Goal: Information Seeking & Learning: Learn about a topic

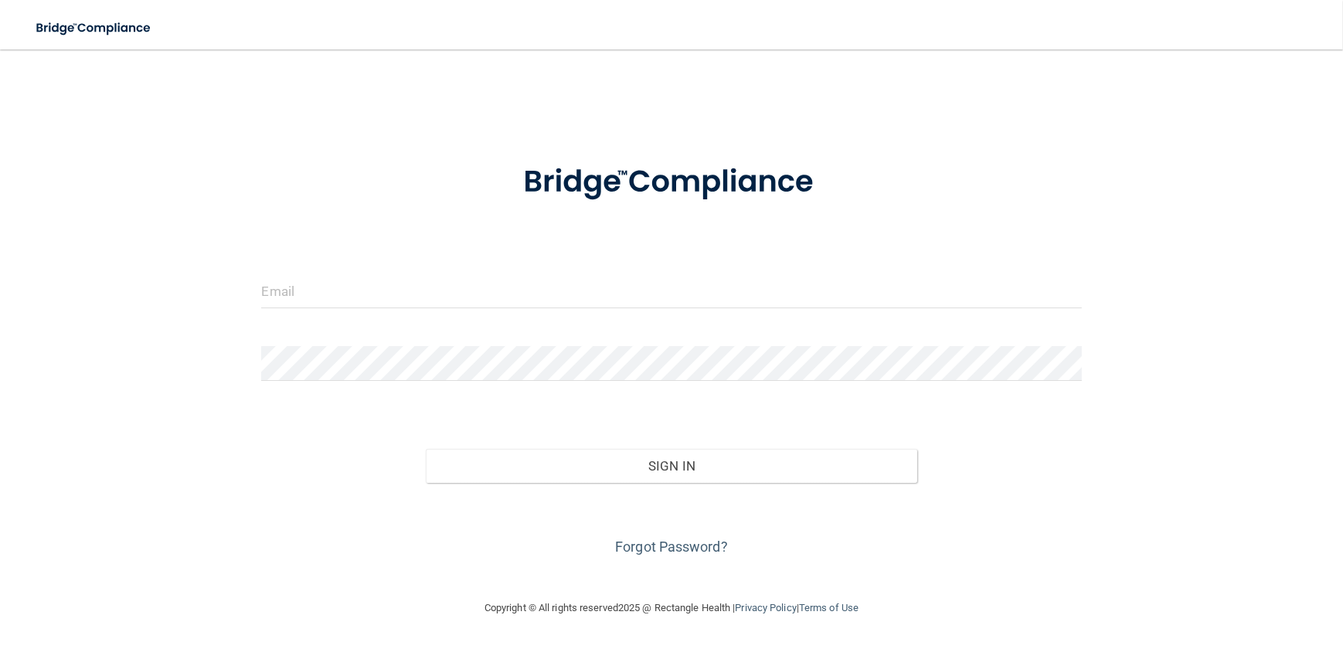
click at [254, 294] on div at bounding box center [671, 297] width 843 height 46
click at [291, 284] on input "email" at bounding box center [671, 291] width 820 height 35
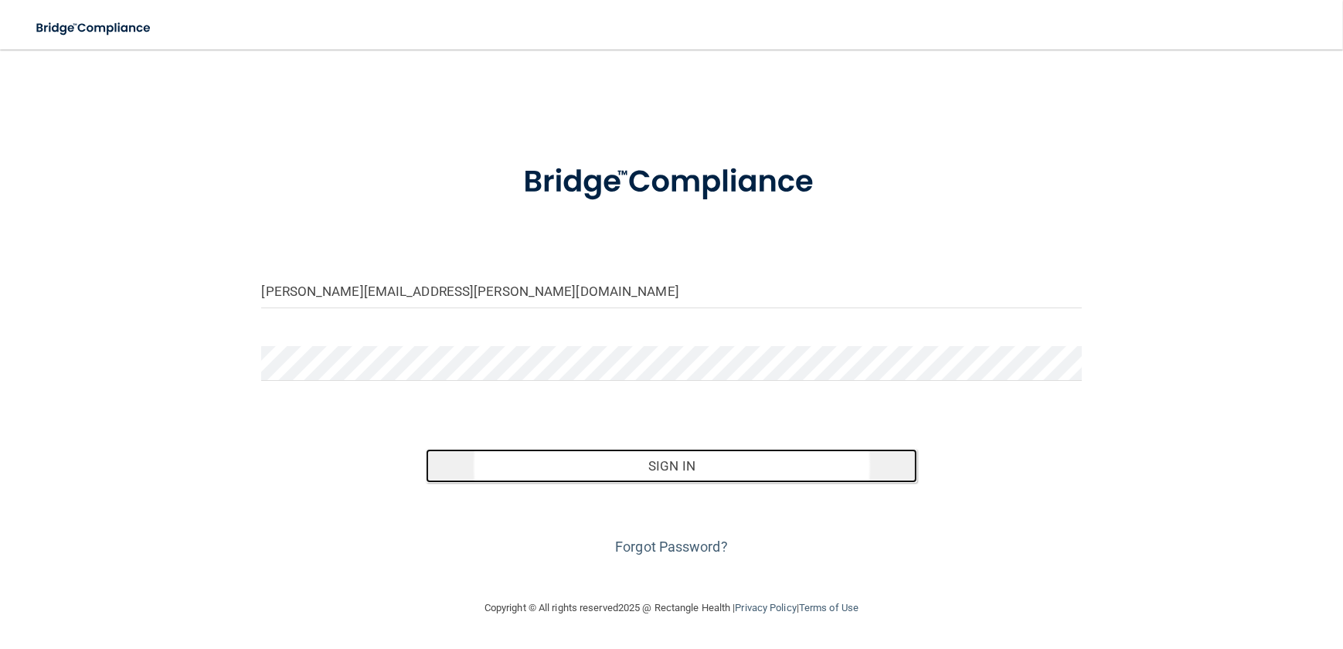
click at [716, 467] on button "Sign In" at bounding box center [672, 466] width 492 height 34
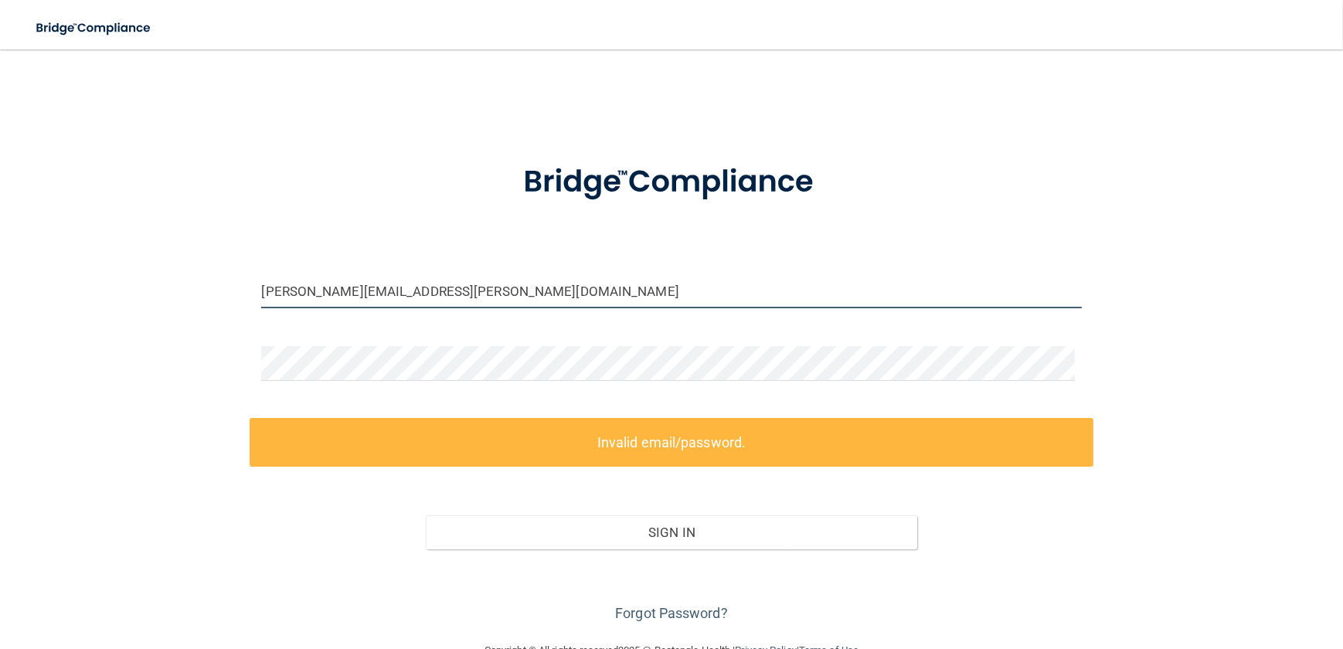
click at [439, 293] on input "marti.sahr@mpda-mn.com" at bounding box center [671, 291] width 820 height 35
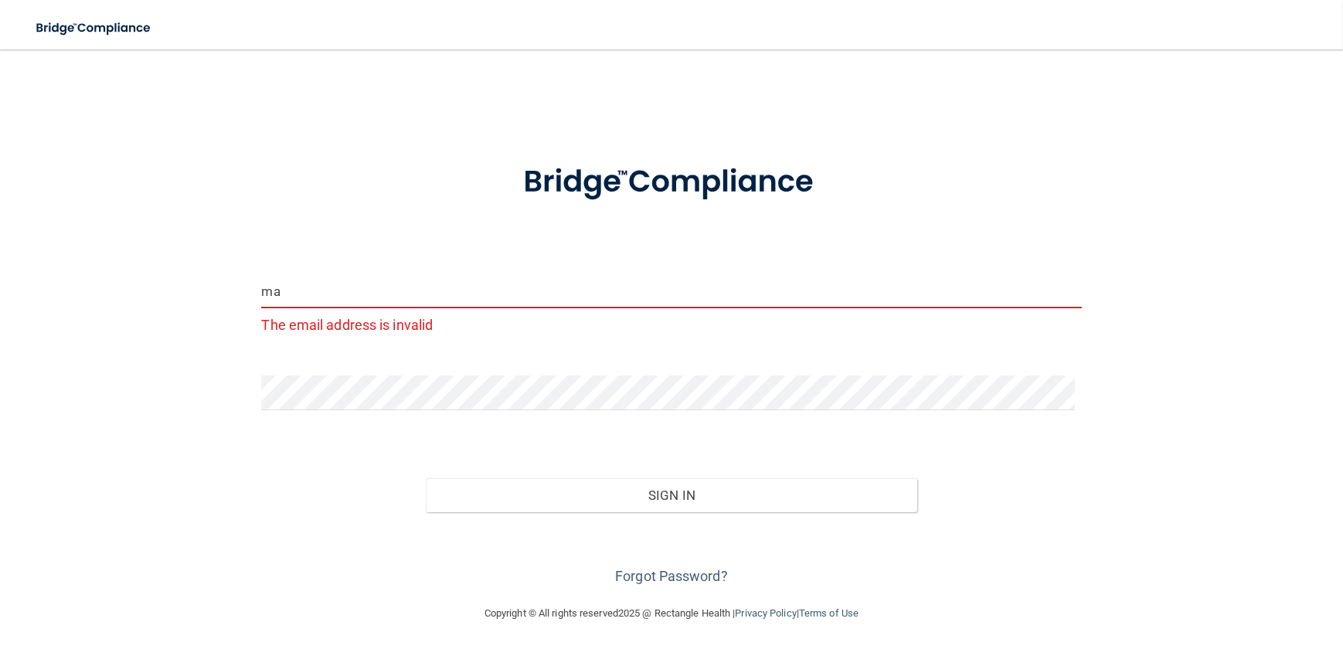
type input "m"
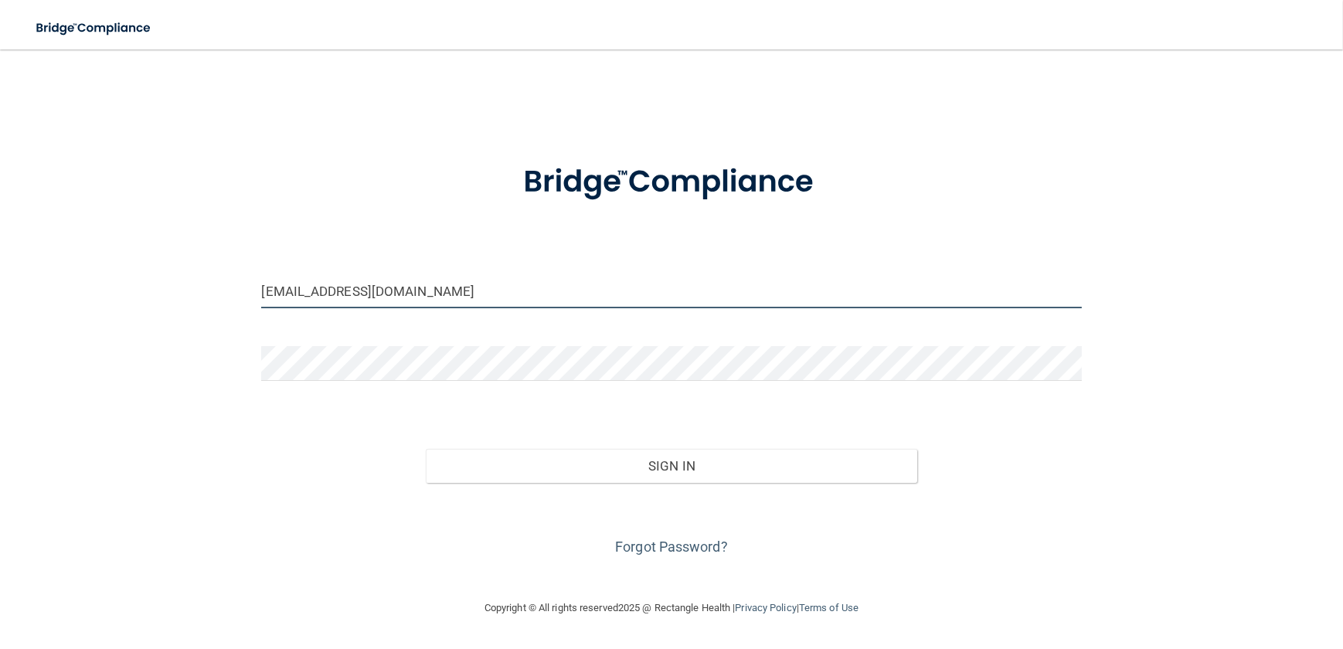
type input "[EMAIL_ADDRESS][DOMAIN_NAME]"
click at [335, 495] on div "Forgot Password?" at bounding box center [671, 521] width 843 height 77
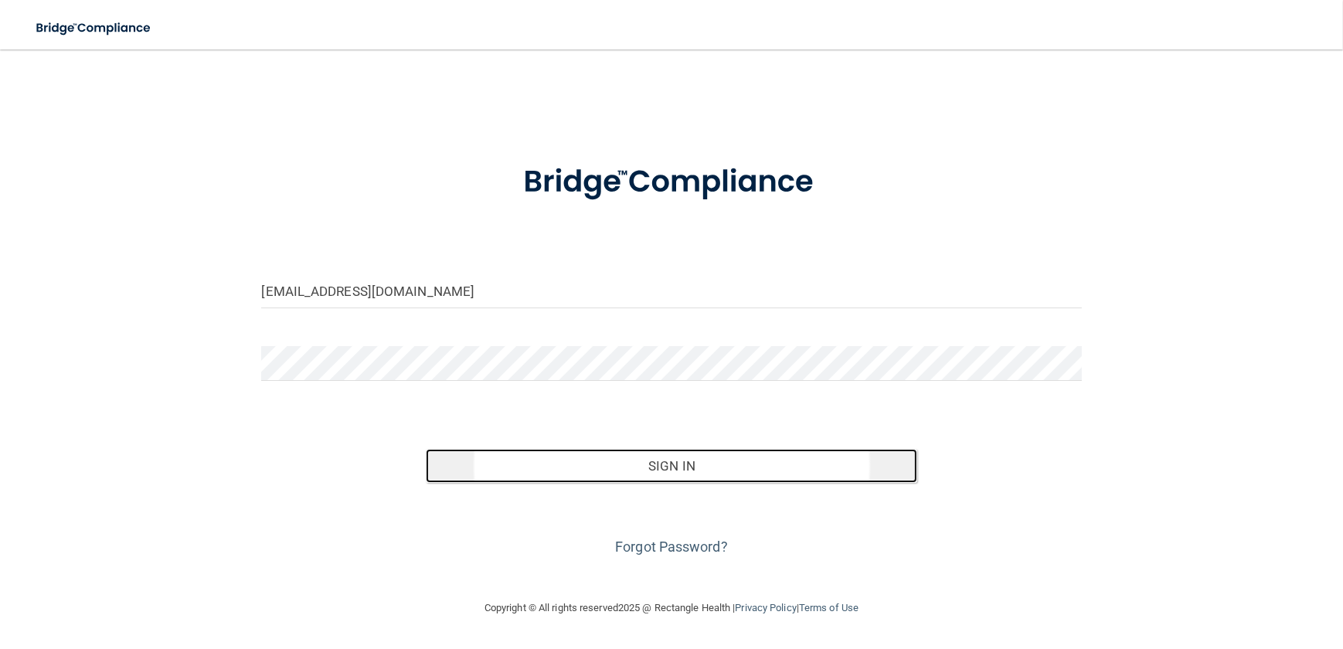
click at [630, 469] on button "Sign In" at bounding box center [672, 466] width 492 height 34
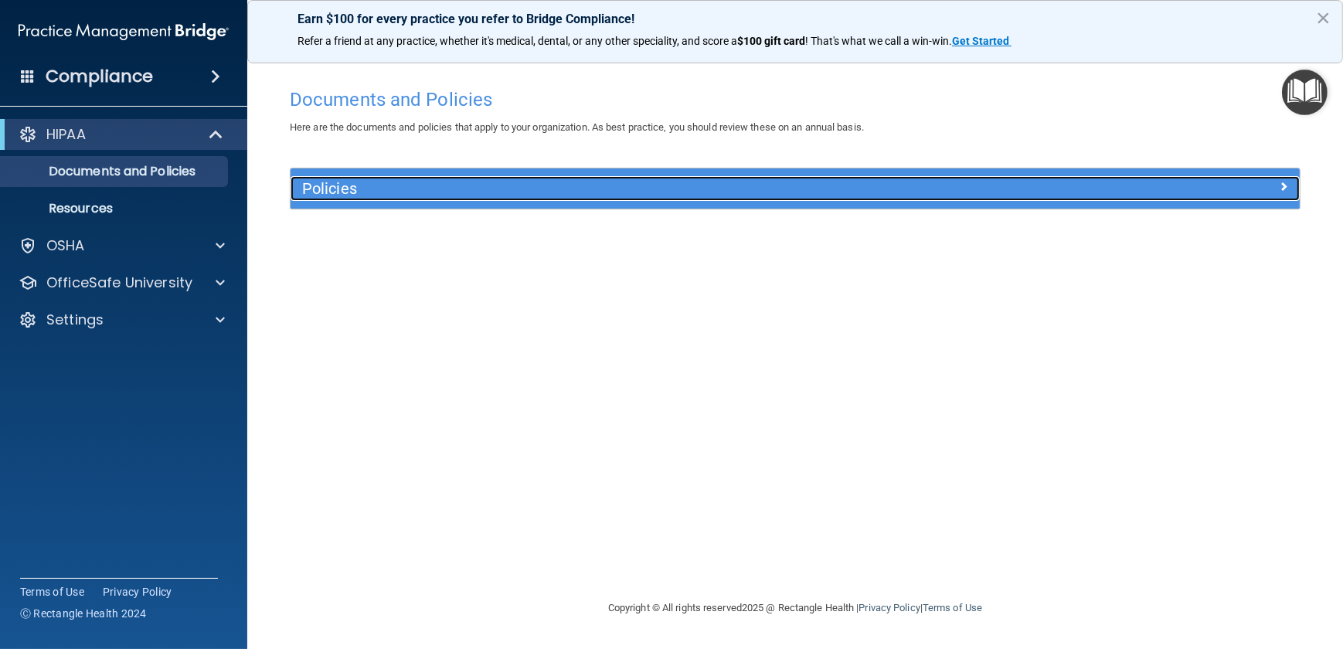
click at [1285, 188] on span at bounding box center [1283, 186] width 9 height 19
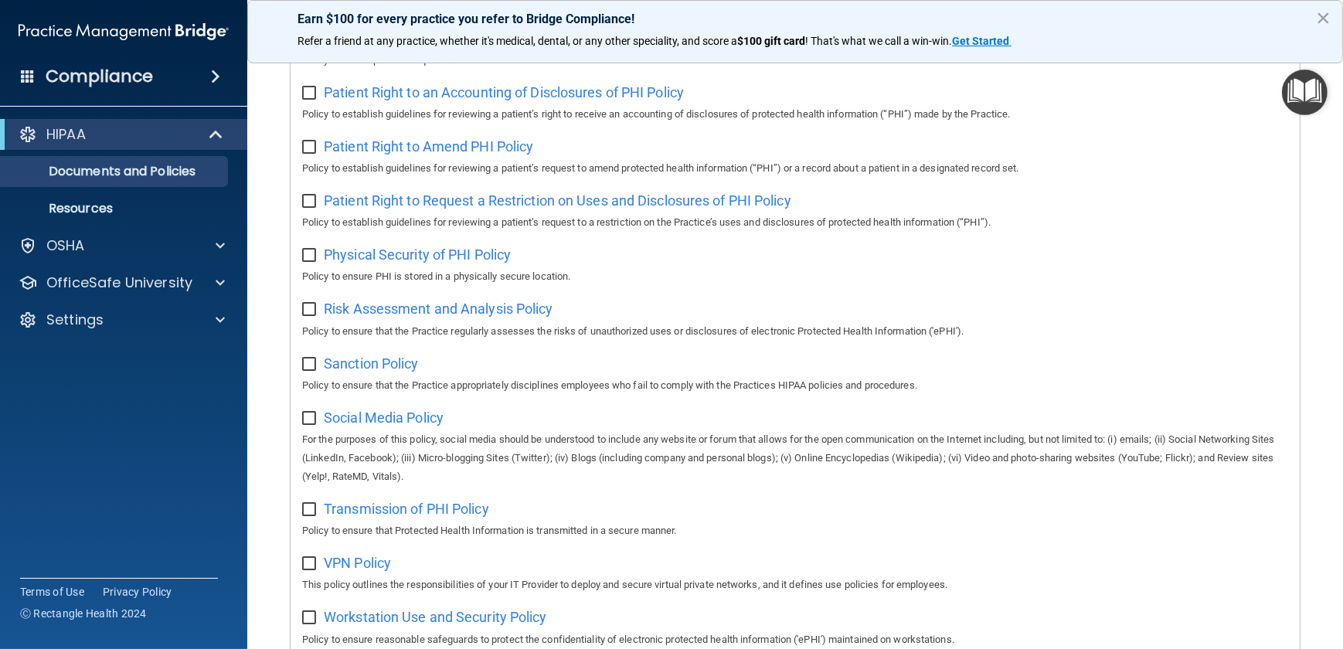
scroll to position [836, 0]
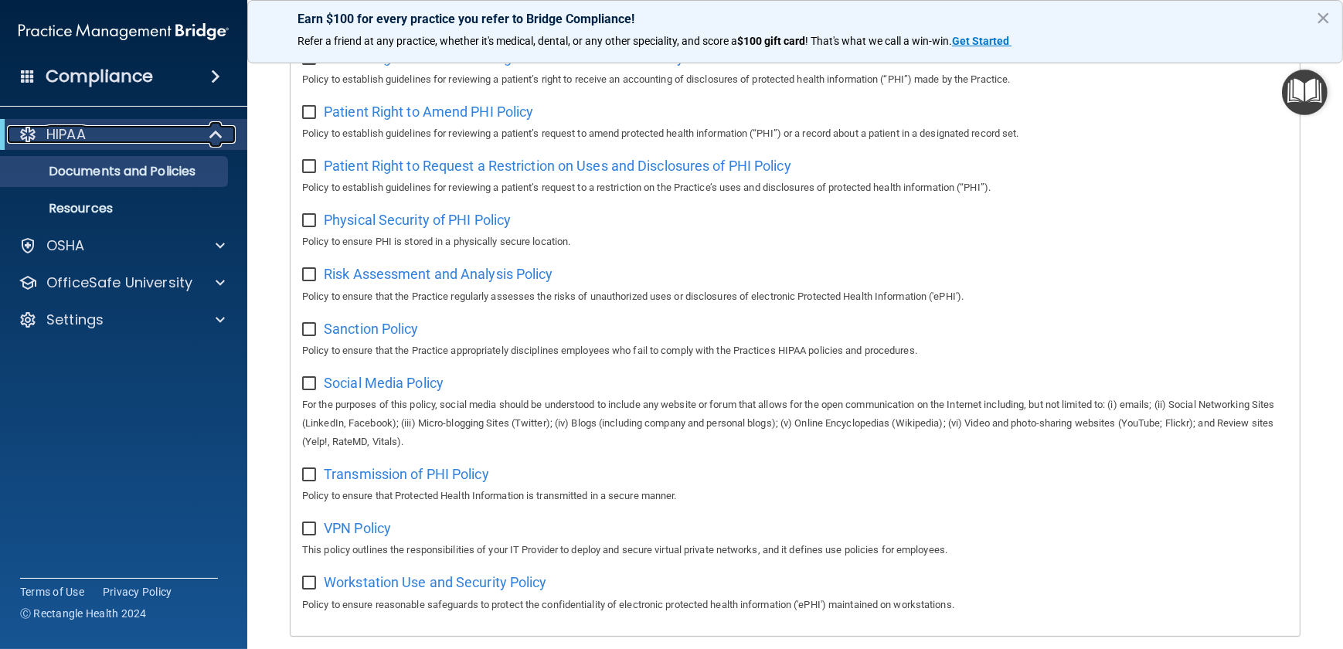
click at [71, 137] on p "HIPAA" at bounding box center [65, 134] width 39 height 19
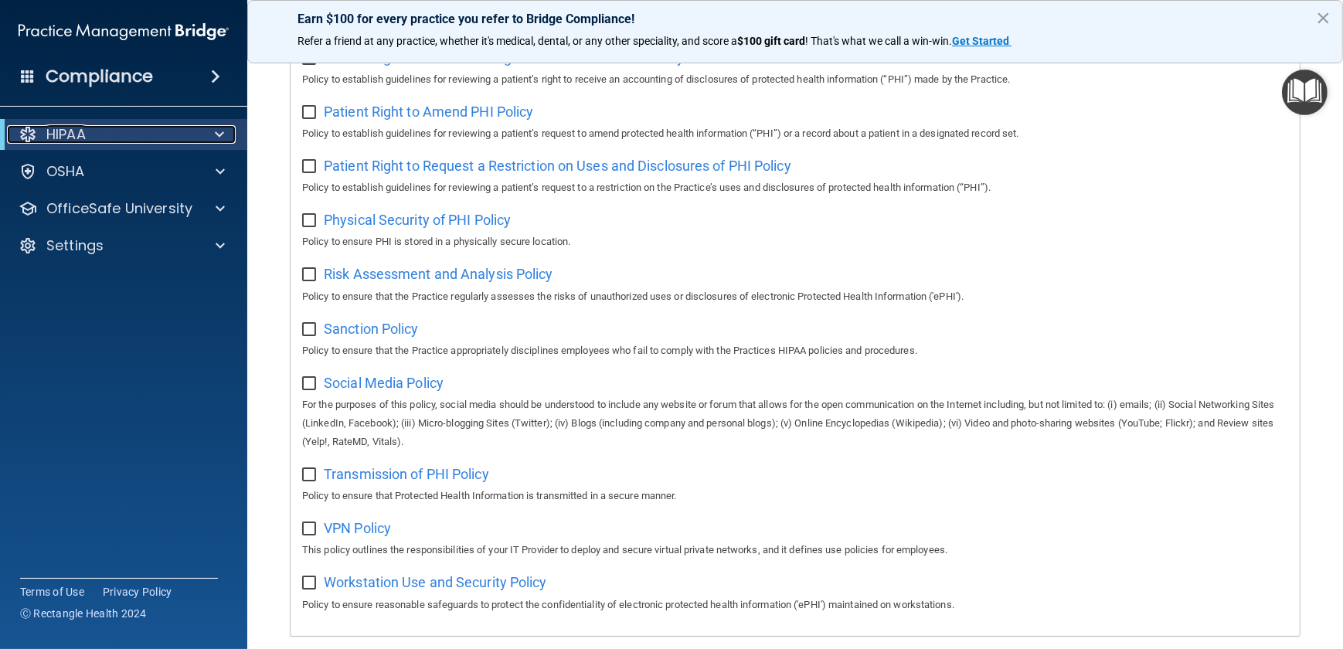
click at [71, 137] on p "HIPAA" at bounding box center [65, 134] width 39 height 19
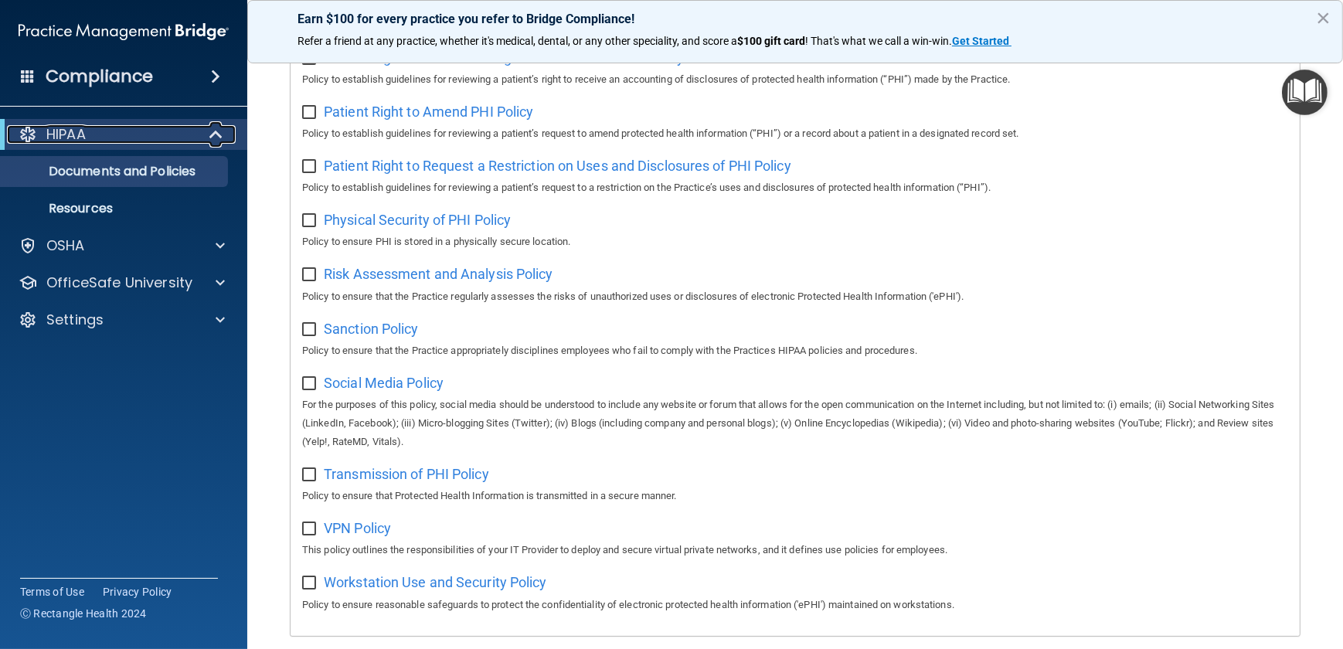
click at [71, 136] on p "HIPAA" at bounding box center [65, 134] width 39 height 19
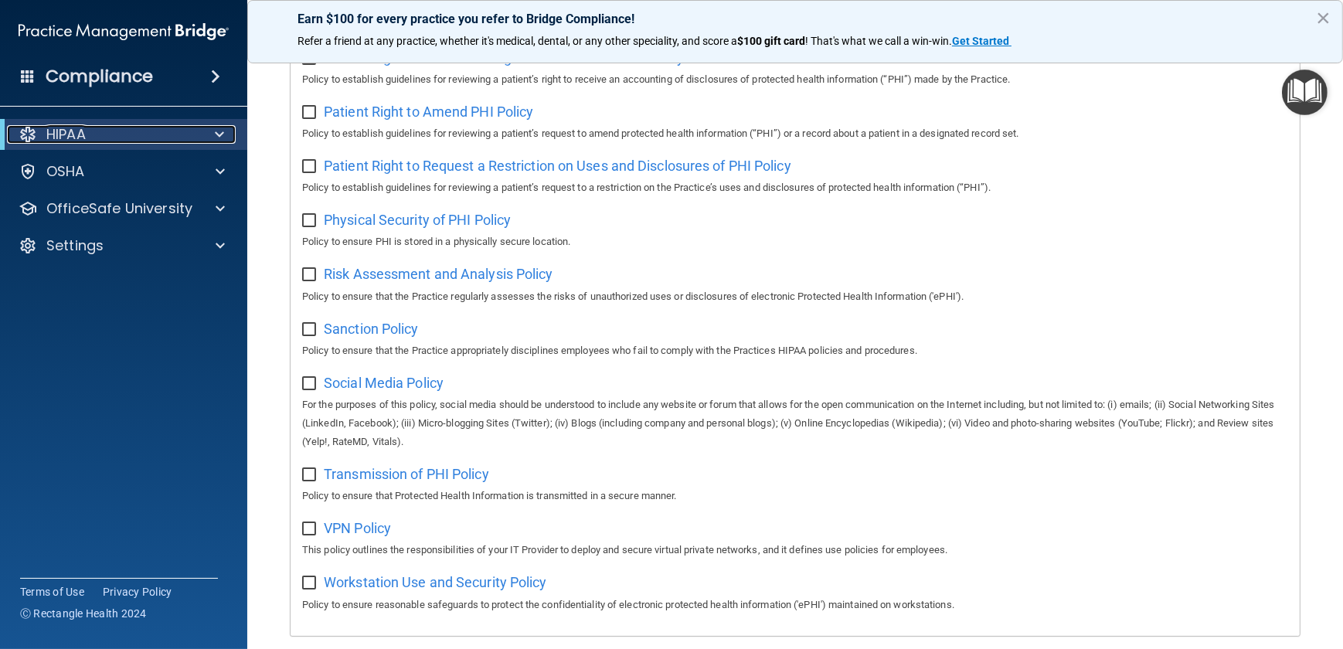
click at [71, 136] on p "HIPAA" at bounding box center [65, 134] width 39 height 19
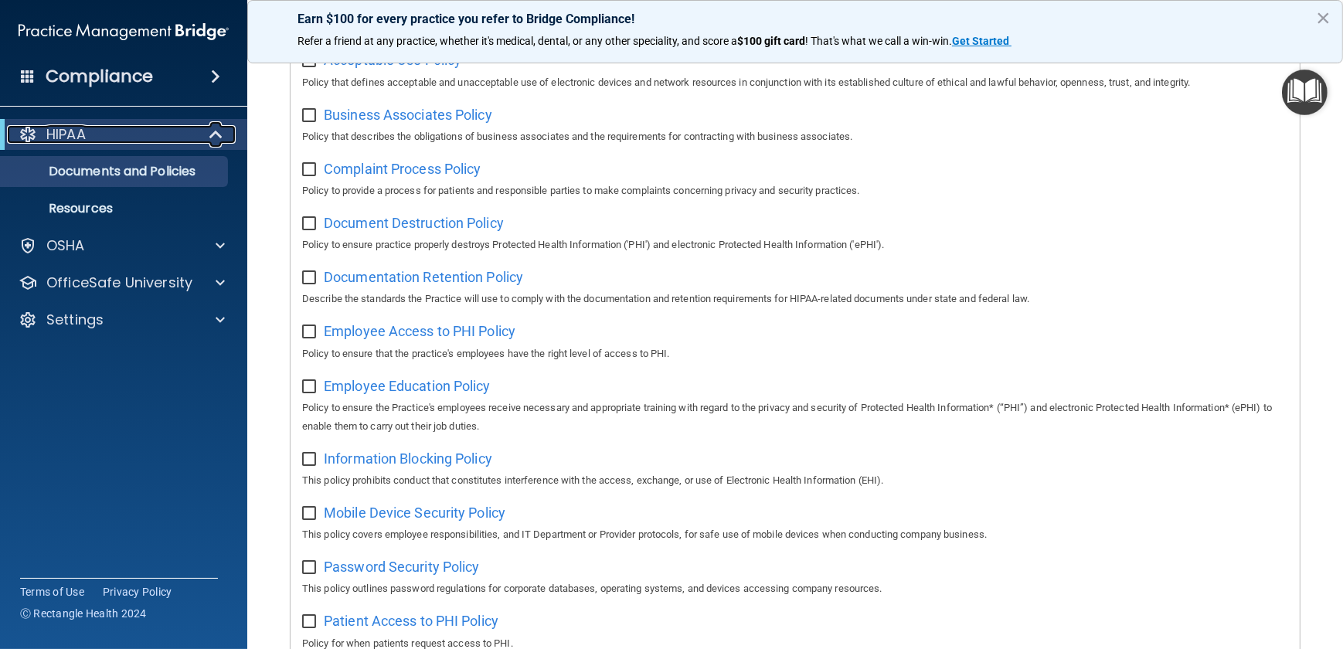
scroll to position [0, 0]
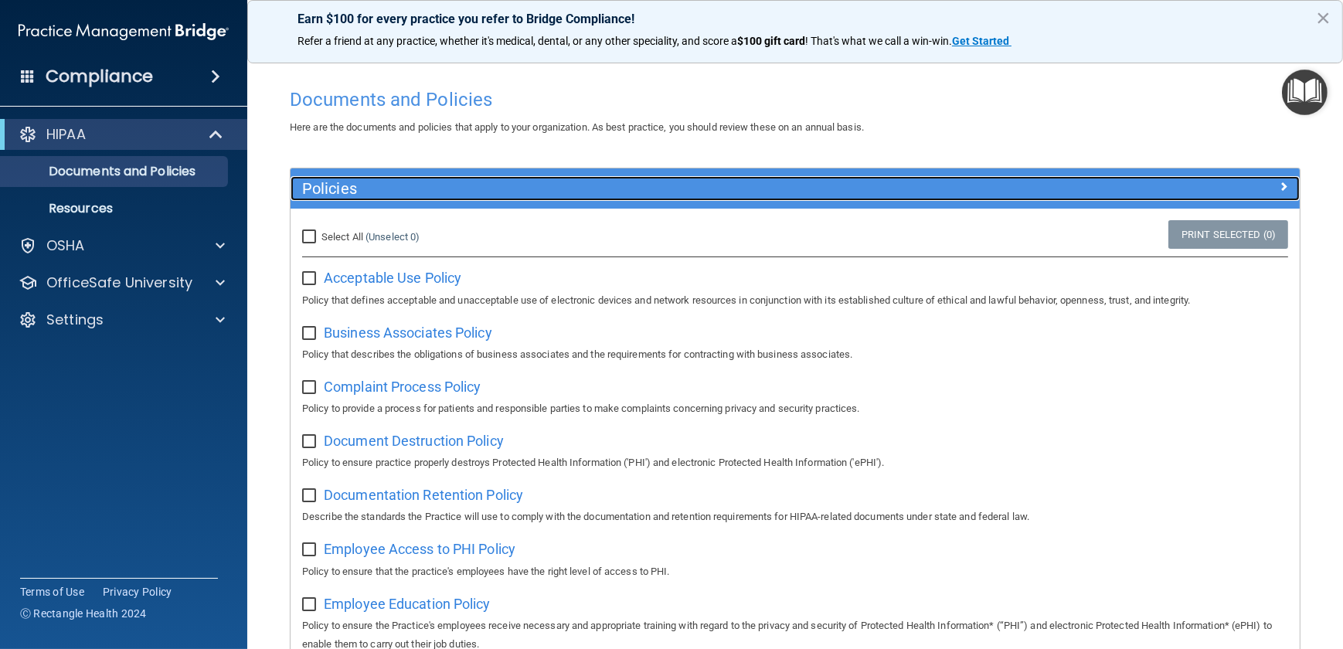
click at [1279, 187] on span at bounding box center [1283, 186] width 9 height 19
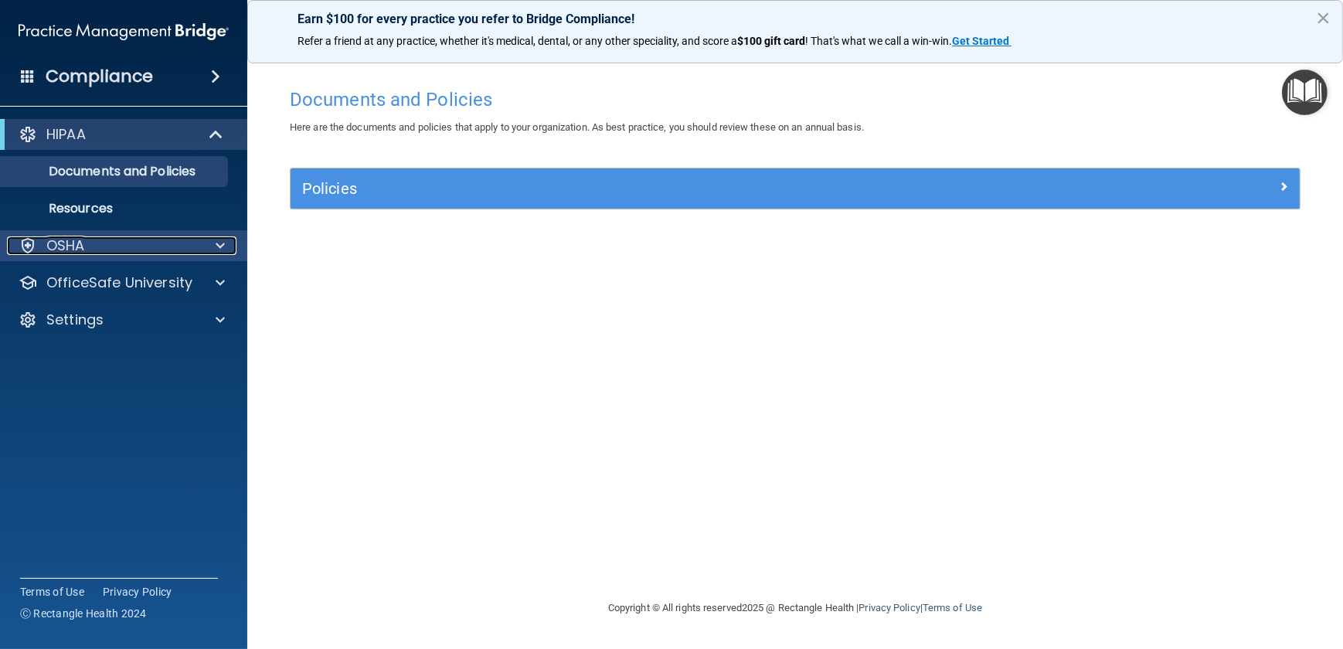
click at [70, 244] on p "OSHA" at bounding box center [65, 245] width 39 height 19
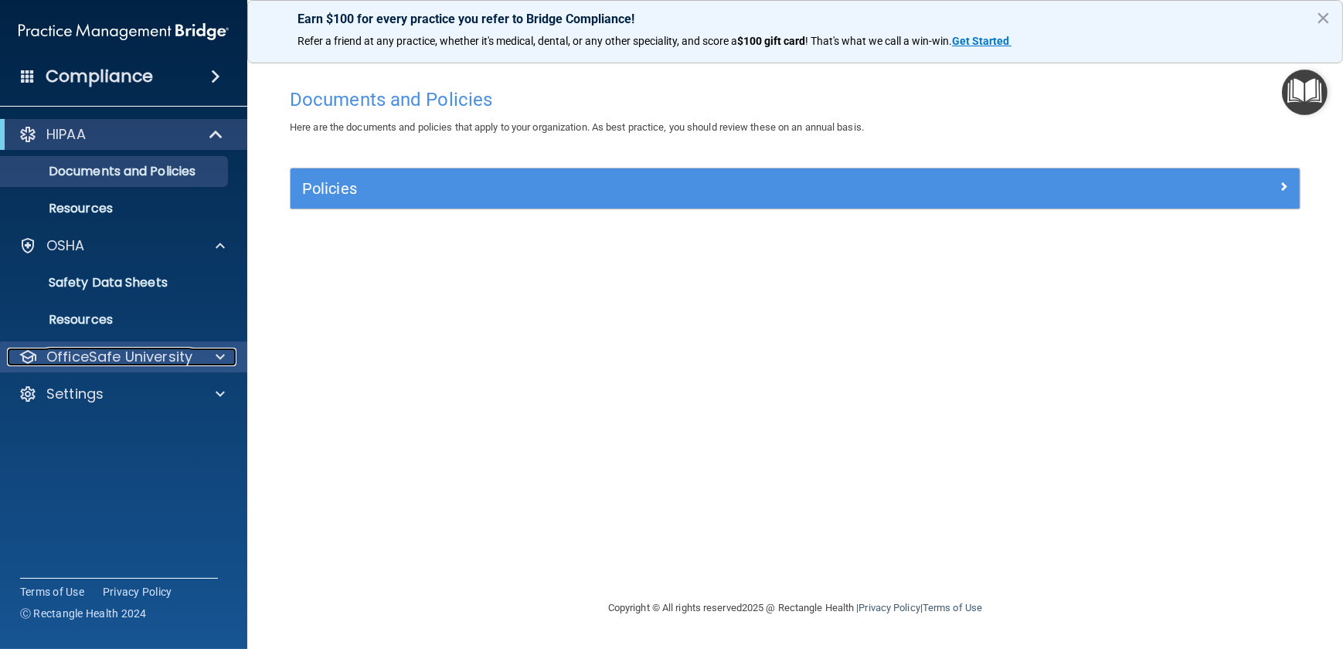
click at [90, 355] on p "OfficeSafe University" at bounding box center [119, 357] width 146 height 19
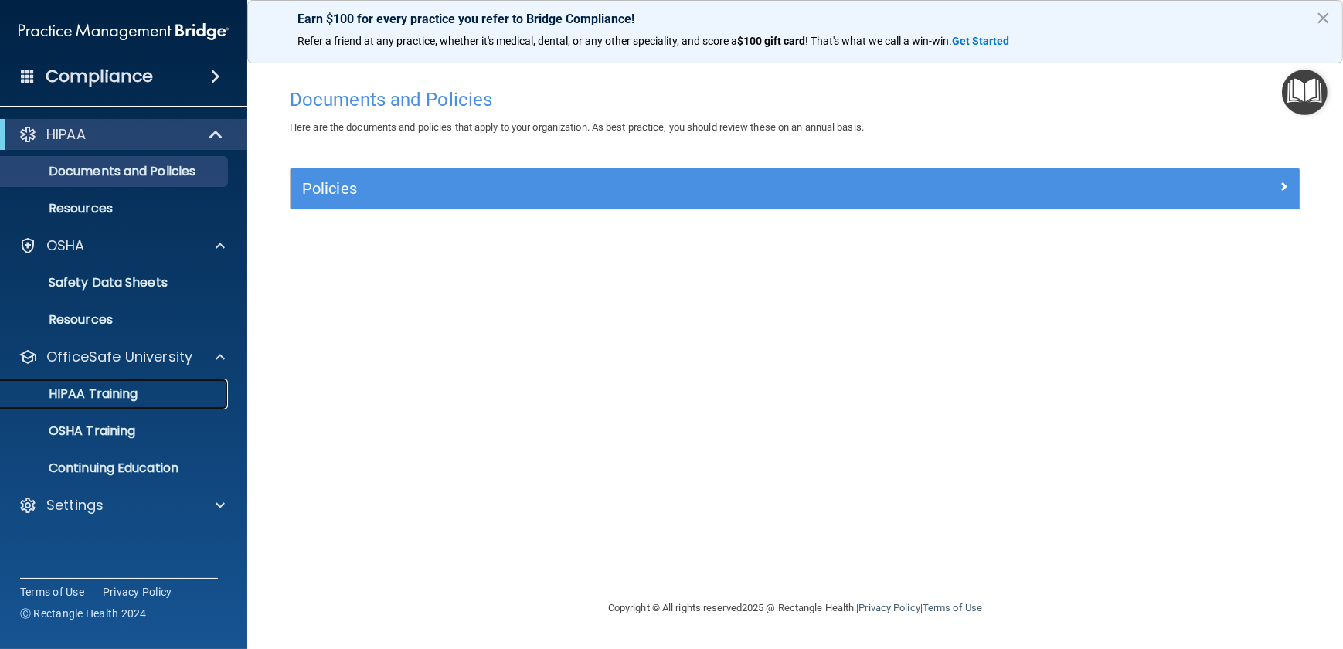
click at [84, 396] on p "HIPAA Training" at bounding box center [74, 393] width 128 height 15
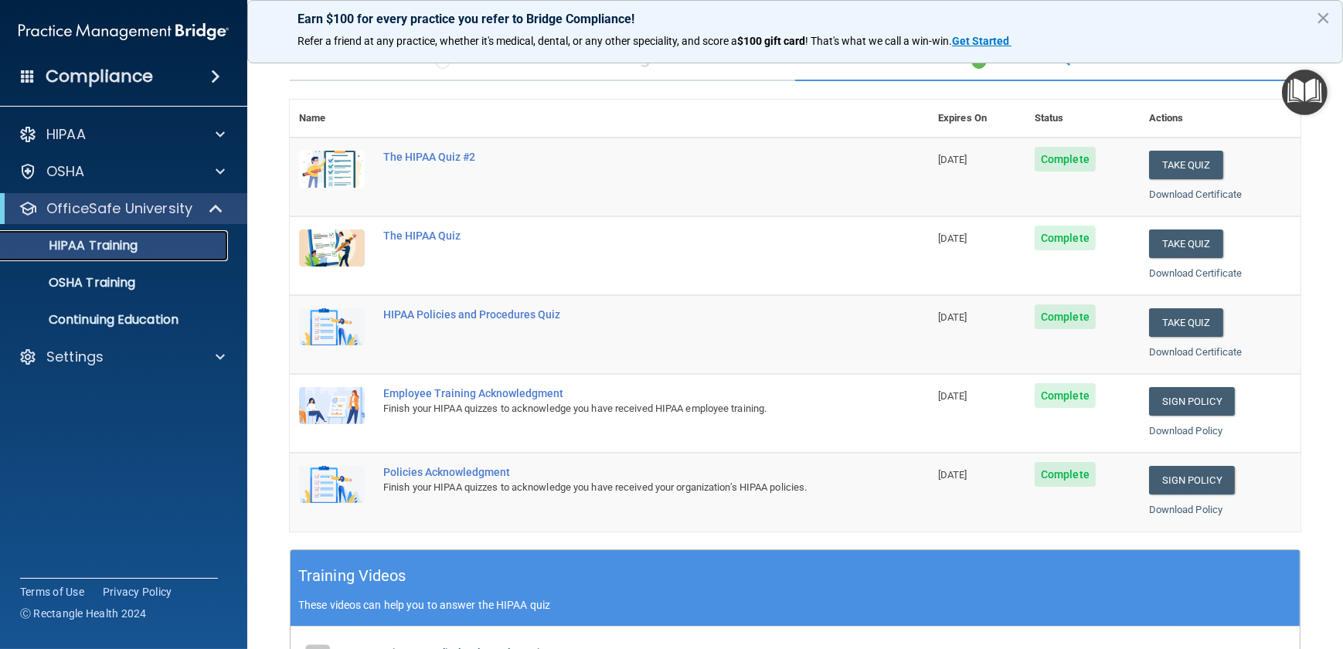
scroll to position [91, 0]
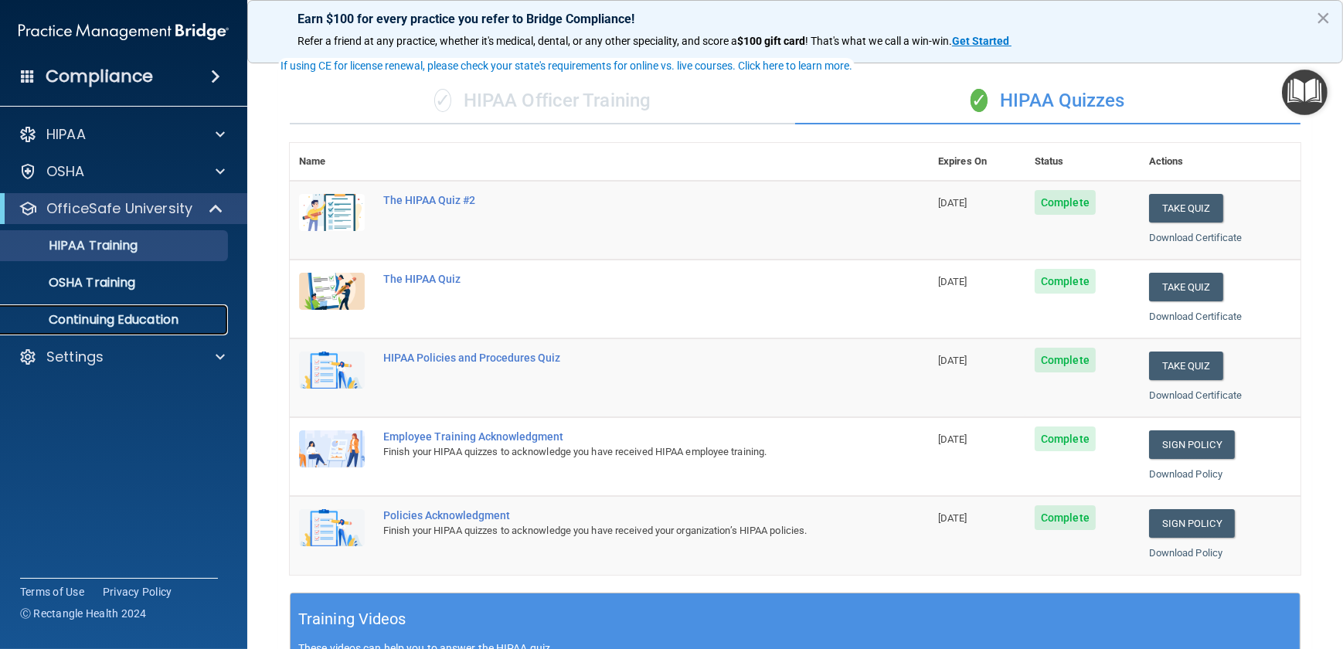
click at [97, 322] on p "Continuing Education" at bounding box center [115, 319] width 211 height 15
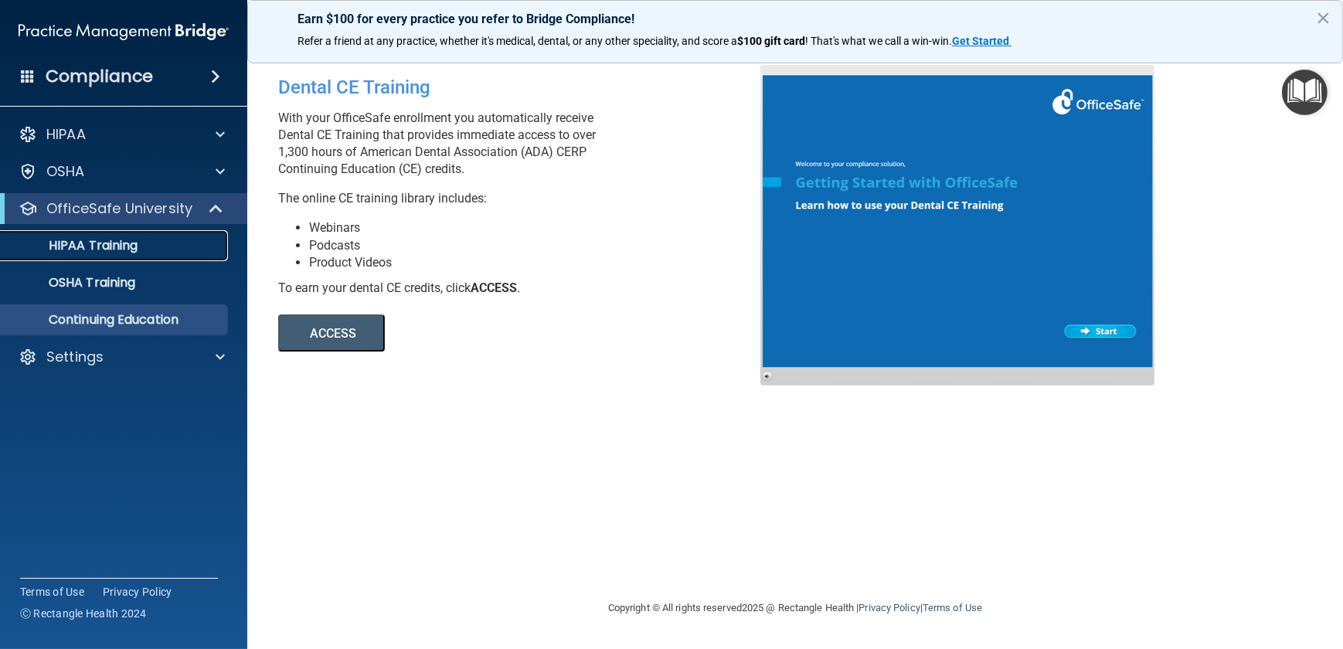
click at [108, 244] on p "HIPAA Training" at bounding box center [74, 245] width 128 height 15
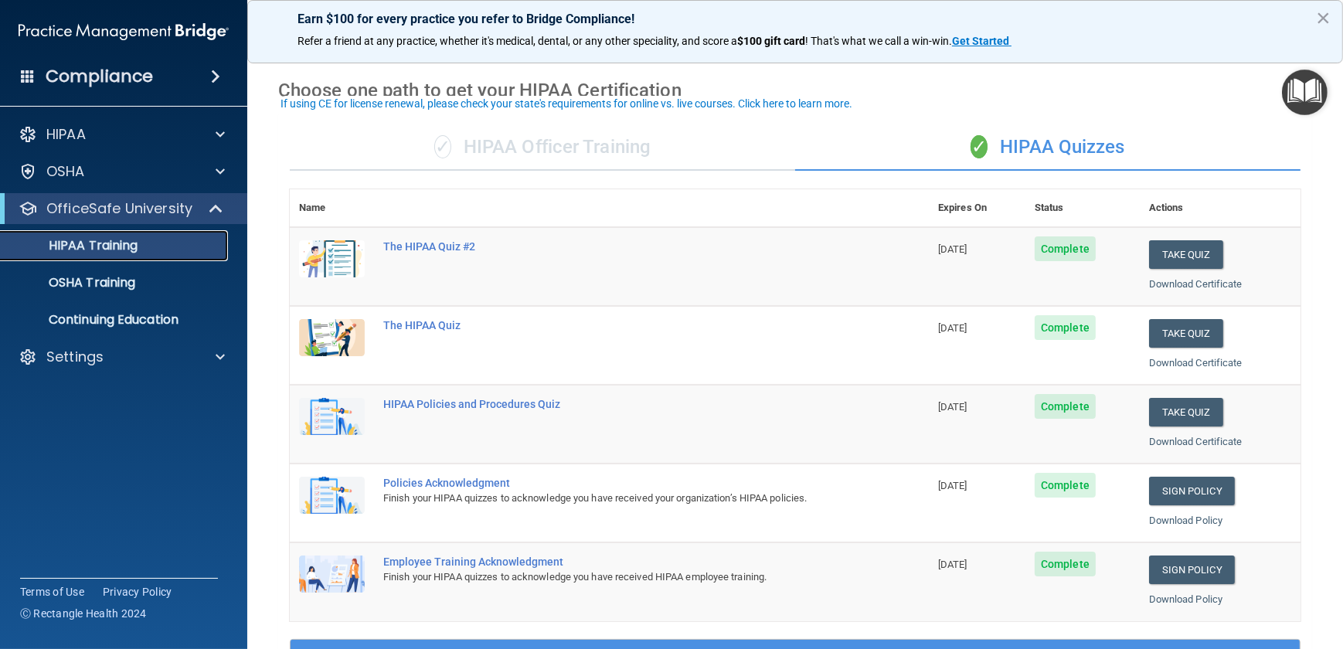
scroll to position [70, 0]
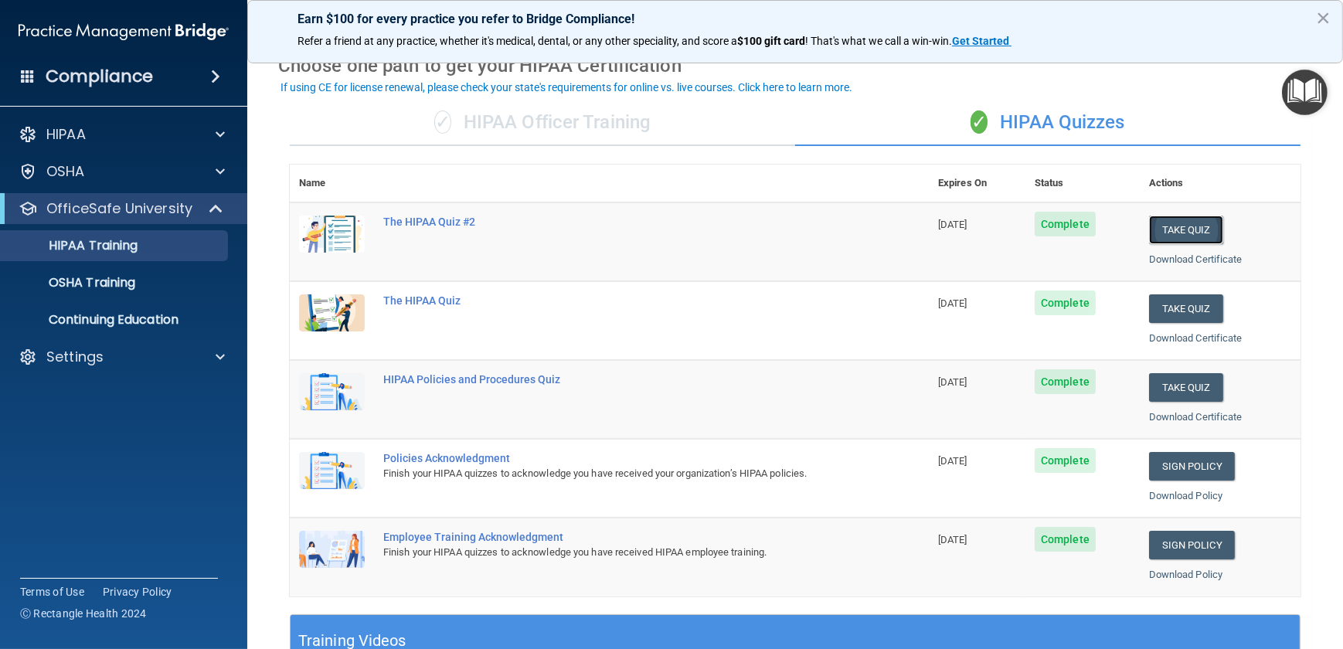
click at [1175, 226] on button "Take Quiz" at bounding box center [1186, 230] width 74 height 29
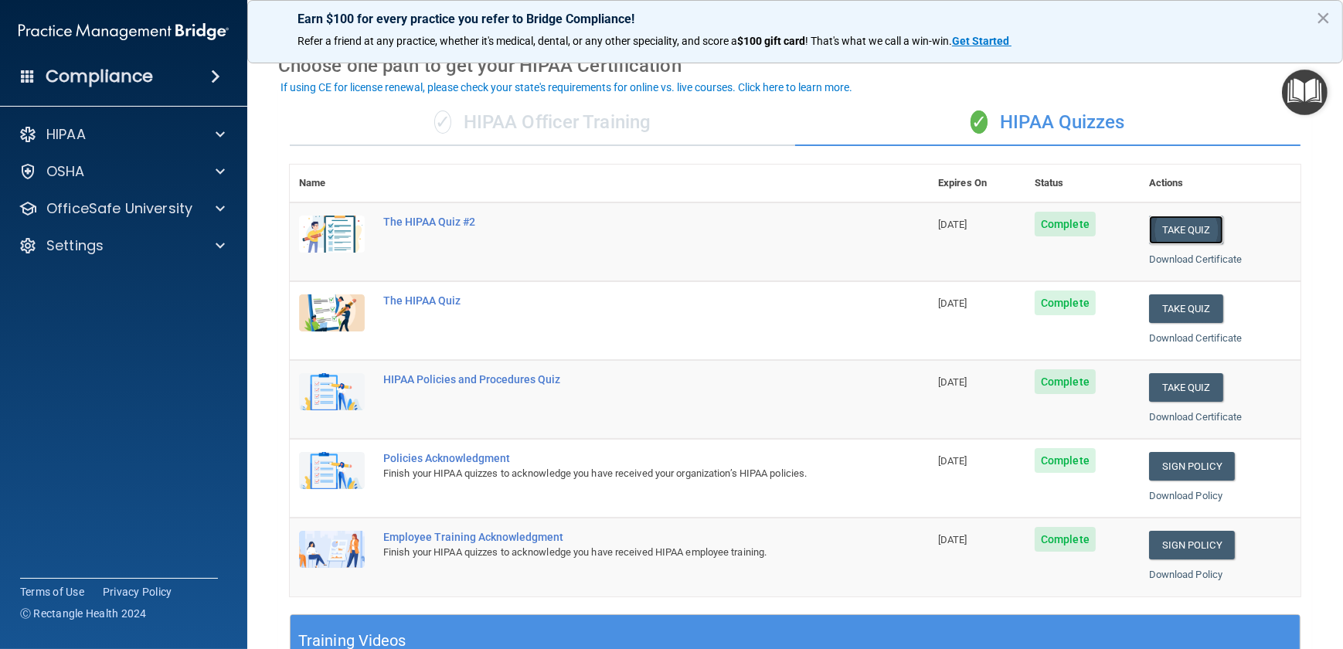
click at [1175, 226] on button "Take Quiz" at bounding box center [1186, 230] width 74 height 29
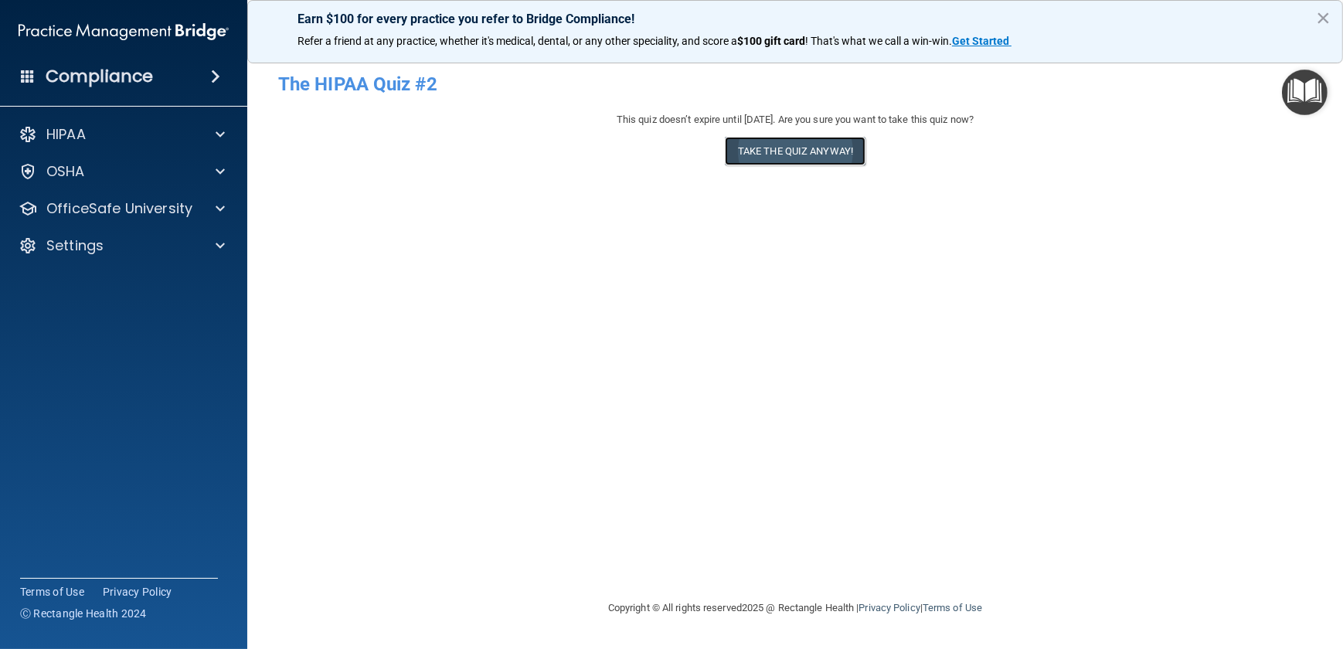
click at [791, 156] on button "Take the quiz anyway!" at bounding box center [795, 151] width 141 height 29
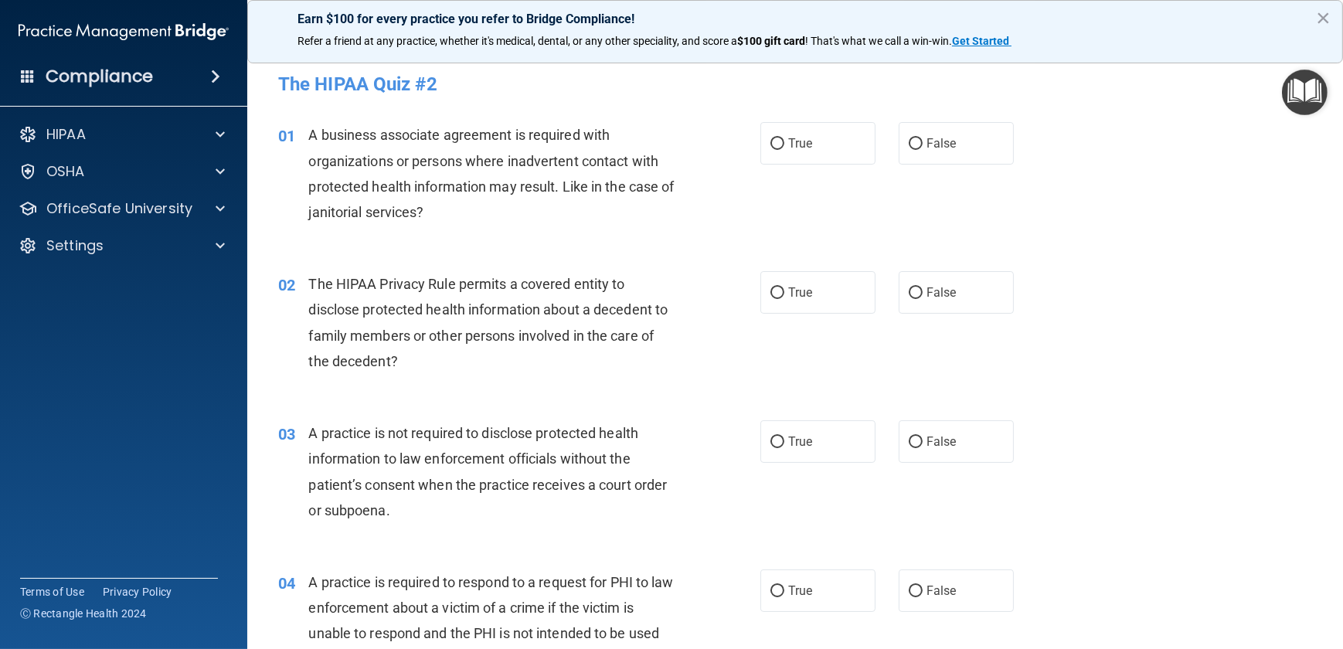
click at [790, 156] on label "True" at bounding box center [817, 143] width 115 height 43
click at [784, 150] on input "True" at bounding box center [778, 144] width 14 height 12
radio input "true"
drag, startPoint x: 790, startPoint y: 156, endPoint x: 689, endPoint y: 199, distance: 110.1
click at [689, 199] on div "01 A business associate agreement is required with organizations or persons whe…" at bounding box center [519, 177] width 529 height 111
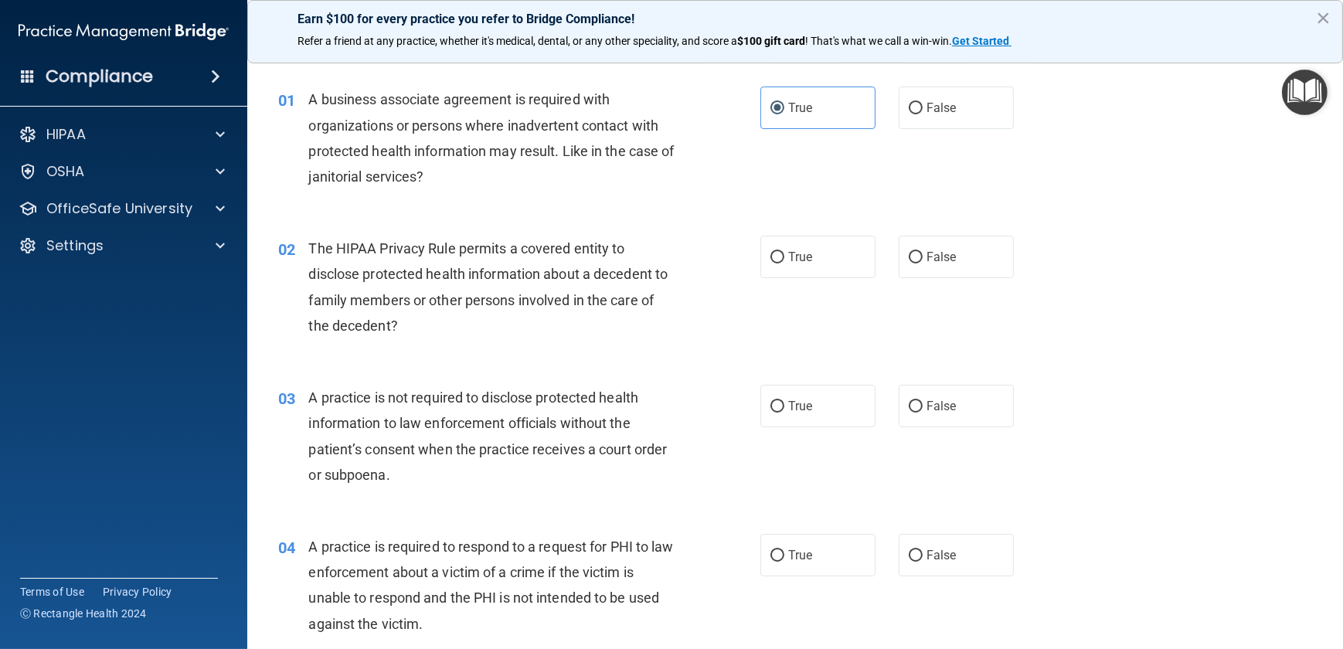
scroll to position [70, 0]
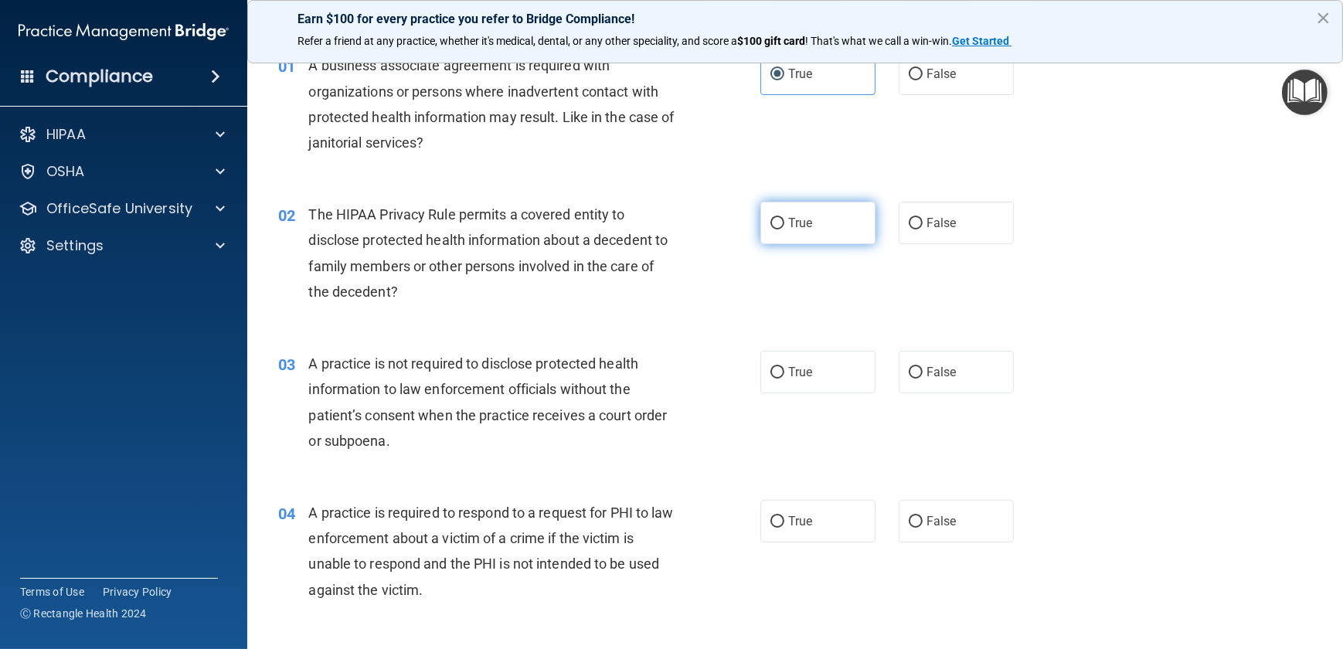
click at [775, 224] on input "True" at bounding box center [778, 224] width 14 height 12
radio input "true"
click at [912, 224] on input "False" at bounding box center [916, 224] width 14 height 12
radio input "true"
radio input "false"
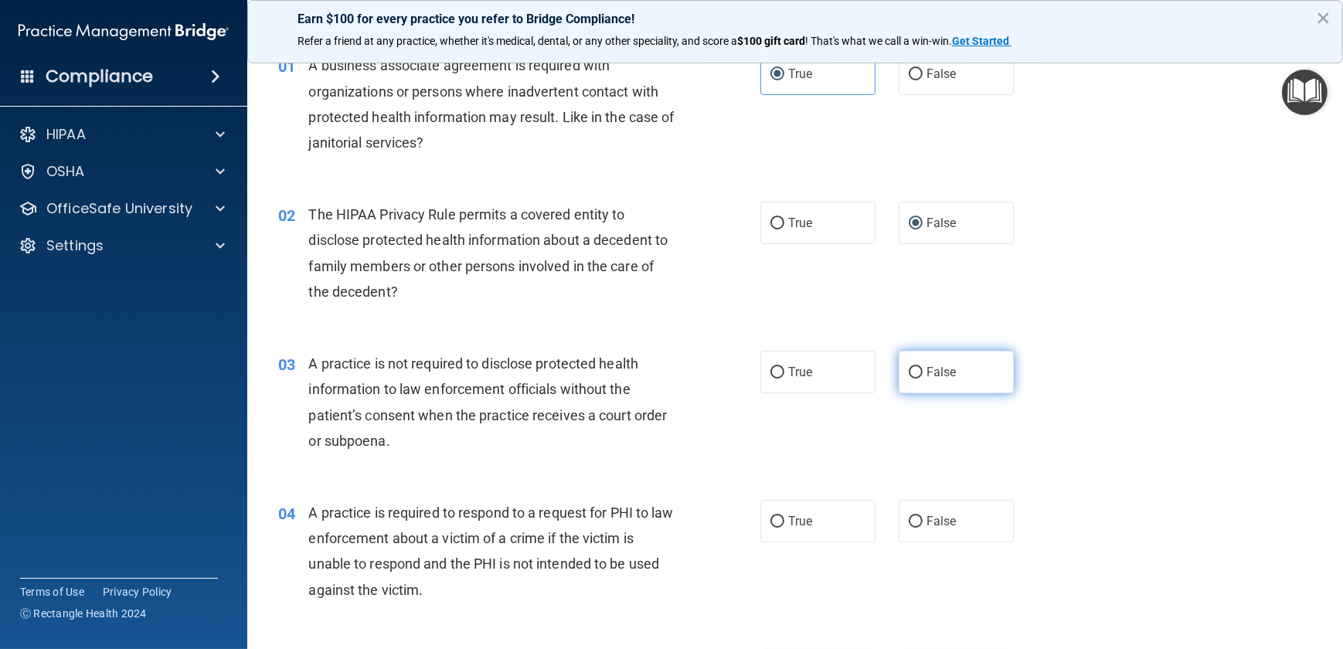
click at [910, 372] on input "False" at bounding box center [916, 373] width 14 height 12
radio input "true"
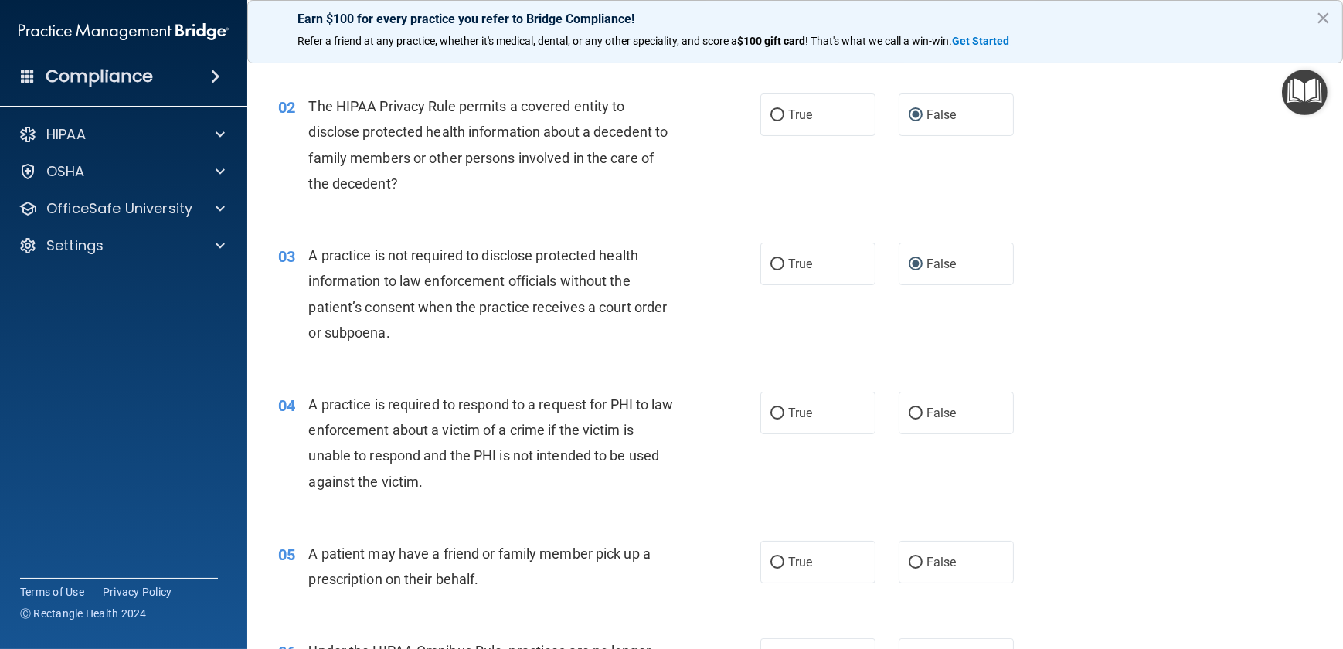
scroll to position [210, 0]
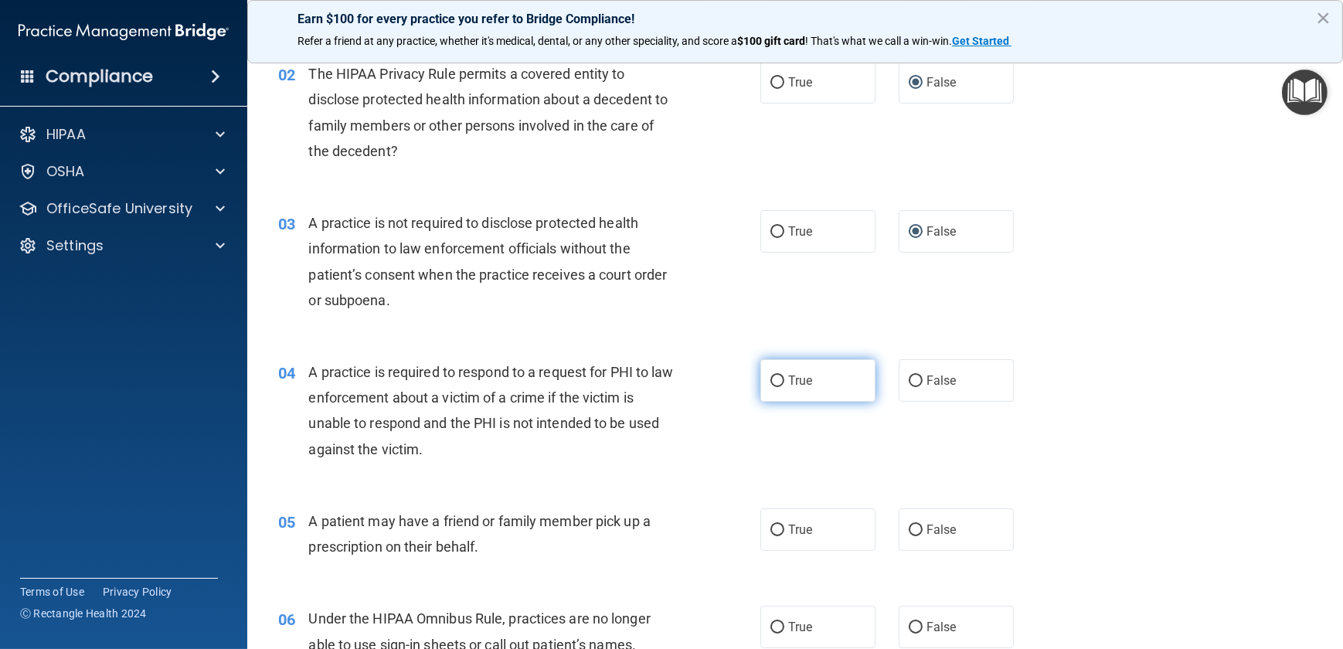
click at [772, 379] on input "True" at bounding box center [778, 382] width 14 height 12
radio input "true"
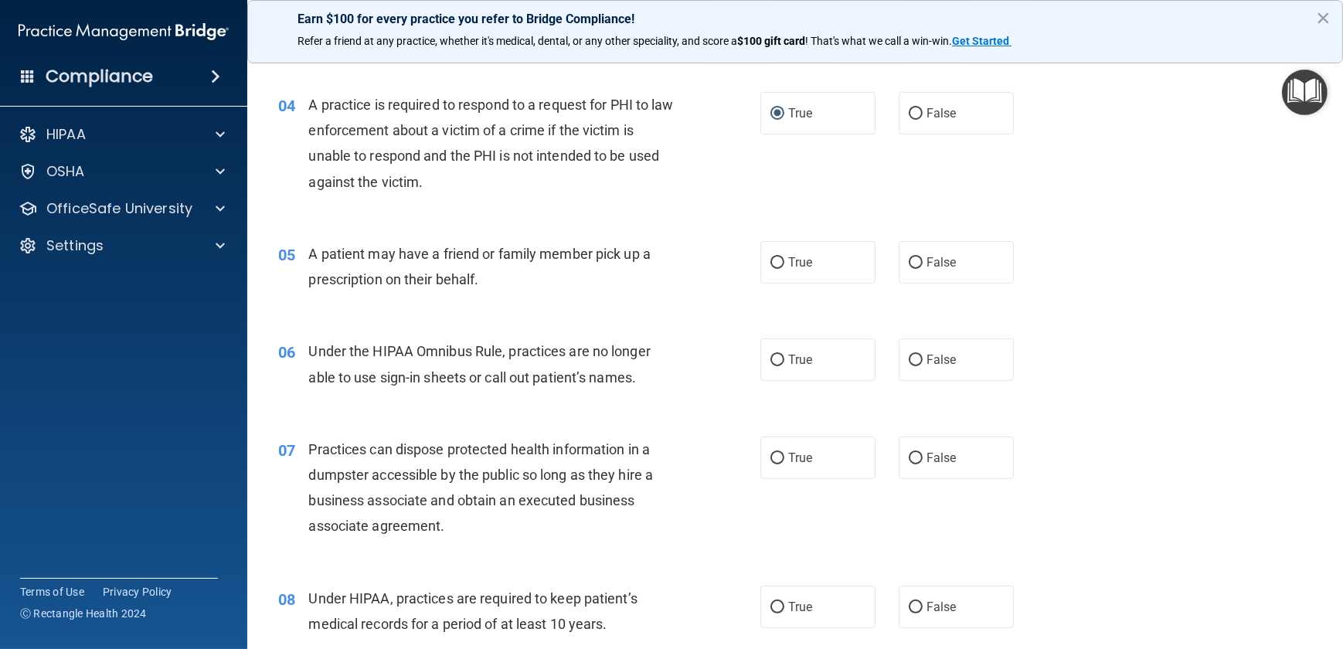
scroll to position [492, 0]
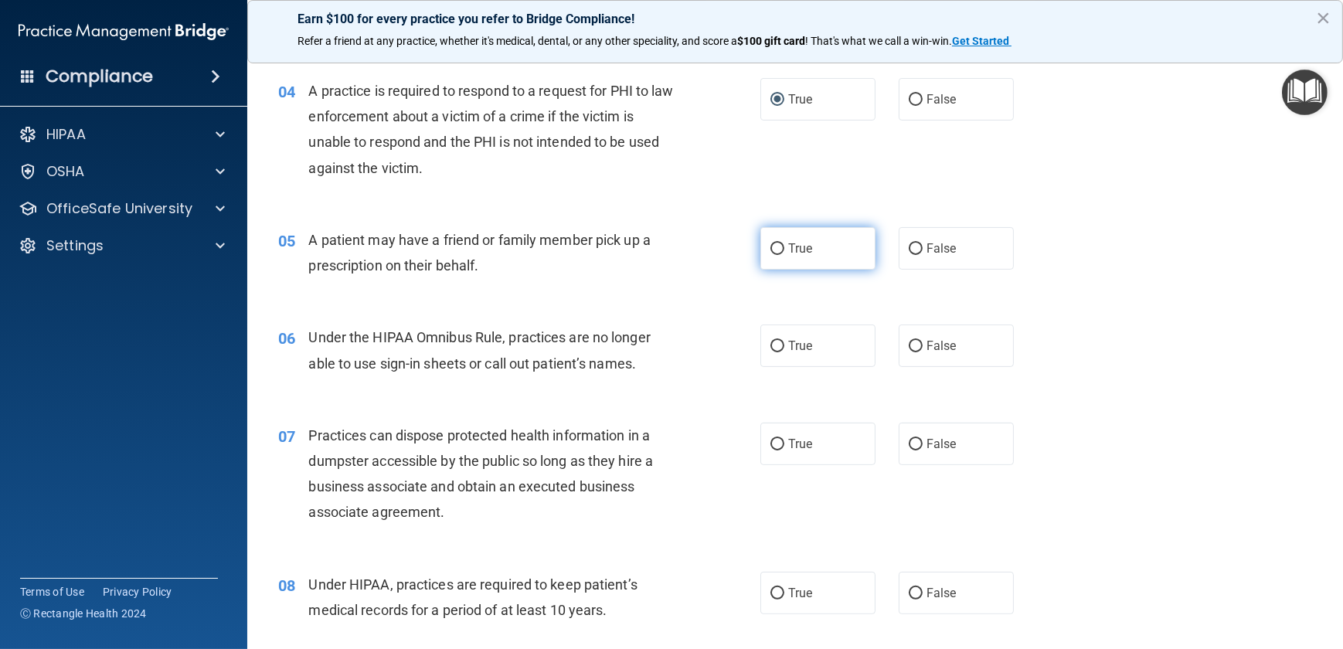
click at [775, 248] on input "True" at bounding box center [778, 249] width 14 height 12
radio input "true"
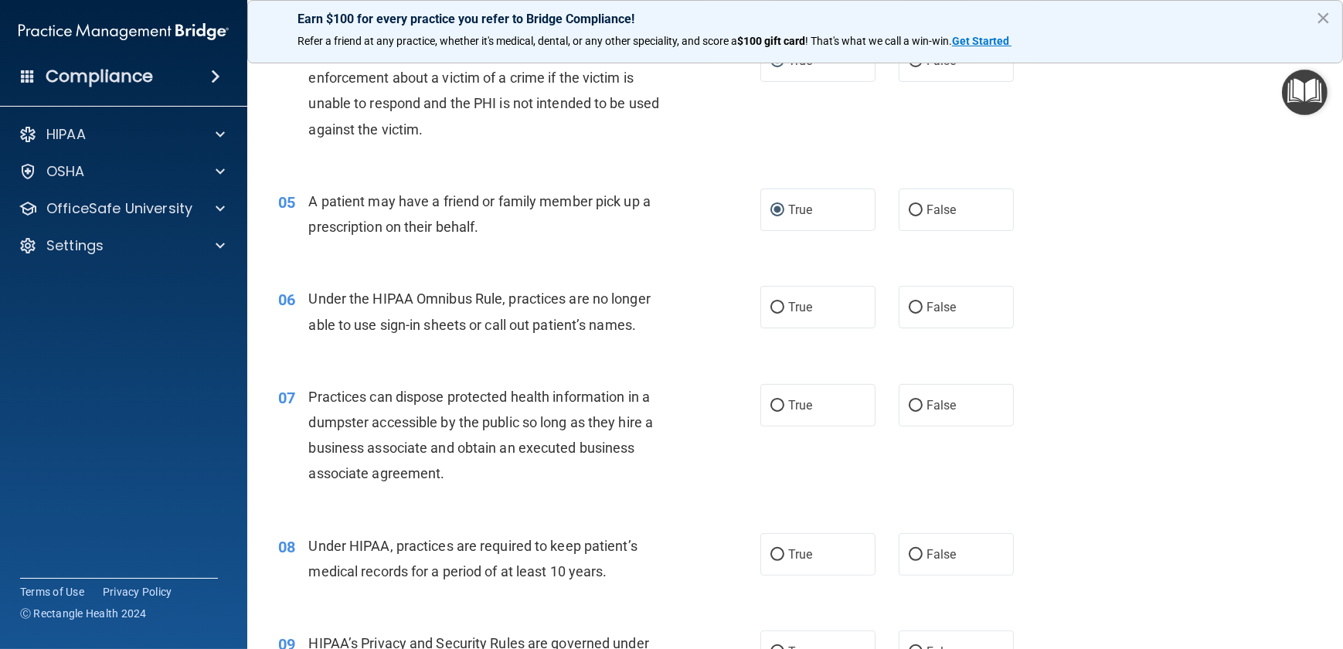
scroll to position [562, 0]
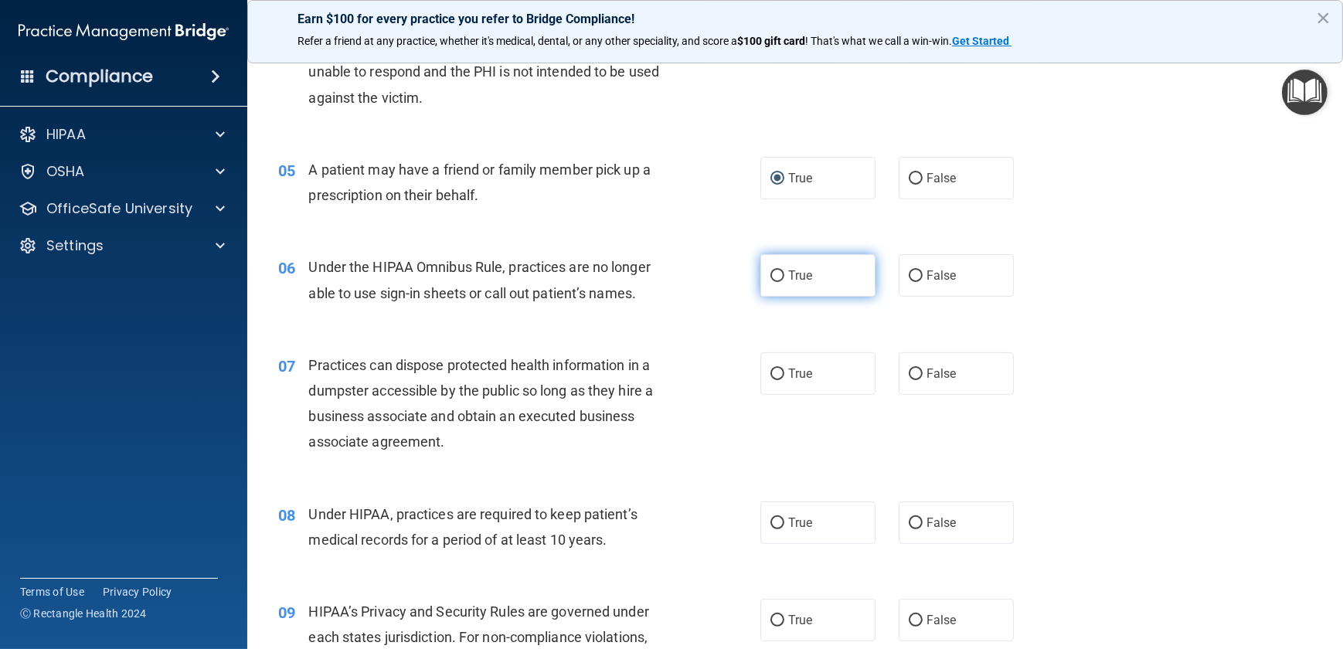
click at [771, 271] on input "True" at bounding box center [778, 276] width 14 height 12
radio input "true"
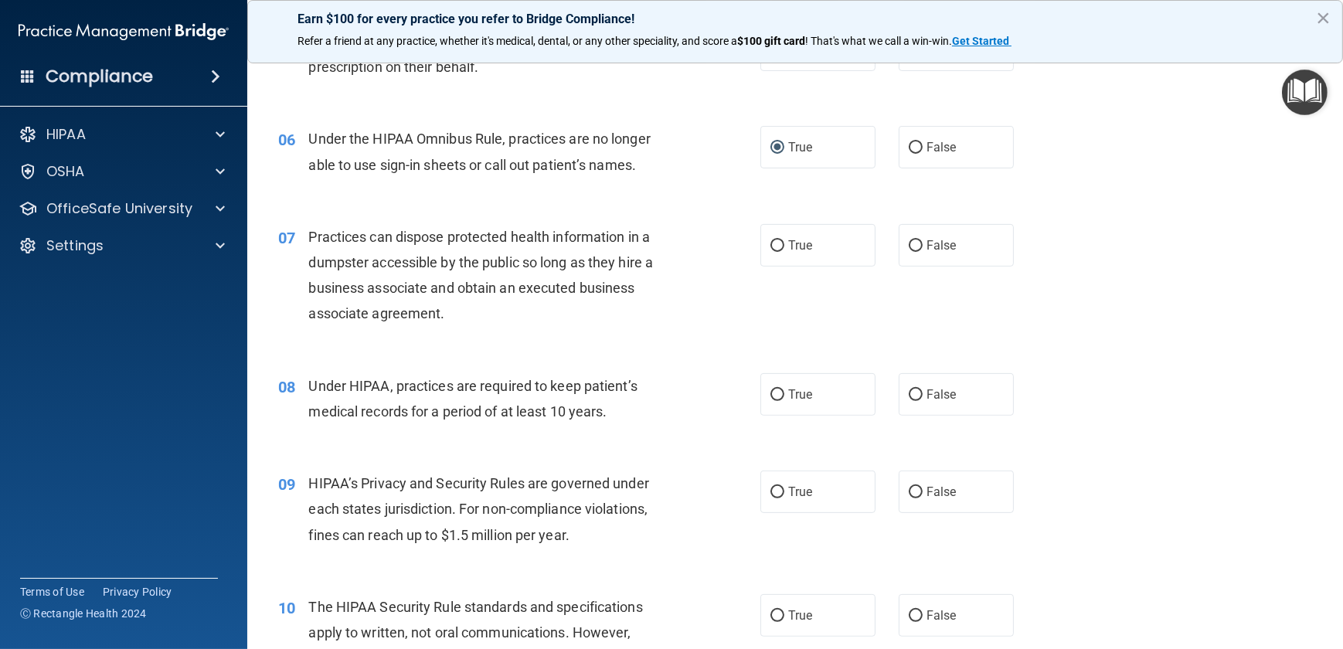
scroll to position [703, 0]
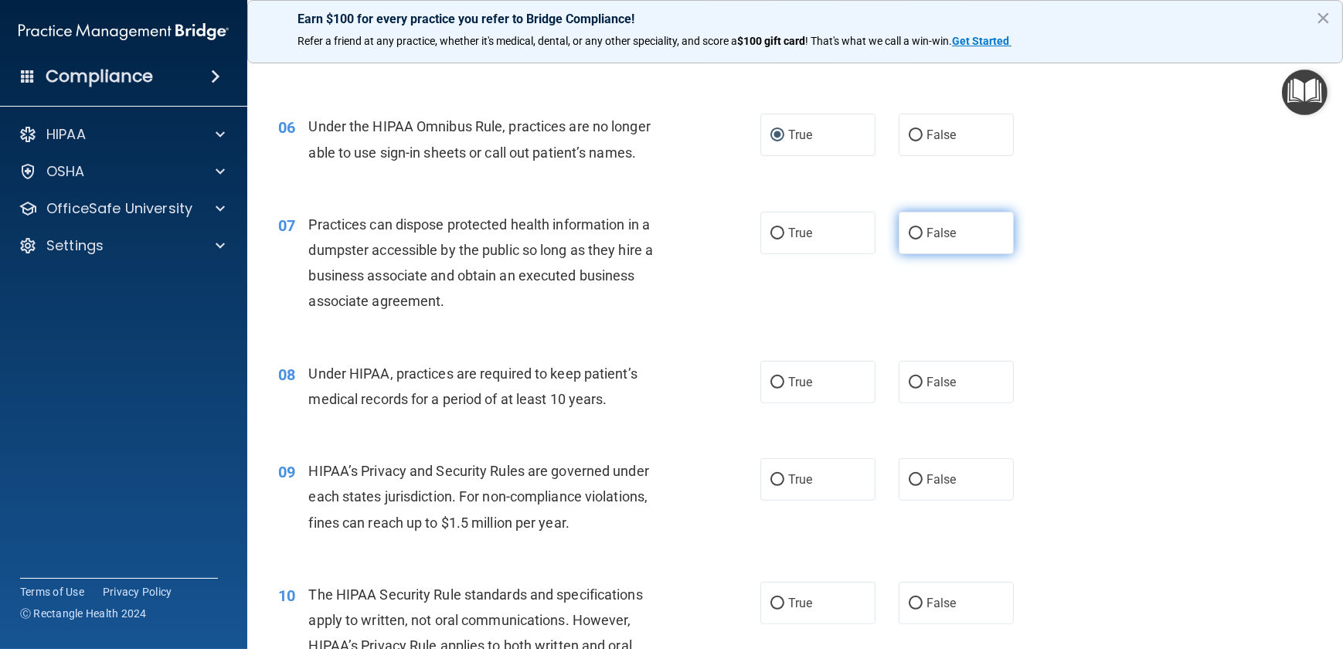
click at [909, 236] on input "False" at bounding box center [916, 234] width 14 height 12
radio input "true"
click at [909, 236] on input "False" at bounding box center [916, 234] width 14 height 12
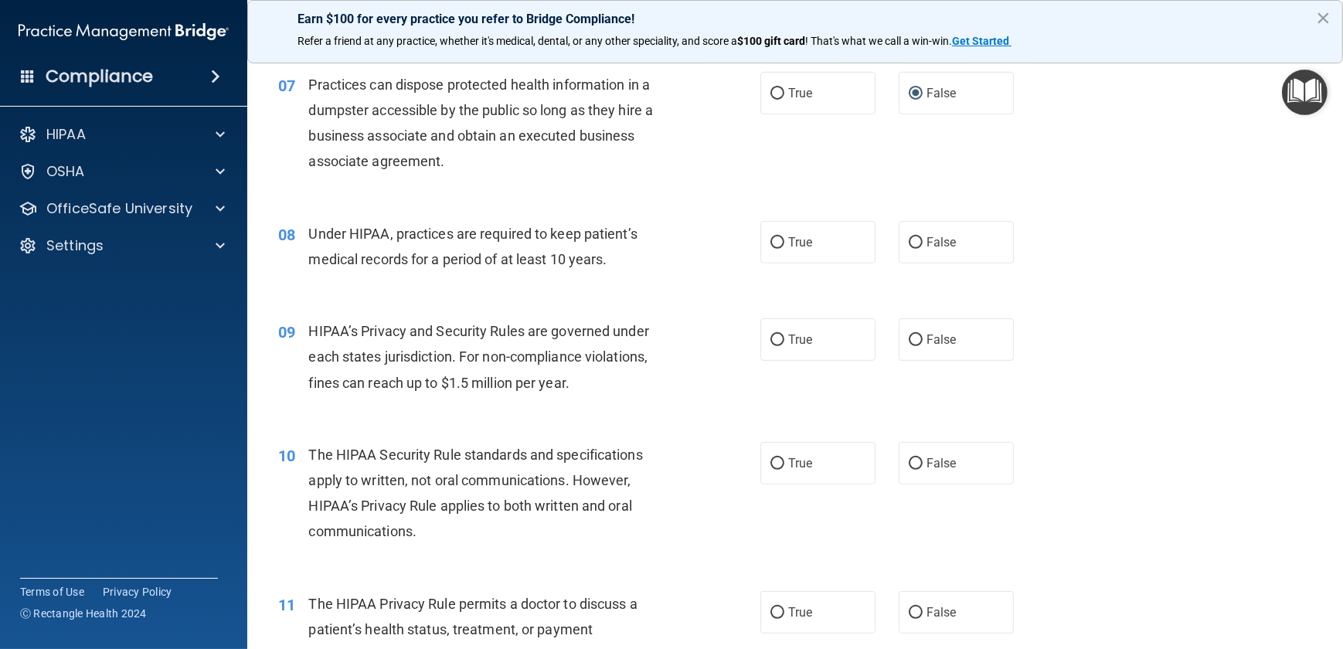
scroll to position [842, 0]
click at [771, 242] on input "True" at bounding box center [778, 243] width 14 height 12
radio input "true"
click at [910, 240] on input "False" at bounding box center [916, 243] width 14 height 12
radio input "true"
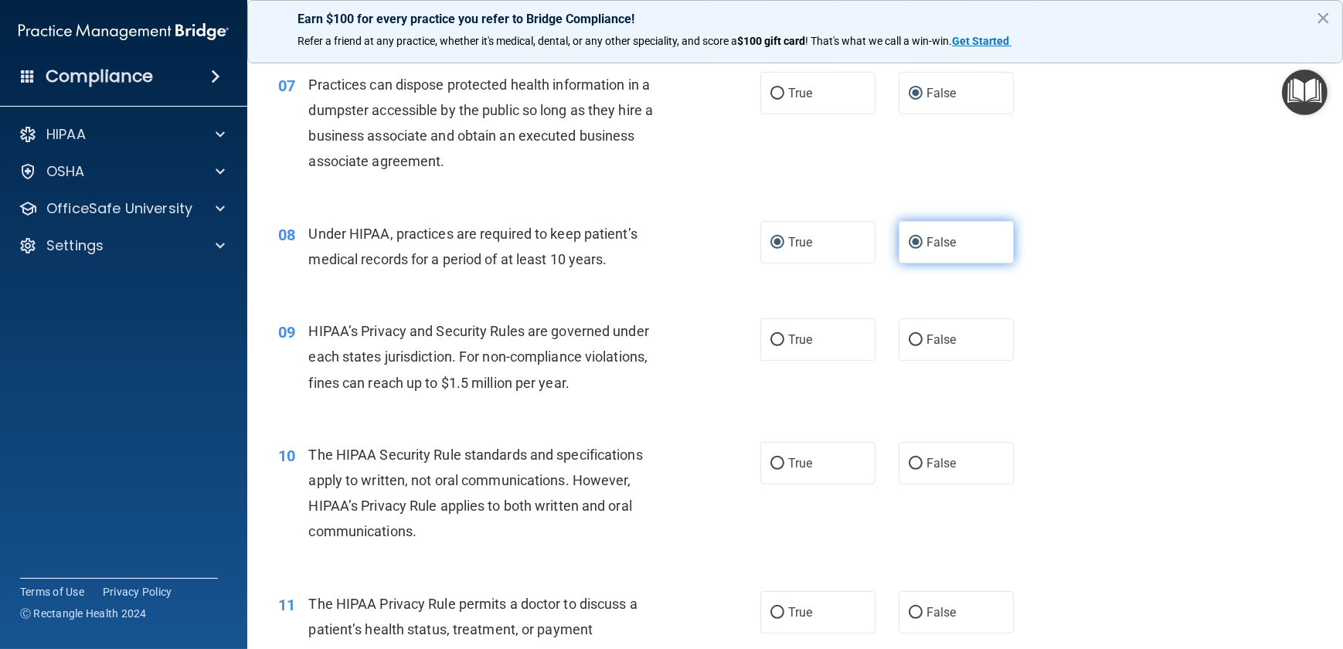
radio input "false"
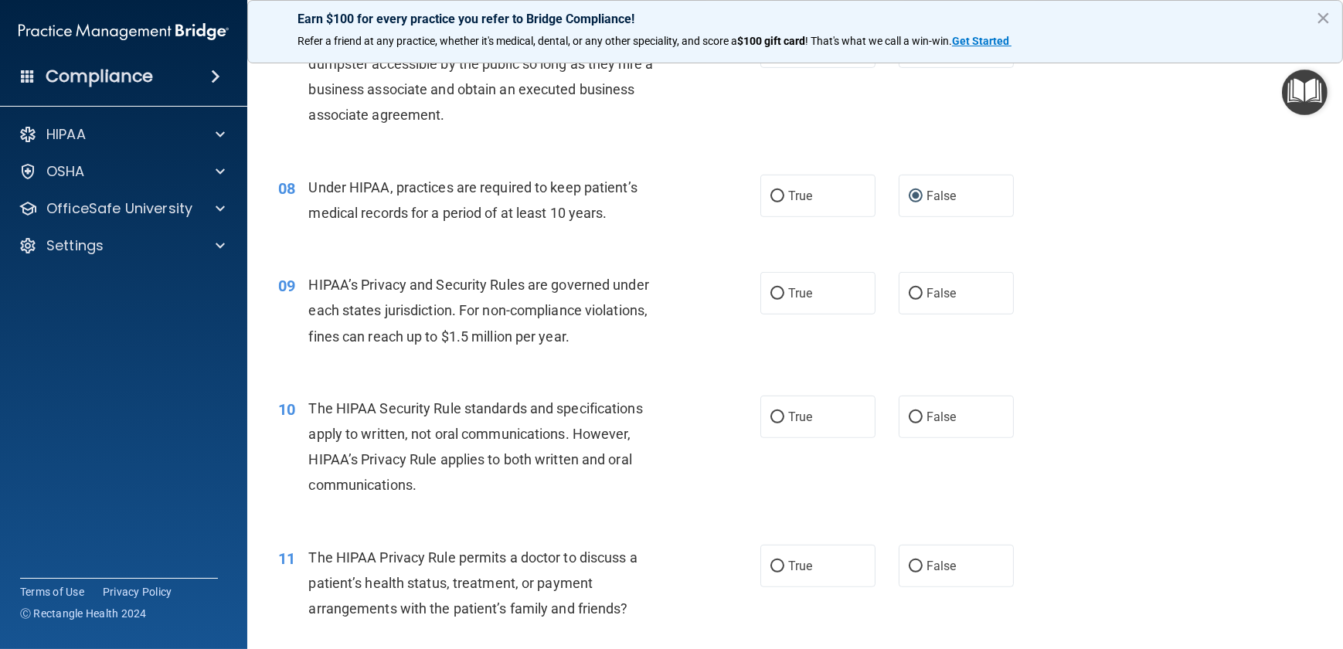
scroll to position [913, 0]
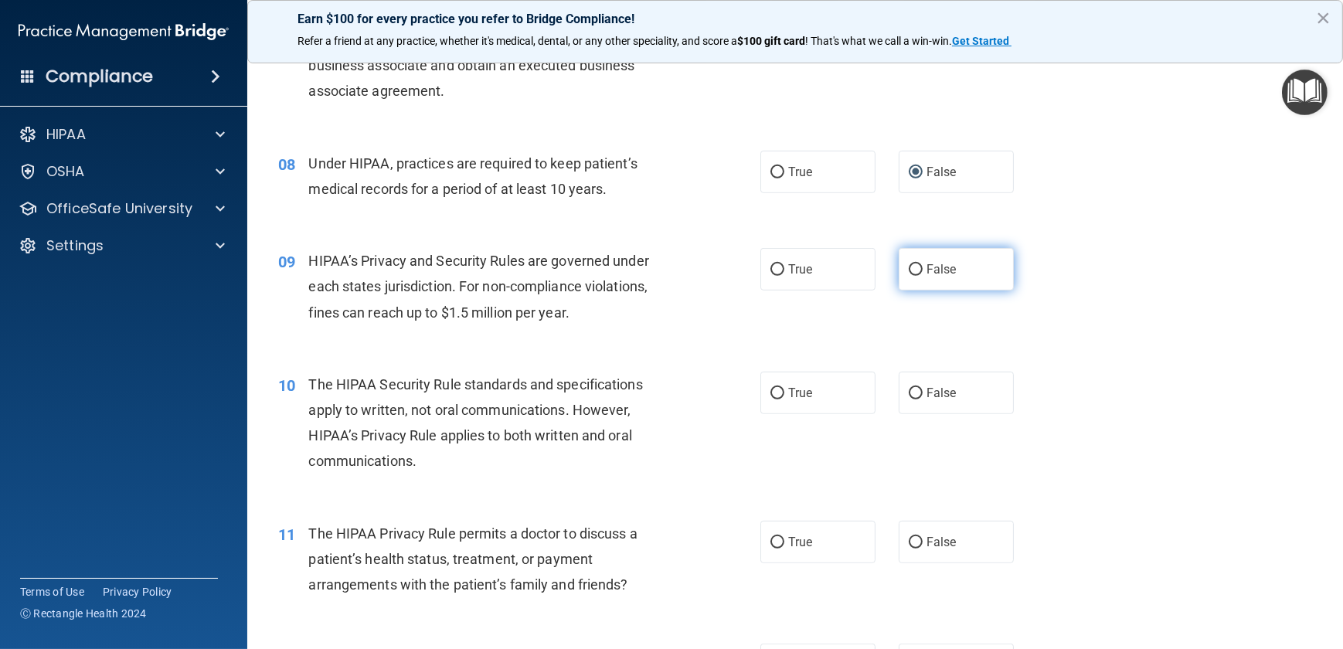
click at [909, 267] on input "False" at bounding box center [916, 270] width 14 height 12
radio input "true"
click at [909, 267] on input "False" at bounding box center [916, 270] width 14 height 12
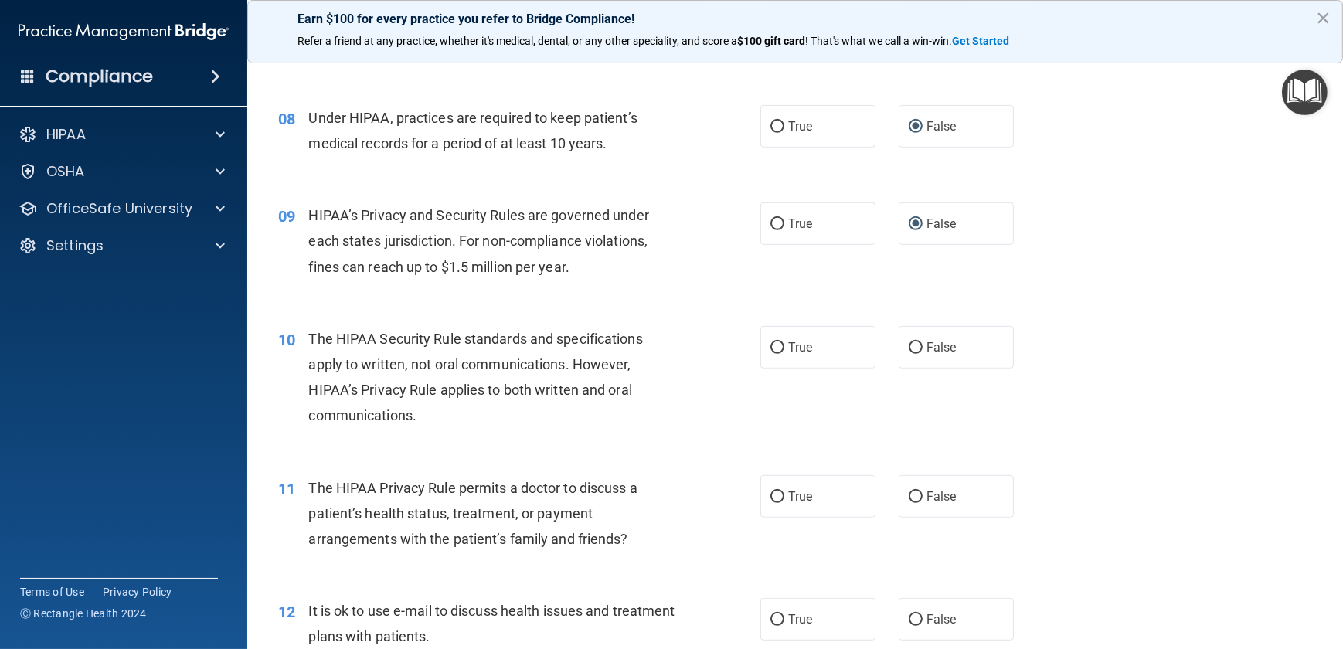
scroll to position [983, 0]
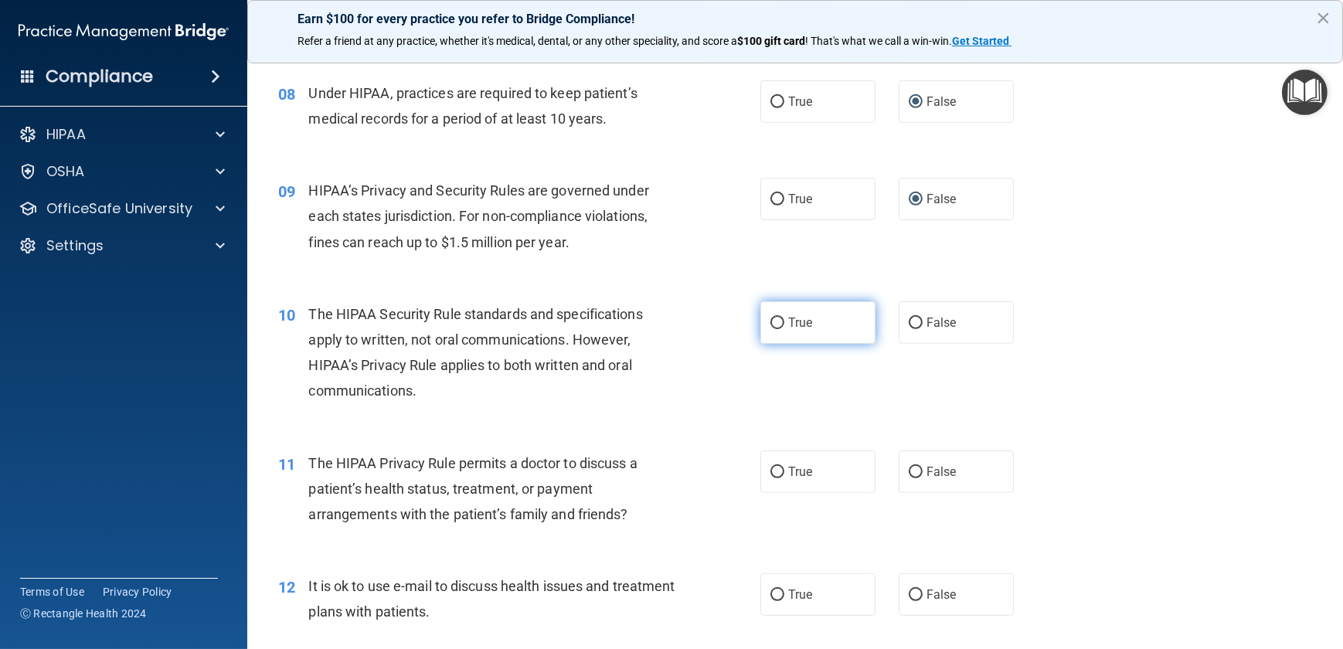
click at [773, 321] on input "True" at bounding box center [778, 324] width 14 height 12
radio input "true"
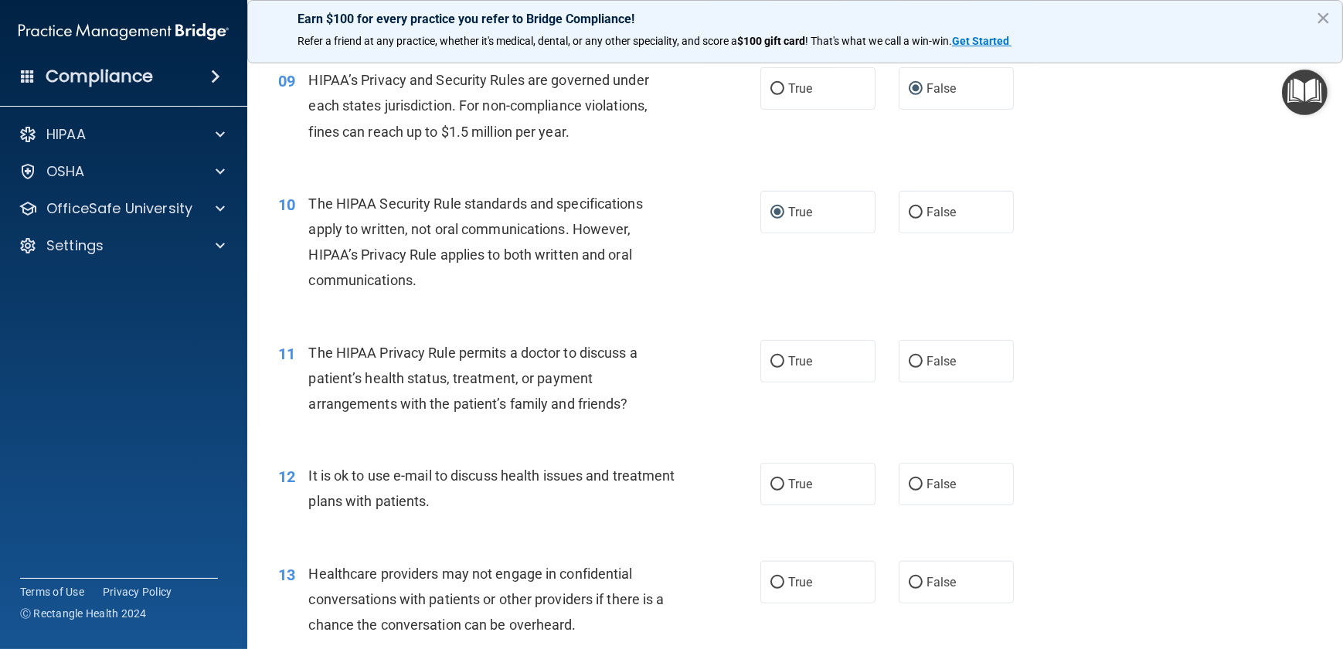
scroll to position [1194, 0]
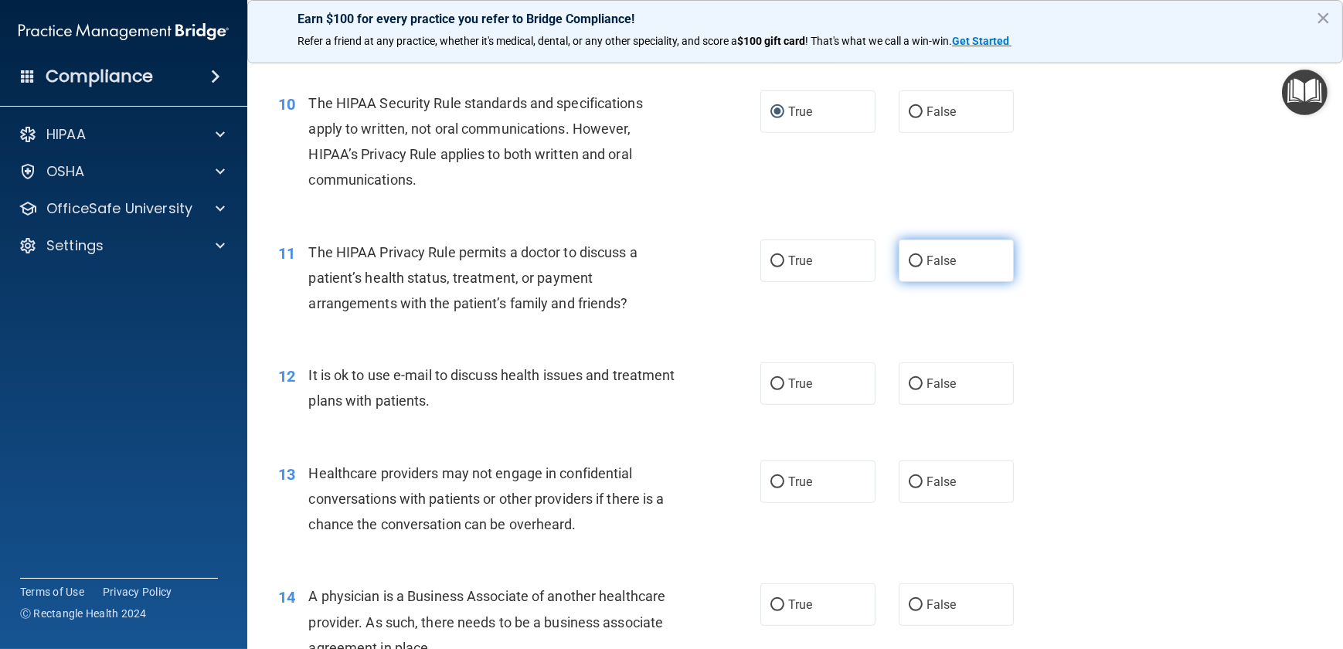
click at [911, 256] on input "False" at bounding box center [916, 262] width 14 height 12
radio input "true"
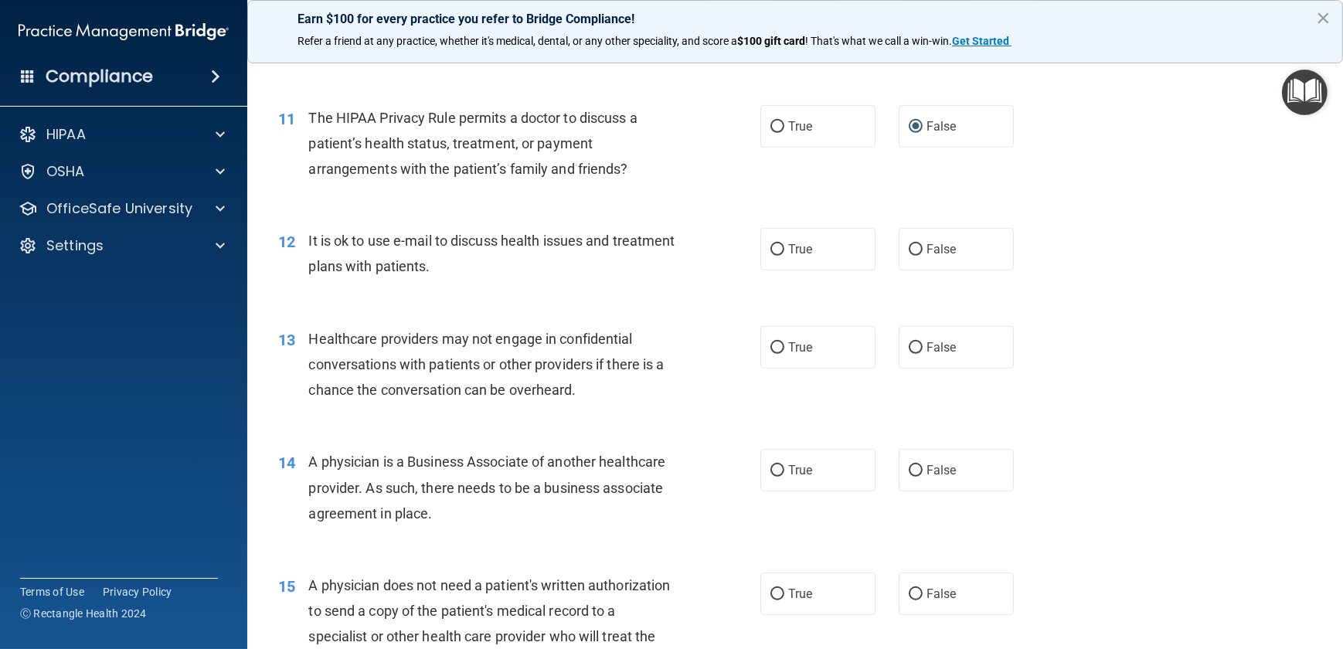
scroll to position [1335, 0]
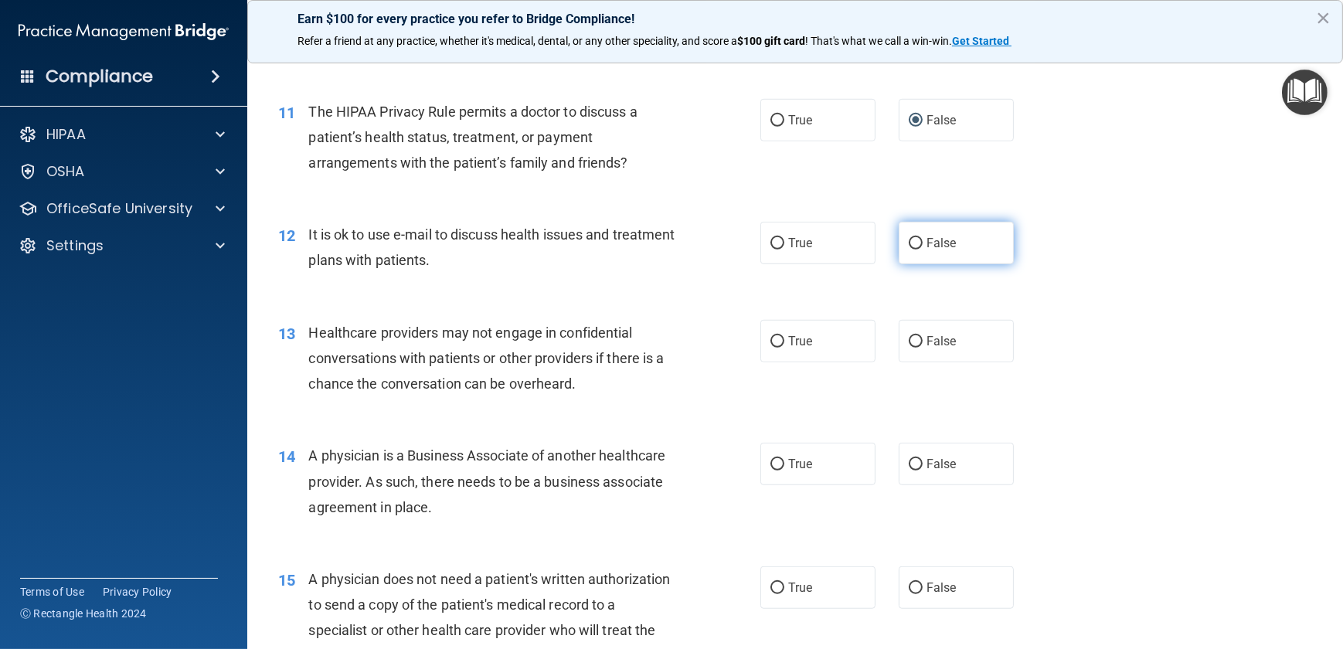
click at [909, 242] on input "False" at bounding box center [916, 244] width 14 height 12
radio input "true"
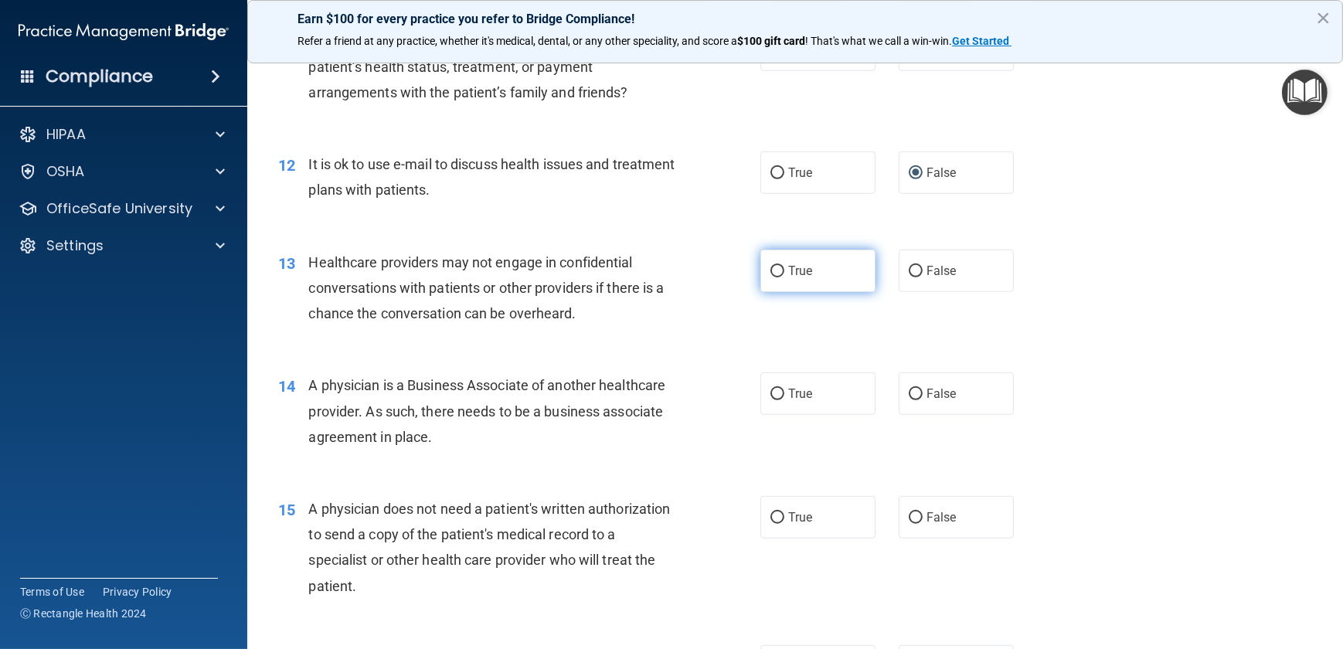
click at [771, 270] on input "True" at bounding box center [778, 272] width 14 height 12
radio input "true"
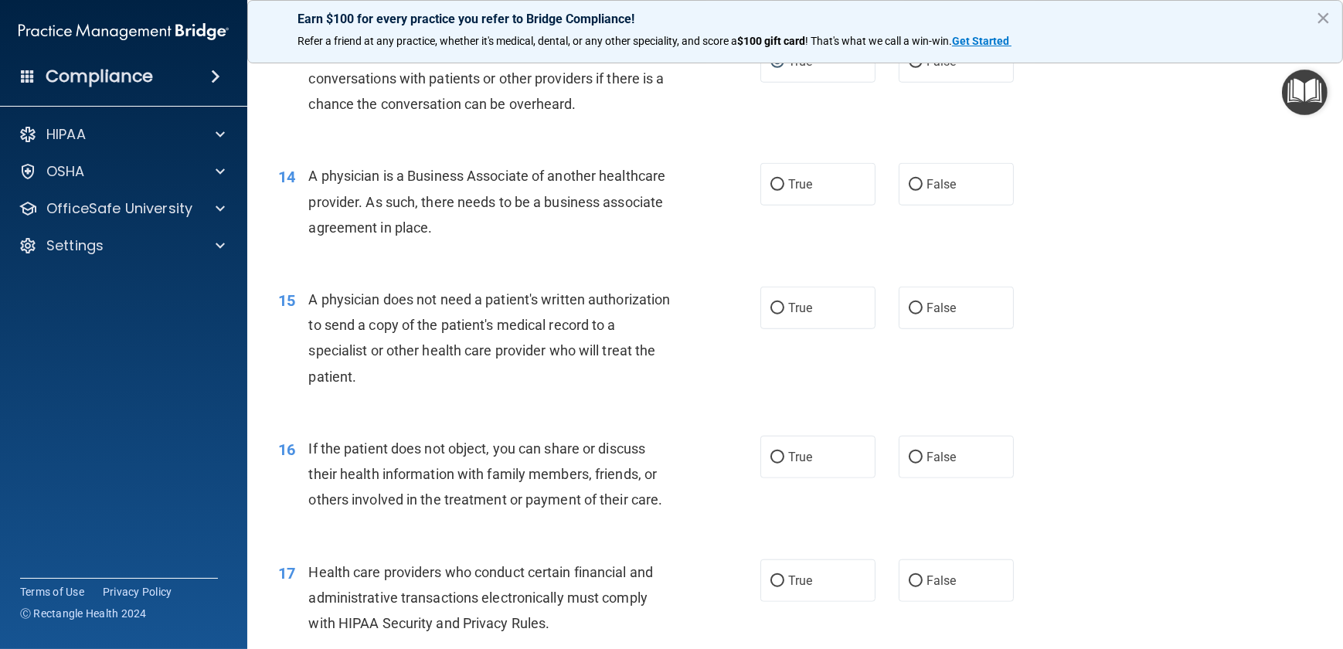
scroll to position [1615, 0]
click at [771, 184] on input "True" at bounding box center [778, 185] width 14 height 12
radio input "true"
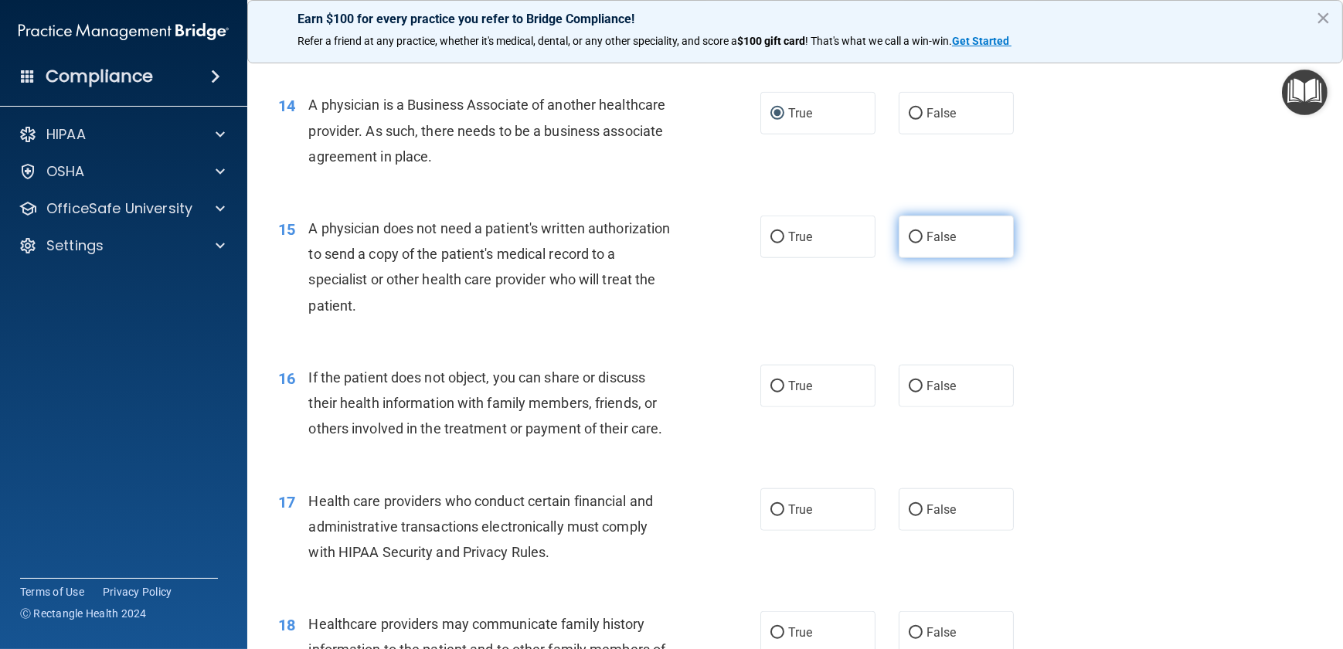
click at [909, 236] on input "False" at bounding box center [916, 238] width 14 height 12
radio input "true"
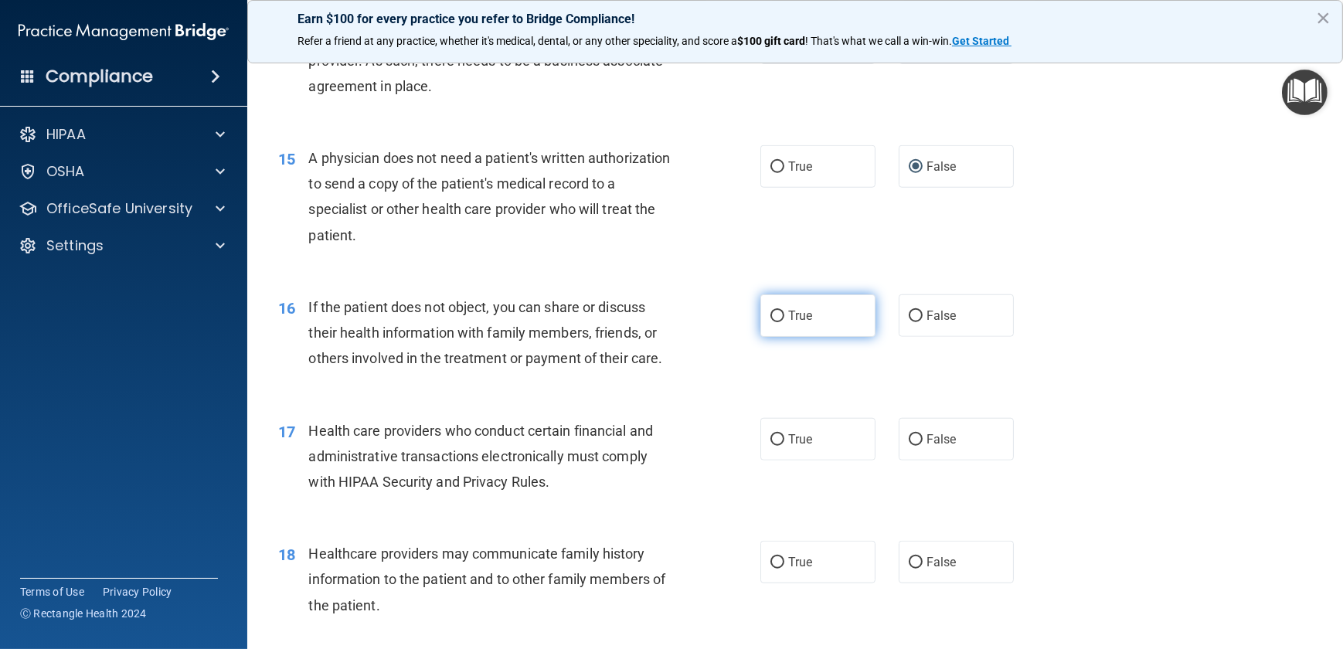
click at [772, 312] on input "True" at bounding box center [778, 317] width 14 height 12
radio input "true"
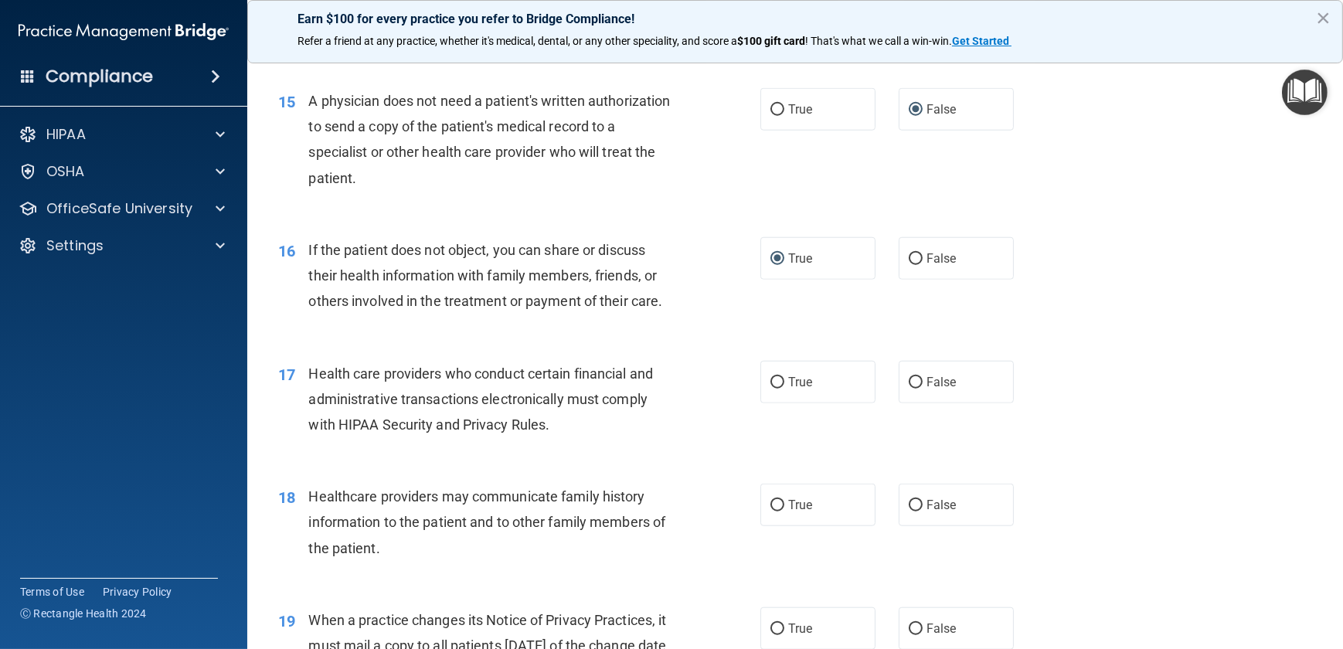
scroll to position [1897, 0]
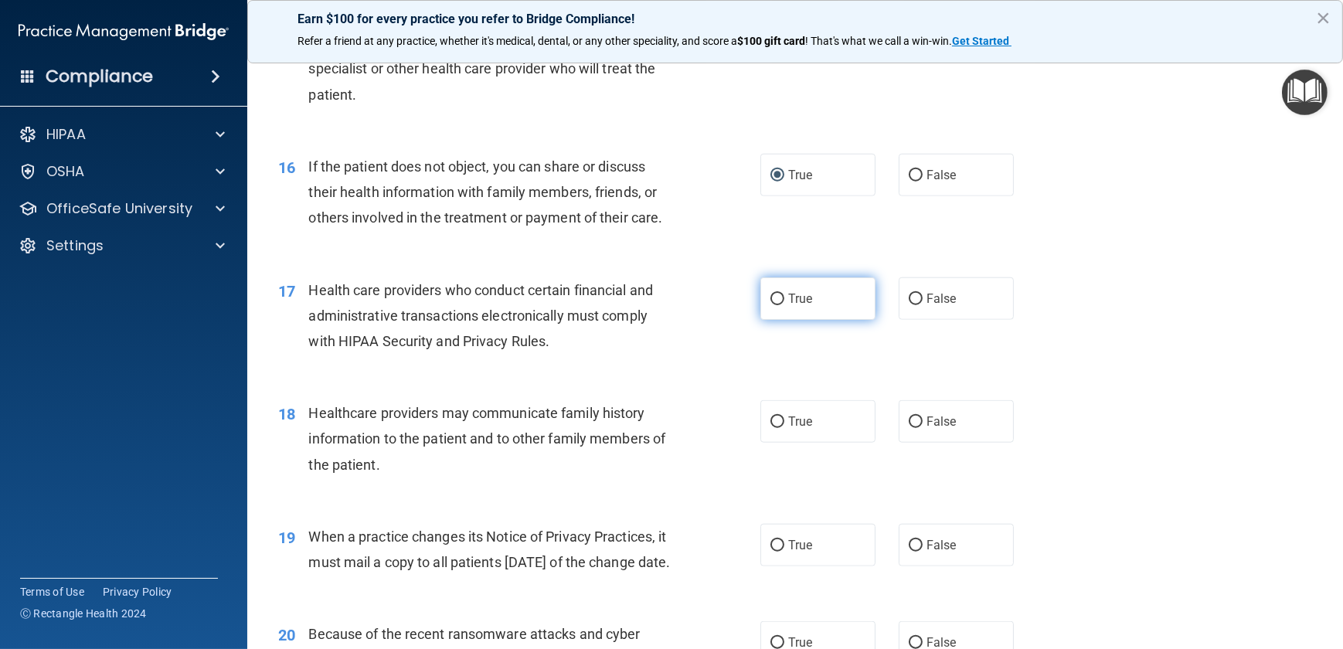
click at [772, 297] on input "True" at bounding box center [778, 300] width 14 height 12
radio input "true"
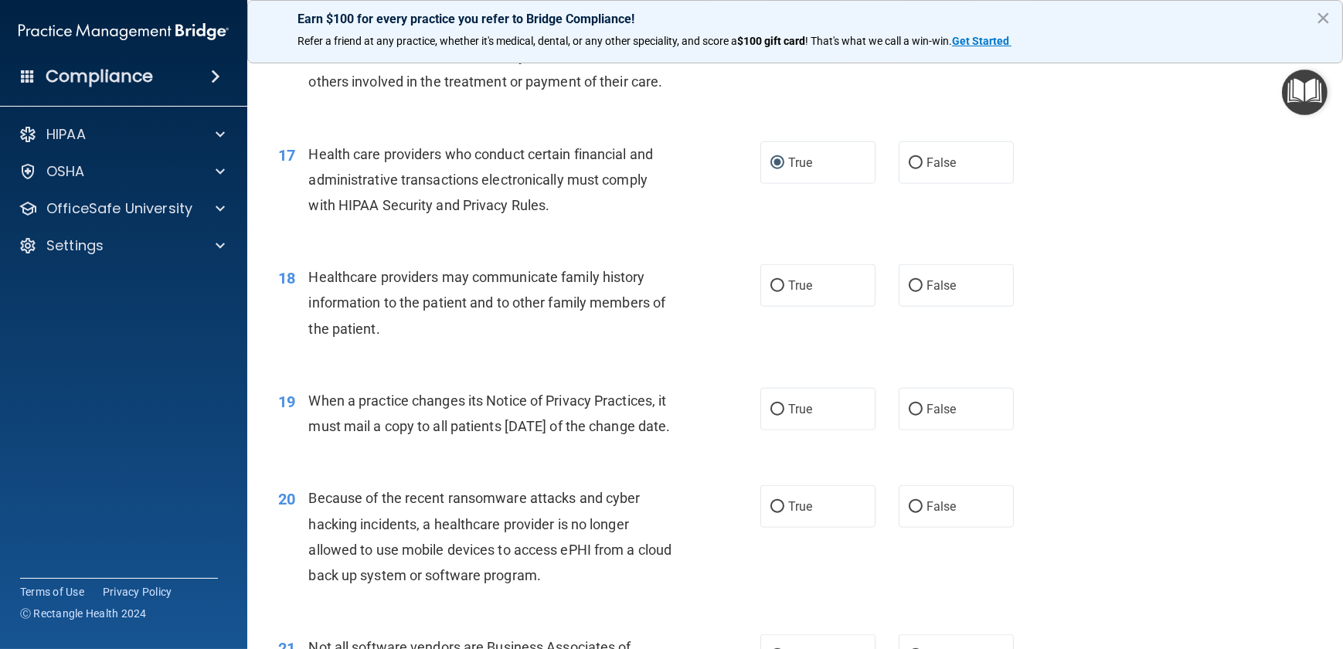
scroll to position [2037, 0]
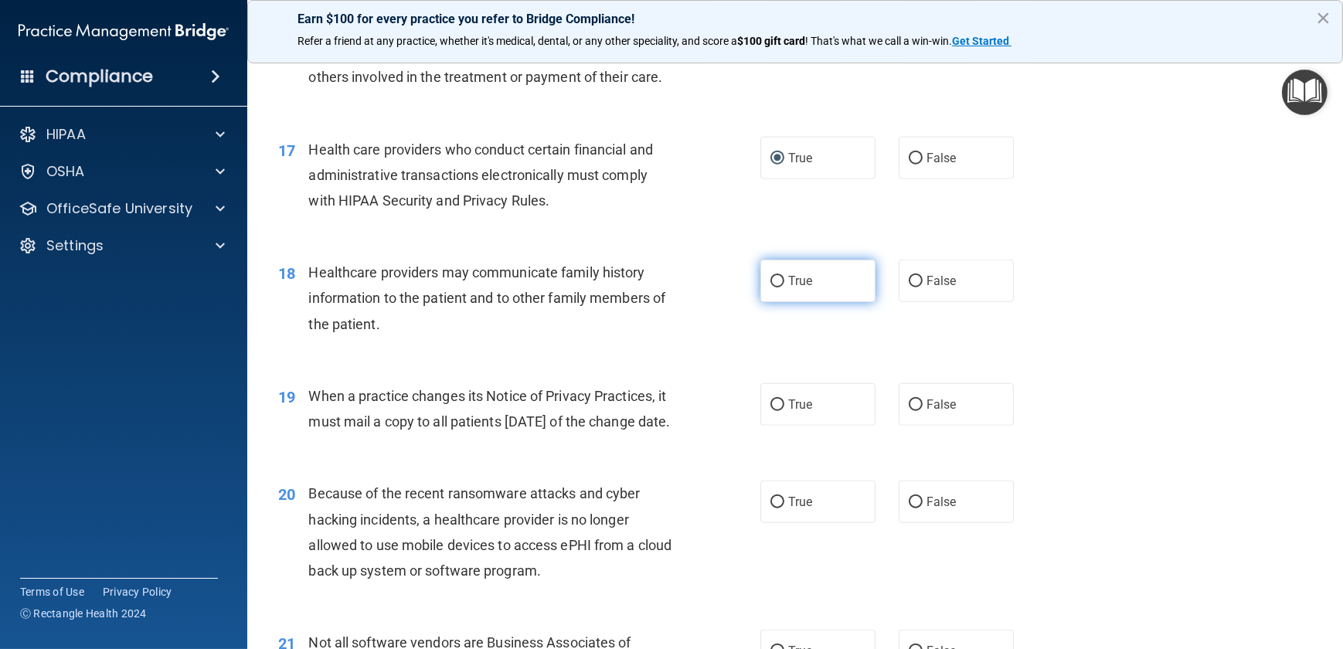
click at [771, 278] on input "True" at bounding box center [778, 282] width 14 height 12
radio input "true"
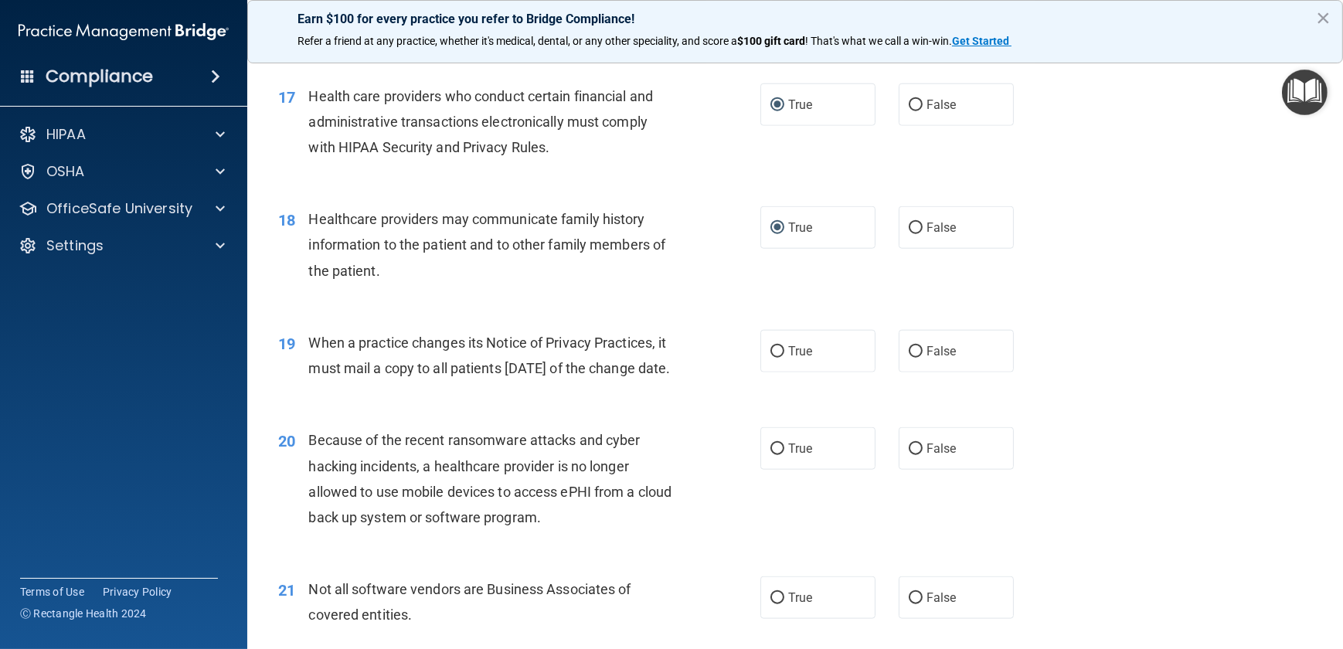
scroll to position [2178, 0]
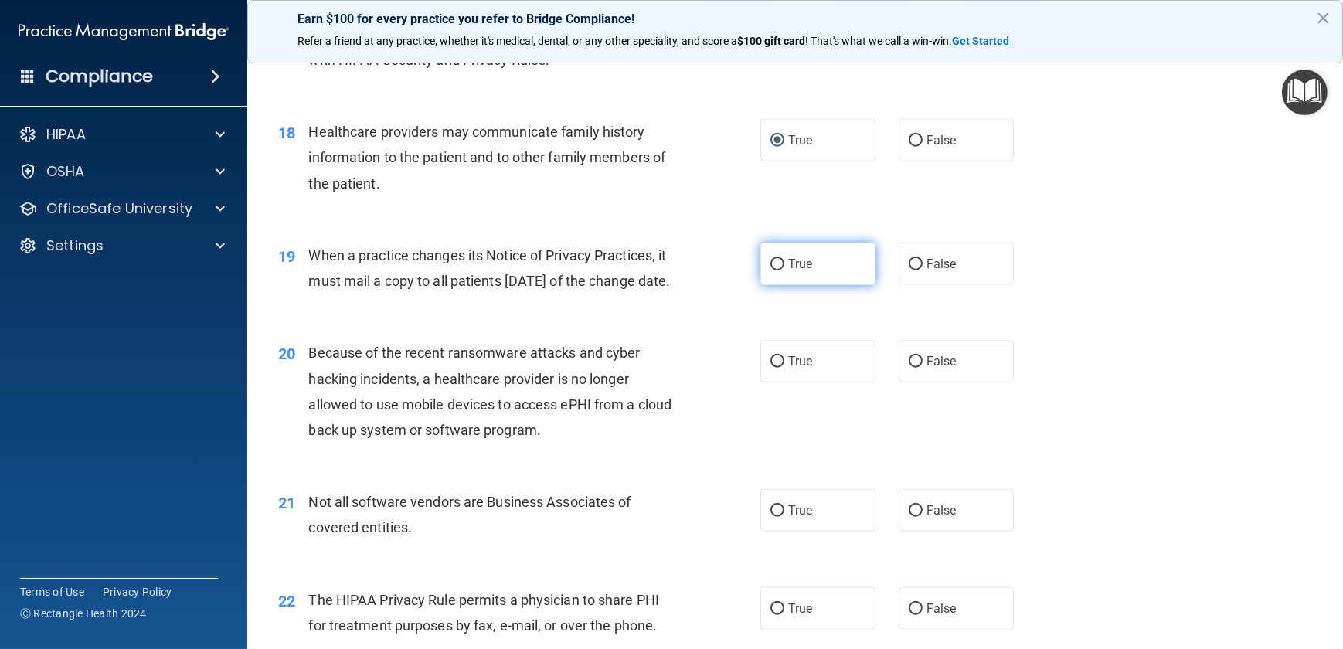
click at [771, 260] on input "True" at bounding box center [778, 265] width 14 height 12
radio input "true"
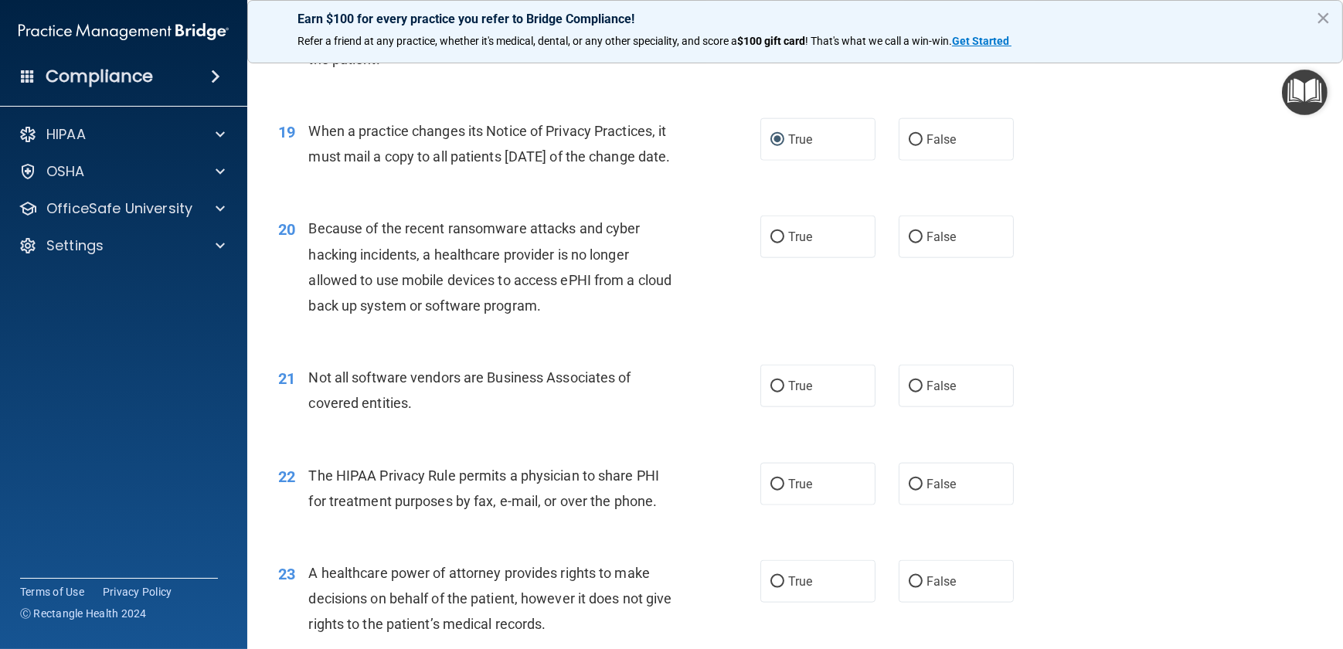
scroll to position [2318, 0]
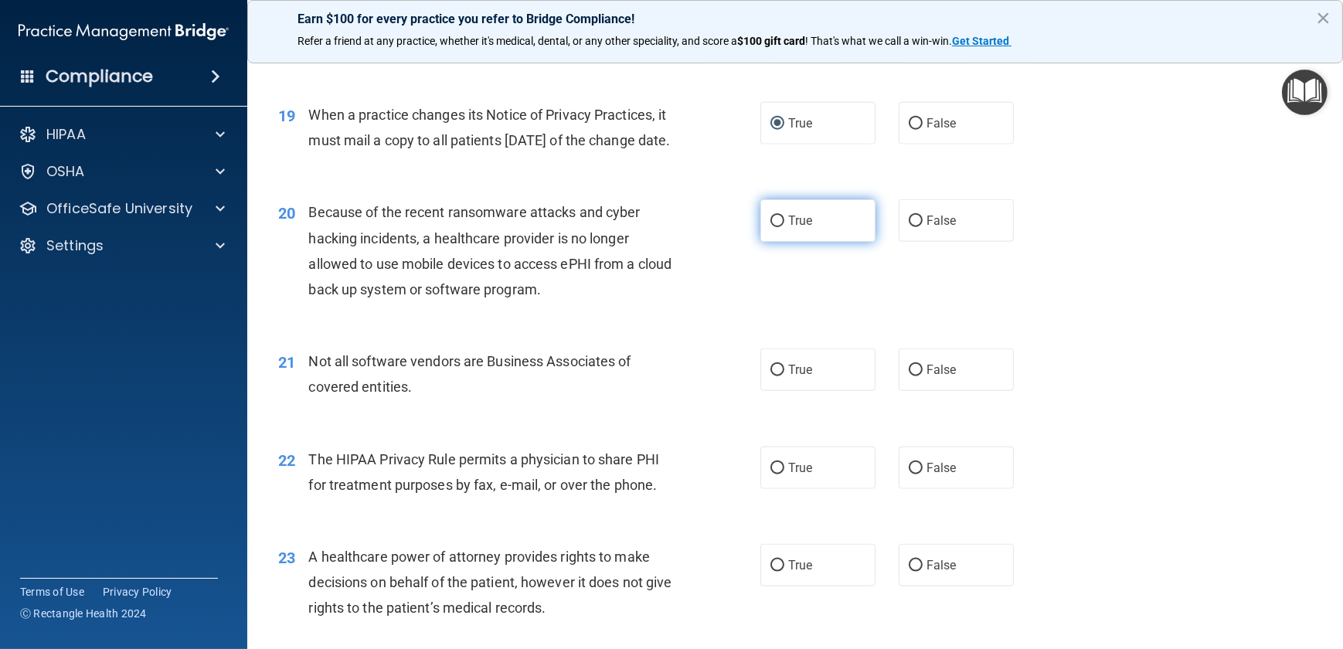
click at [771, 227] on input "True" at bounding box center [778, 222] width 14 height 12
radio input "true"
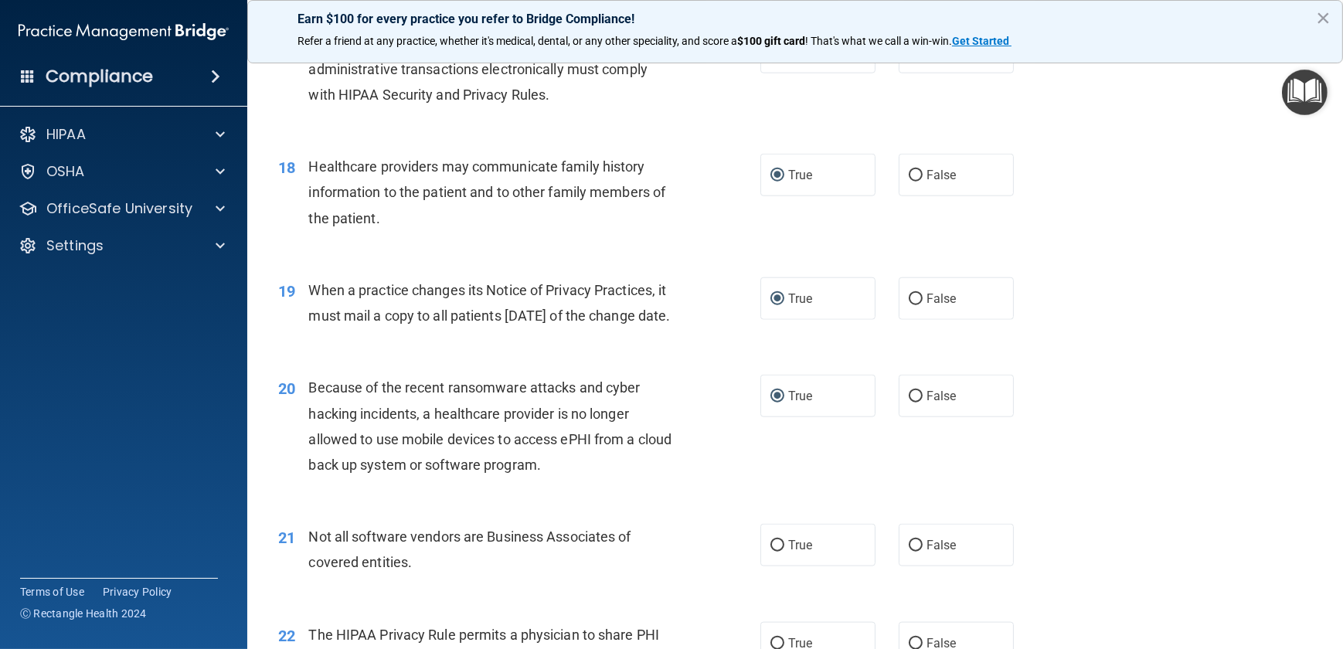
scroll to position [2108, 0]
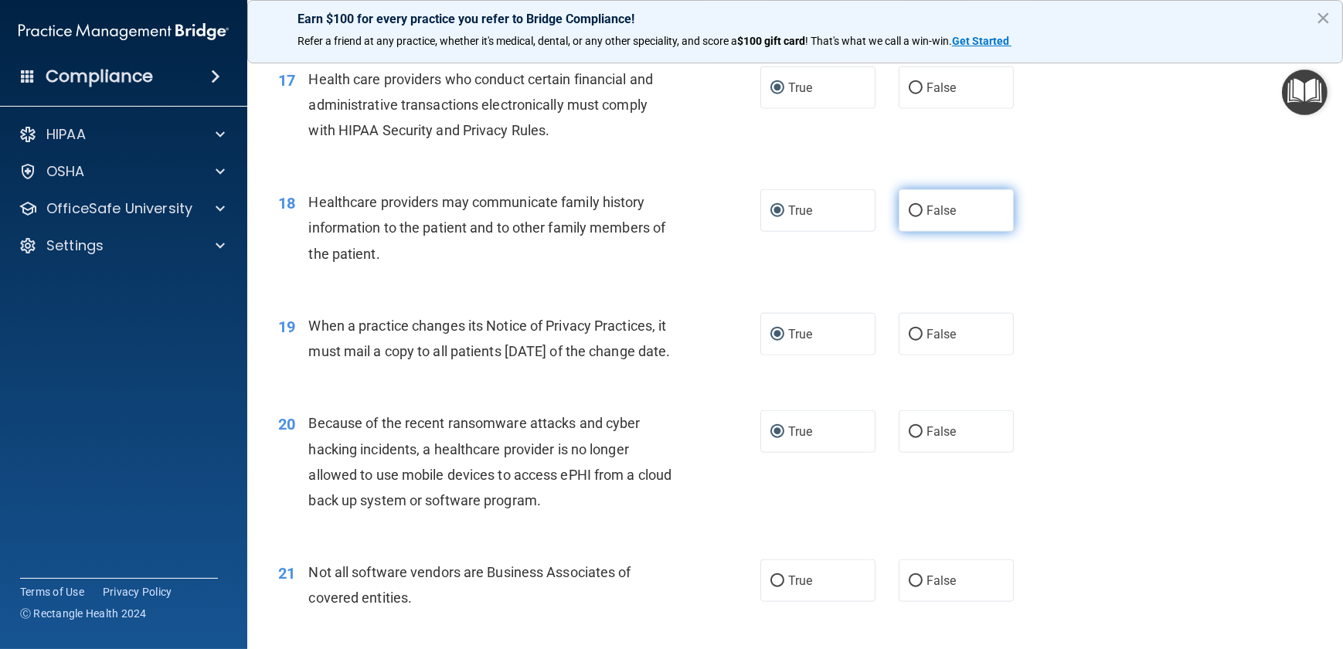
click at [909, 209] on input "False" at bounding box center [916, 212] width 14 height 12
radio input "true"
radio input "false"
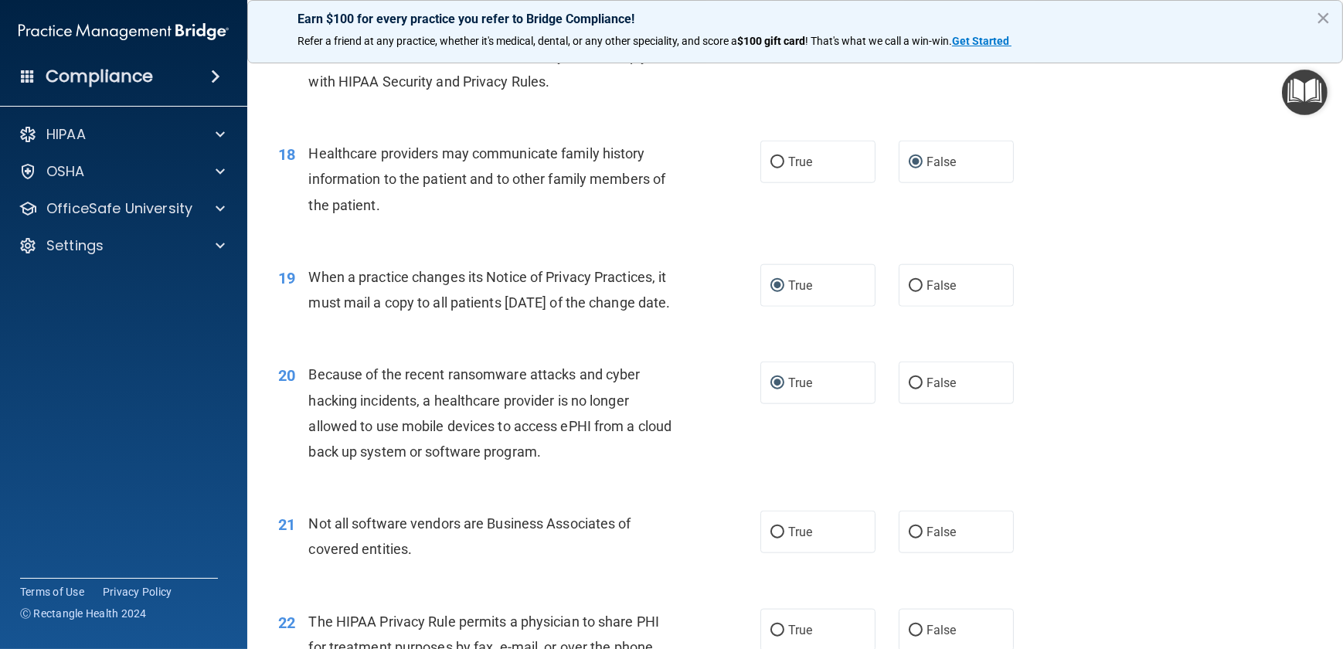
scroll to position [2248, 0]
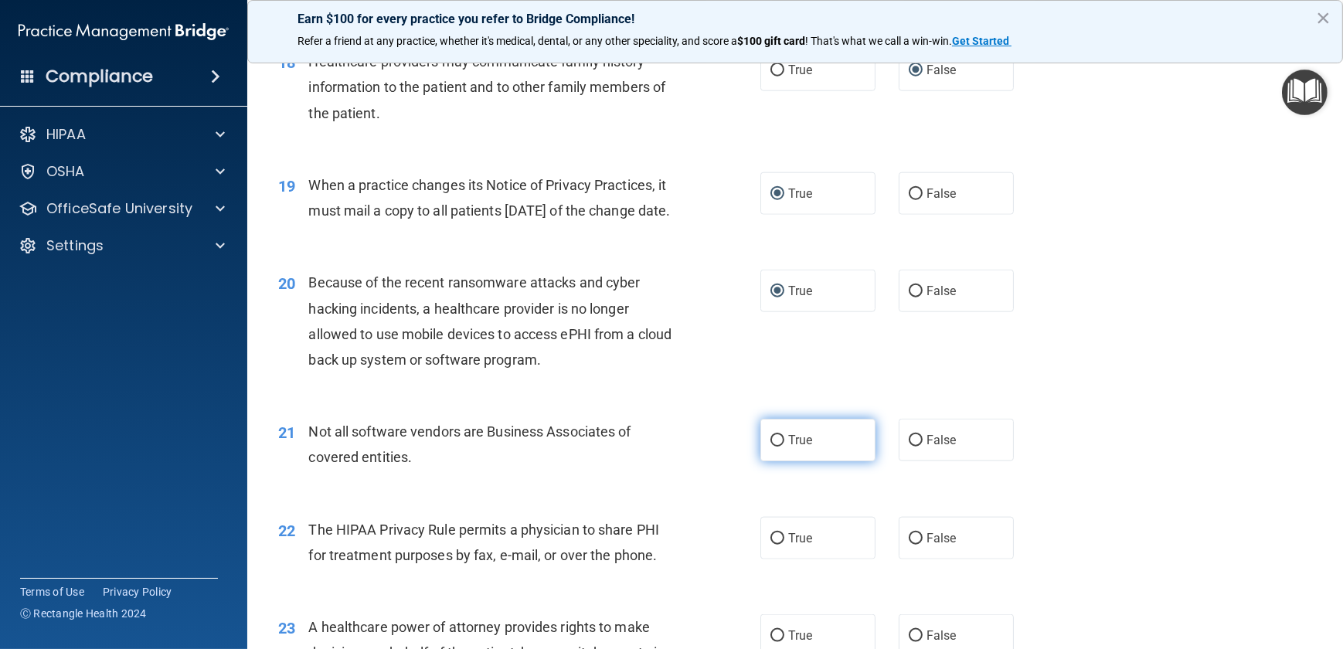
click at [772, 447] on input "True" at bounding box center [778, 441] width 14 height 12
radio input "true"
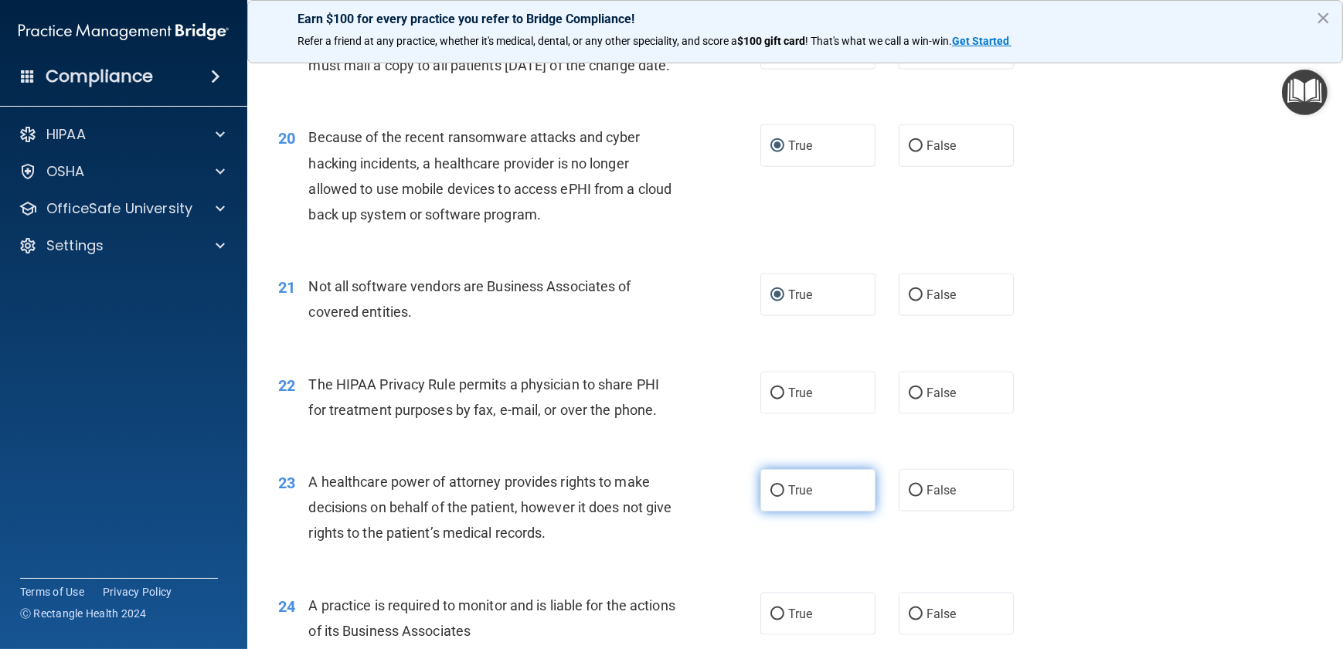
scroll to position [2458, 0]
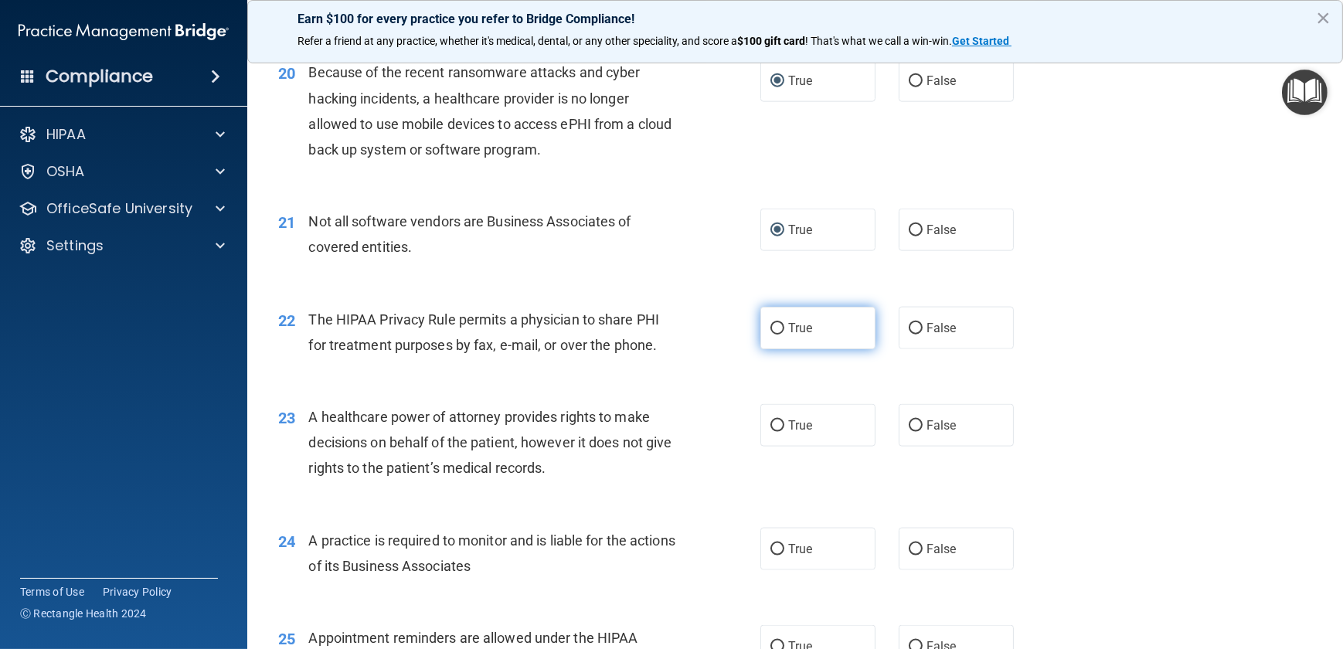
click at [771, 335] on input "True" at bounding box center [778, 329] width 14 height 12
radio input "true"
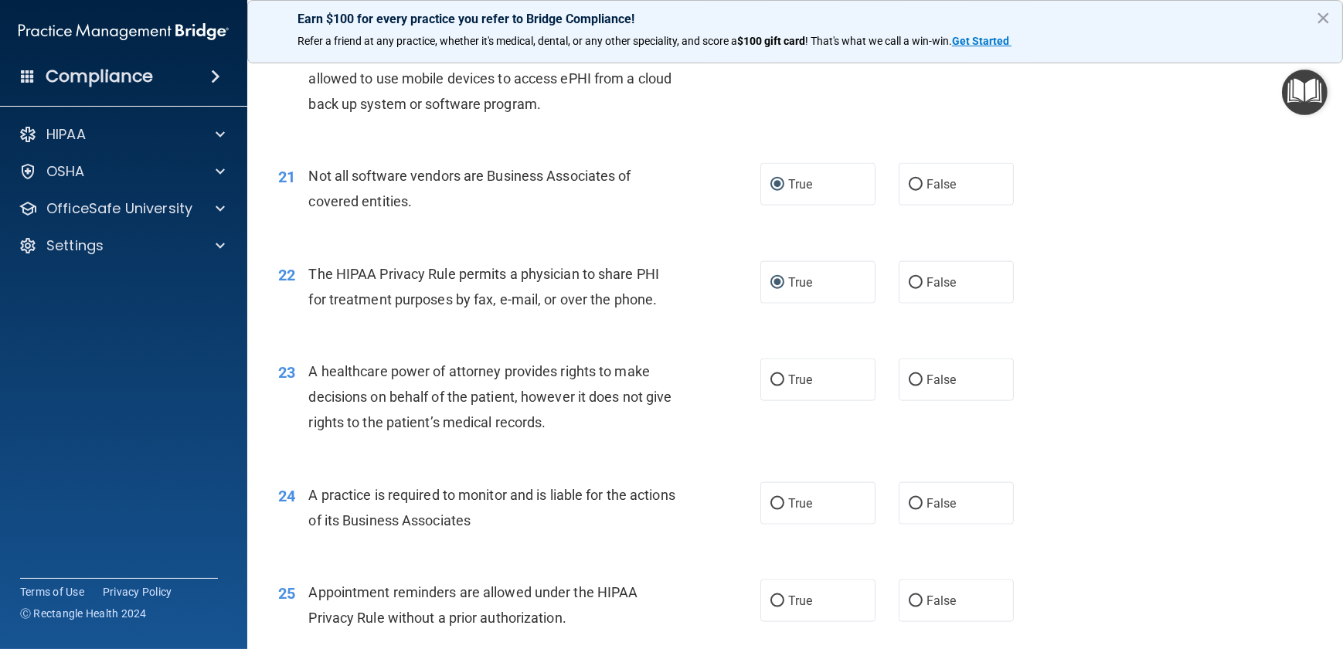
scroll to position [2669, 0]
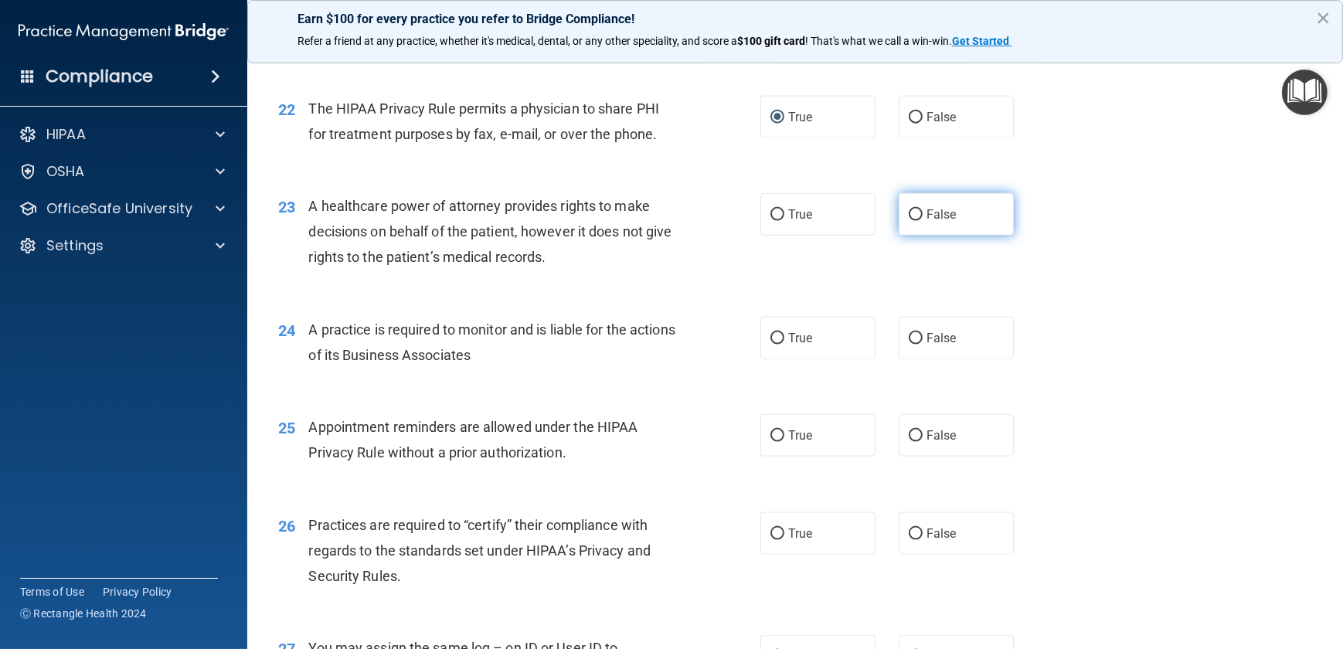
click at [910, 221] on input "False" at bounding box center [916, 215] width 14 height 12
radio input "true"
click at [910, 221] on input "False" at bounding box center [916, 215] width 14 height 12
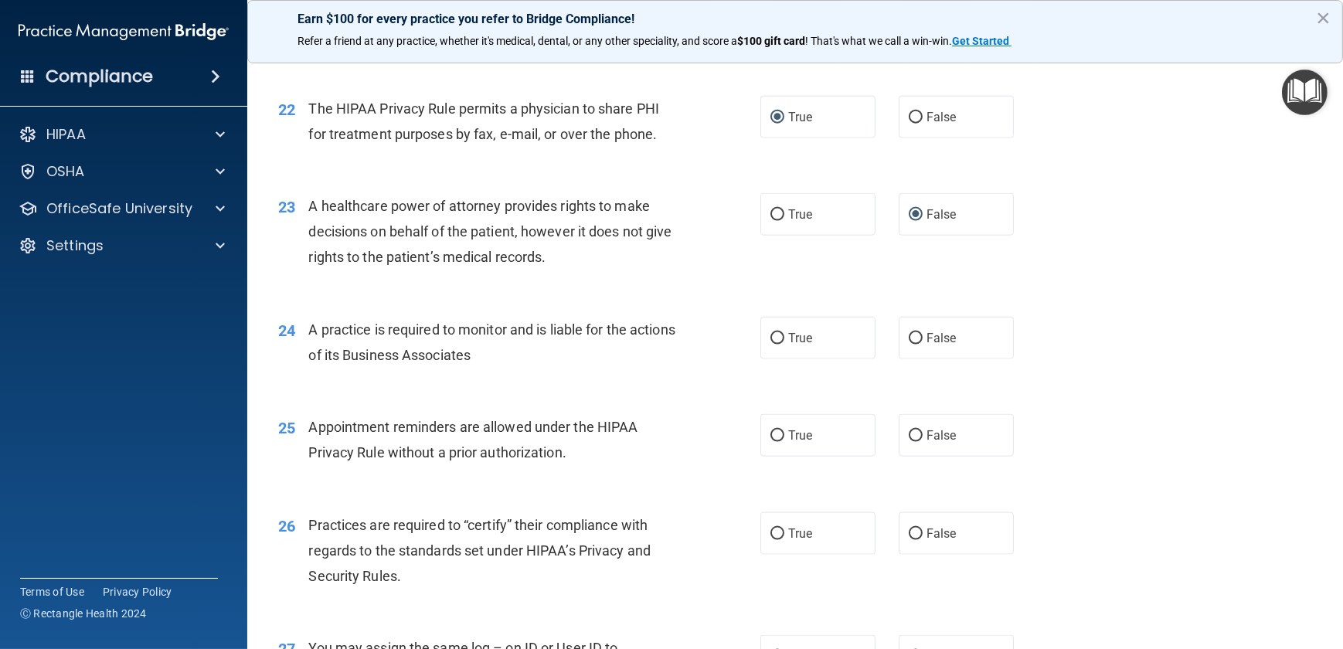
scroll to position [2740, 0]
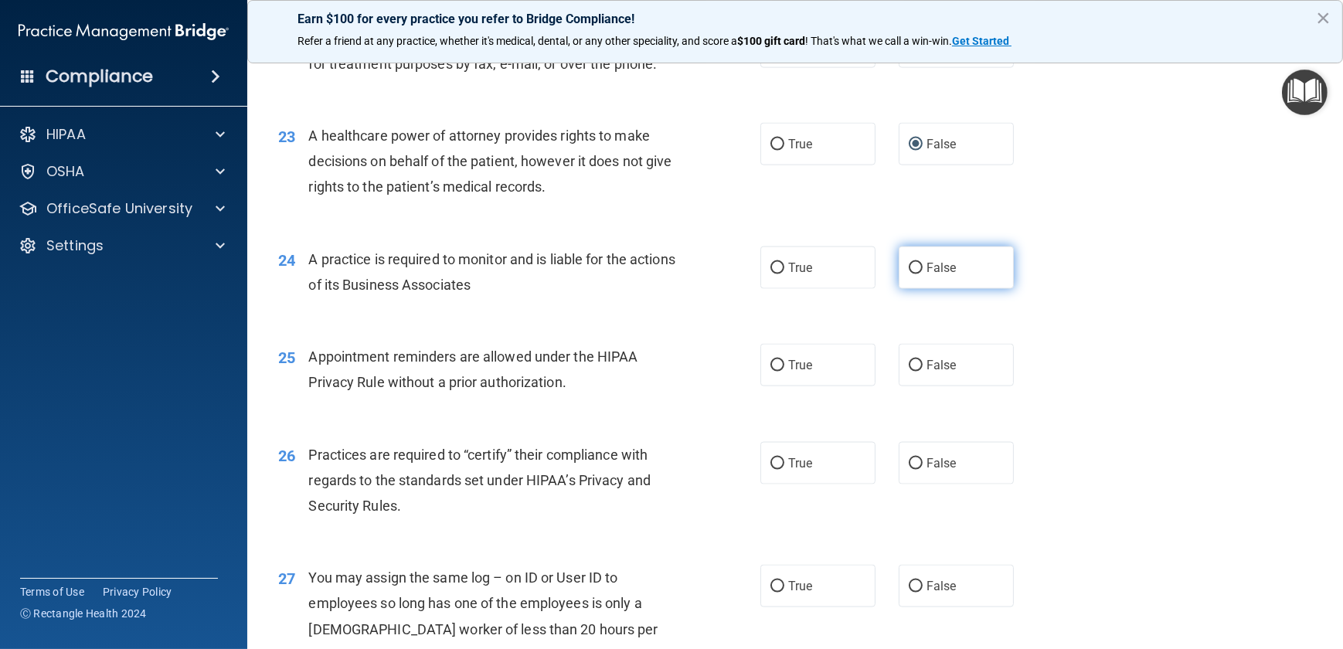
click at [909, 274] on input "False" at bounding box center [916, 269] width 14 height 12
radio input "true"
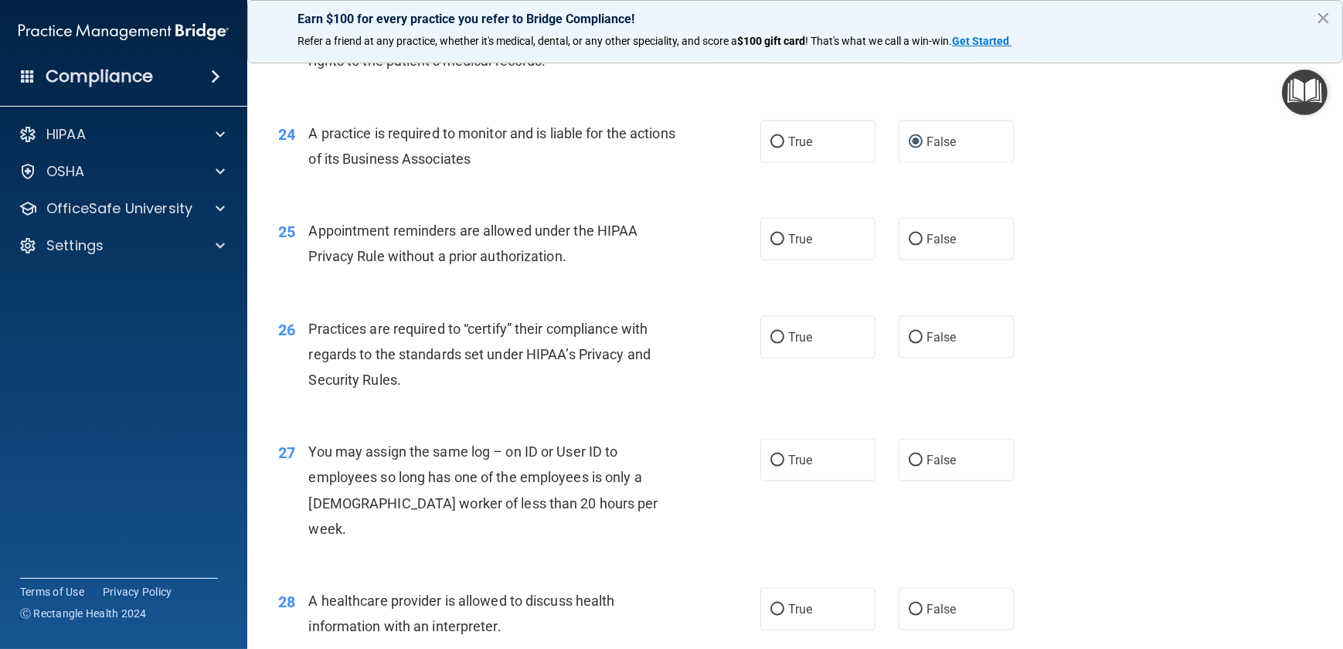
scroll to position [2880, 0]
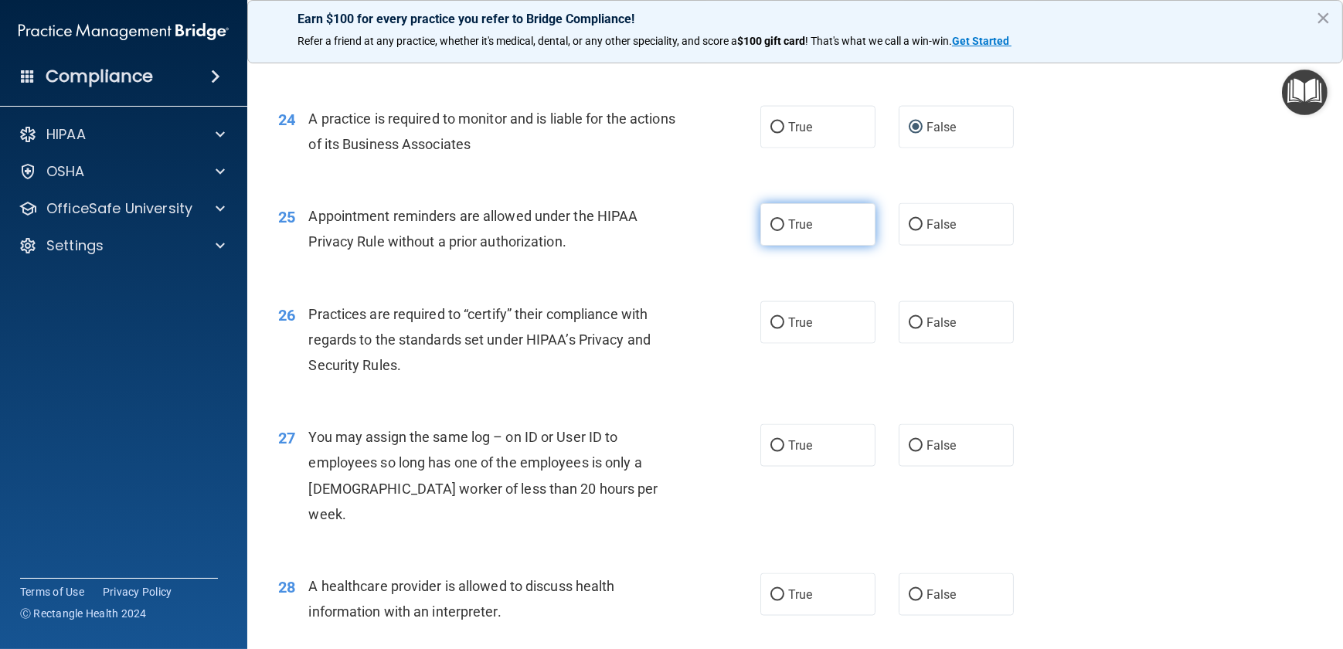
click at [772, 231] on input "True" at bounding box center [778, 225] width 14 height 12
radio input "true"
click at [772, 231] on input "True" at bounding box center [778, 225] width 14 height 12
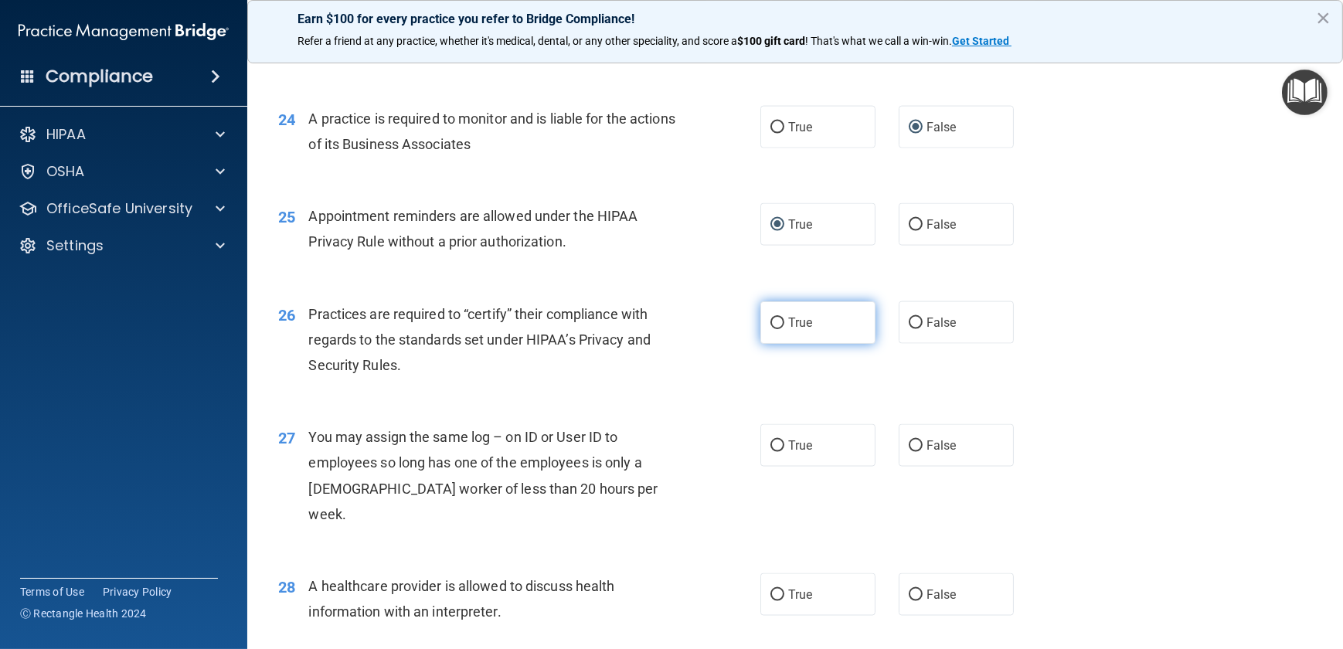
click at [773, 329] on input "True" at bounding box center [778, 324] width 14 height 12
radio input "true"
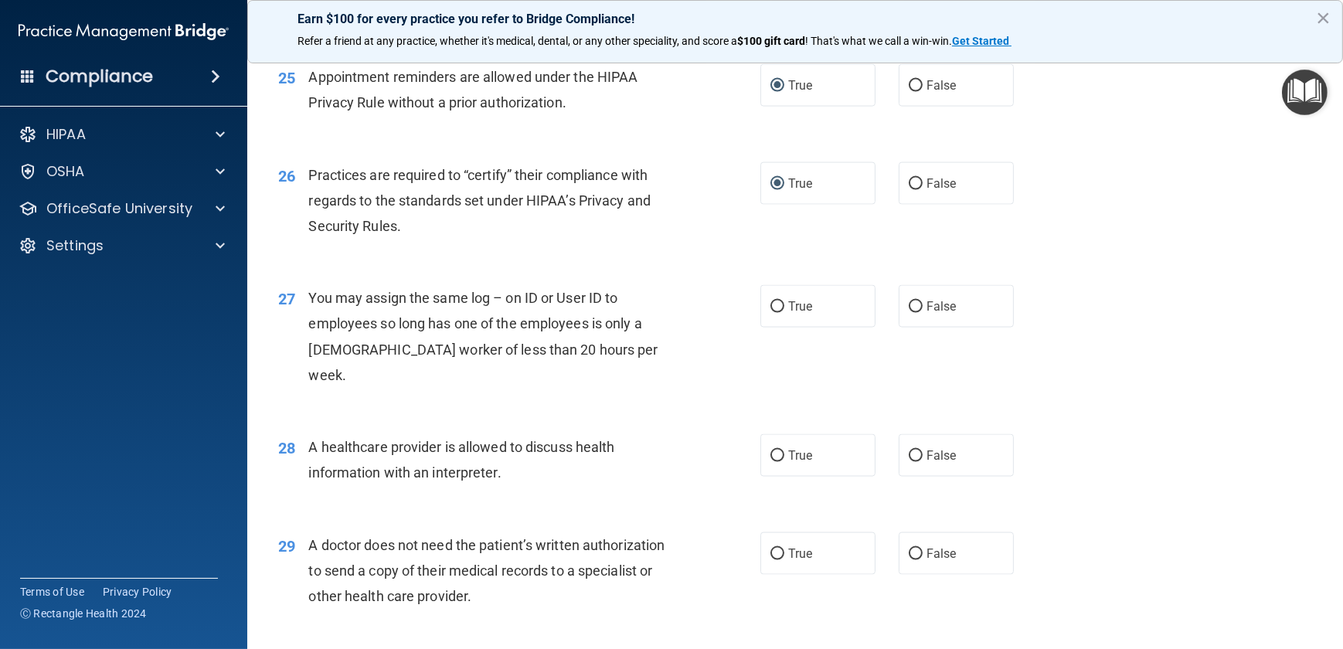
scroll to position [3021, 0]
click at [912, 311] on input "False" at bounding box center [916, 306] width 14 height 12
radio input "true"
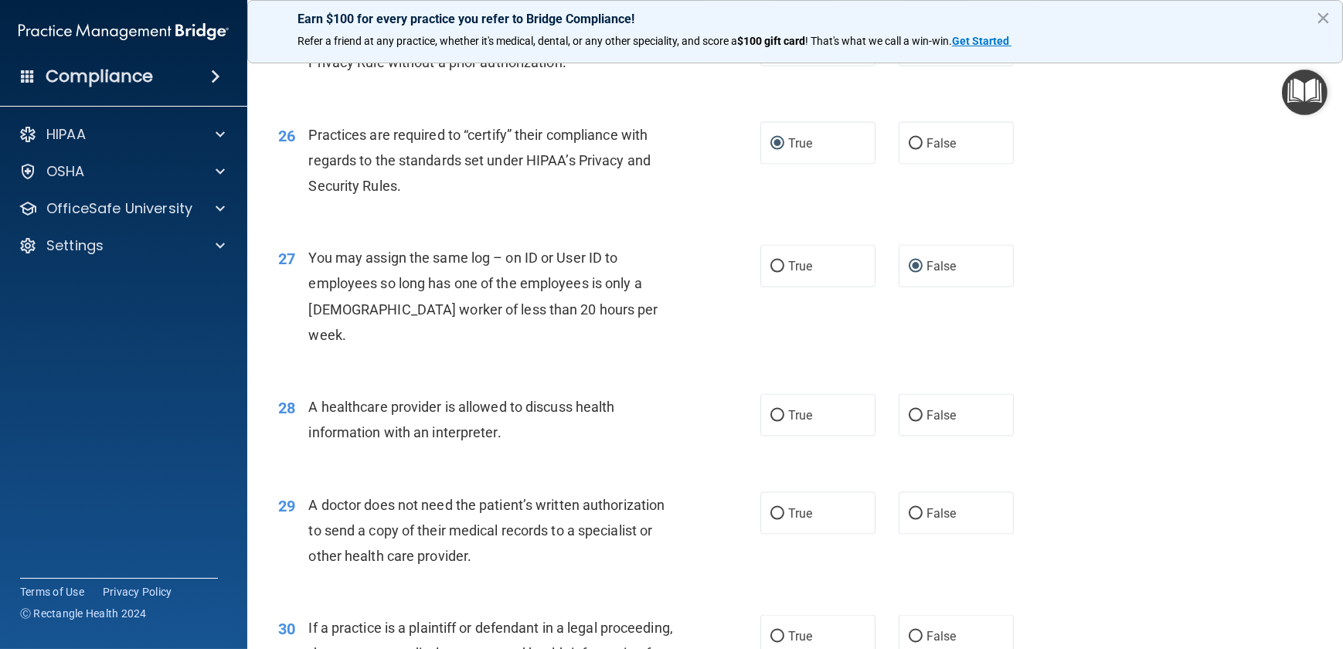
scroll to position [3091, 0]
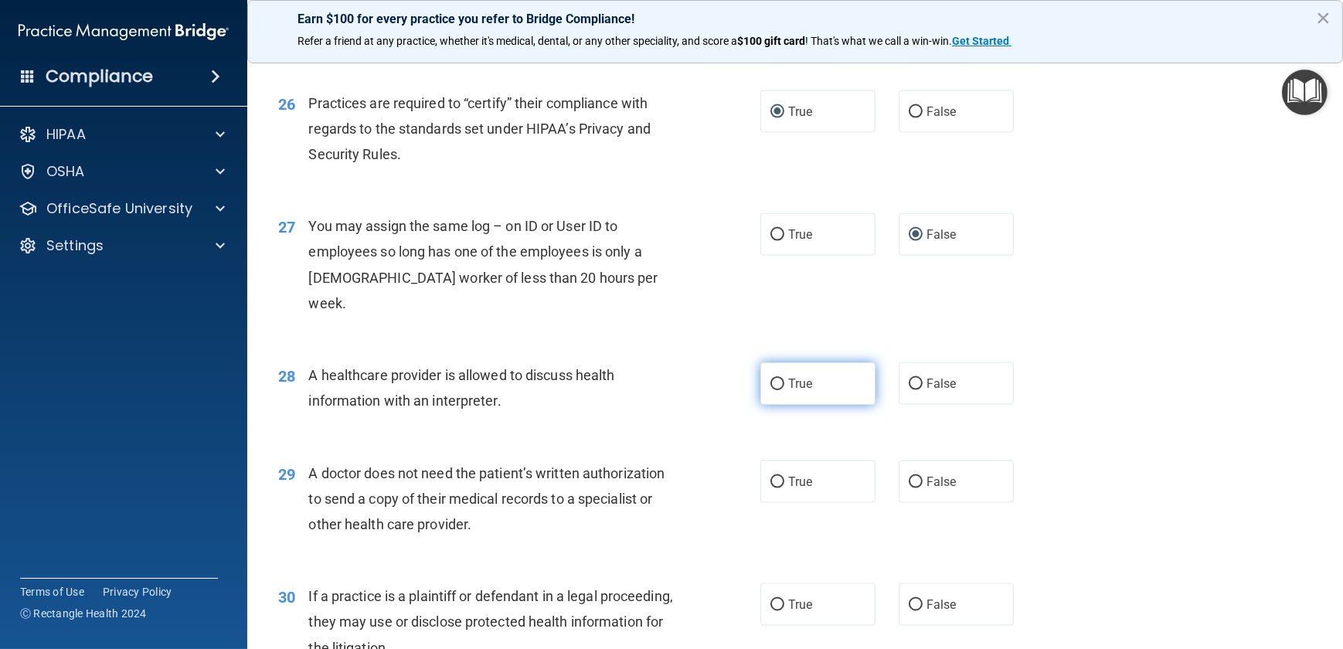
click at [773, 383] on input "True" at bounding box center [778, 385] width 14 height 12
radio input "true"
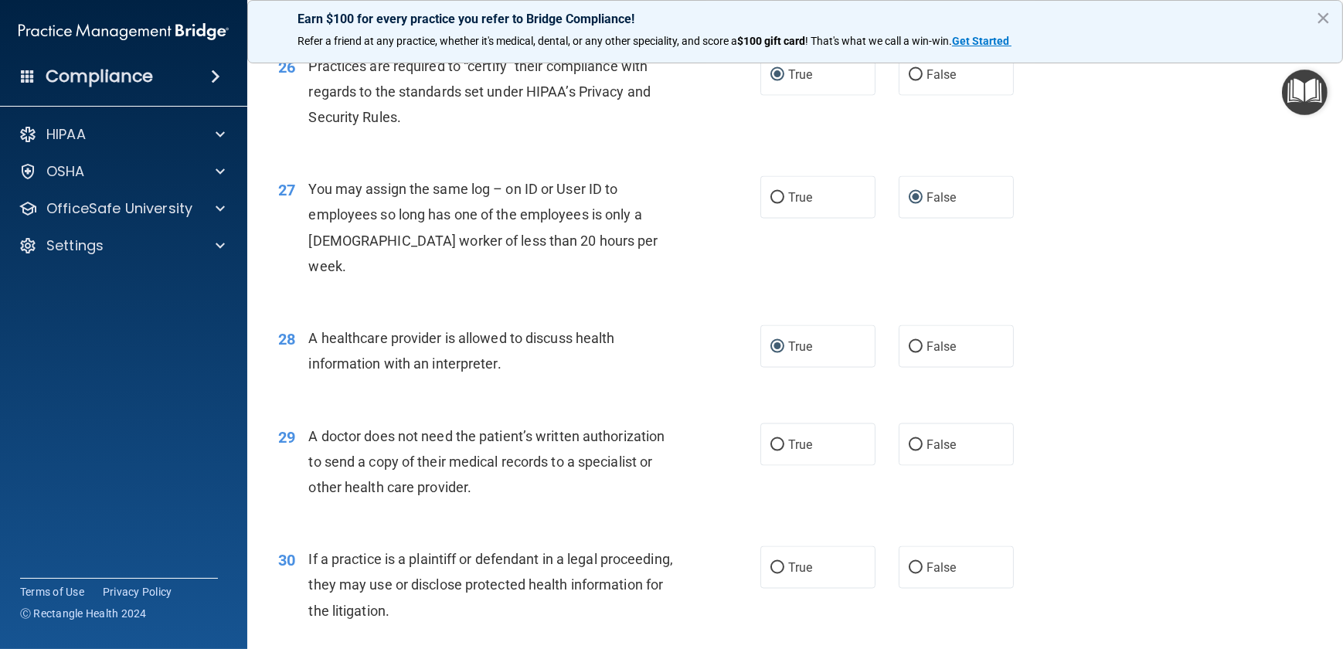
scroll to position [3161, 0]
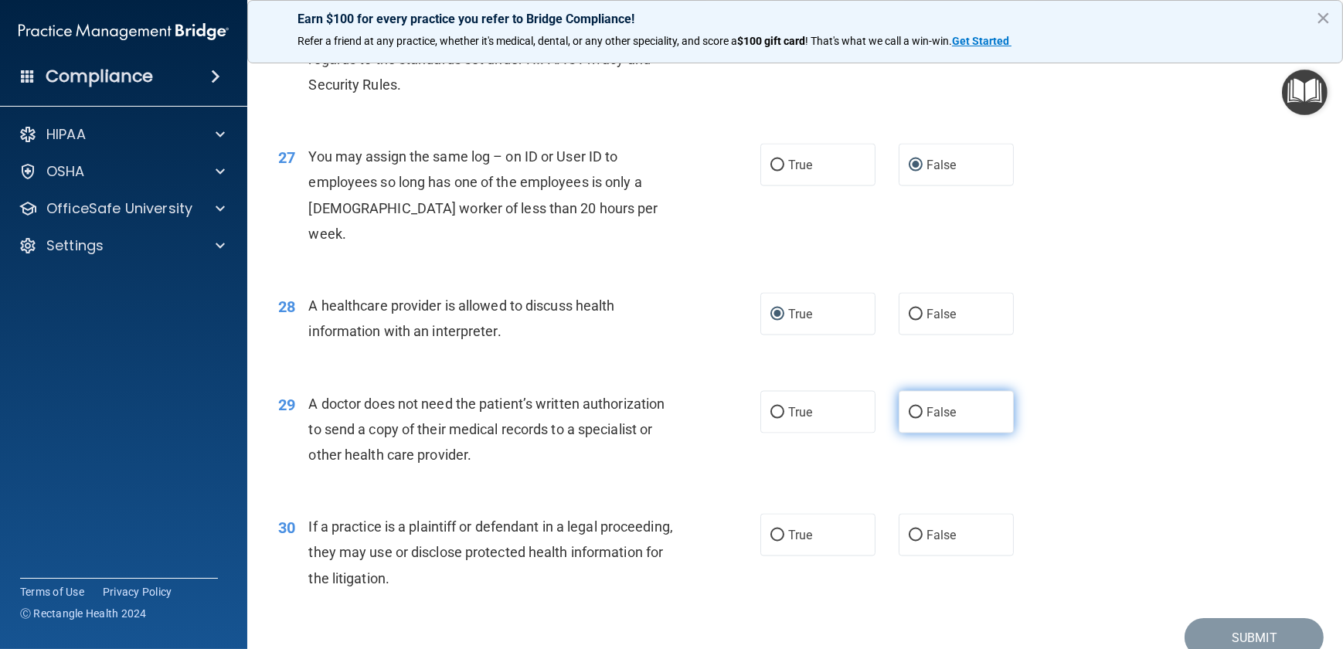
click at [909, 413] on input "False" at bounding box center [916, 413] width 14 height 12
radio input "true"
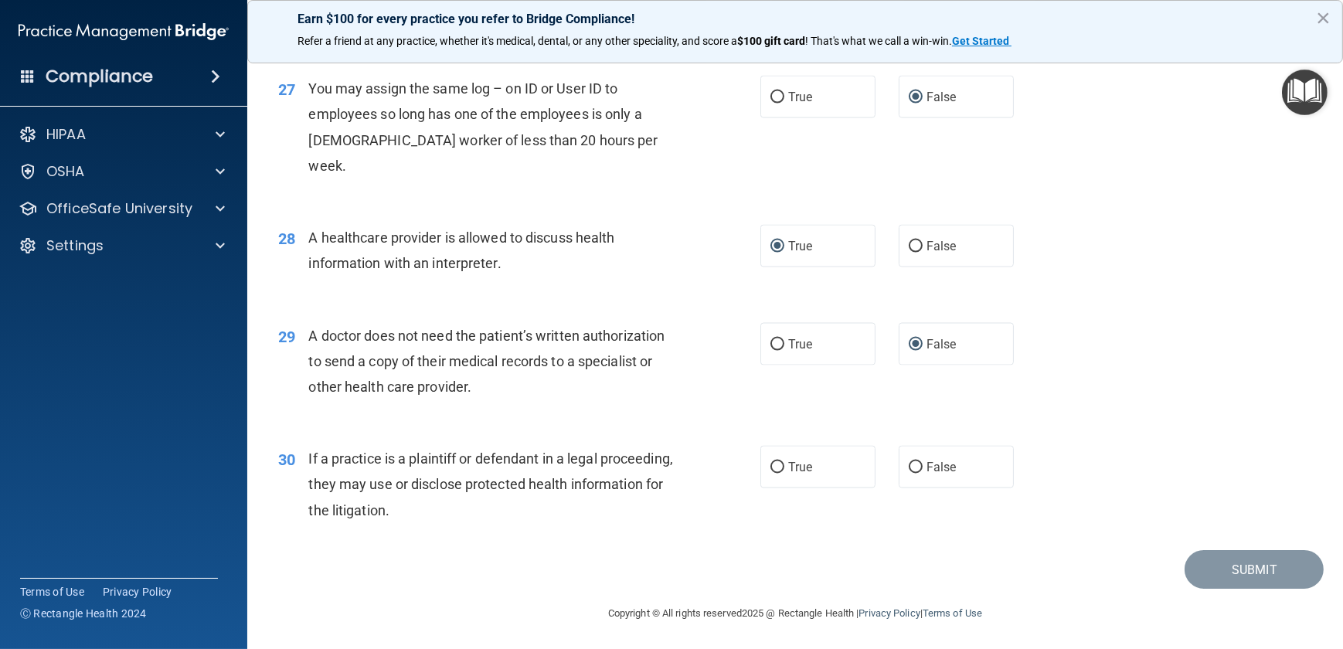
scroll to position [3230, 0]
click at [771, 468] on input "True" at bounding box center [778, 467] width 14 height 12
radio input "true"
click at [1261, 572] on button "Submit" at bounding box center [1254, 568] width 139 height 39
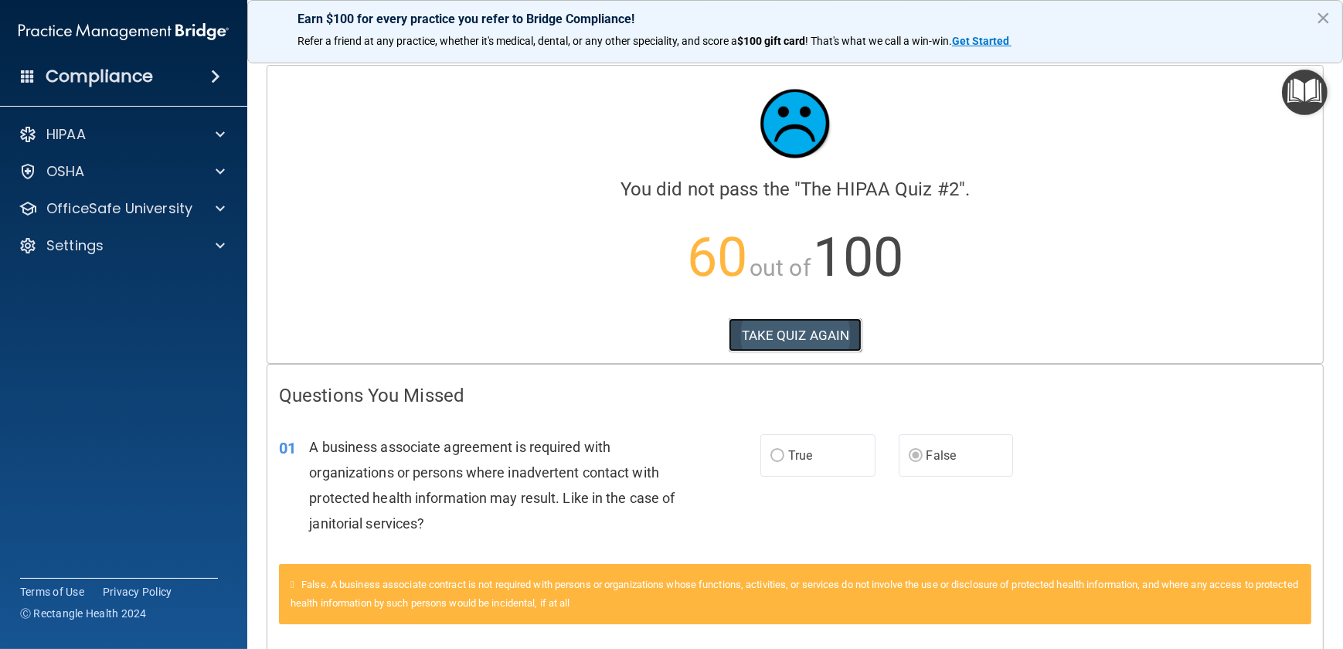
click at [784, 327] on button "TAKE QUIZ AGAIN" at bounding box center [796, 335] width 134 height 34
click at [786, 328] on button "TAKE QUIZ AGAIN" at bounding box center [796, 335] width 134 height 34
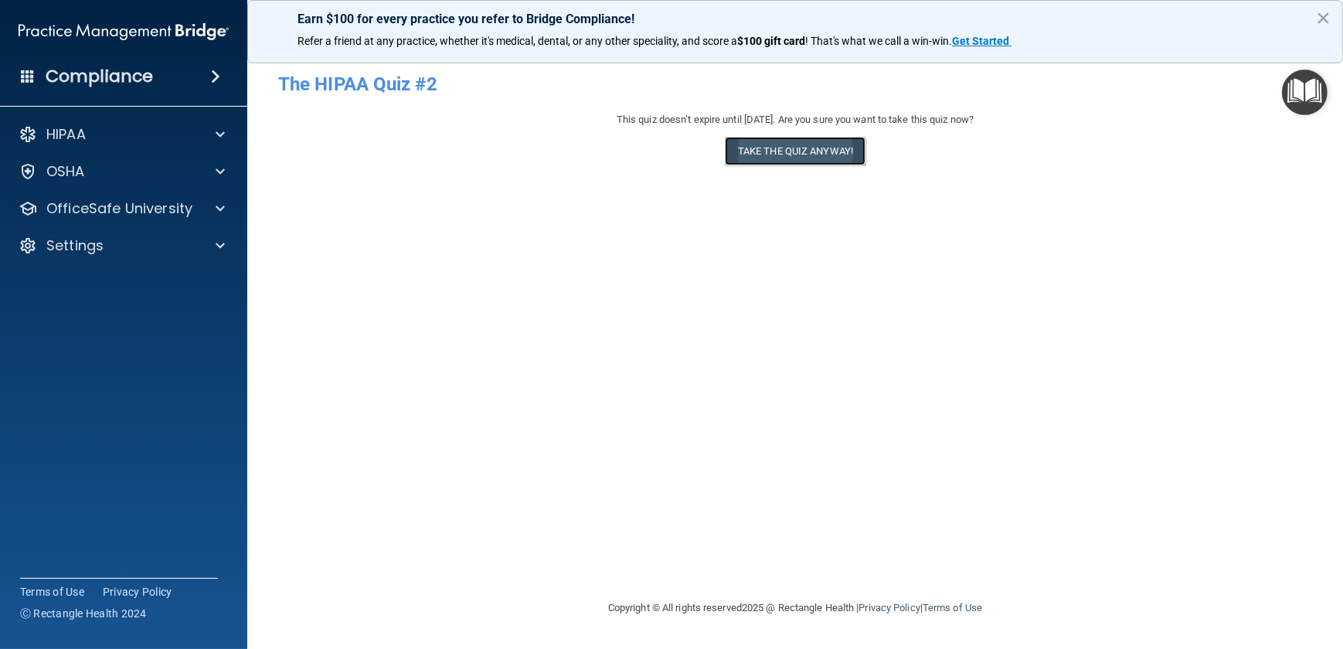
click at [776, 152] on button "Take the quiz anyway!" at bounding box center [795, 151] width 141 height 29
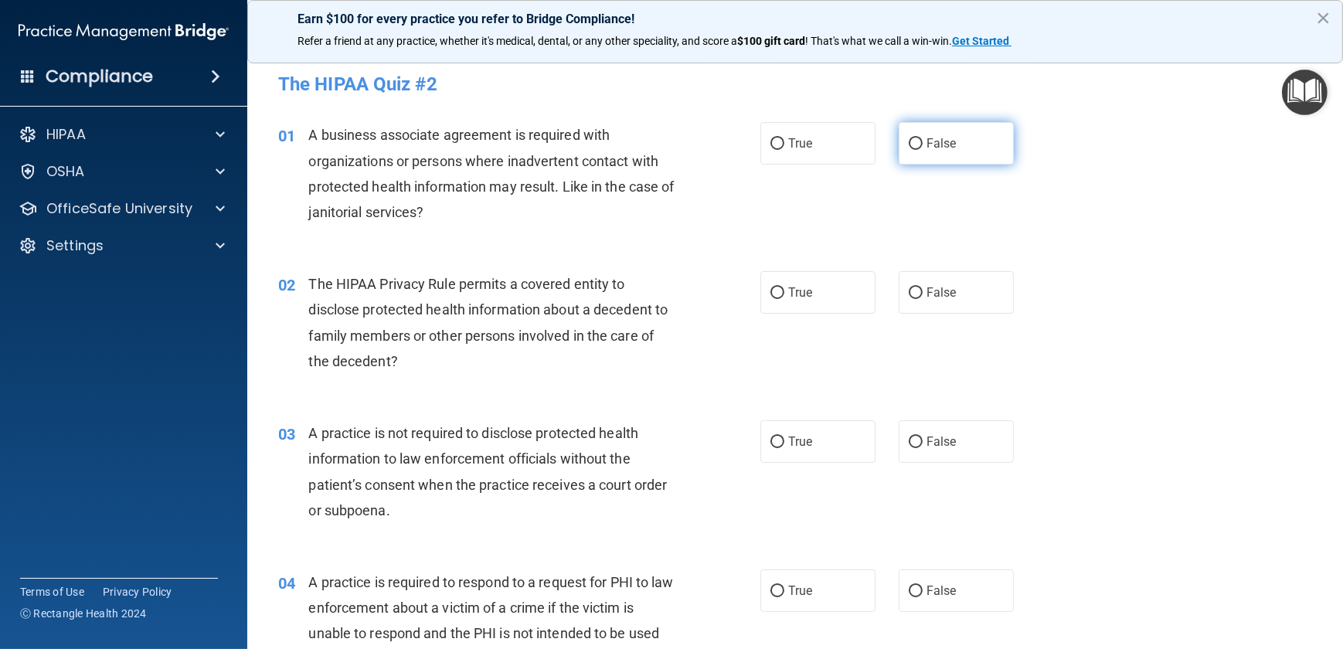
click at [909, 145] on input "False" at bounding box center [916, 144] width 14 height 12
radio input "true"
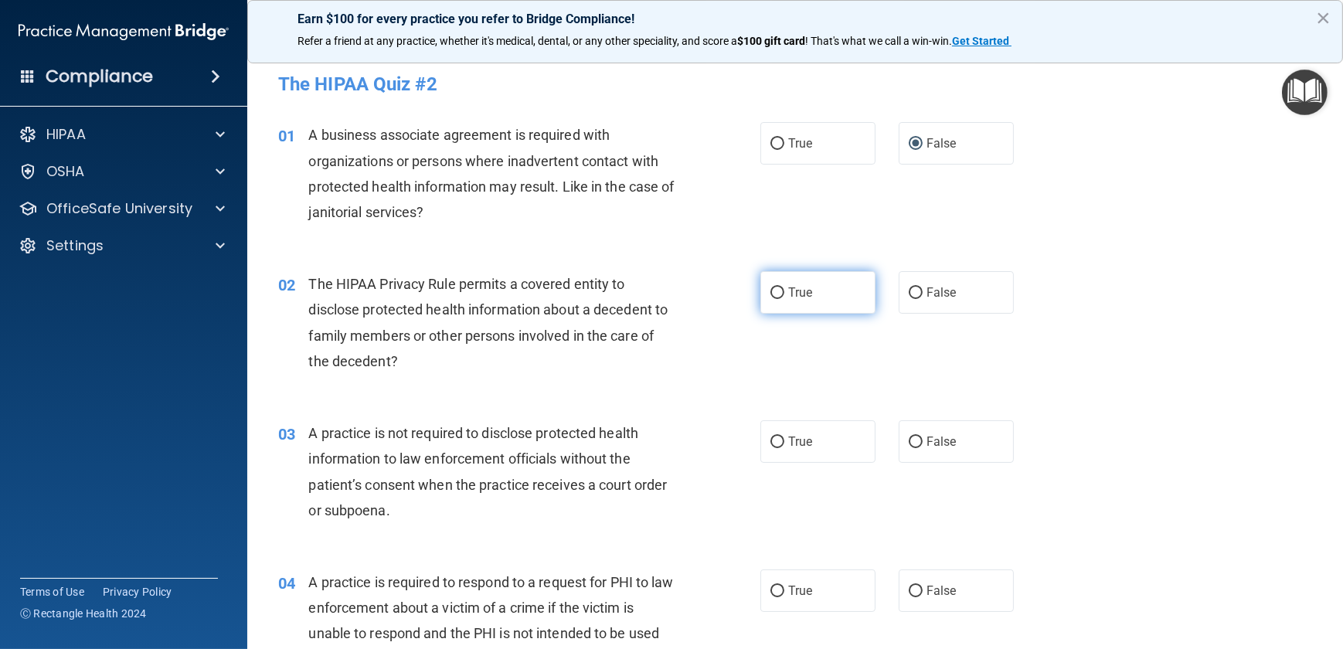
click at [771, 295] on input "True" at bounding box center [778, 293] width 14 height 12
radio input "true"
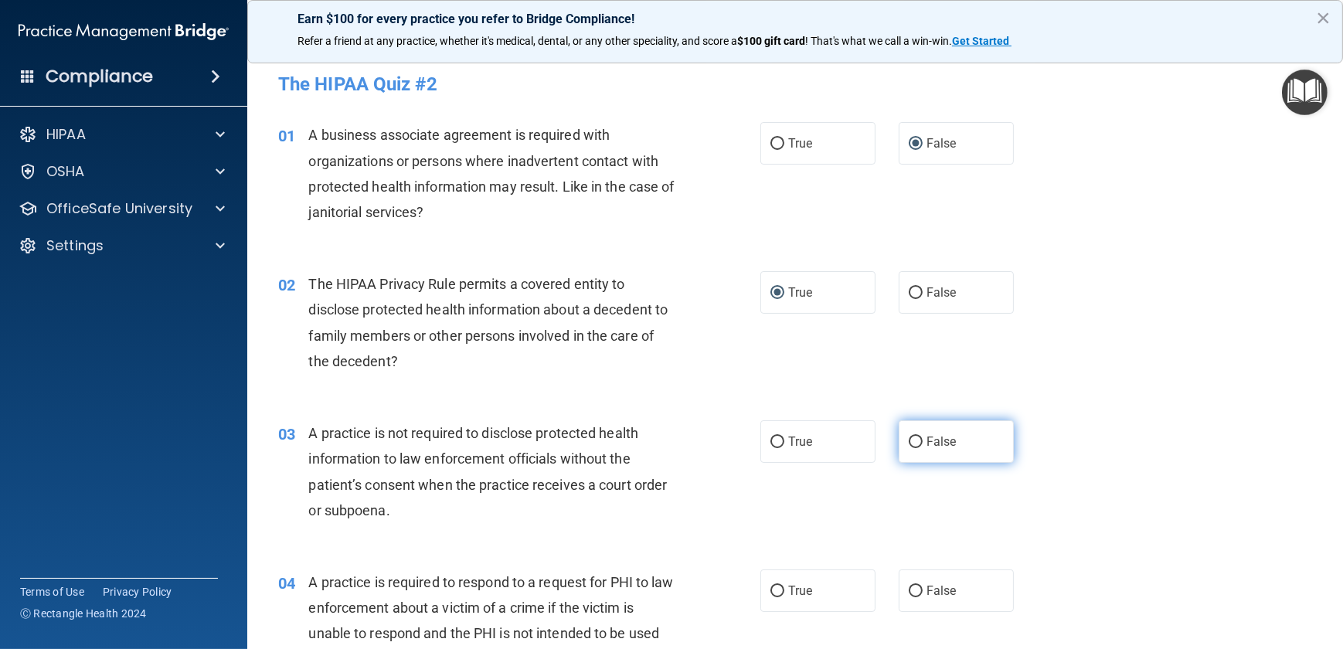
click at [909, 442] on input "False" at bounding box center [916, 443] width 14 height 12
radio input "true"
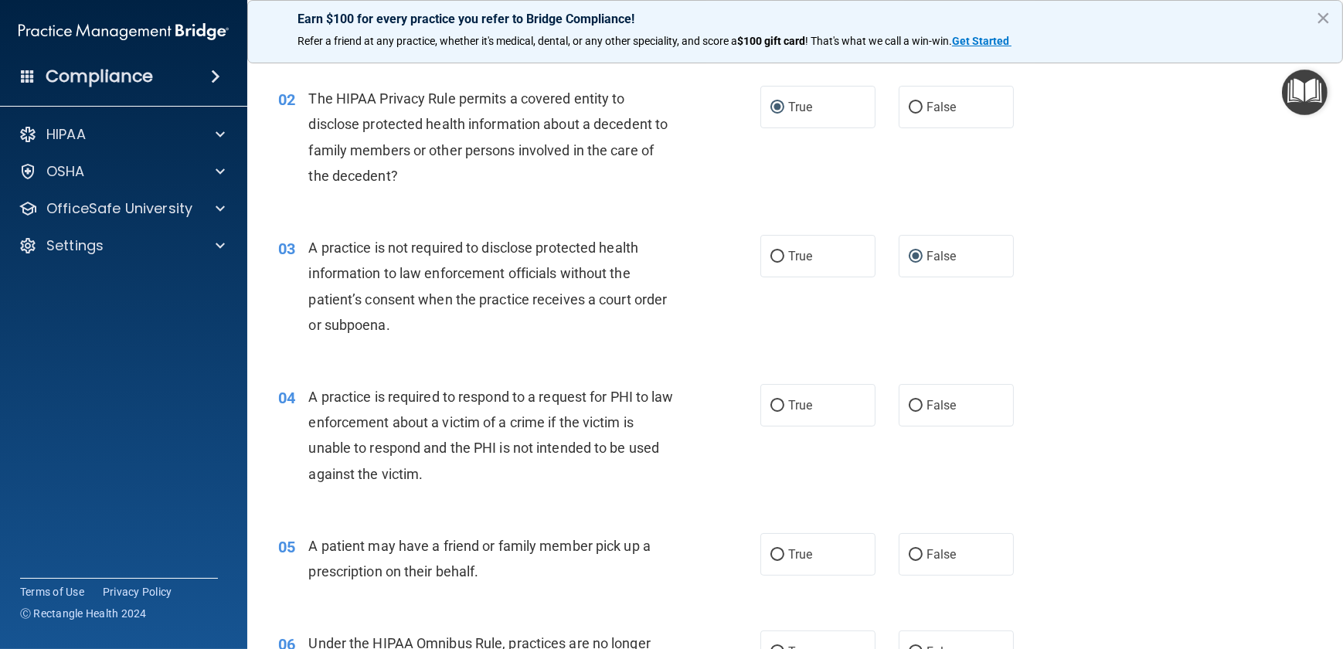
scroll to position [210, 0]
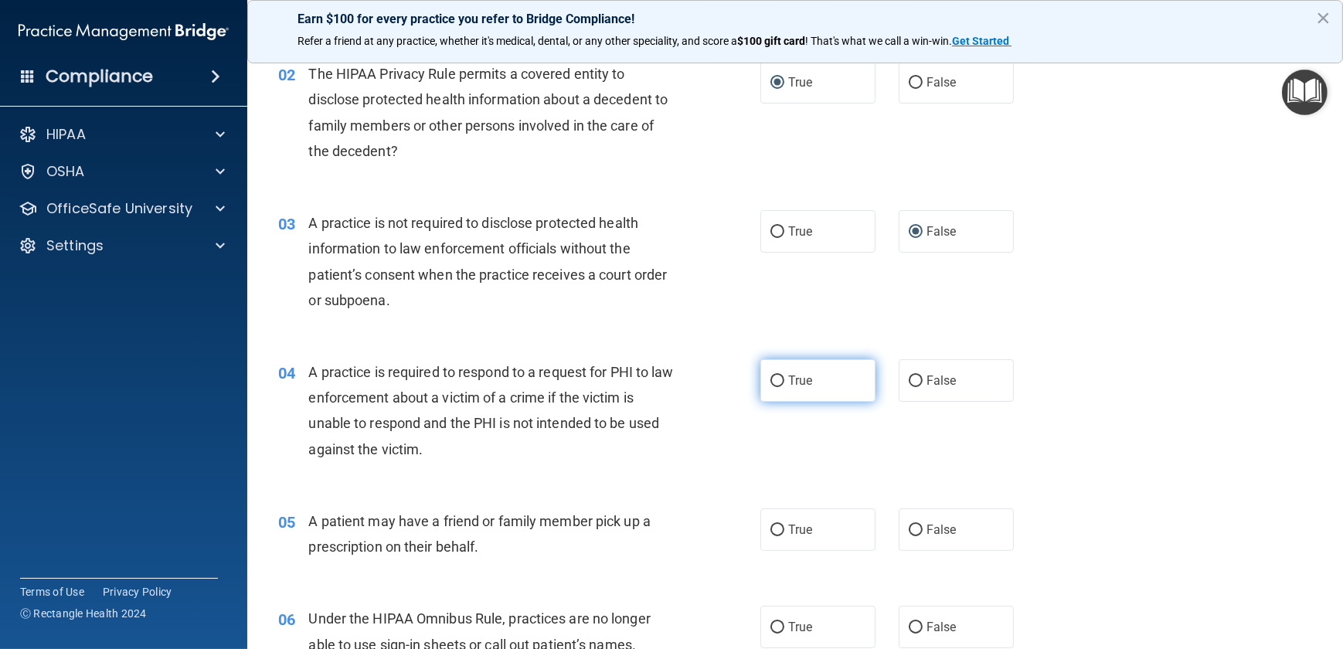
click at [771, 379] on input "True" at bounding box center [778, 382] width 14 height 12
radio input "true"
click at [771, 526] on input "True" at bounding box center [778, 531] width 14 height 12
radio input "true"
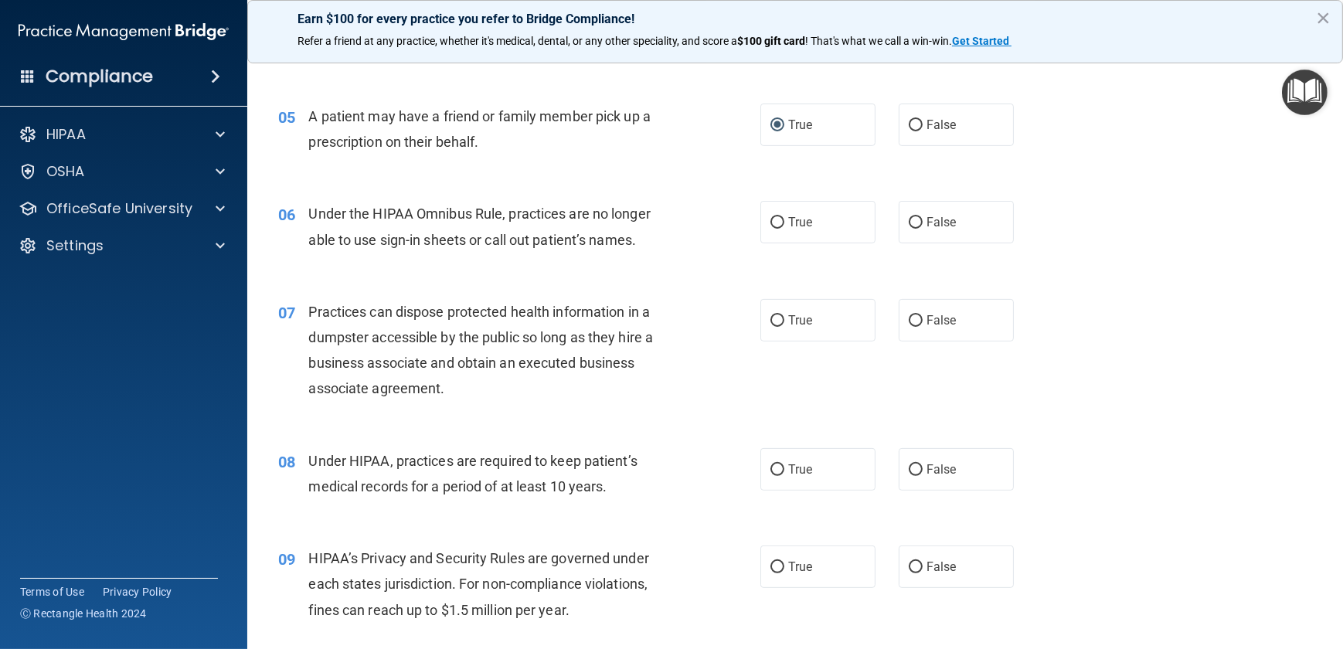
scroll to position [632, 0]
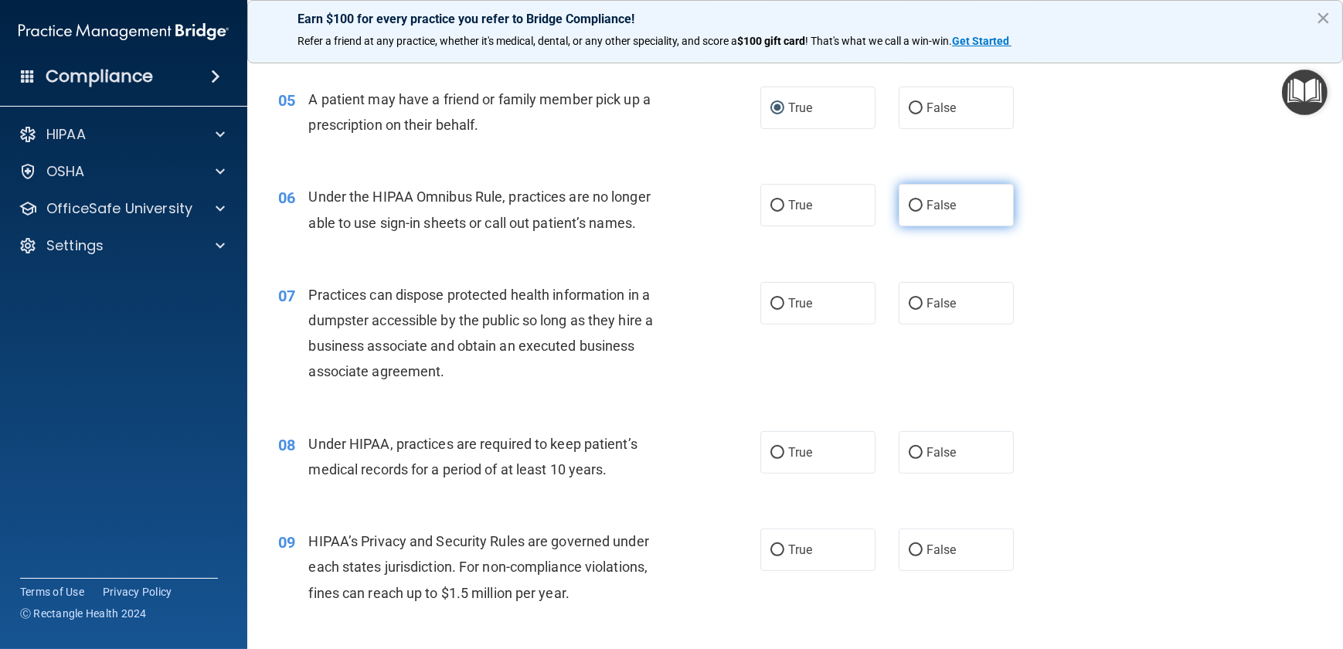
click at [910, 205] on input "False" at bounding box center [916, 206] width 14 height 12
radio input "true"
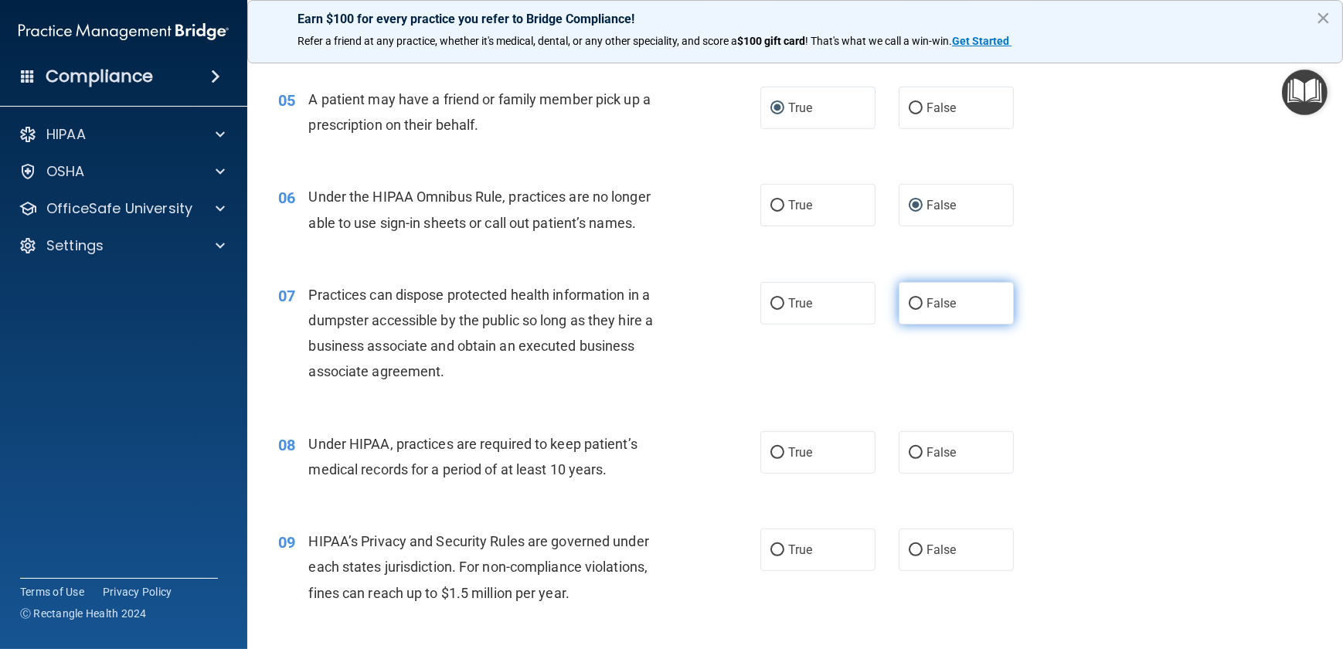
click at [909, 302] on input "False" at bounding box center [916, 304] width 14 height 12
radio input "true"
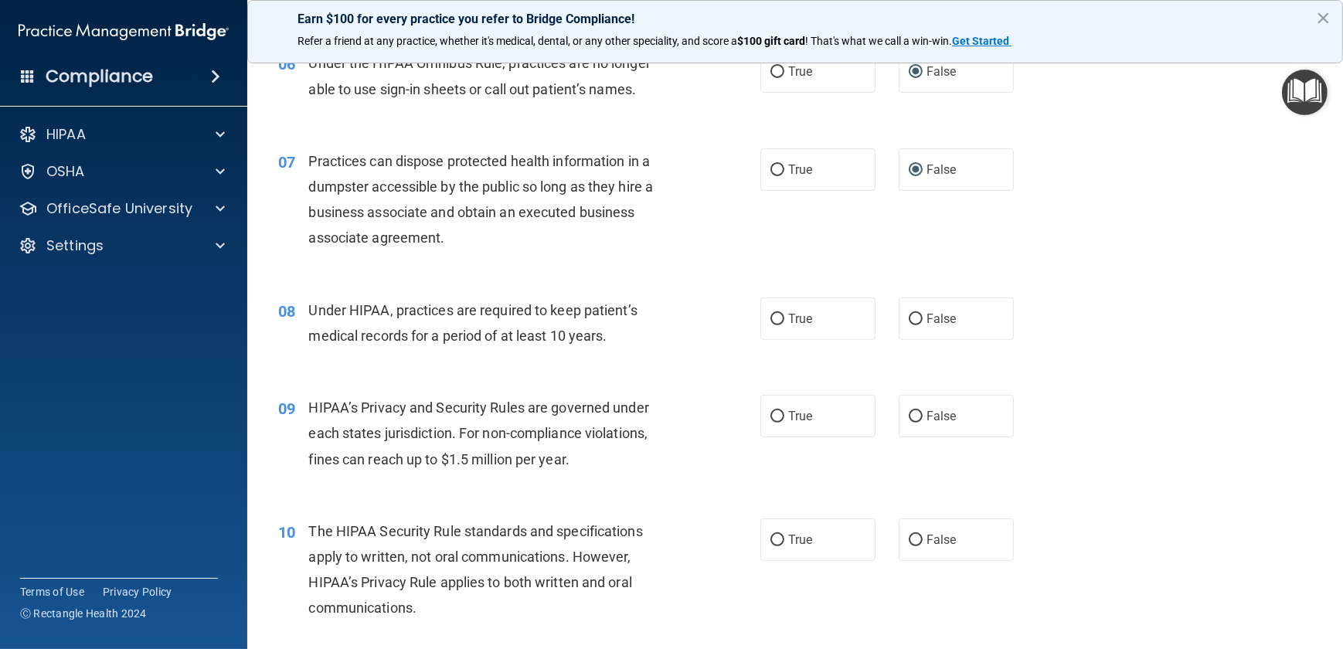
scroll to position [773, 0]
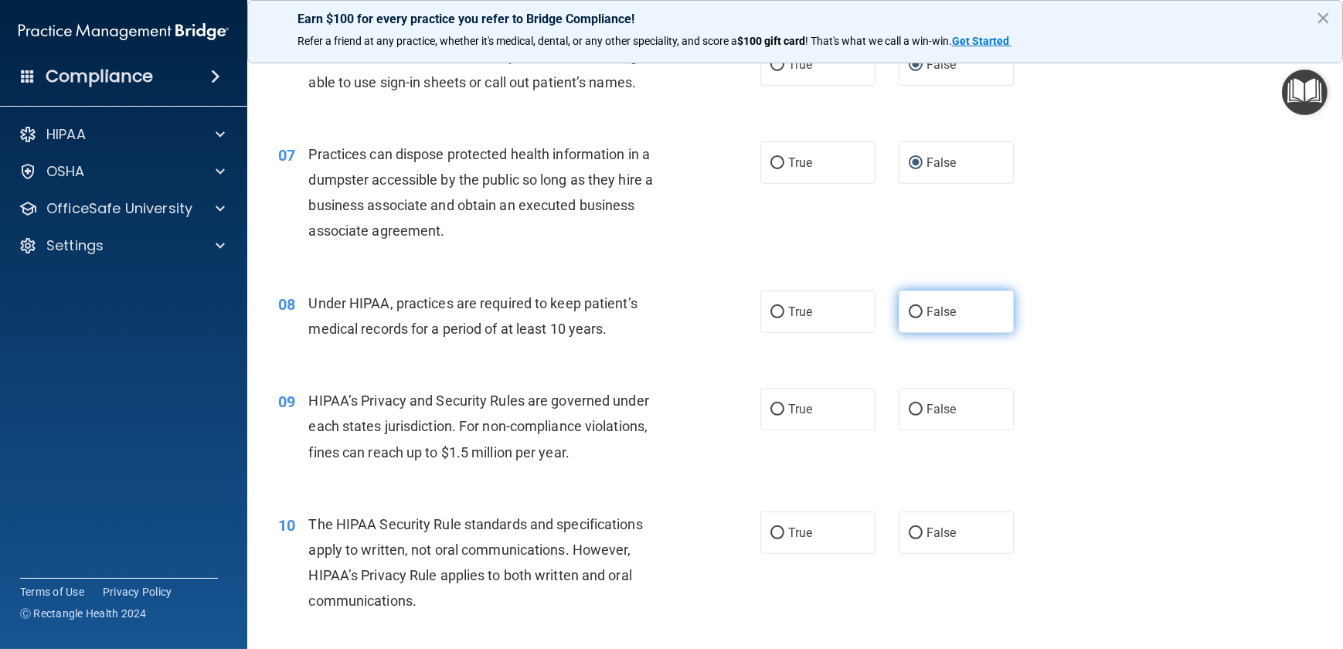
click at [912, 308] on input "False" at bounding box center [916, 313] width 14 height 12
radio input "true"
click at [910, 410] on input "False" at bounding box center [916, 410] width 14 height 12
radio input "true"
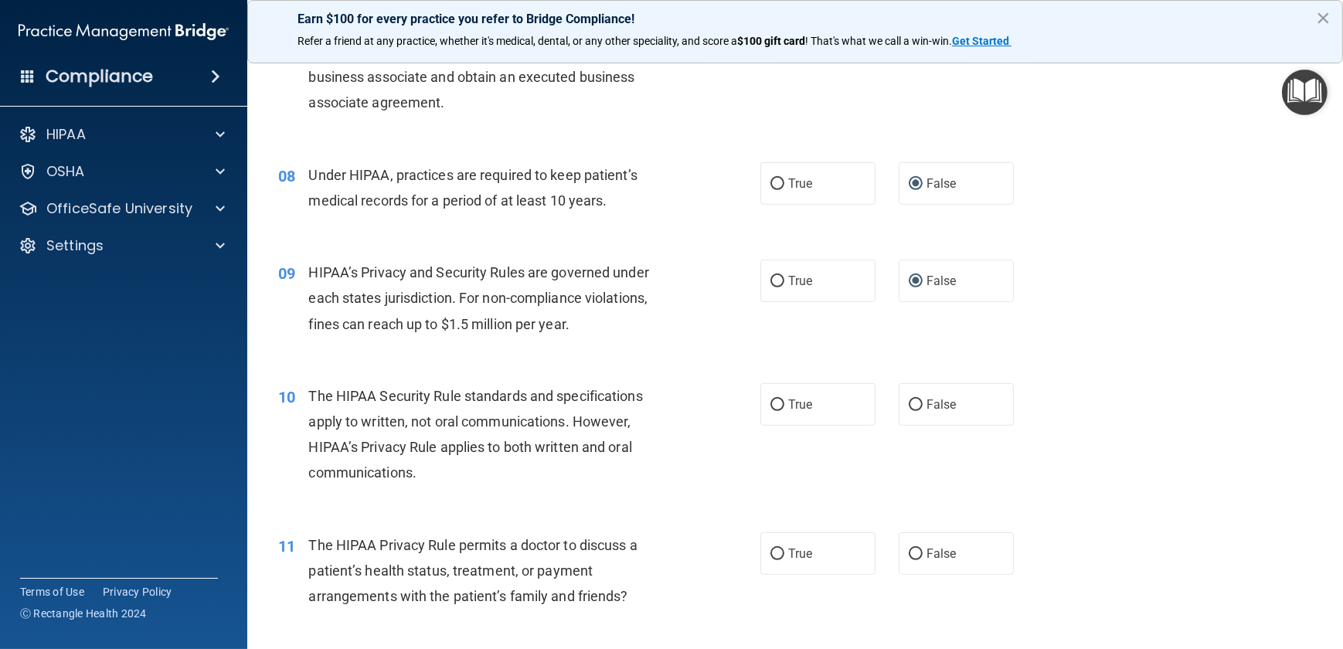
scroll to position [913, 0]
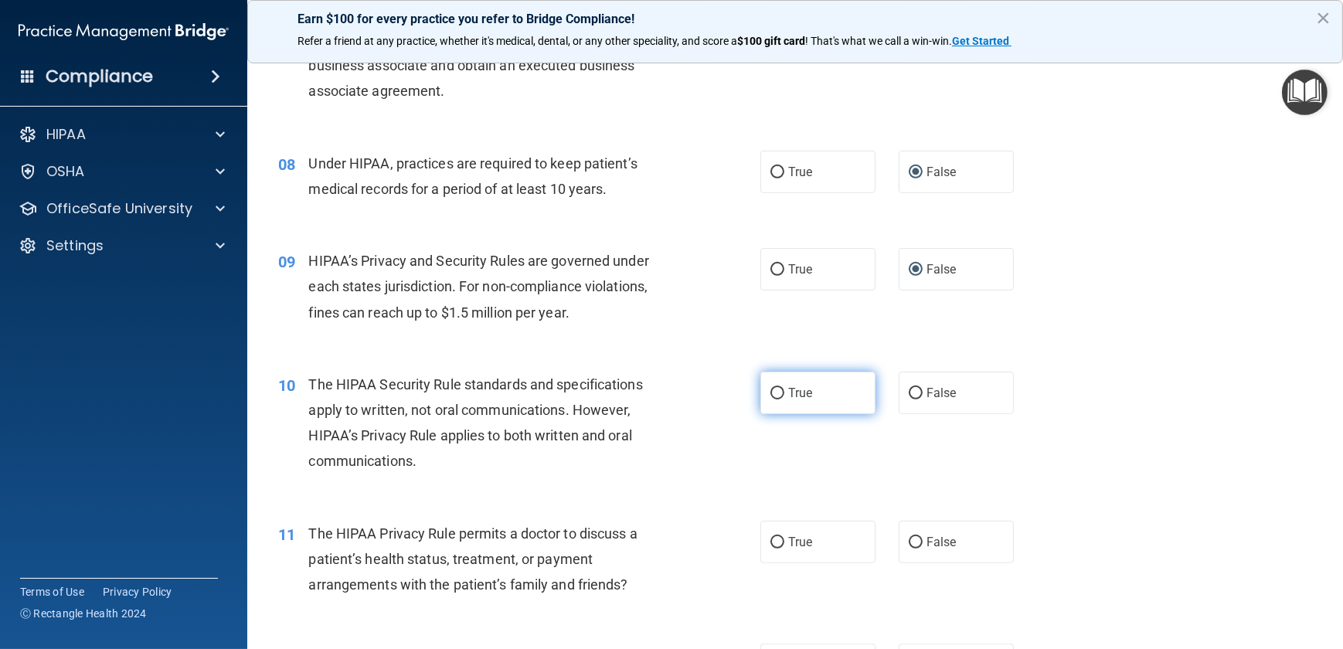
click at [771, 394] on input "True" at bounding box center [778, 394] width 14 height 12
radio input "true"
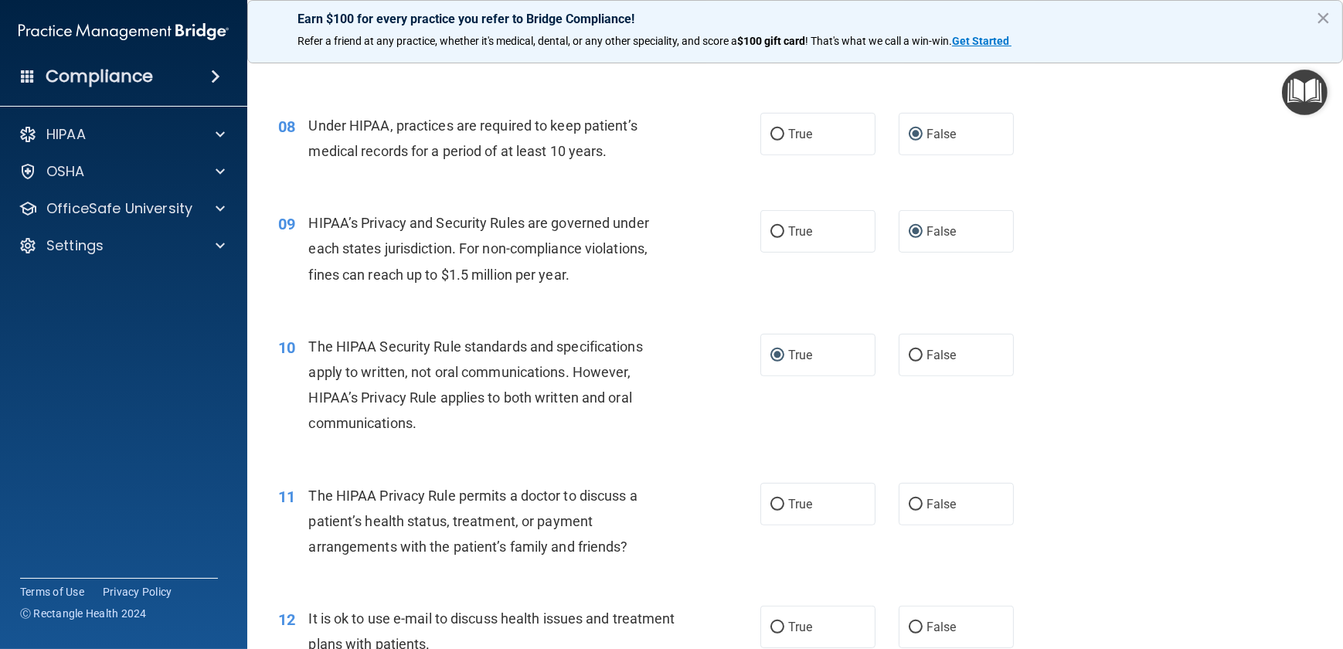
scroll to position [983, 0]
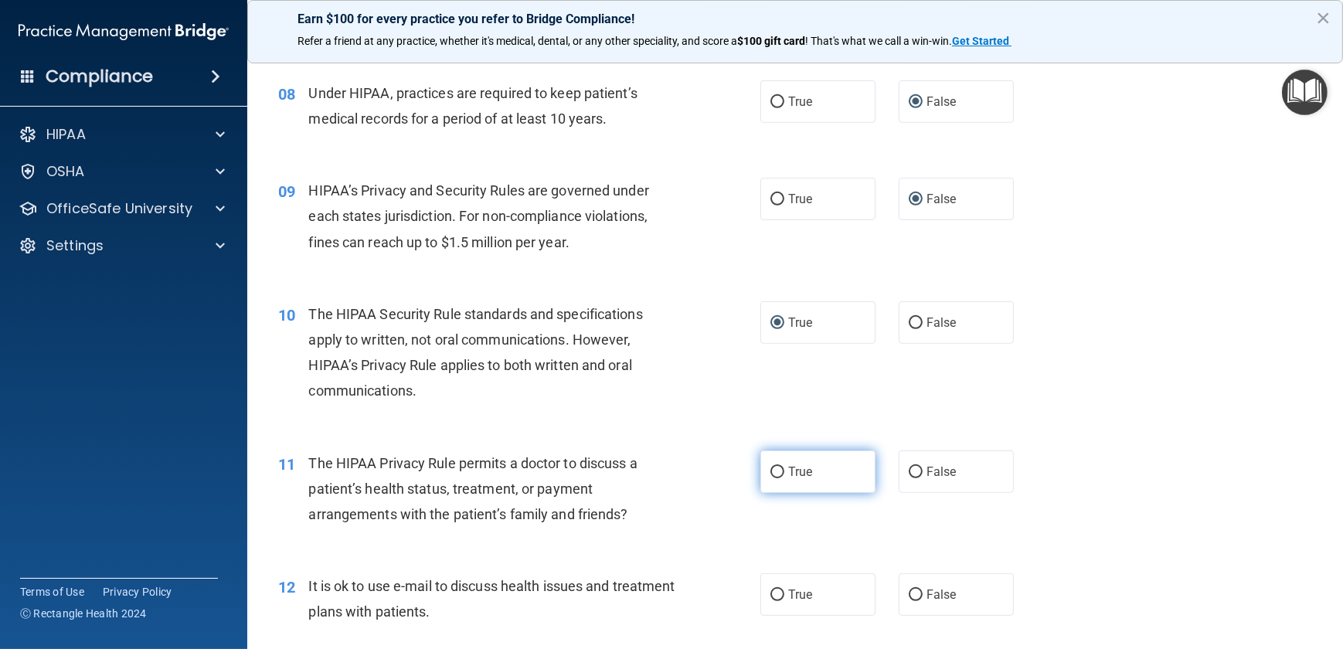
click at [776, 470] on input "True" at bounding box center [778, 473] width 14 height 12
radio input "true"
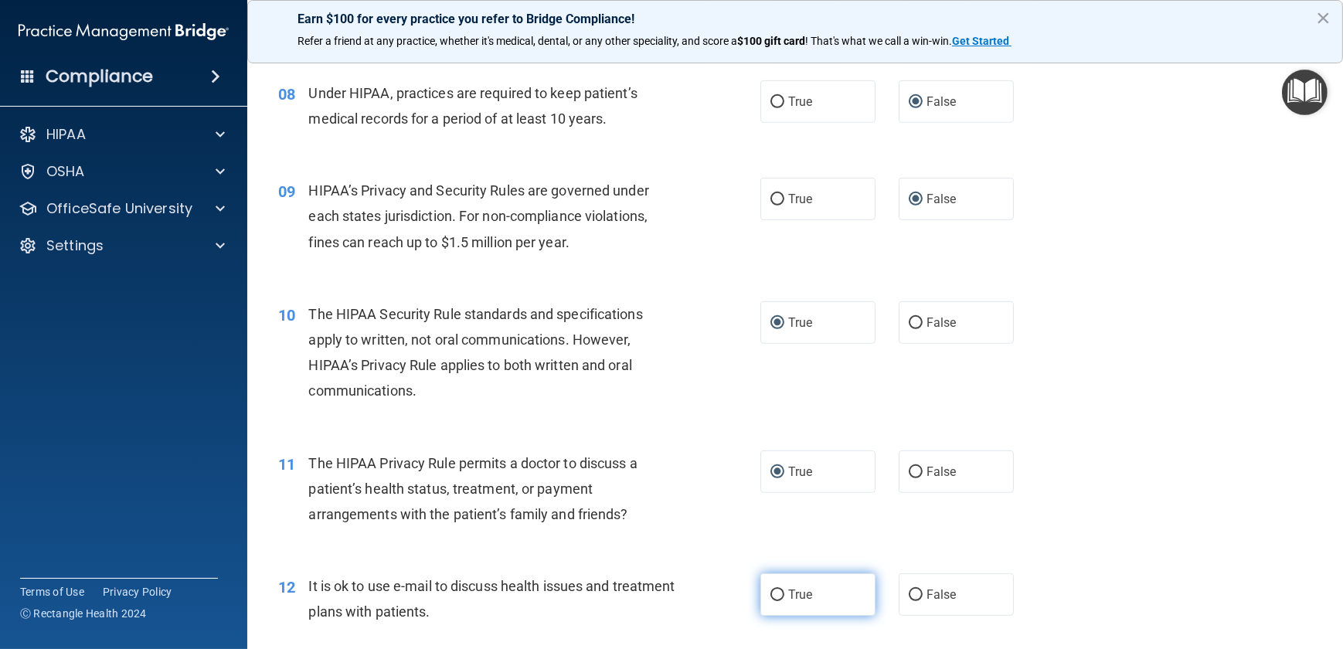
click at [775, 593] on input "True" at bounding box center [778, 596] width 14 height 12
radio input "true"
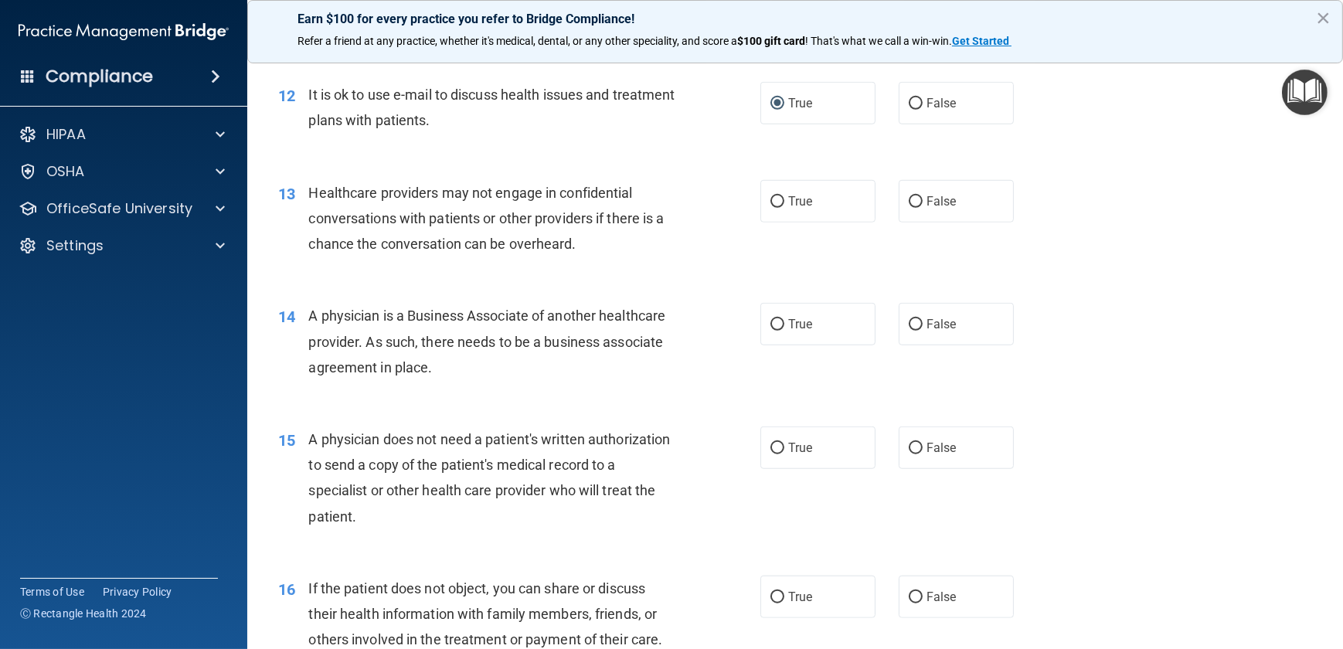
scroll to position [1475, 0]
click at [909, 202] on input "False" at bounding box center [916, 202] width 14 height 12
radio input "true"
click at [909, 322] on input "False" at bounding box center [916, 324] width 14 height 12
radio input "true"
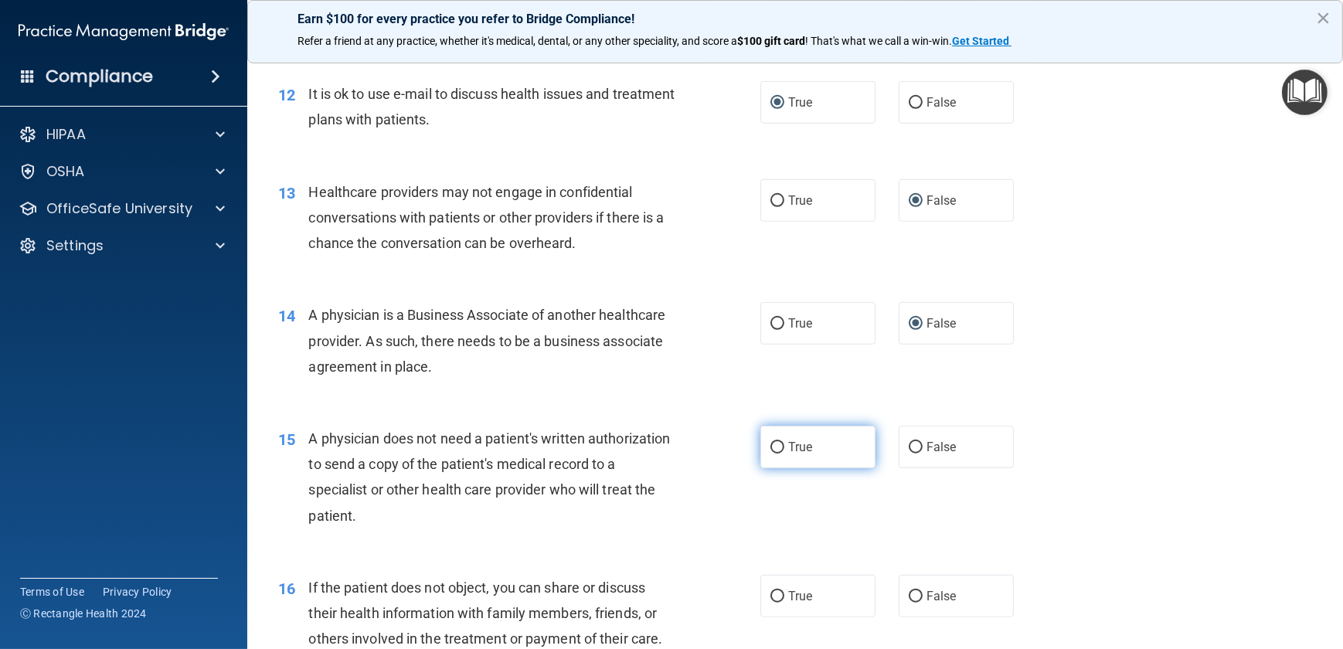
click at [771, 448] on input "True" at bounding box center [778, 448] width 14 height 12
radio input "true"
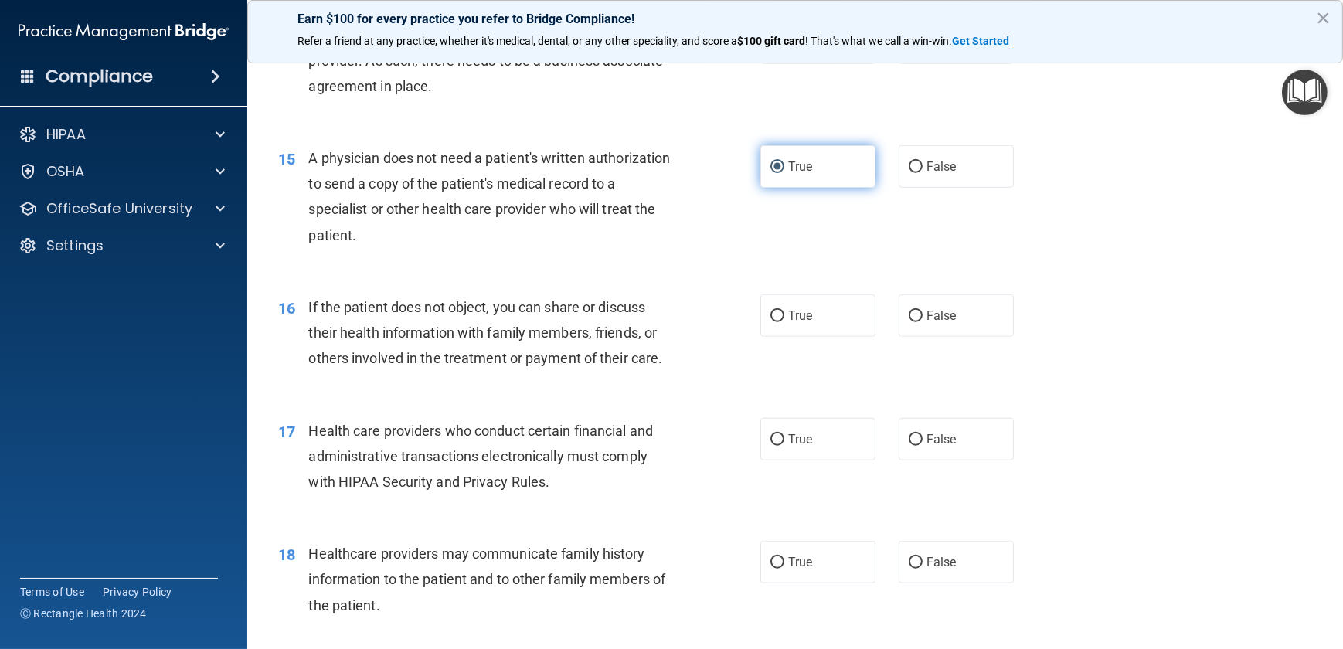
scroll to position [1826, 0]
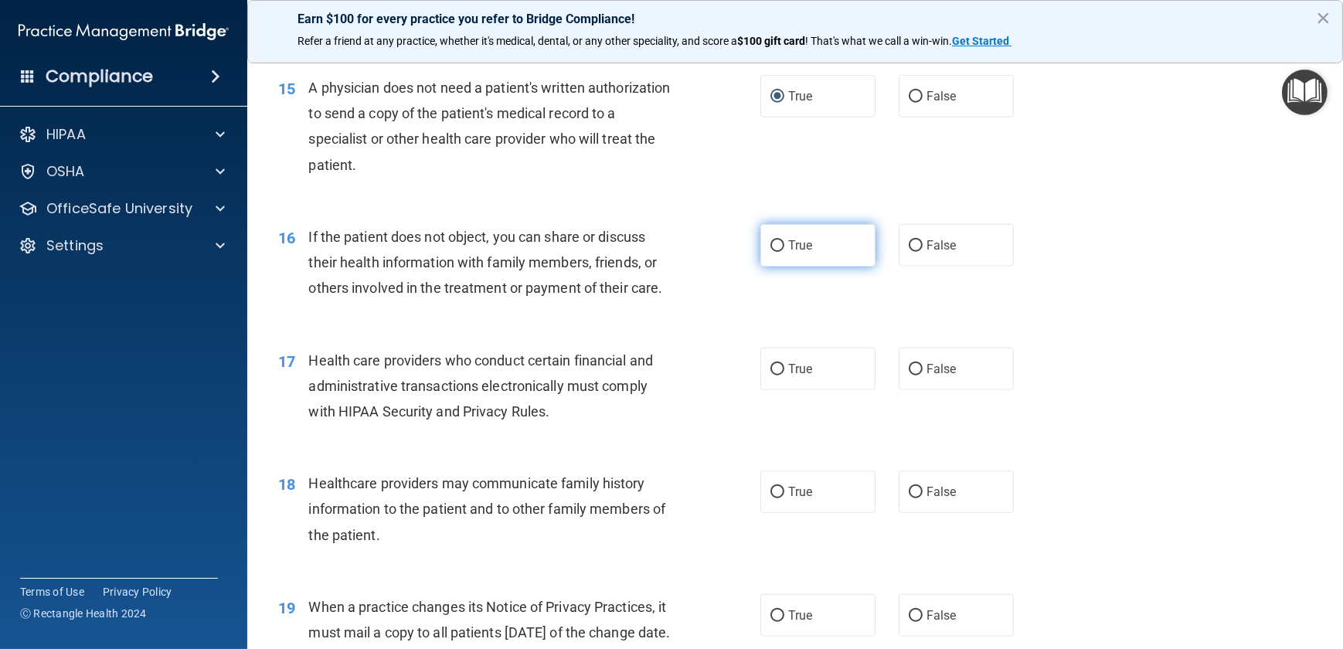
click at [771, 252] on label "True" at bounding box center [817, 245] width 115 height 43
click at [771, 252] on input "True" at bounding box center [778, 246] width 14 height 12
radio input "true"
click at [776, 371] on input "True" at bounding box center [778, 370] width 14 height 12
radio input "true"
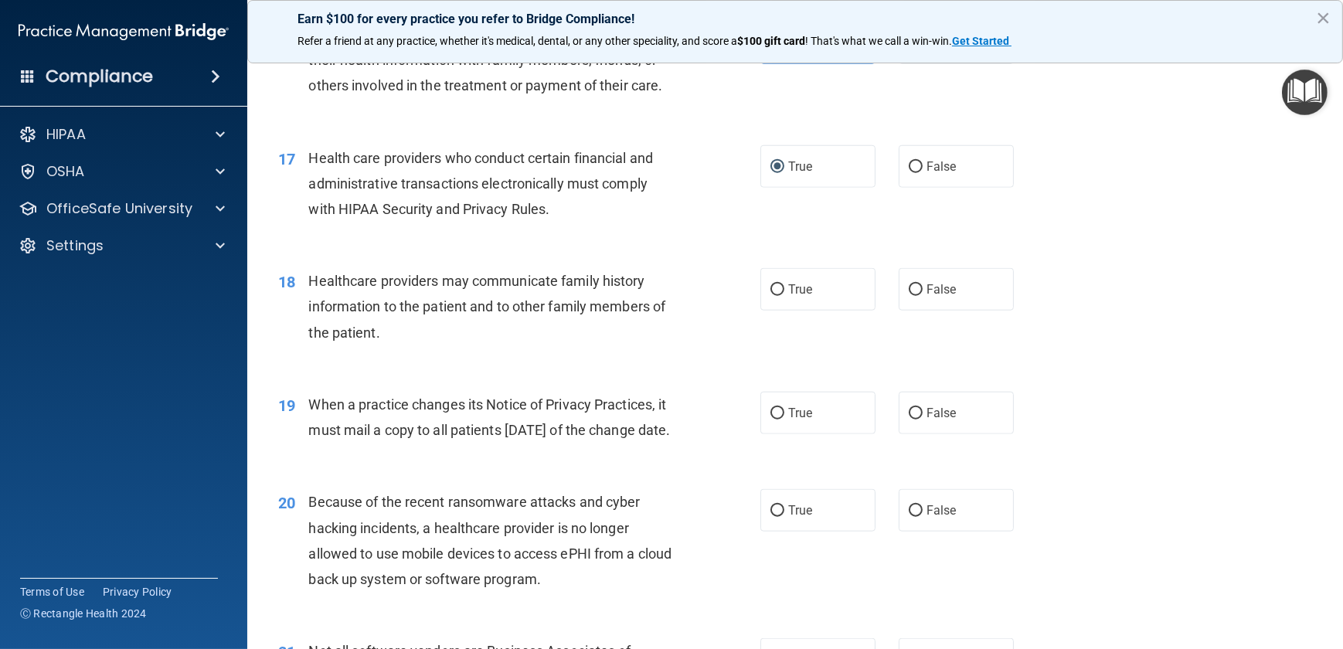
scroll to position [2037, 0]
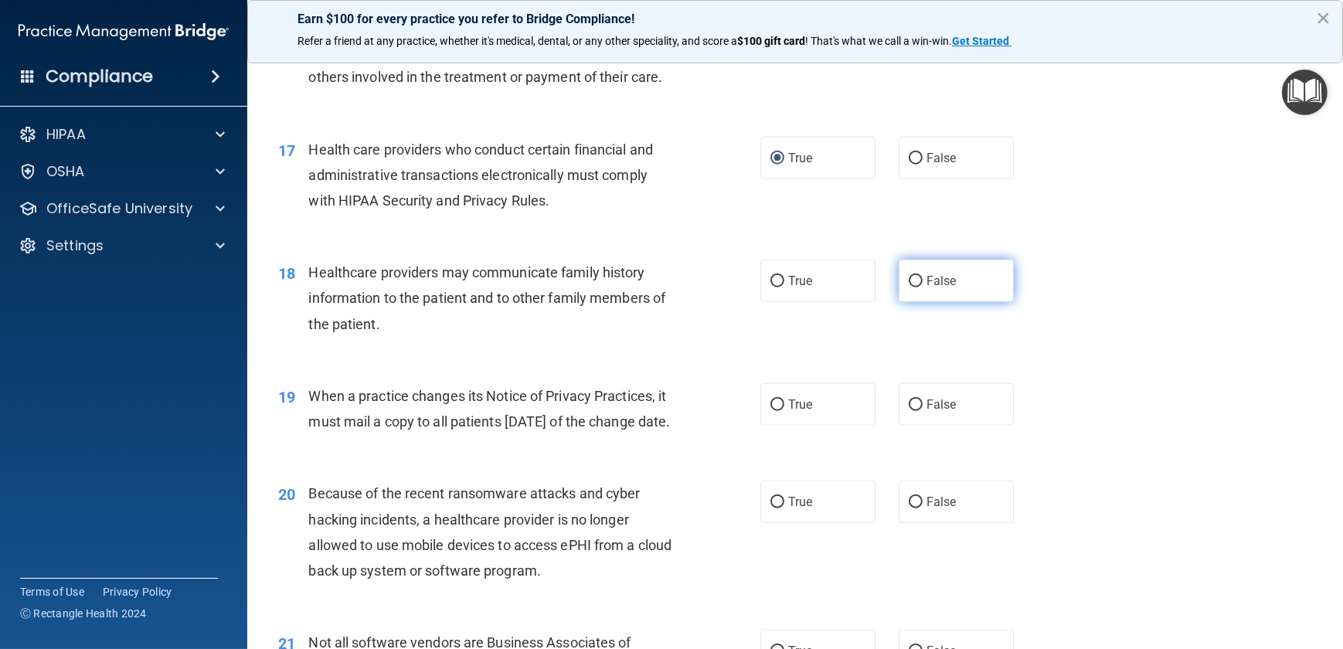
click at [909, 285] on input "False" at bounding box center [916, 282] width 14 height 12
radio input "true"
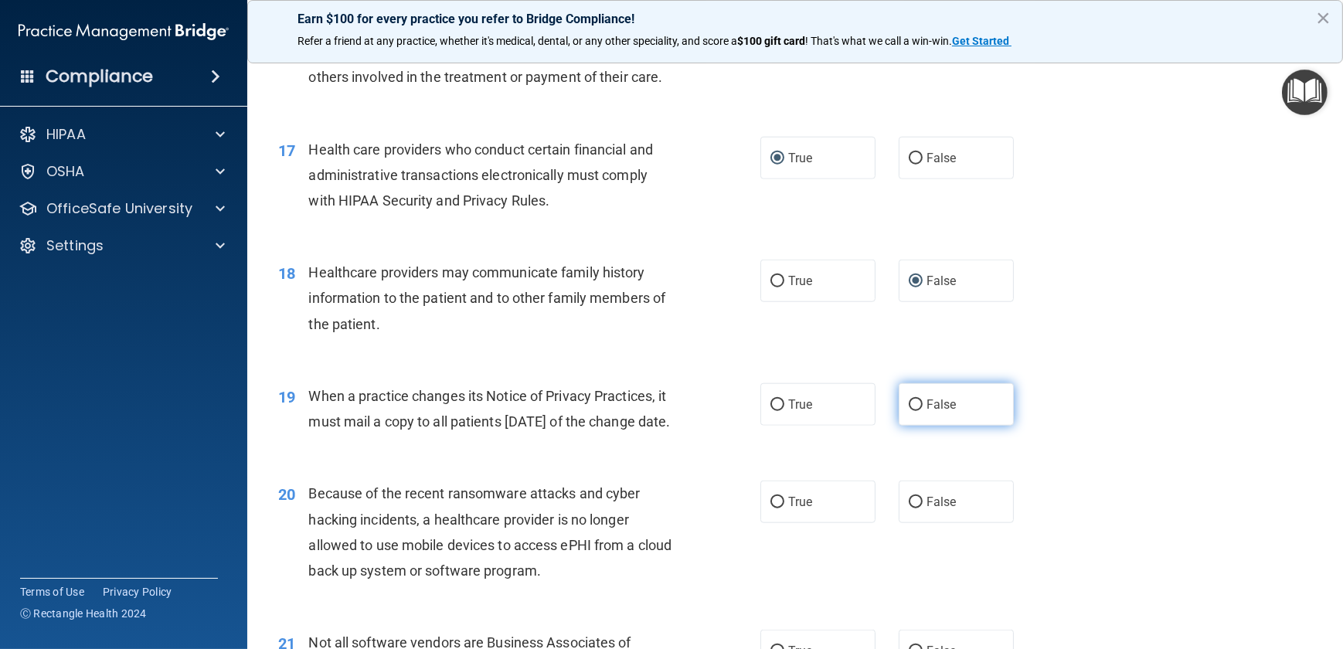
click at [912, 406] on input "False" at bounding box center [916, 406] width 14 height 12
radio input "true"
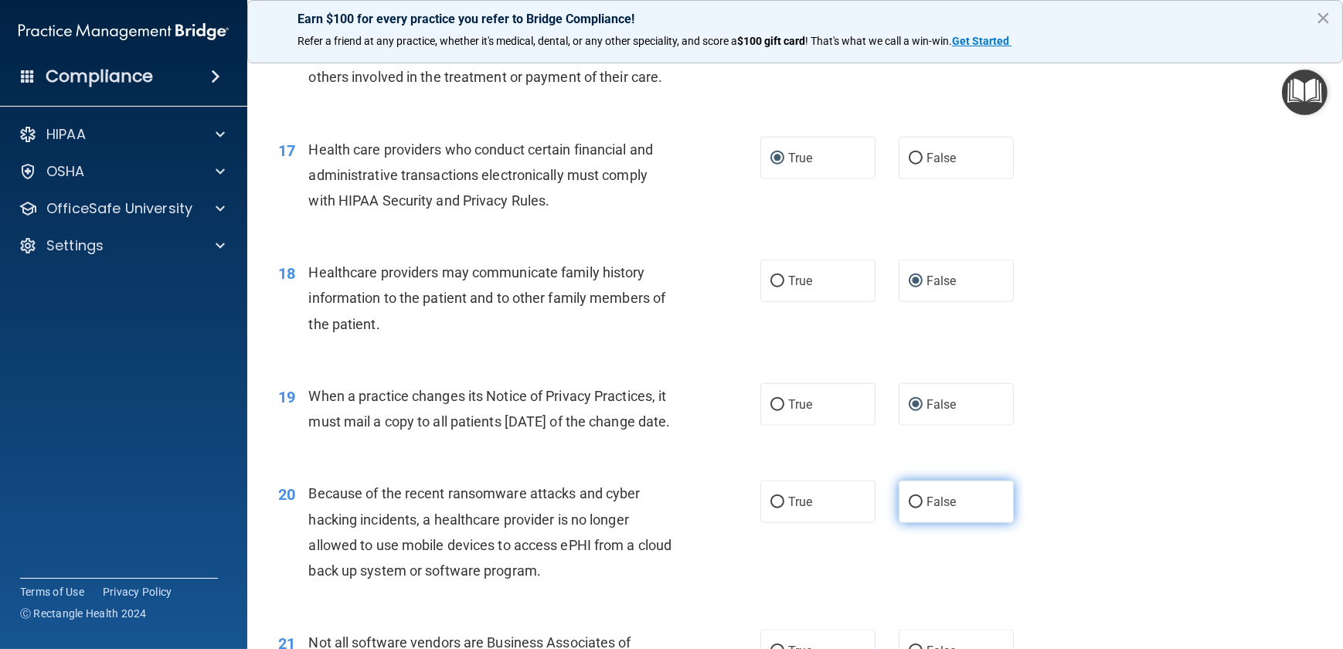
click at [914, 509] on input "False" at bounding box center [916, 503] width 14 height 12
radio input "true"
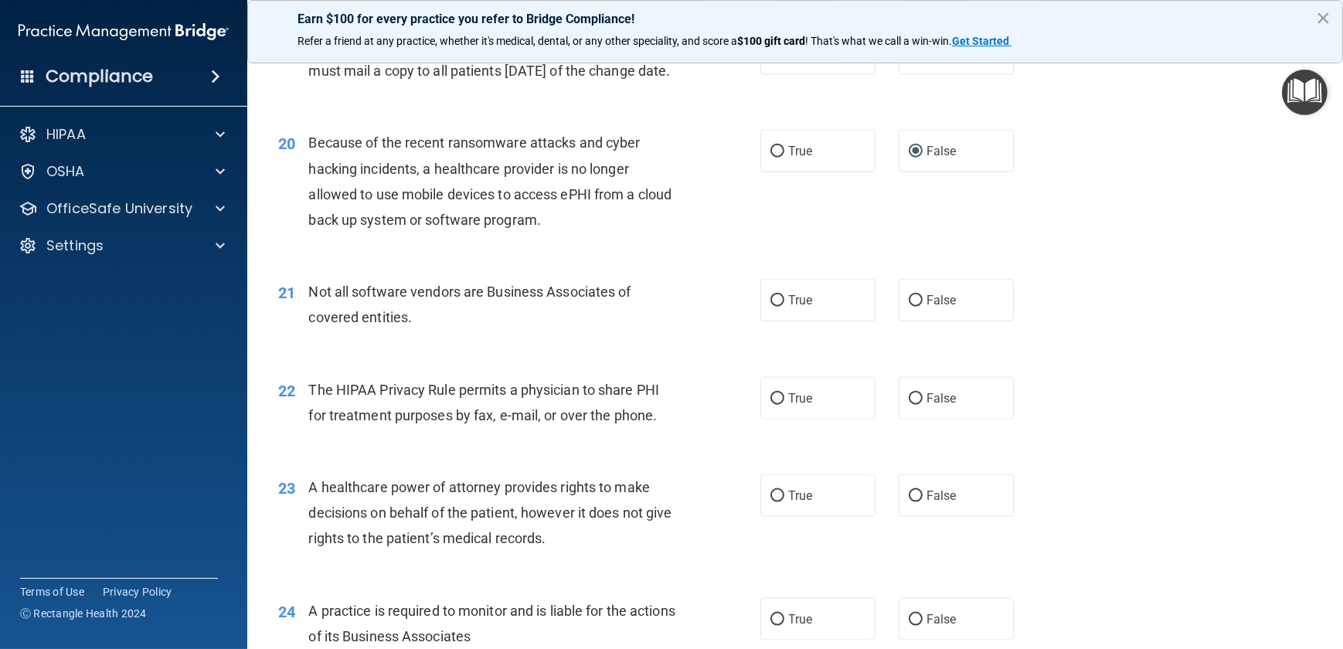
scroll to position [2458, 0]
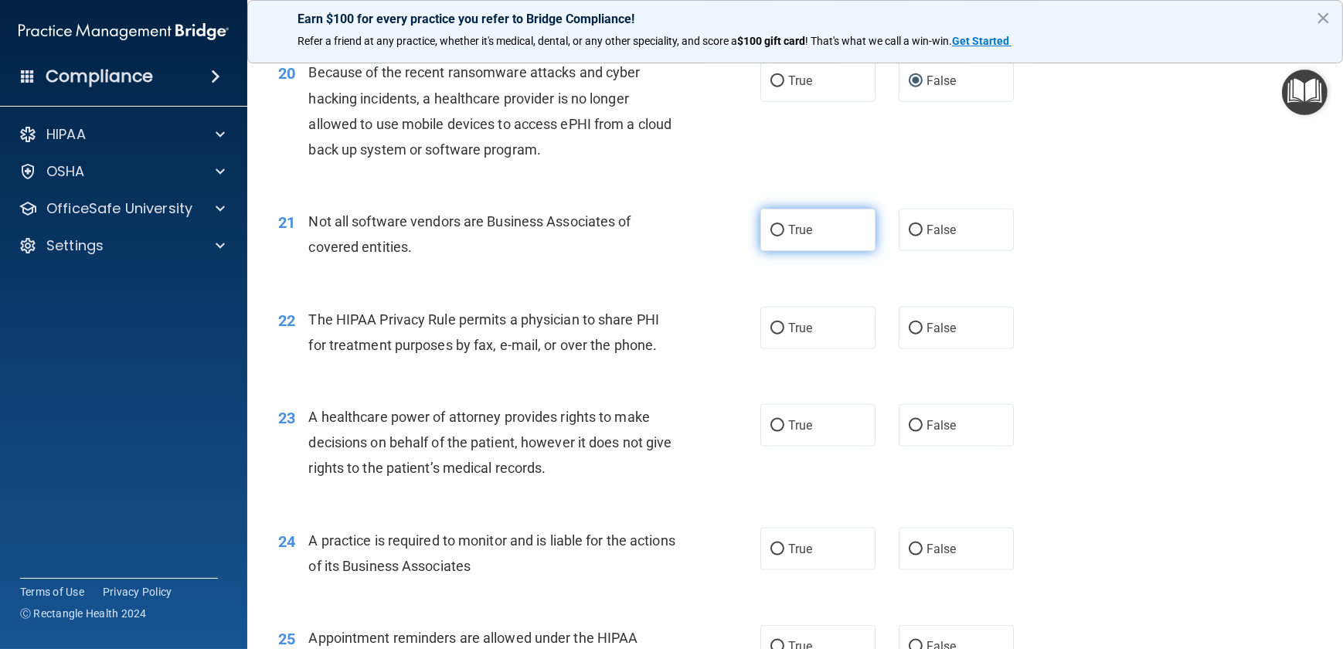
click at [771, 236] on input "True" at bounding box center [778, 231] width 14 height 12
radio input "true"
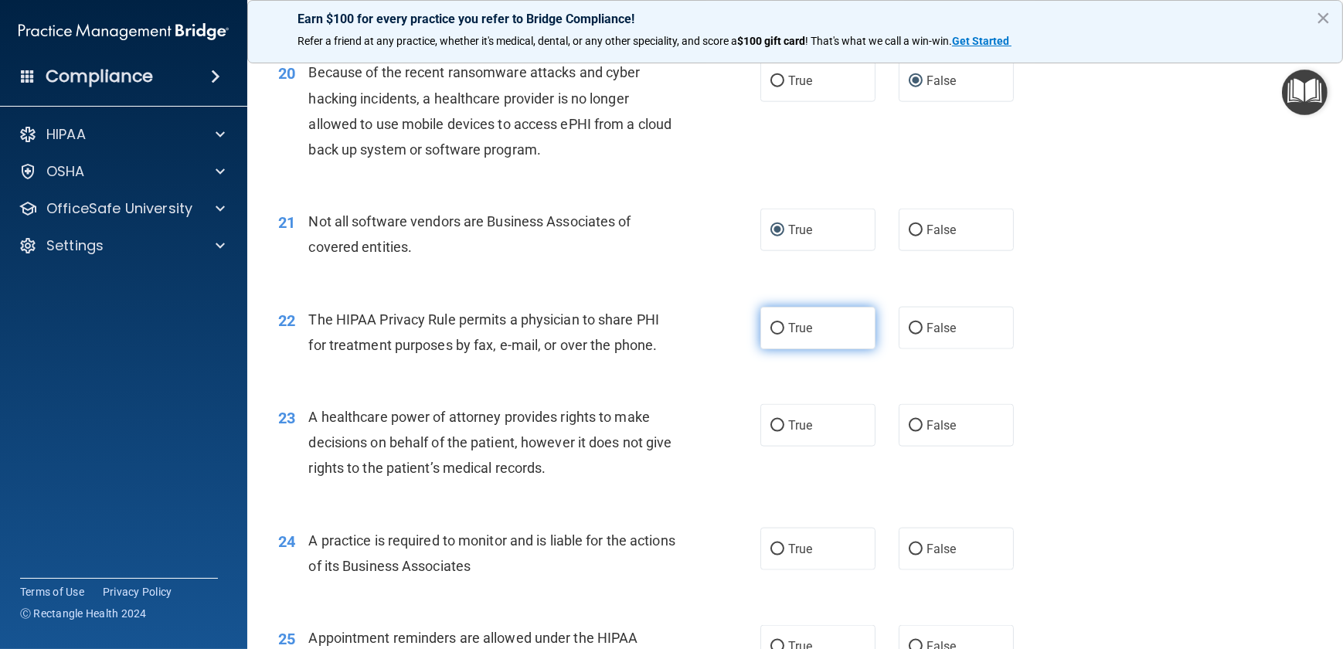
click at [774, 335] on input "True" at bounding box center [778, 329] width 14 height 12
radio input "true"
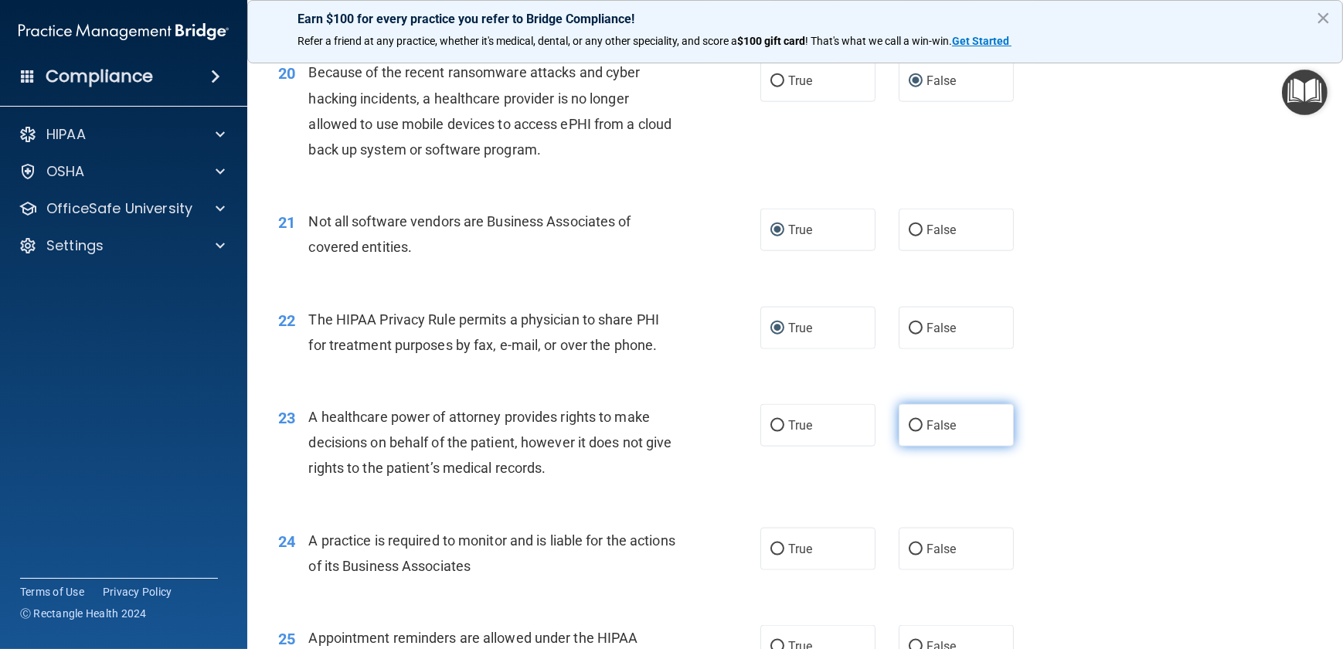
click at [909, 432] on input "False" at bounding box center [916, 426] width 14 height 12
radio input "true"
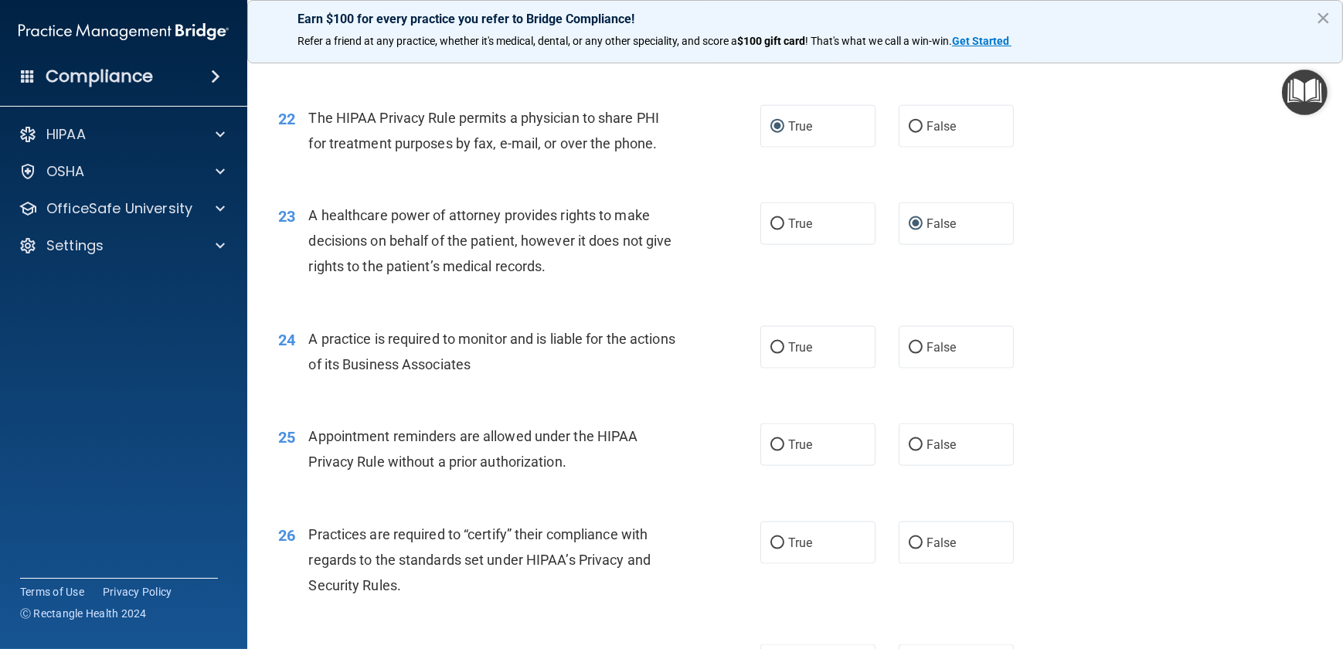
scroll to position [2669, 0]
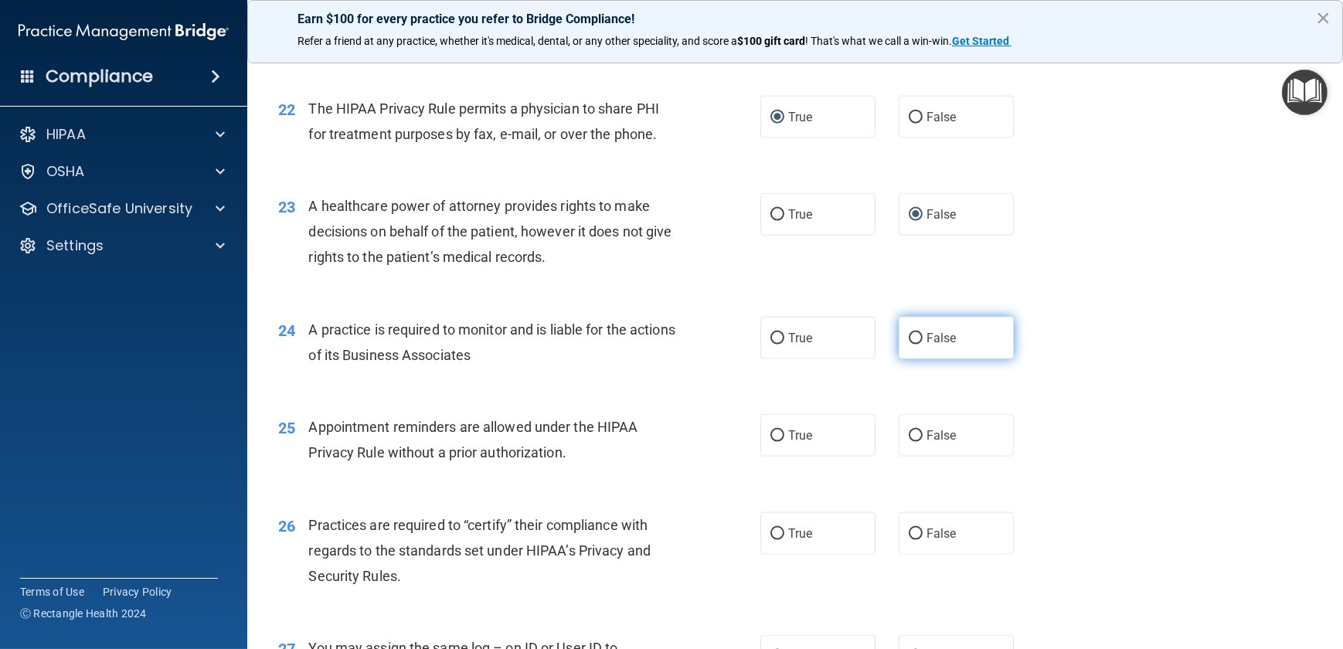
click at [909, 345] on input "False" at bounding box center [916, 339] width 14 height 12
radio input "true"
click at [779, 457] on label "True" at bounding box center [817, 435] width 115 height 43
click at [779, 442] on input "True" at bounding box center [778, 436] width 14 height 12
radio input "true"
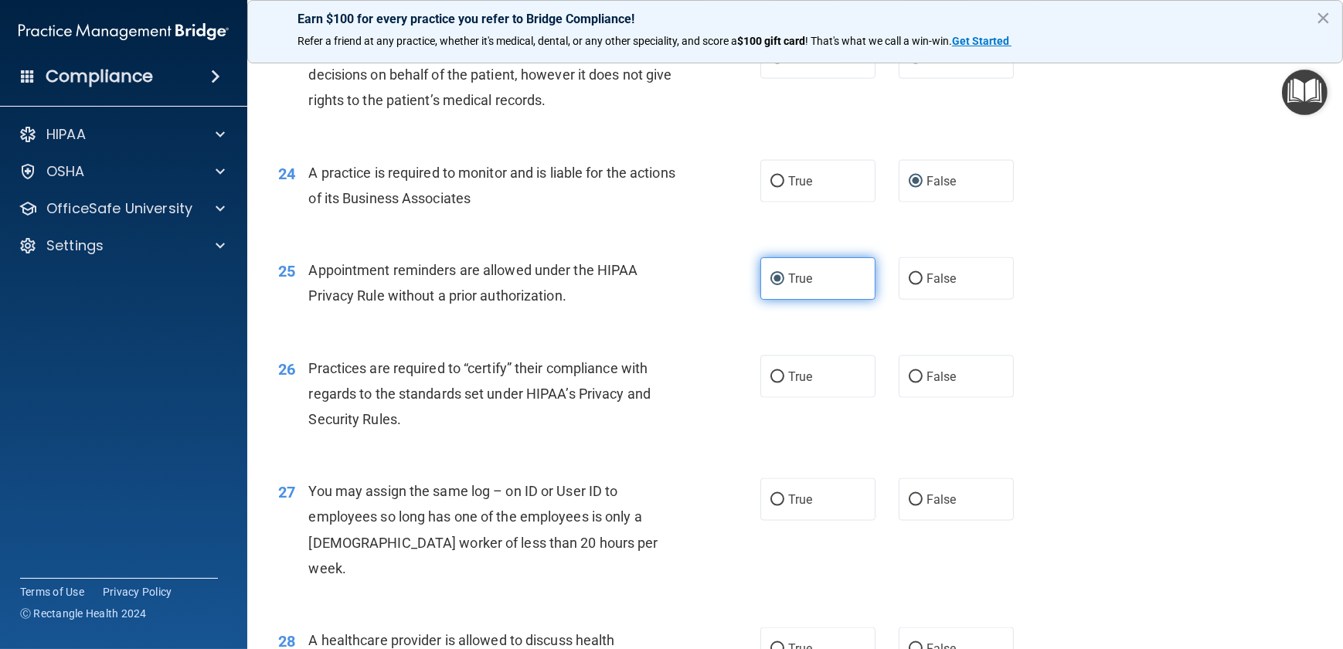
scroll to position [2951, 0]
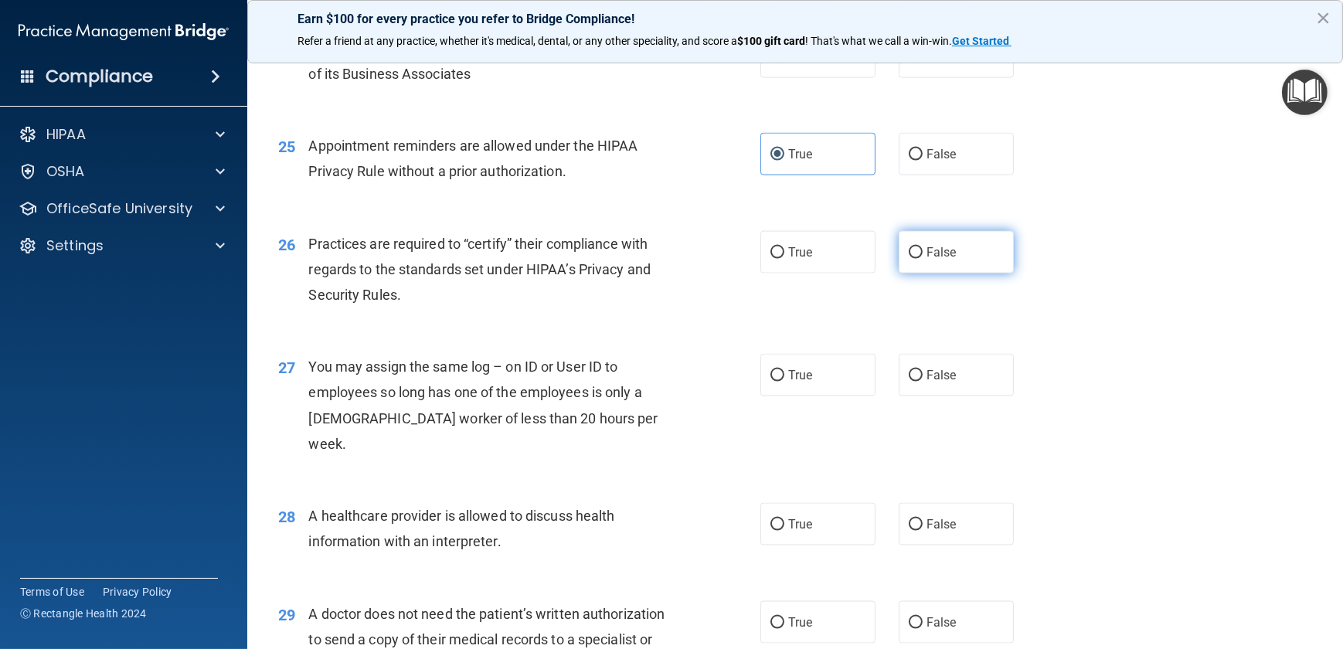
click at [909, 259] on input "False" at bounding box center [916, 253] width 14 height 12
radio input "true"
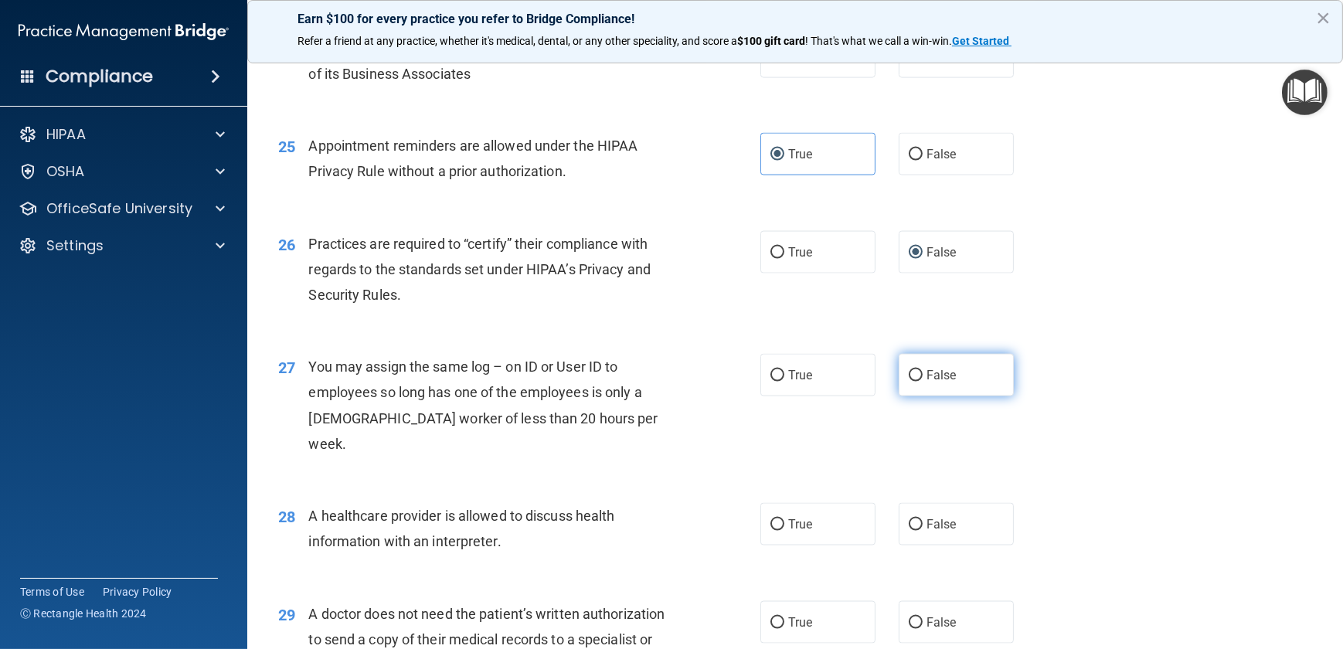
click at [909, 382] on input "False" at bounding box center [916, 376] width 14 height 12
radio input "true"
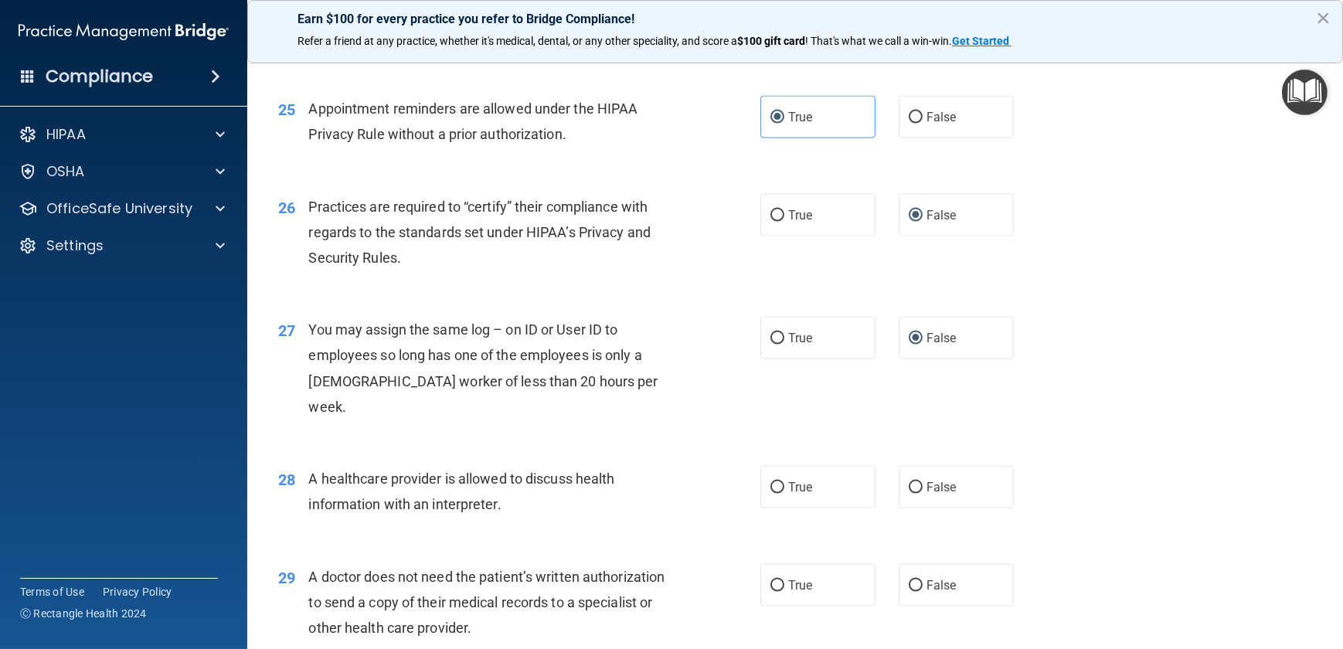
scroll to position [3021, 0]
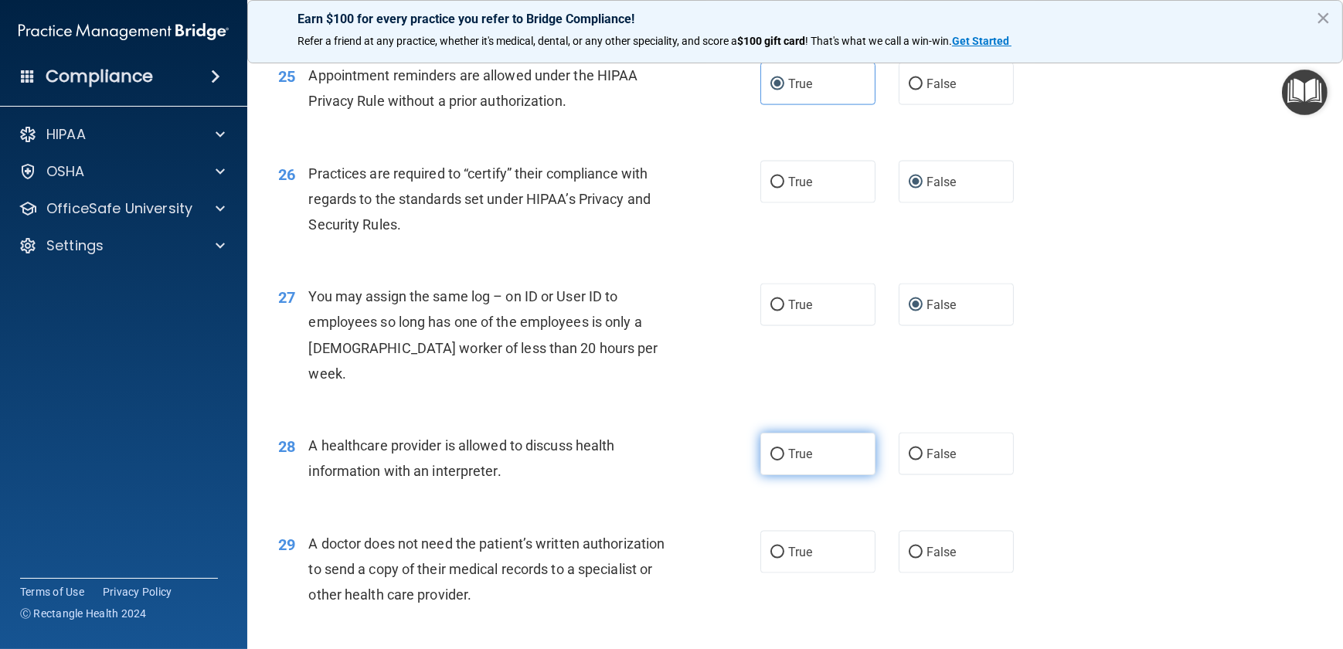
click at [777, 456] on input "True" at bounding box center [778, 455] width 14 height 12
radio input "true"
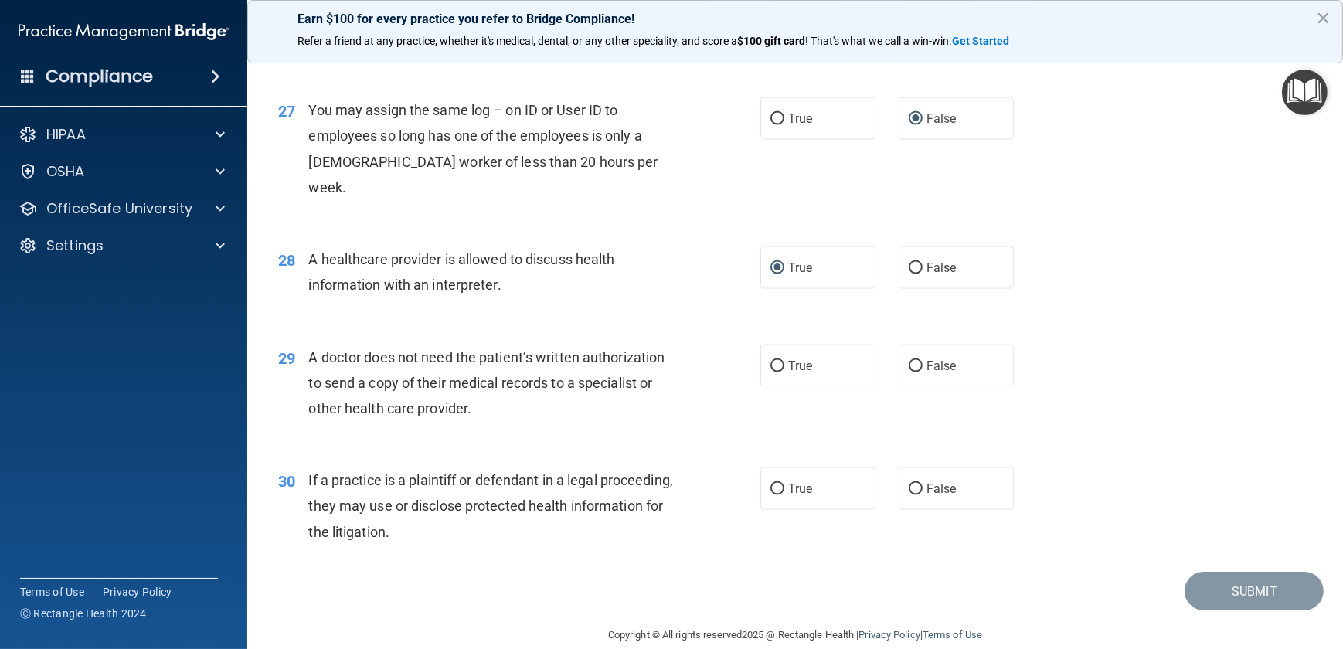
scroll to position [3230, 0]
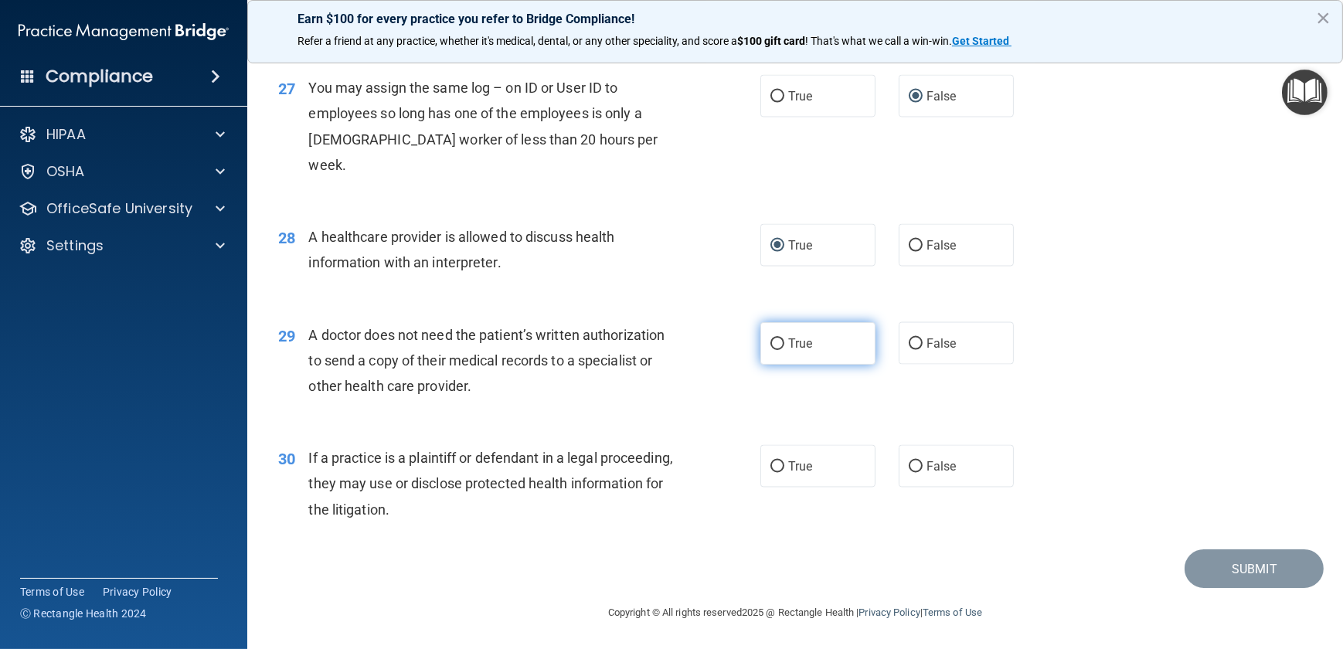
click at [771, 346] on input "True" at bounding box center [778, 345] width 14 height 12
radio input "true"
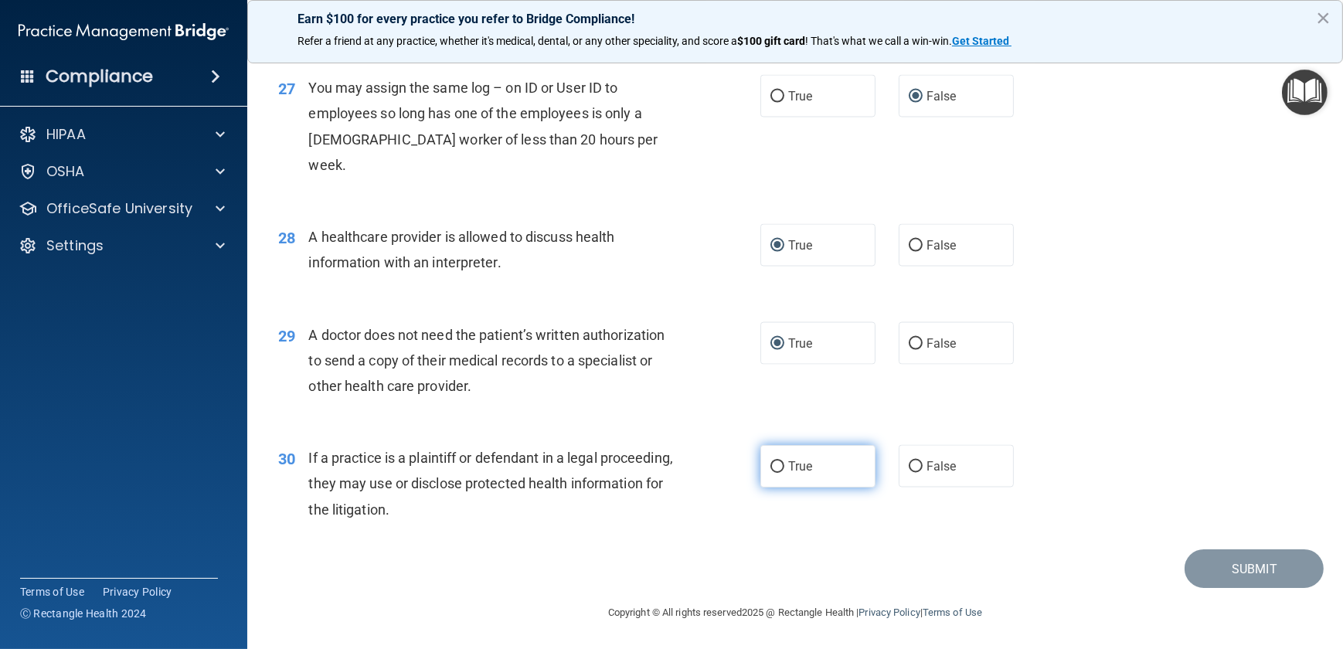
click at [771, 468] on input "True" at bounding box center [778, 467] width 14 height 12
radio input "true"
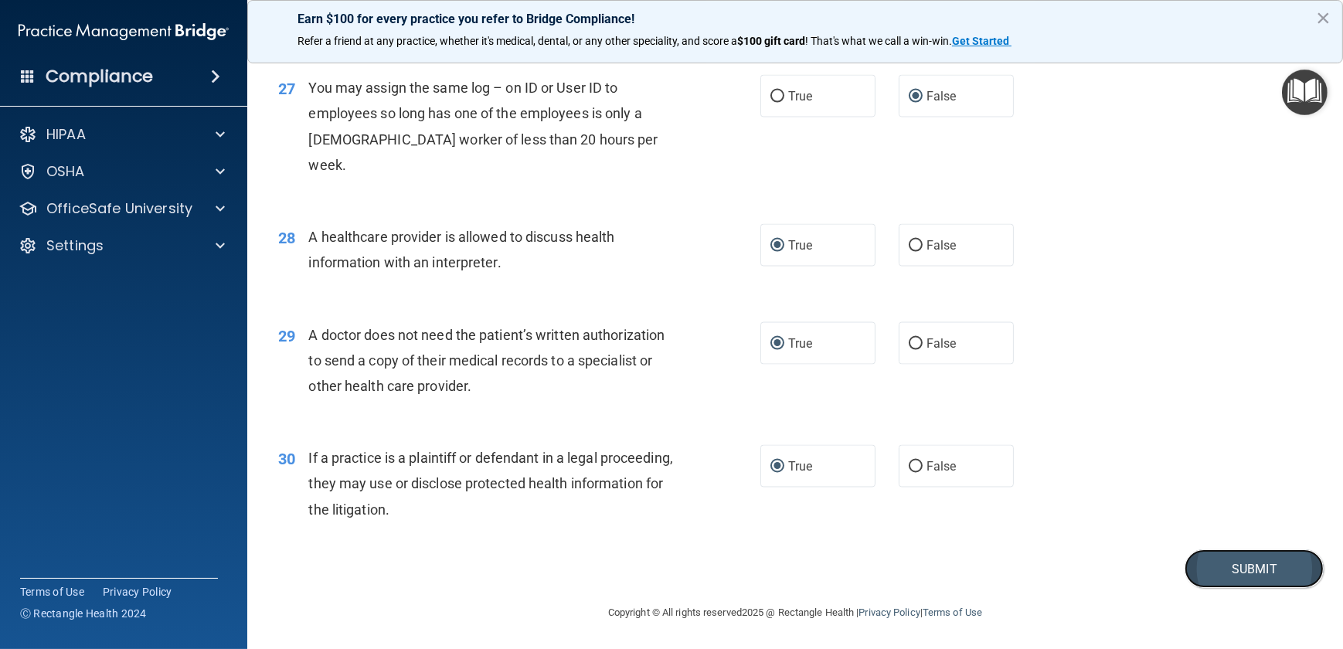
click at [1220, 573] on button "Submit" at bounding box center [1254, 568] width 139 height 39
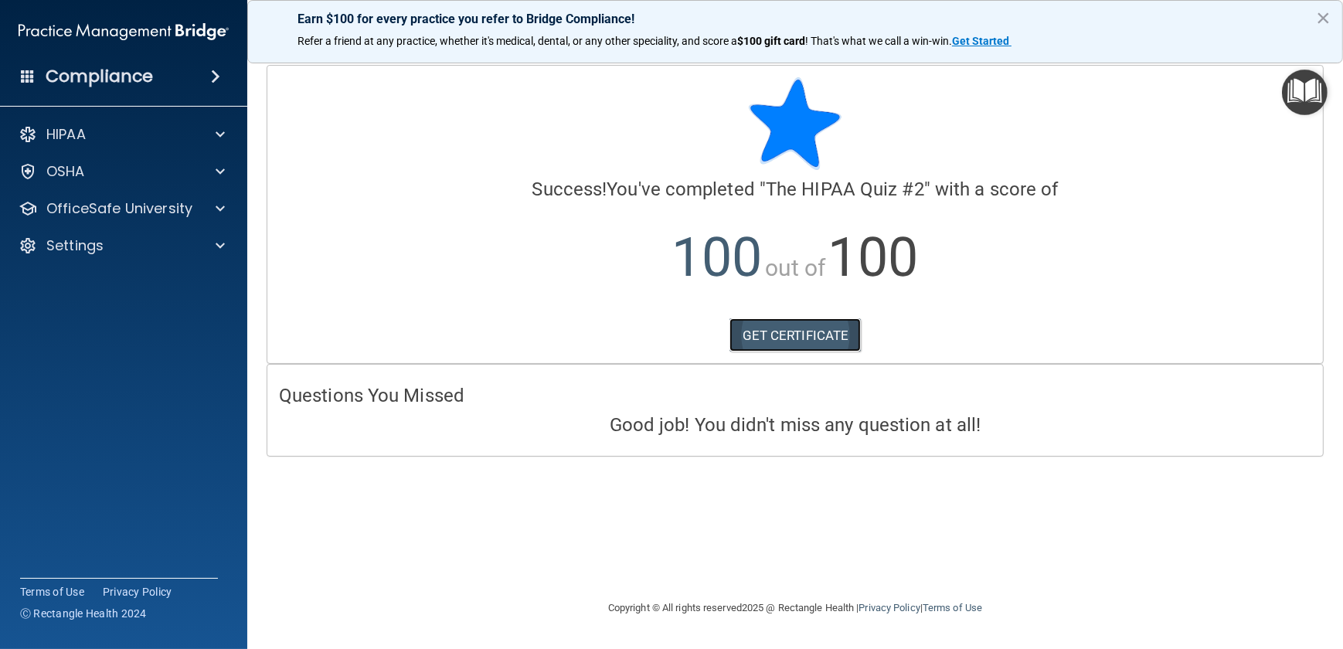
click at [818, 332] on link "GET CERTIFICATE" at bounding box center [796, 335] width 132 height 34
click at [1323, 16] on button "×" at bounding box center [1323, 17] width 15 height 25
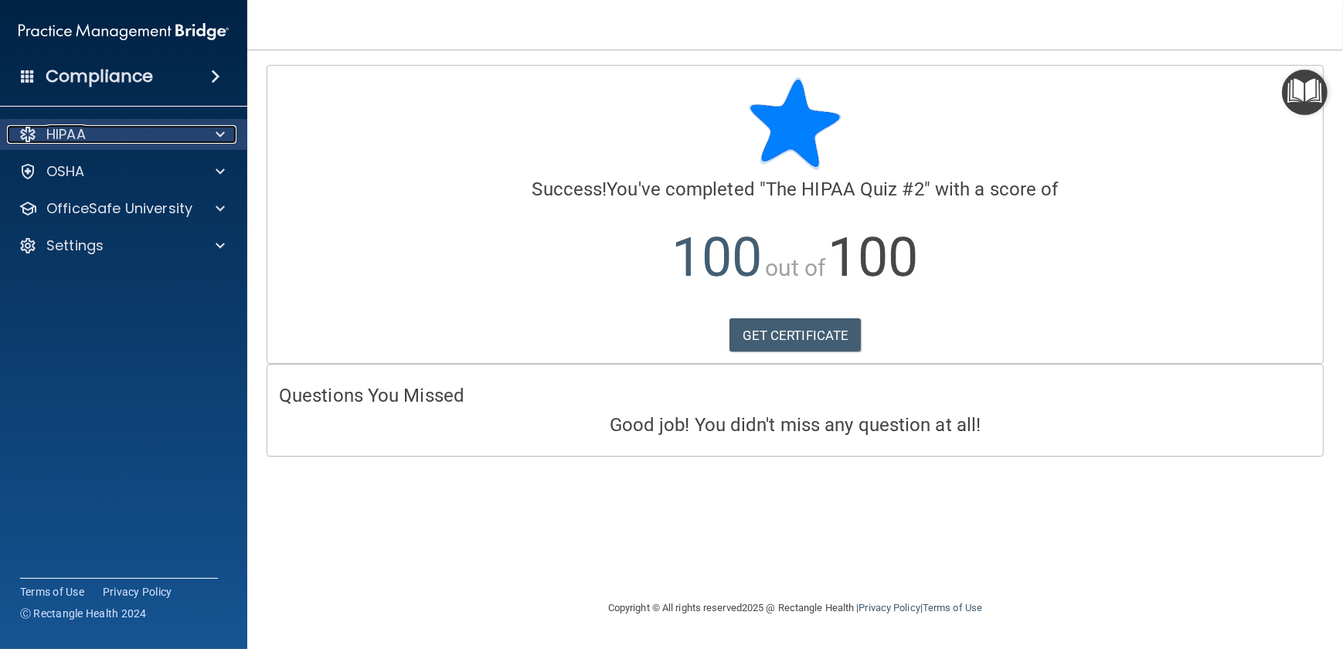
click at [62, 125] on p "HIPAA" at bounding box center [65, 134] width 39 height 19
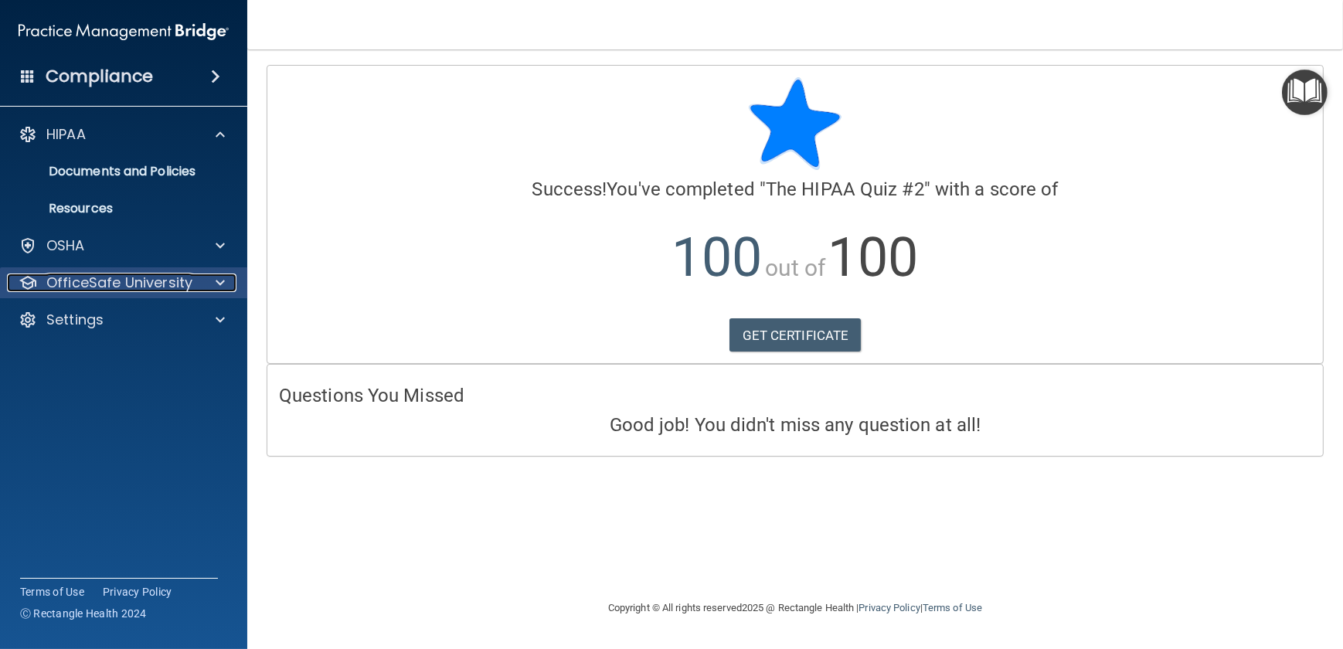
click at [119, 288] on p "OfficeSafe University" at bounding box center [119, 283] width 146 height 19
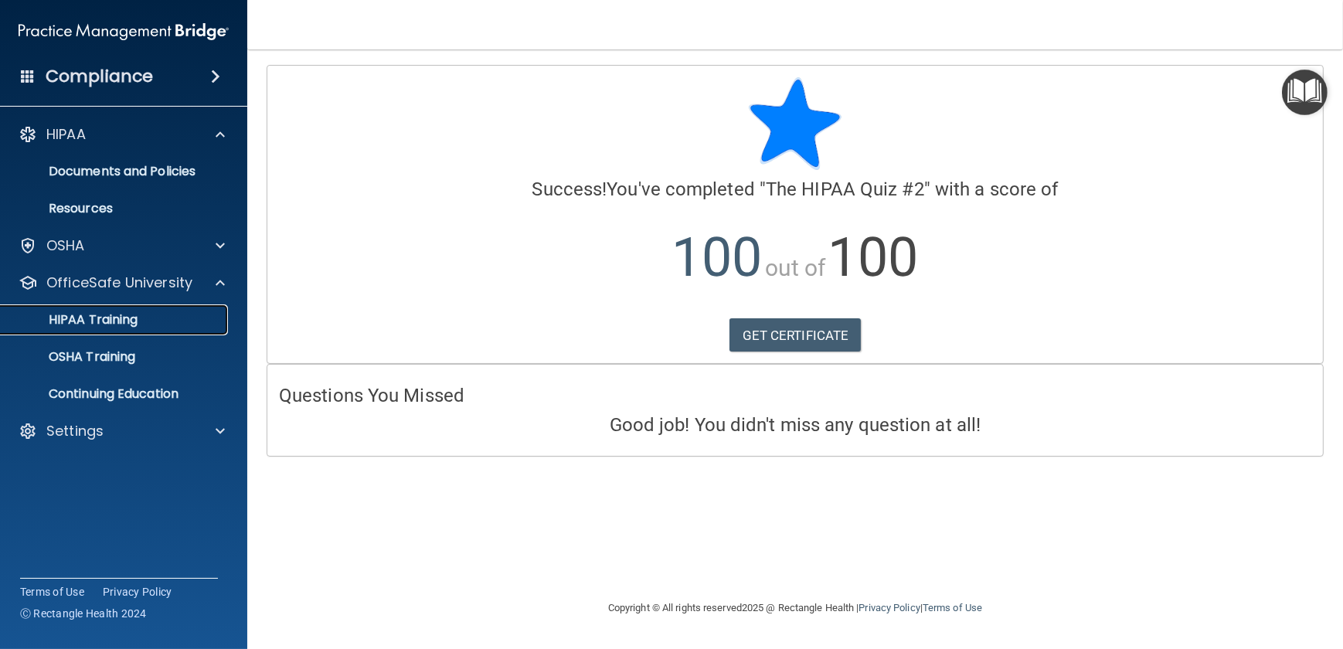
click at [110, 315] on p "HIPAA Training" at bounding box center [74, 319] width 128 height 15
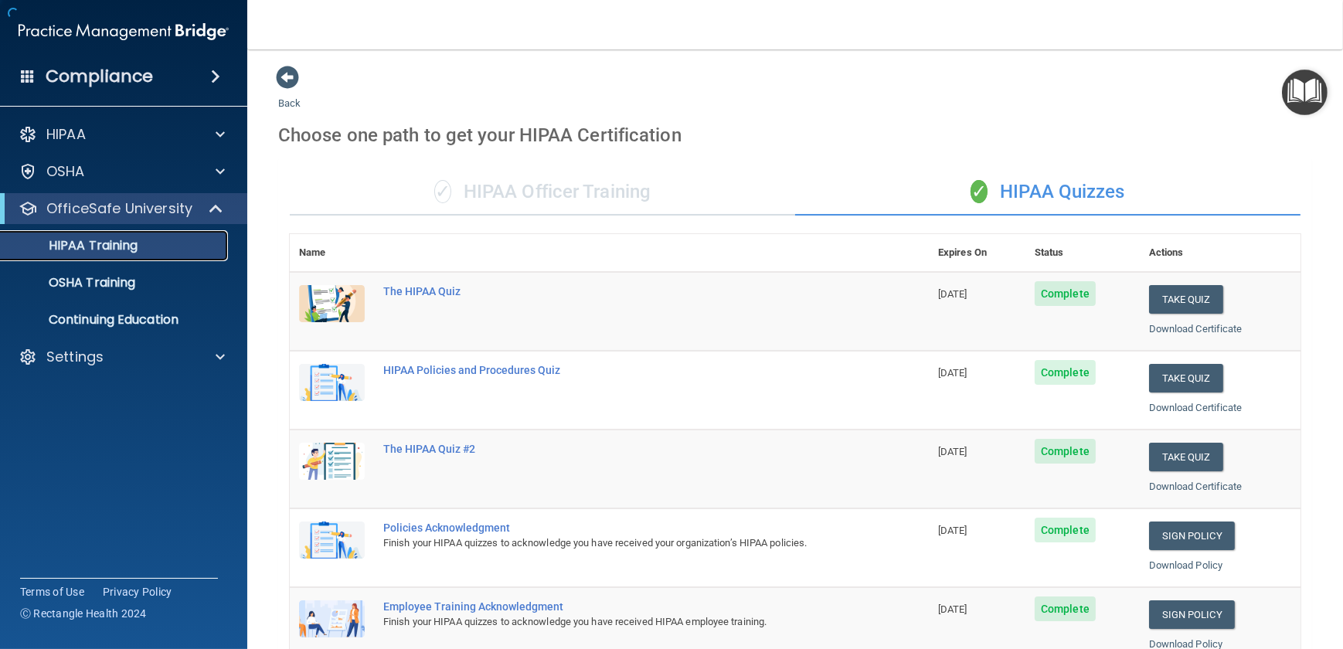
click at [104, 242] on p "HIPAA Training" at bounding box center [74, 245] width 128 height 15
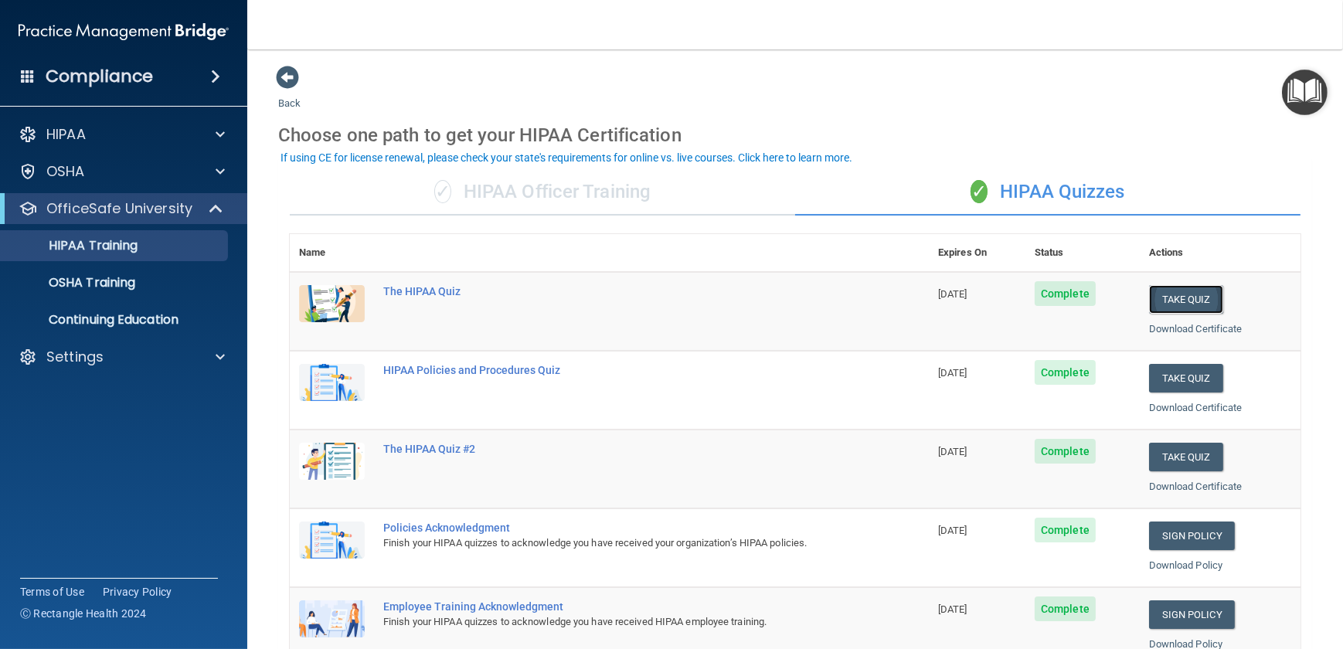
click at [1174, 297] on button "Take Quiz" at bounding box center [1186, 299] width 74 height 29
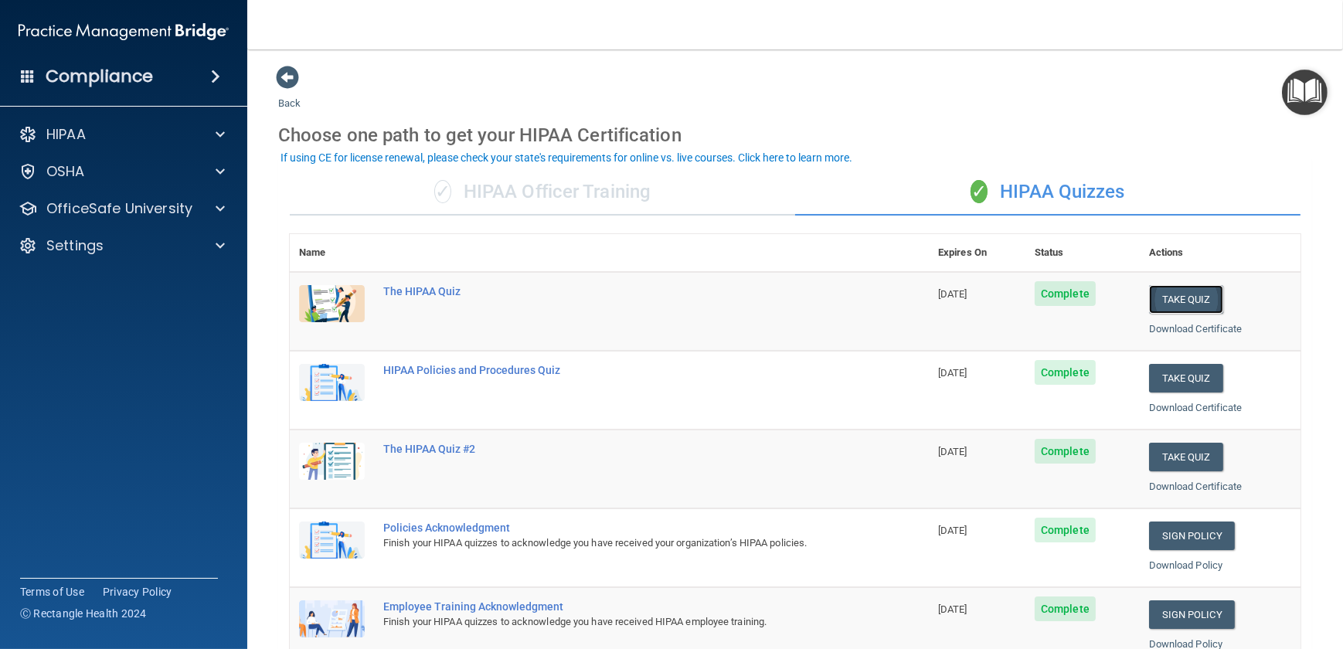
click at [1174, 297] on button "Take Quiz" at bounding box center [1186, 299] width 74 height 29
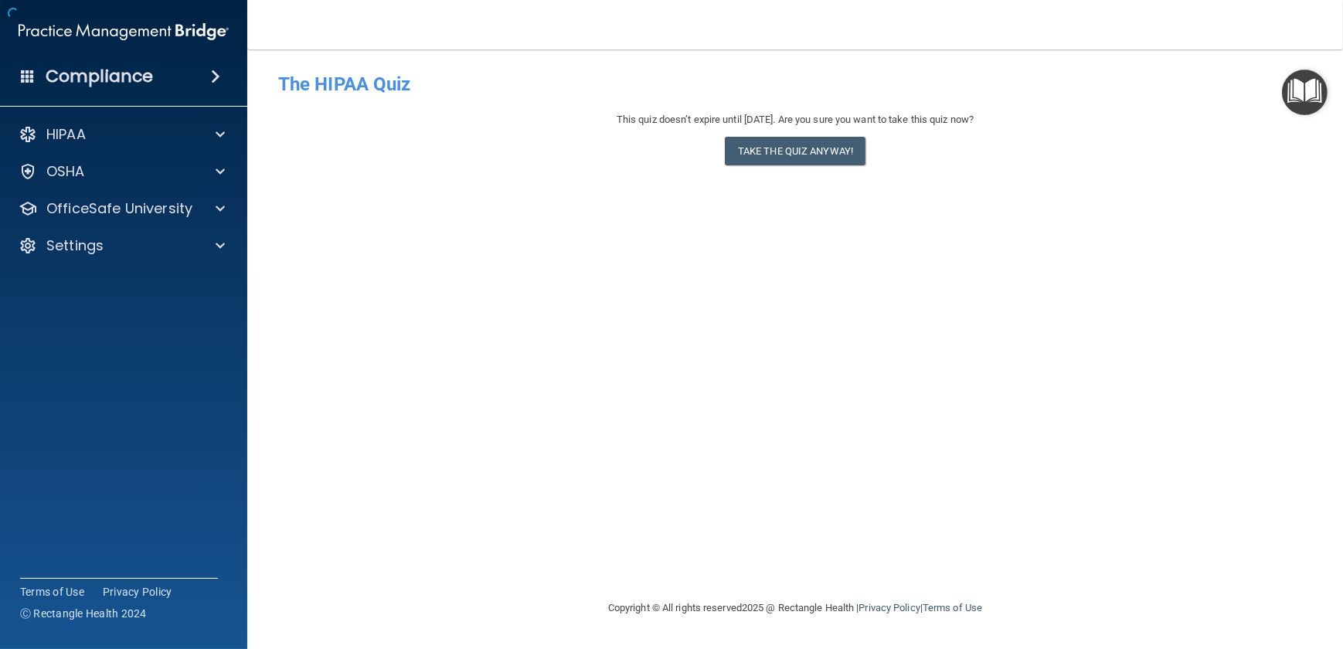
click at [1174, 297] on div "- The HIPAA Quiz This quiz doesn’t expire until 11/17/2025. Are you sure you wa…" at bounding box center [795, 324] width 1034 height 519
click at [789, 151] on button "Take the quiz anyway!" at bounding box center [795, 151] width 141 height 29
click at [789, 151] on form "The HIPAA Quiz This quiz doesn’t expire until 11/17/2025. Are you sure you want…" at bounding box center [795, 119] width 1034 height 108
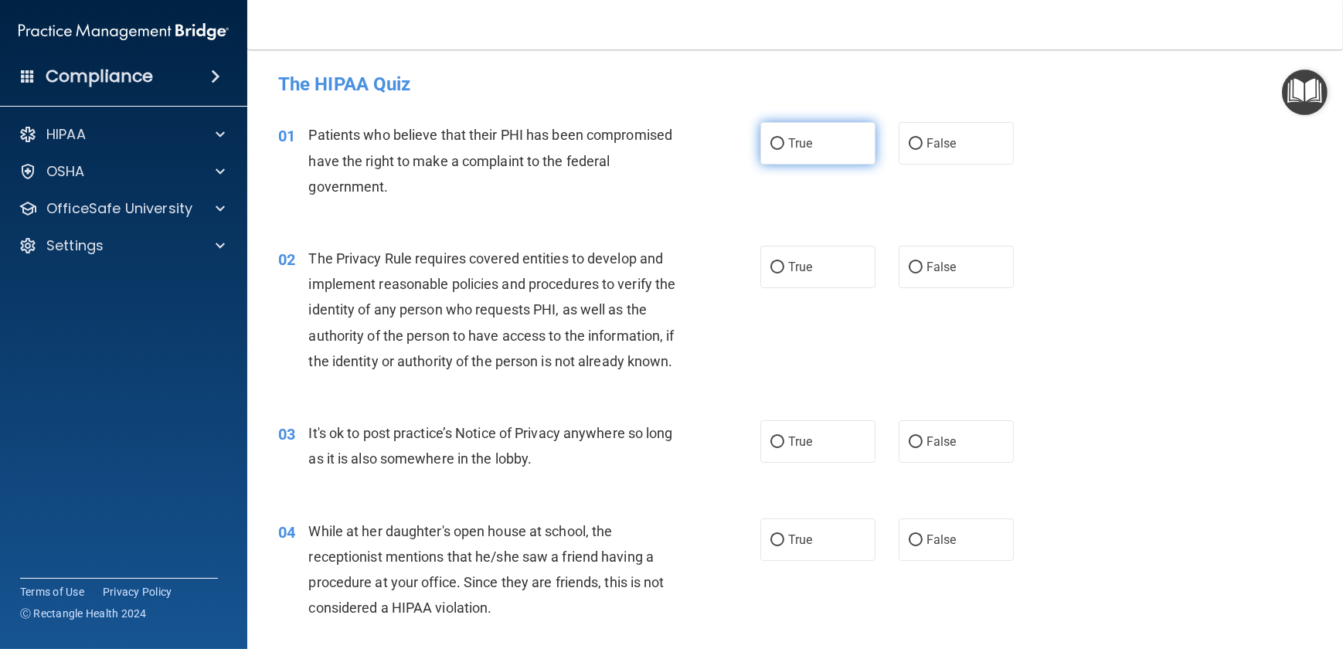
click at [774, 142] on input "True" at bounding box center [778, 144] width 14 height 12
radio input "true"
click at [774, 269] on input "True" at bounding box center [778, 268] width 14 height 12
radio input "true"
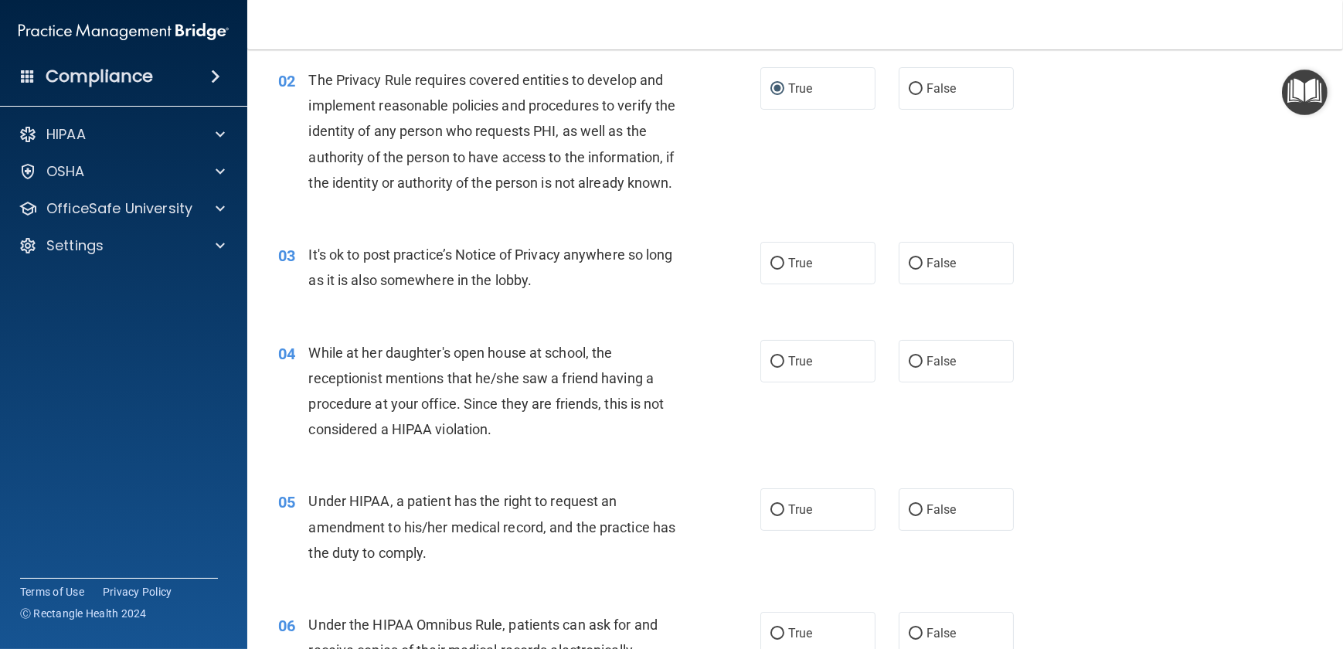
scroll to position [210, 0]
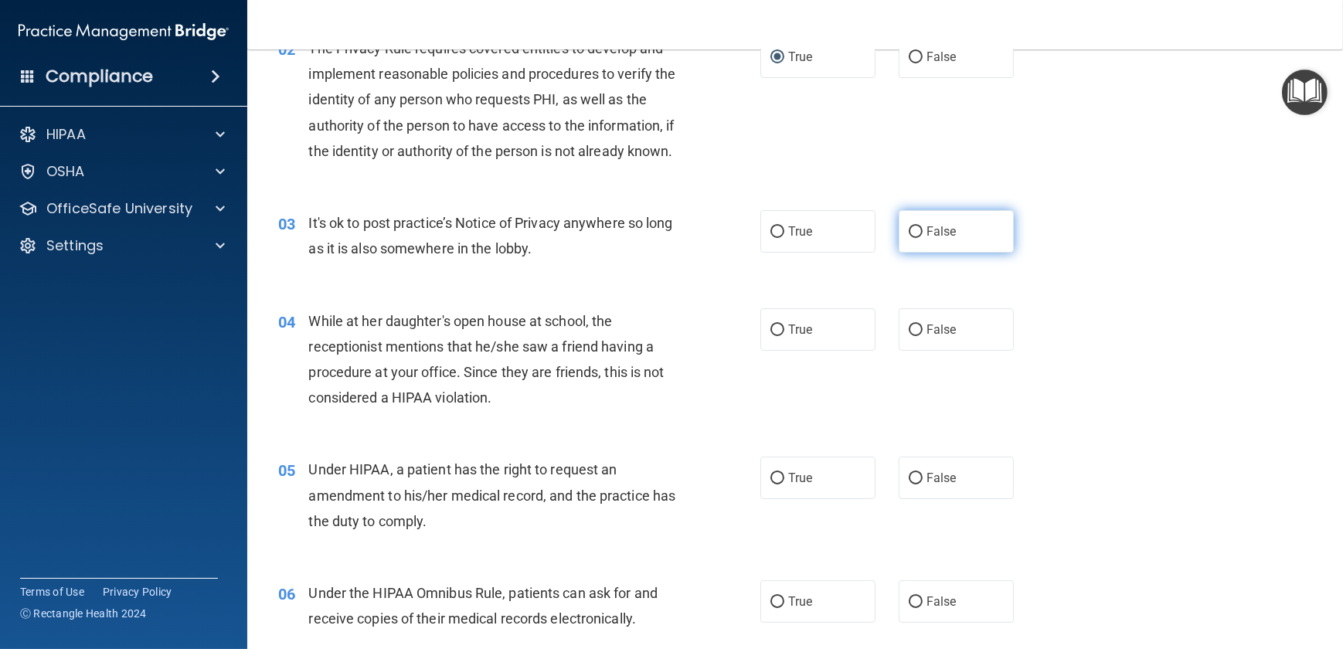
click at [909, 238] on input "False" at bounding box center [916, 232] width 14 height 12
radio input "true"
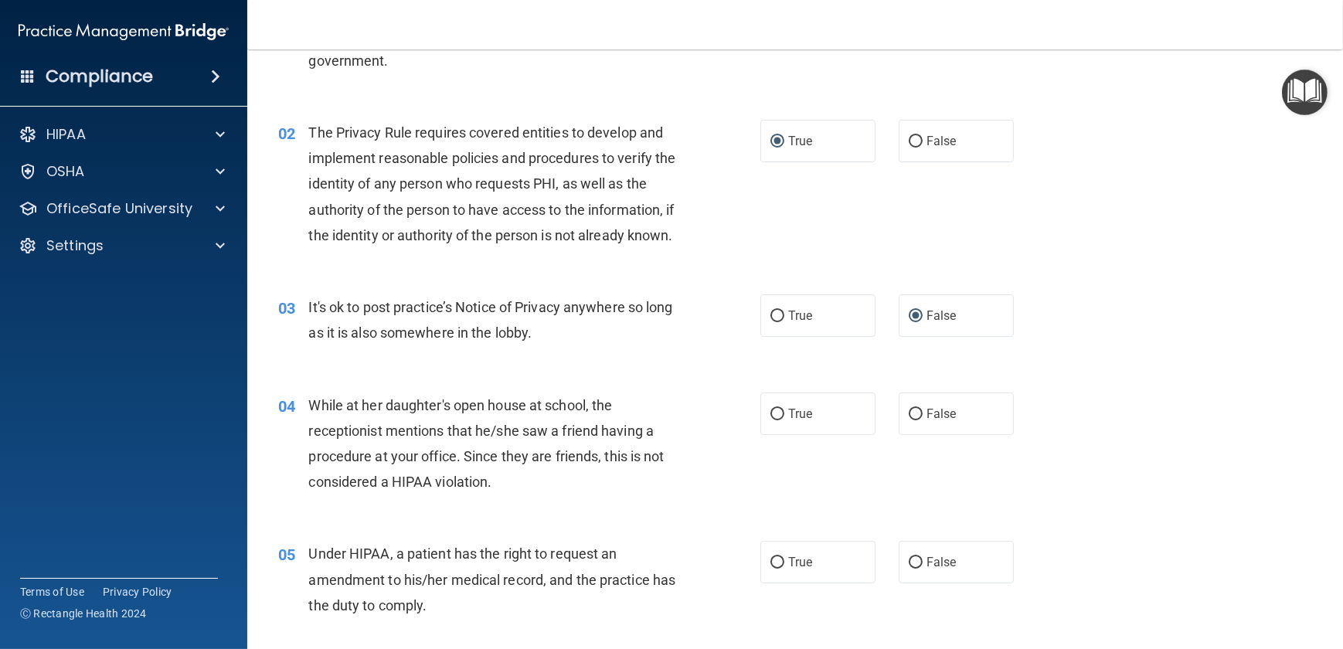
scroll to position [140, 0]
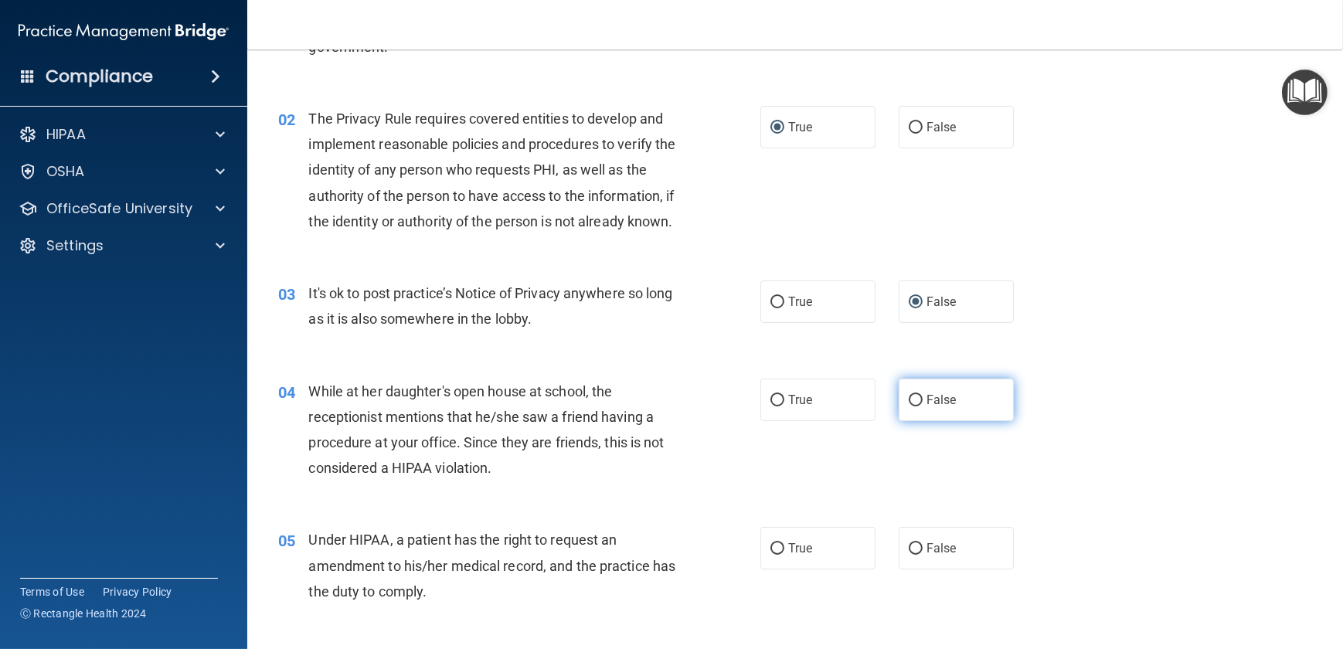
click at [909, 407] on input "False" at bounding box center [916, 401] width 14 height 12
radio input "true"
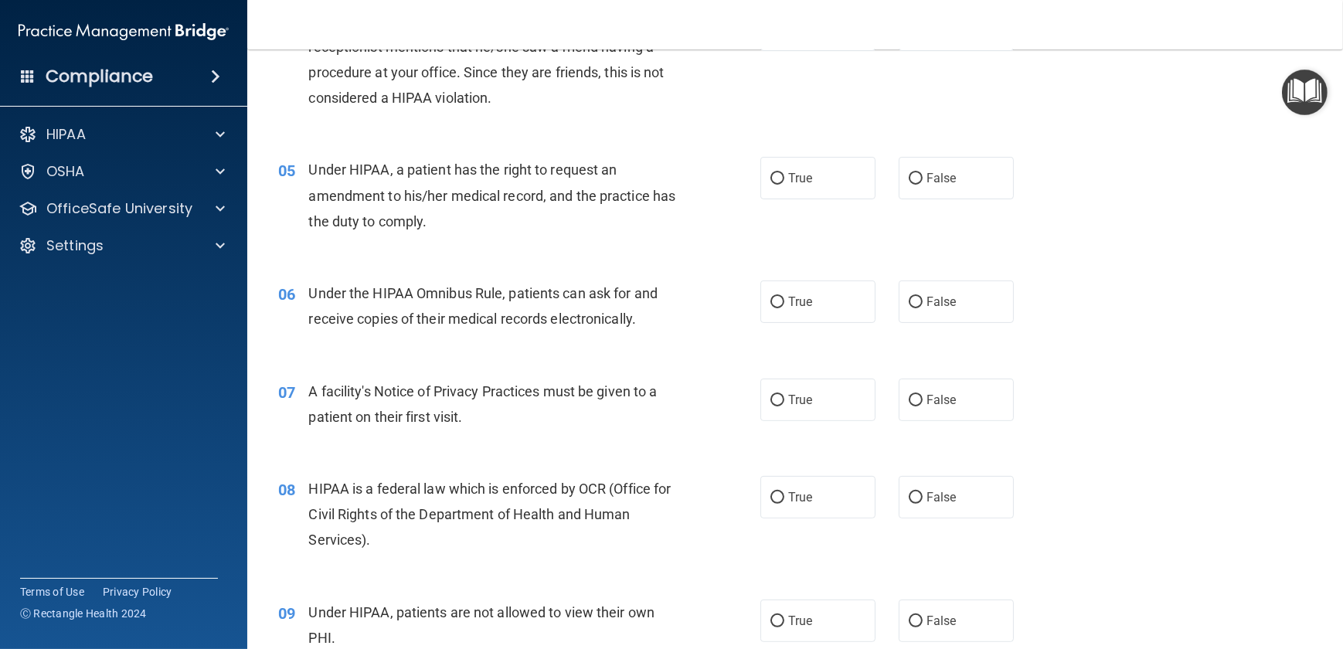
scroll to position [632, 0]
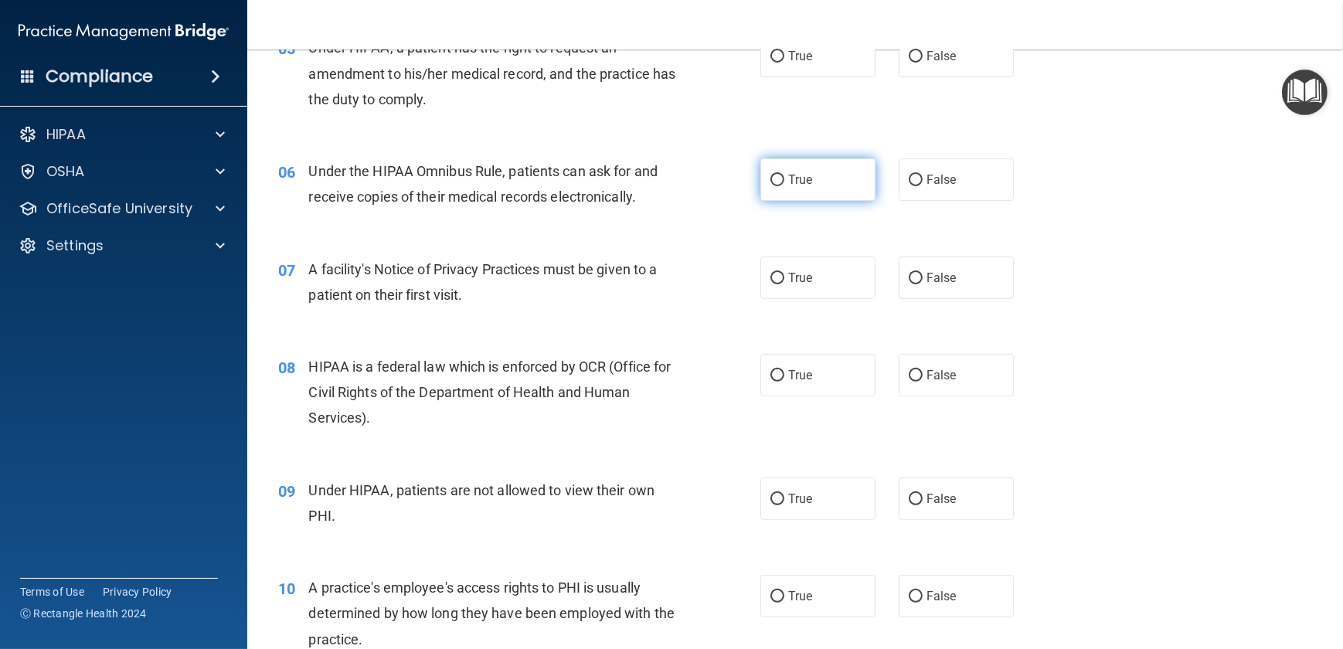
click at [771, 186] on input "True" at bounding box center [778, 181] width 14 height 12
radio input "true"
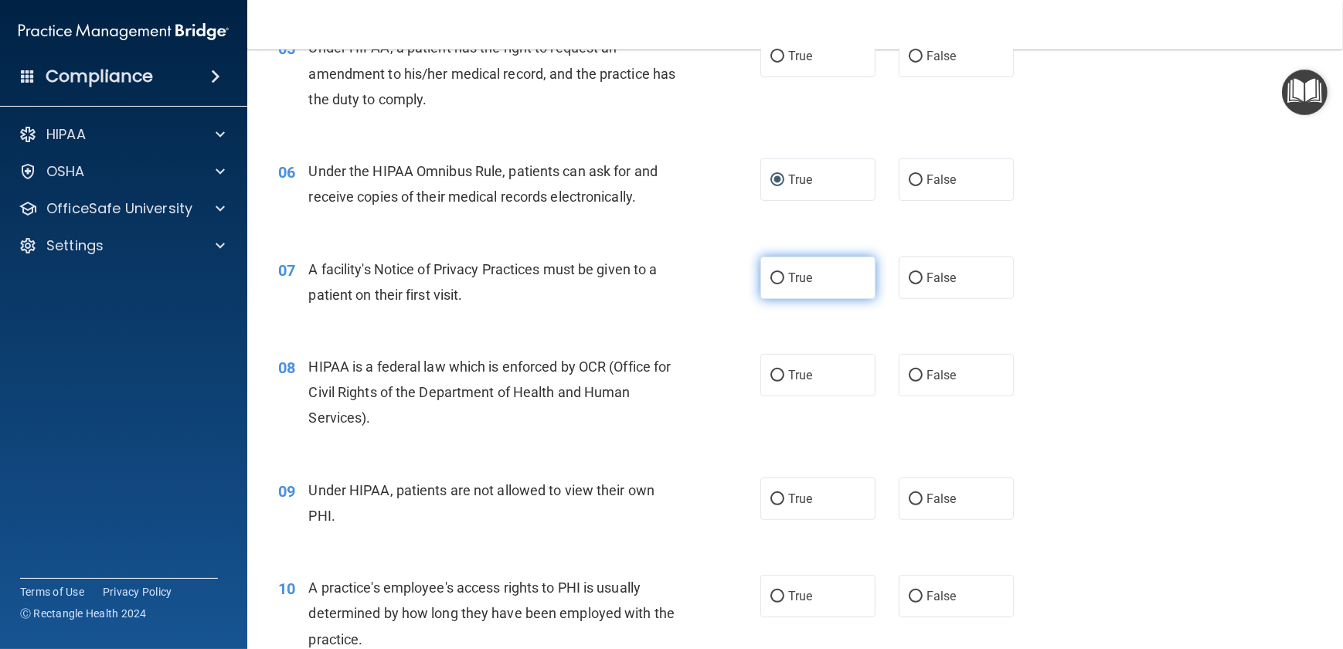
click at [772, 284] on input "True" at bounding box center [778, 279] width 14 height 12
radio input "true"
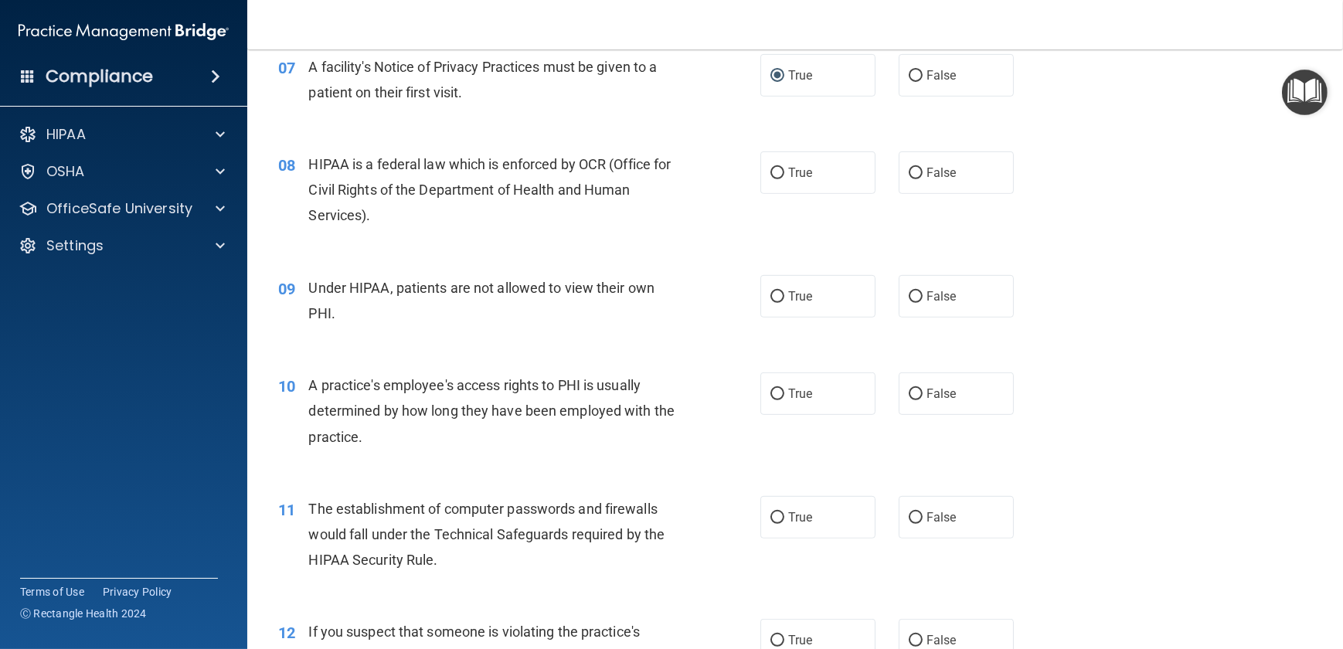
scroll to position [842, 0]
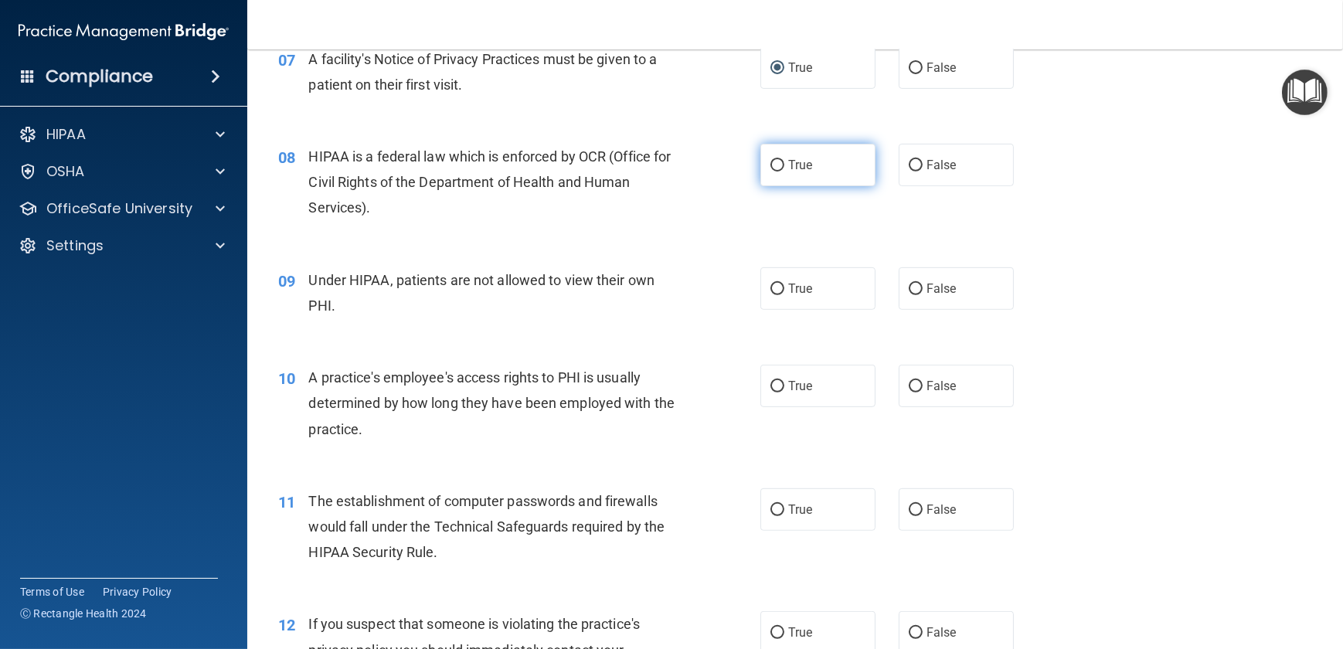
click at [772, 172] on input "True" at bounding box center [778, 166] width 14 height 12
radio input "true"
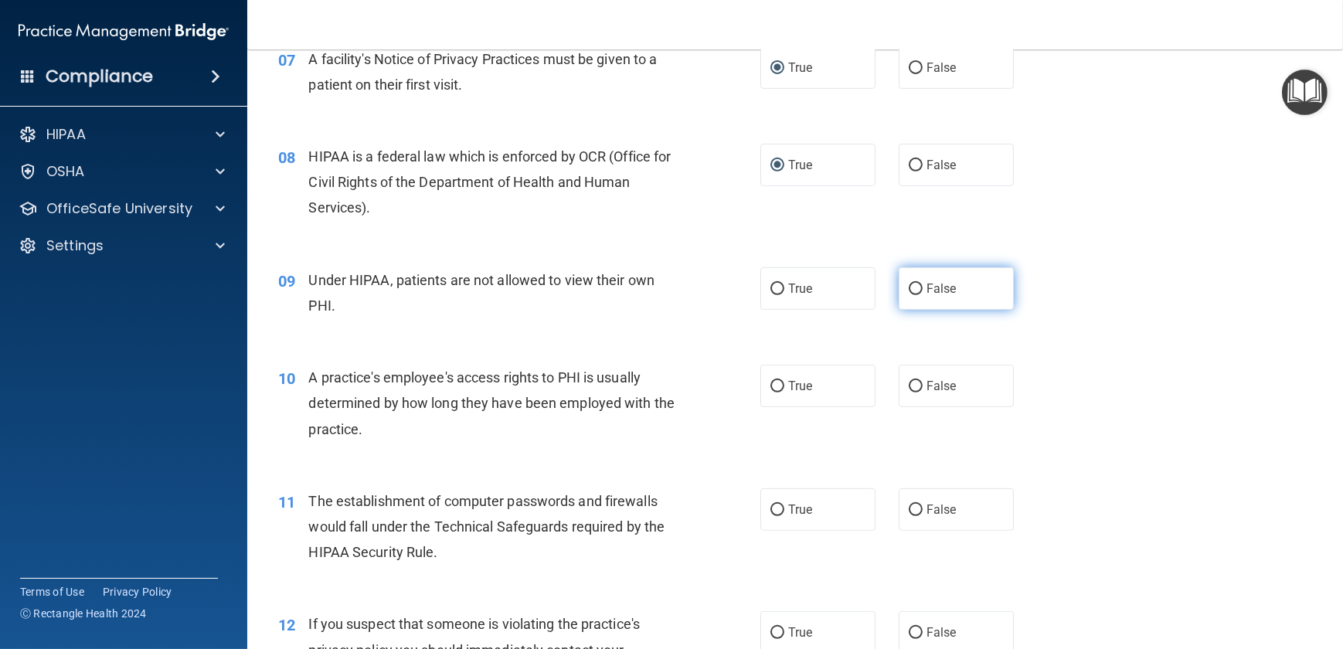
click at [910, 295] on input "False" at bounding box center [916, 290] width 14 height 12
radio input "true"
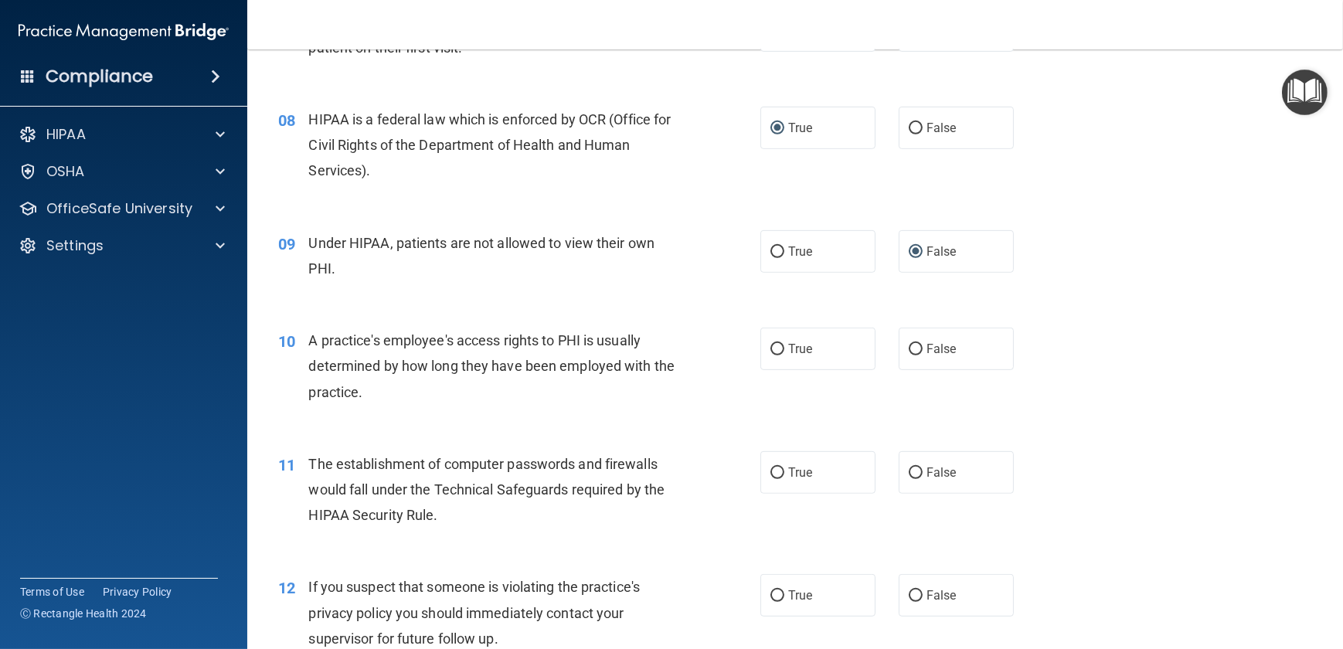
scroll to position [913, 0]
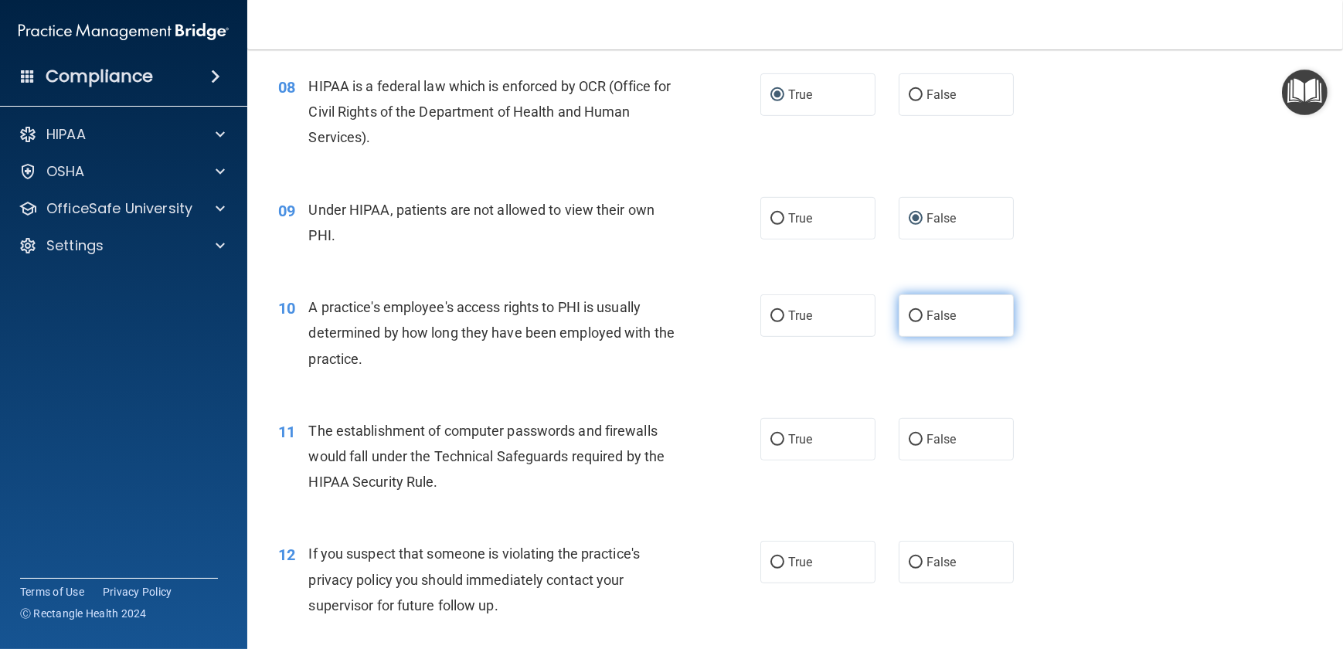
click at [909, 322] on input "False" at bounding box center [916, 317] width 14 height 12
radio input "true"
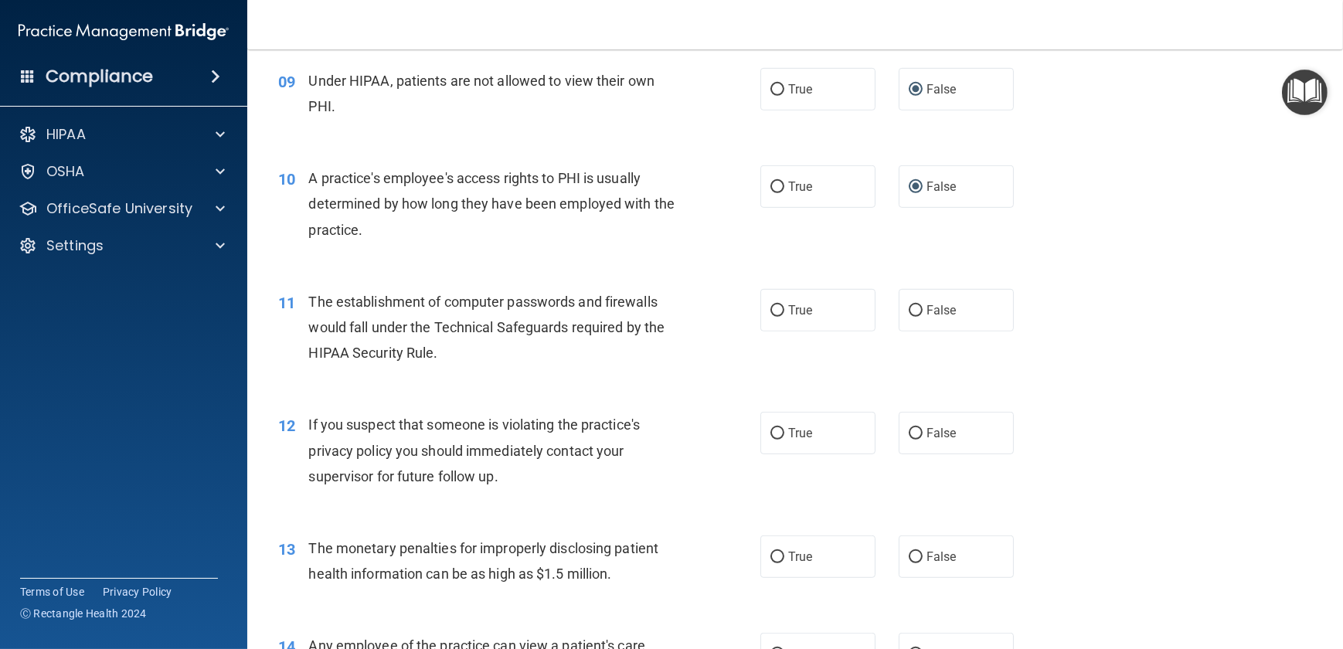
scroll to position [1053, 0]
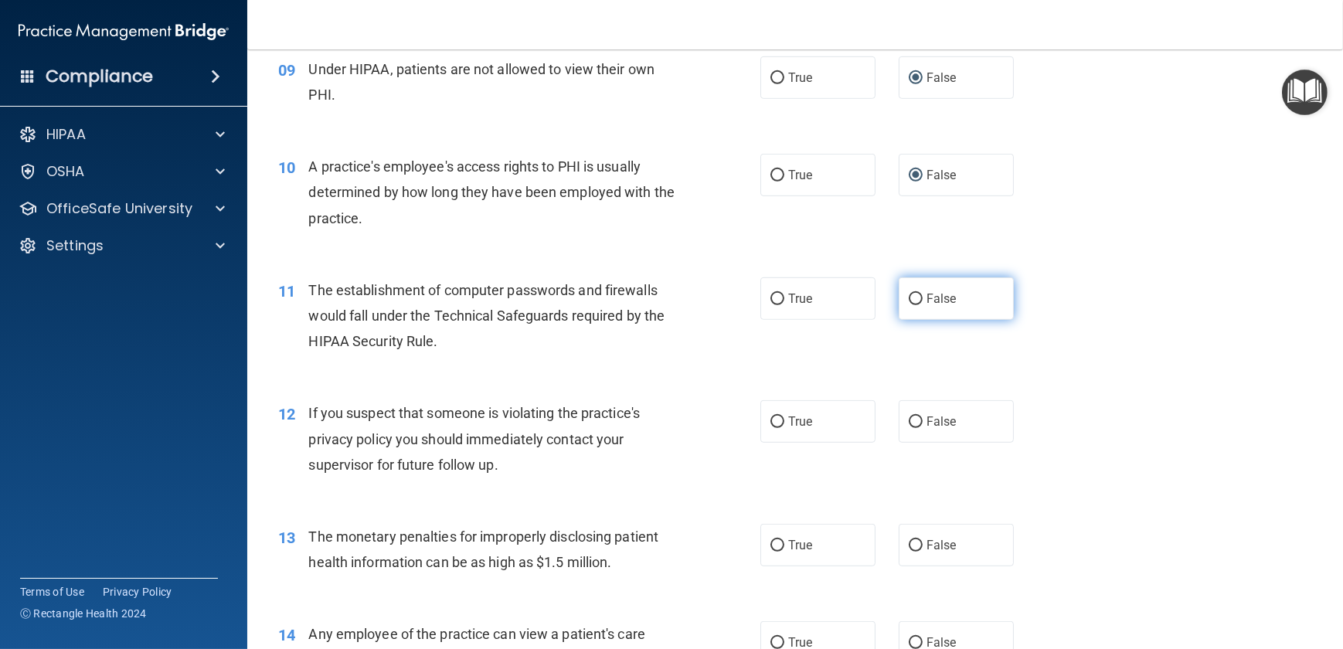
click at [910, 305] on input "False" at bounding box center [916, 300] width 14 height 12
radio input "true"
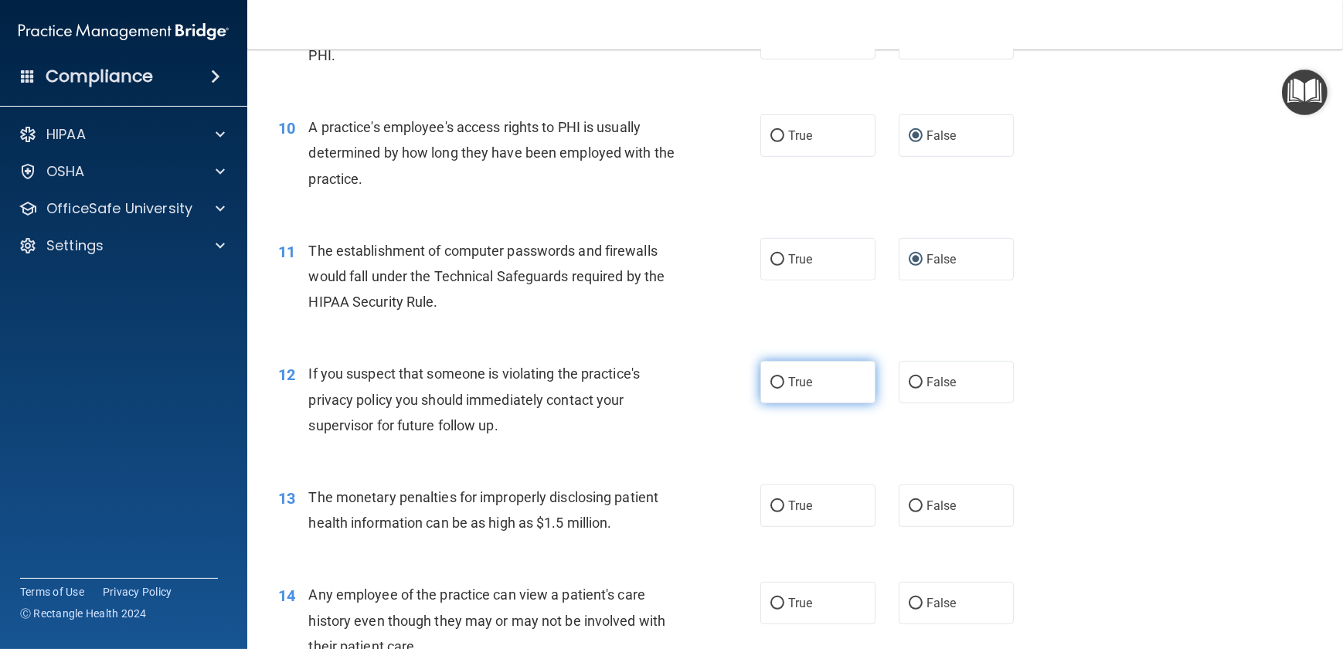
scroll to position [1124, 0]
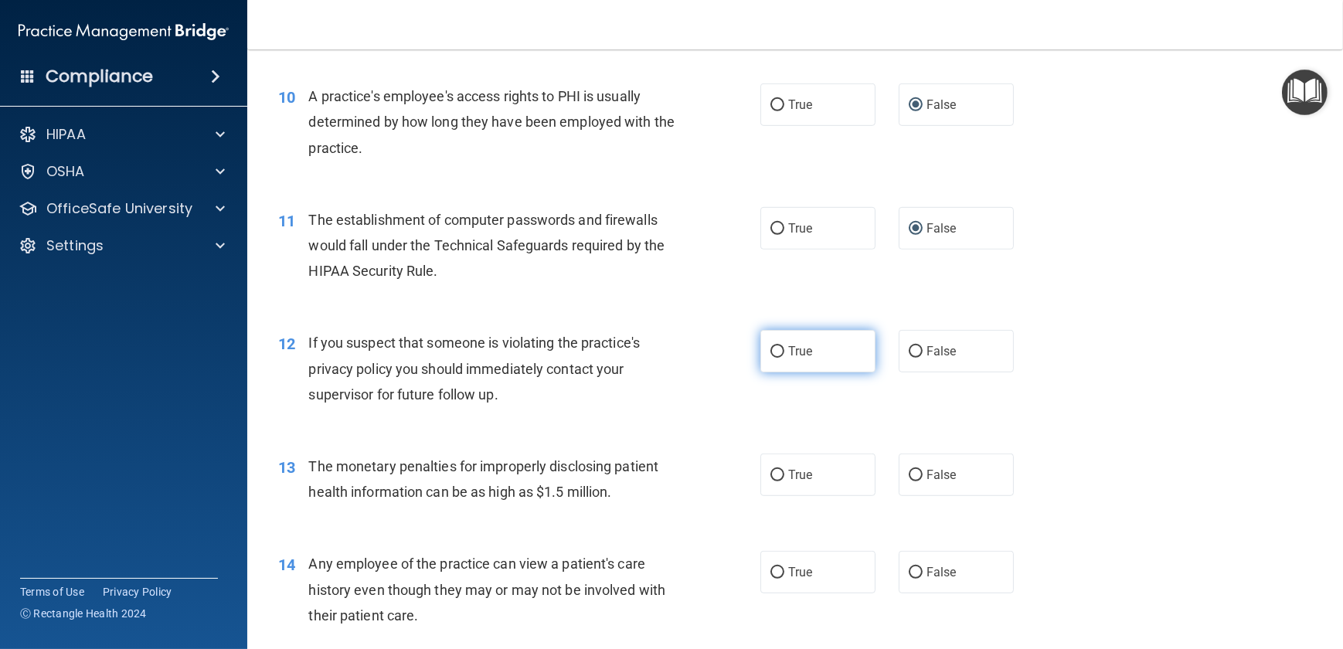
click at [775, 358] on input "True" at bounding box center [778, 352] width 14 height 12
radio input "true"
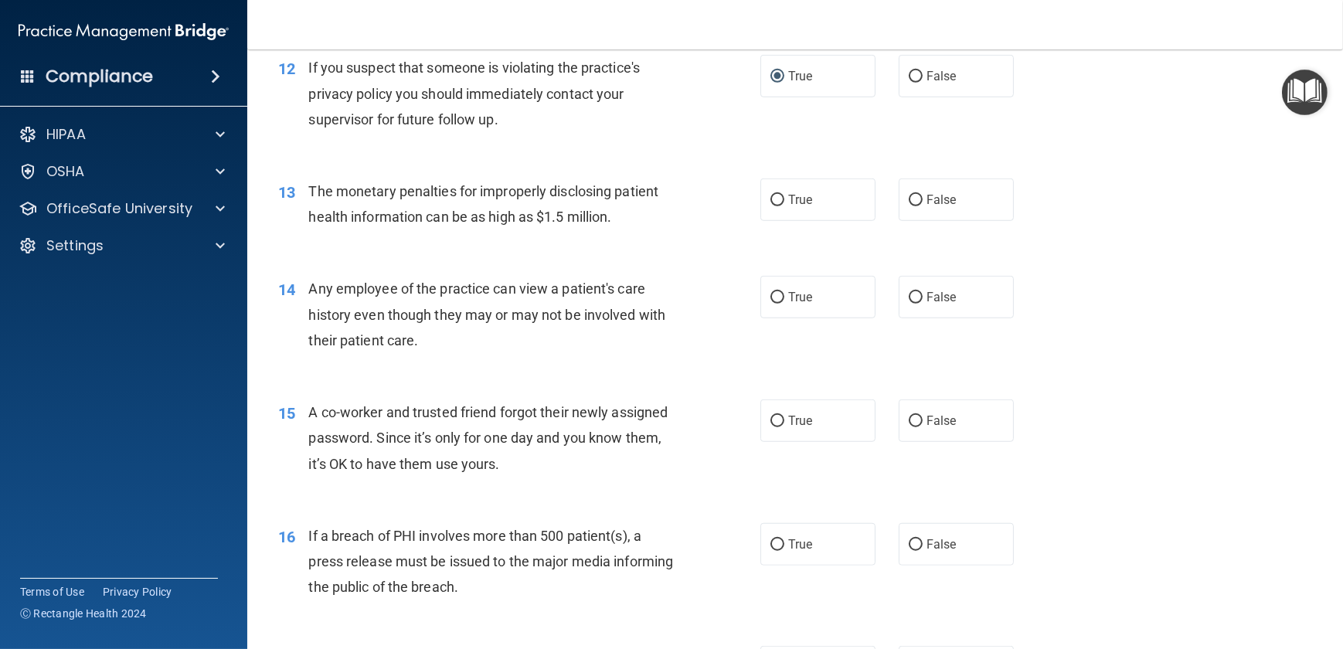
scroll to position [1405, 0]
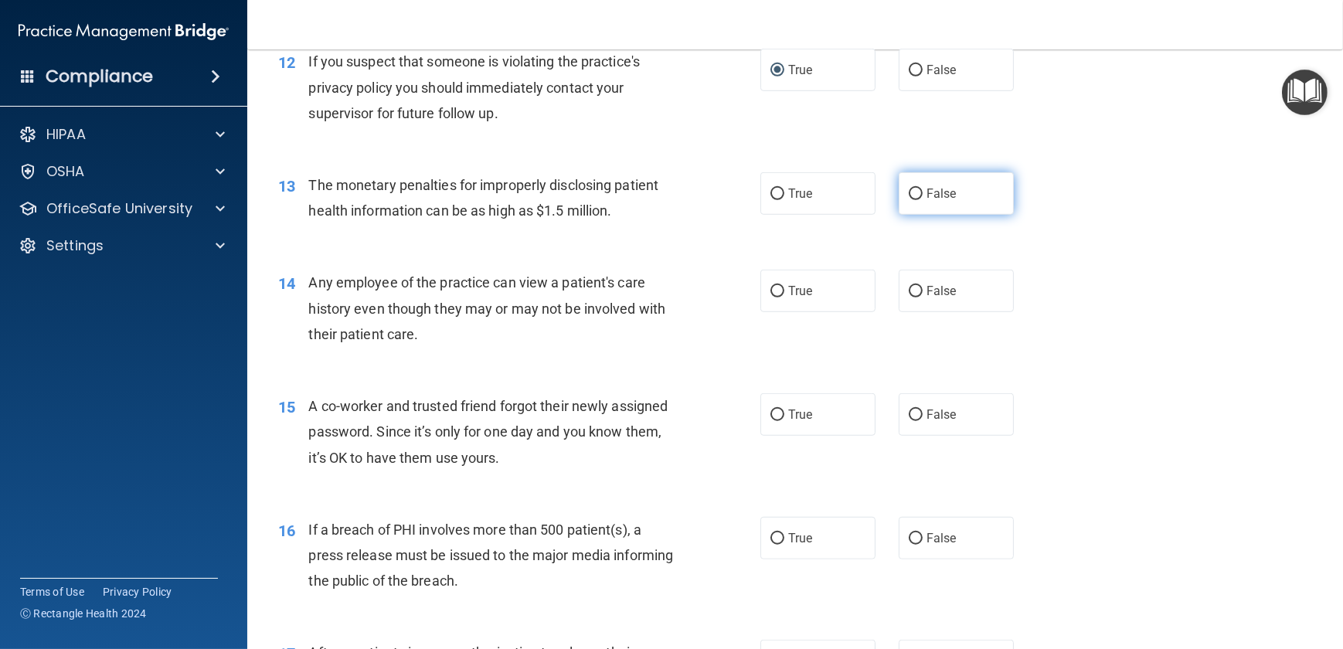
click at [909, 200] on input "False" at bounding box center [916, 195] width 14 height 12
radio input "true"
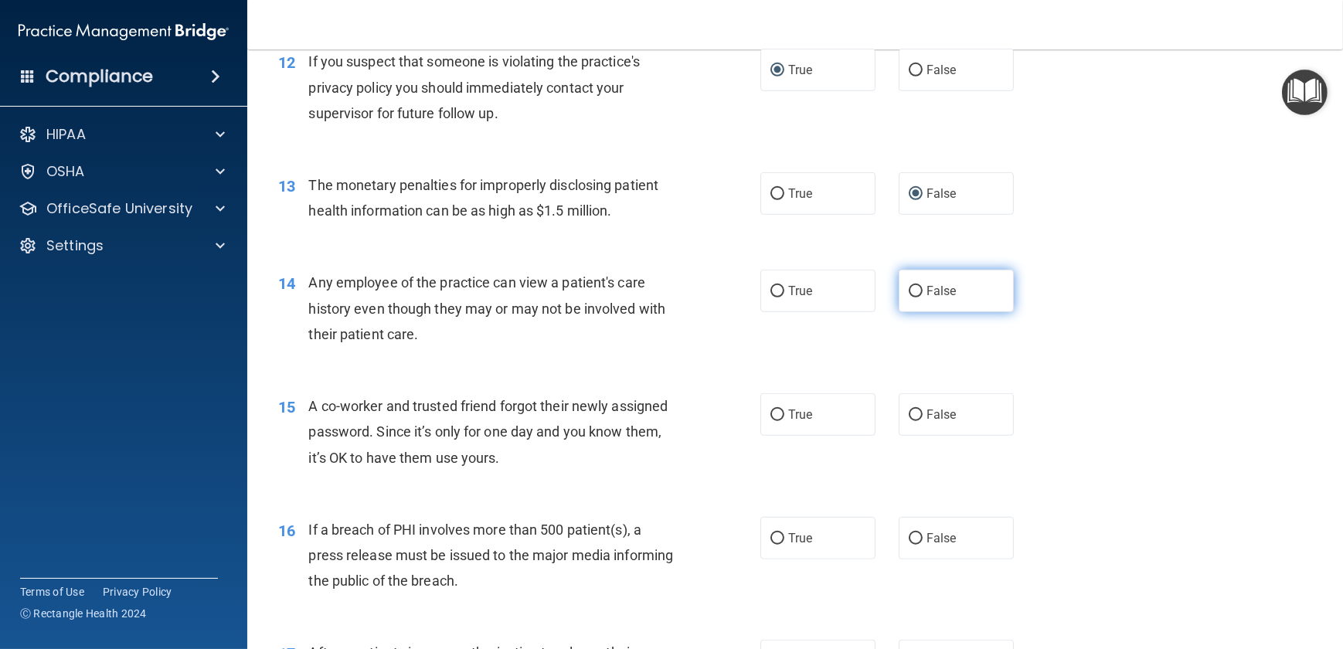
click at [909, 298] on input "False" at bounding box center [916, 292] width 14 height 12
radio input "true"
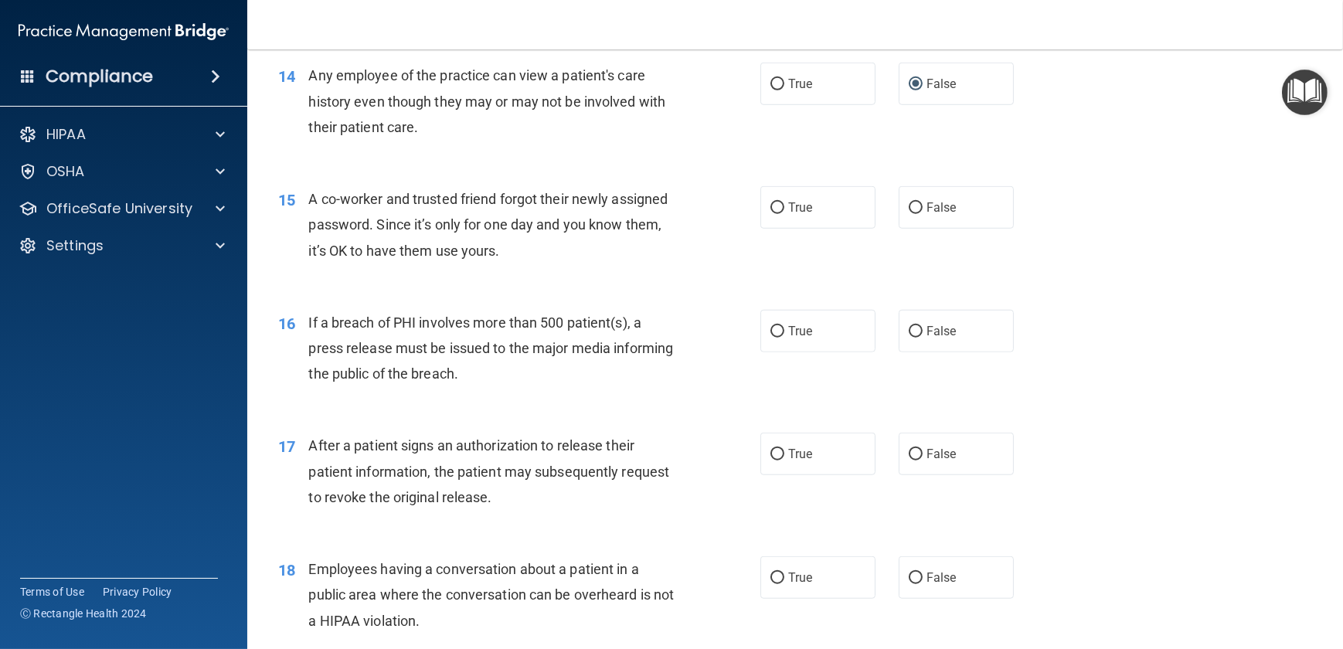
scroll to position [1615, 0]
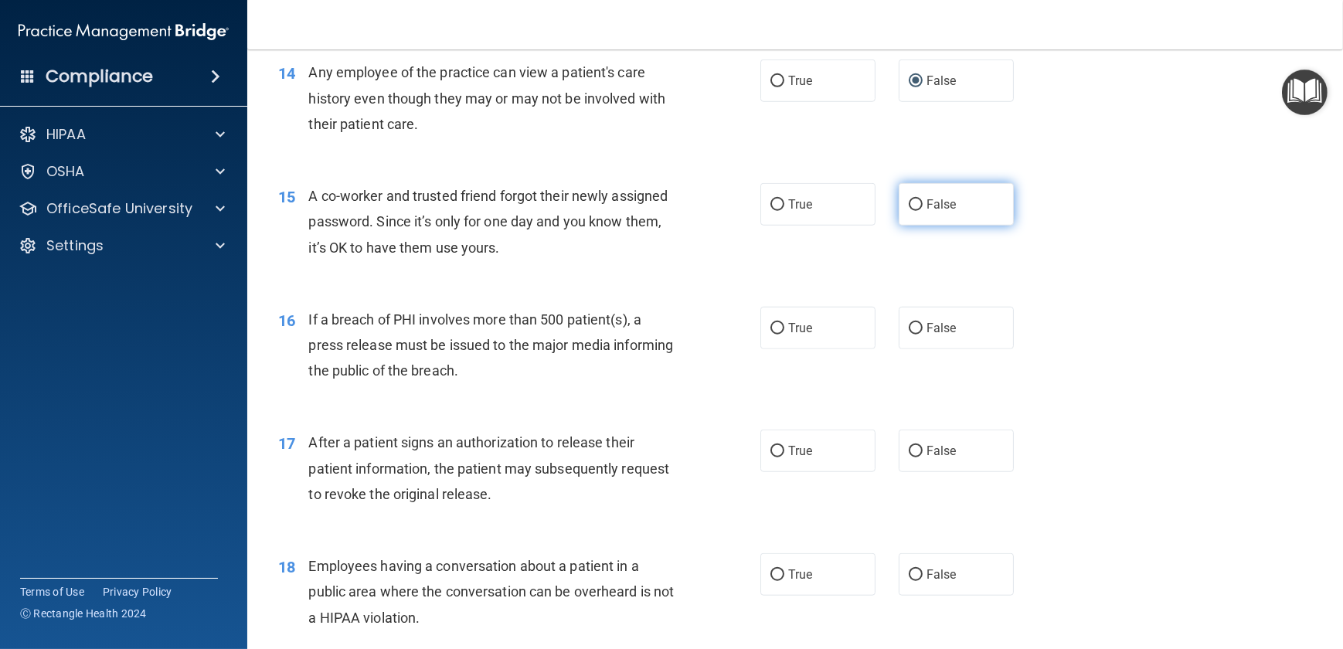
click at [909, 211] on input "False" at bounding box center [916, 205] width 14 height 12
radio input "true"
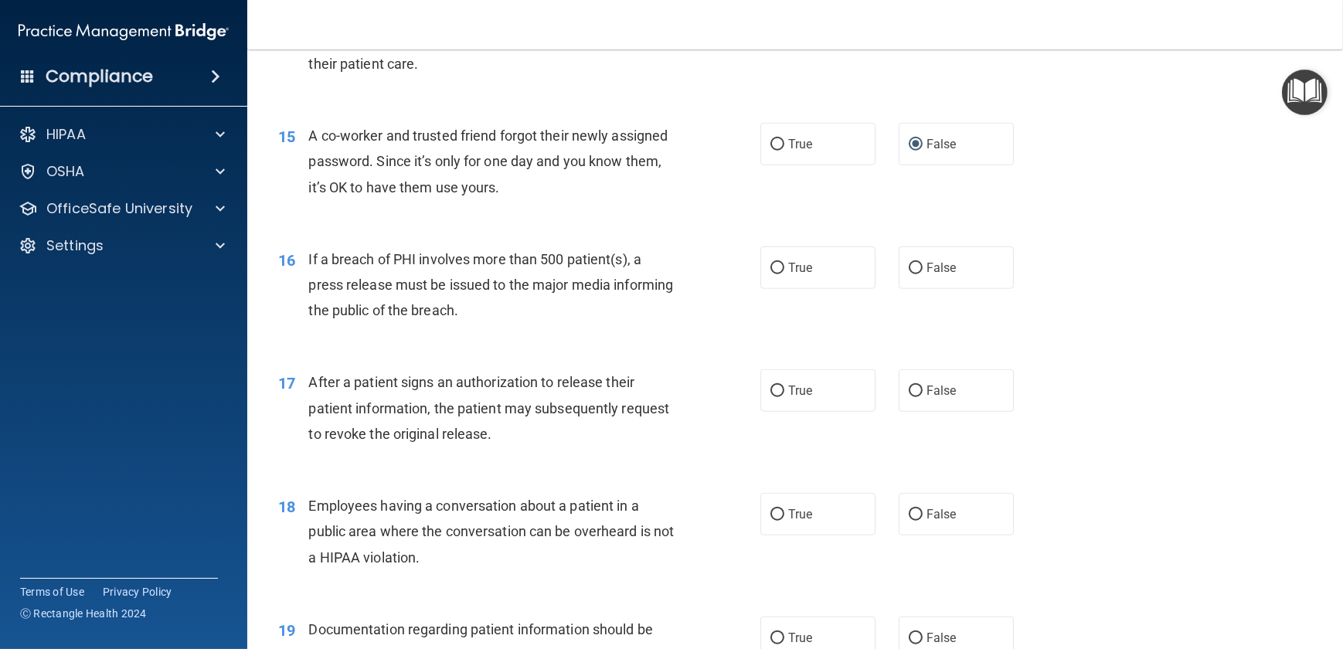
scroll to position [1756, 0]
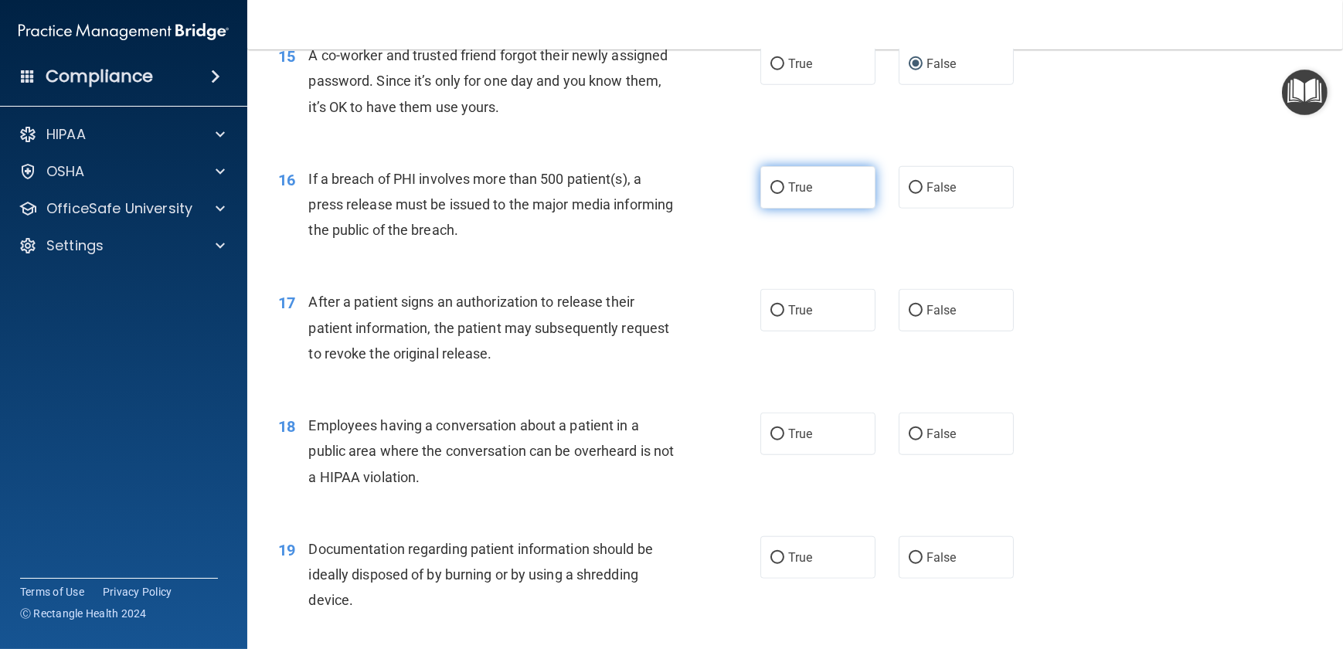
click at [773, 194] on input "True" at bounding box center [778, 188] width 14 height 12
radio input "true"
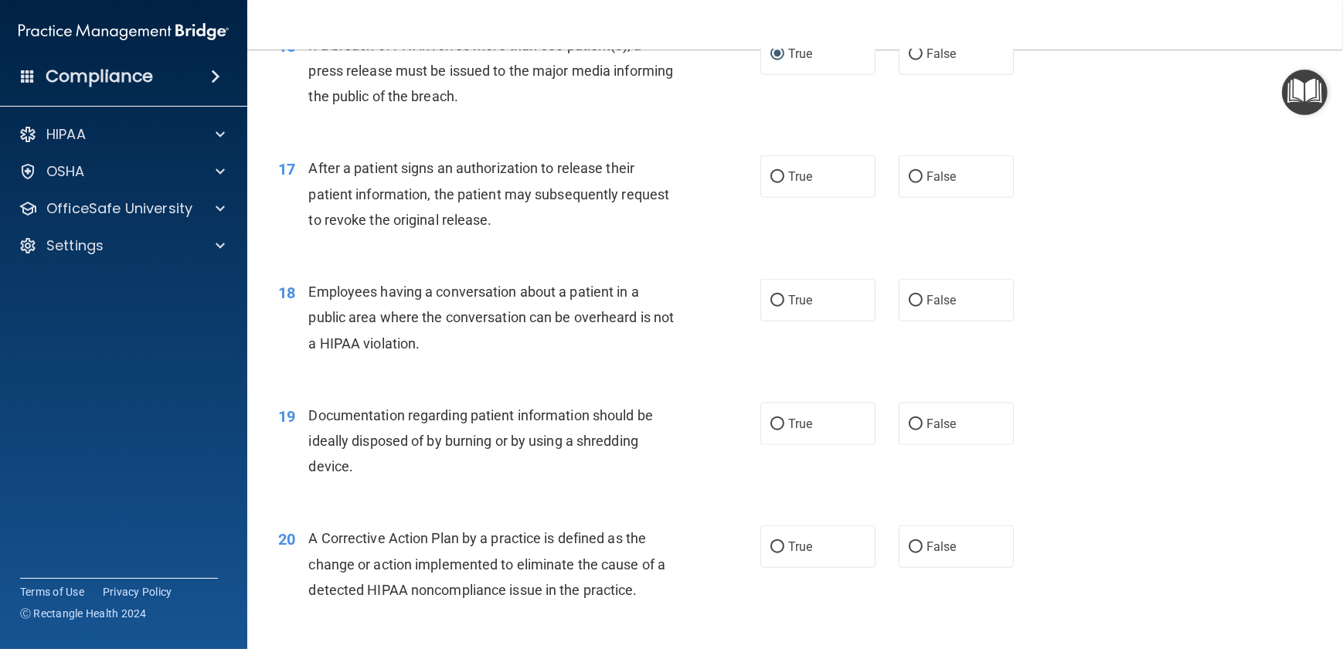
scroll to position [1967, 0]
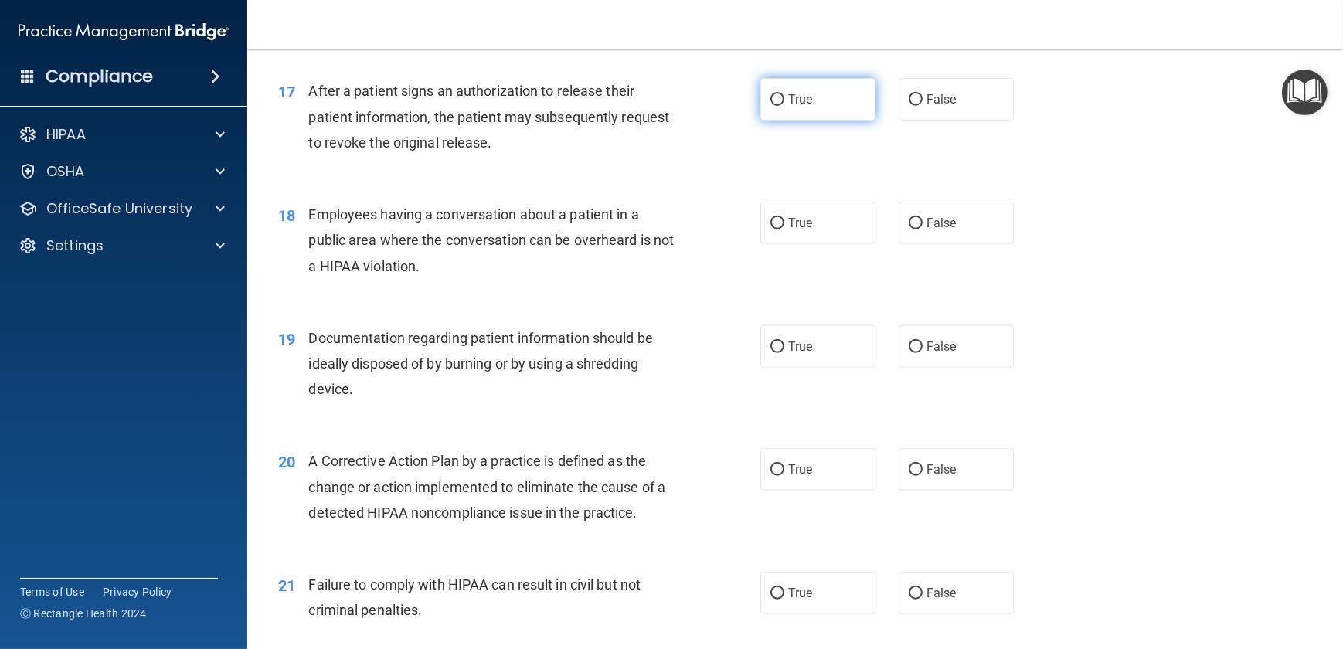
click at [771, 106] on input "True" at bounding box center [778, 100] width 14 height 12
radio input "true"
click at [909, 230] on input "False" at bounding box center [916, 224] width 14 height 12
radio input "true"
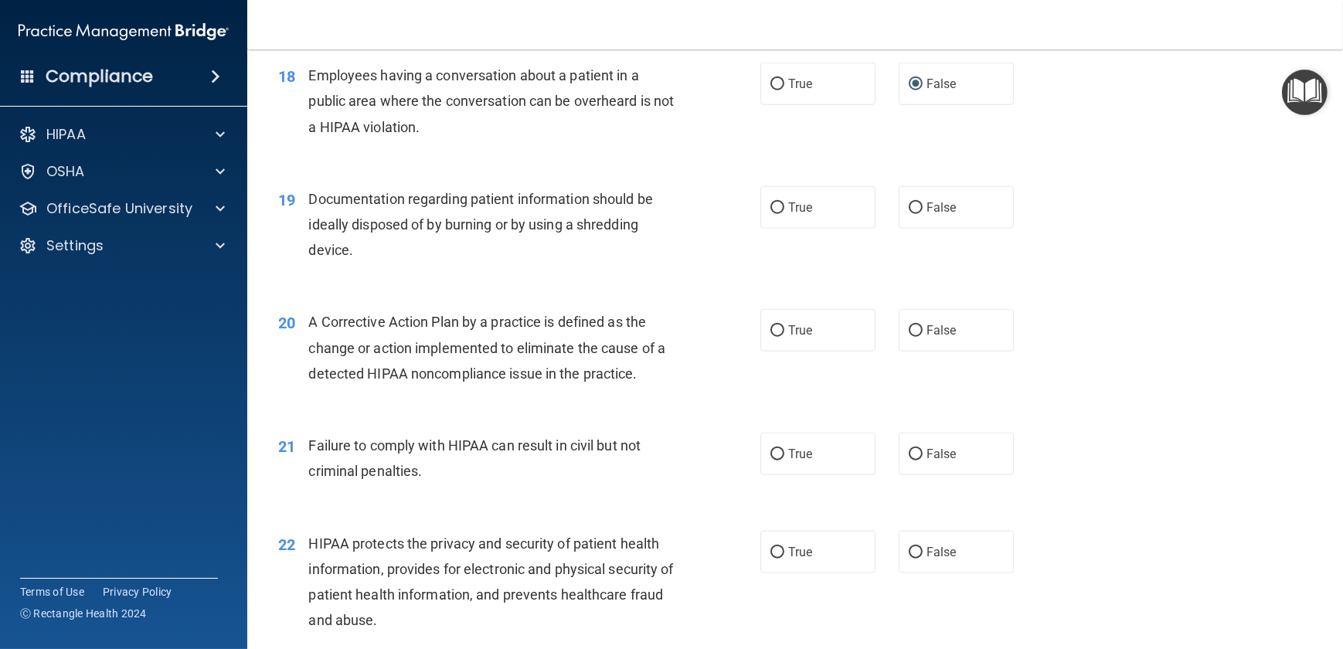
scroll to position [2108, 0]
click at [771, 213] on input "True" at bounding box center [778, 207] width 14 height 12
radio input "true"
click at [771, 213] on input "True" at bounding box center [778, 207] width 14 height 12
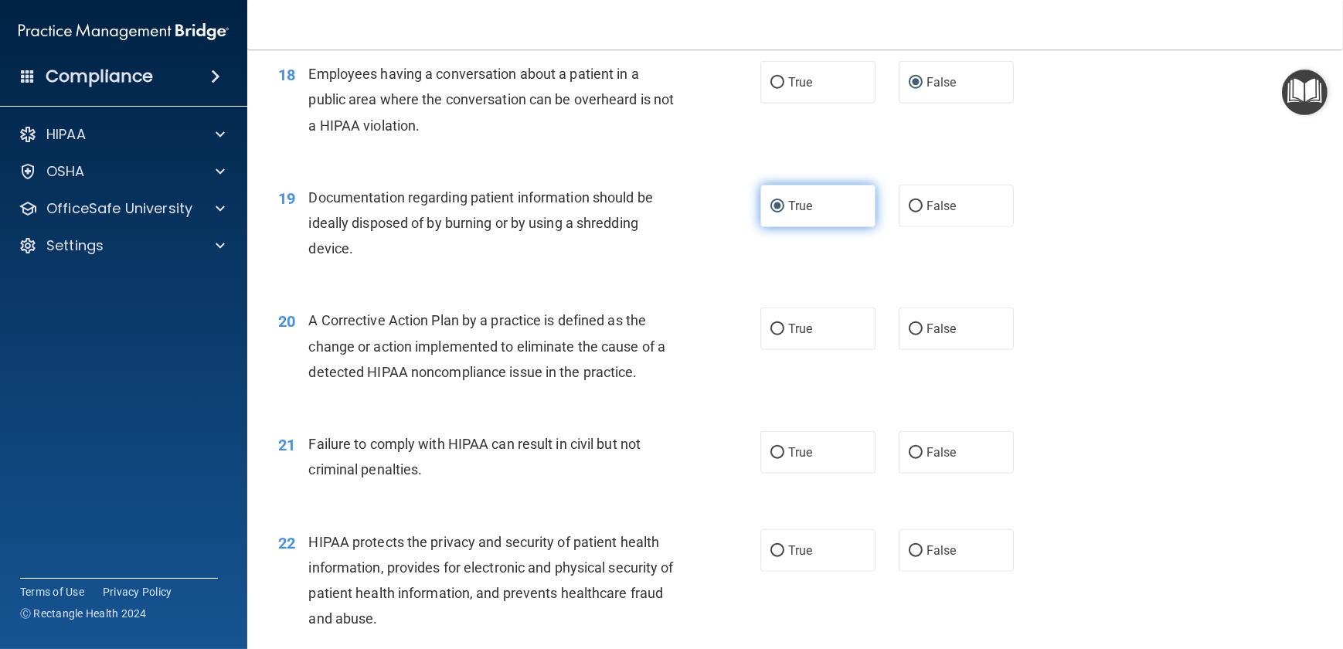
click at [771, 213] on input "True" at bounding box center [778, 207] width 14 height 12
click at [772, 213] on input "True" at bounding box center [778, 207] width 14 height 12
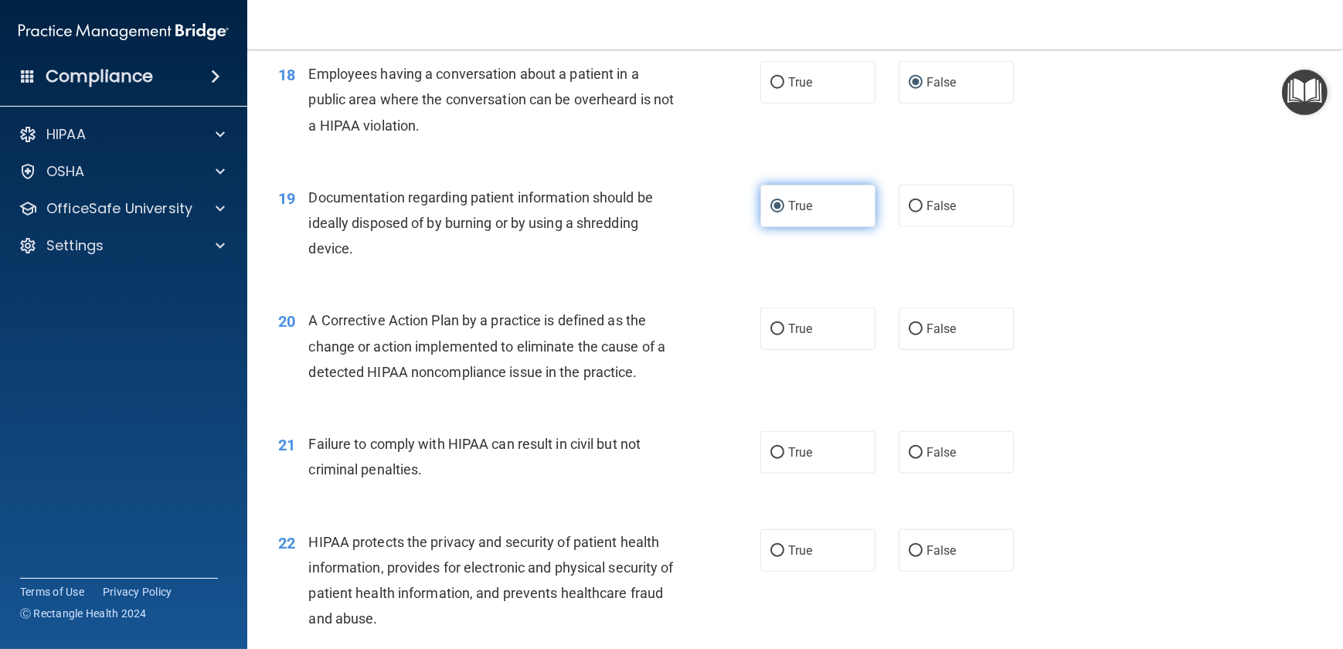
click at [773, 213] on input "True" at bounding box center [778, 207] width 14 height 12
click at [772, 213] on input "True" at bounding box center [778, 207] width 14 height 12
drag, startPoint x: 772, startPoint y: 232, endPoint x: 911, endPoint y: 229, distance: 139.1
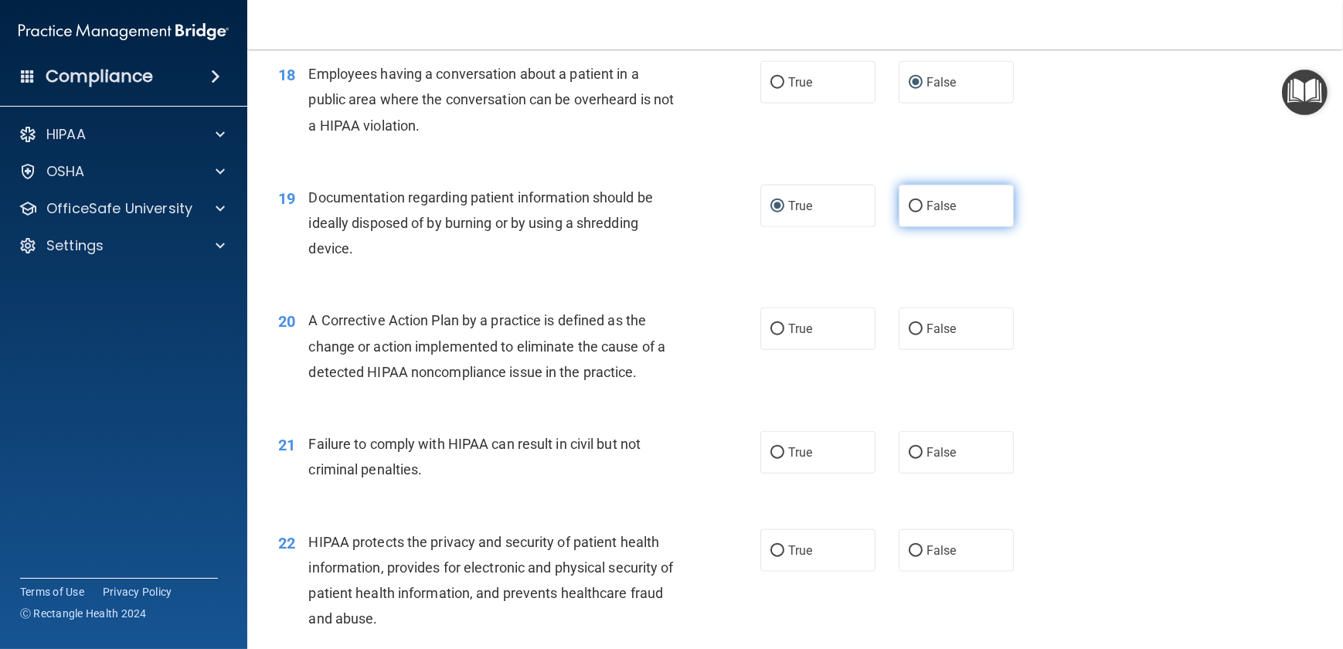
click at [911, 213] on input "False" at bounding box center [916, 207] width 14 height 12
radio input "true"
radio input "false"
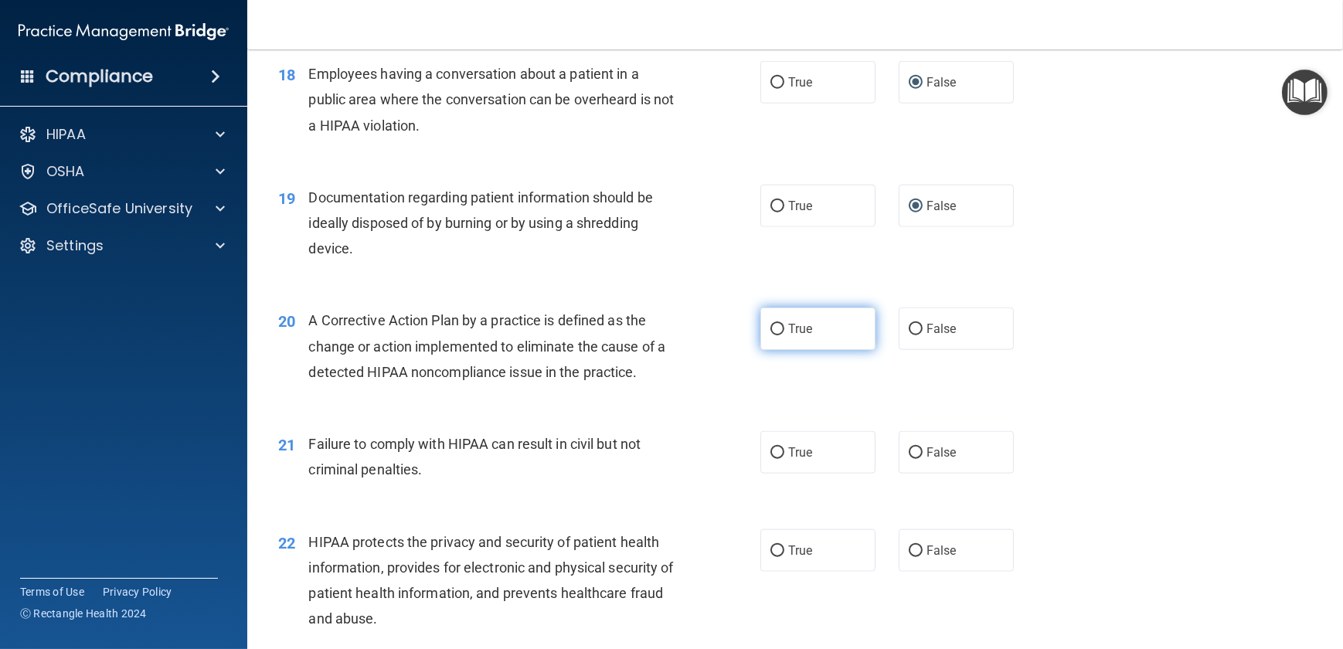
click at [771, 335] on input "True" at bounding box center [778, 330] width 14 height 12
radio input "true"
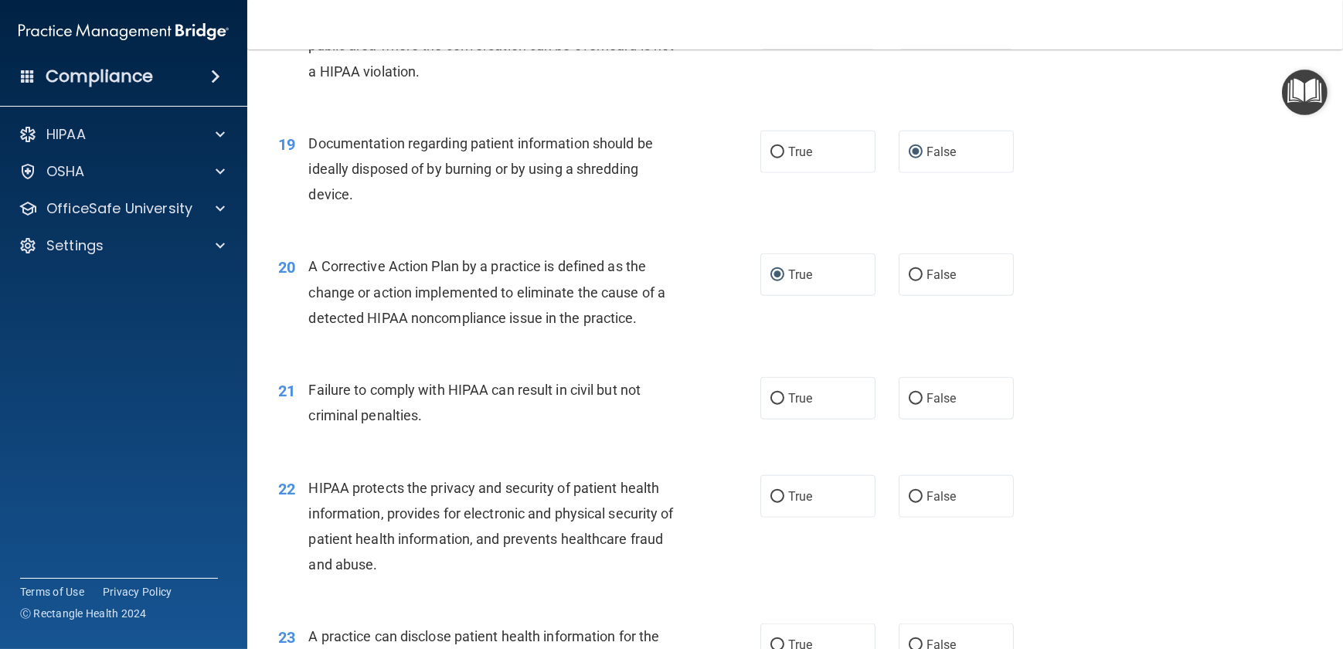
scroll to position [2318, 0]
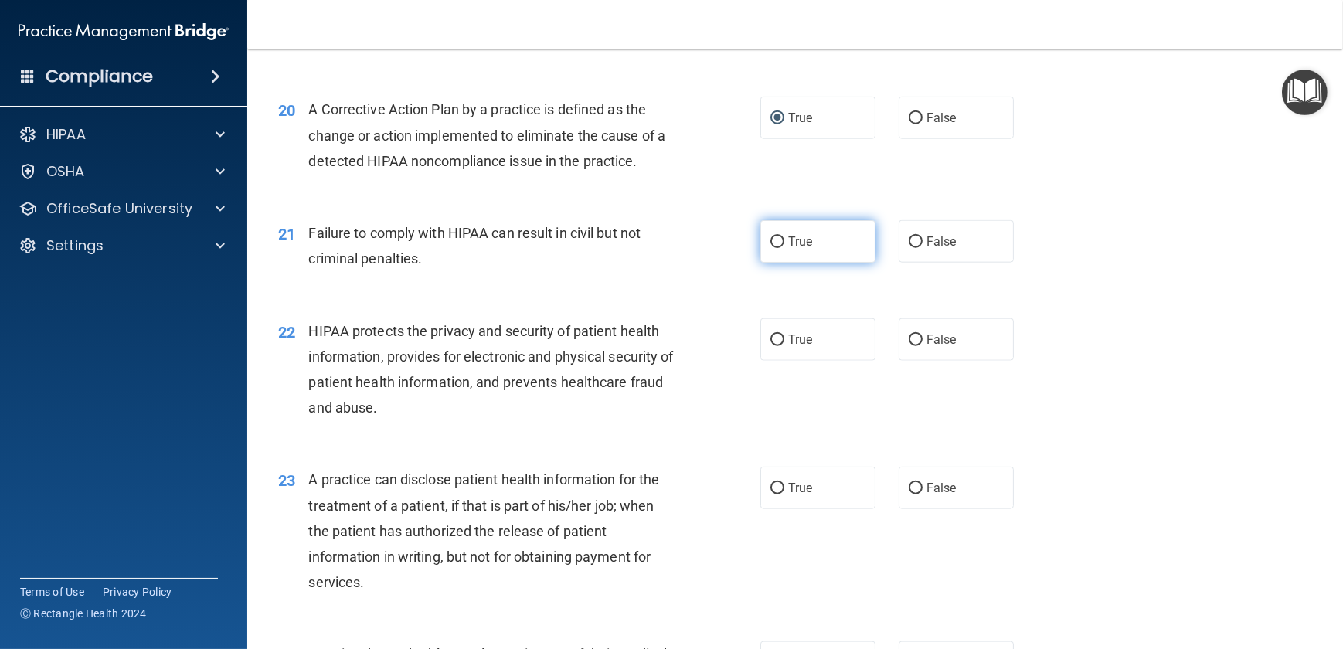
click at [771, 248] on input "True" at bounding box center [778, 242] width 14 height 12
radio input "true"
click at [771, 248] on input "True" at bounding box center [778, 242] width 14 height 12
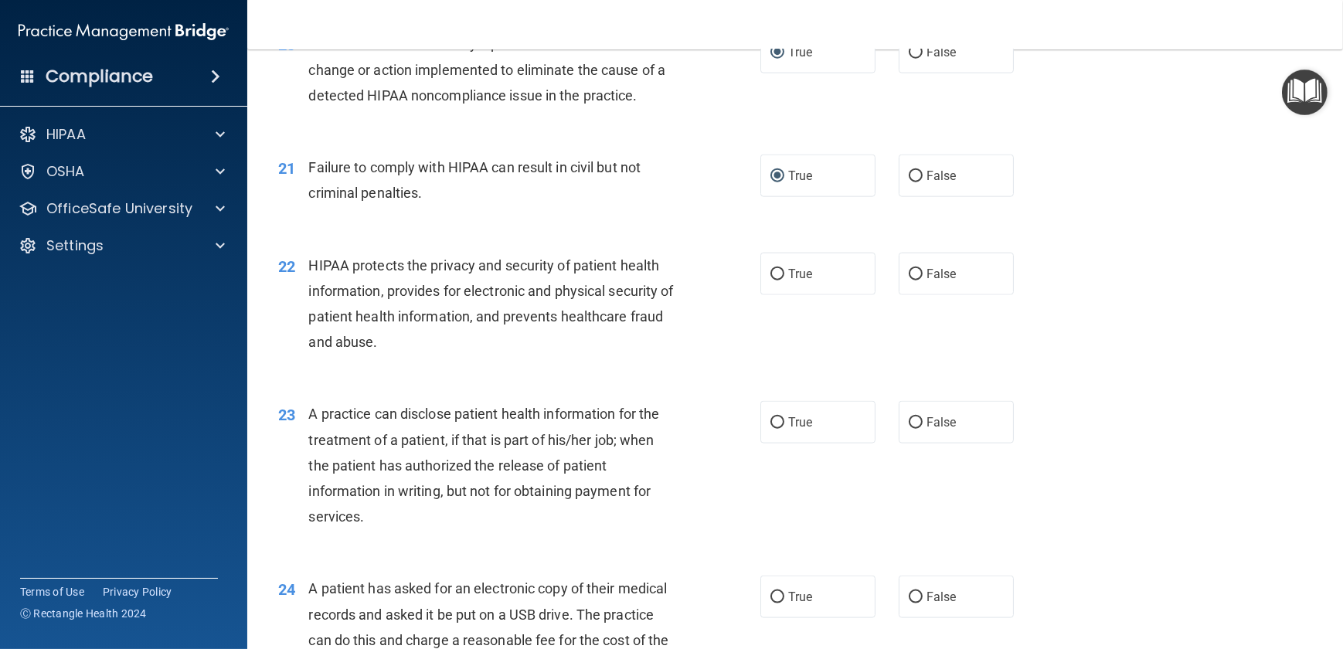
scroll to position [2388, 0]
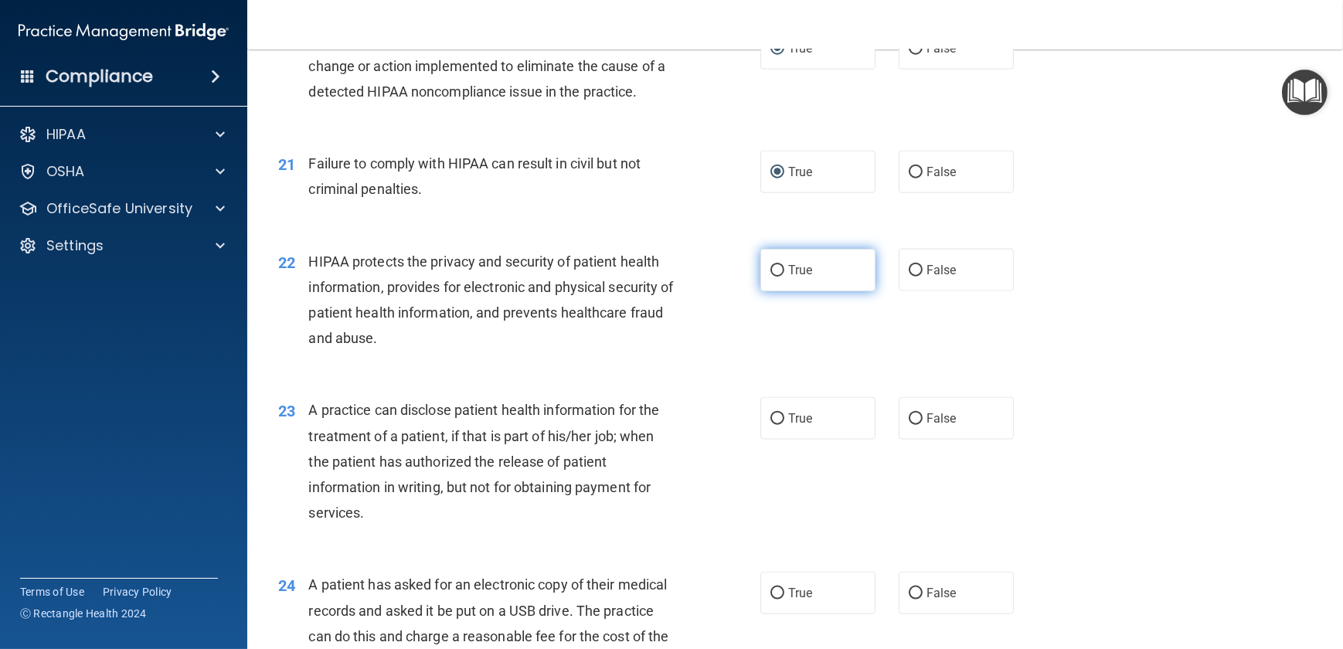
click at [778, 277] on input "True" at bounding box center [778, 271] width 14 height 12
radio input "true"
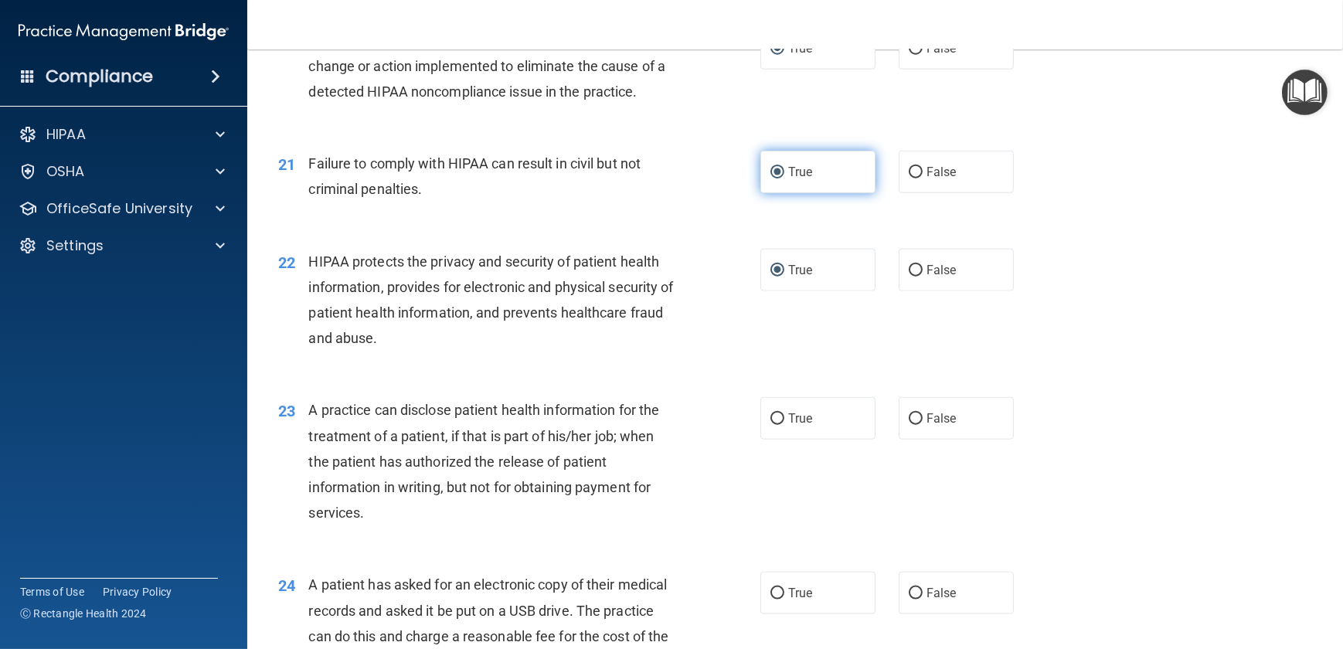
click at [772, 179] on input "True" at bounding box center [778, 173] width 14 height 12
click at [910, 179] on input "False" at bounding box center [916, 173] width 14 height 12
radio input "true"
radio input "false"
click at [910, 179] on input "False" at bounding box center [916, 173] width 14 height 12
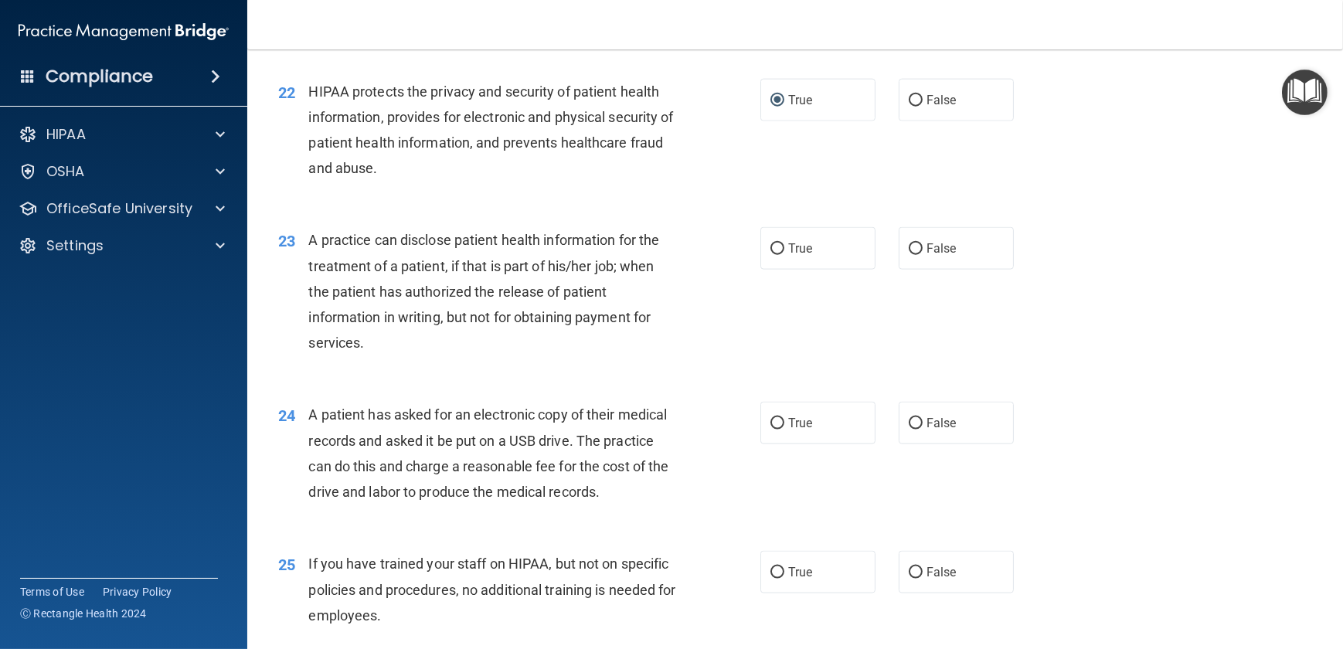
scroll to position [2599, 0]
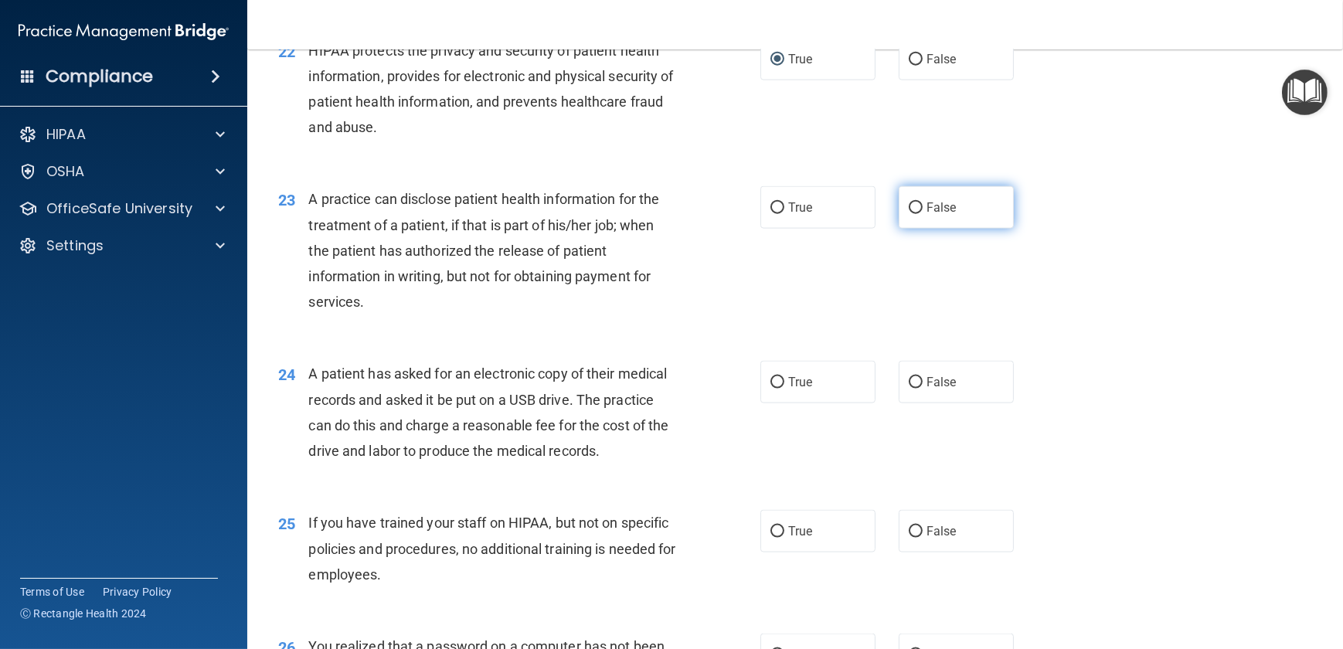
click at [910, 214] on input "False" at bounding box center [916, 208] width 14 height 12
radio input "true"
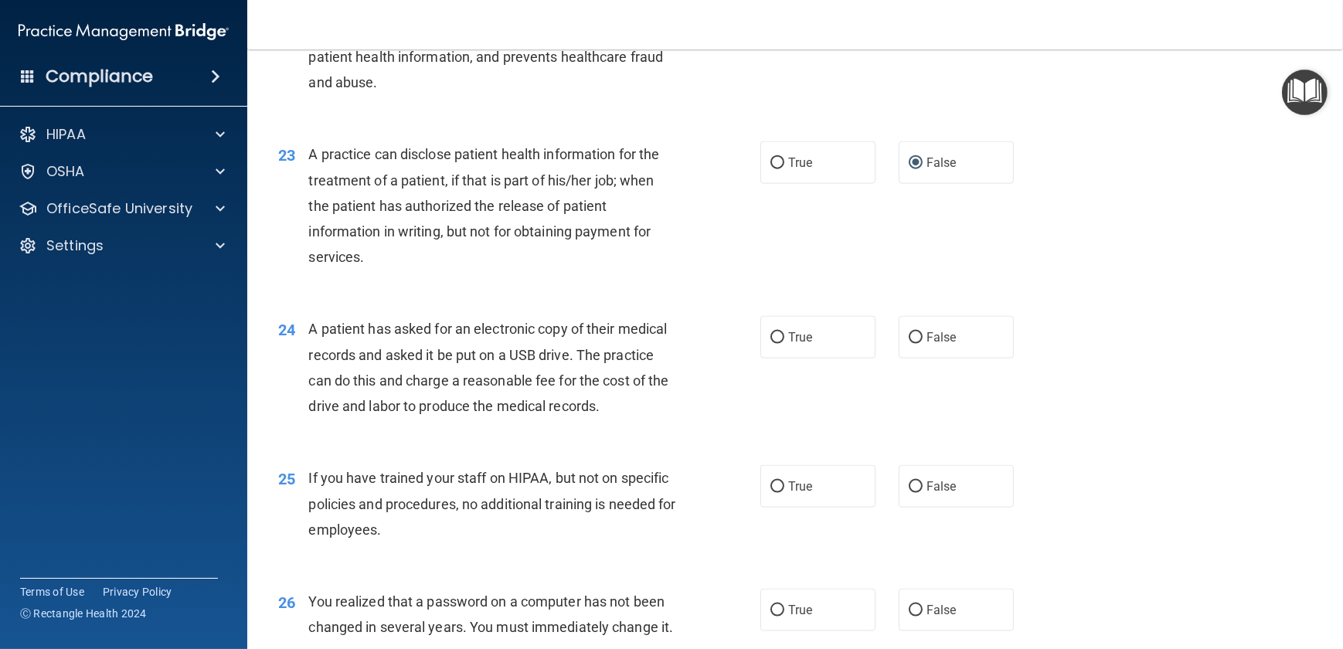
scroll to position [2669, 0]
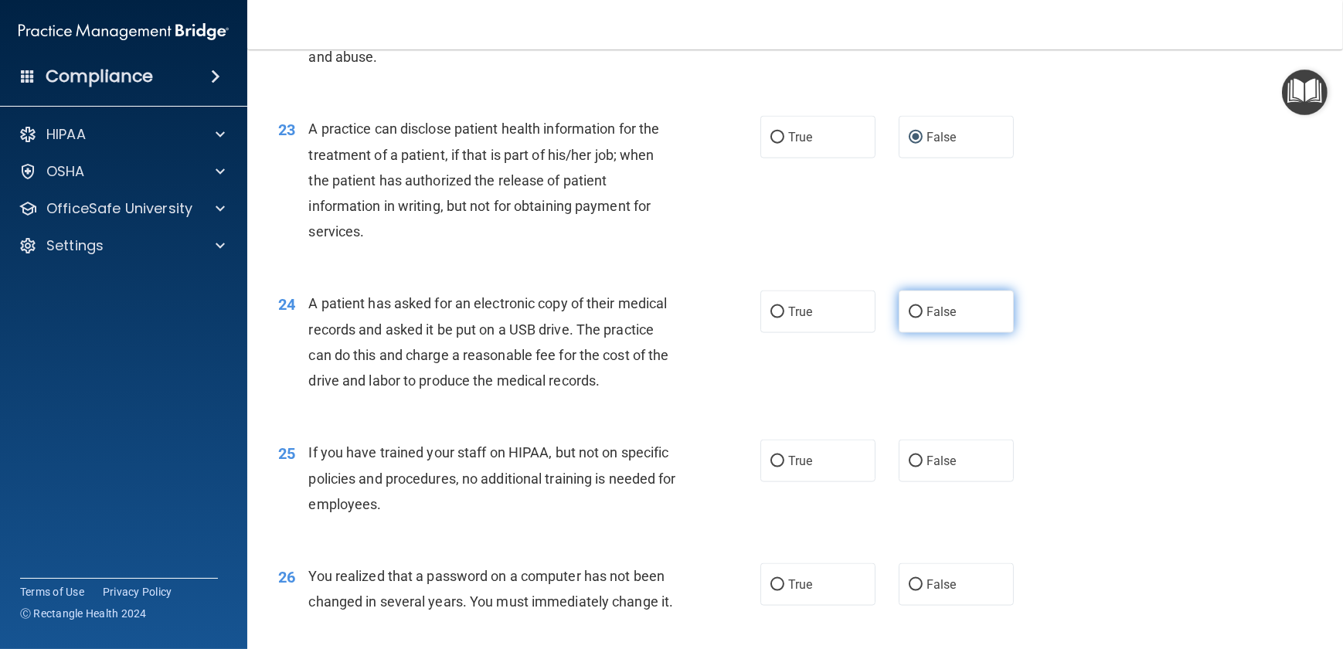
click at [912, 318] on input "False" at bounding box center [916, 313] width 14 height 12
radio input "true"
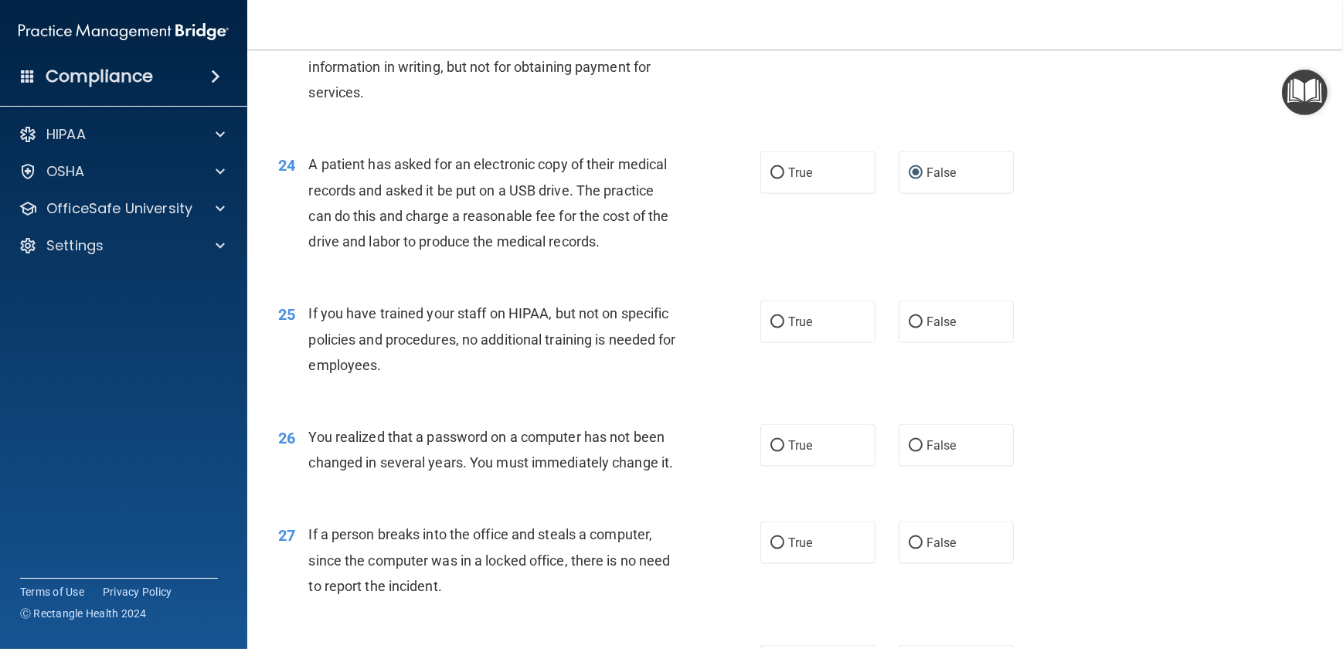
scroll to position [2810, 0]
click at [912, 327] on input "False" at bounding box center [916, 321] width 14 height 12
radio input "true"
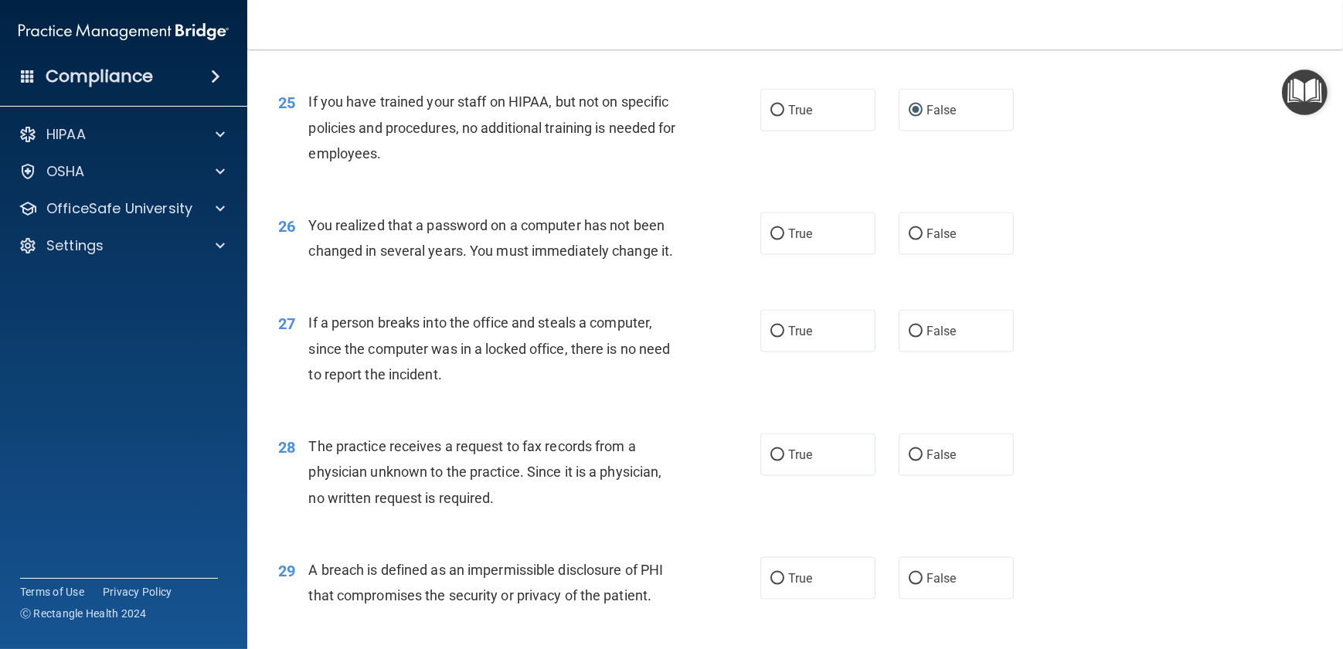
scroll to position [3021, 0]
click at [771, 240] on input "True" at bounding box center [778, 234] width 14 height 12
radio input "true"
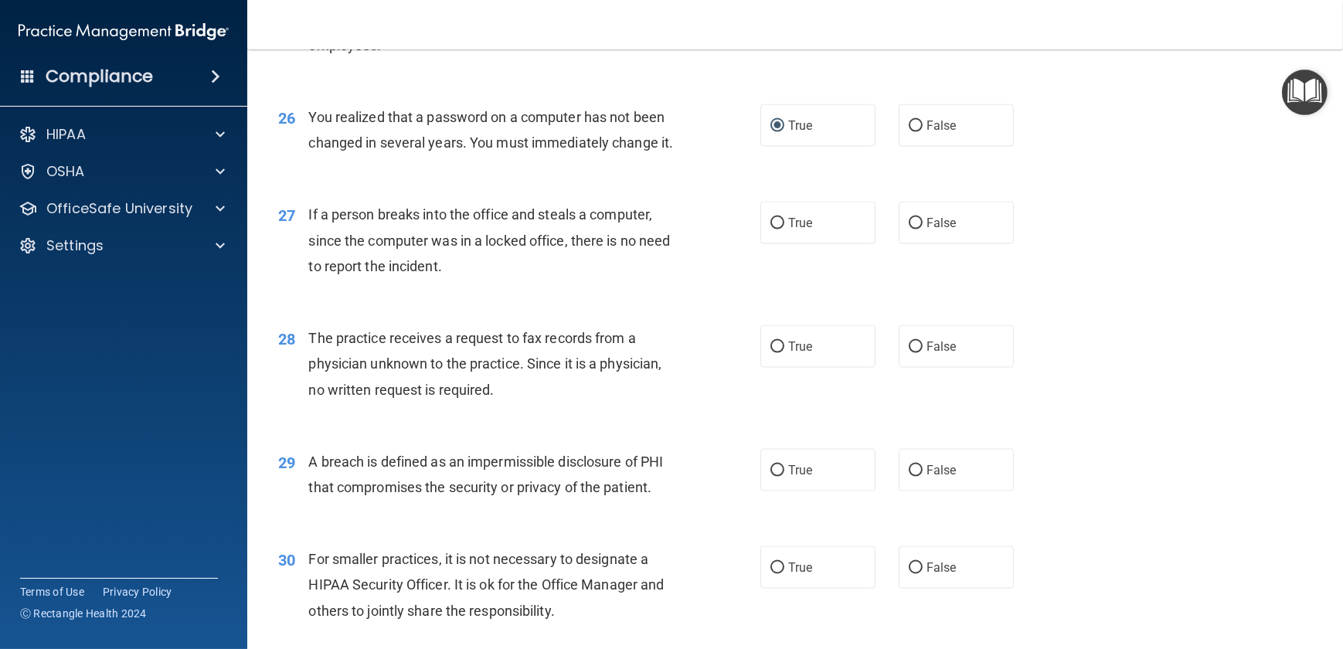
scroll to position [3161, 0]
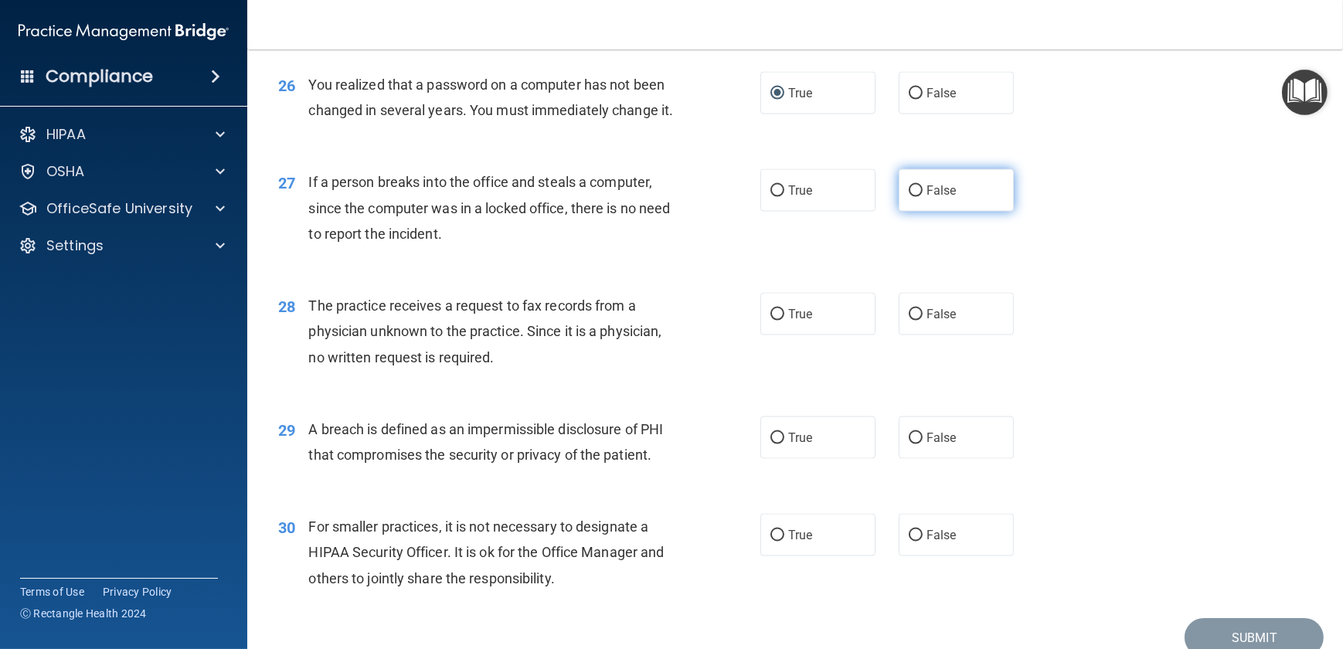
click at [909, 197] on input "False" at bounding box center [916, 191] width 14 height 12
radio input "true"
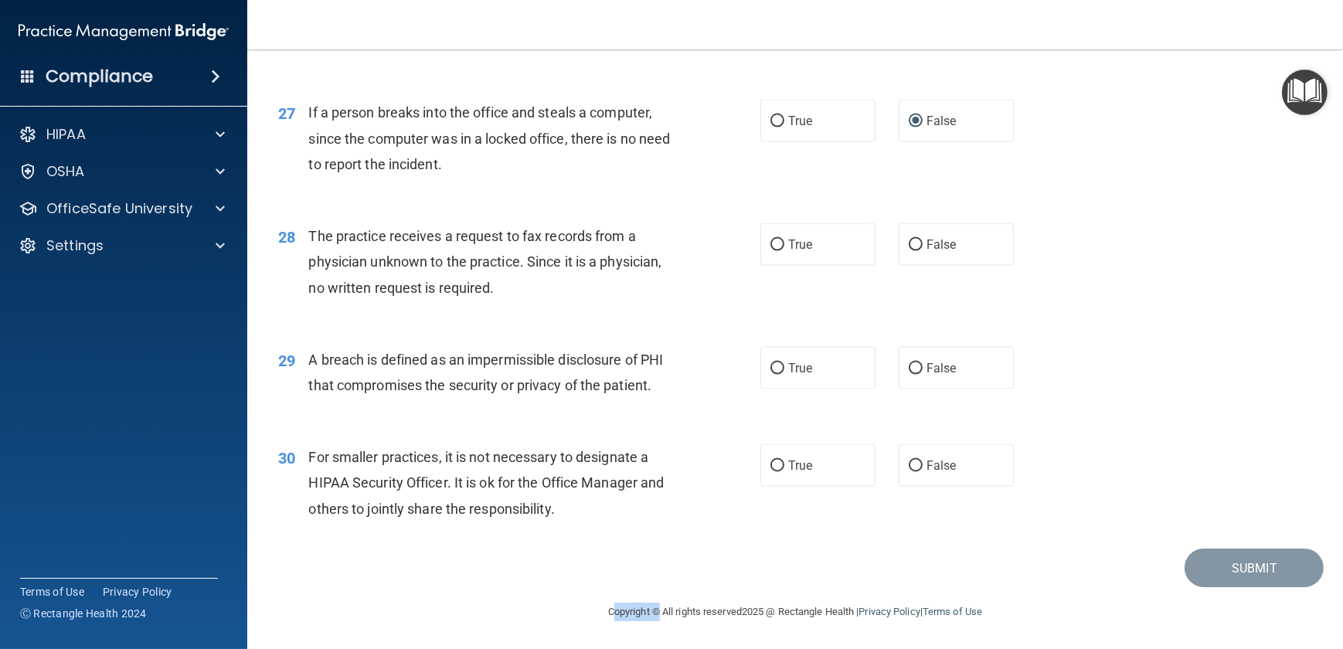
scroll to position [3281, 0]
click at [909, 248] on input "False" at bounding box center [916, 246] width 14 height 12
radio input "true"
click at [771, 366] on input "True" at bounding box center [778, 369] width 14 height 12
radio input "true"
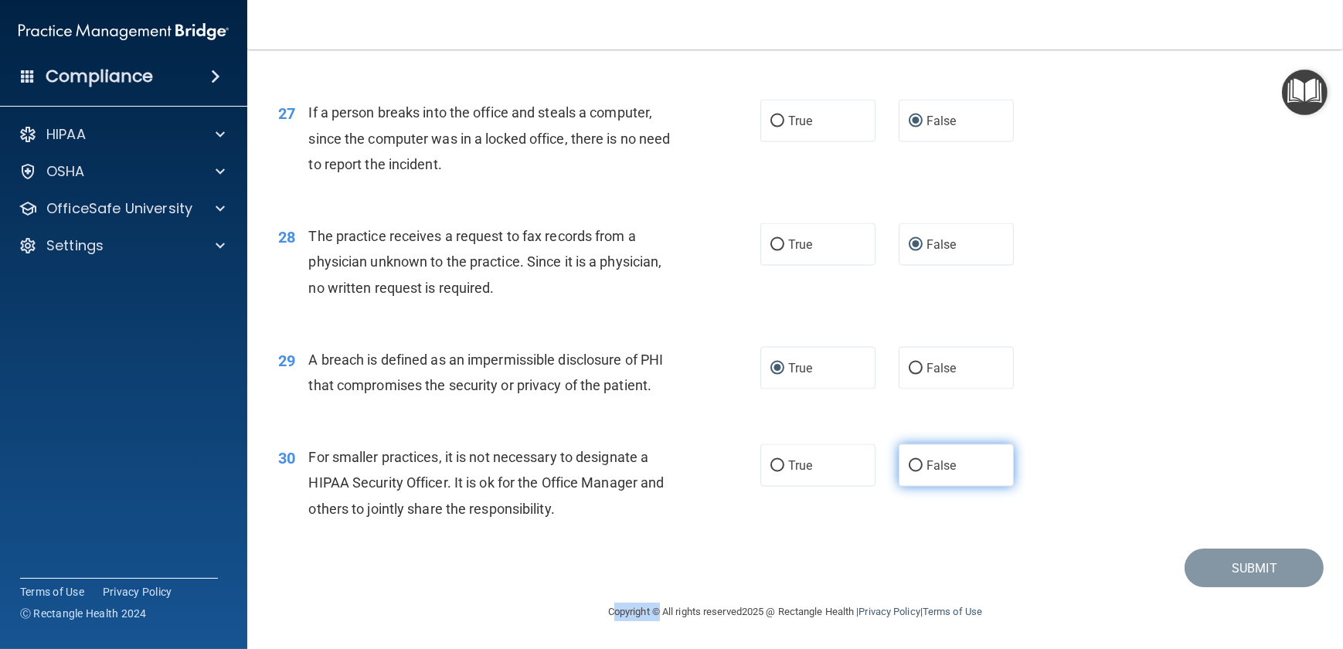
click at [909, 464] on input "False" at bounding box center [916, 467] width 14 height 12
radio input "true"
click at [549, 611] on div "Copyright © All rights reserved 2025 @ Rectangle Health | Privacy Policy | Term…" at bounding box center [795, 611] width 564 height 49
drag, startPoint x: 549, startPoint y: 611, endPoint x: 467, endPoint y: 560, distance: 96.8
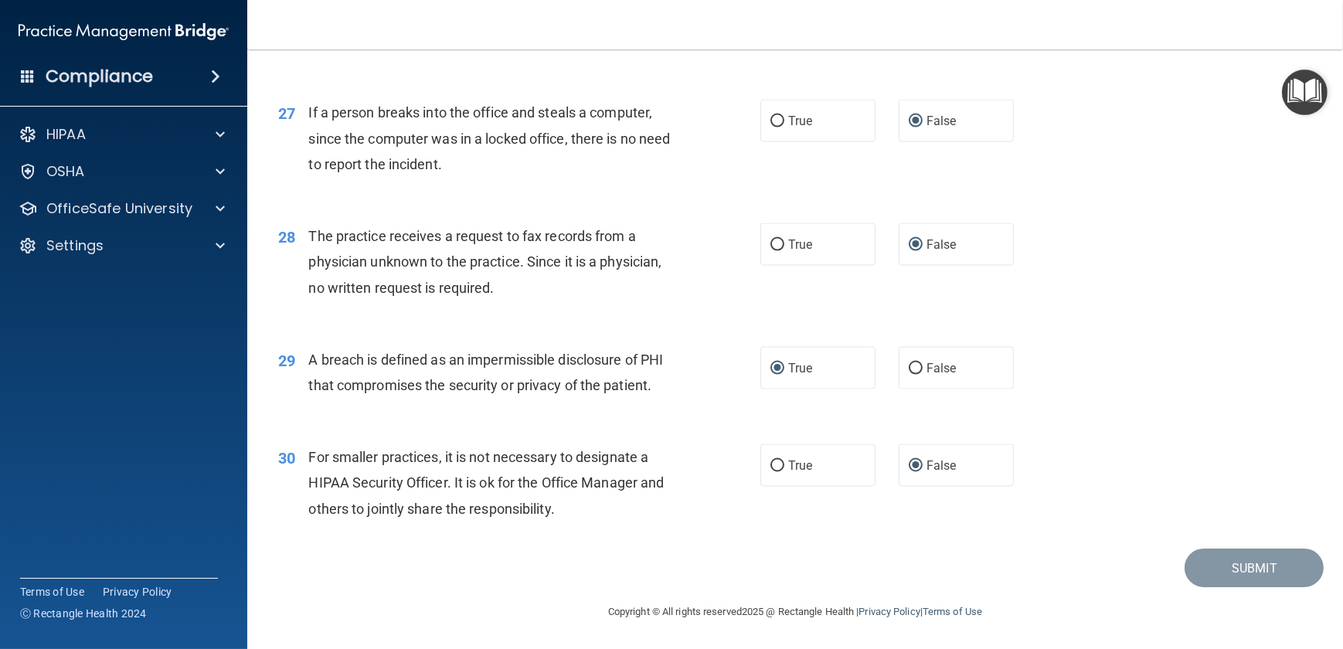
click at [467, 560] on div "Submit" at bounding box center [795, 568] width 1057 height 39
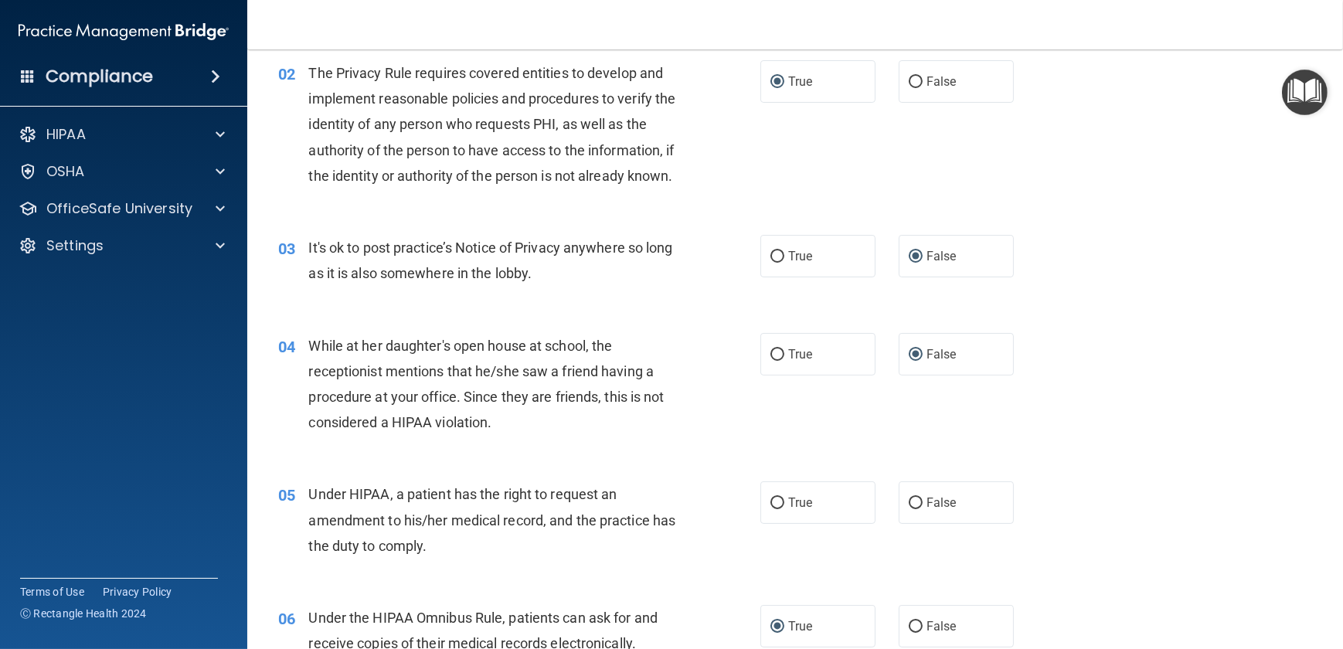
scroll to position [0, 0]
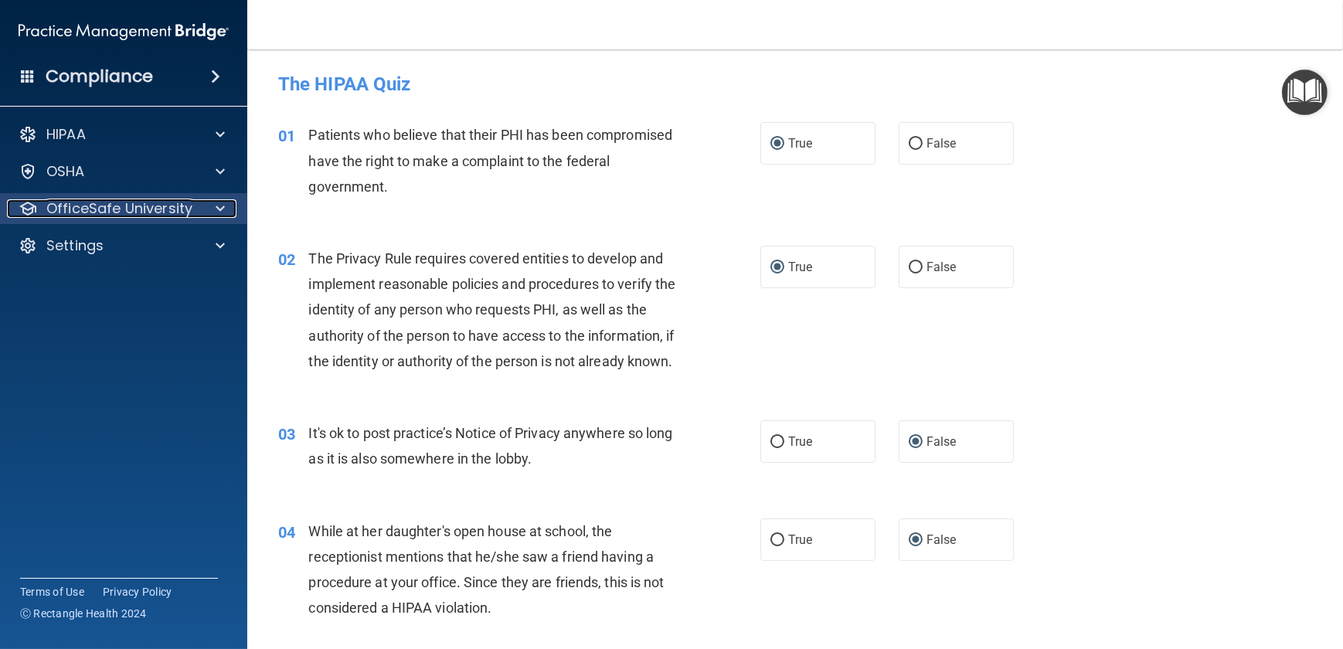
click at [73, 213] on p "OfficeSafe University" at bounding box center [119, 208] width 146 height 19
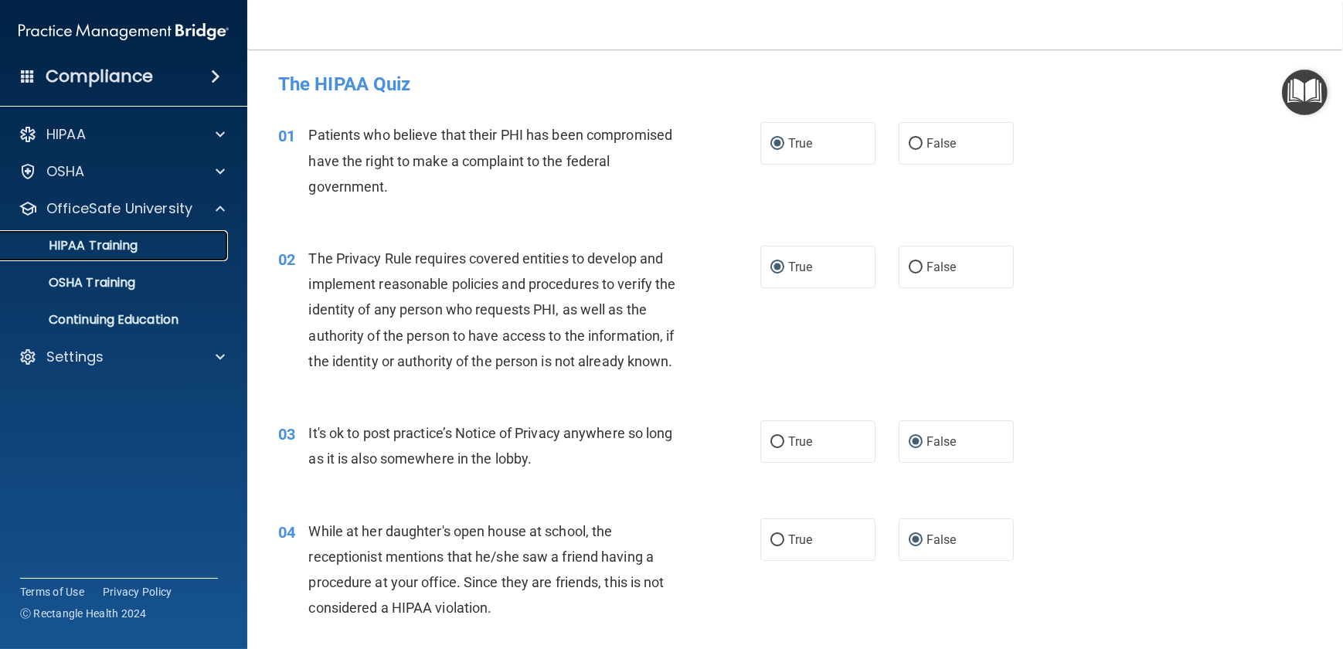
click at [70, 240] on p "HIPAA Training" at bounding box center [74, 245] width 128 height 15
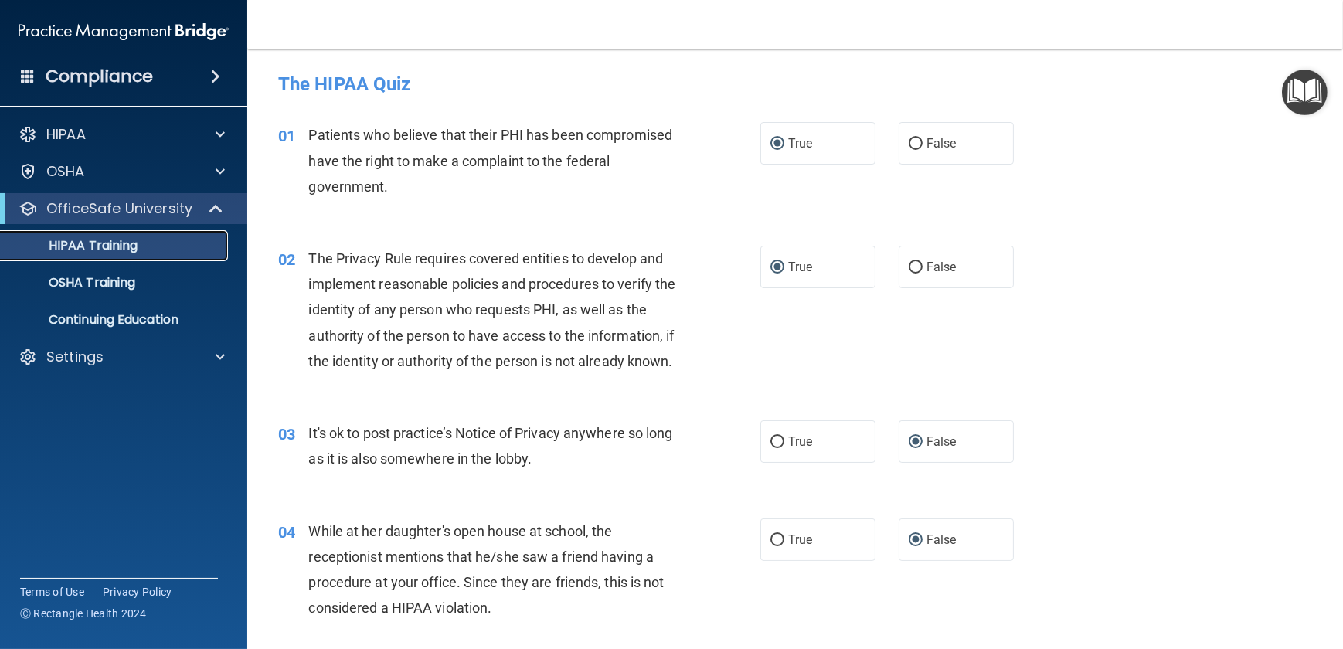
click at [70, 240] on p "HIPAA Training" at bounding box center [74, 245] width 128 height 15
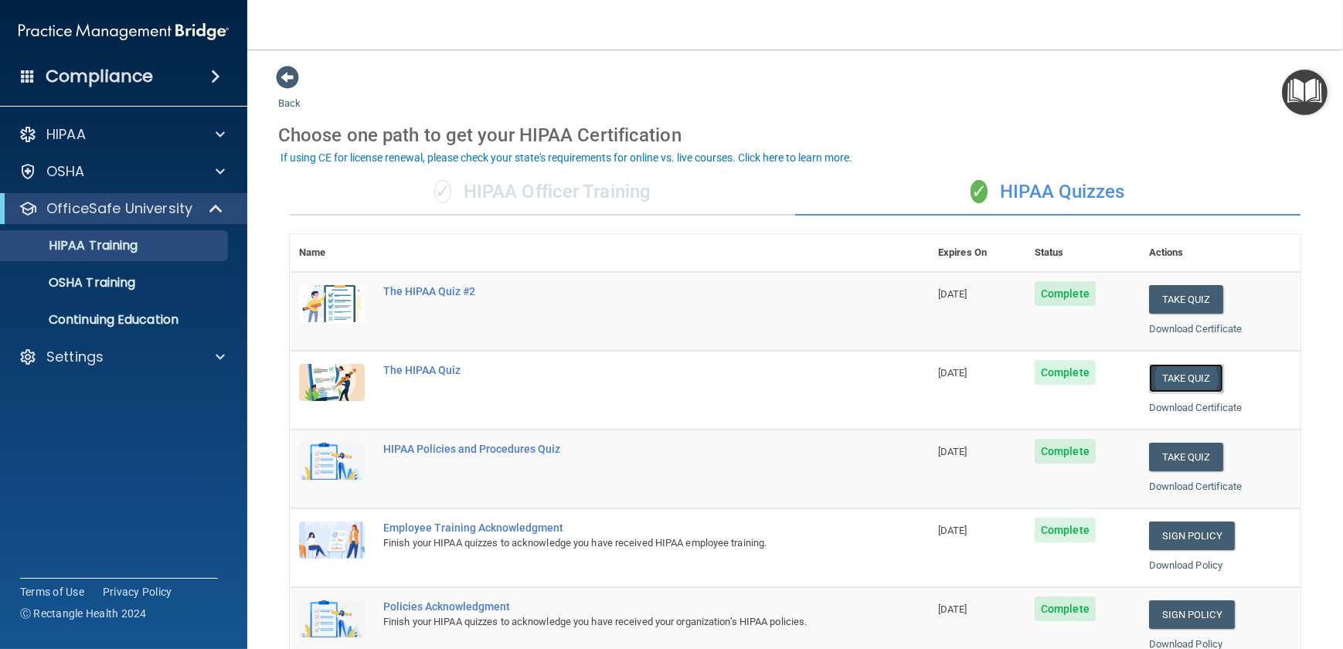
click at [1169, 374] on button "Take Quiz" at bounding box center [1186, 378] width 74 height 29
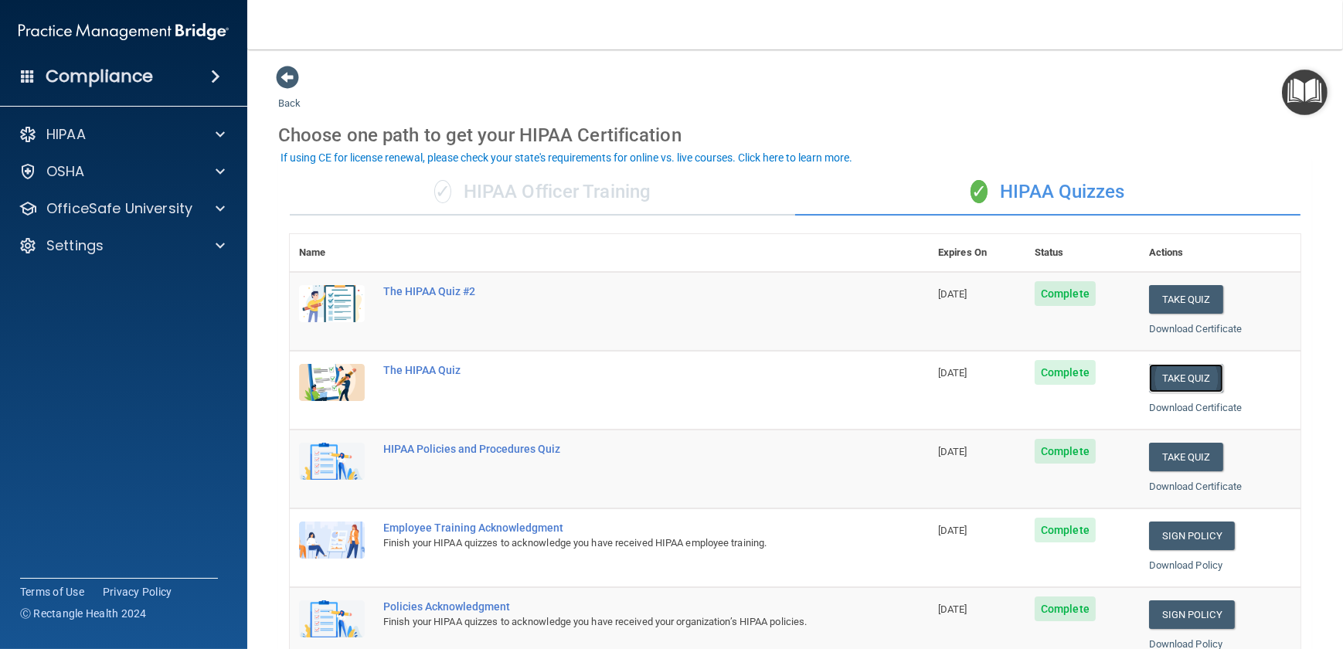
click at [1169, 374] on button "Take Quiz" at bounding box center [1186, 378] width 74 height 29
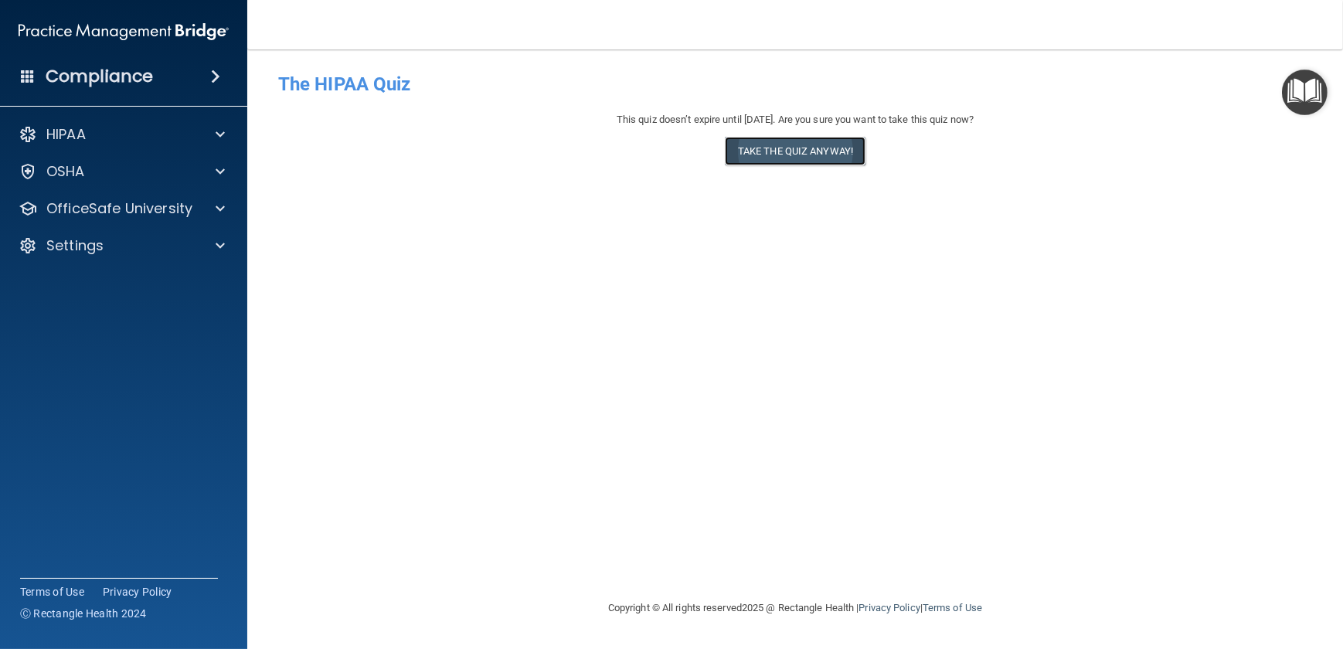
click at [771, 151] on button "Take the quiz anyway!" at bounding box center [795, 151] width 141 height 29
click at [0, 0] on label "True" at bounding box center [0, 0] width 0 height 0
click at [0, 0] on input "True" at bounding box center [0, 0] width 0 height 0
radio input "true"
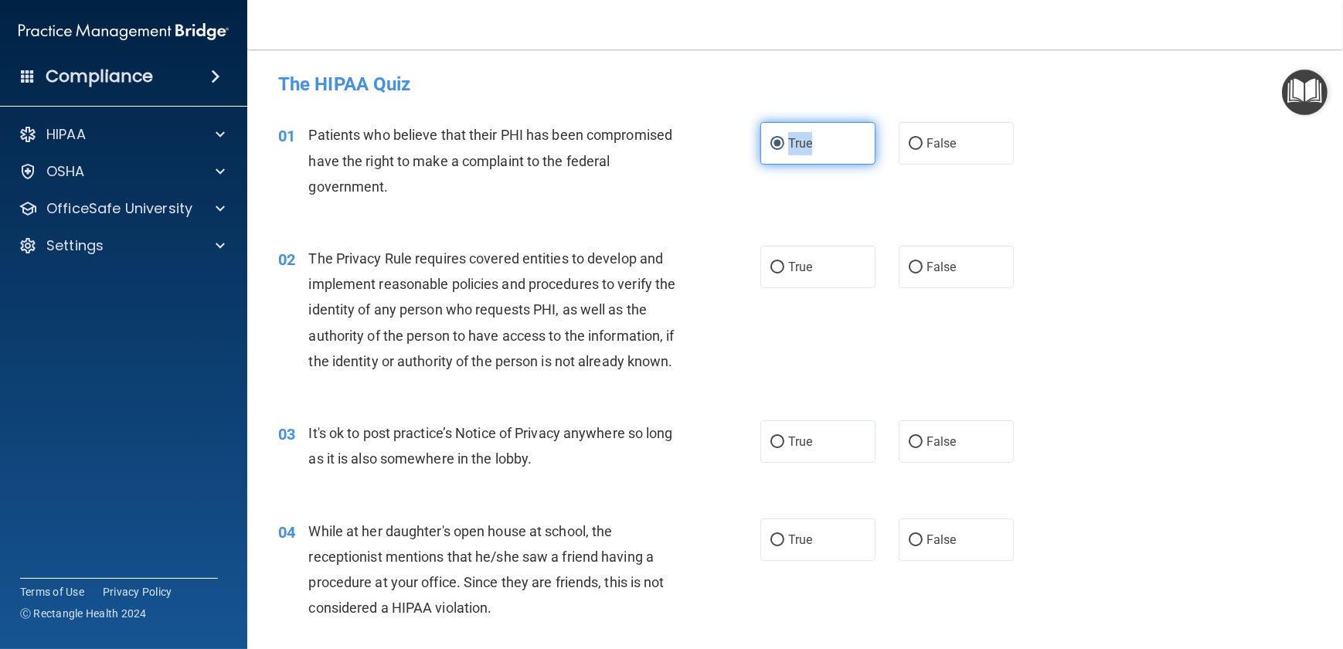
click at [771, 151] on label "True" at bounding box center [817, 143] width 115 height 43
click at [771, 150] on input "True" at bounding box center [778, 144] width 14 height 12
click at [771, 268] on input "True" at bounding box center [778, 268] width 14 height 12
radio input "true"
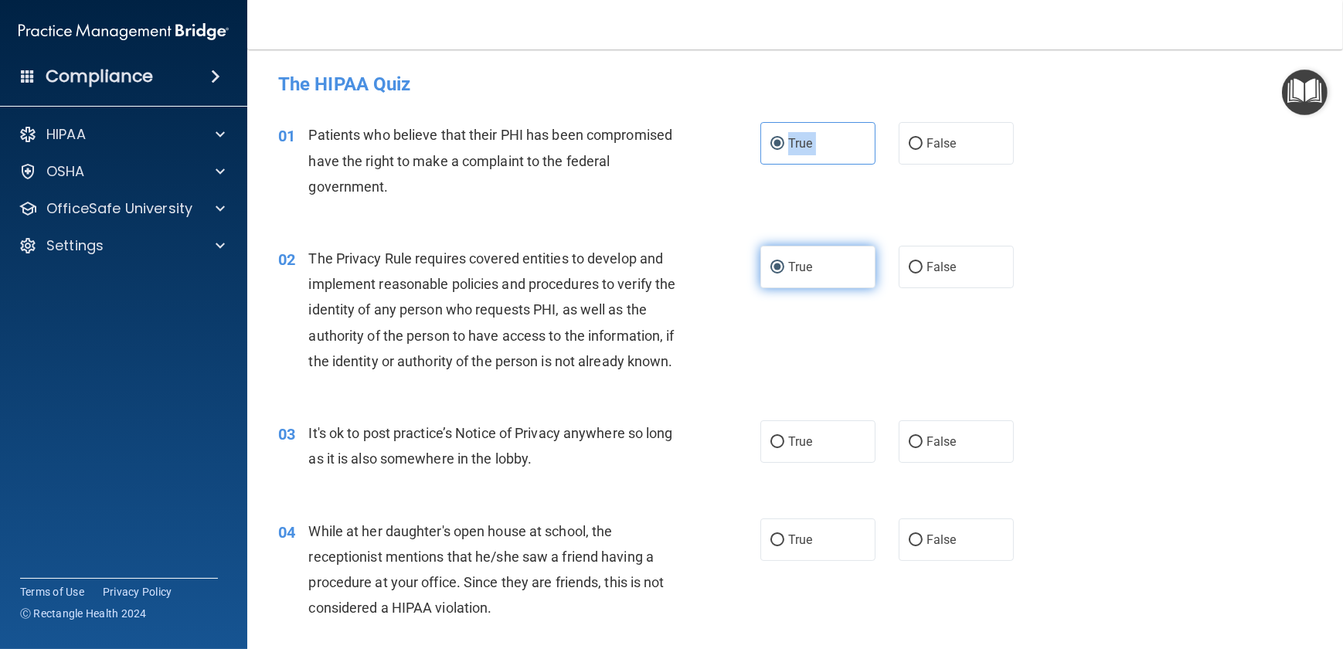
click at [771, 268] on input "True" at bounding box center [778, 268] width 14 height 12
click at [772, 190] on div "01 Patients who believe that their PHI has been compromised have the right to m…" at bounding box center [519, 164] width 529 height 85
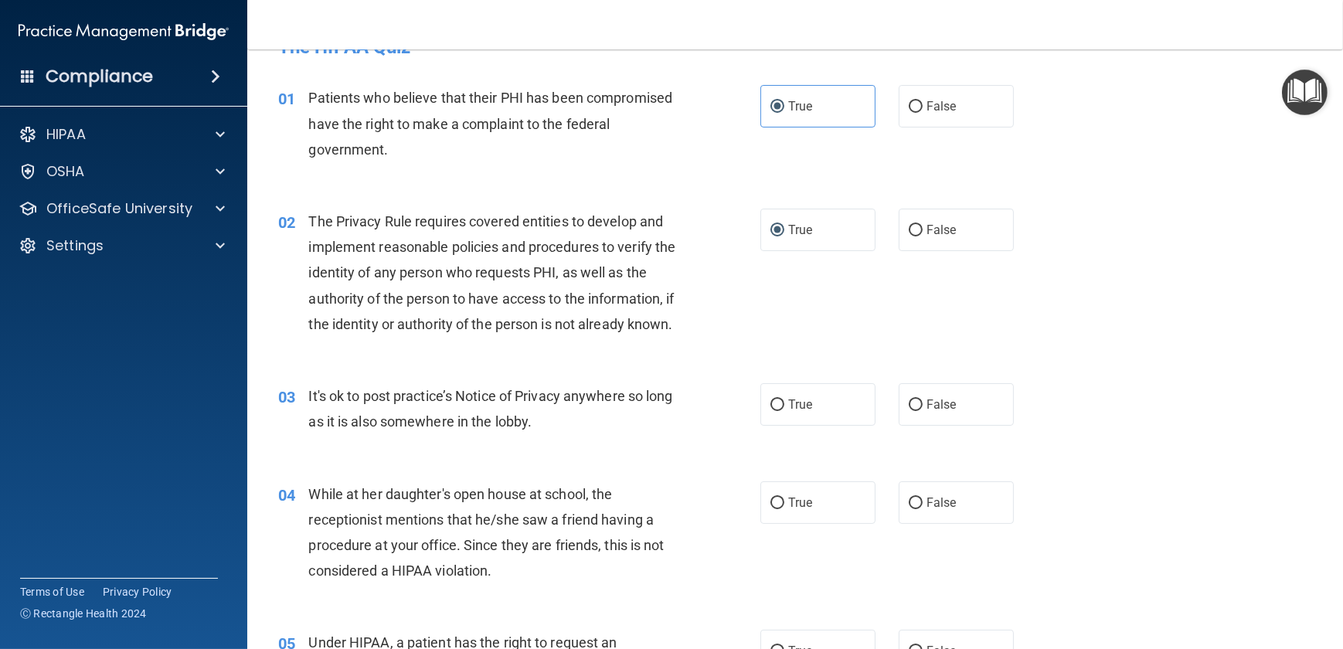
scroll to position [140, 0]
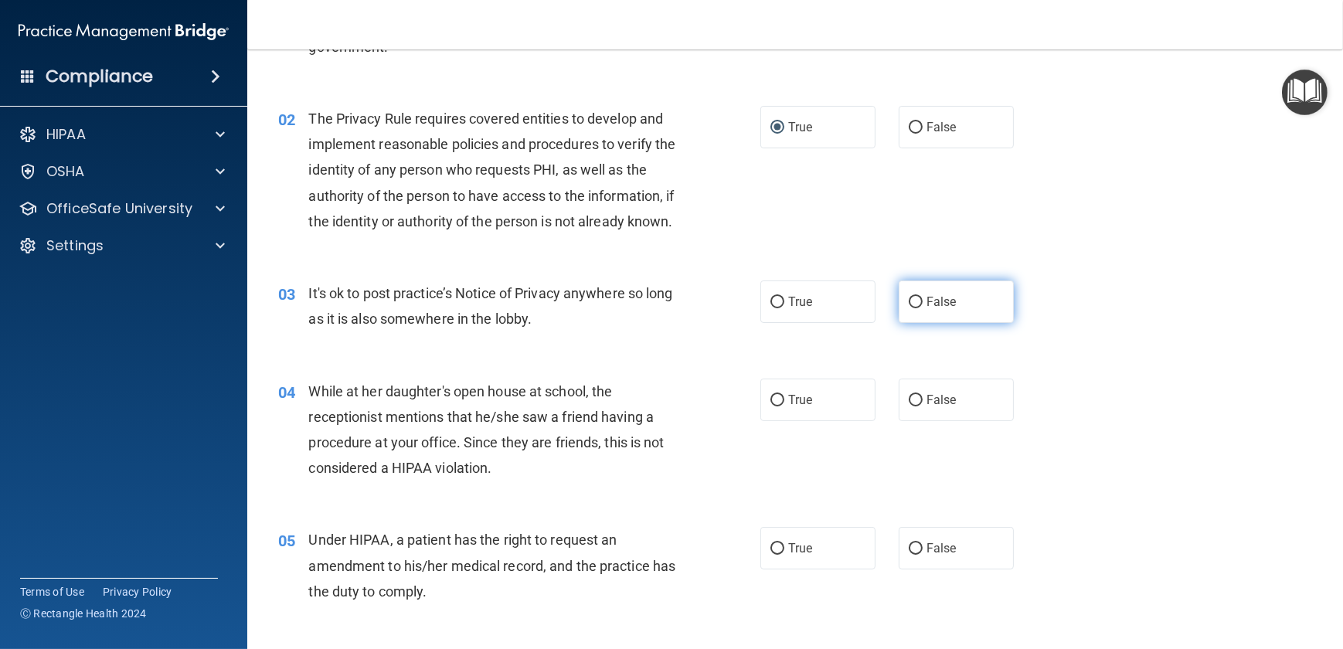
click at [909, 308] on input "False" at bounding box center [916, 303] width 14 height 12
radio input "true"
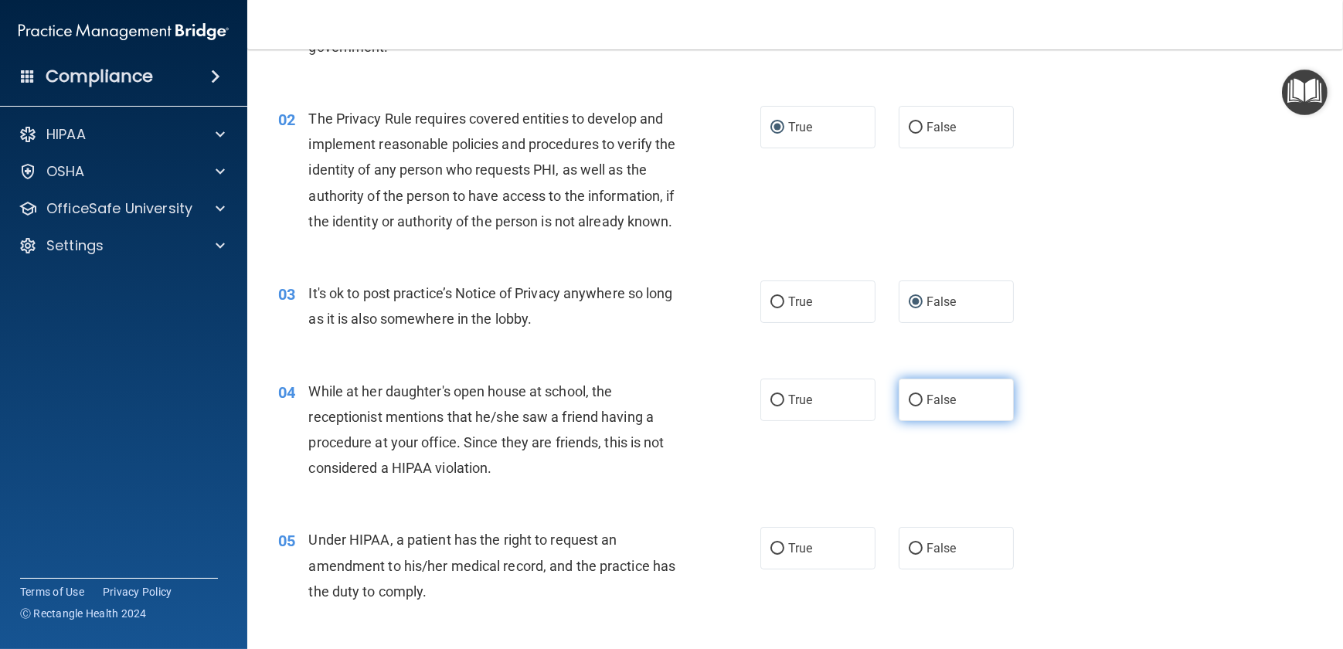
click at [912, 421] on label "False" at bounding box center [956, 400] width 115 height 43
click at [912, 407] on input "False" at bounding box center [916, 401] width 14 height 12
radio input "true"
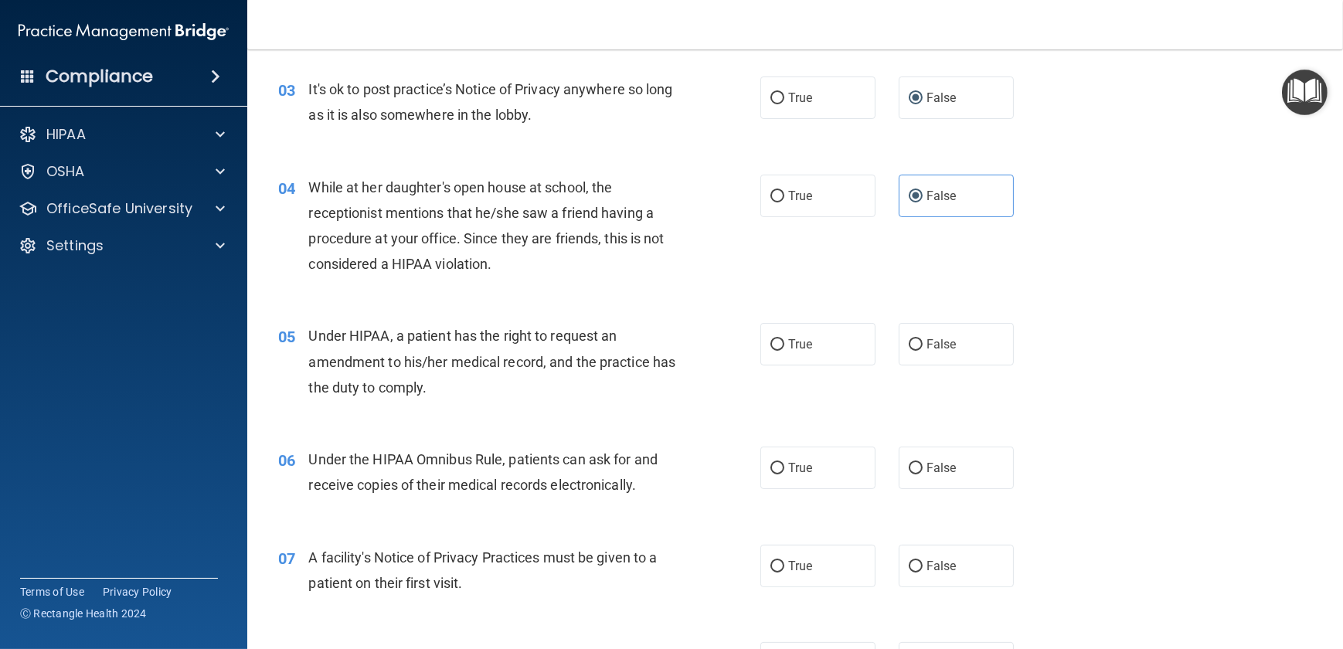
scroll to position [351, 0]
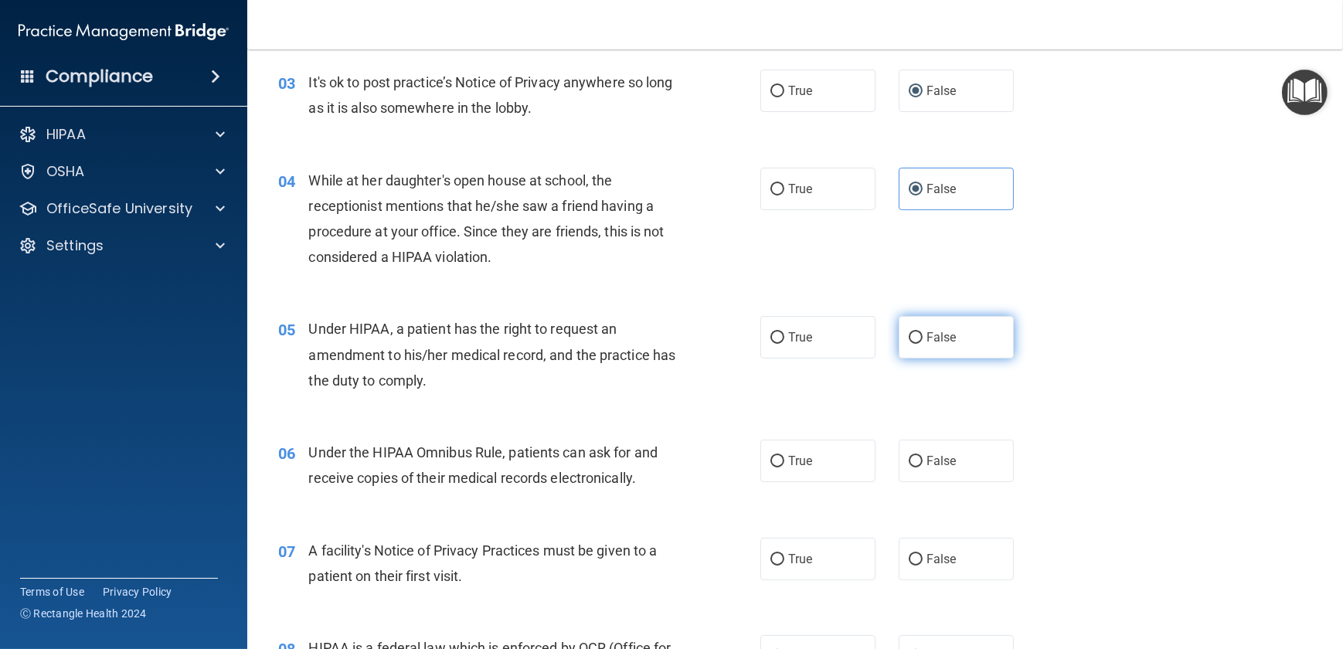
click at [912, 344] on input "False" at bounding box center [916, 338] width 14 height 12
radio input "true"
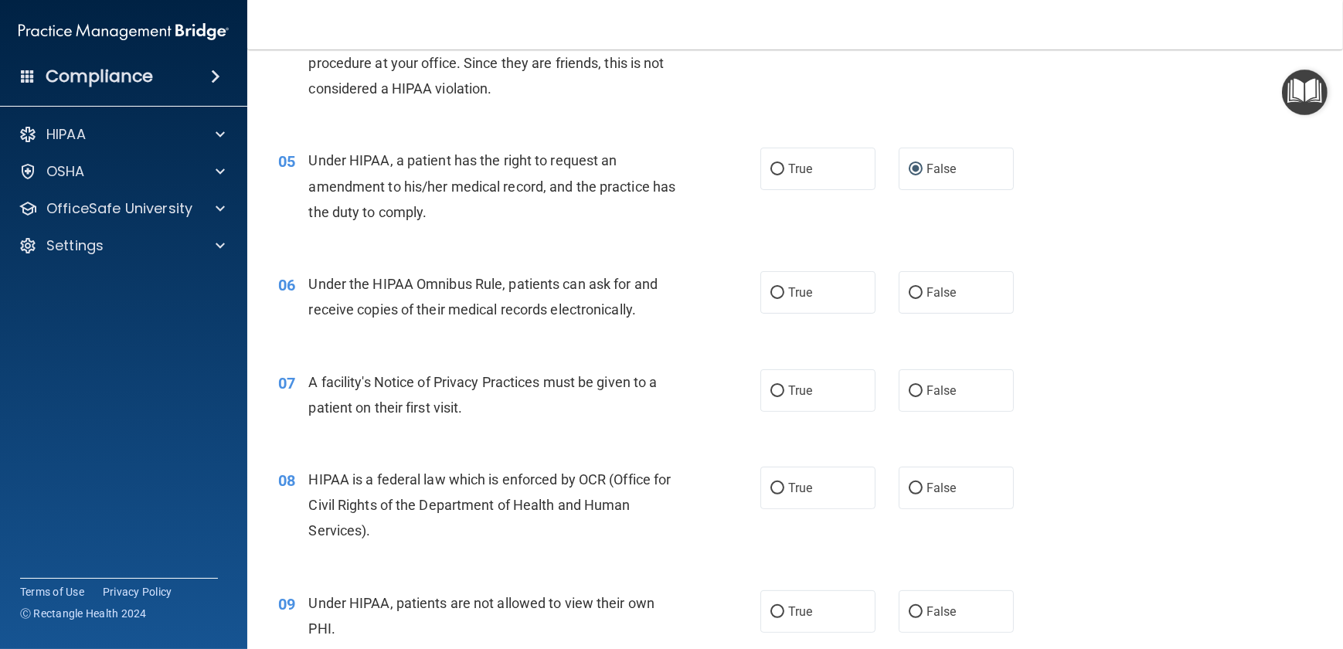
scroll to position [632, 0]
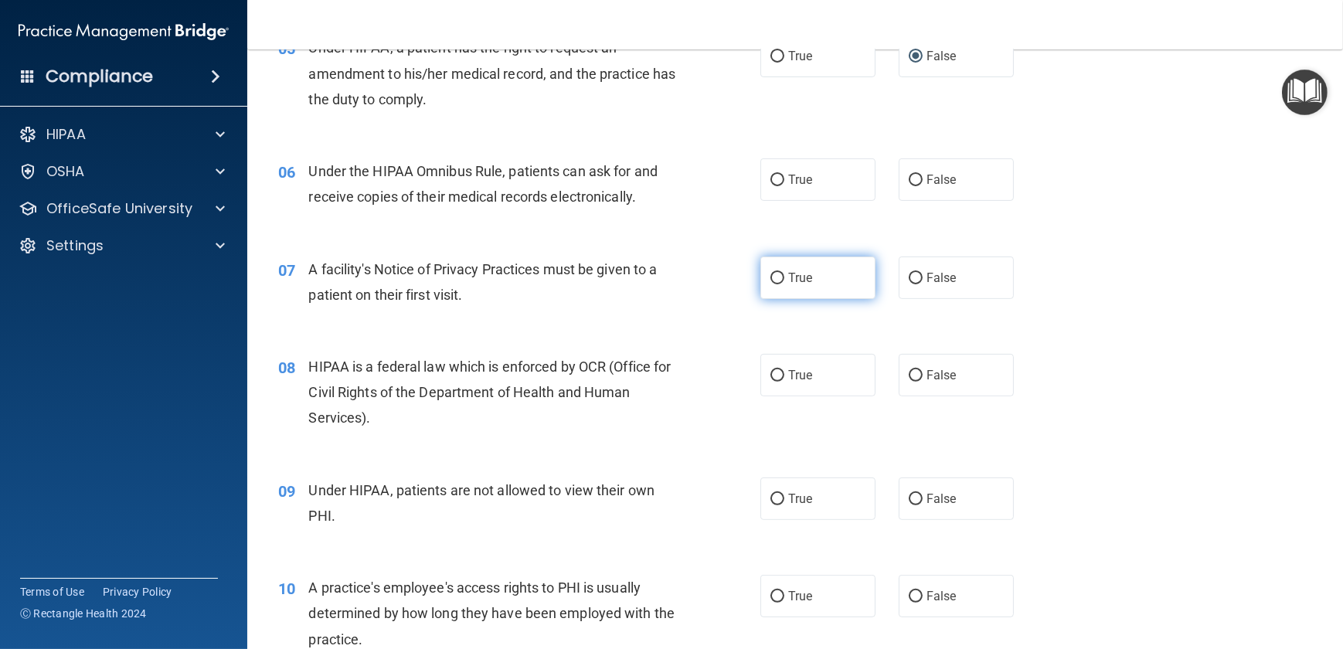
click at [771, 284] on input "True" at bounding box center [778, 279] width 14 height 12
radio input "true"
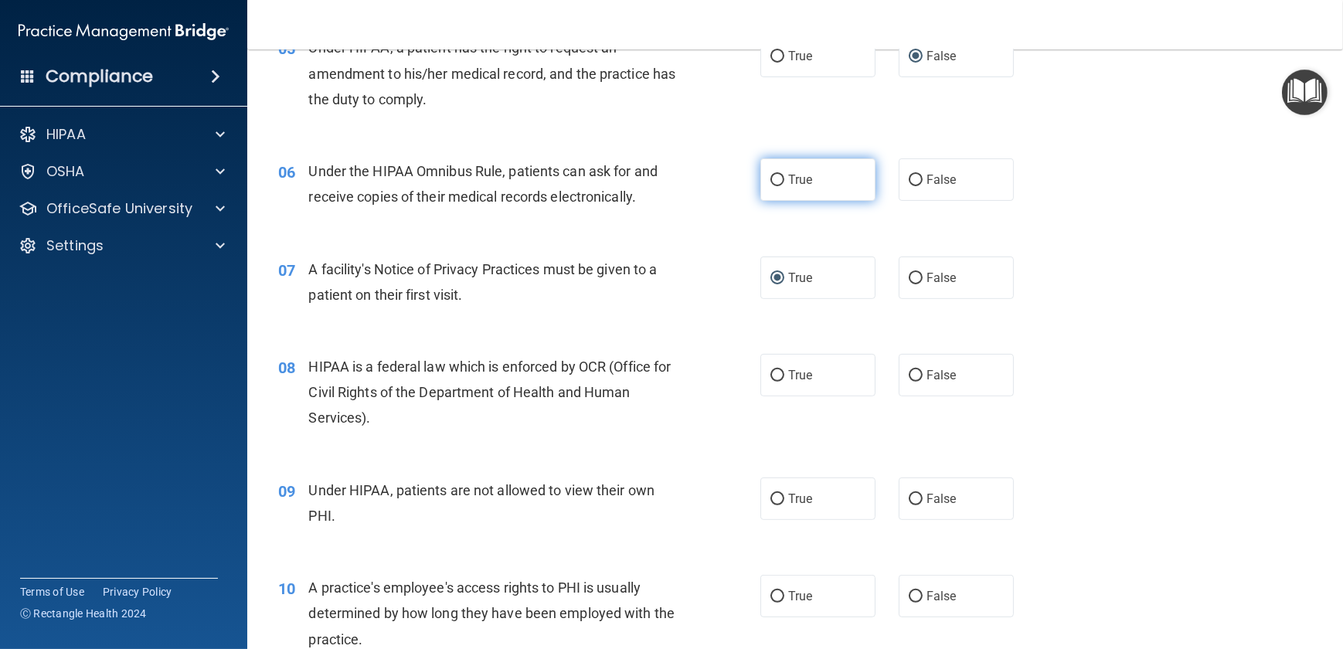
click at [771, 186] on input "True" at bounding box center [778, 181] width 14 height 12
radio input "true"
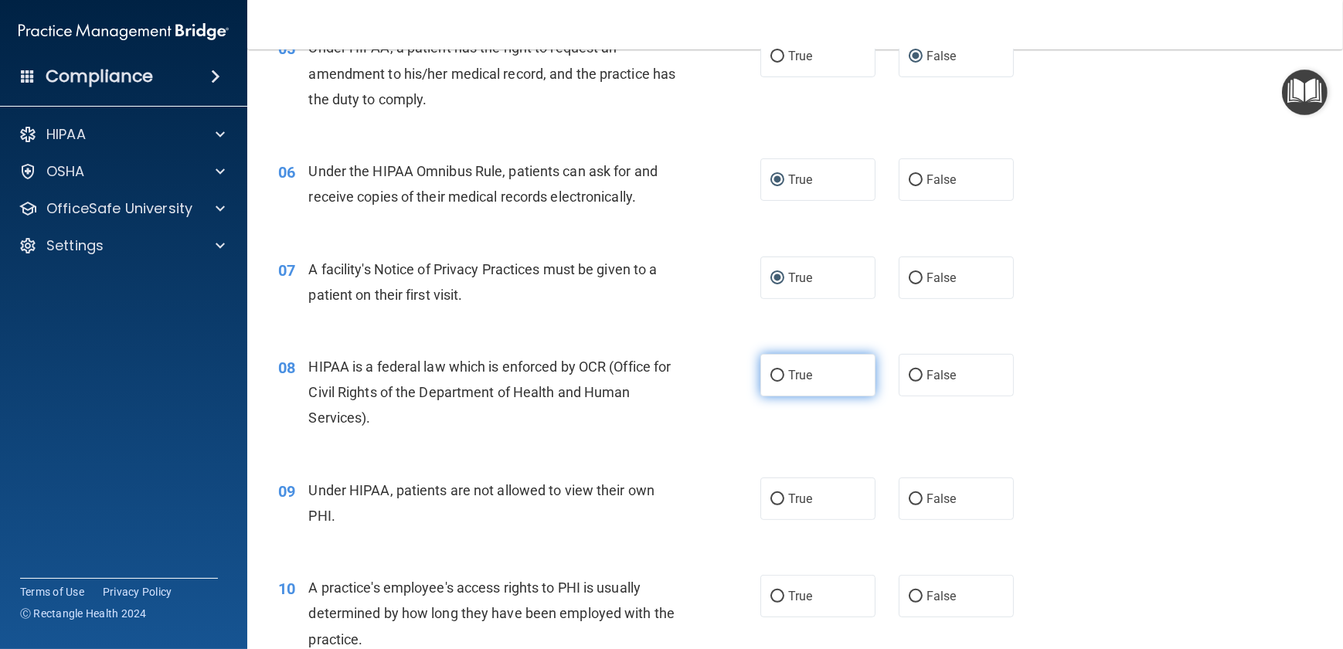
click at [771, 382] on input "True" at bounding box center [778, 376] width 14 height 12
radio input "true"
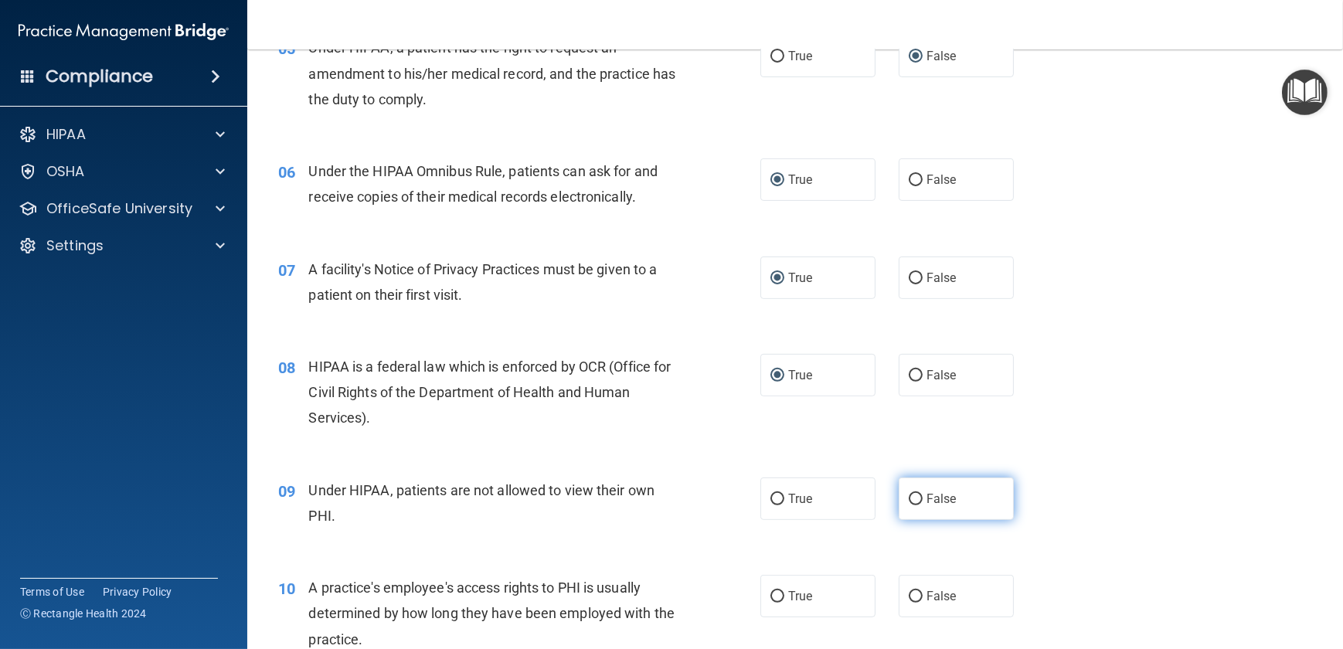
click at [909, 505] on input "False" at bounding box center [916, 500] width 14 height 12
radio input "true"
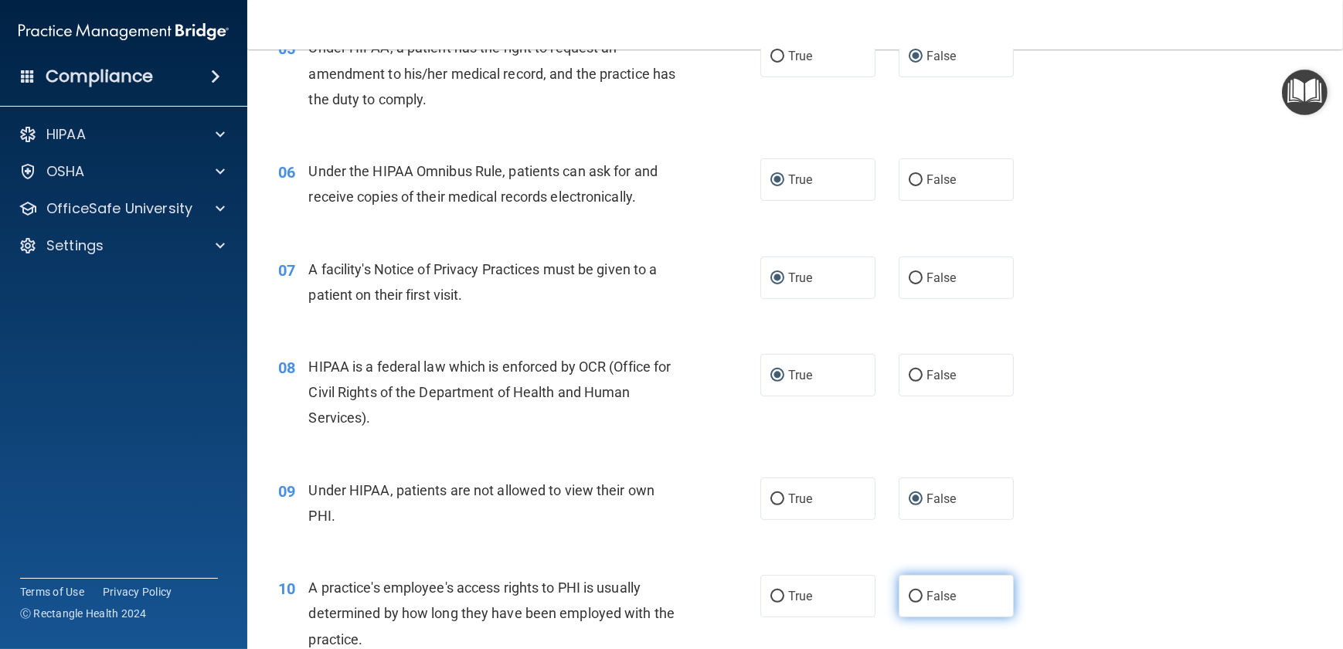
click at [910, 603] on input "False" at bounding box center [916, 597] width 14 height 12
radio input "true"
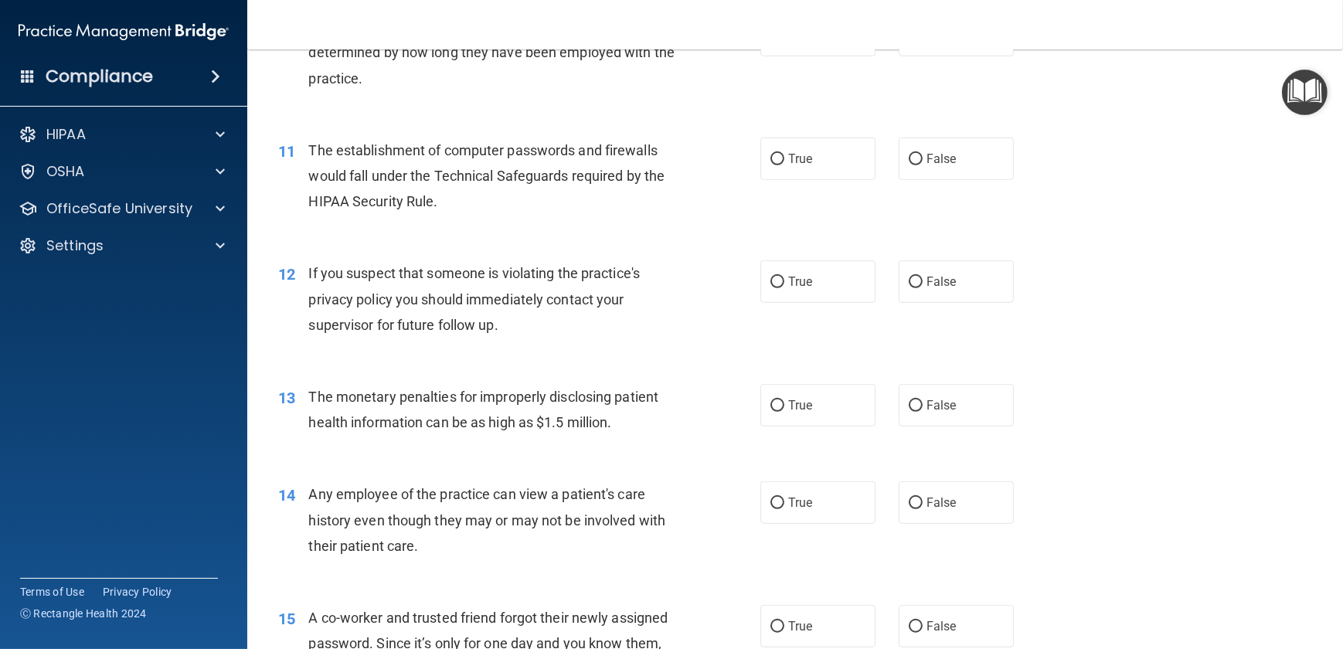
scroll to position [1194, 0]
click at [909, 165] on input "False" at bounding box center [916, 159] width 14 height 12
radio input "true"
click at [771, 287] on input "True" at bounding box center [778, 282] width 14 height 12
radio input "true"
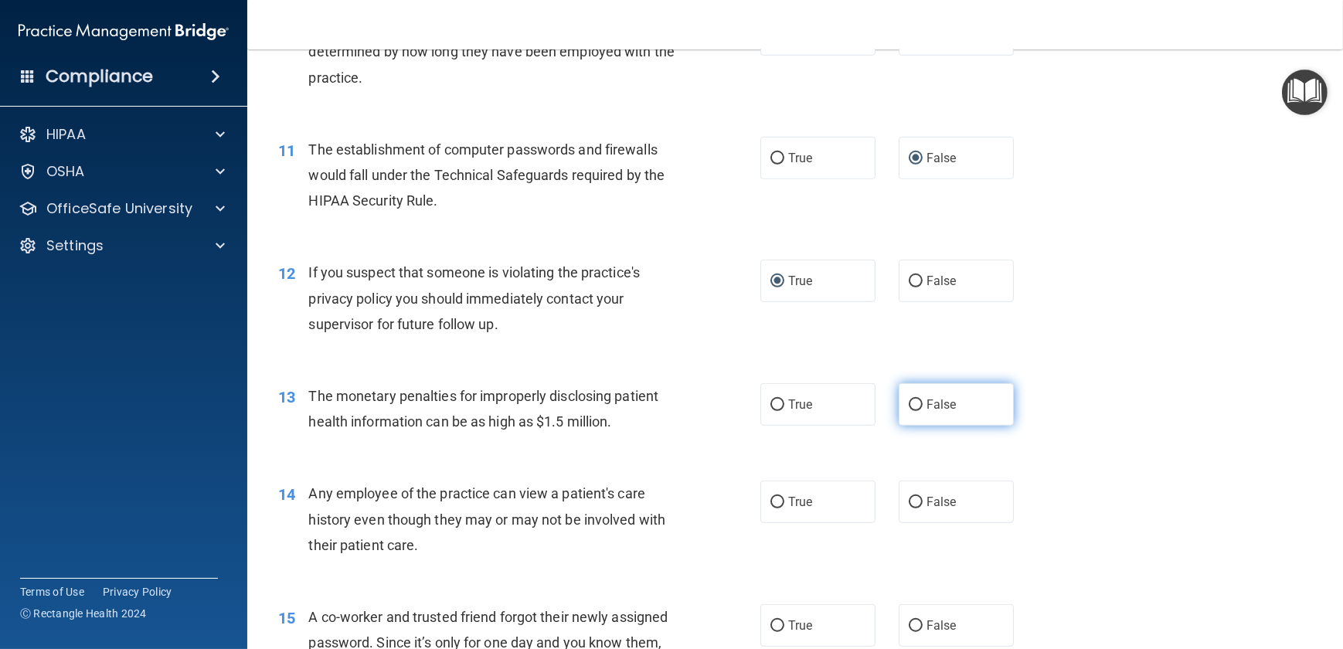
click at [909, 411] on input "False" at bounding box center [916, 406] width 14 height 12
radio input "true"
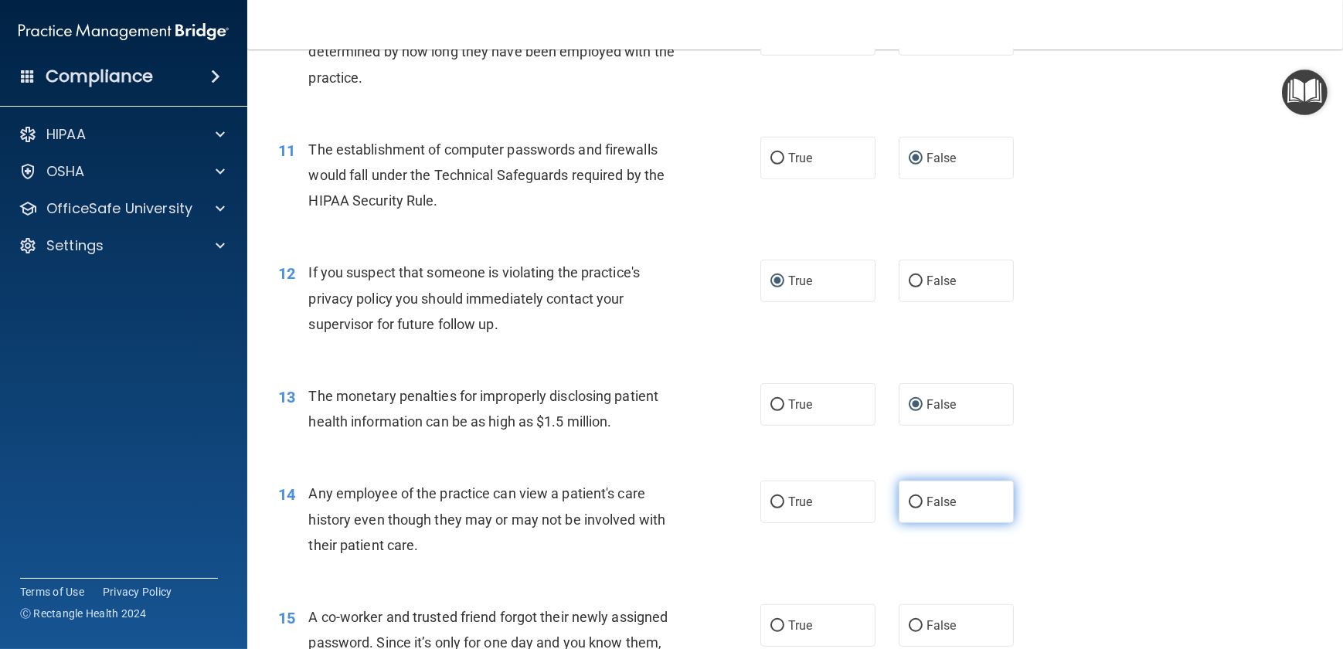
drag, startPoint x: 912, startPoint y: 527, endPoint x: 923, endPoint y: 528, distance: 10.8
click at [912, 509] on input "False" at bounding box center [916, 503] width 14 height 12
radio input "true"
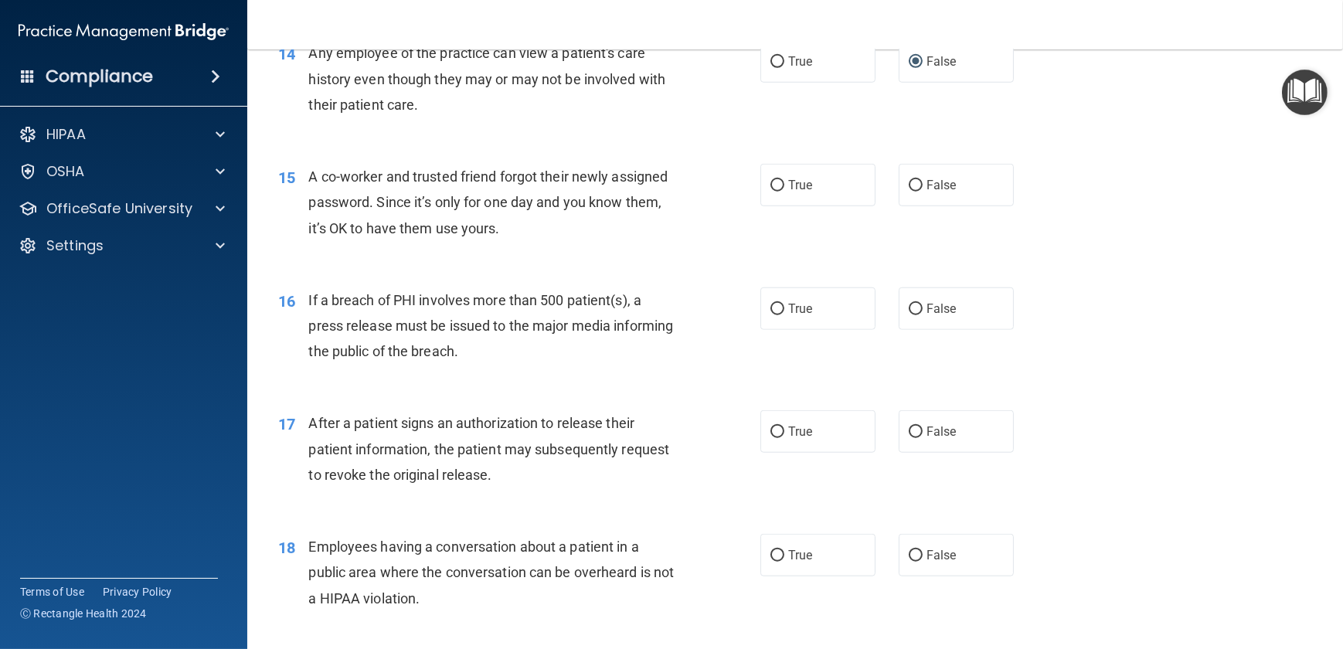
scroll to position [1686, 0]
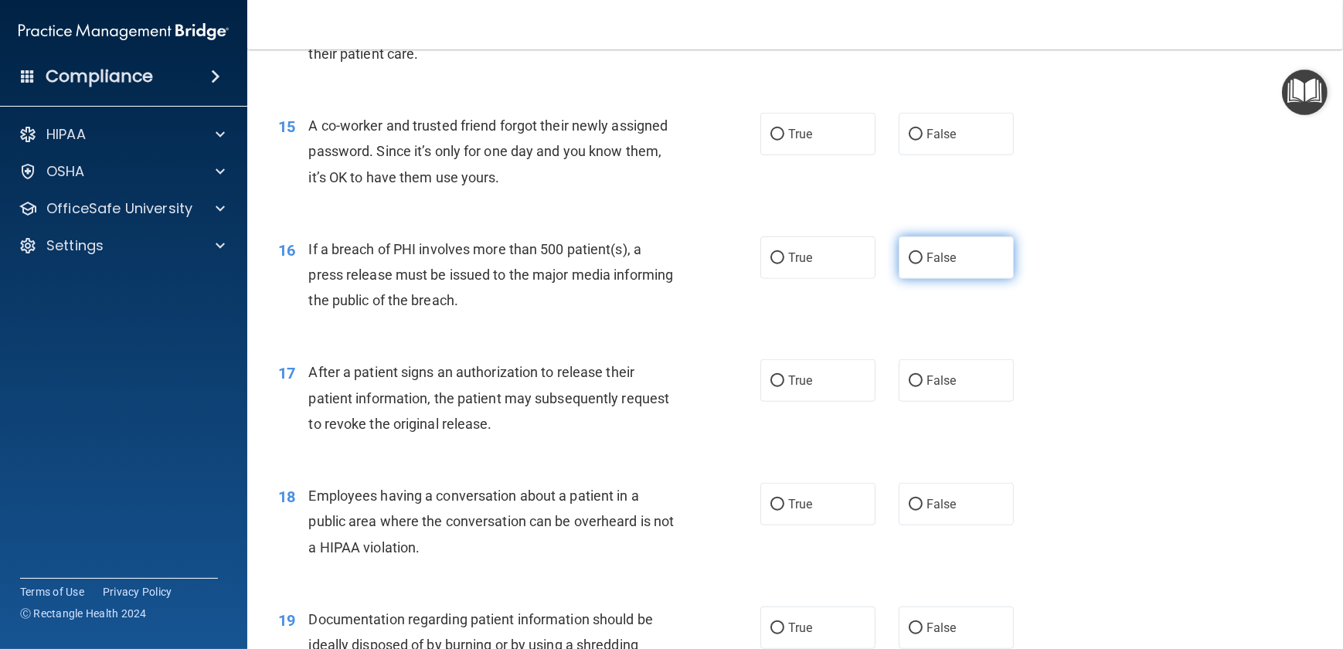
click at [899, 279] on label "False" at bounding box center [956, 257] width 115 height 43
click at [909, 264] on input "False" at bounding box center [916, 259] width 14 height 12
radio input "true"
click at [909, 141] on input "False" at bounding box center [916, 135] width 14 height 12
radio input "true"
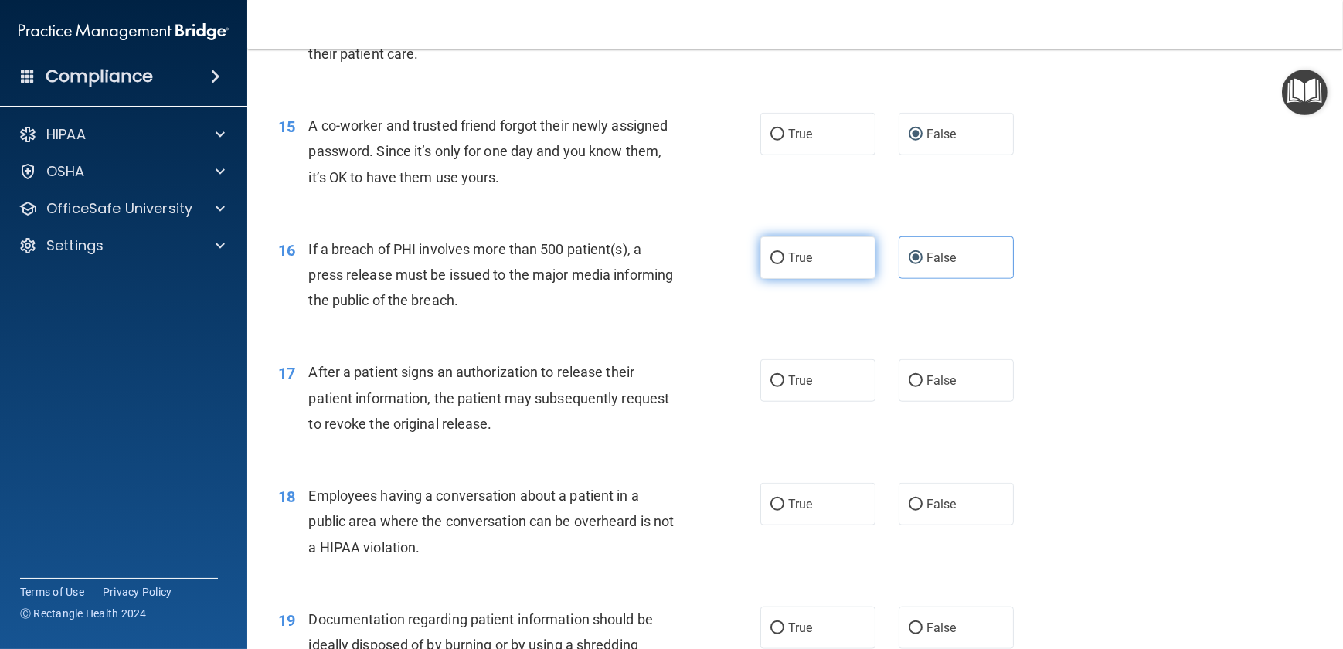
click at [780, 279] on label "True" at bounding box center [817, 257] width 115 height 43
click at [780, 264] on input "True" at bounding box center [778, 259] width 14 height 12
radio input "true"
radio input "false"
click at [771, 387] on input "True" at bounding box center [778, 382] width 14 height 12
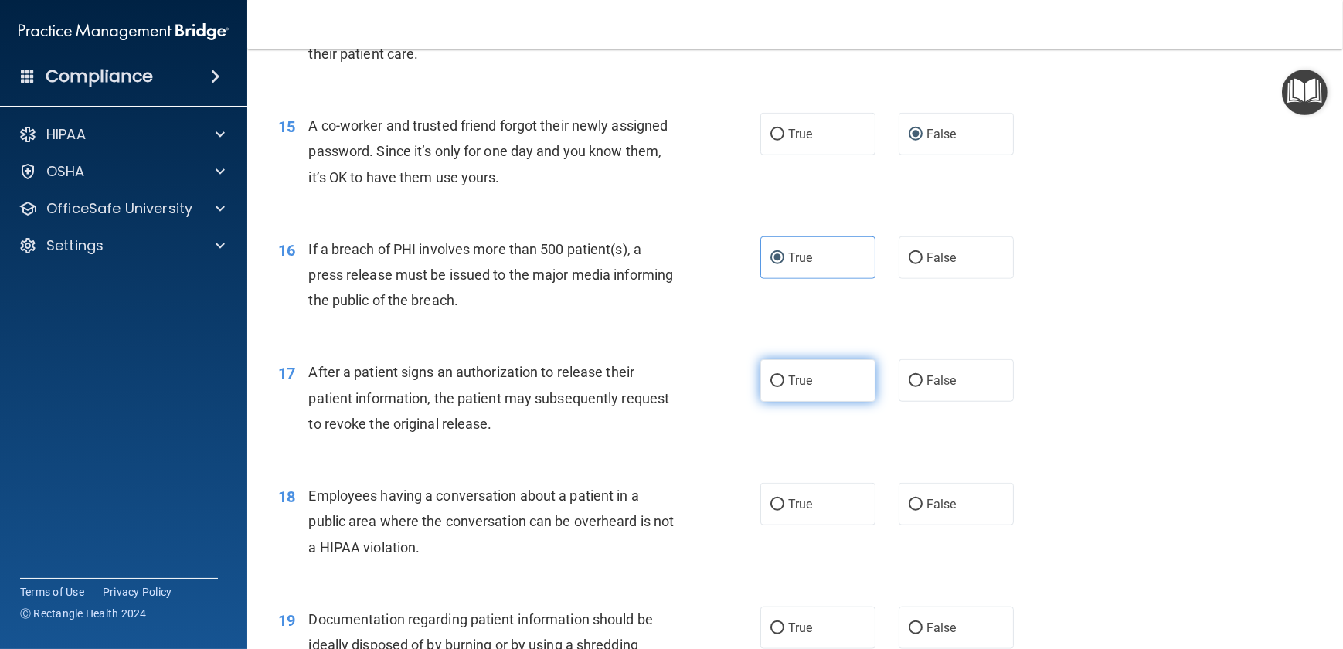
radio input "true"
click at [909, 511] on input "False" at bounding box center [916, 505] width 14 height 12
radio input "true"
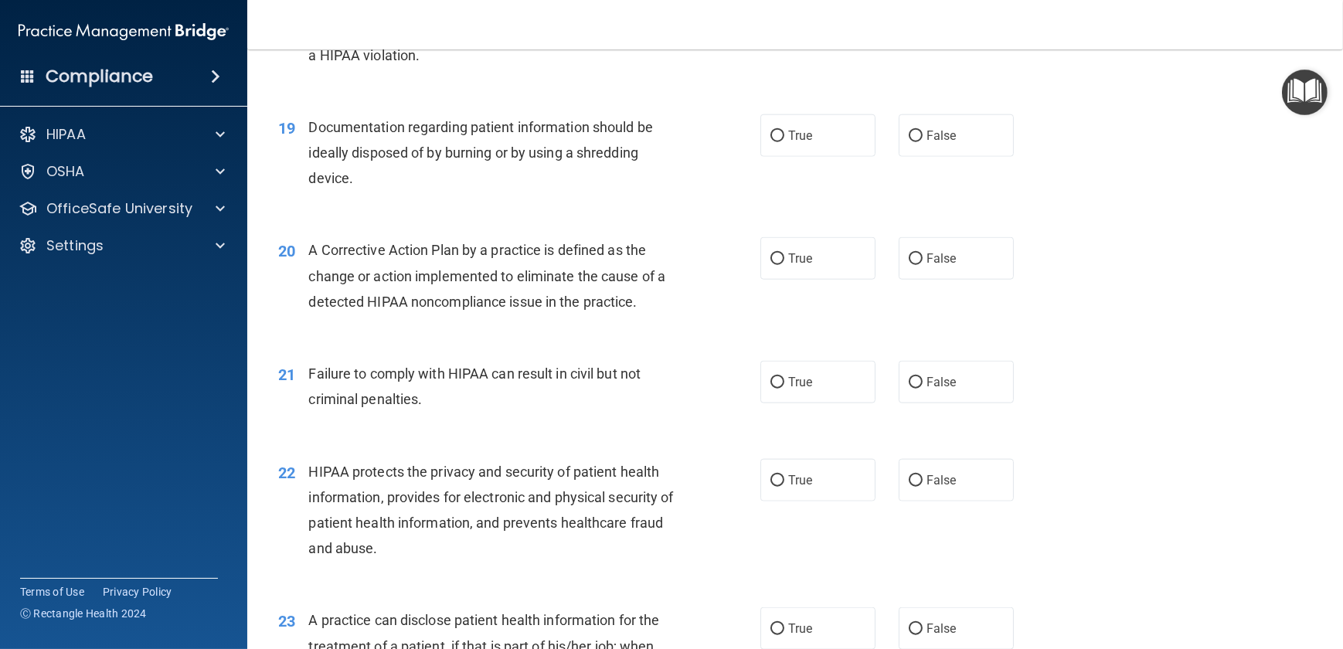
scroll to position [2108, 0]
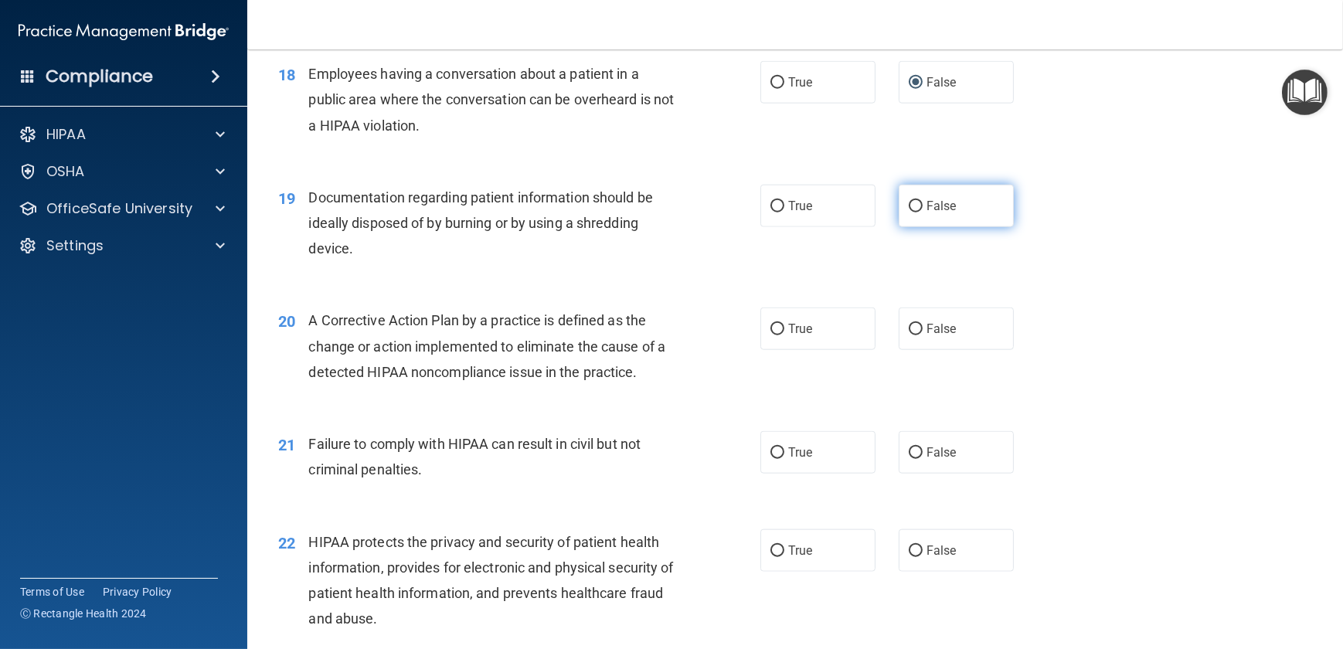
click at [909, 213] on input "False" at bounding box center [916, 207] width 14 height 12
radio input "true"
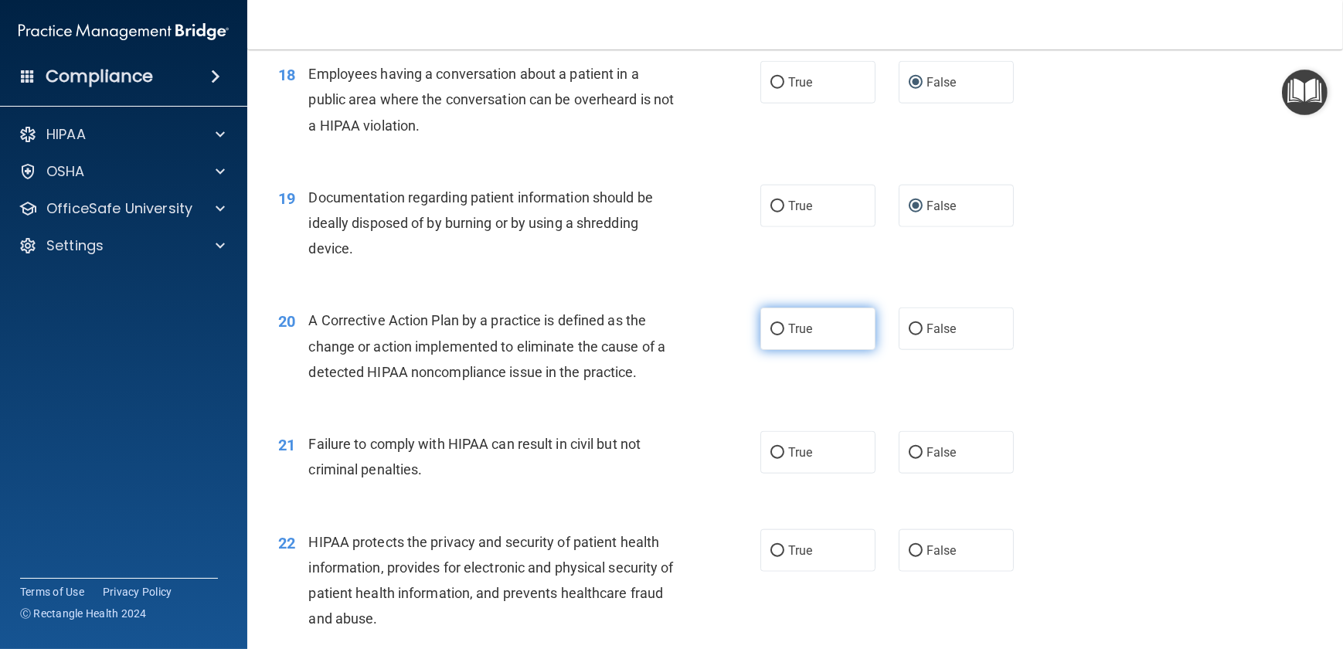
click at [772, 335] on input "True" at bounding box center [778, 330] width 14 height 12
radio input "true"
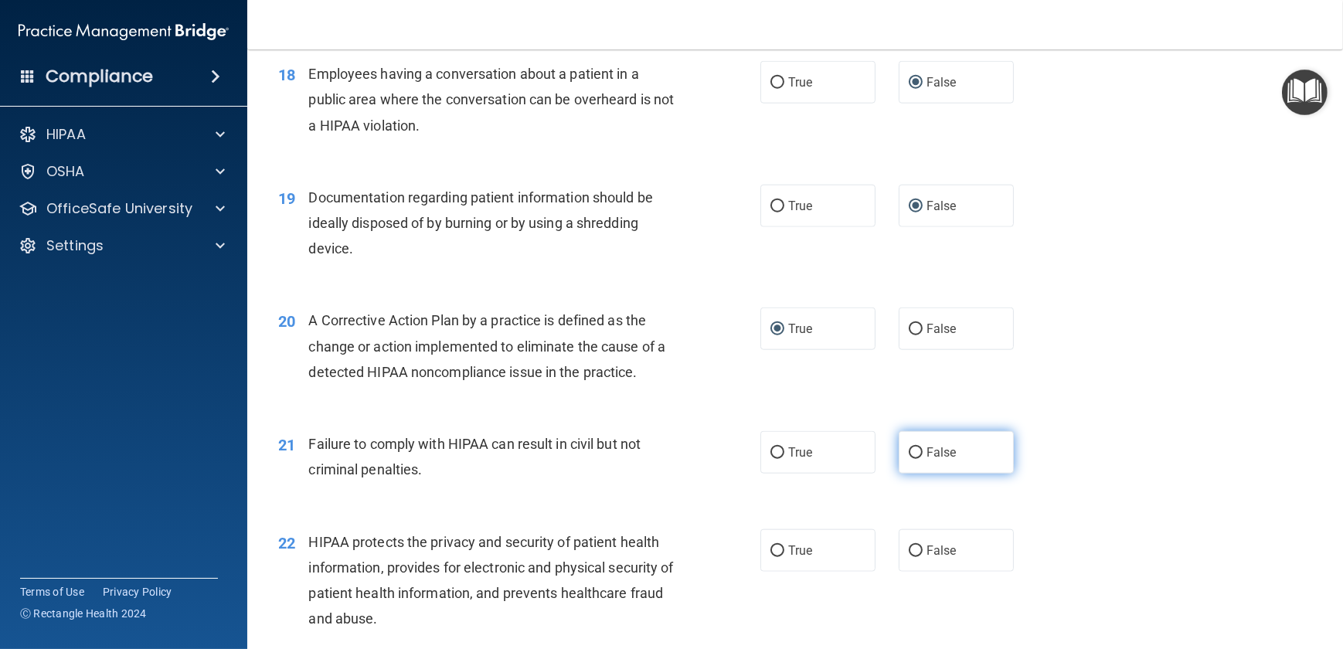
click at [908, 474] on label "False" at bounding box center [956, 452] width 115 height 43
click at [909, 459] on input "False" at bounding box center [916, 453] width 14 height 12
radio input "true"
click at [783, 572] on label "True" at bounding box center [817, 550] width 115 height 43
click at [783, 557] on input "True" at bounding box center [778, 552] width 14 height 12
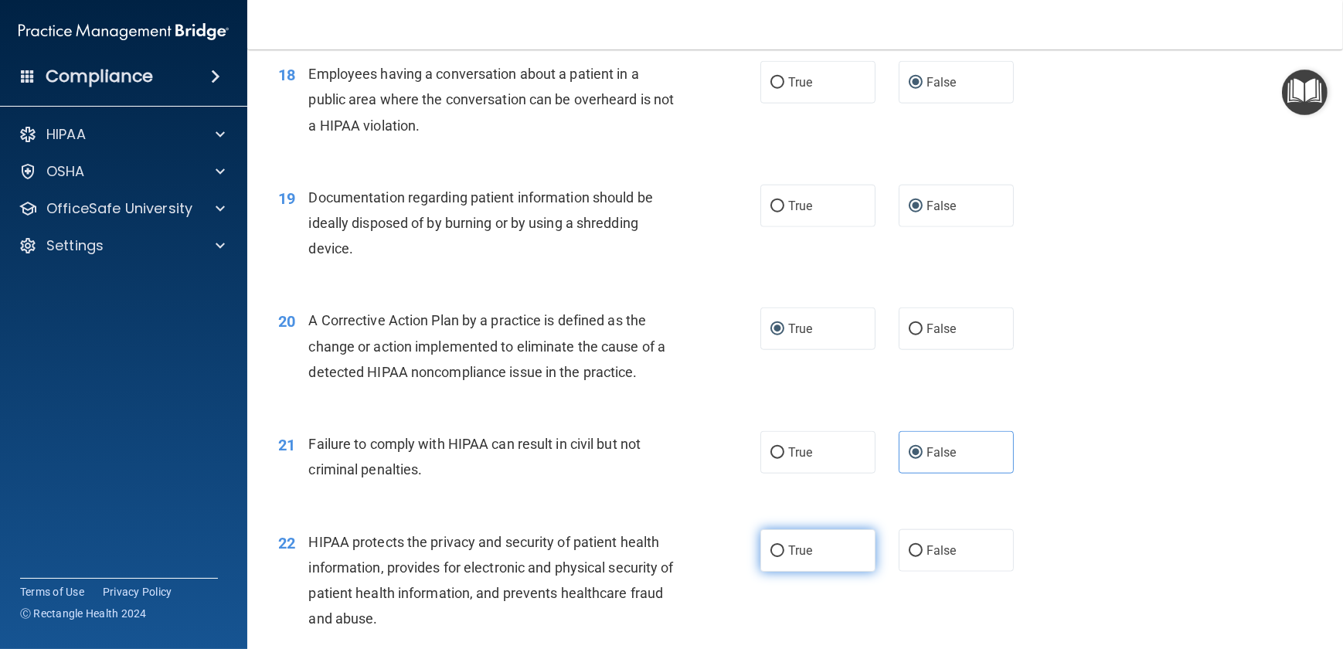
radio input "true"
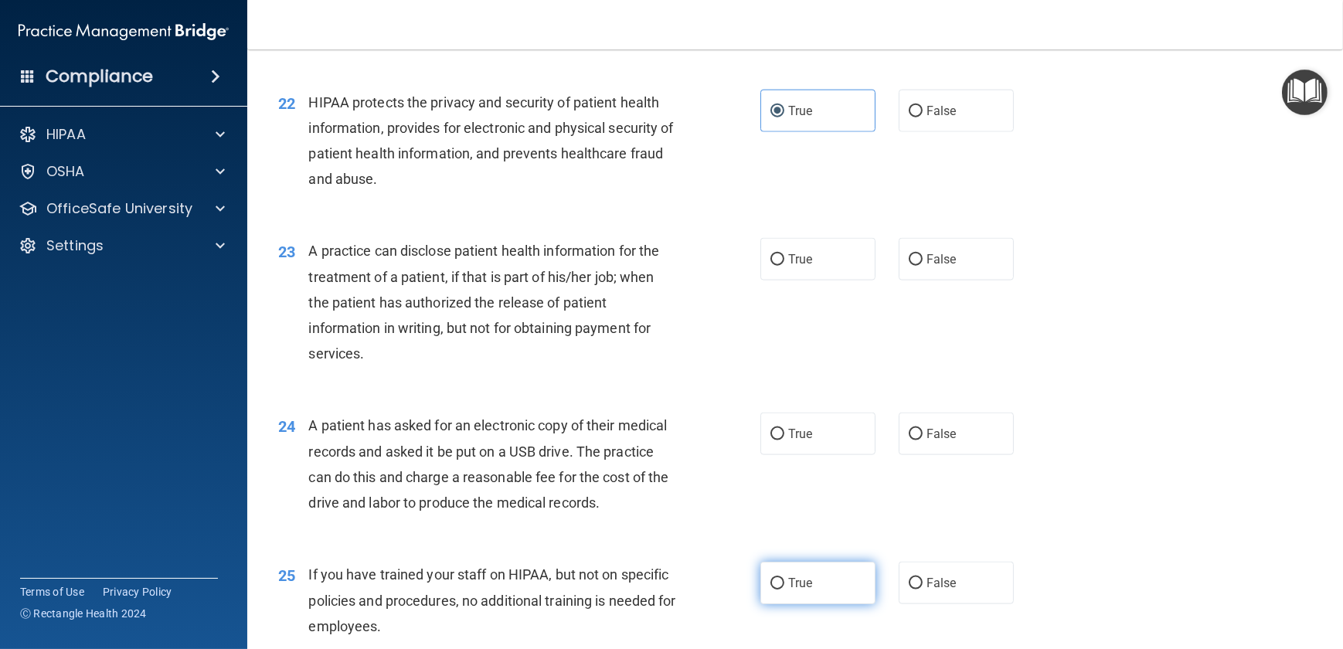
scroll to position [2599, 0]
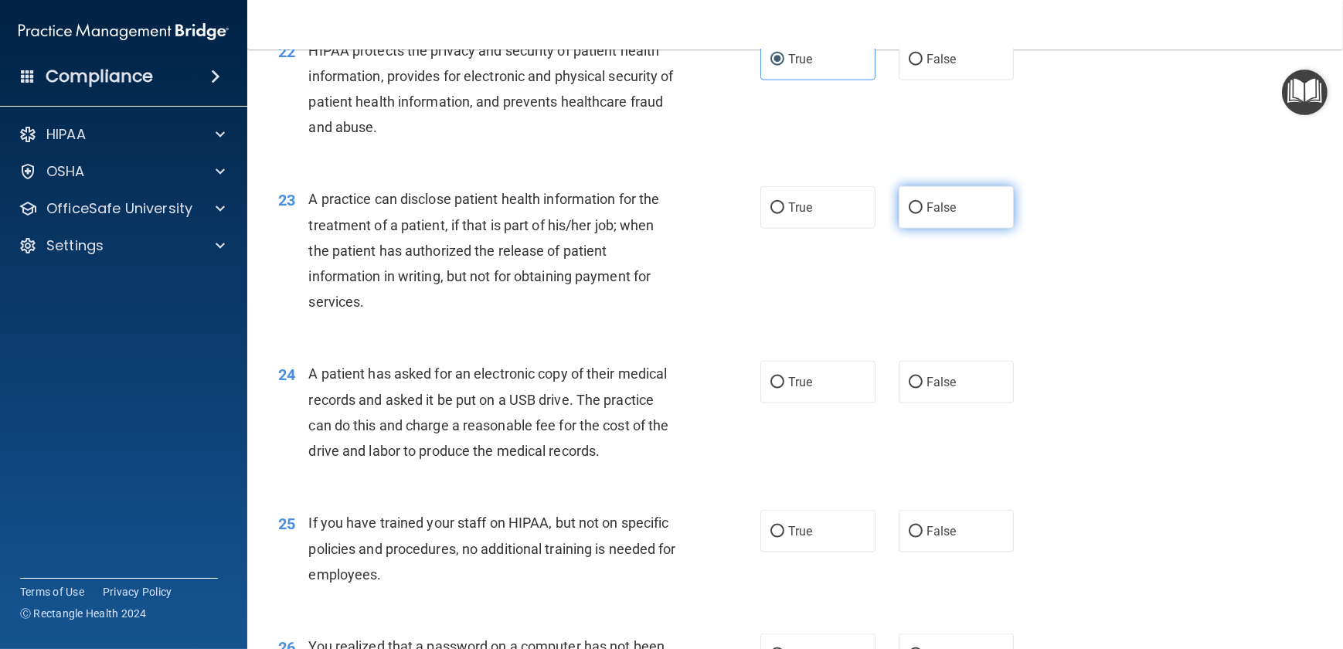
click at [909, 214] on input "False" at bounding box center [916, 208] width 14 height 12
radio input "true"
click at [899, 403] on label "False" at bounding box center [956, 382] width 115 height 43
click at [909, 389] on input "False" at bounding box center [916, 383] width 14 height 12
radio input "true"
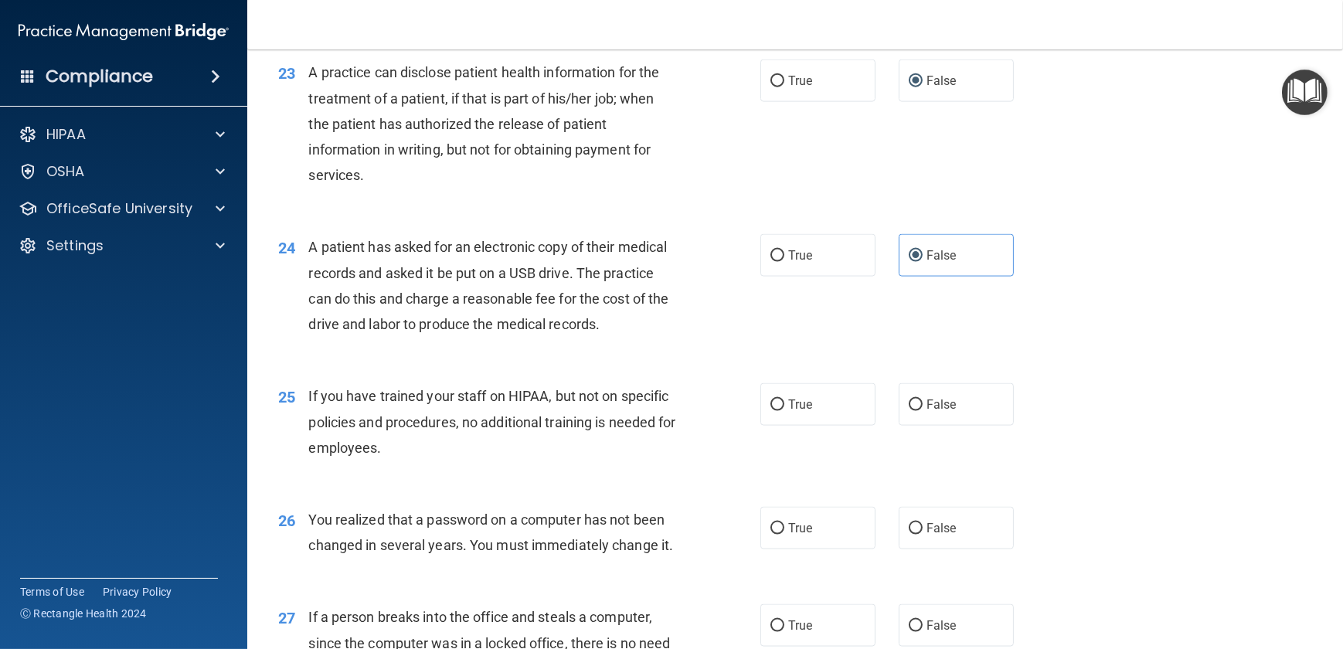
scroll to position [2740, 0]
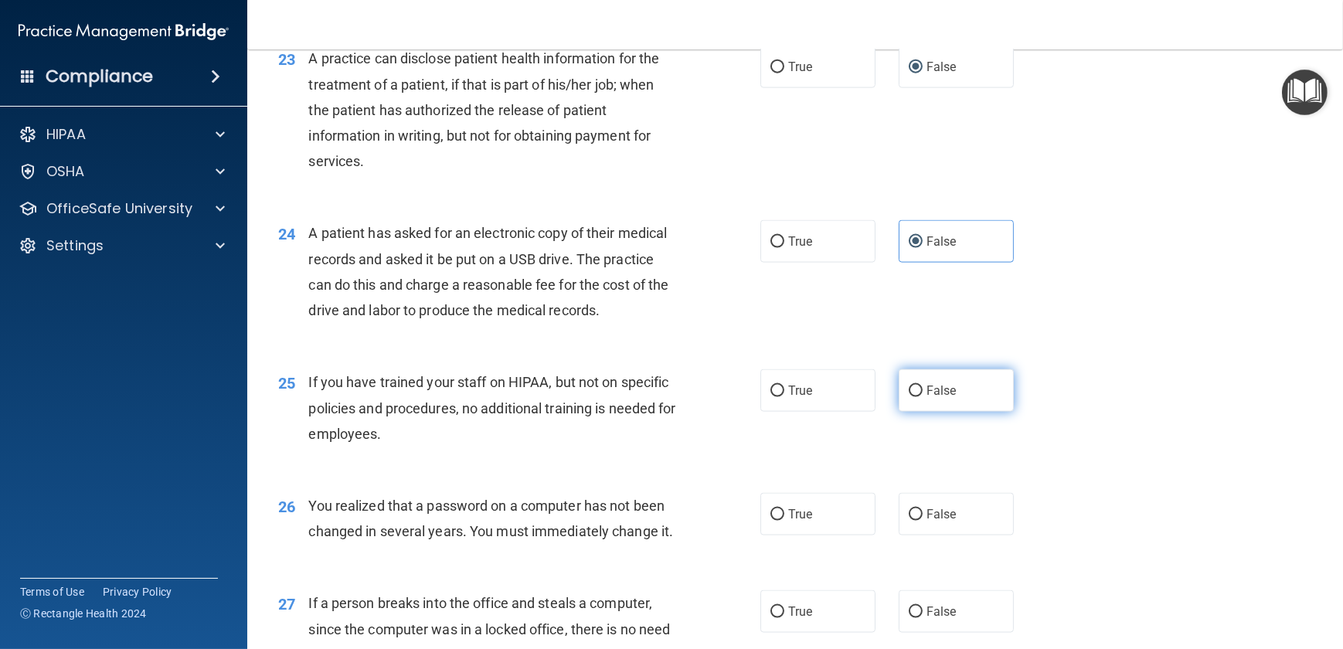
click at [901, 412] on label "False" at bounding box center [956, 390] width 115 height 43
click at [909, 397] on input "False" at bounding box center [916, 392] width 14 height 12
radio input "true"
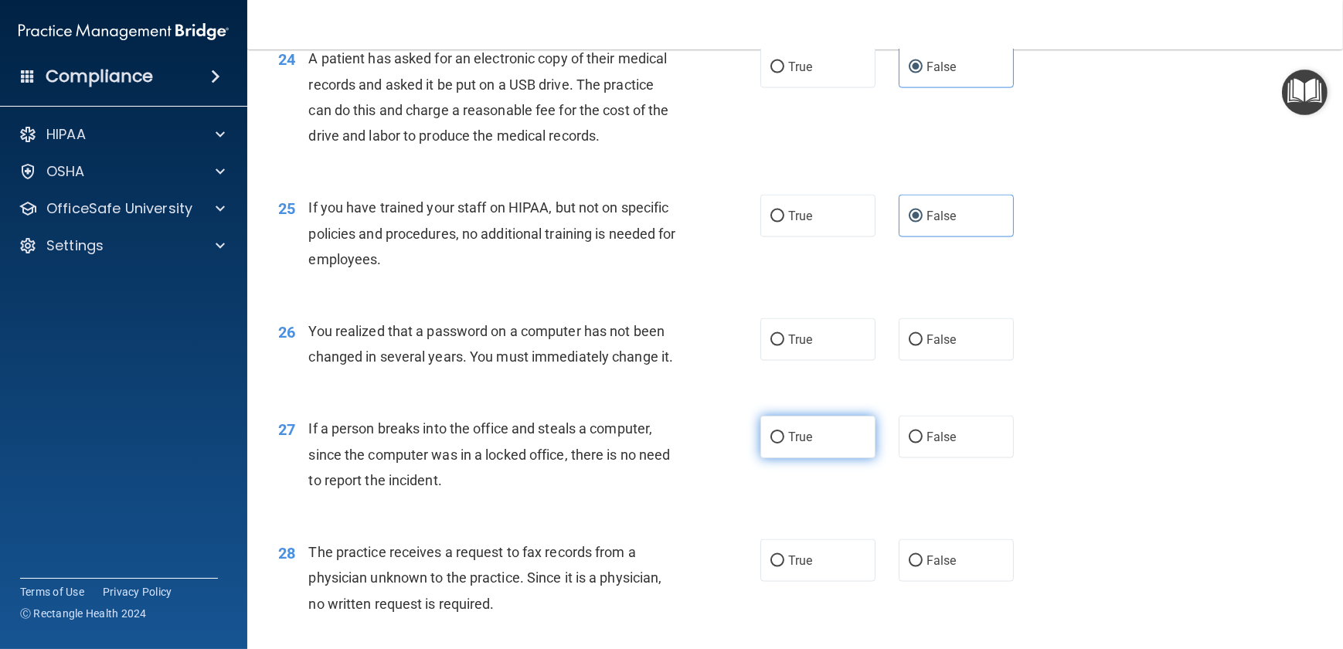
scroll to position [2951, 0]
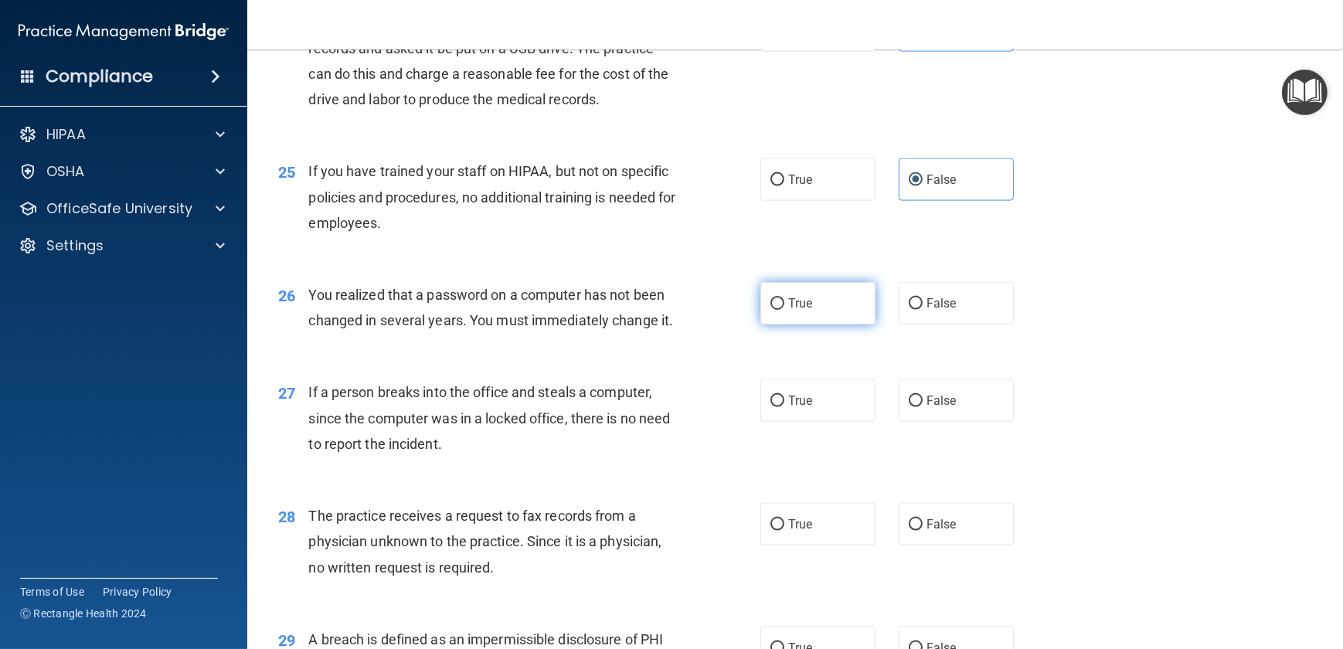
click at [771, 310] on input "True" at bounding box center [778, 304] width 14 height 12
radio input "true"
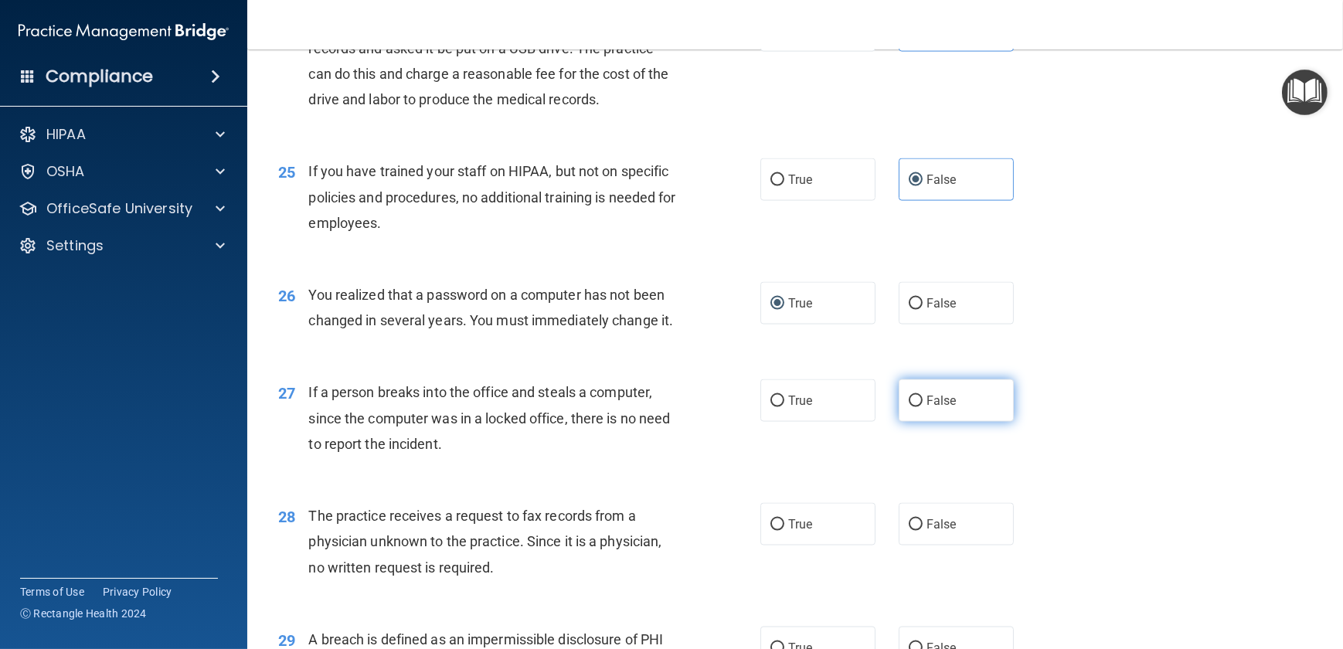
click at [909, 407] on input "False" at bounding box center [916, 402] width 14 height 12
radio input "true"
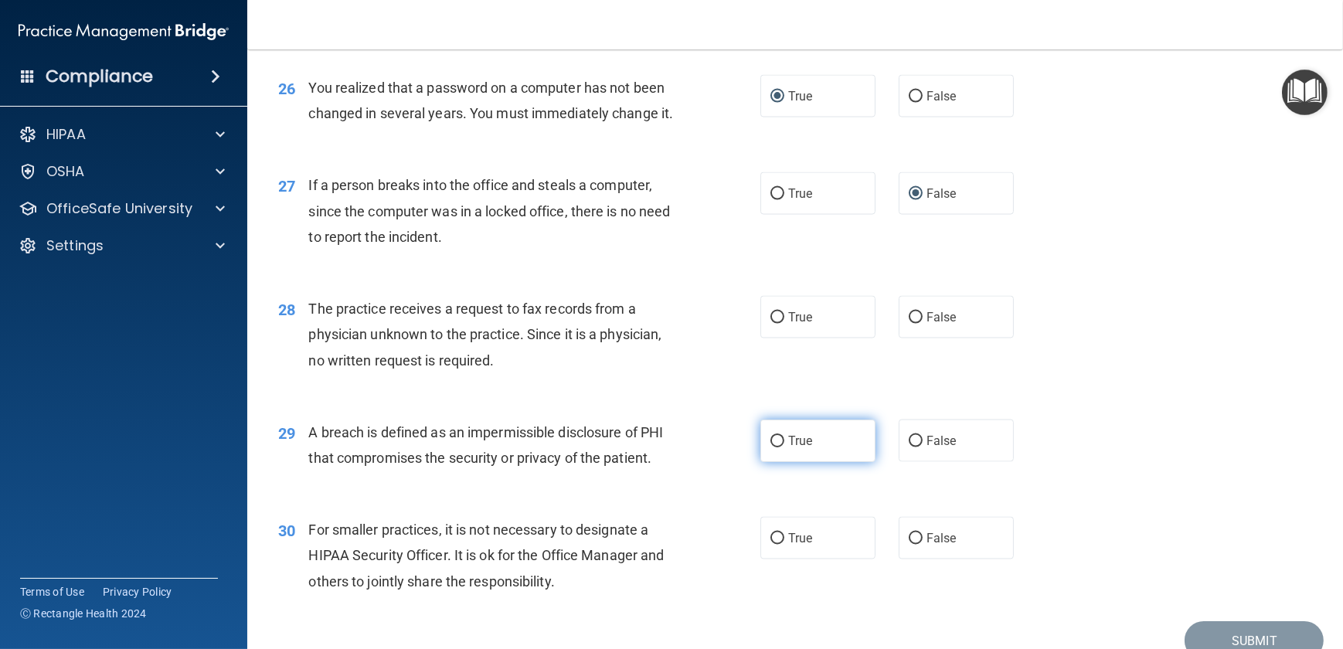
scroll to position [3161, 0]
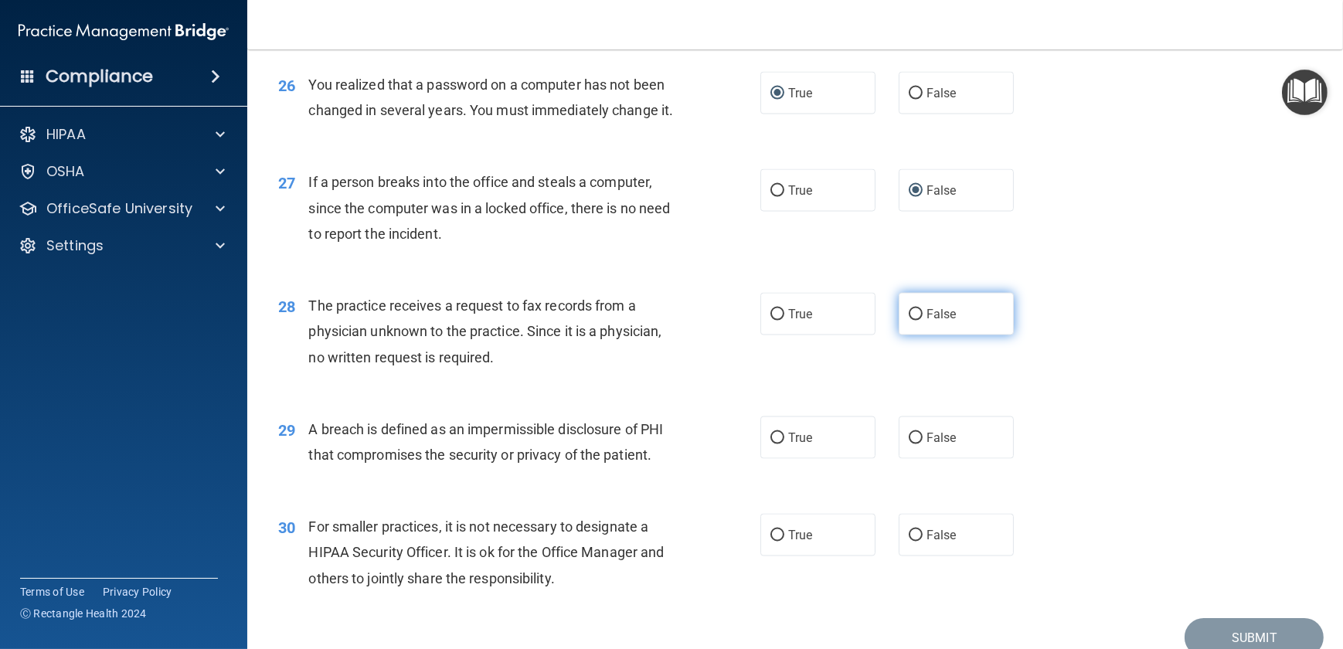
click at [909, 321] on input "False" at bounding box center [916, 315] width 14 height 12
radio input "true"
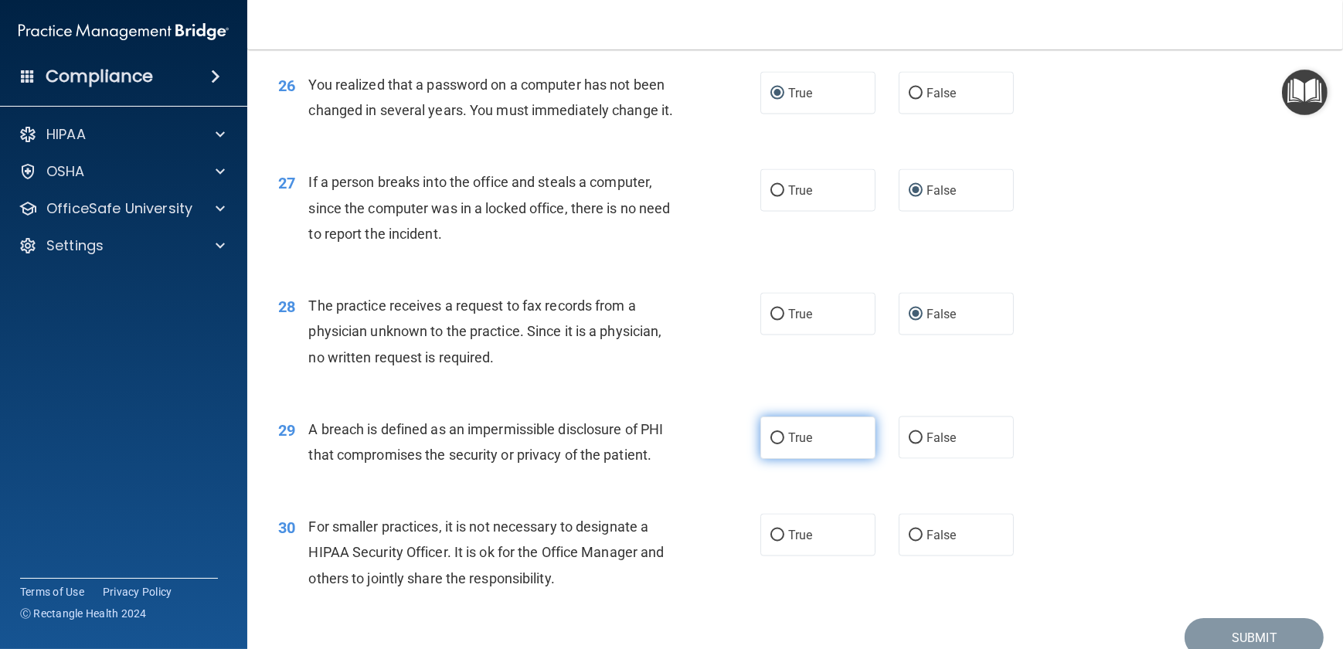
click at [771, 444] on input "True" at bounding box center [778, 439] width 14 height 12
radio input "true"
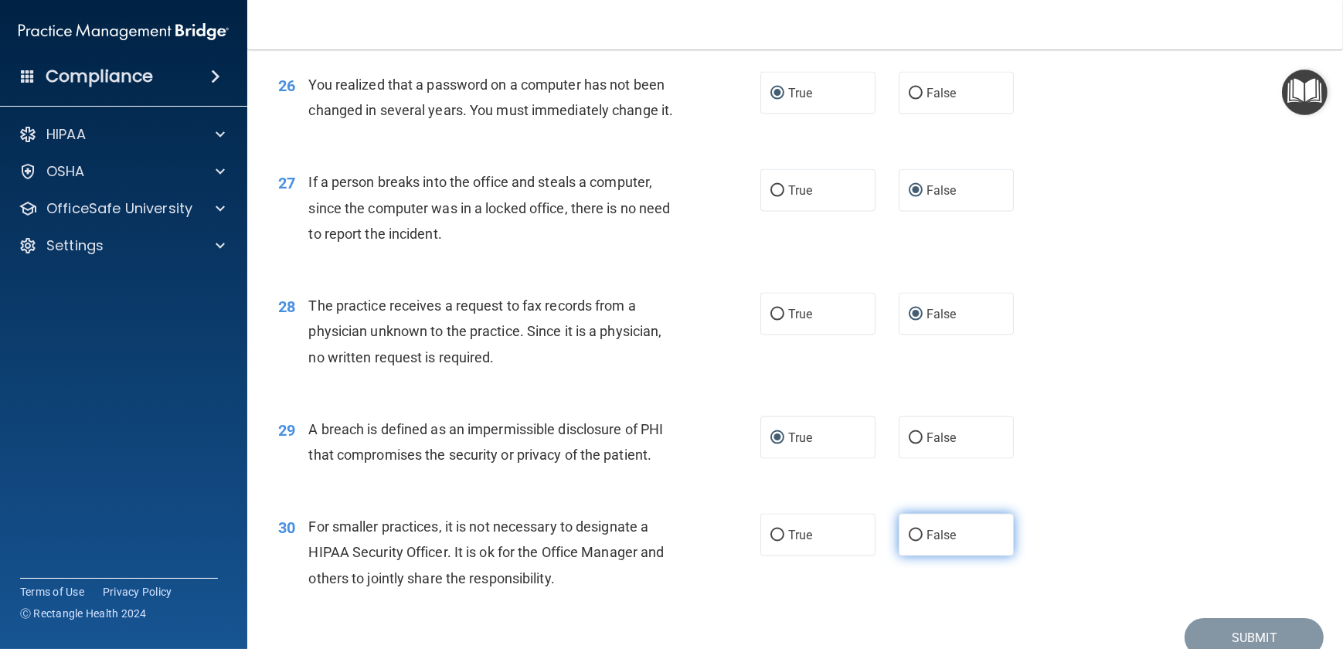
click at [909, 542] on input "False" at bounding box center [916, 536] width 14 height 12
radio input "true"
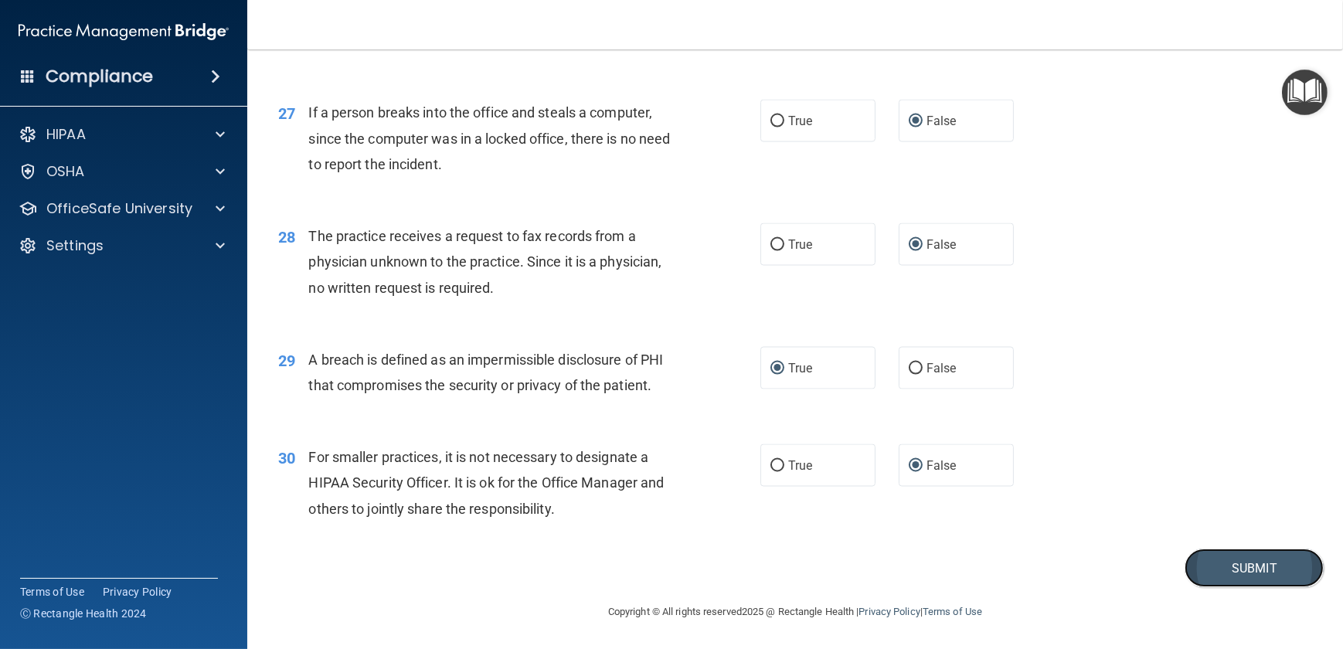
click at [1217, 564] on button "Submit" at bounding box center [1254, 568] width 139 height 39
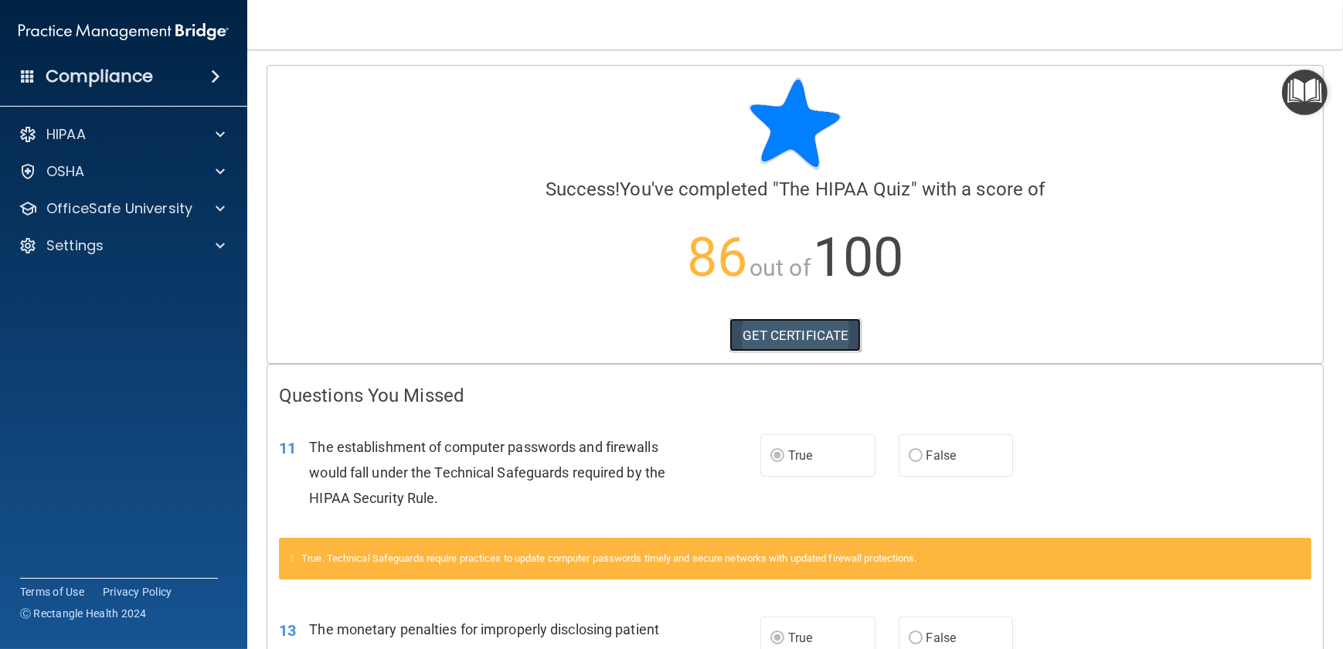
click at [788, 335] on link "GET CERTIFICATE" at bounding box center [796, 335] width 132 height 34
click at [79, 202] on p "OfficeSafe University" at bounding box center [119, 208] width 146 height 19
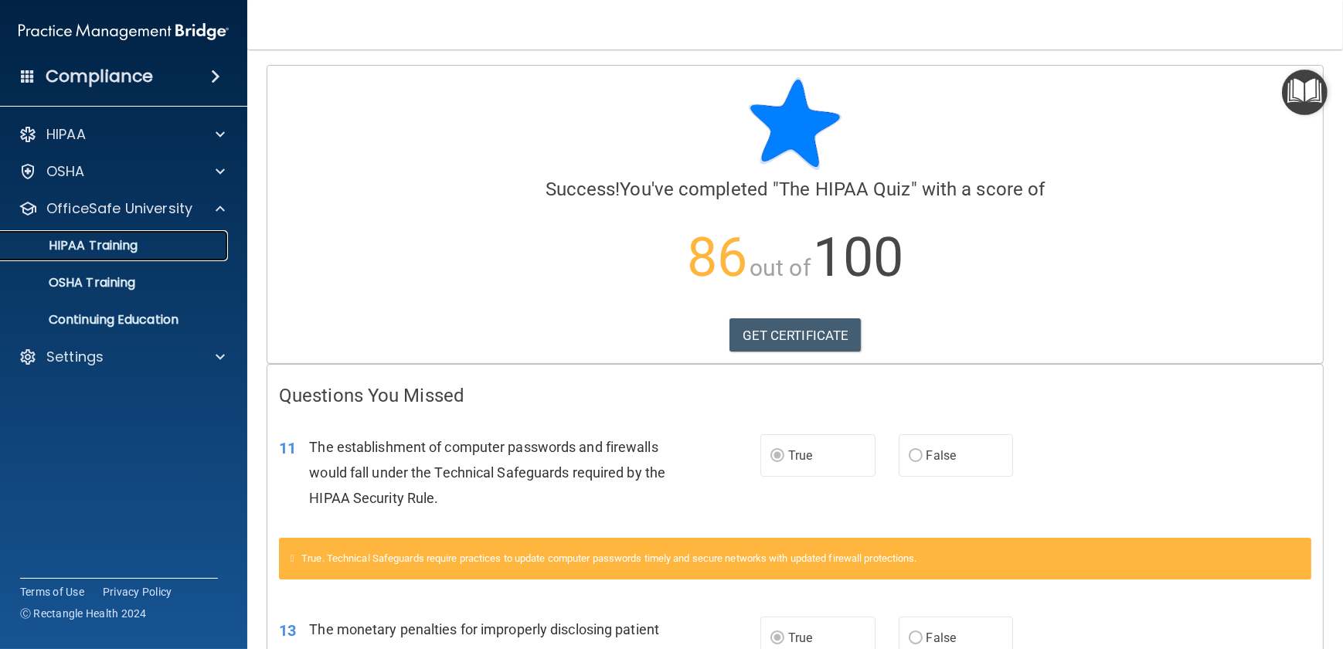
click at [78, 243] on p "HIPAA Training" at bounding box center [74, 245] width 128 height 15
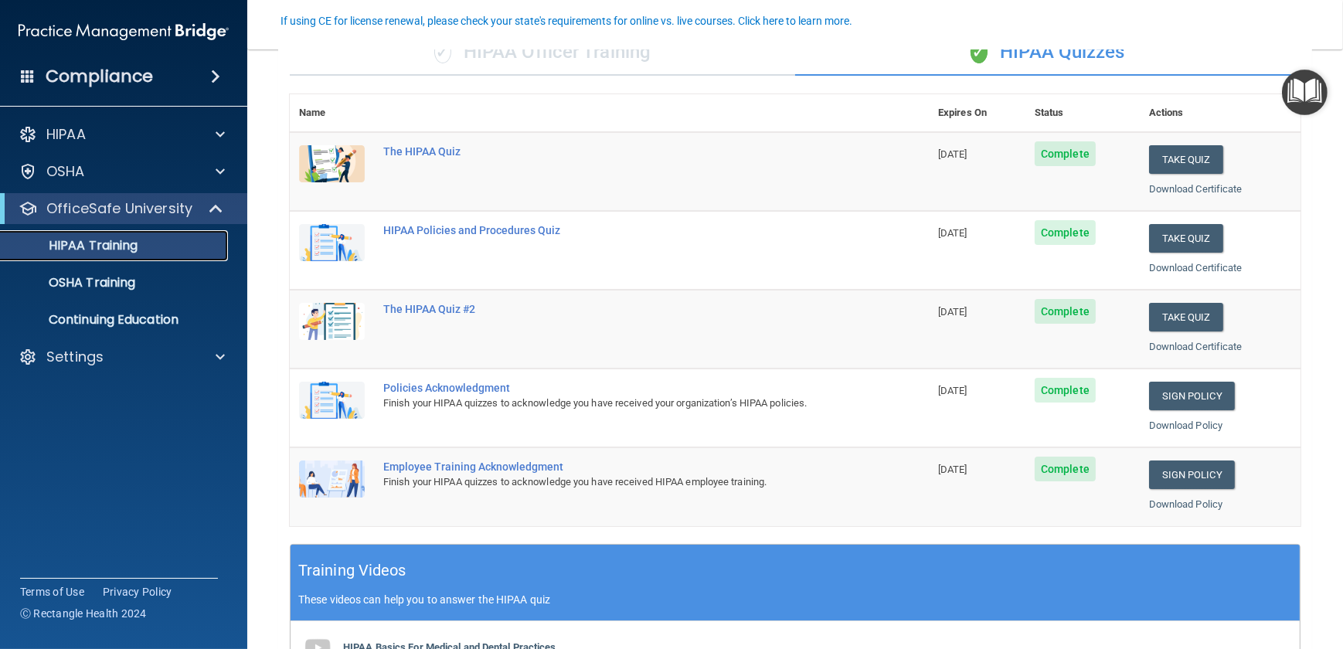
scroll to position [70, 0]
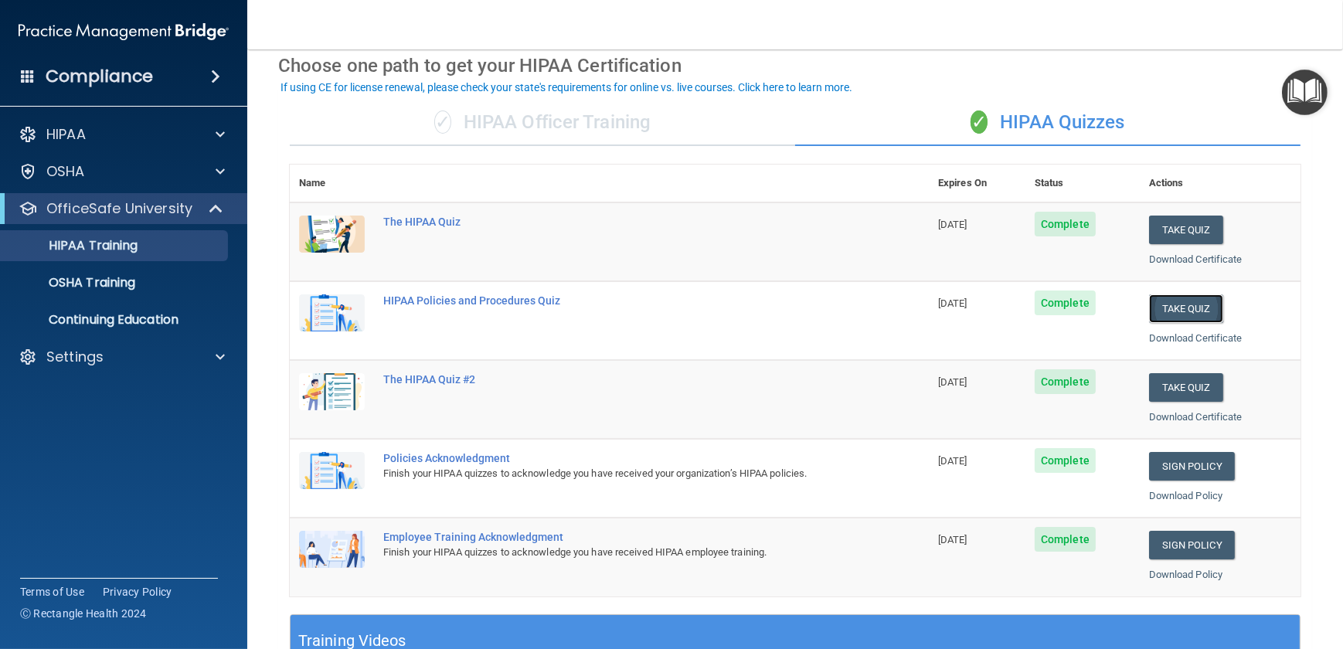
click at [1192, 304] on button "Take Quiz" at bounding box center [1186, 308] width 74 height 29
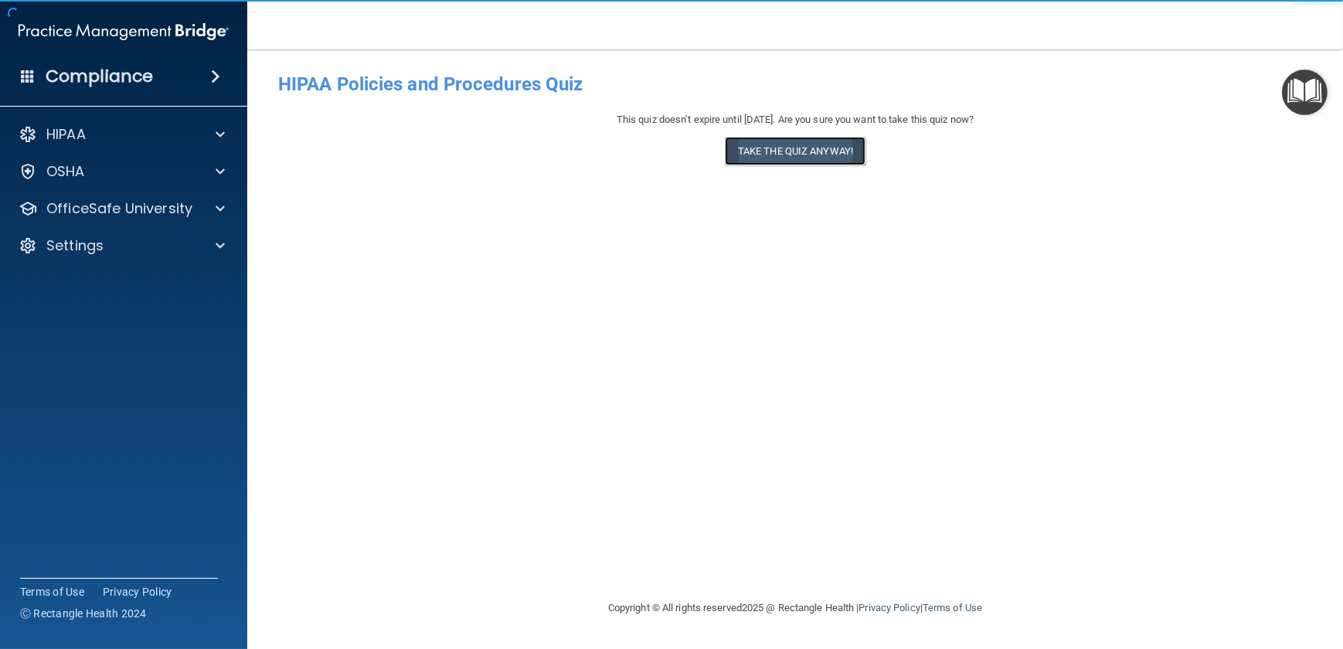
click at [788, 147] on button "Take the quiz anyway!" at bounding box center [795, 151] width 141 height 29
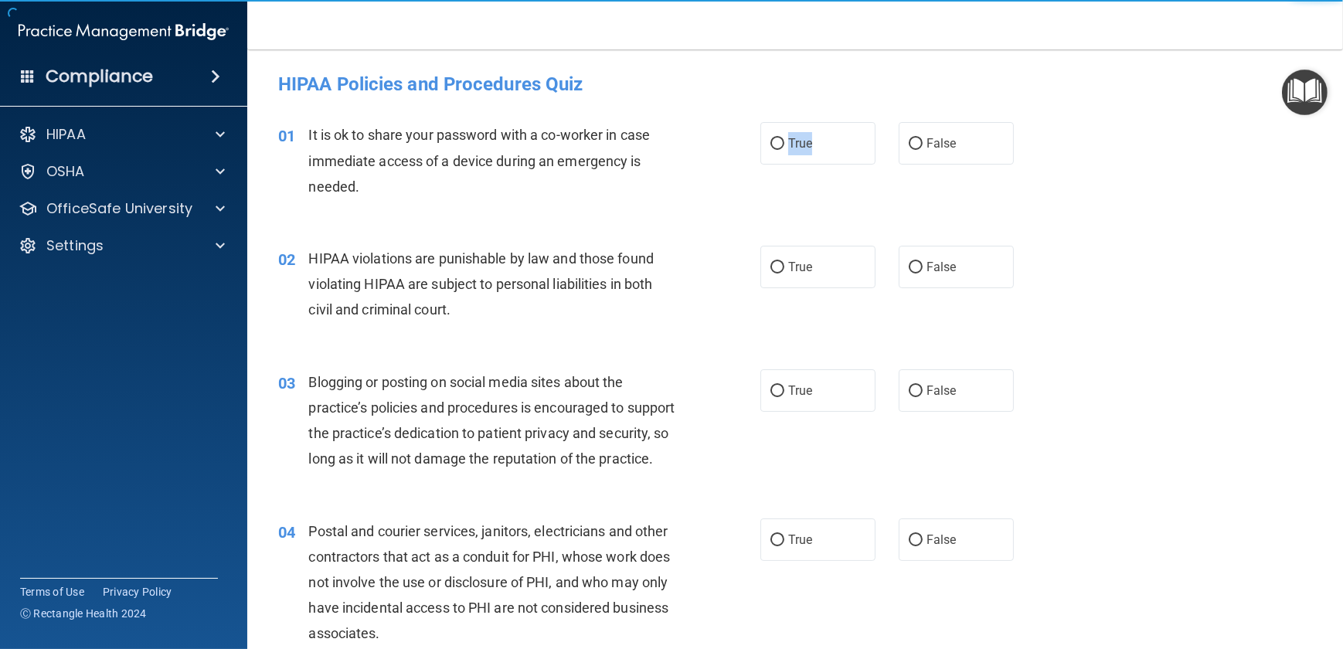
click at [788, 147] on span "True" at bounding box center [800, 143] width 24 height 15
click at [784, 147] on input "True" at bounding box center [778, 144] width 14 height 12
radio input "true"
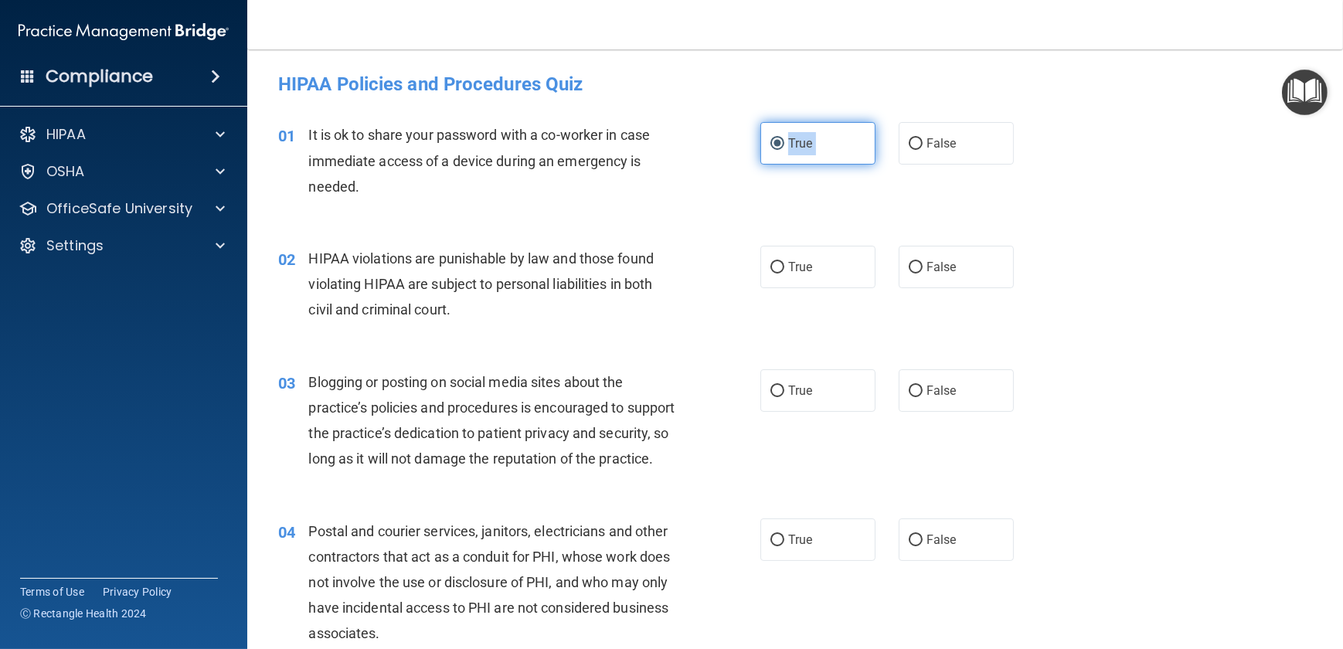
click at [788, 147] on span "True" at bounding box center [800, 143] width 24 height 15
click at [784, 147] on input "True" at bounding box center [778, 144] width 14 height 12
click at [788, 147] on span "True" at bounding box center [800, 143] width 24 height 15
click at [784, 147] on input "True" at bounding box center [778, 144] width 14 height 12
click at [910, 138] on input "False" at bounding box center [916, 144] width 14 height 12
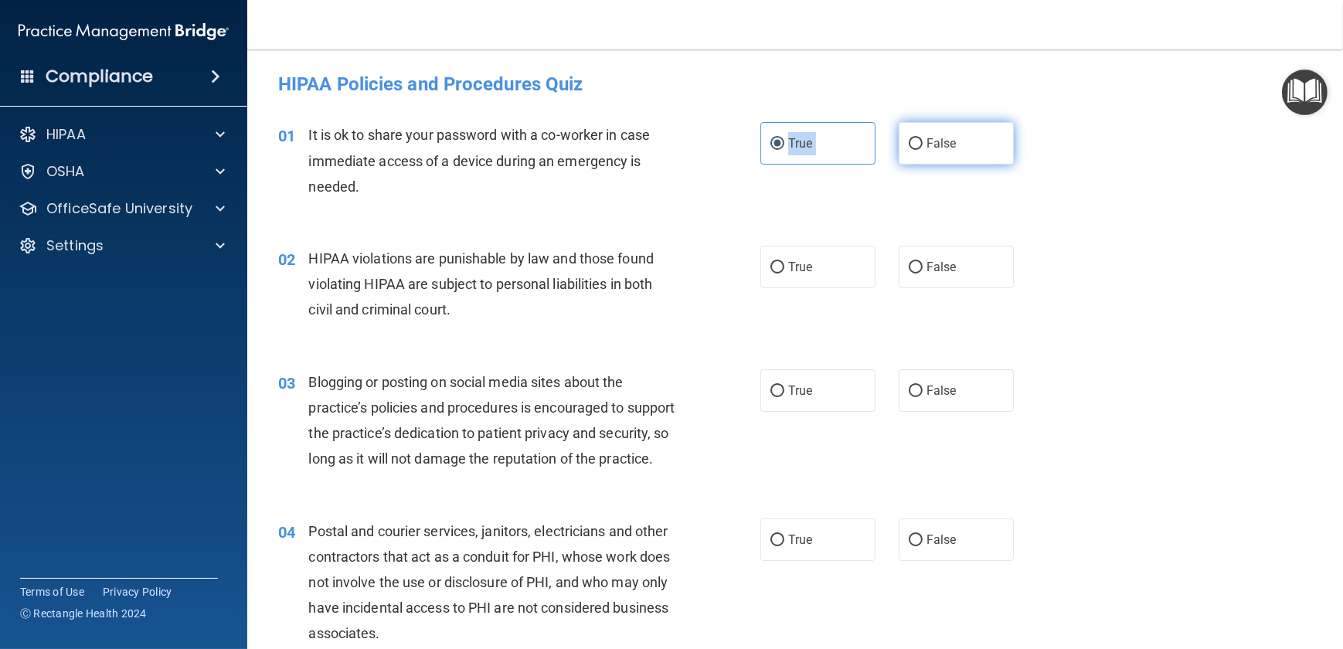
radio input "true"
radio input "false"
click at [827, 196] on div "01 It is ok to share your password with a co-worker in case immediate access of…" at bounding box center [795, 165] width 1057 height 124
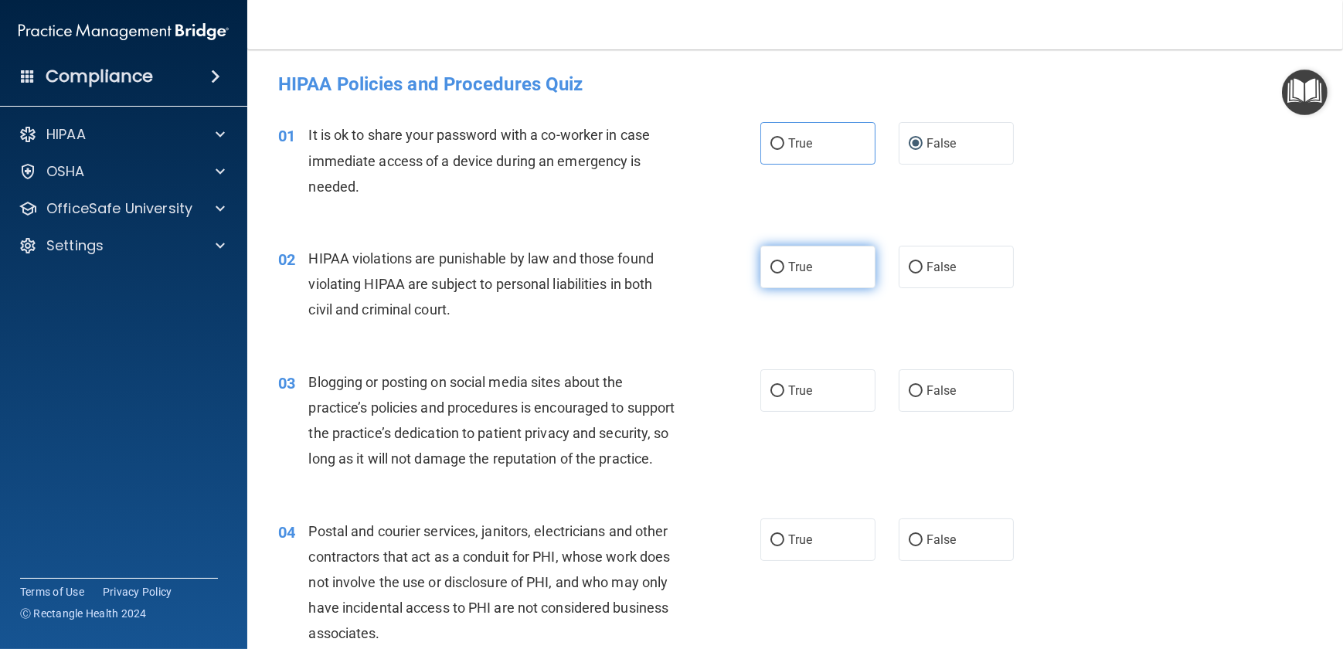
click at [777, 268] on input "True" at bounding box center [778, 268] width 14 height 12
radio input "true"
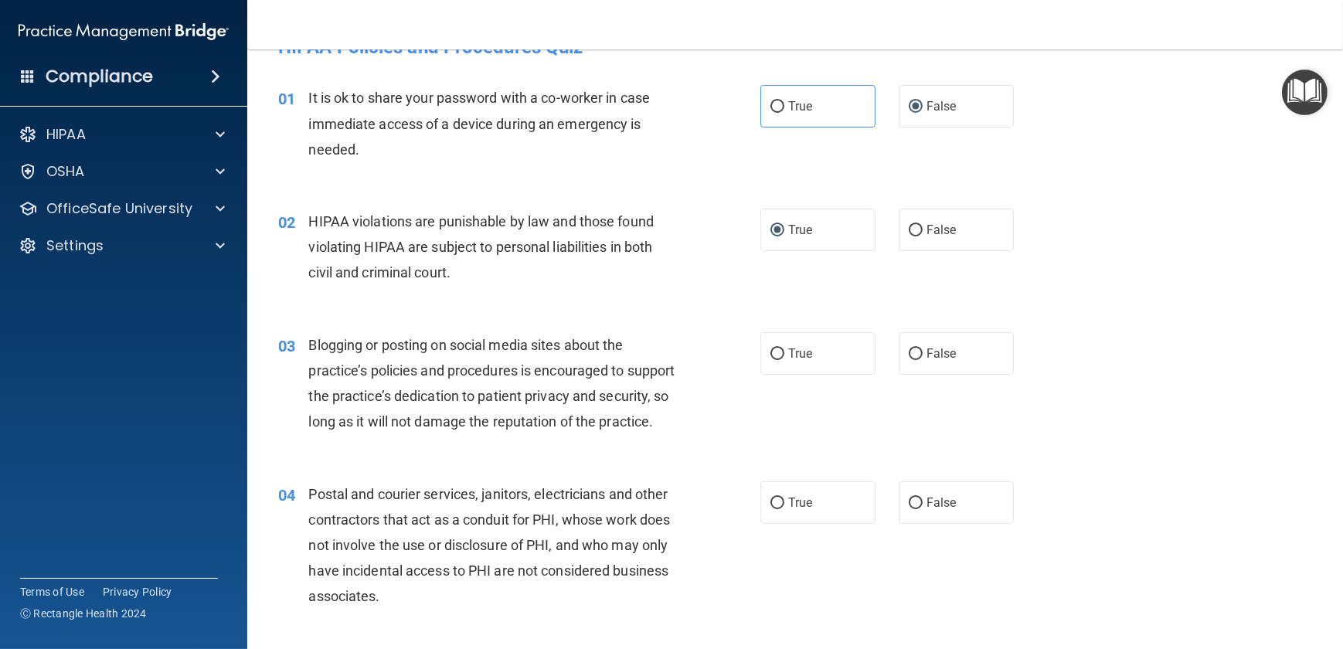
scroll to position [70, 0]
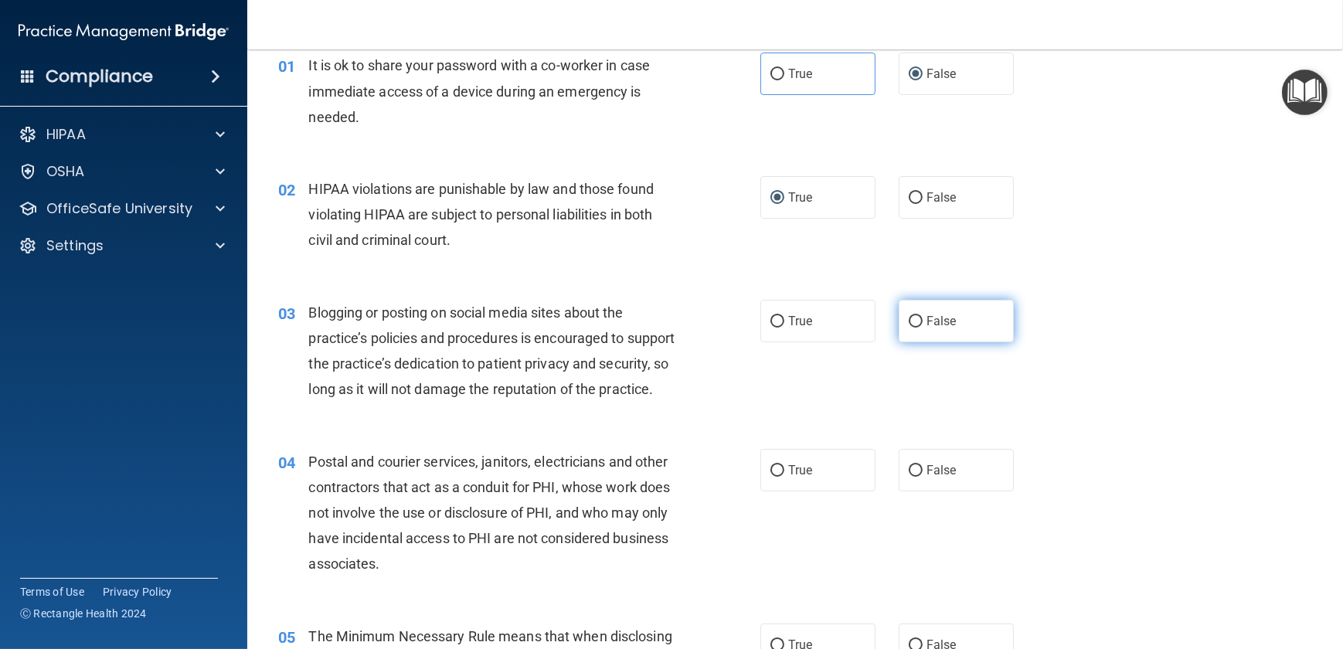
click at [909, 317] on input "False" at bounding box center [916, 322] width 14 height 12
radio input "true"
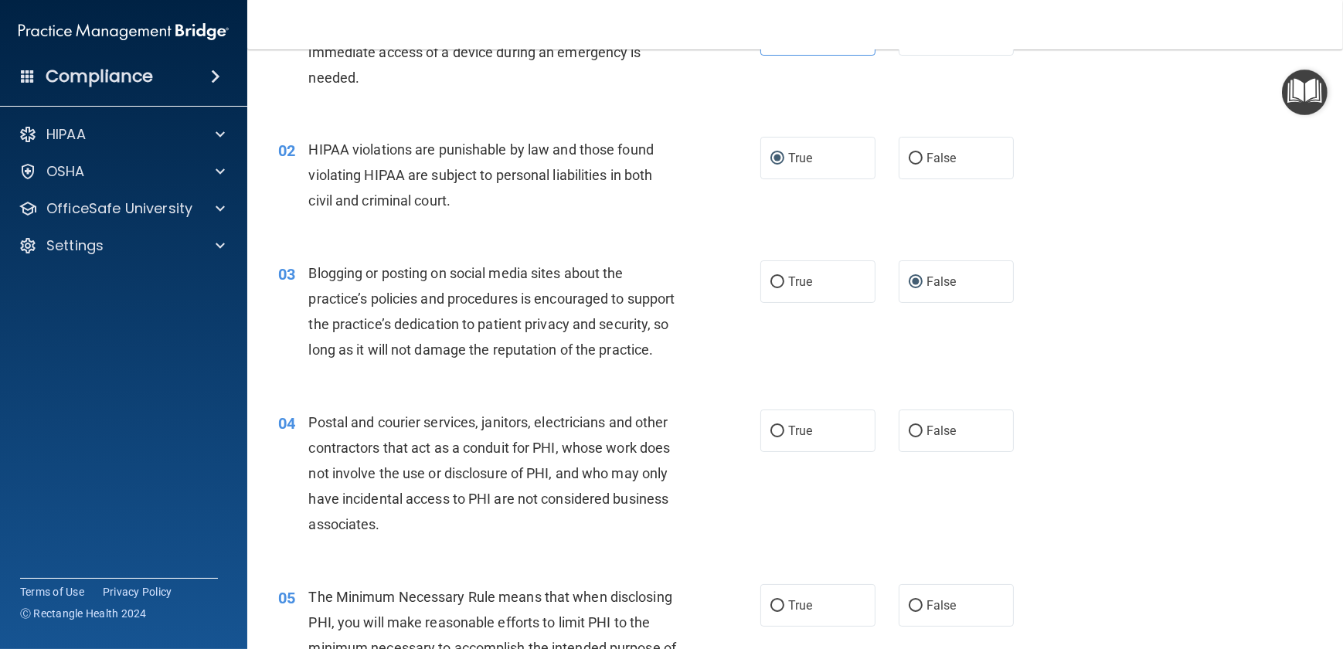
scroll to position [210, 0]
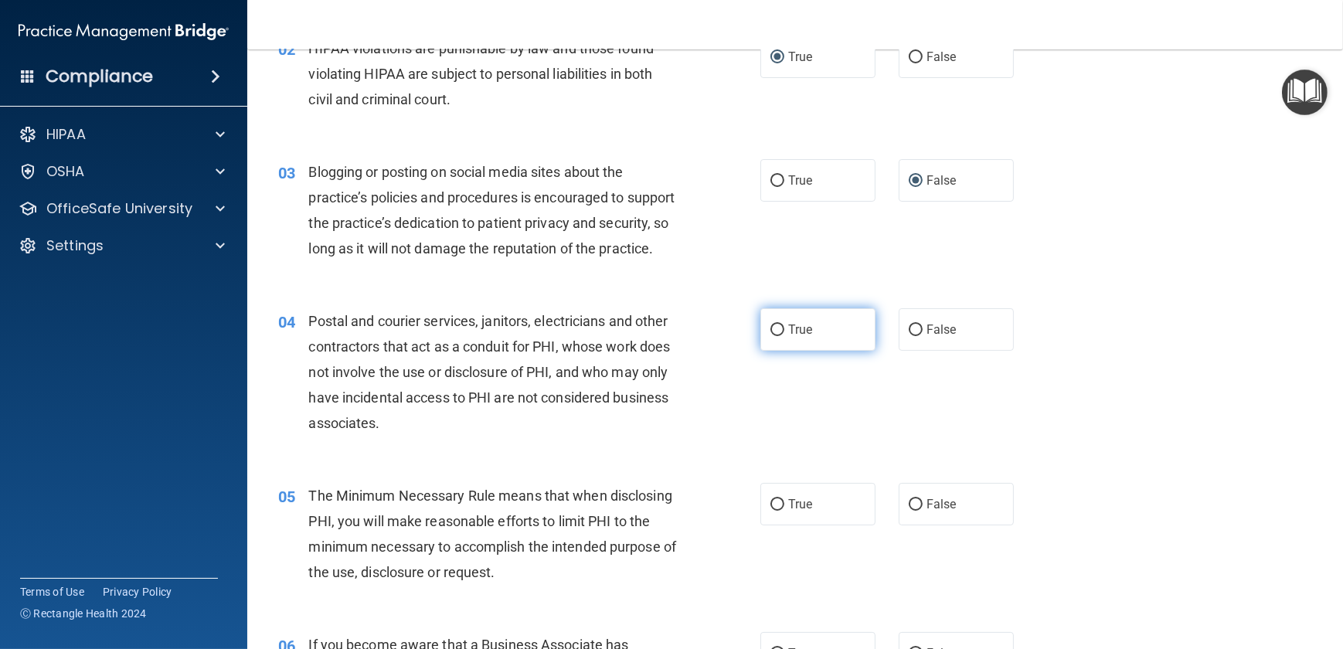
click at [771, 336] on input "True" at bounding box center [778, 331] width 14 height 12
radio input "true"
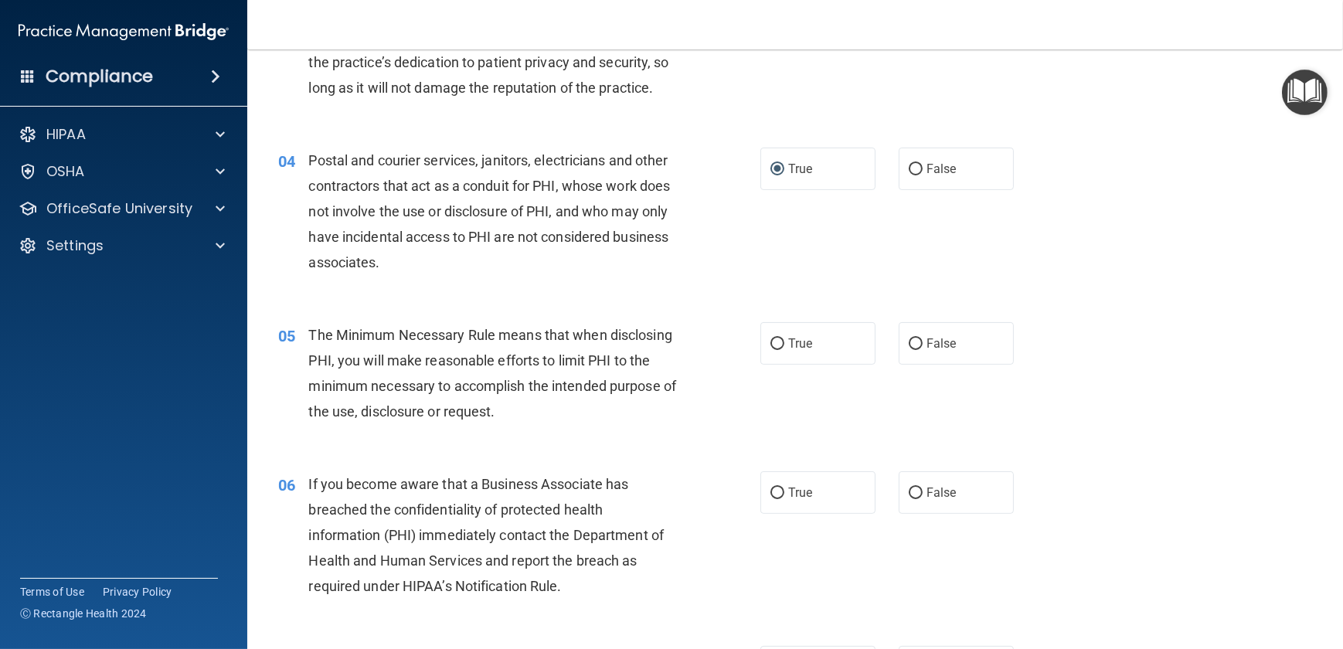
scroll to position [421, 0]
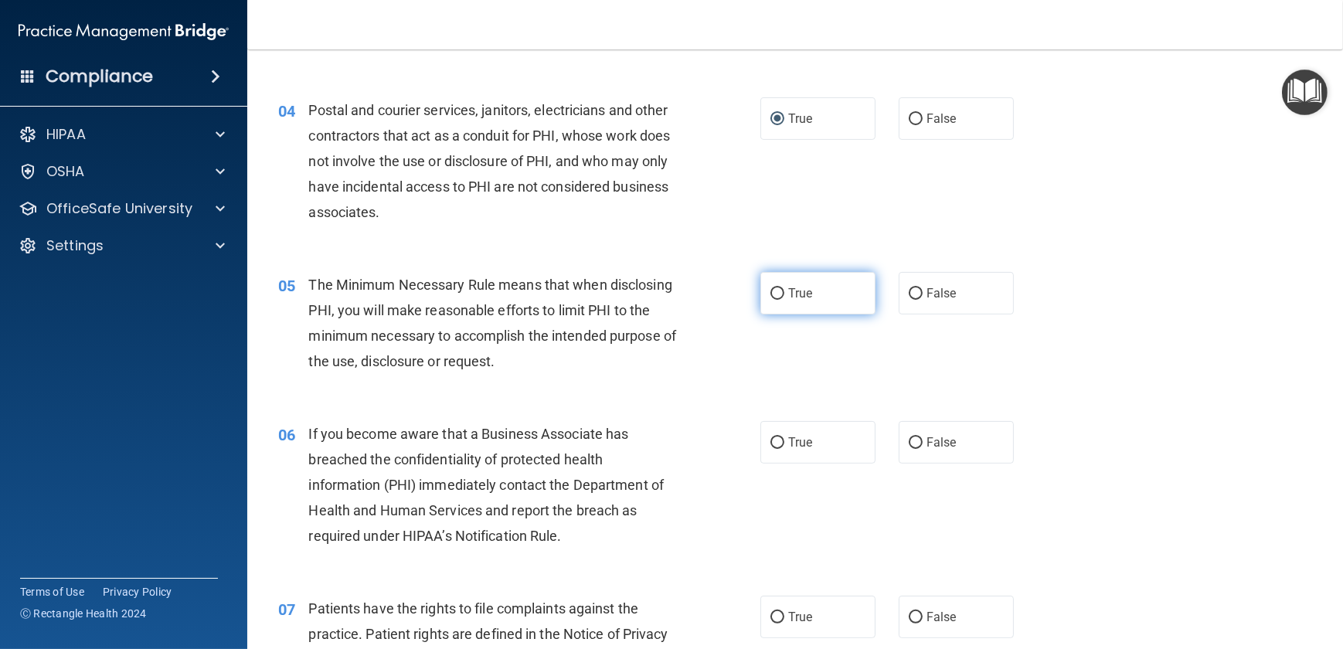
click at [777, 300] on input "True" at bounding box center [778, 294] width 14 height 12
radio input "true"
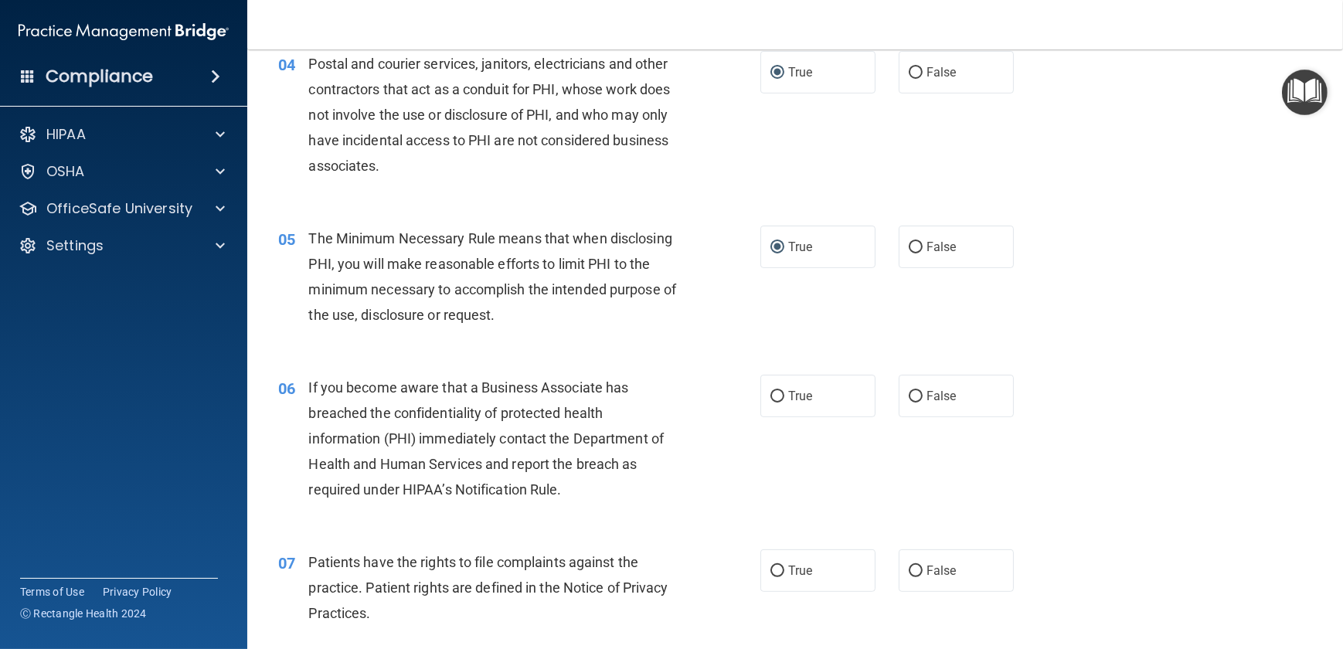
scroll to position [562, 0]
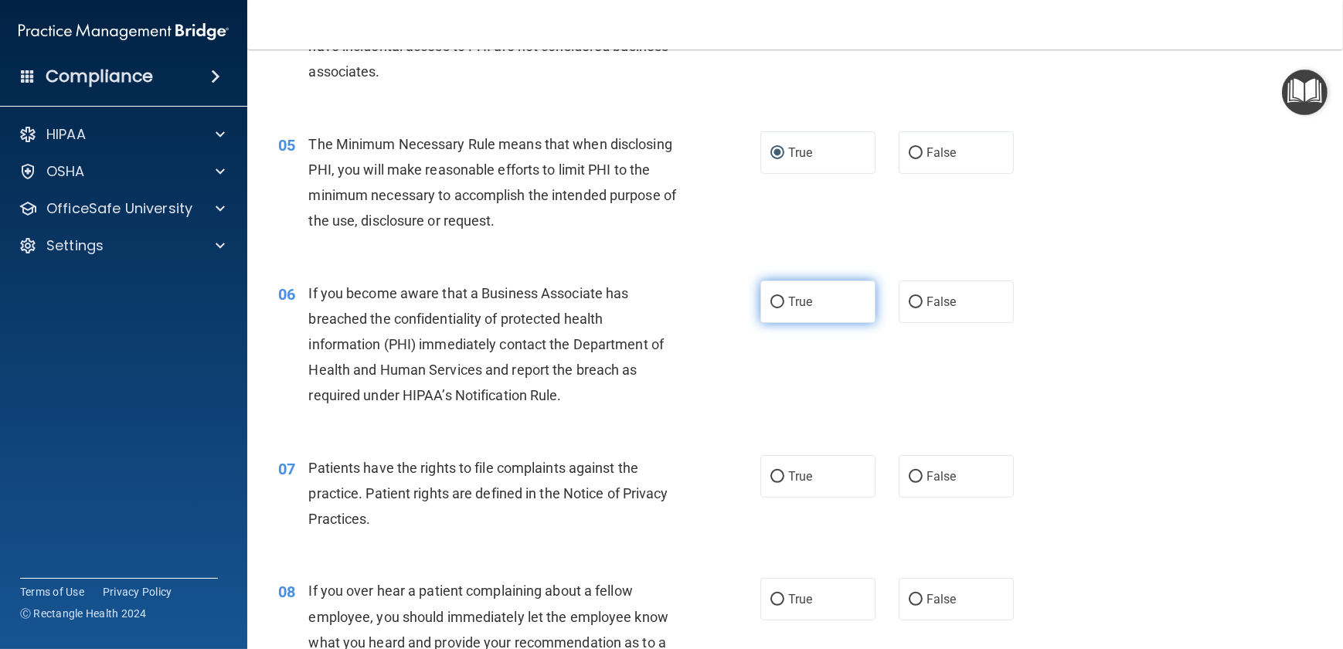
click at [774, 308] on input "True" at bounding box center [778, 303] width 14 height 12
radio input "true"
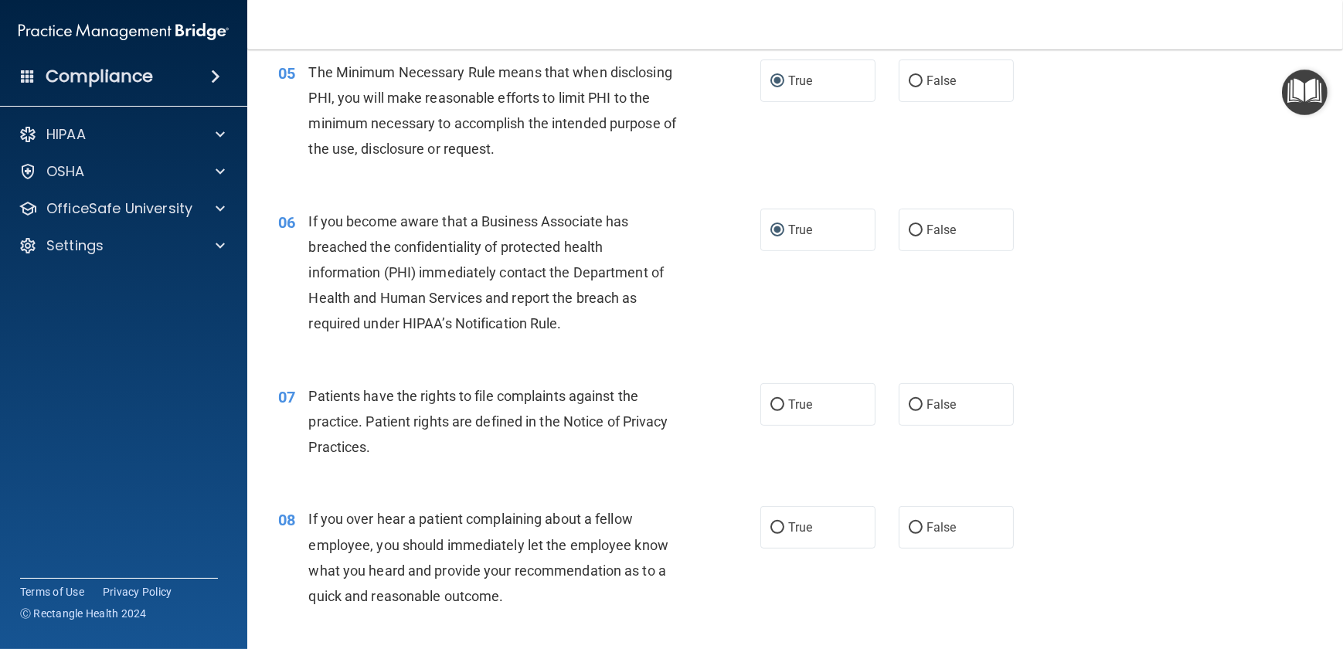
scroll to position [703, 0]
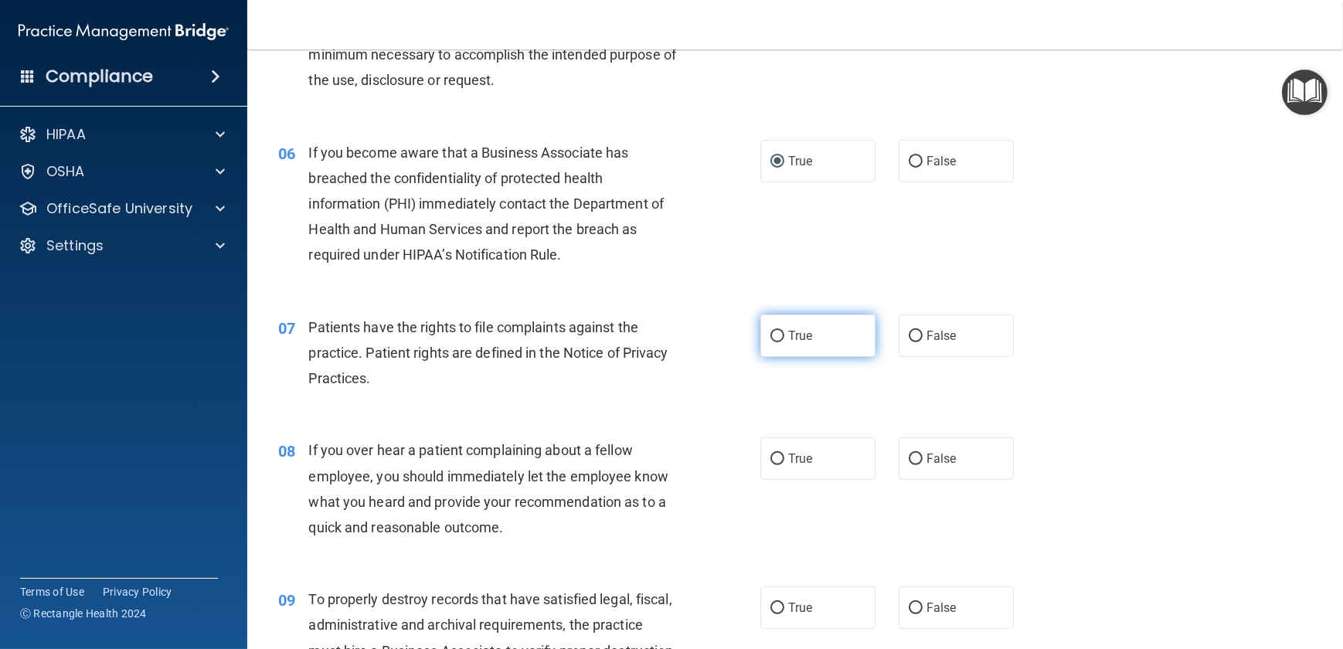
click at [774, 342] on input "True" at bounding box center [778, 337] width 14 height 12
radio input "true"
click at [774, 342] on input "True" at bounding box center [778, 337] width 14 height 12
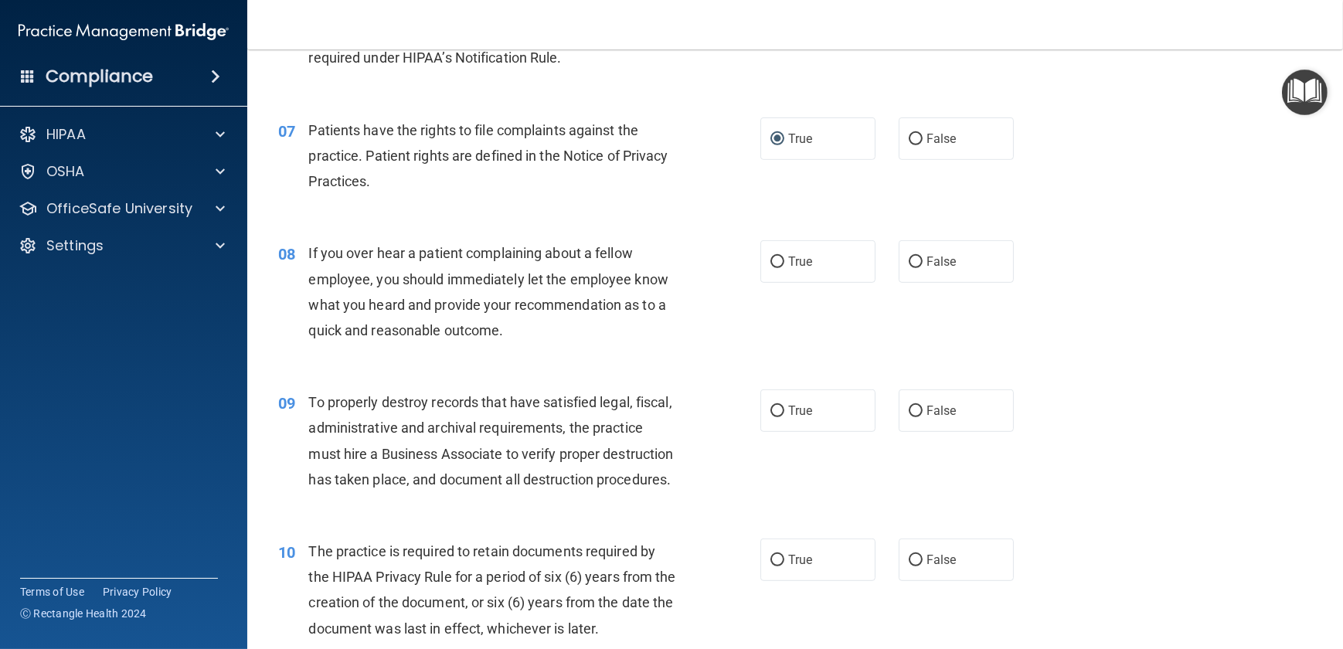
scroll to position [913, 0]
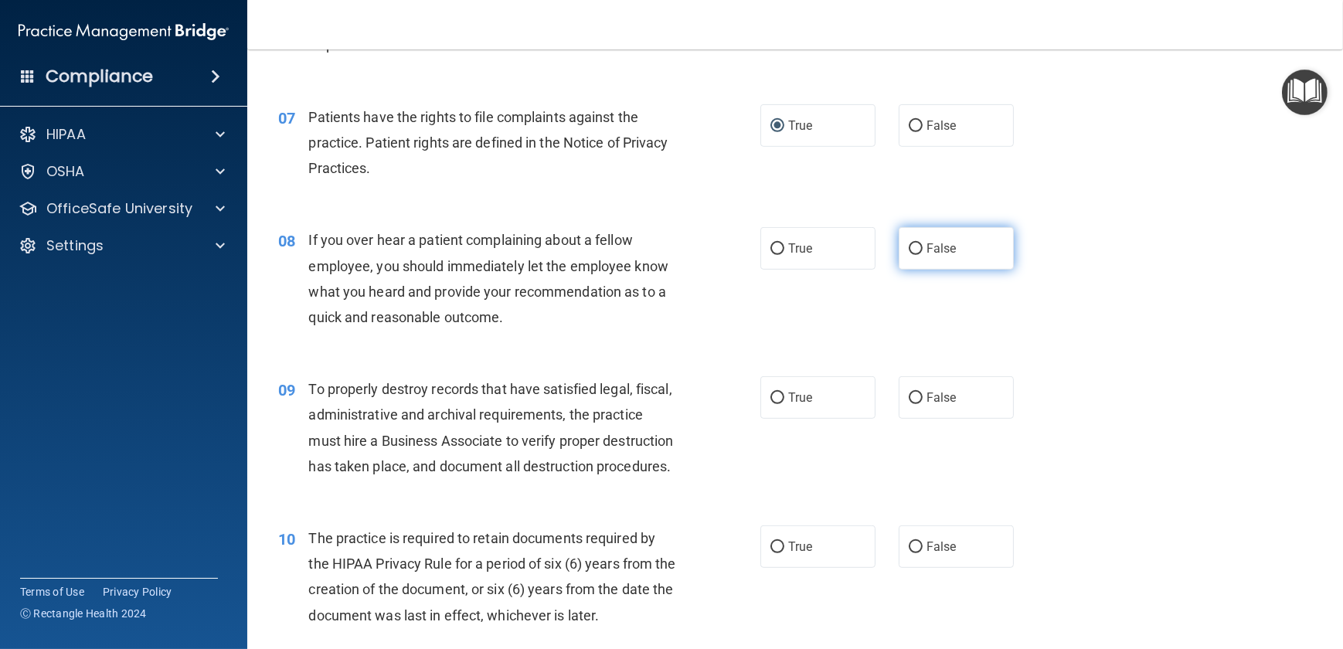
click at [909, 255] on input "False" at bounding box center [916, 249] width 14 height 12
radio input "true"
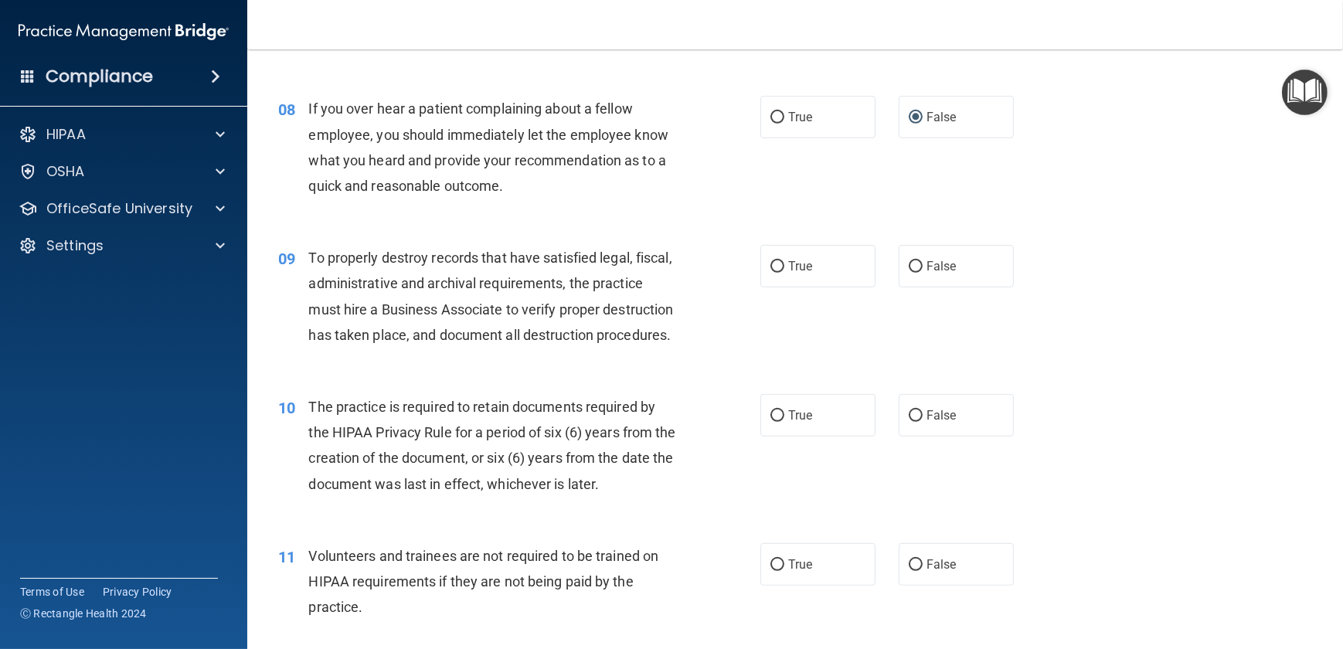
scroll to position [1124, 0]
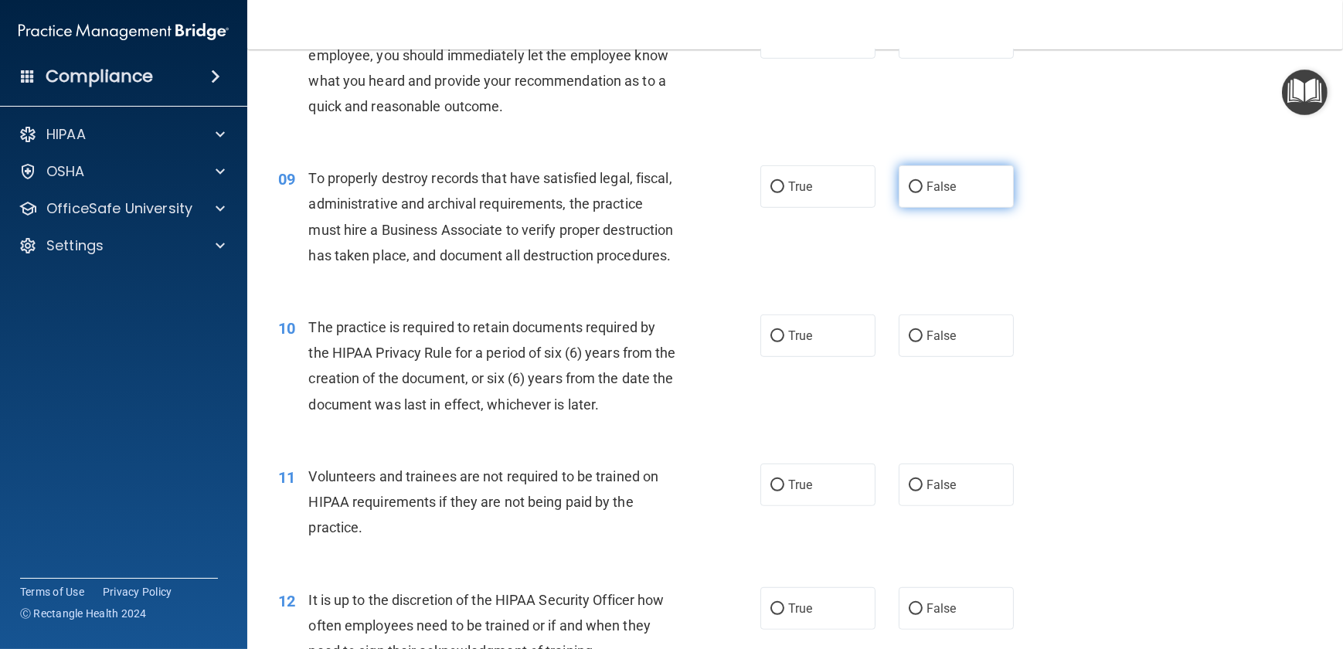
click at [912, 193] on input "False" at bounding box center [916, 188] width 14 height 12
radio input "true"
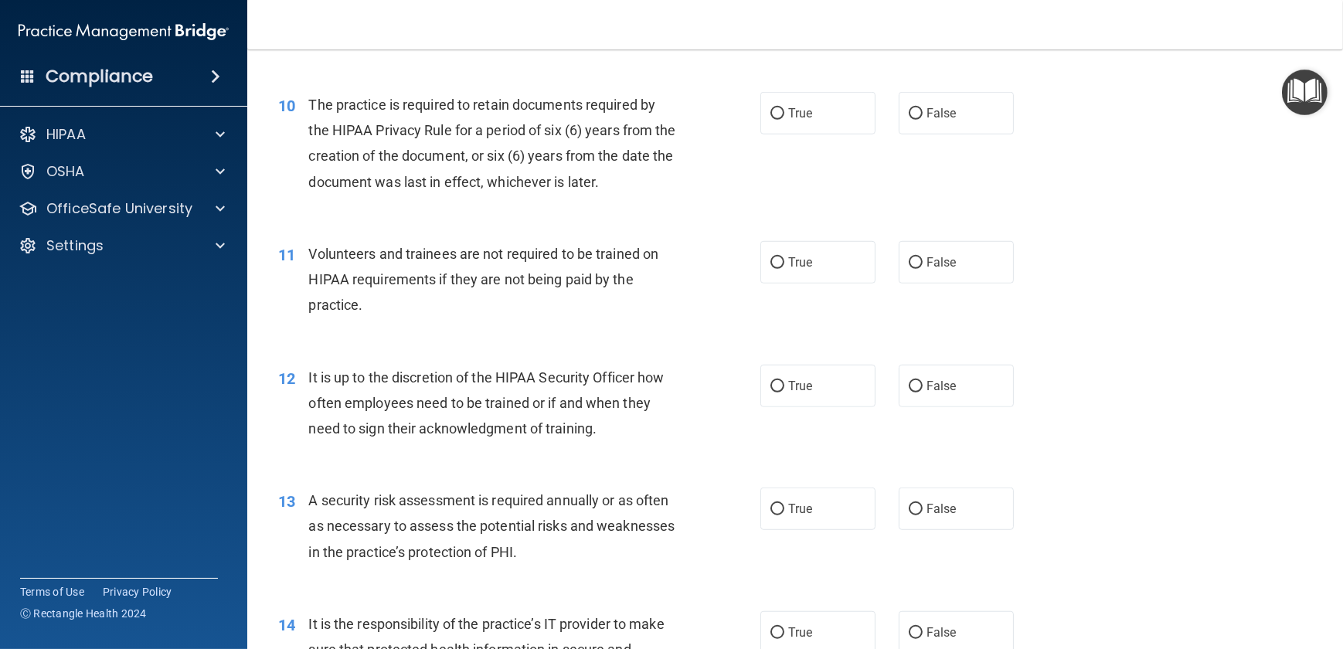
scroll to position [1405, 0]
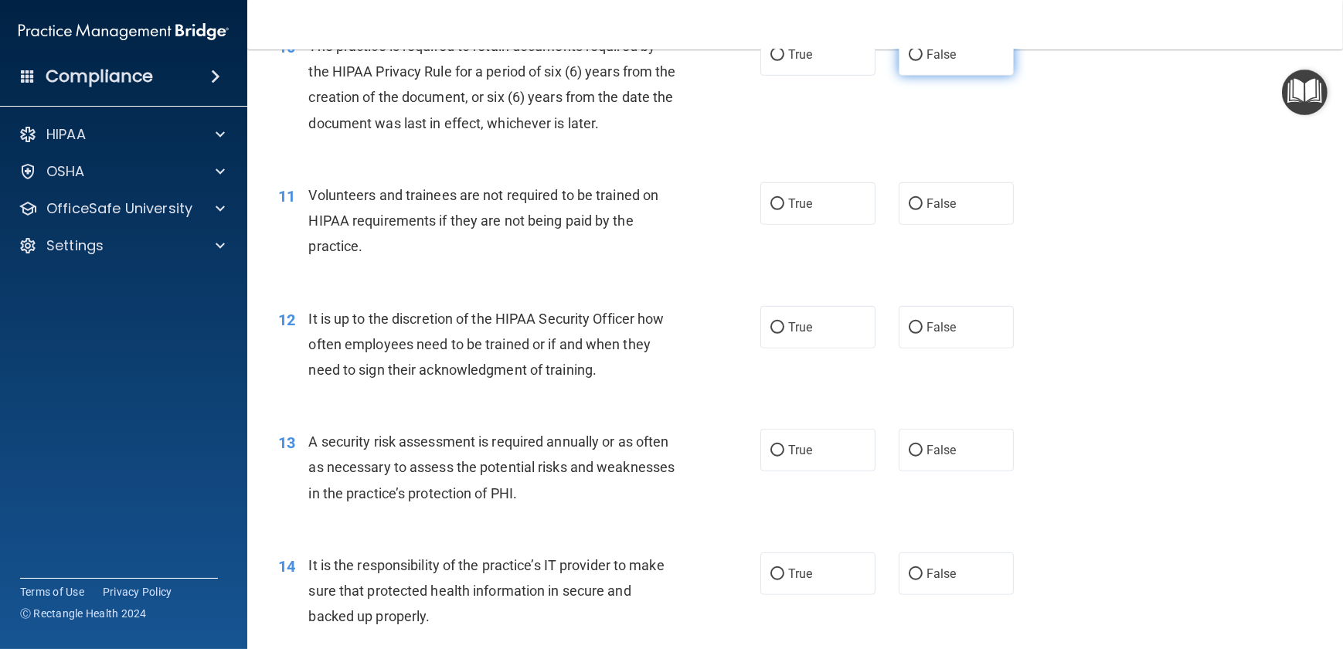
click at [910, 61] on input "False" at bounding box center [916, 55] width 14 height 12
radio input "true"
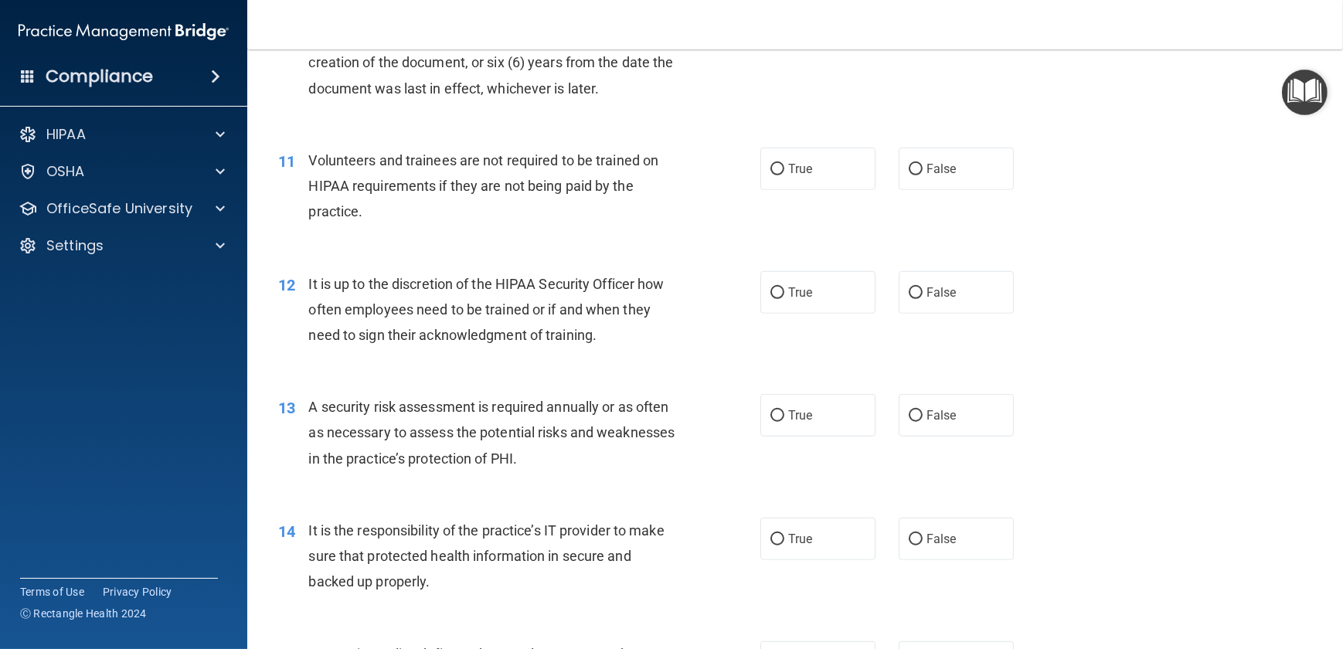
scroll to position [1475, 0]
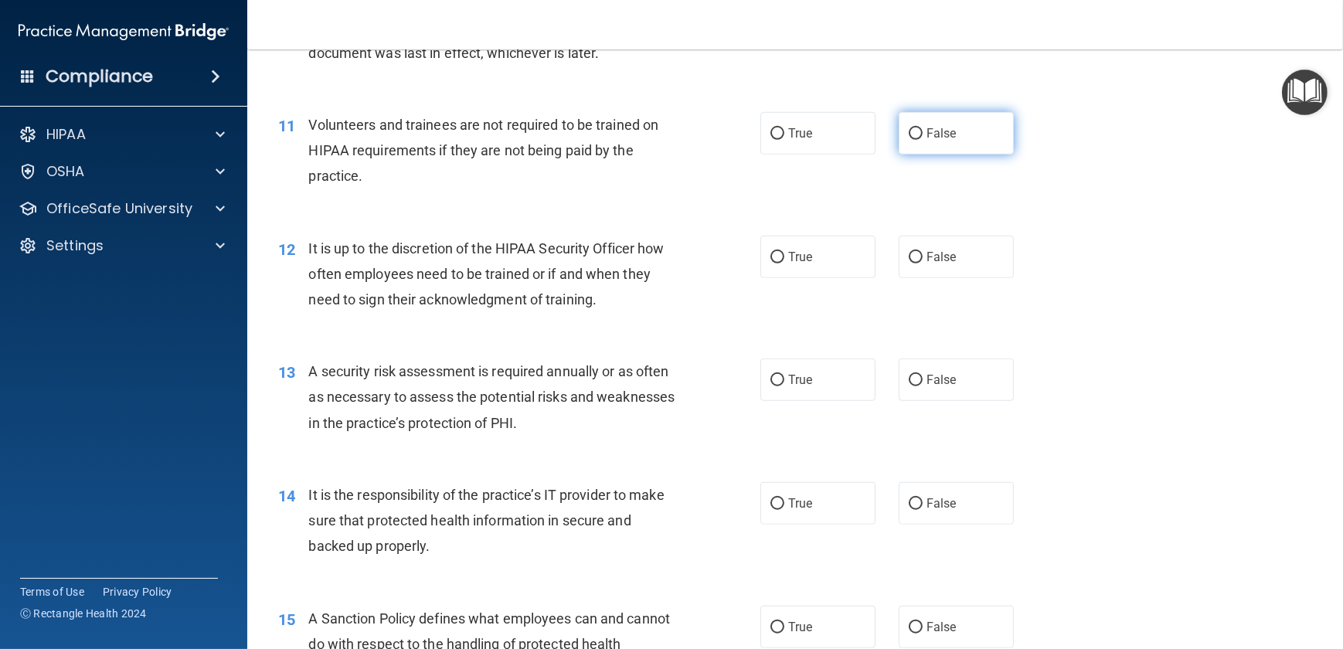
click at [910, 140] on input "False" at bounding box center [916, 134] width 14 height 12
radio input "true"
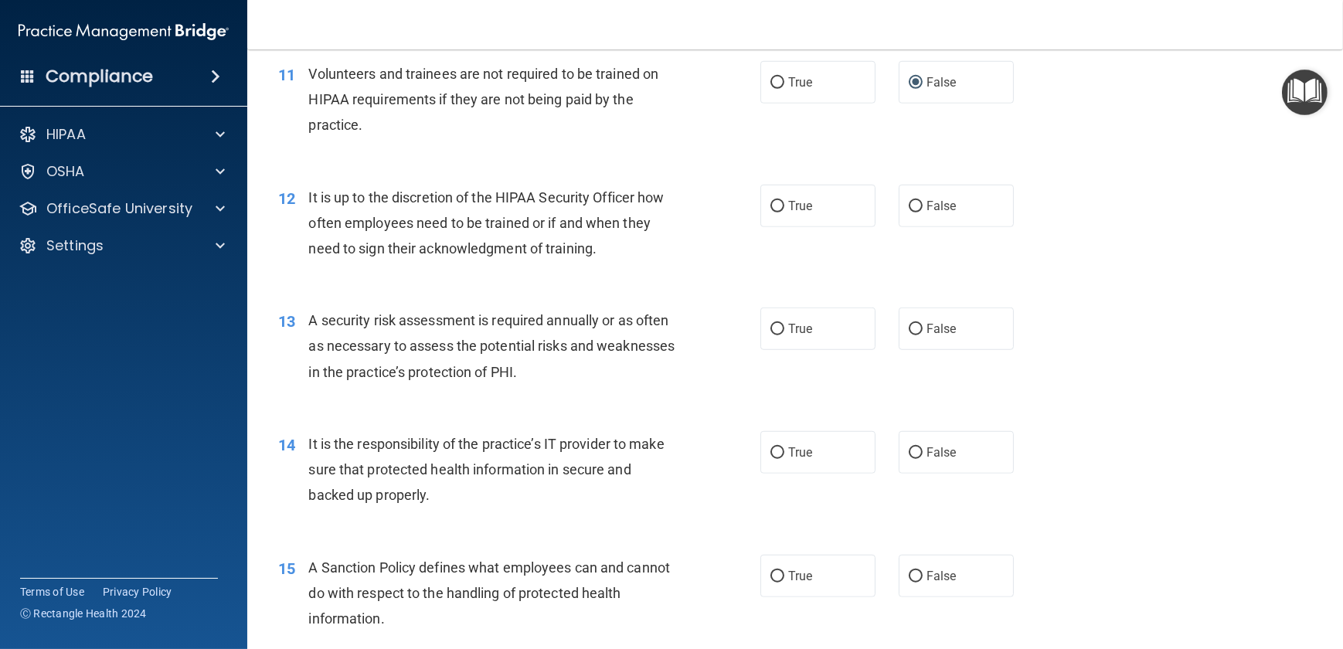
scroll to position [1615, 0]
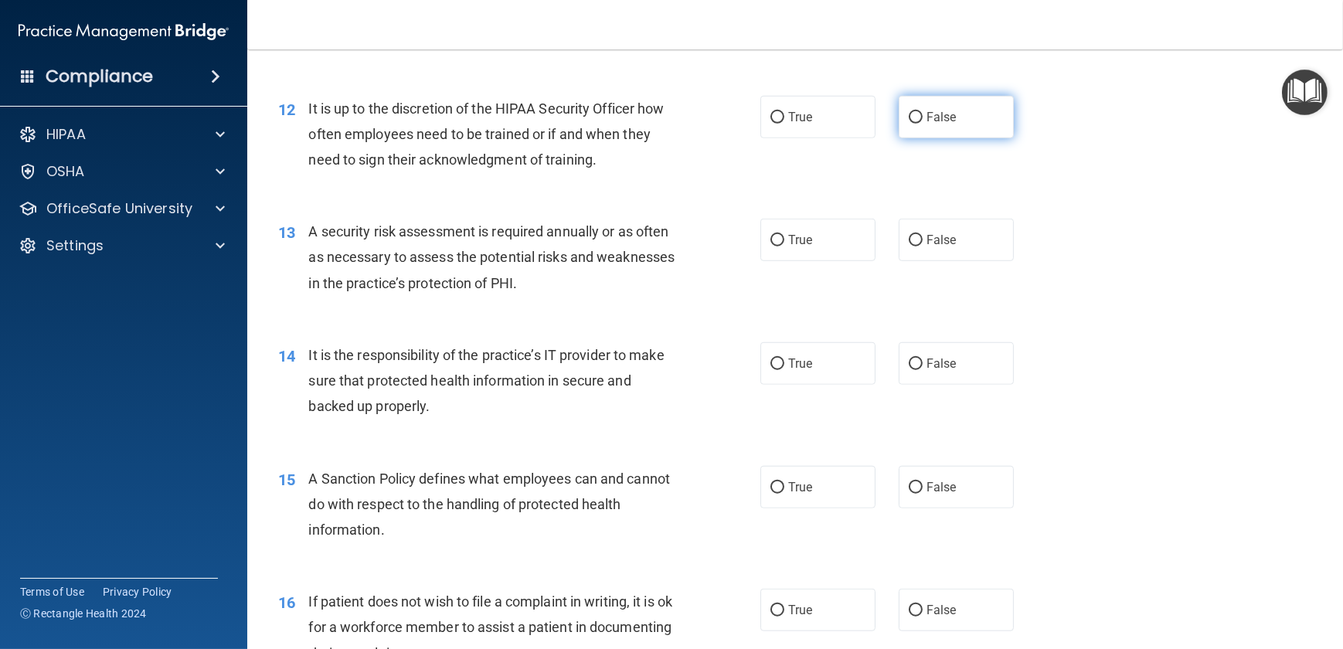
click at [909, 124] on input "False" at bounding box center [916, 118] width 14 height 12
radio input "true"
click at [772, 247] on input "True" at bounding box center [778, 241] width 14 height 12
radio input "true"
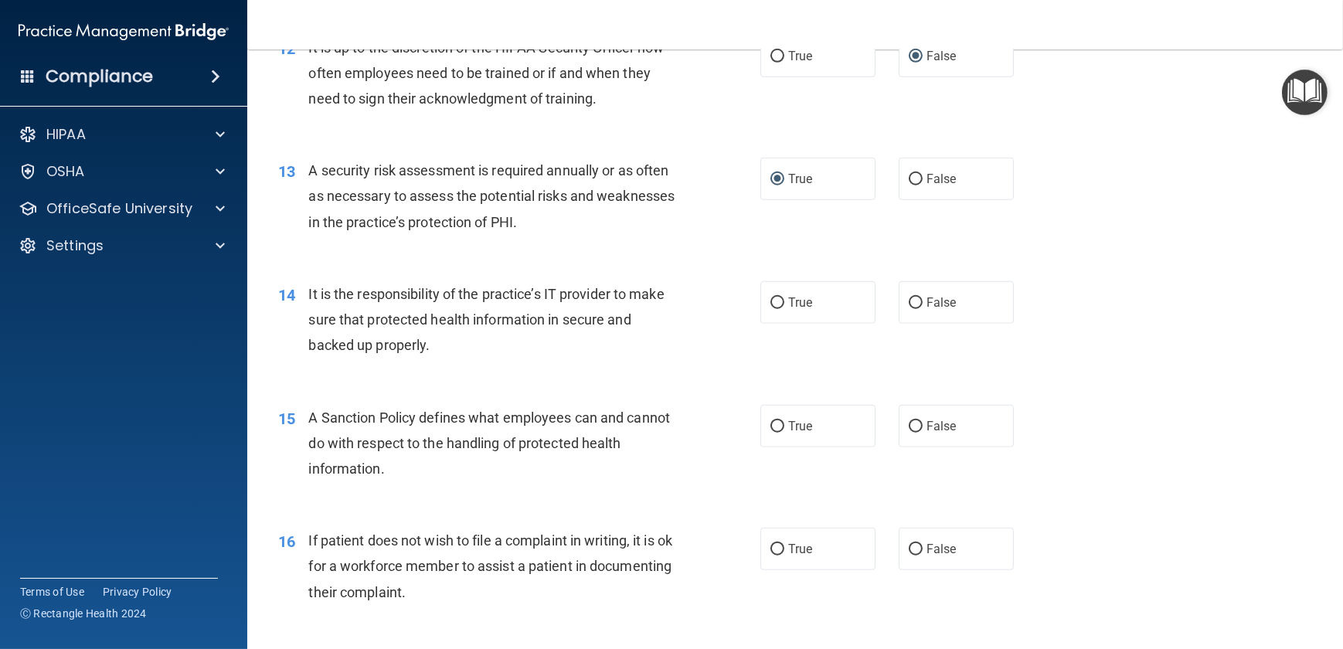
scroll to position [1756, 0]
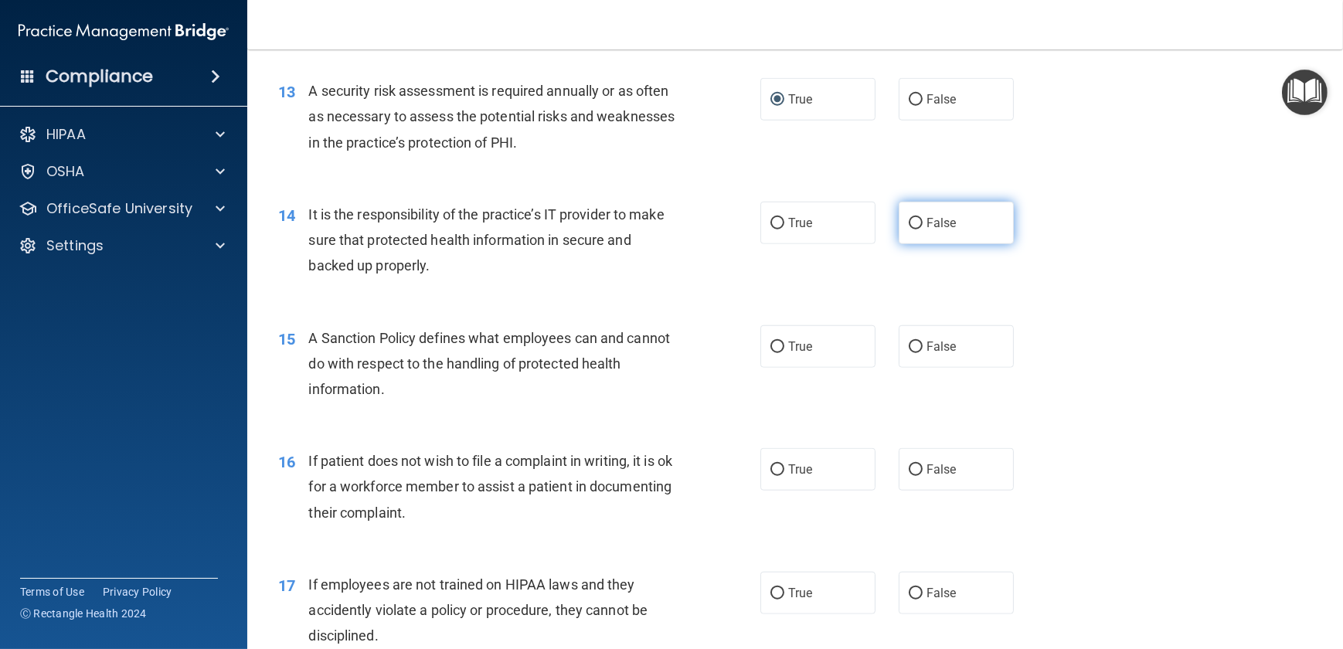
click at [909, 230] on input "False" at bounding box center [916, 224] width 14 height 12
radio input "true"
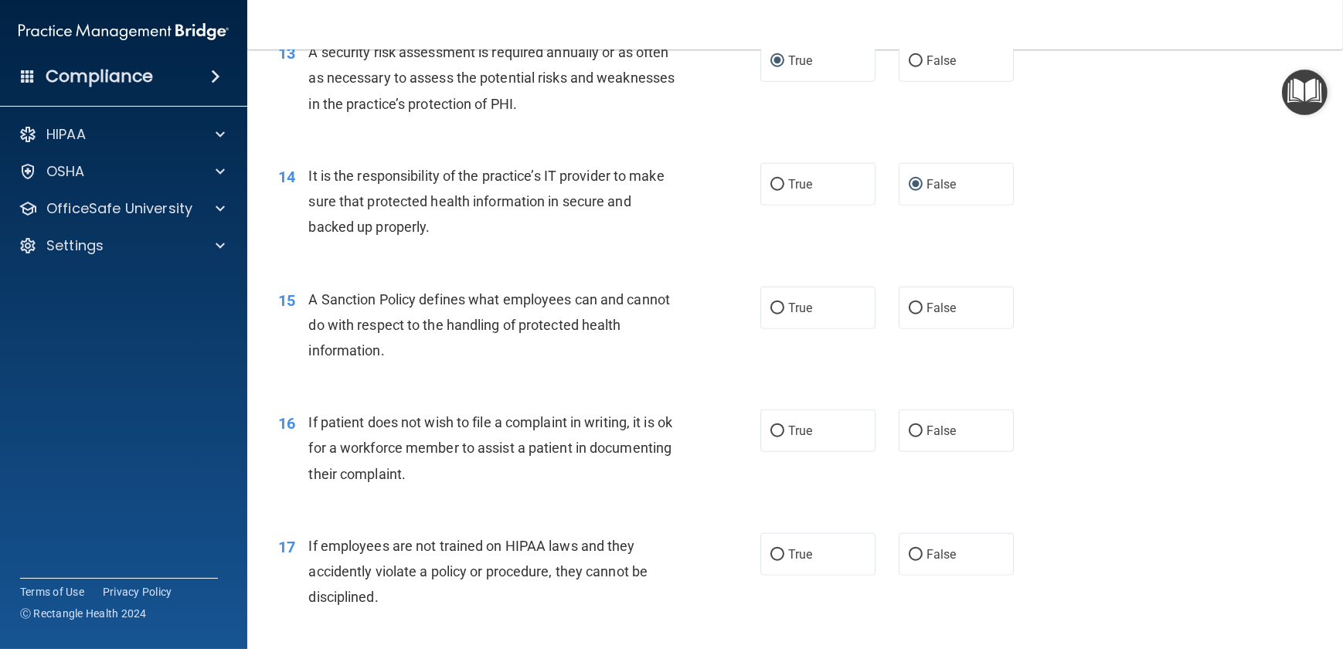
scroll to position [1826, 0]
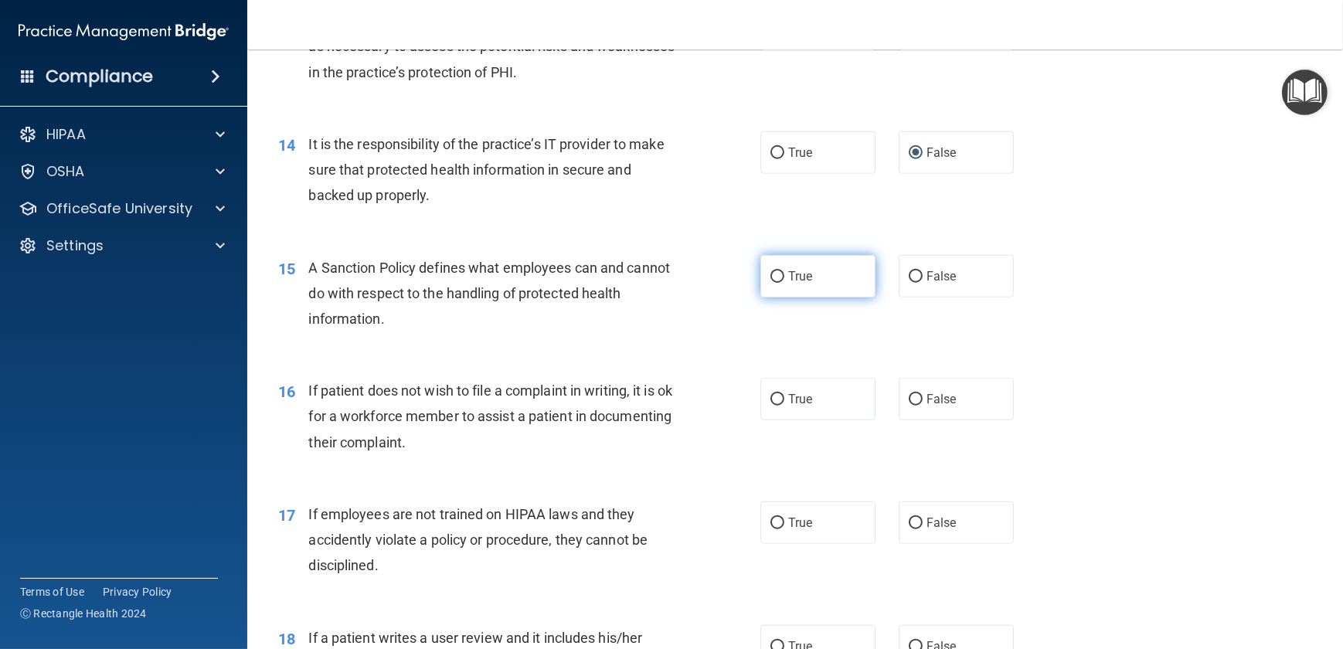
click at [771, 283] on input "True" at bounding box center [778, 277] width 14 height 12
radio input "true"
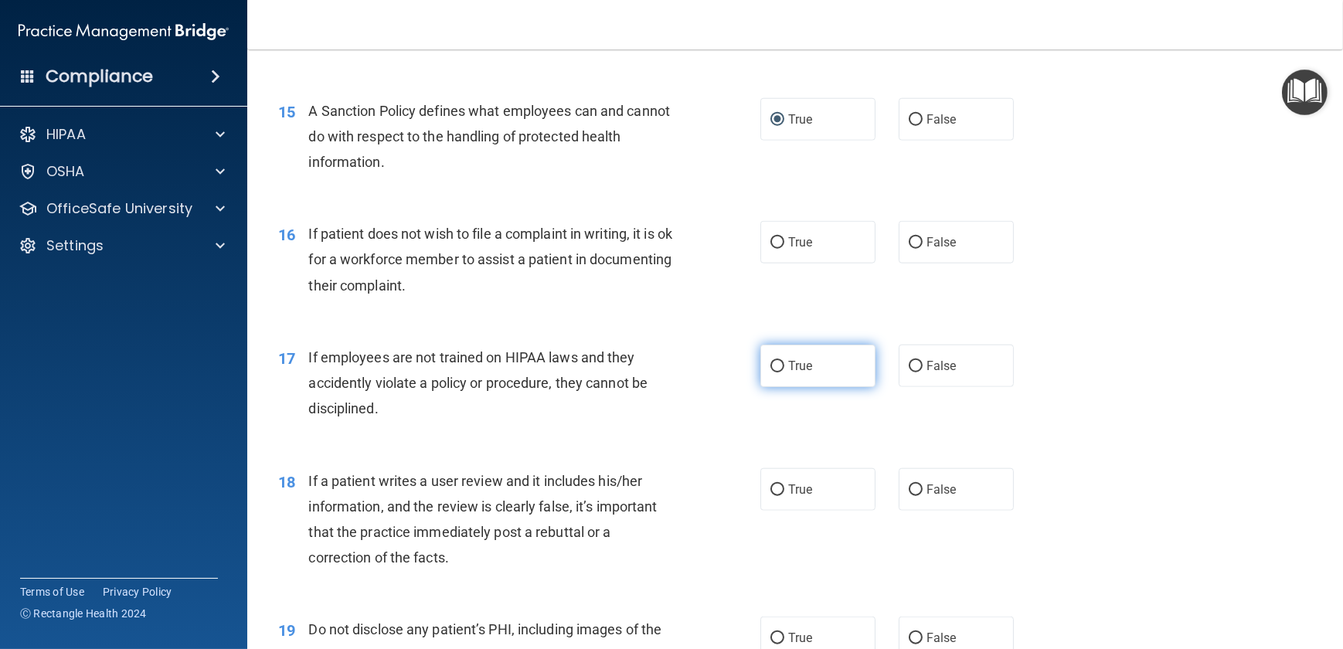
scroll to position [2037, 0]
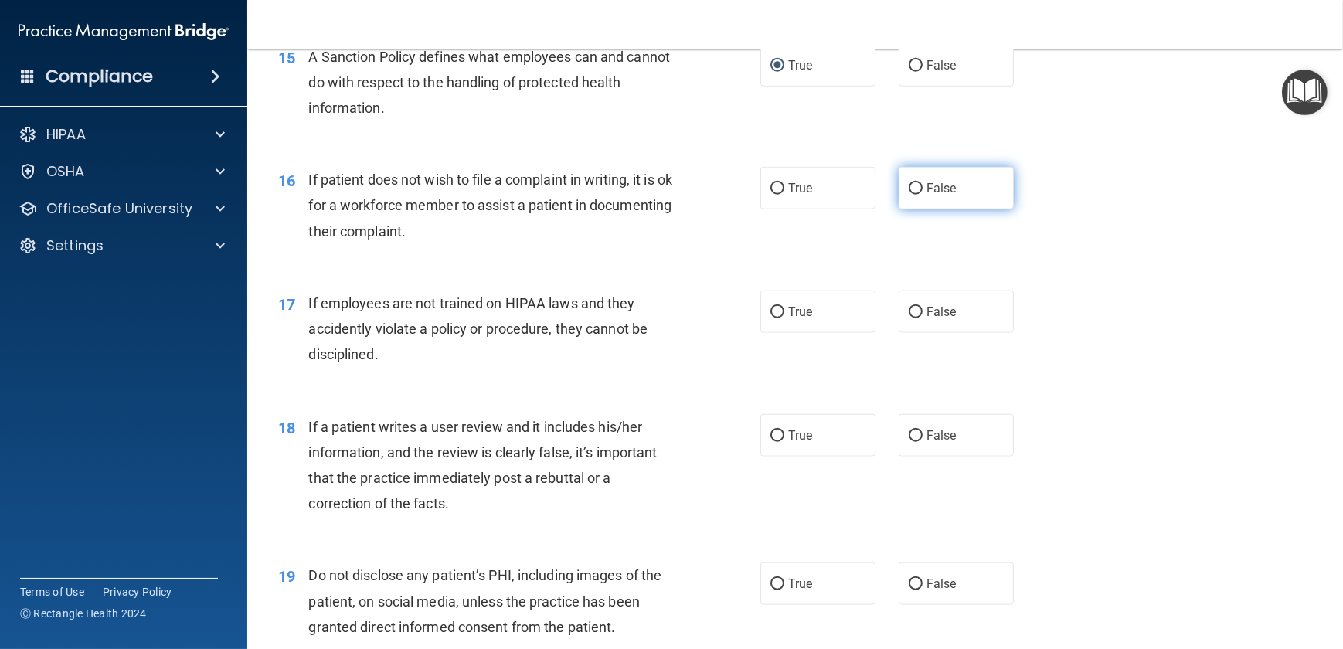
click at [909, 195] on input "False" at bounding box center [916, 189] width 14 height 12
radio input "true"
click at [909, 195] on input "False" at bounding box center [916, 189] width 14 height 12
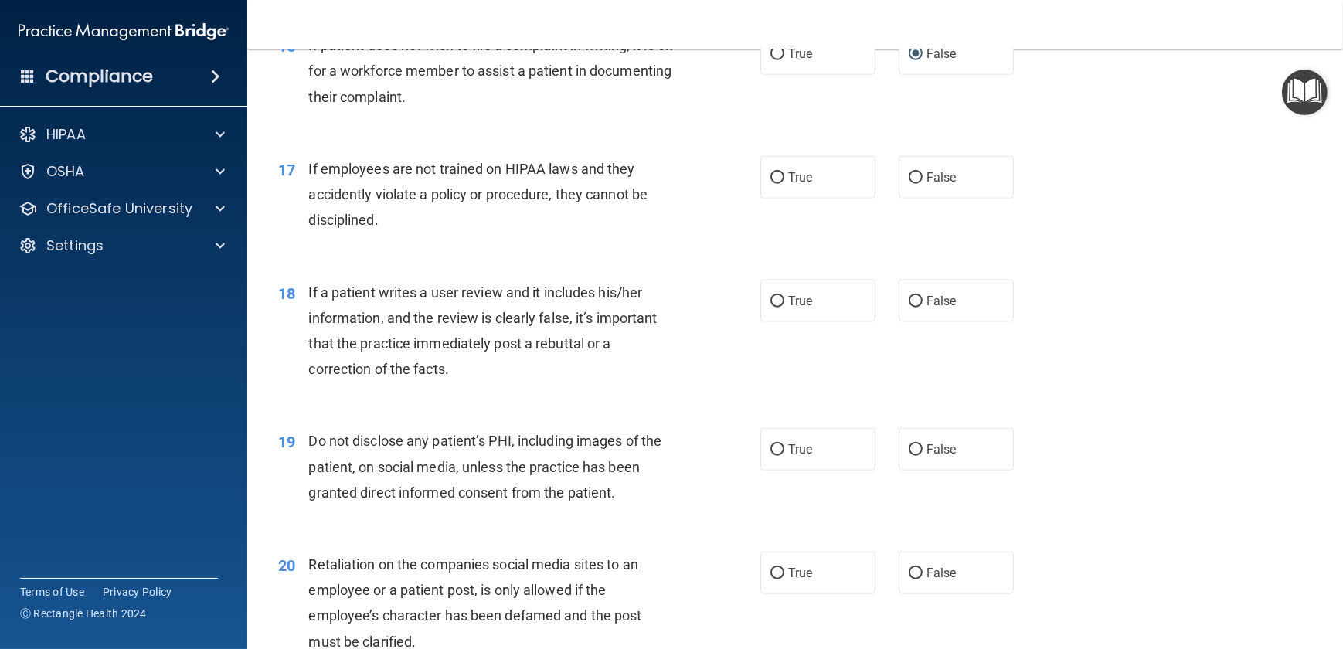
scroll to position [2178, 0]
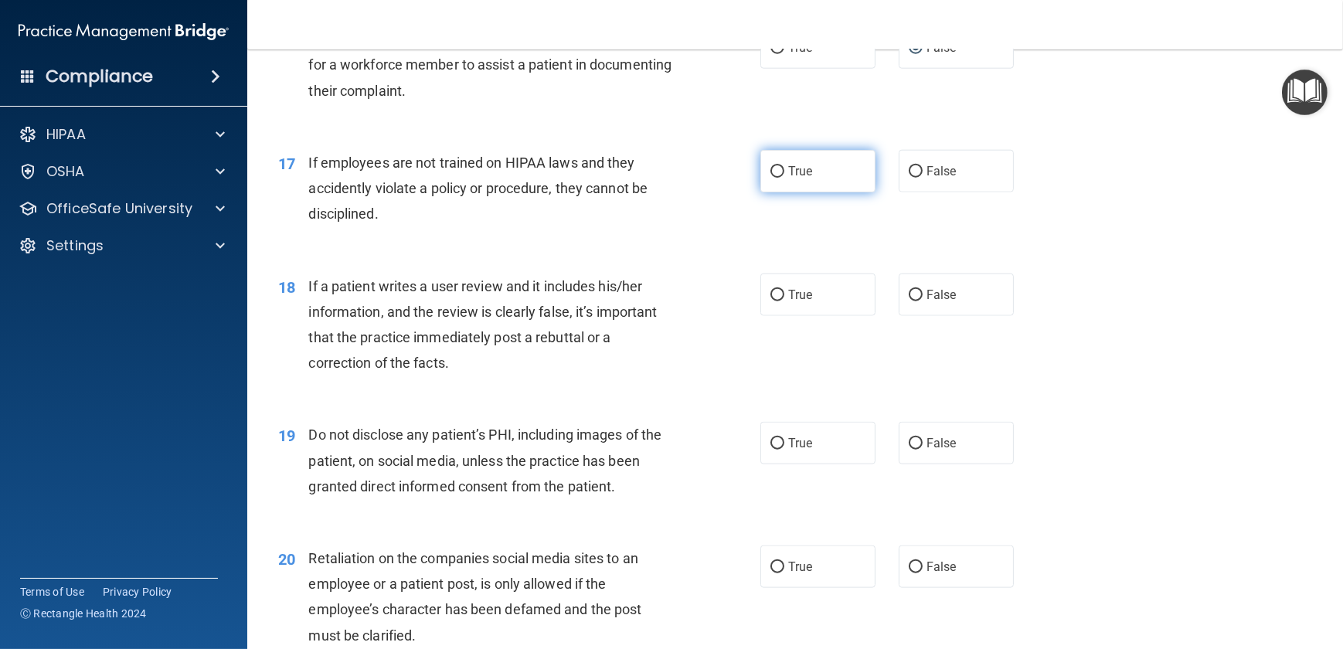
click at [774, 178] on input "True" at bounding box center [778, 172] width 14 height 12
radio input "true"
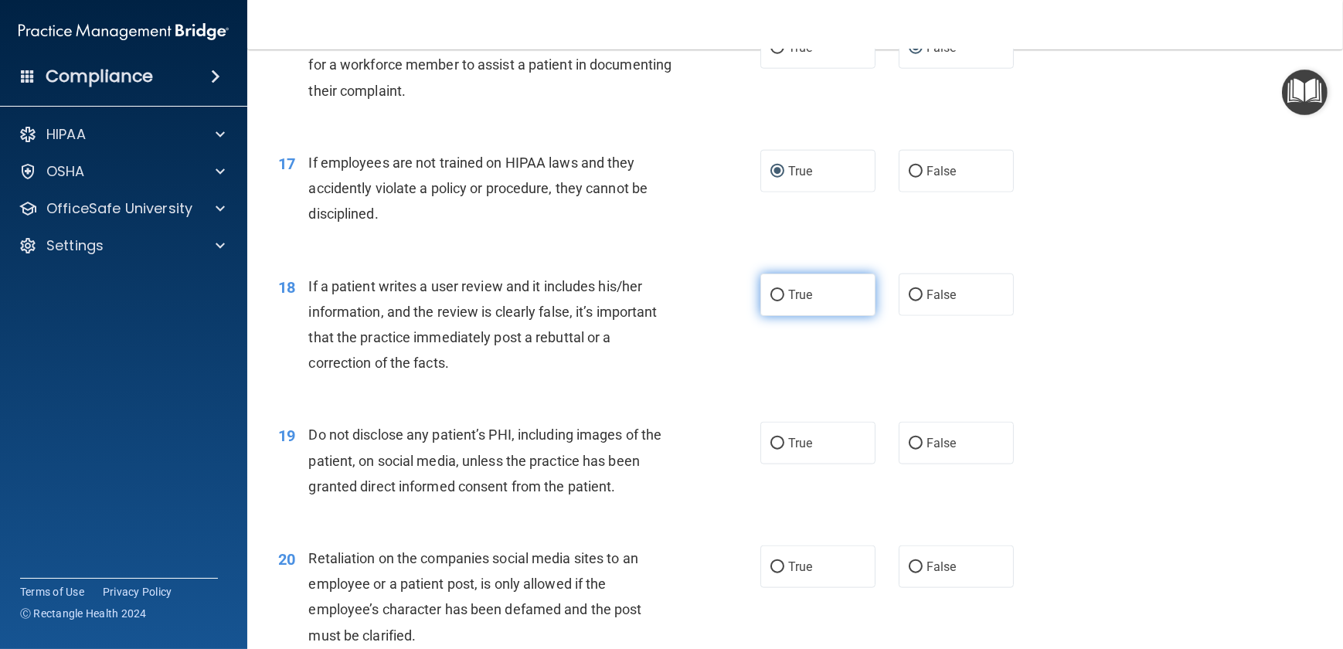
click at [771, 301] on input "True" at bounding box center [778, 296] width 14 height 12
radio input "true"
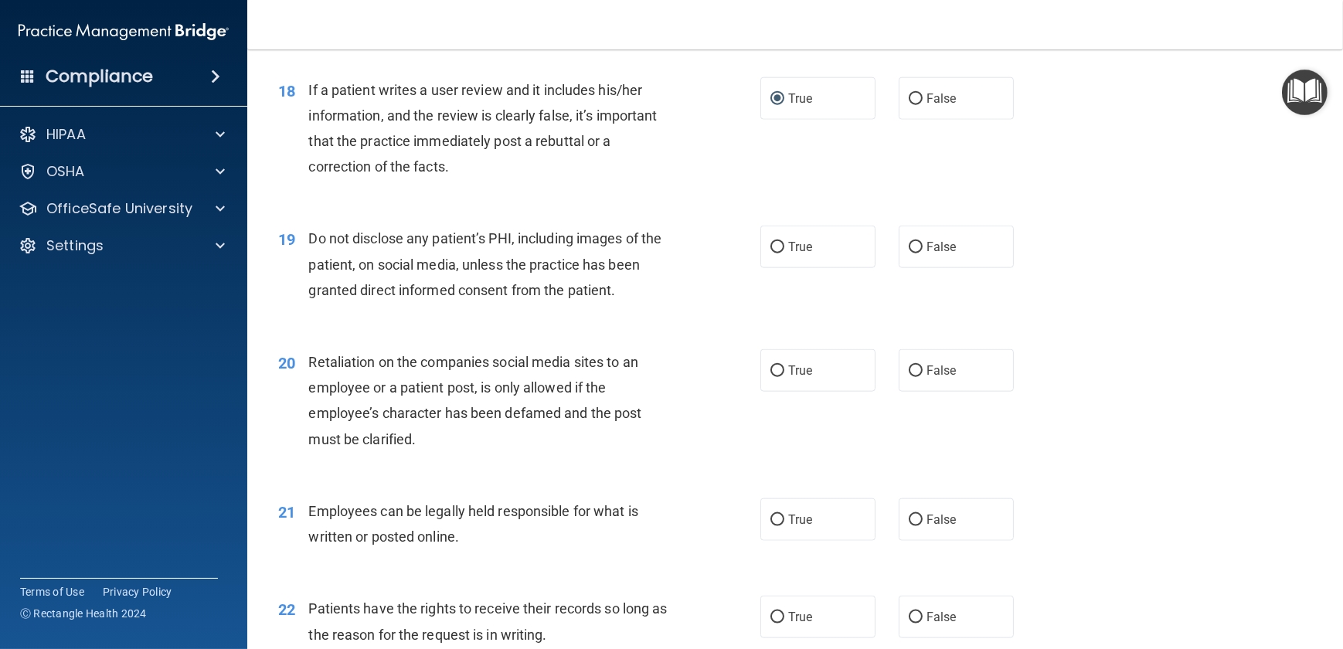
scroll to position [2388, 0]
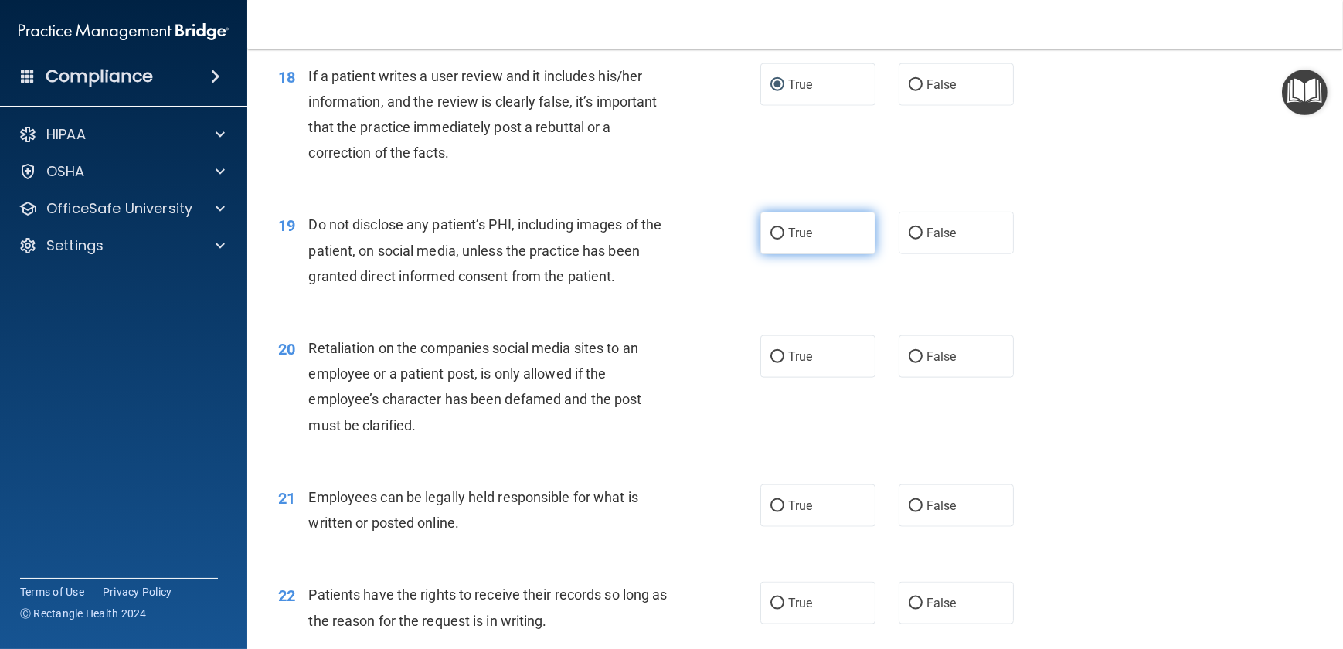
click at [772, 240] on input "True" at bounding box center [778, 234] width 14 height 12
radio input "true"
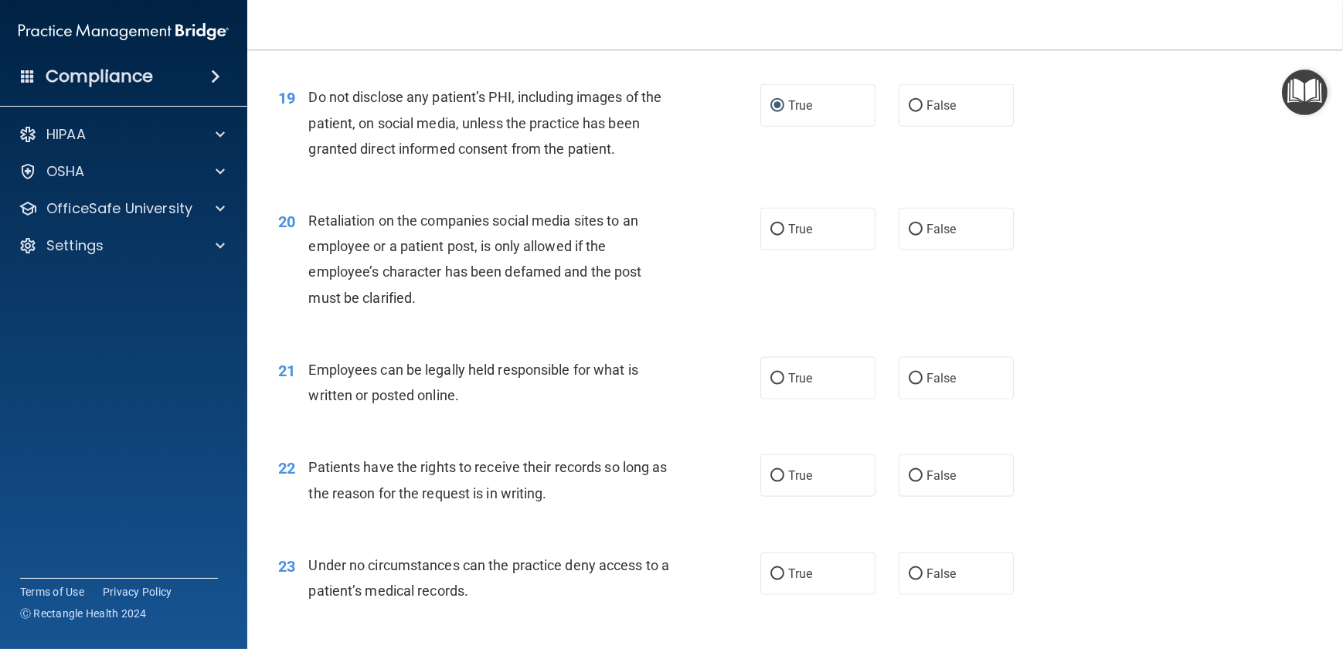
scroll to position [2529, 0]
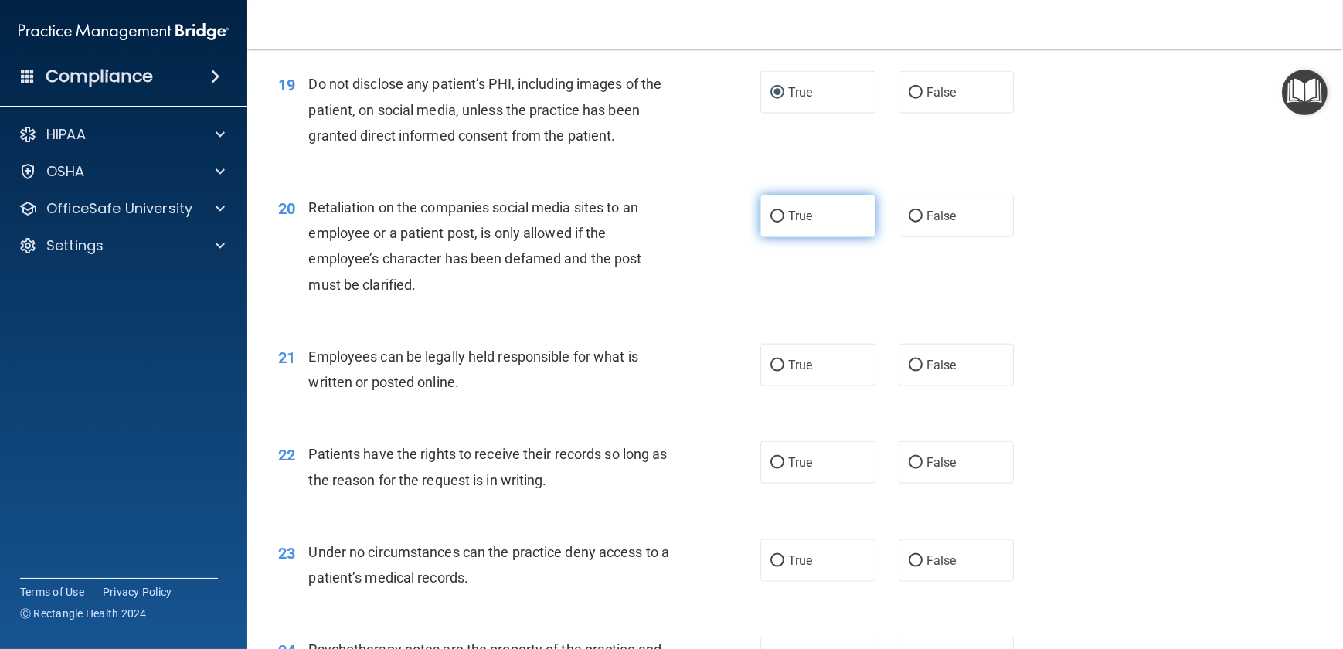
click at [775, 223] on input "True" at bounding box center [778, 217] width 14 height 12
radio input "true"
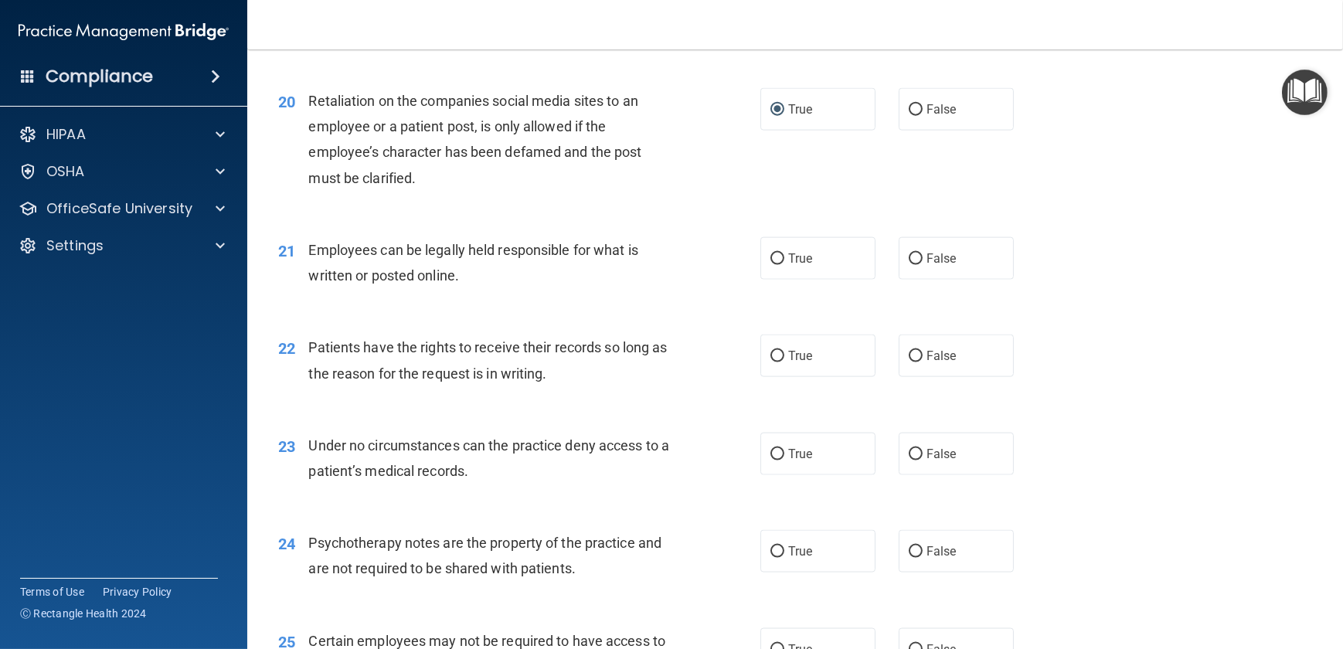
scroll to position [2669, 0]
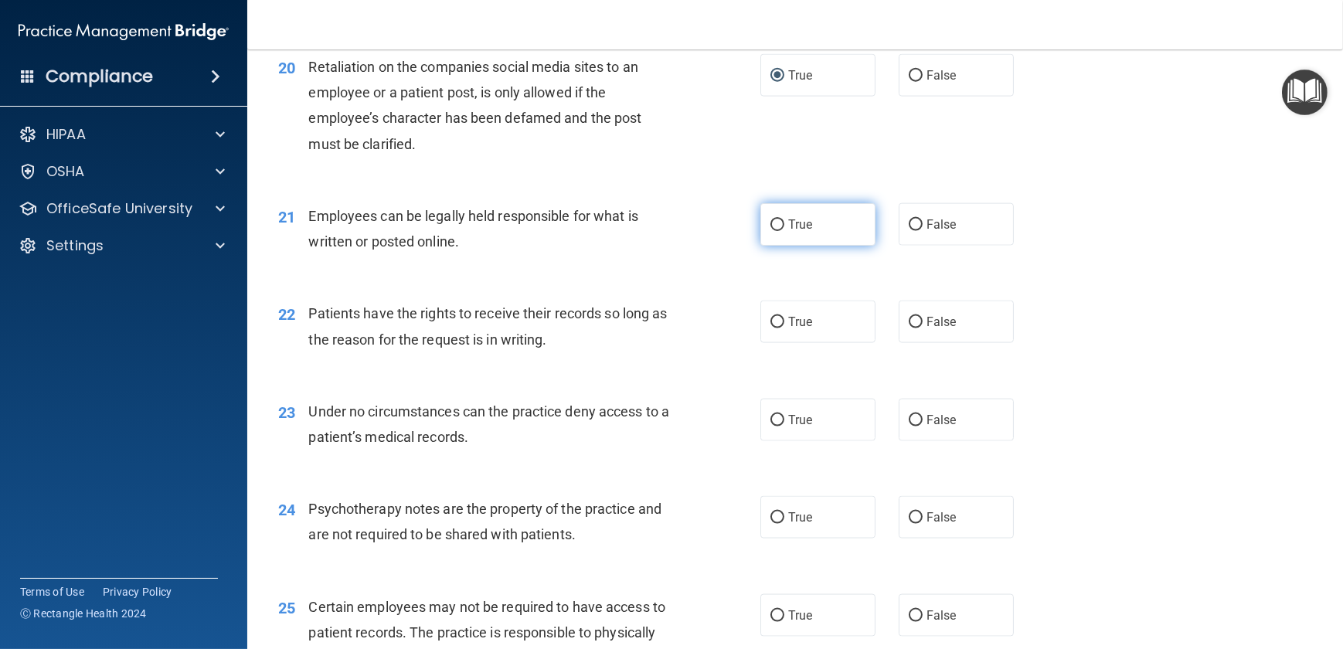
click at [772, 231] on input "True" at bounding box center [778, 225] width 14 height 12
radio input "true"
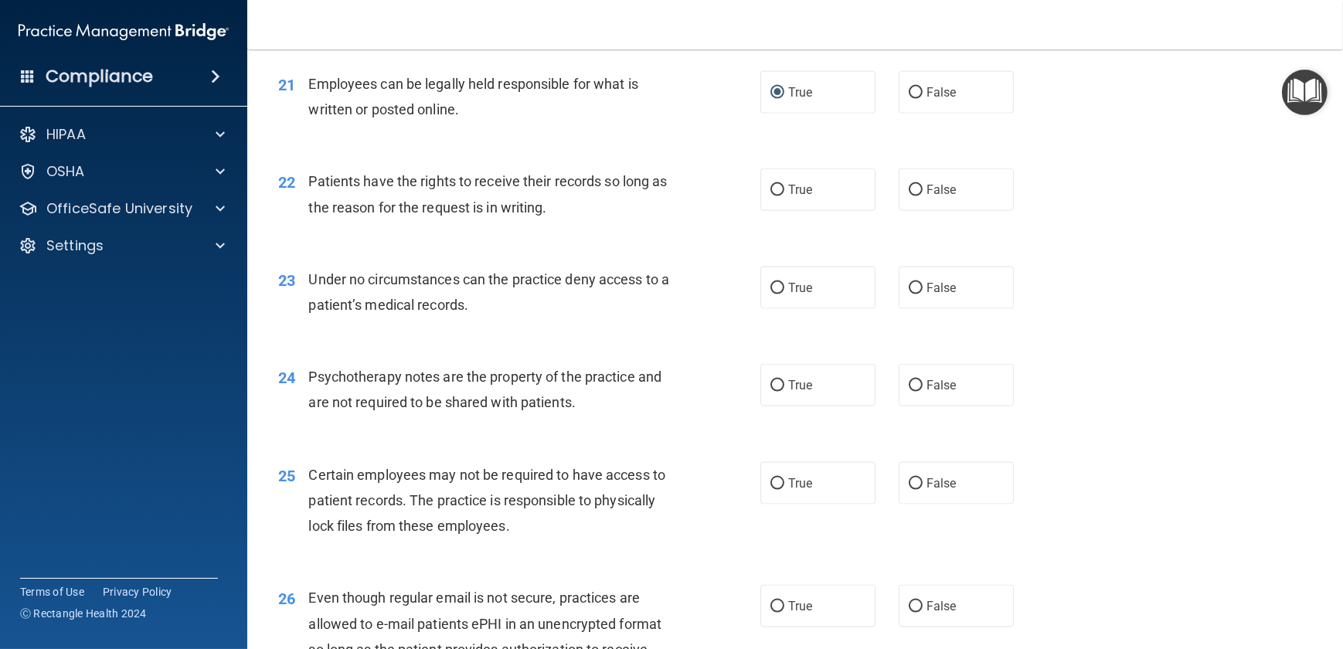
scroll to position [2810, 0]
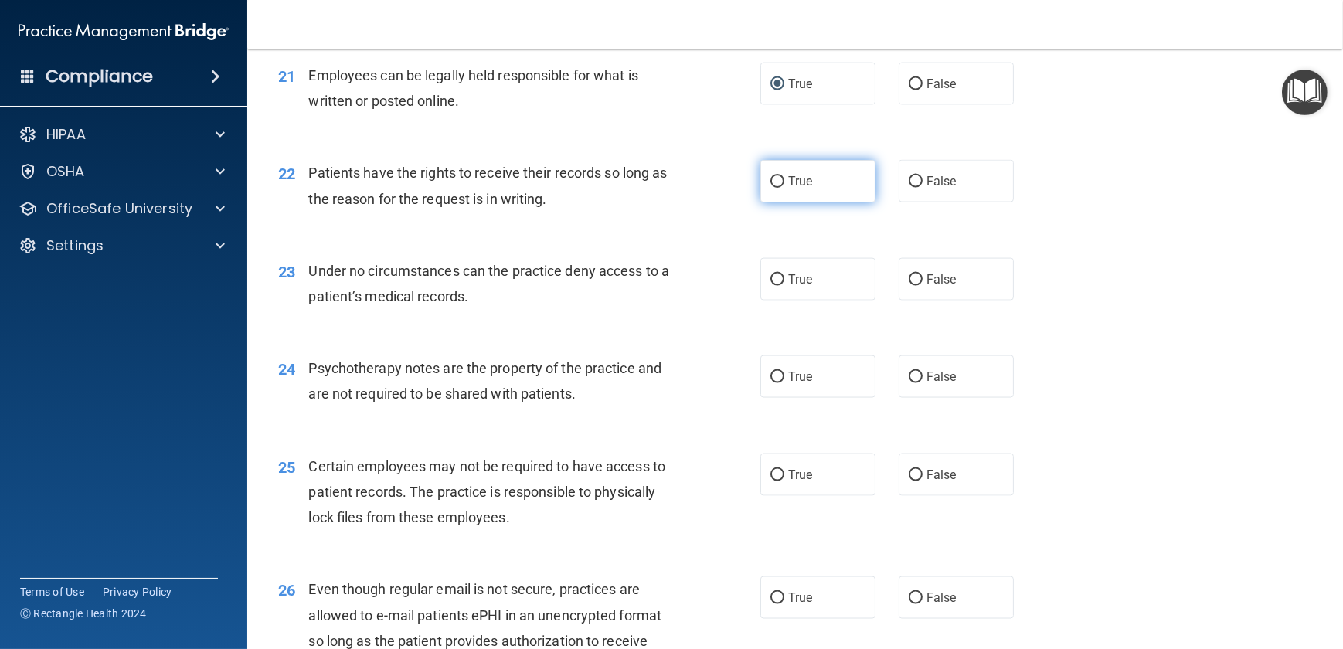
click at [771, 188] on input "True" at bounding box center [778, 182] width 14 height 12
radio input "true"
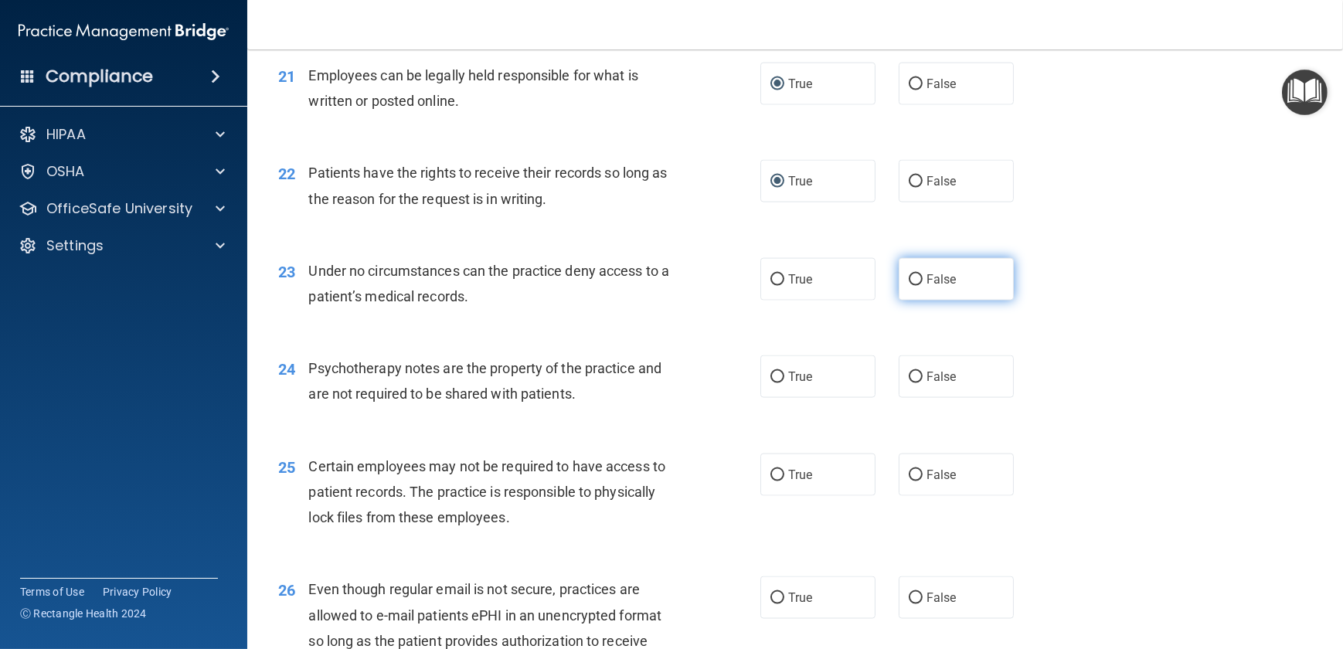
click at [909, 286] on input "False" at bounding box center [916, 280] width 14 height 12
radio input "true"
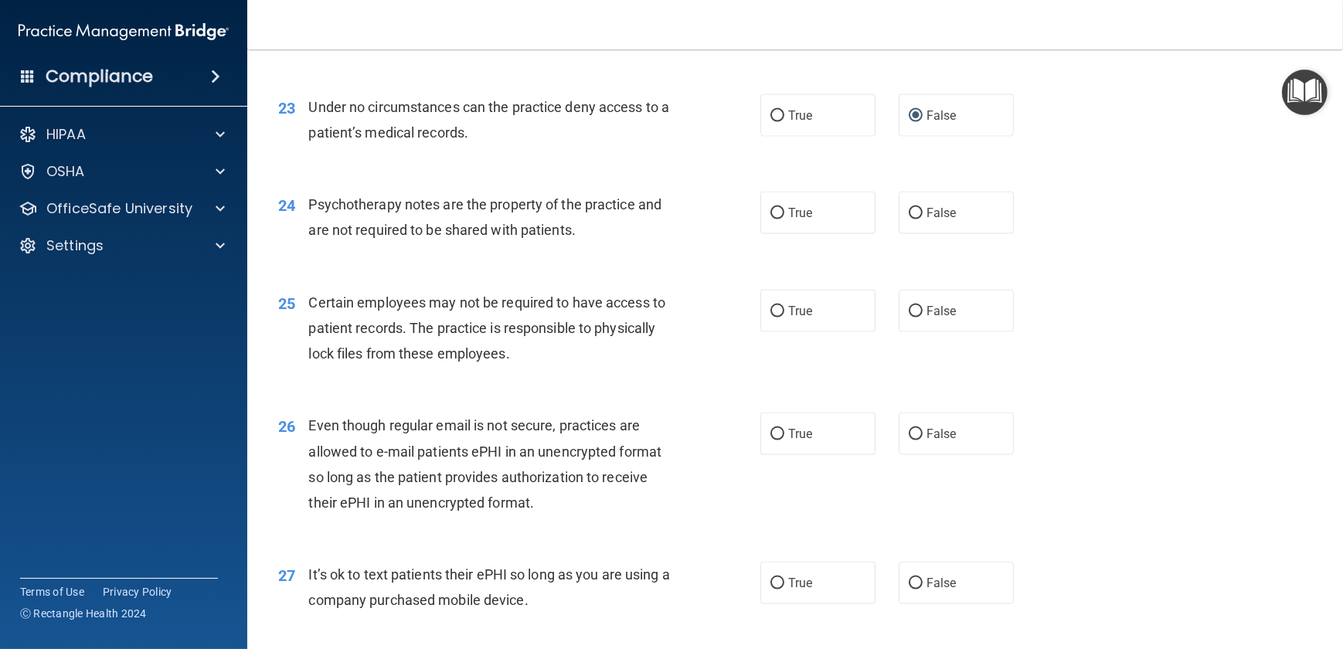
scroll to position [3021, 0]
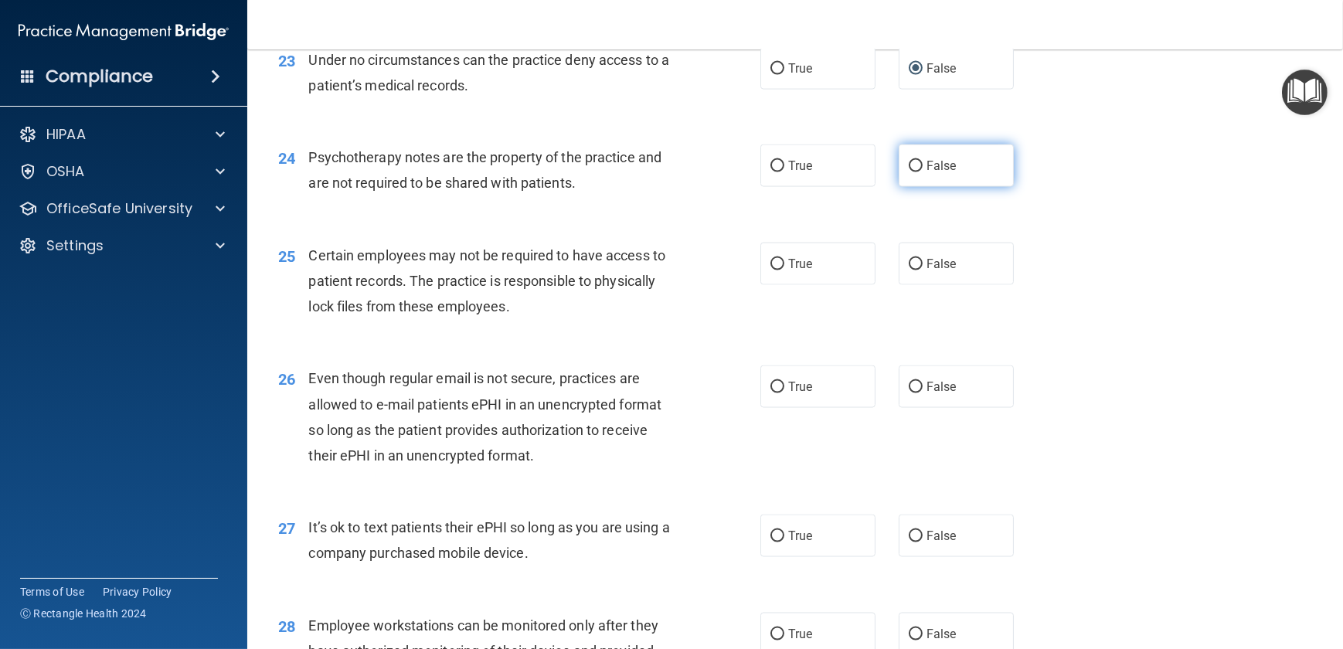
click at [909, 172] on input "False" at bounding box center [916, 167] width 14 height 12
radio input "true"
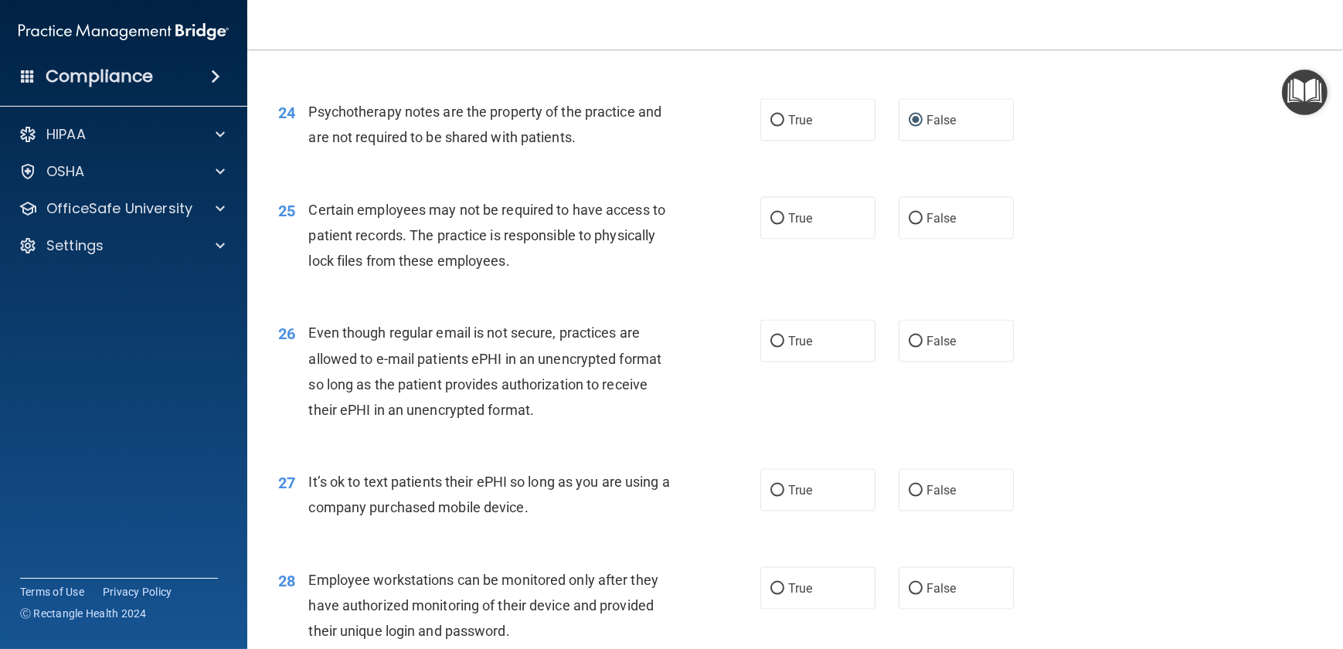
scroll to position [3091, 0]
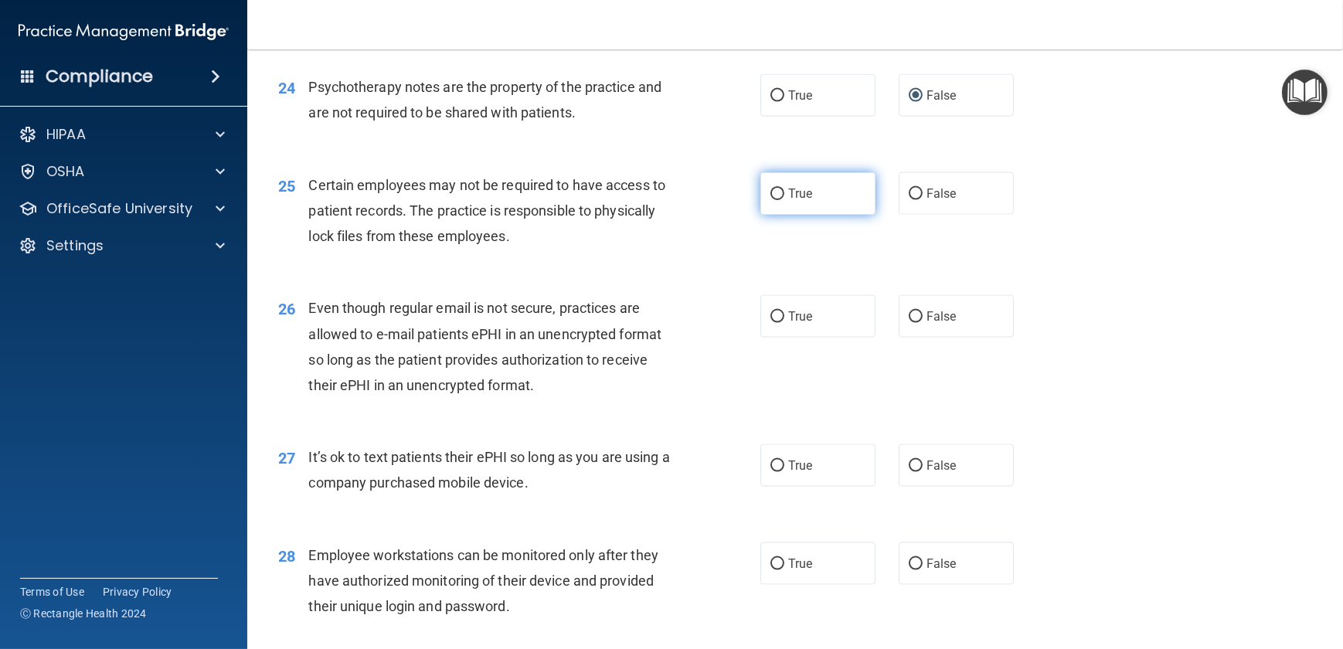
click at [771, 200] on input "True" at bounding box center [778, 195] width 14 height 12
radio input "true"
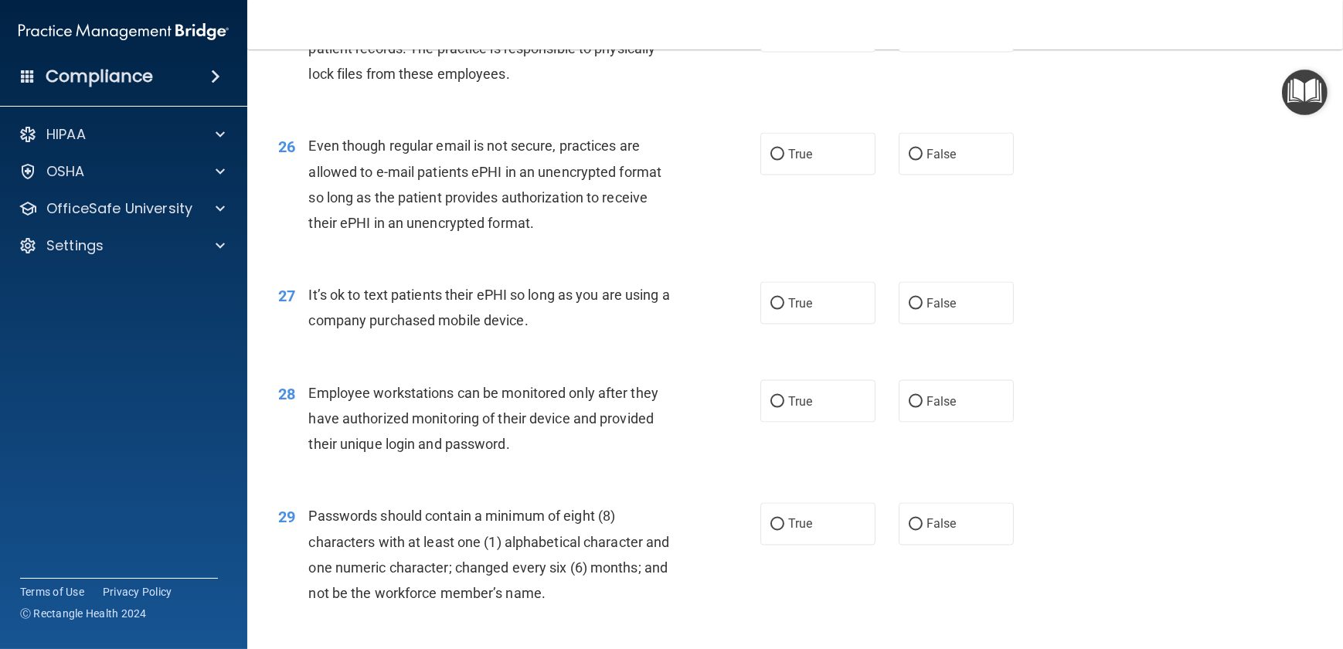
scroll to position [3302, 0]
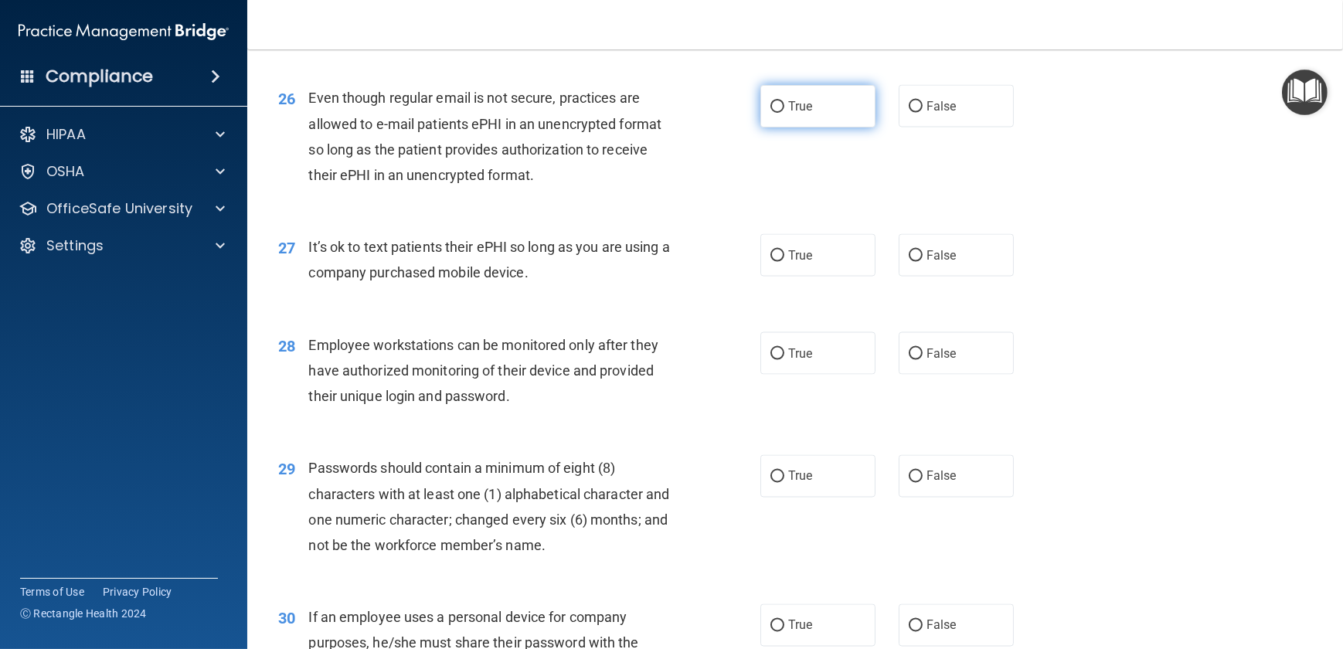
click at [771, 113] on input "True" at bounding box center [778, 107] width 14 height 12
radio input "true"
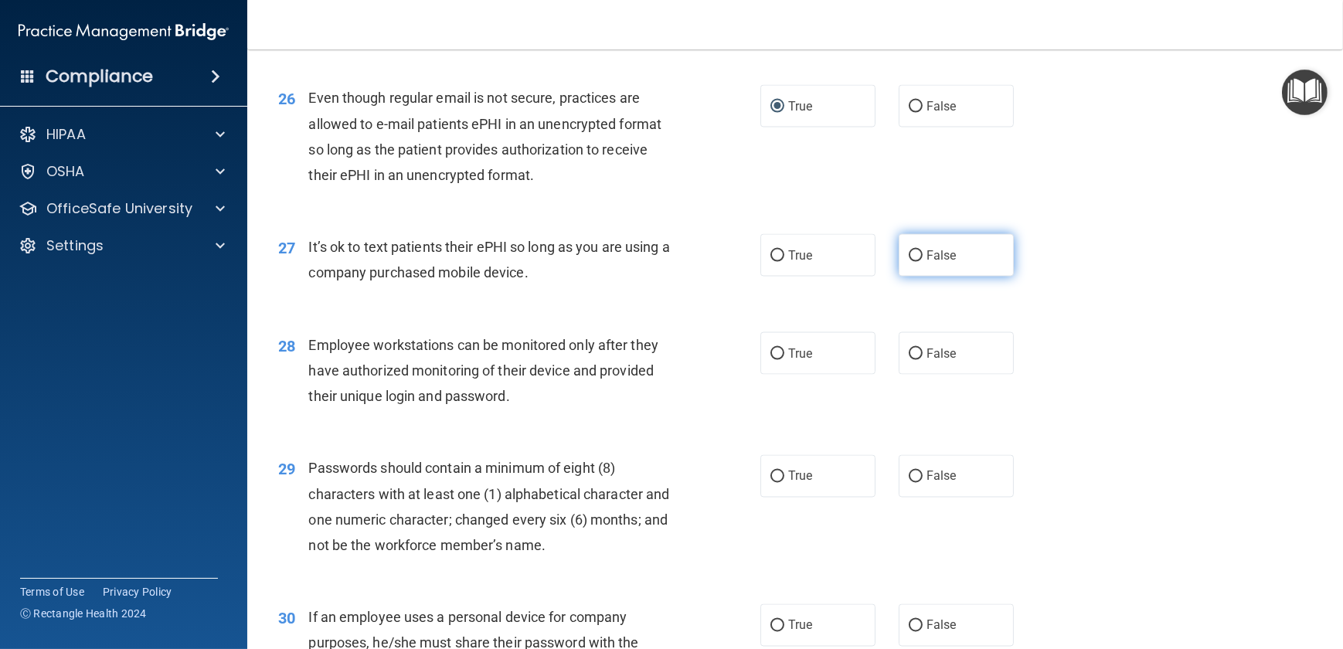
click at [913, 262] on input "False" at bounding box center [916, 256] width 14 height 12
radio input "true"
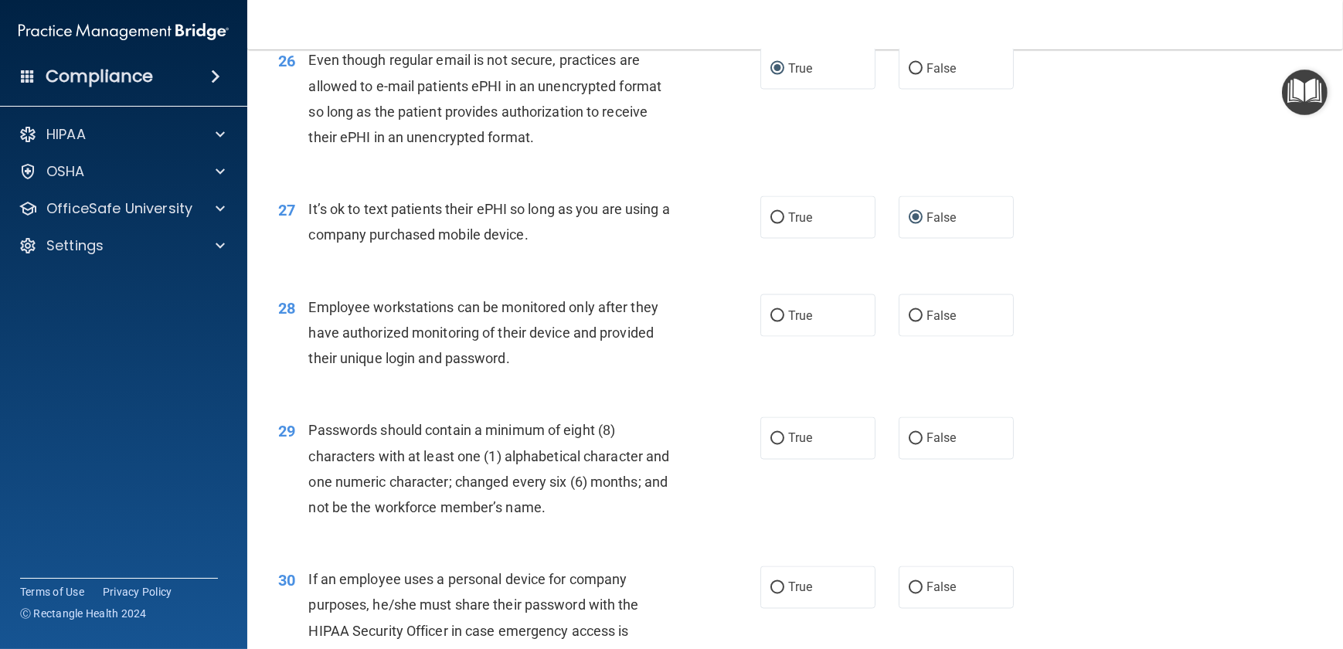
scroll to position [3372, 0]
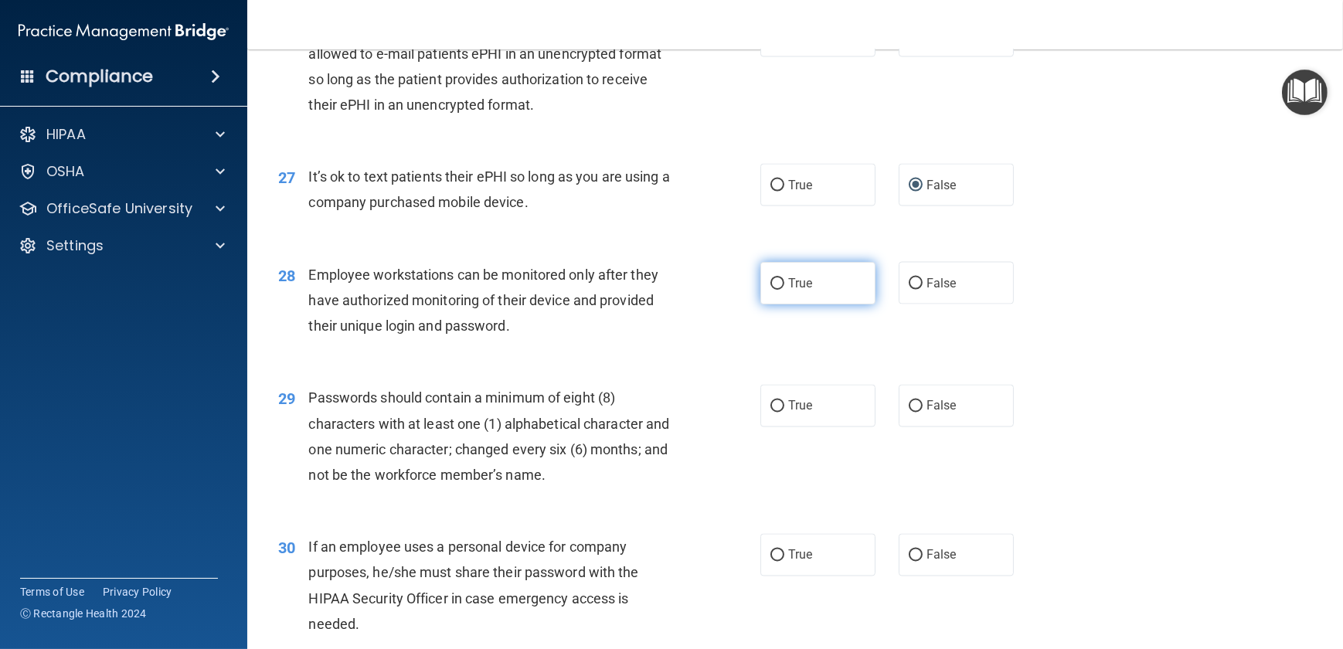
click at [775, 304] on label "True" at bounding box center [817, 283] width 115 height 43
click at [775, 290] on input "True" at bounding box center [778, 284] width 14 height 12
radio input "true"
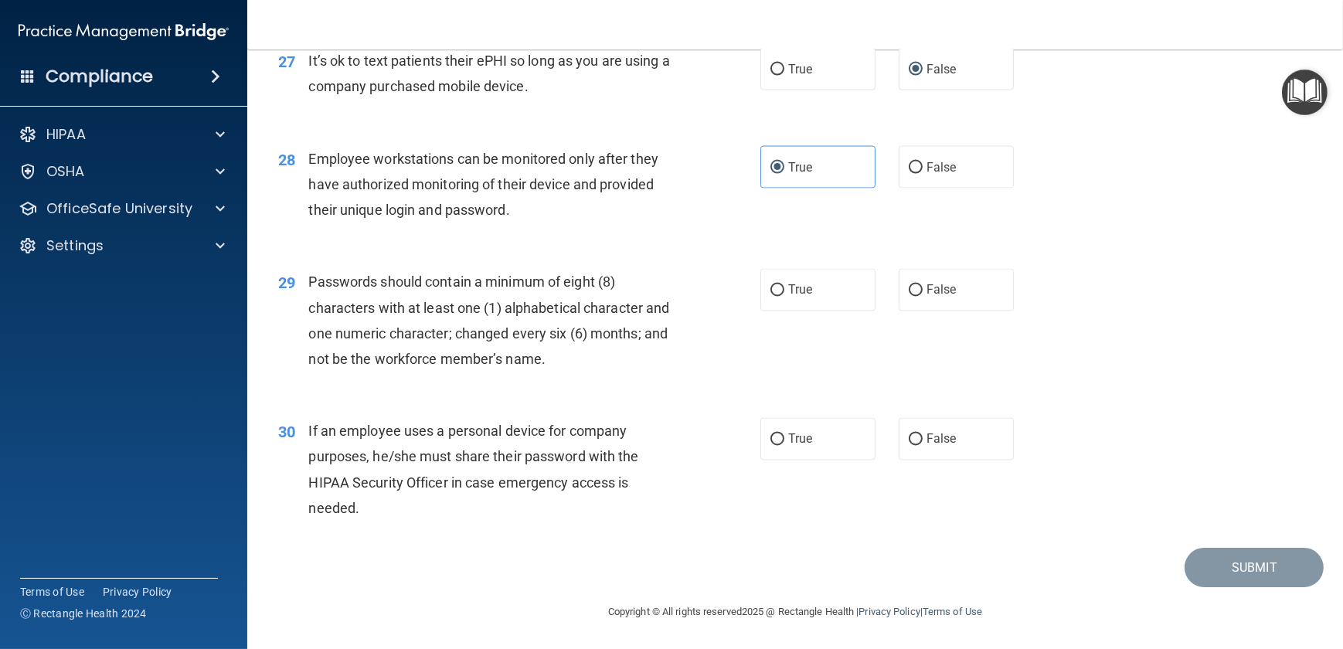
scroll to position [3513, 0]
click at [910, 297] on input "False" at bounding box center [916, 291] width 14 height 12
radio input "true"
click at [912, 442] on input "False" at bounding box center [916, 440] width 14 height 12
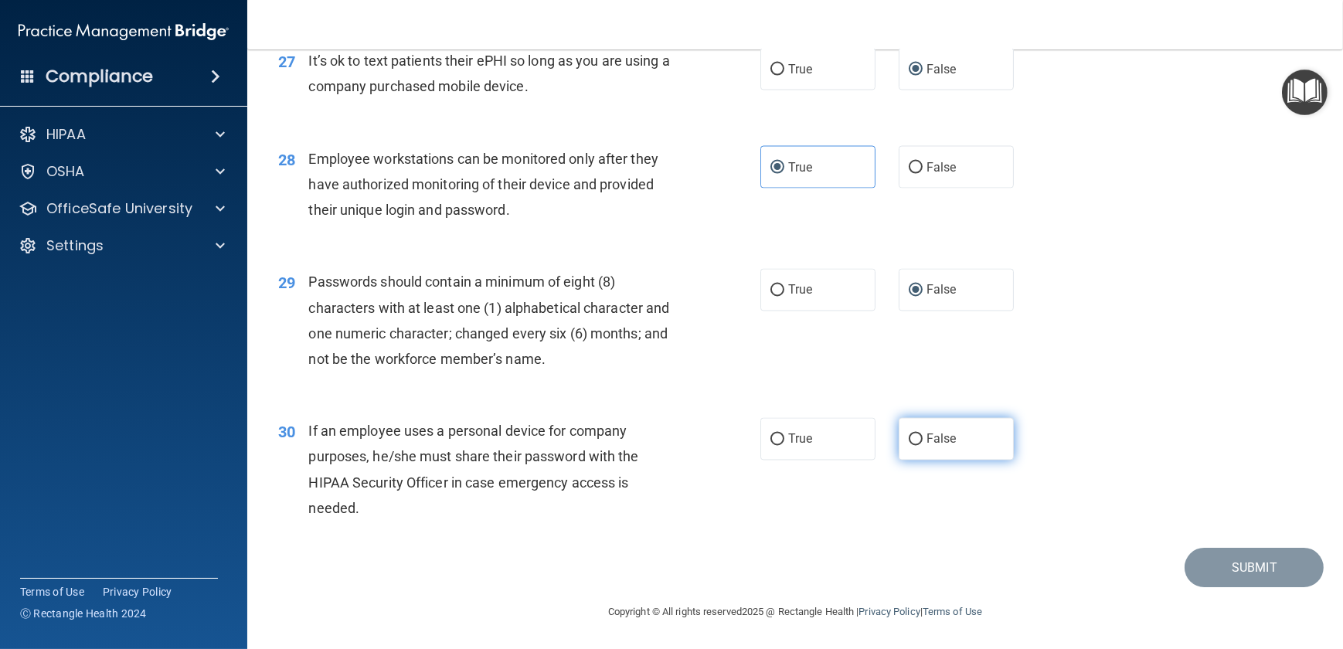
radio input "true"
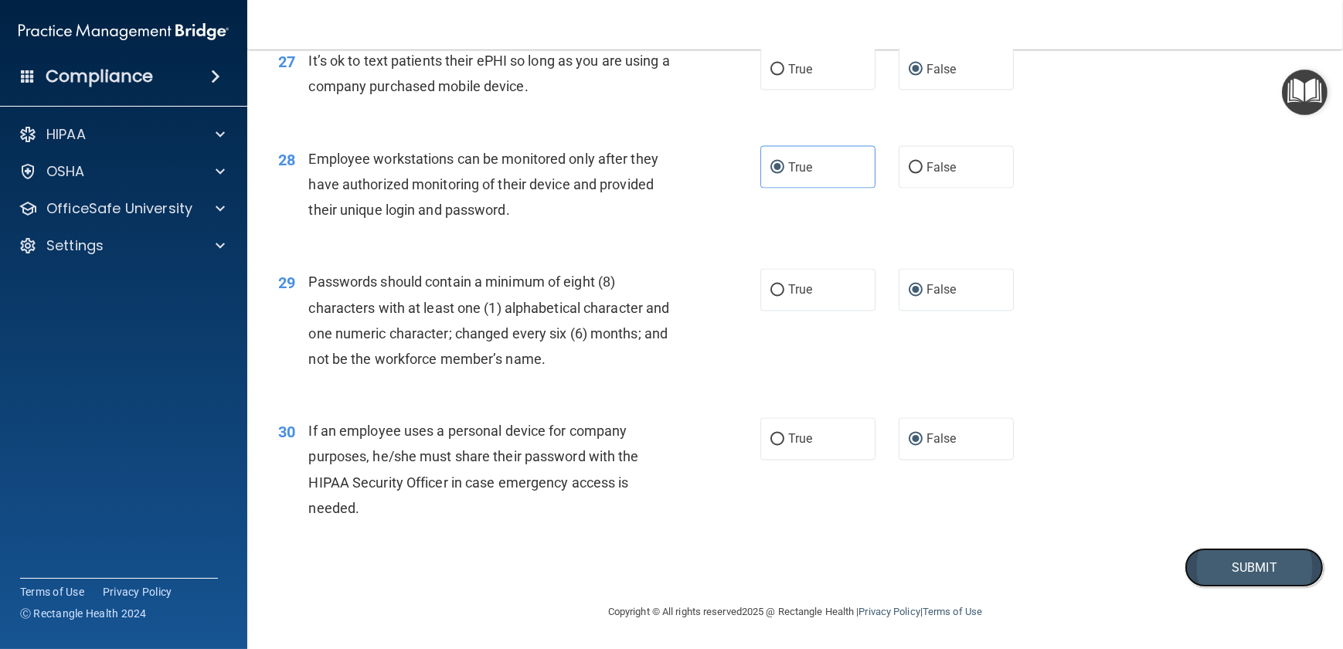
click at [1248, 573] on button "Submit" at bounding box center [1254, 567] width 139 height 39
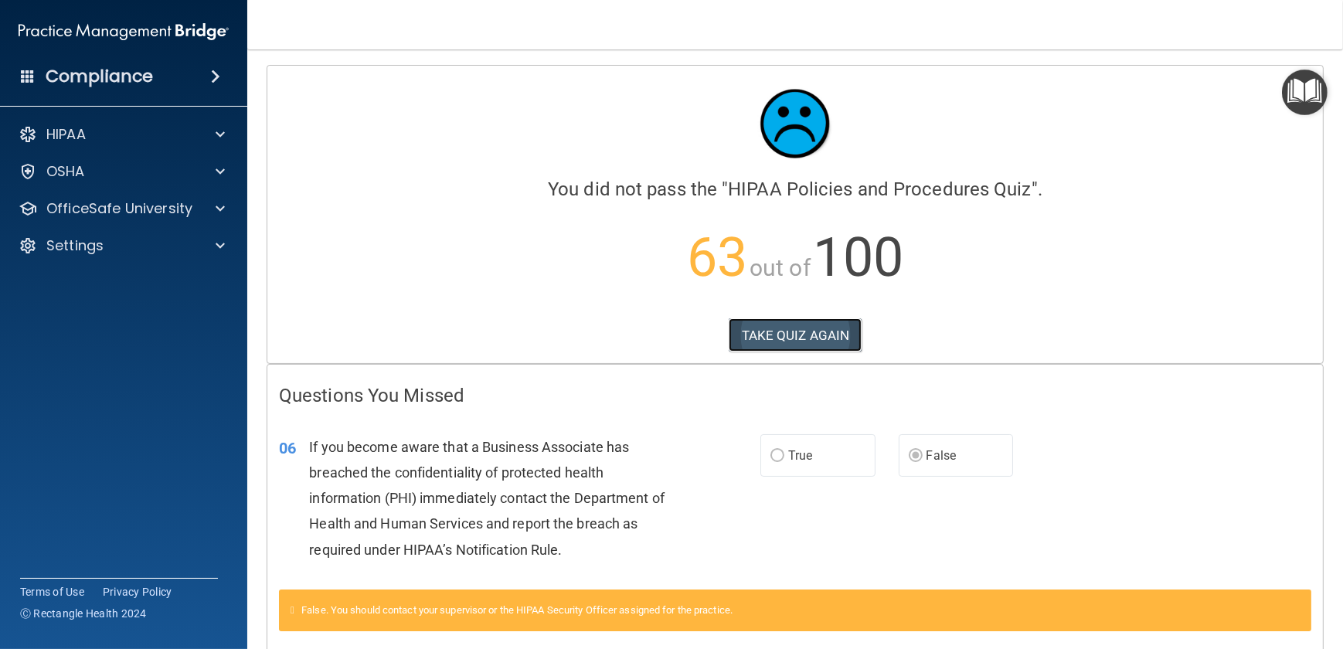
click at [792, 333] on button "TAKE QUIZ AGAIN" at bounding box center [796, 335] width 134 height 34
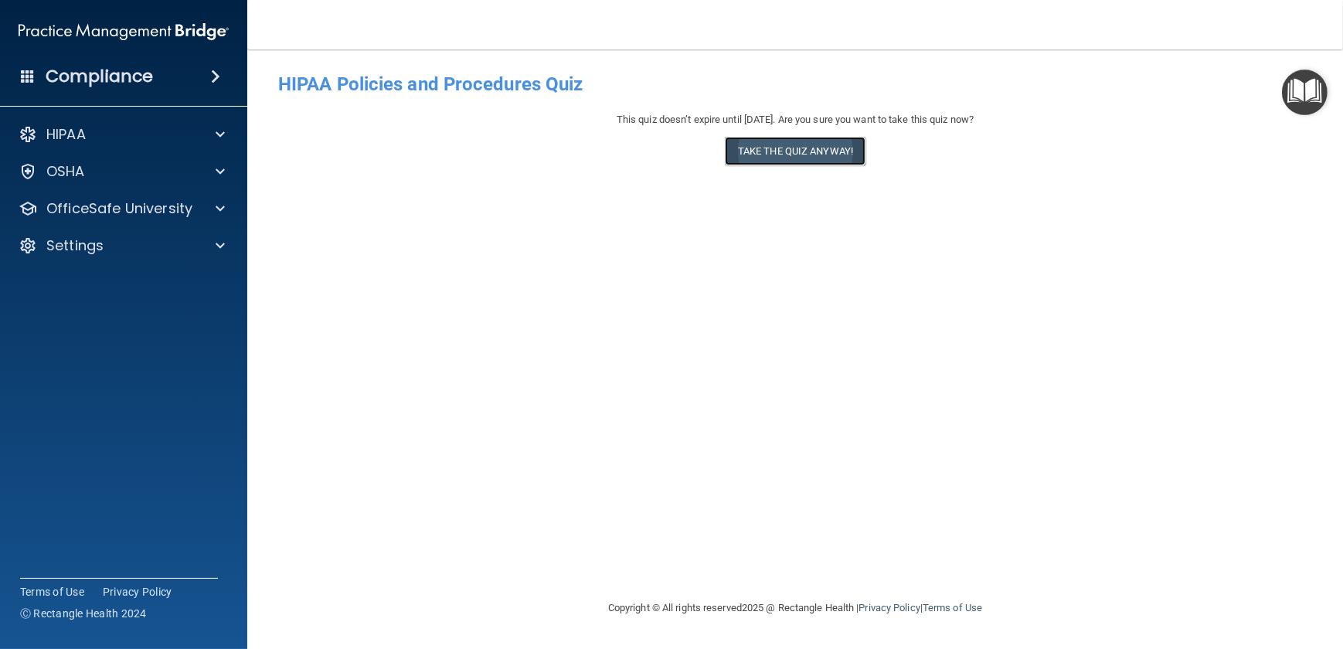
click at [805, 158] on button "Take the quiz anyway!" at bounding box center [795, 151] width 141 height 29
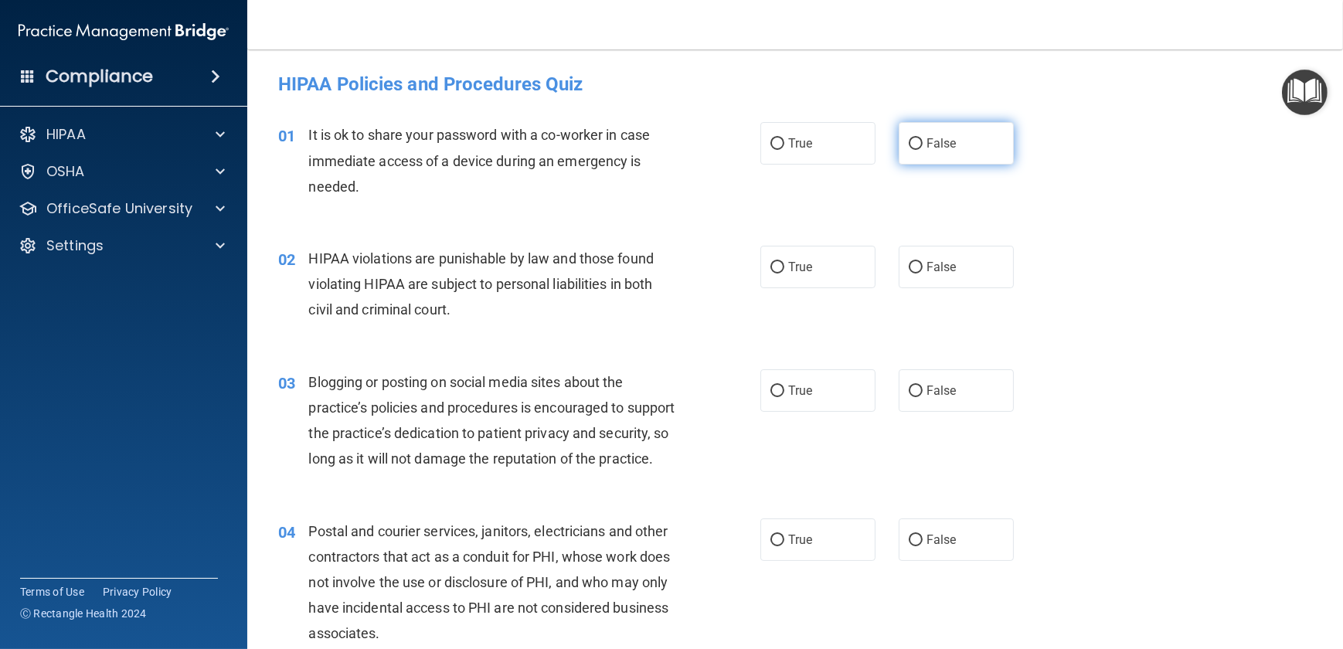
click at [909, 148] on input "False" at bounding box center [916, 144] width 14 height 12
radio input "true"
click at [774, 270] on input "True" at bounding box center [778, 268] width 14 height 12
radio input "true"
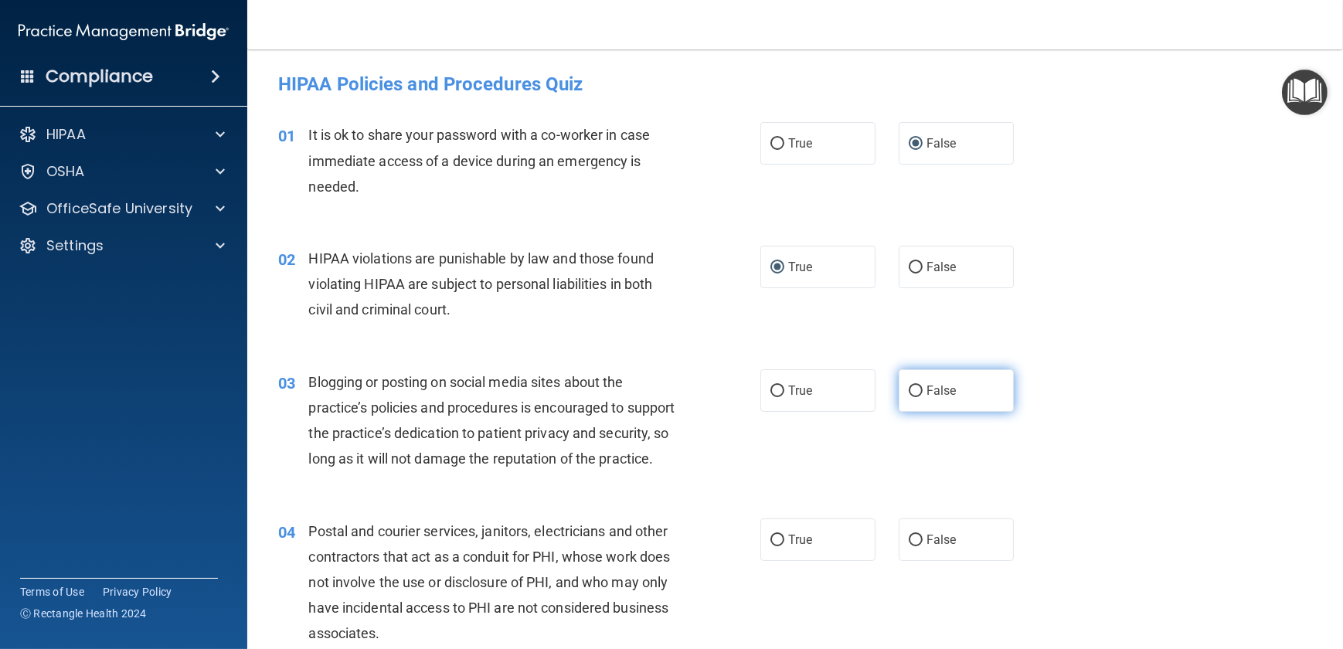
click at [912, 393] on input "False" at bounding box center [916, 392] width 14 height 12
radio input "true"
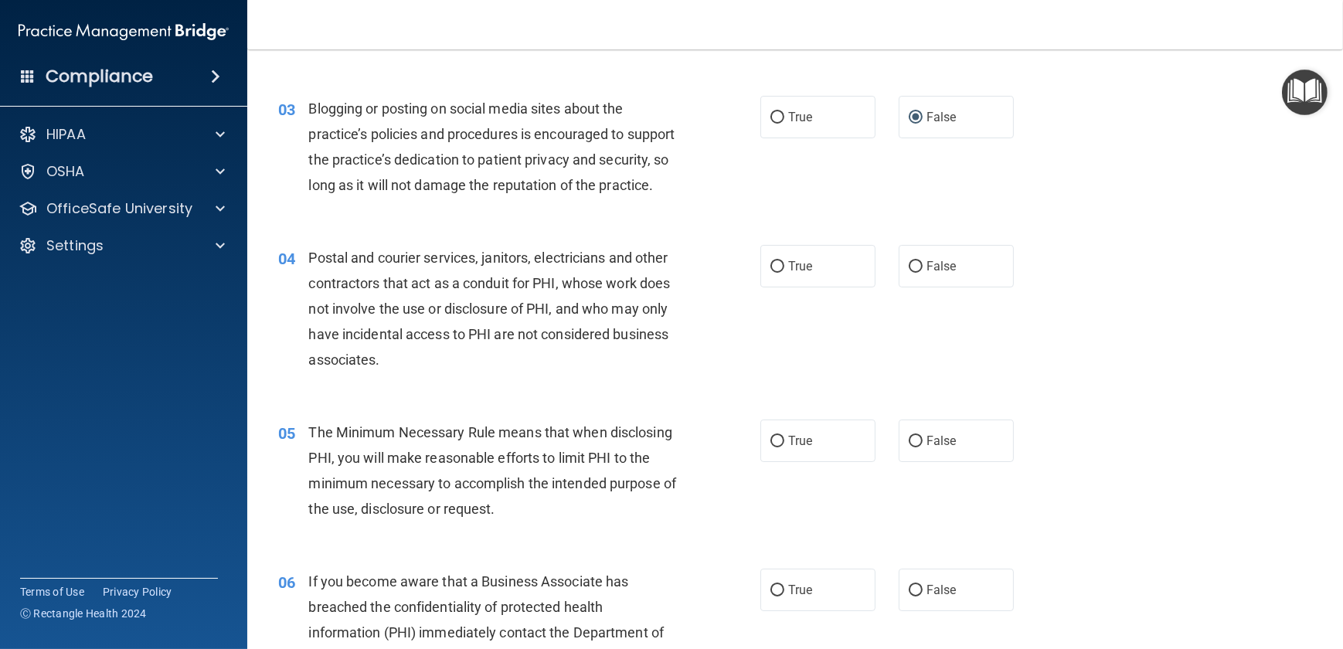
scroll to position [281, 0]
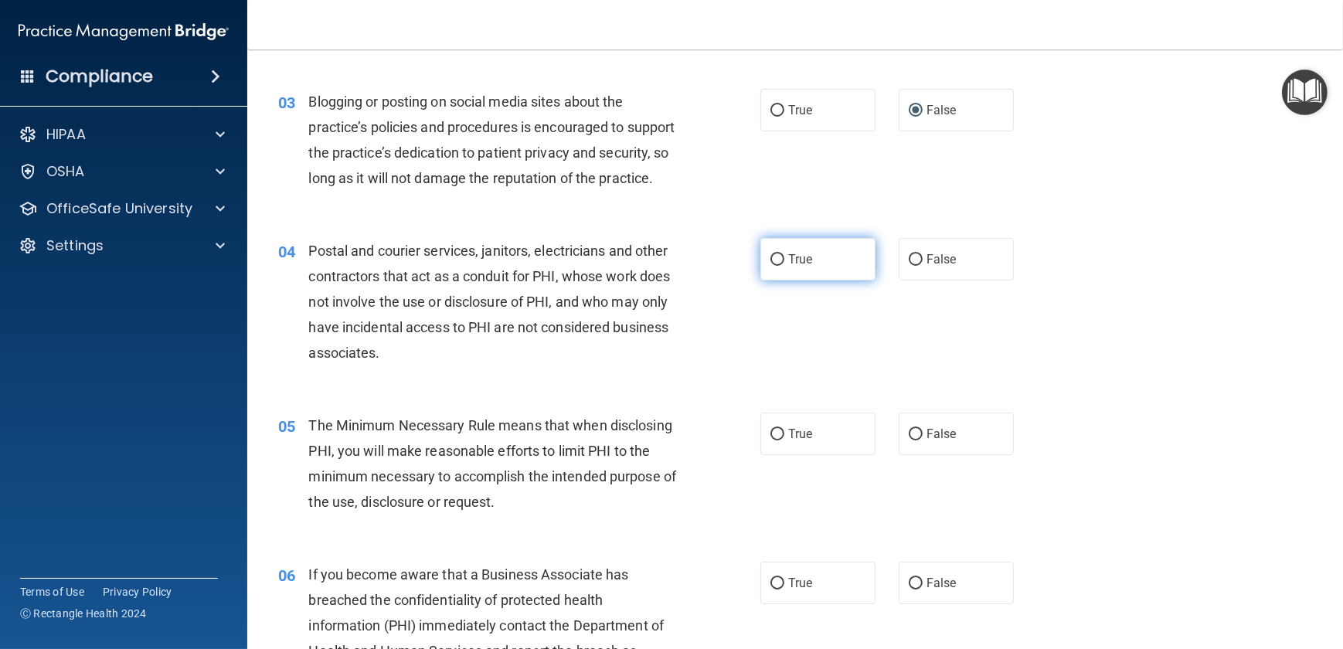
click at [772, 266] on input "True" at bounding box center [778, 260] width 14 height 12
radio input "true"
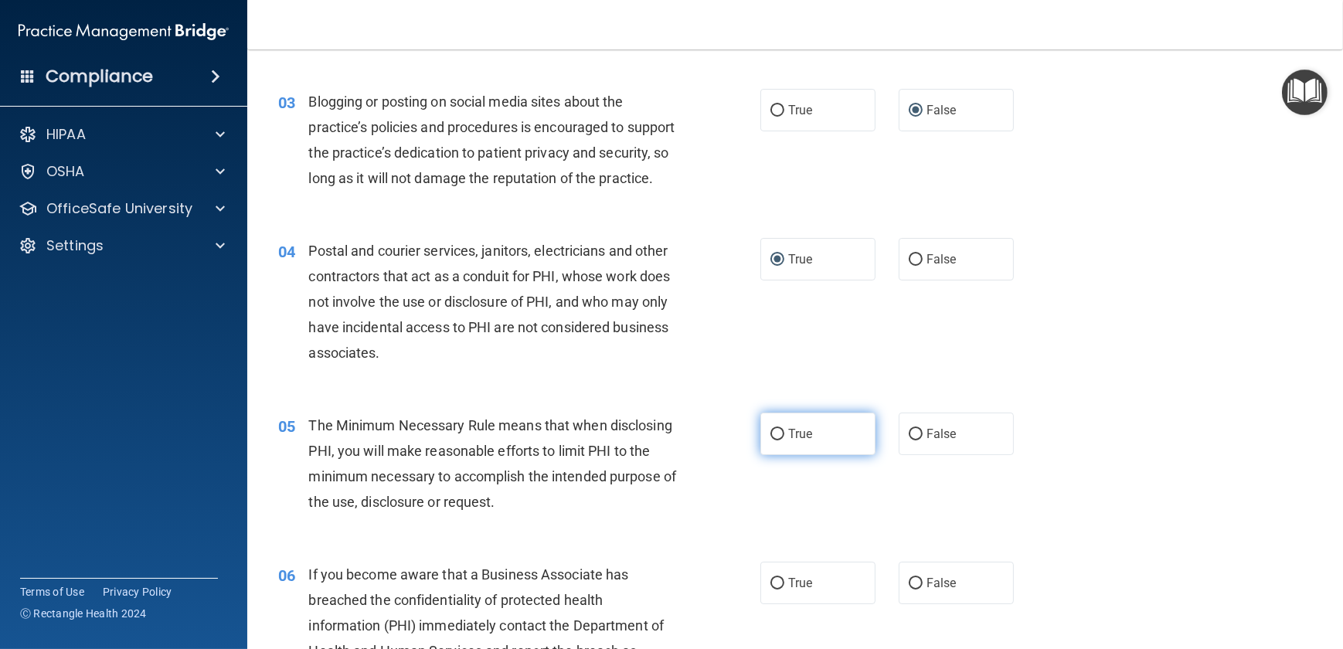
click at [774, 441] on input "True" at bounding box center [778, 435] width 14 height 12
radio input "true"
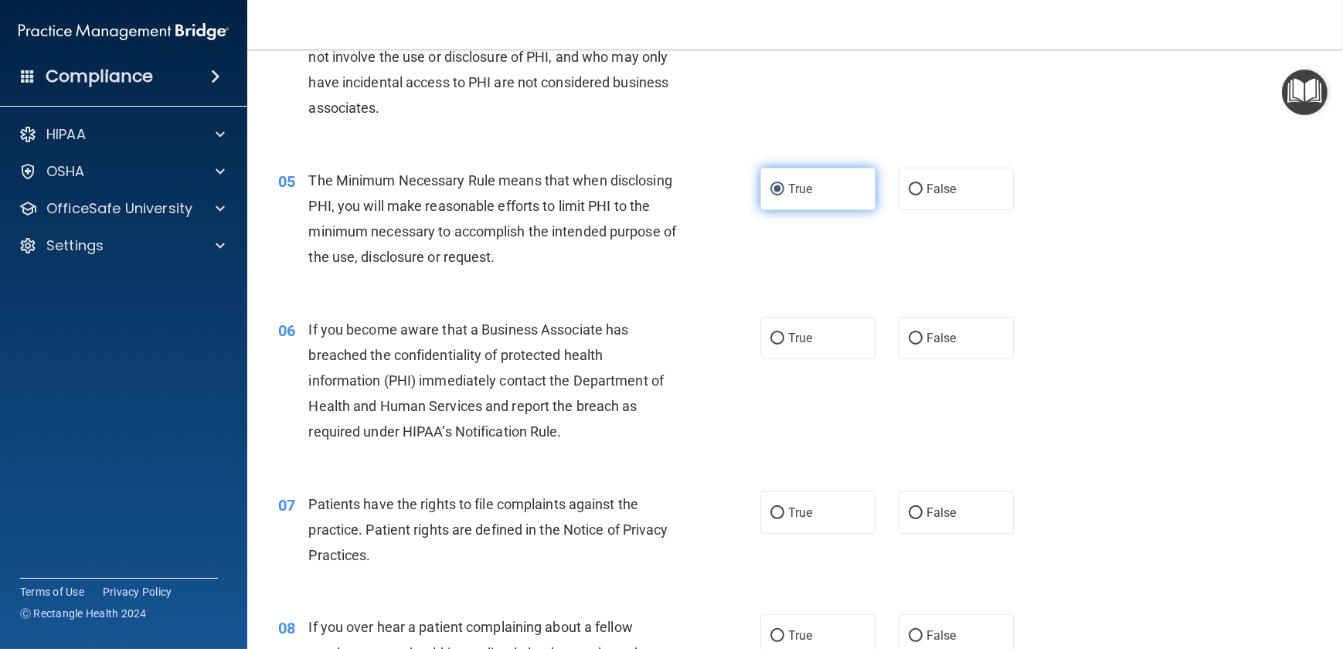
scroll to position [562, 0]
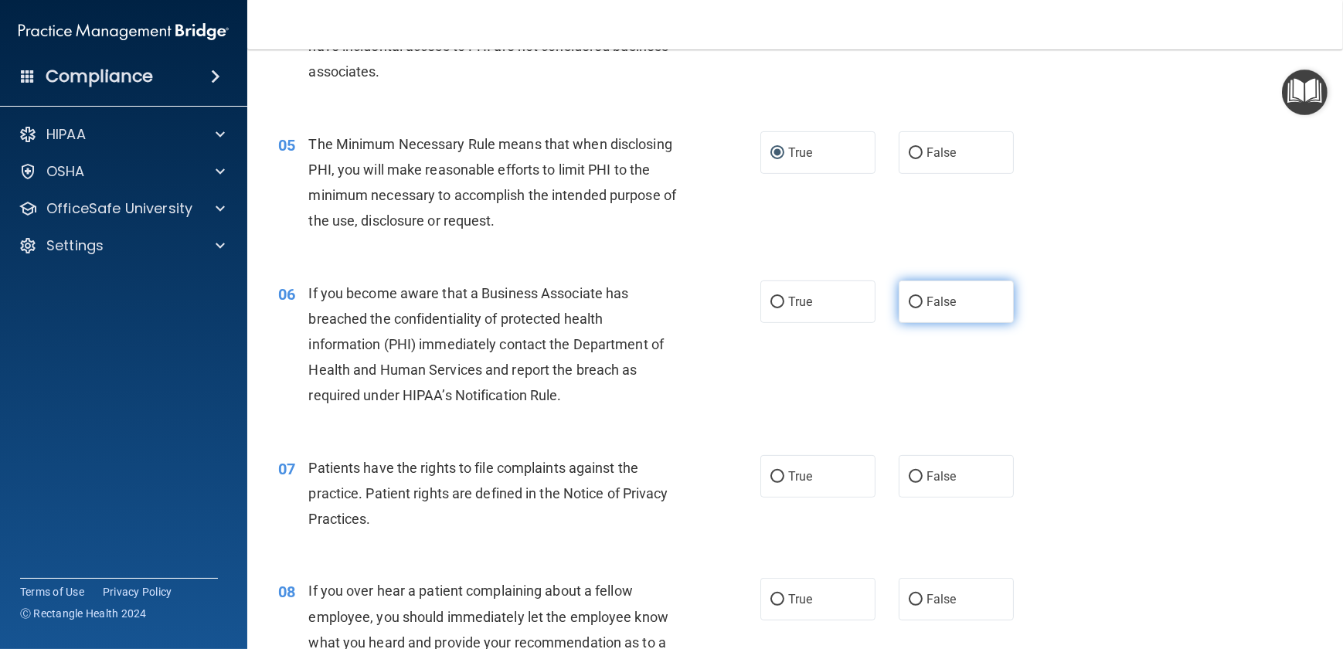
click at [909, 308] on input "False" at bounding box center [916, 303] width 14 height 12
radio input "true"
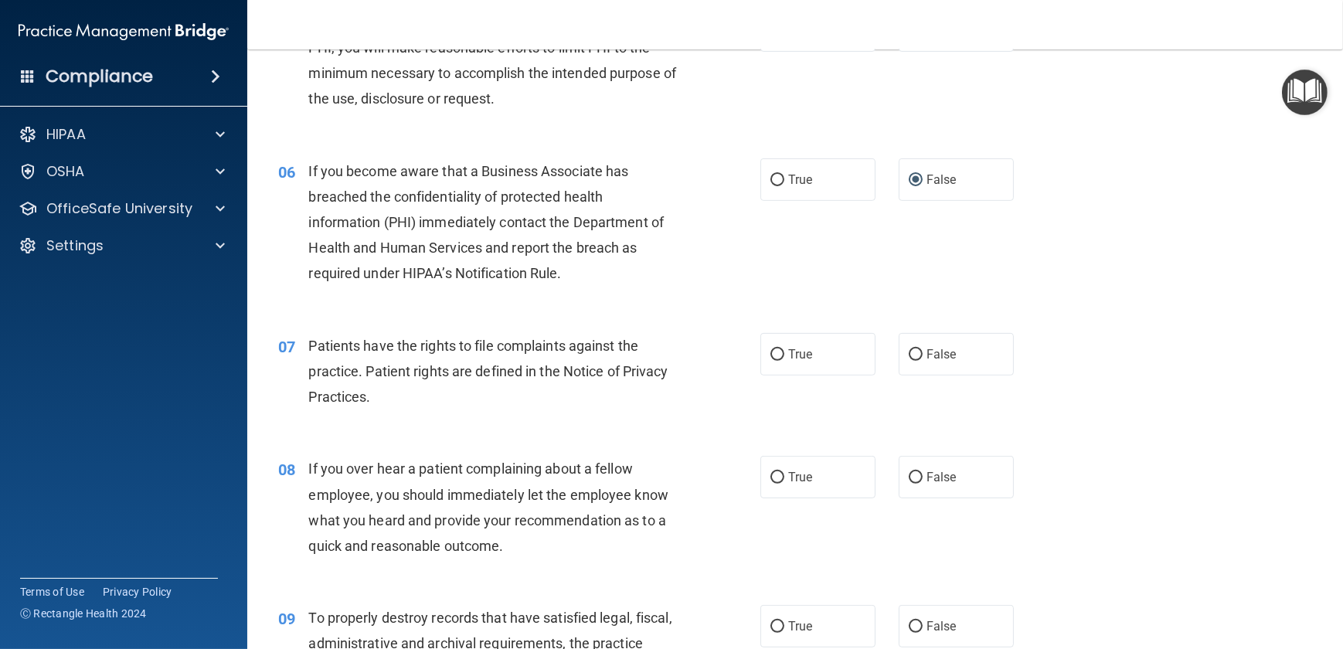
scroll to position [703, 0]
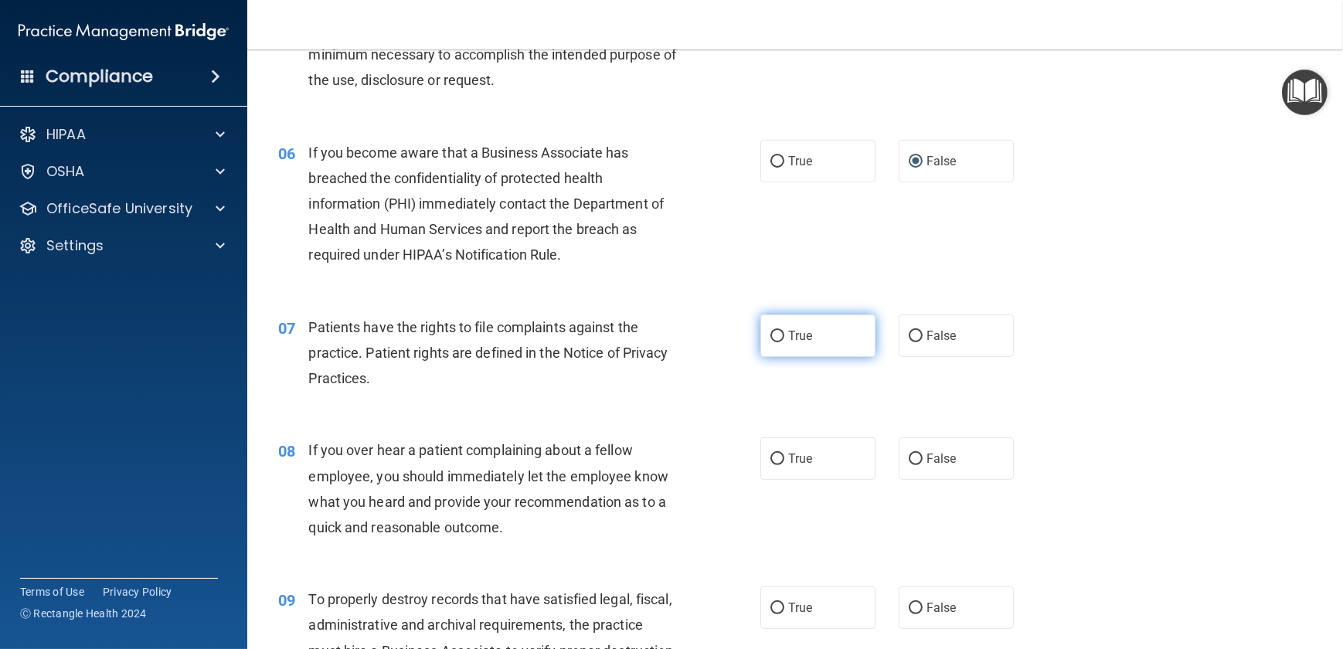
click at [777, 342] on input "True" at bounding box center [778, 337] width 14 height 12
radio input "true"
click at [909, 465] on input "False" at bounding box center [916, 460] width 14 height 12
radio input "true"
click at [909, 614] on input "False" at bounding box center [916, 609] width 14 height 12
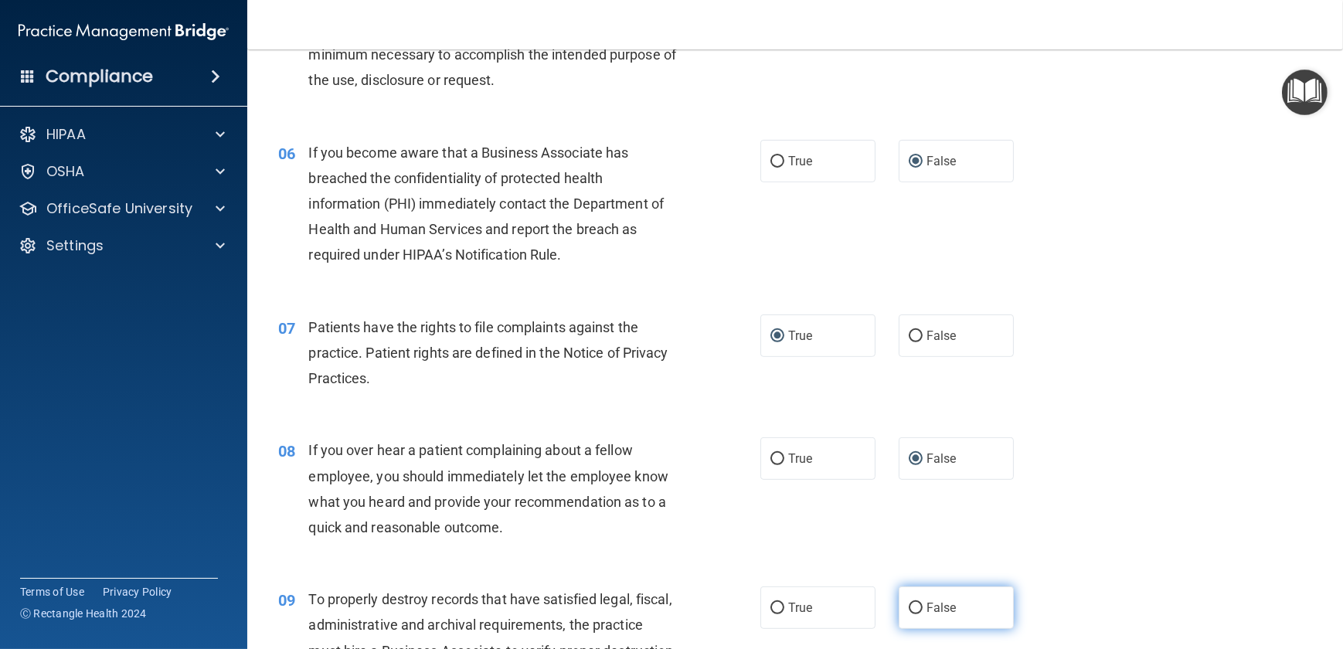
radio input "true"
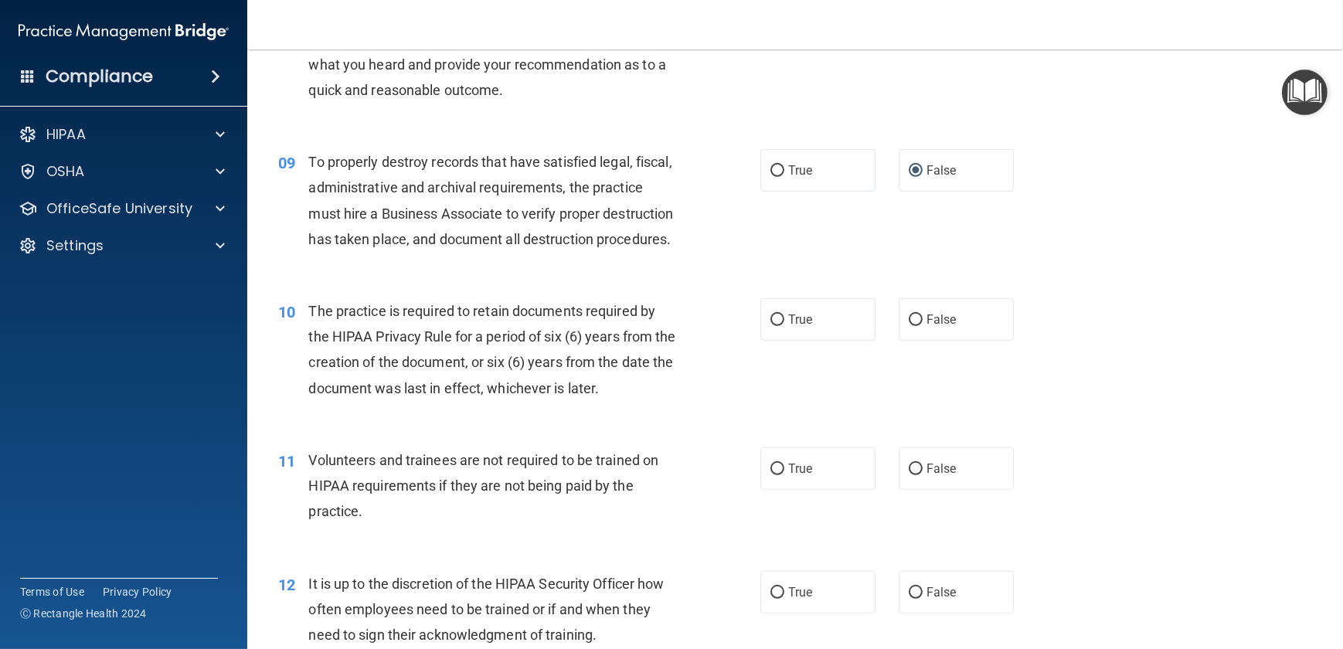
scroll to position [1194, 0]
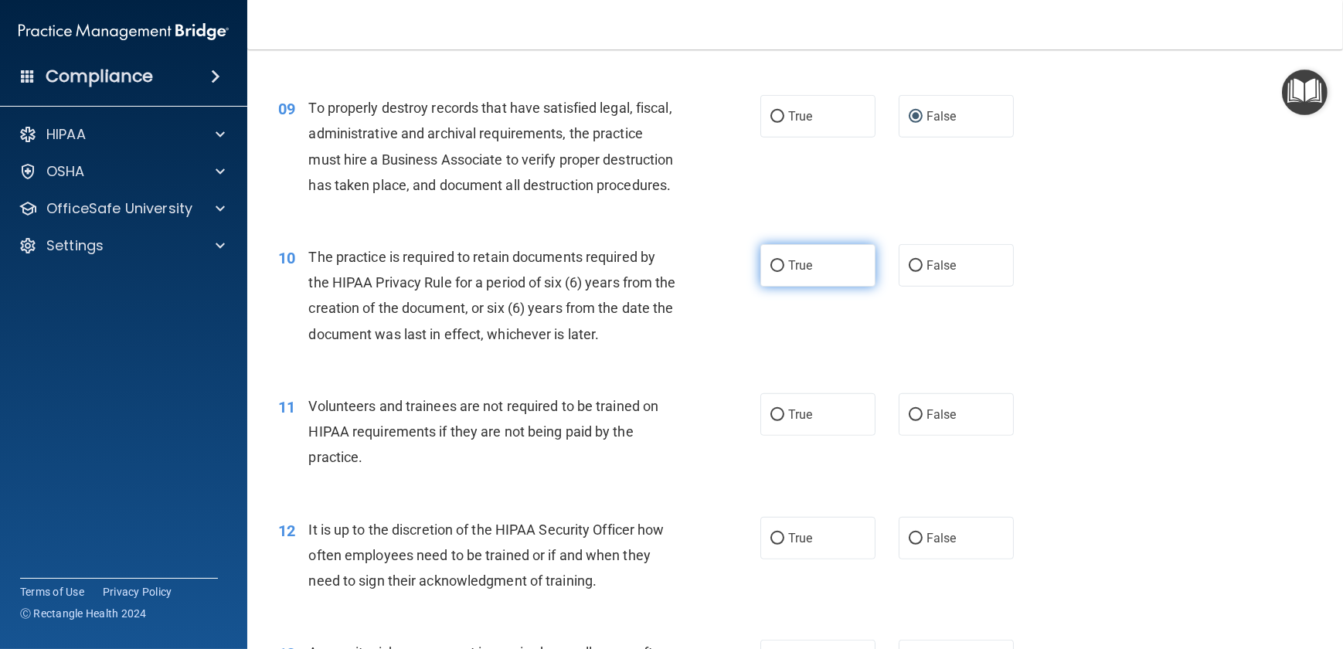
click at [771, 272] on input "True" at bounding box center [778, 266] width 14 height 12
radio input "true"
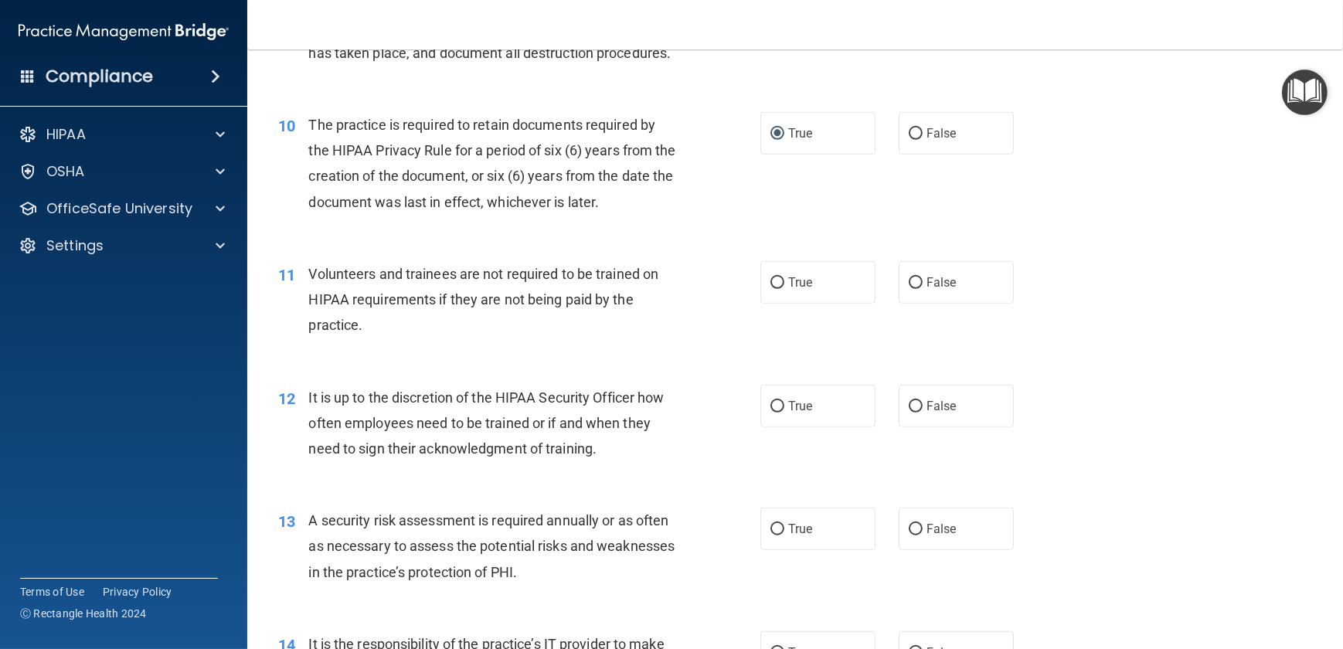
scroll to position [1335, 0]
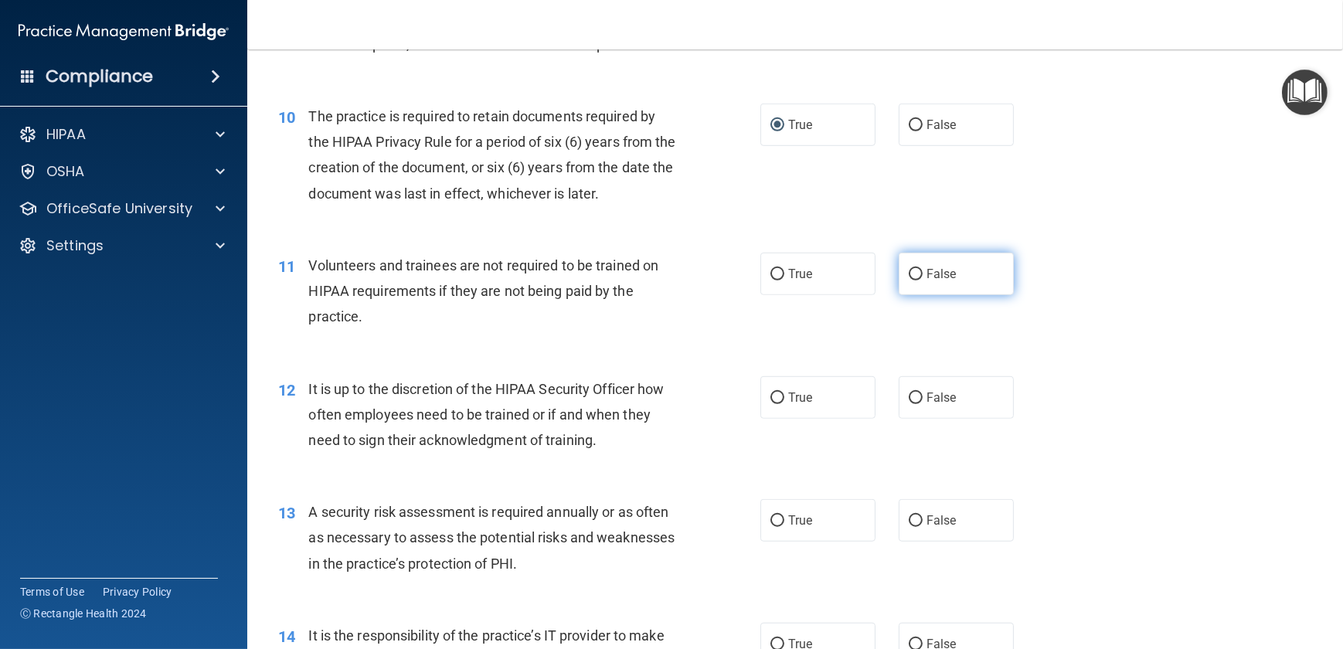
click at [909, 281] on input "False" at bounding box center [916, 275] width 14 height 12
radio input "true"
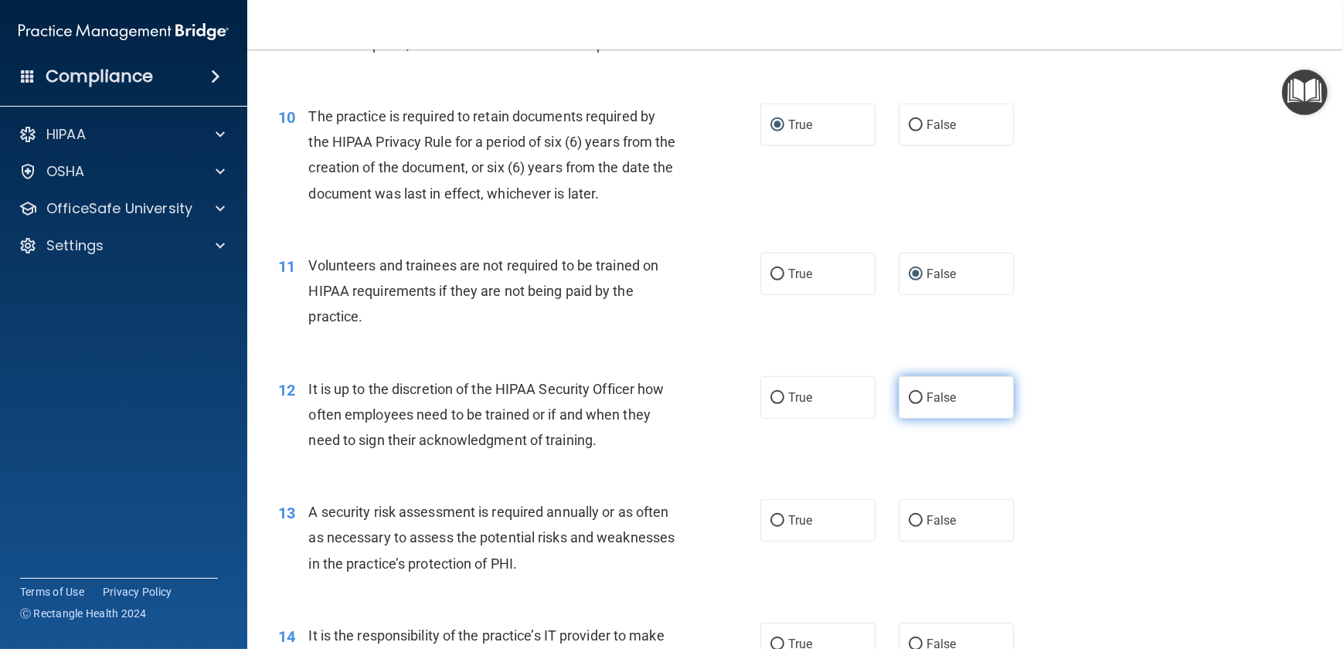
click at [909, 404] on input "False" at bounding box center [916, 399] width 14 height 12
radio input "true"
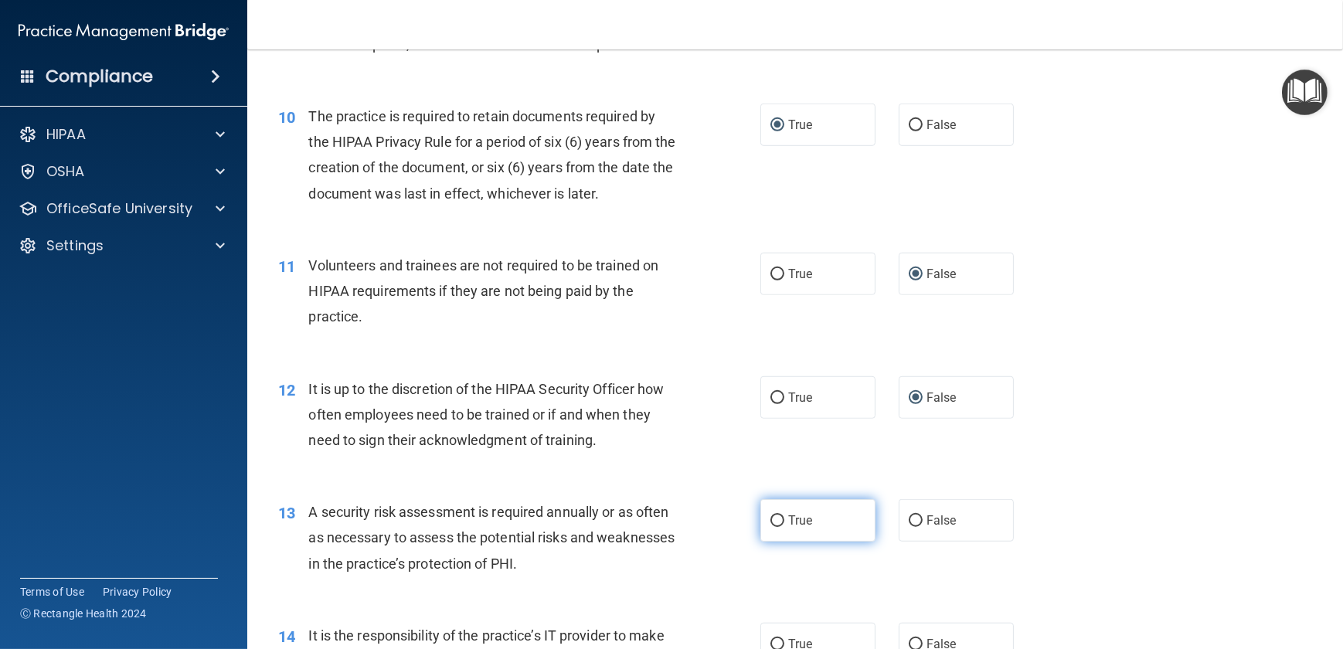
click at [771, 527] on input "True" at bounding box center [778, 521] width 14 height 12
radio input "true"
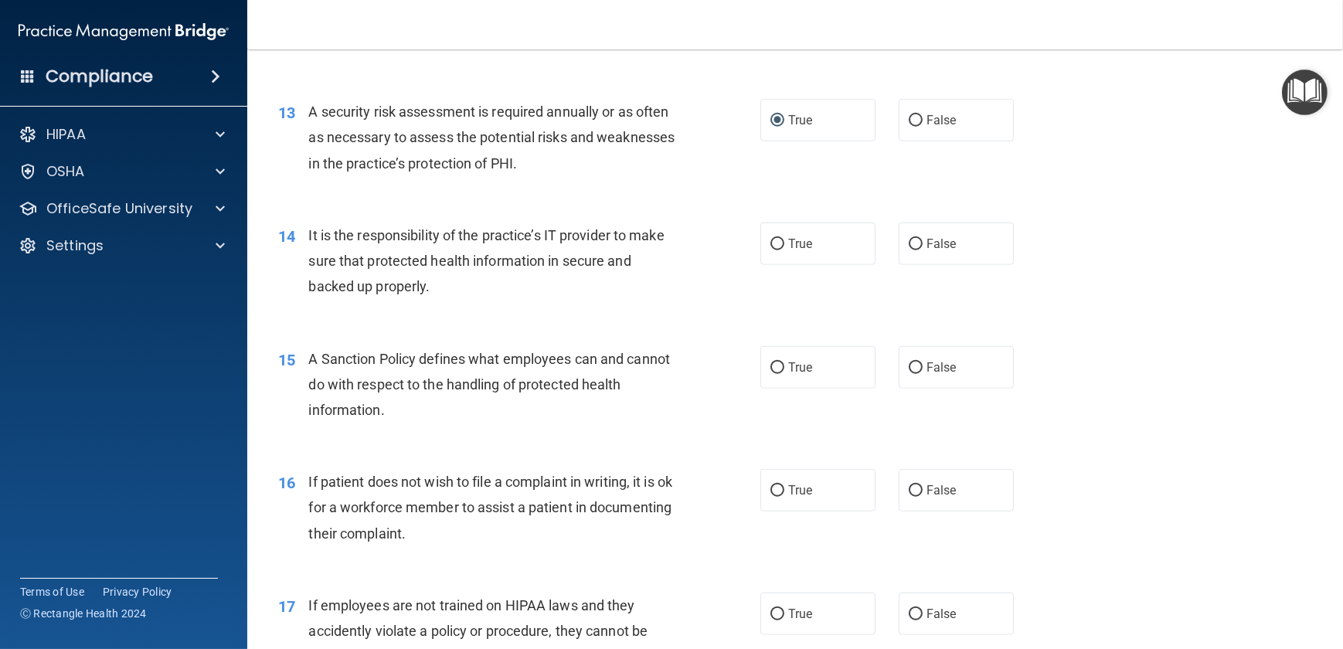
scroll to position [1756, 0]
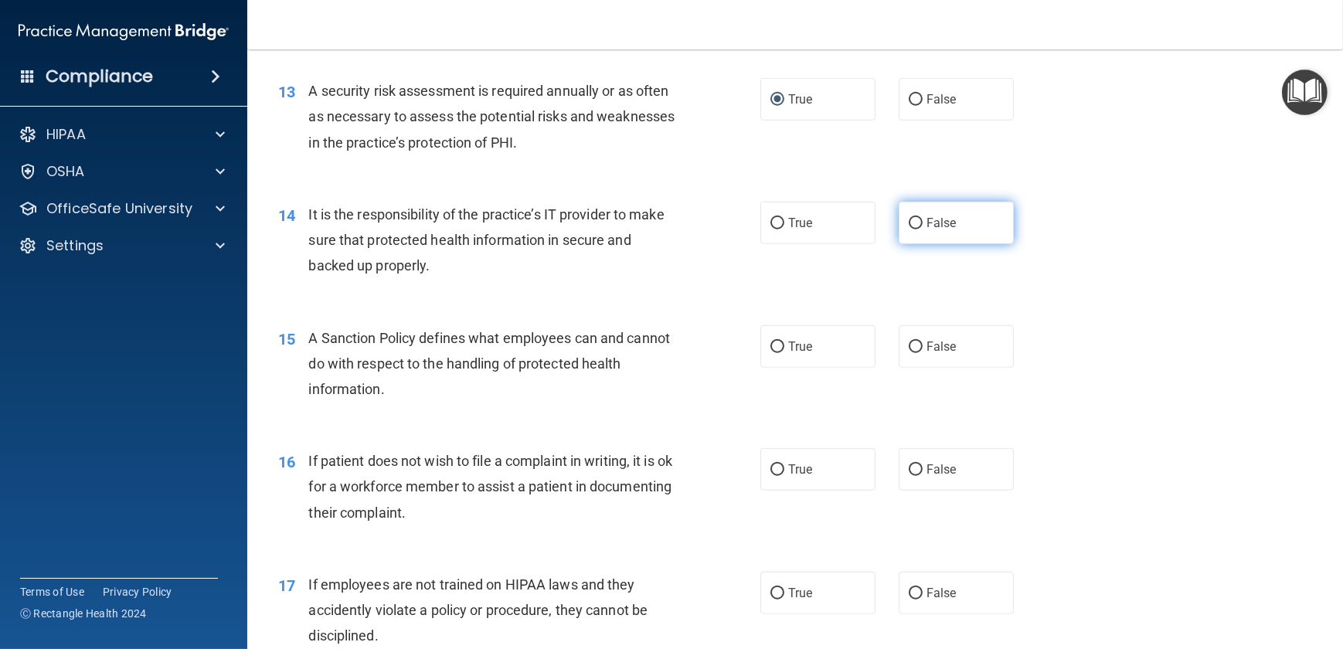
click at [909, 230] on input "False" at bounding box center [916, 224] width 14 height 12
radio input "true"
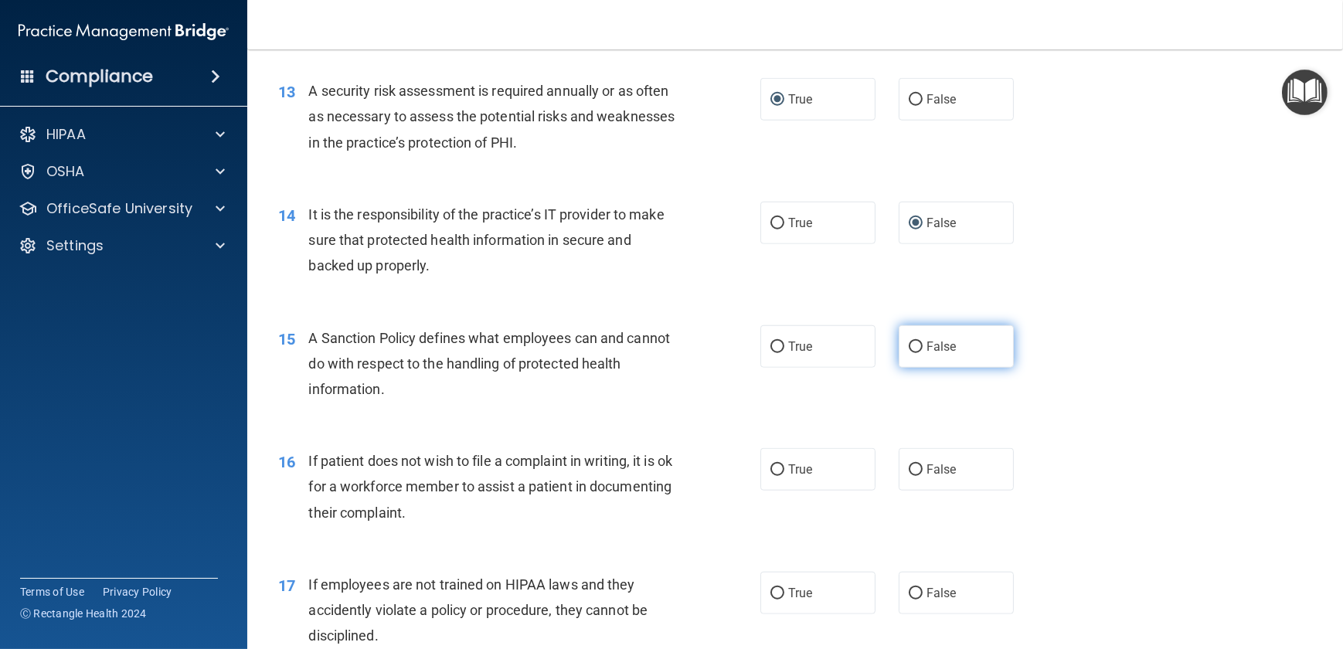
click at [909, 353] on input "False" at bounding box center [916, 348] width 14 height 12
radio input "true"
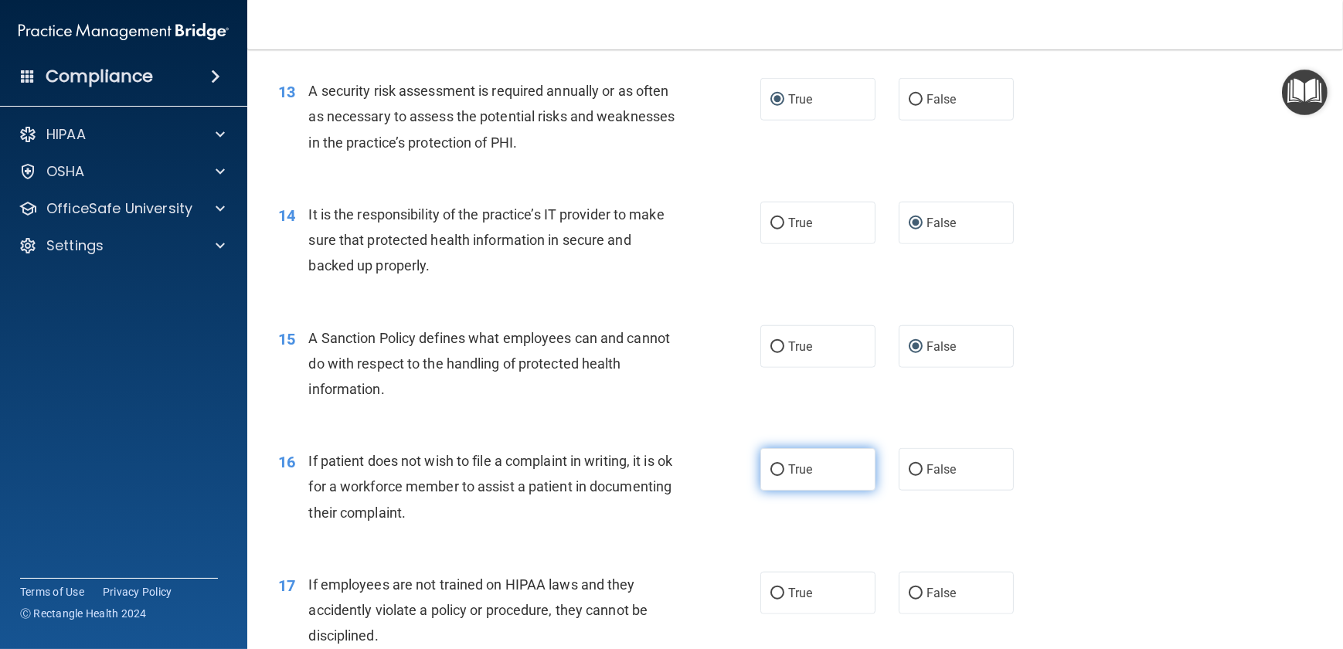
click at [777, 491] on label "True" at bounding box center [817, 469] width 115 height 43
click at [777, 476] on input "True" at bounding box center [778, 470] width 14 height 12
radio input "true"
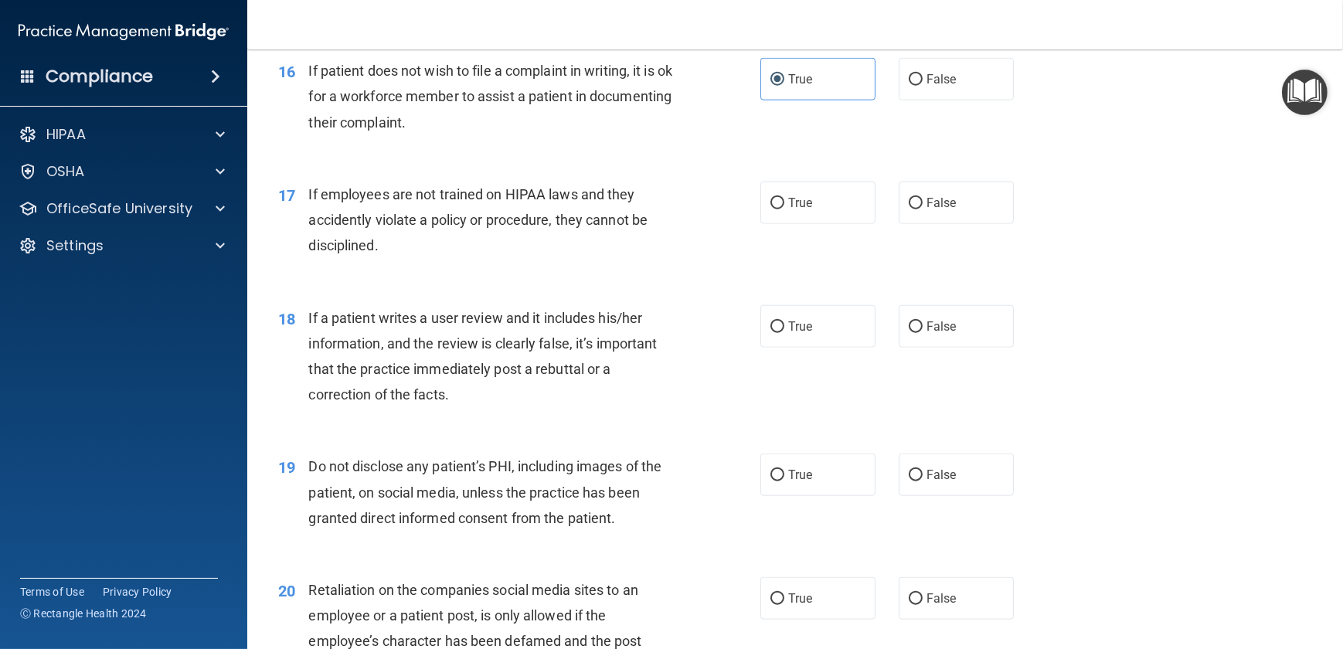
scroll to position [2178, 0]
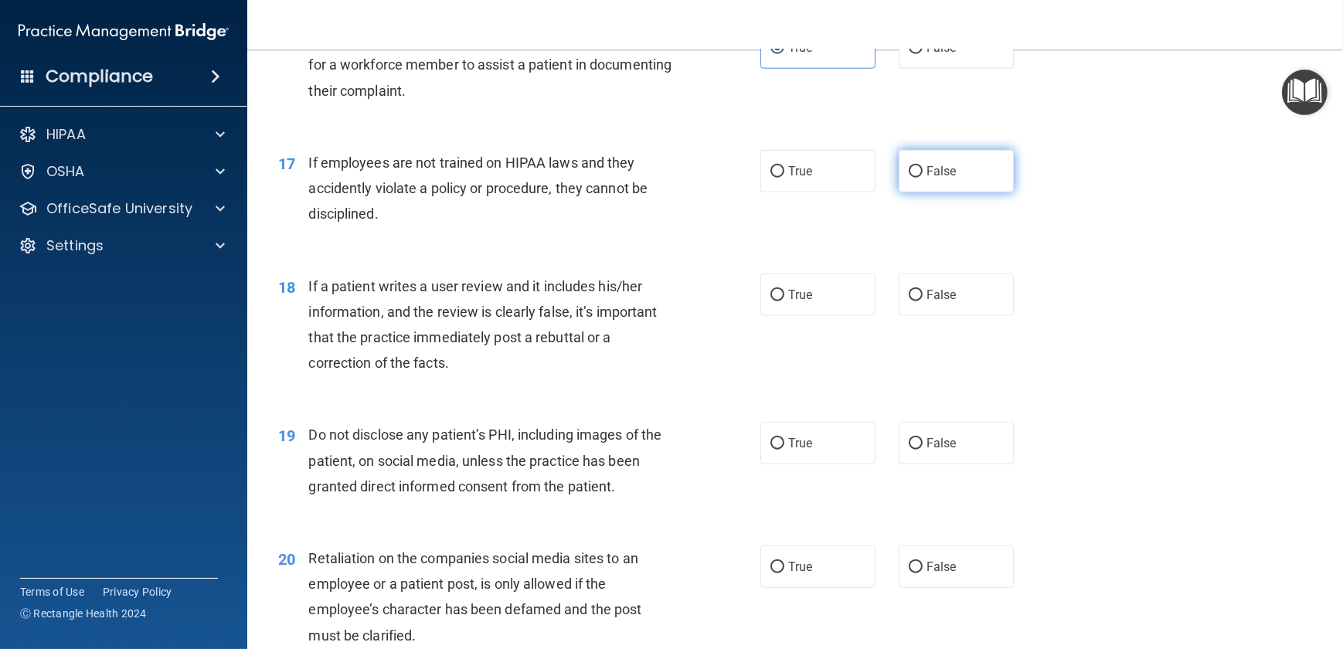
click at [909, 178] on input "False" at bounding box center [916, 172] width 14 height 12
radio input "true"
click at [913, 301] on input "False" at bounding box center [916, 296] width 14 height 12
radio input "true"
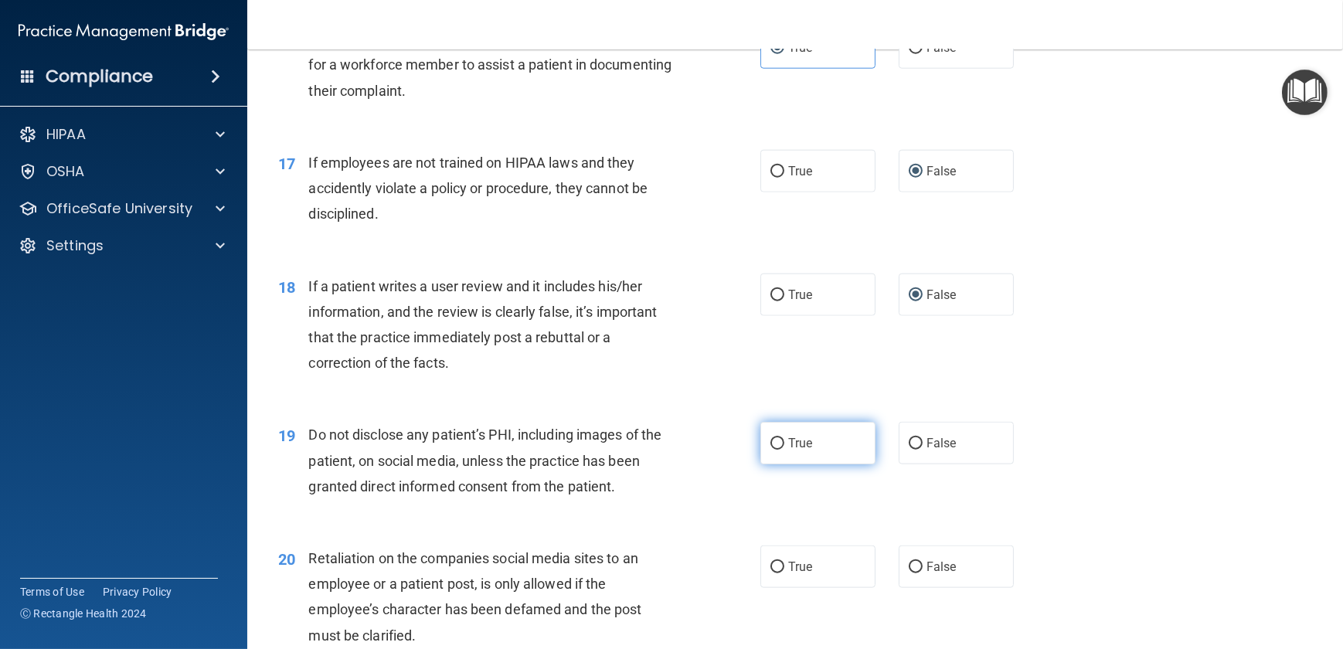
click at [771, 450] on input "True" at bounding box center [778, 444] width 14 height 12
radio input "true"
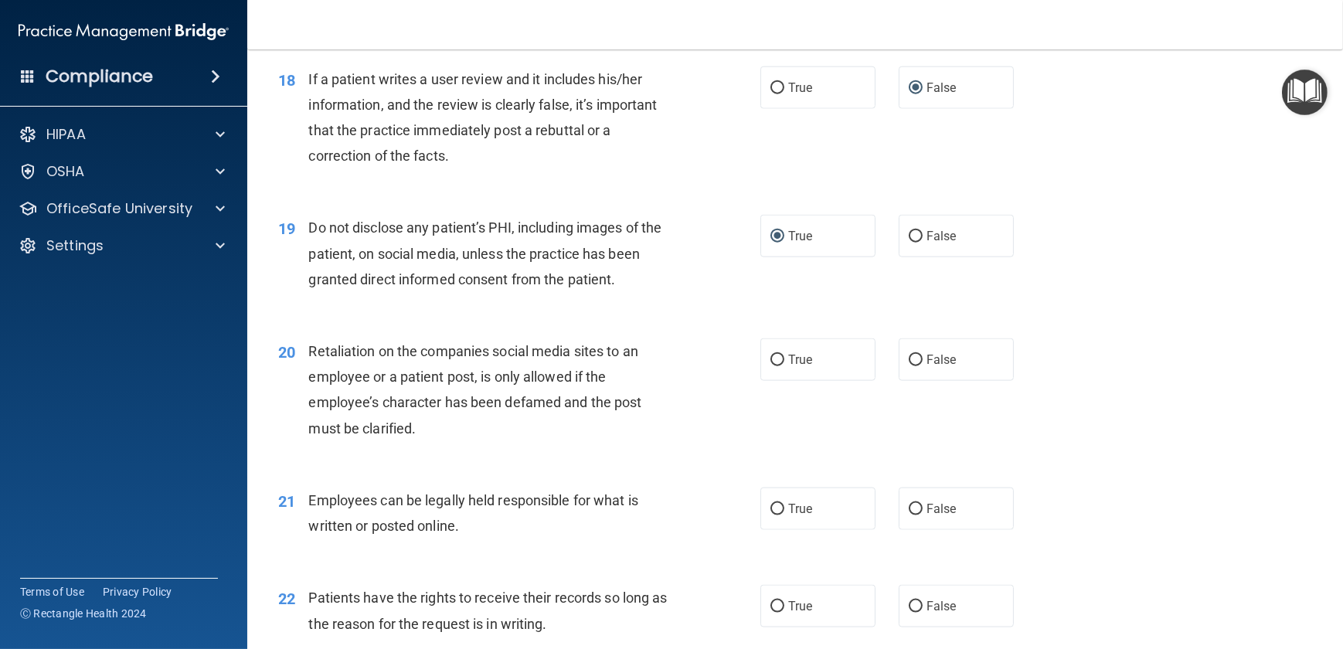
scroll to position [2388, 0]
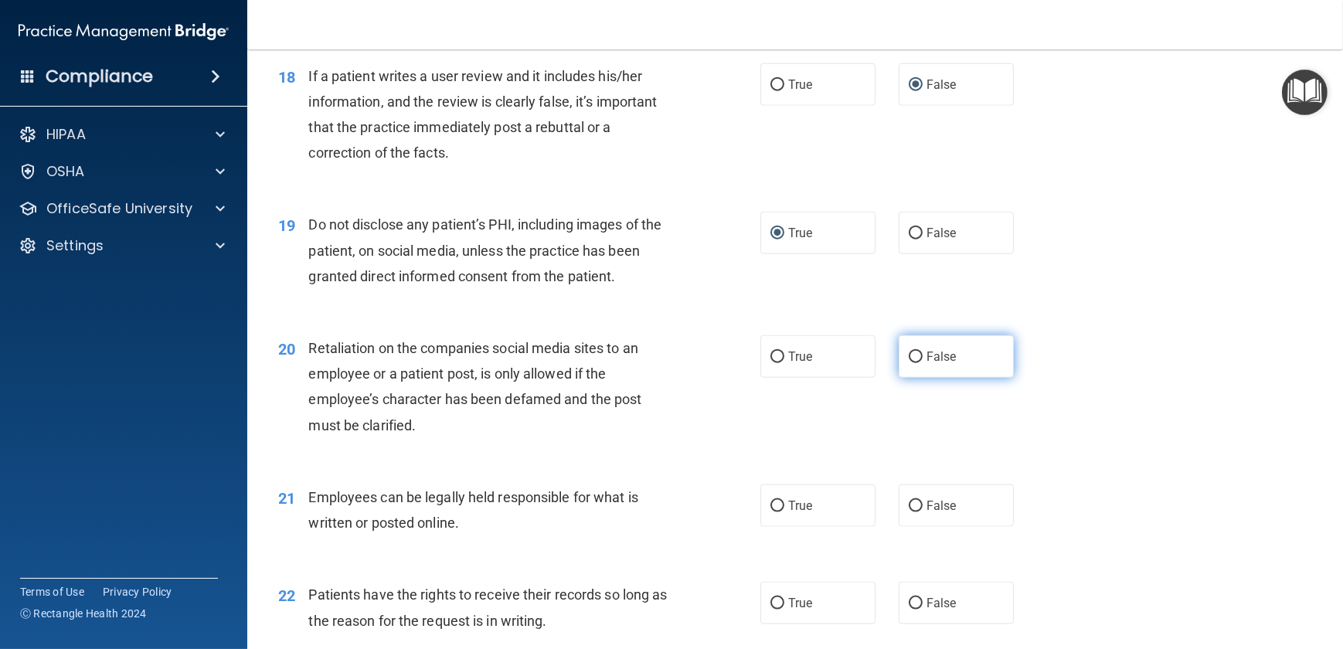
click at [910, 363] on input "False" at bounding box center [916, 358] width 14 height 12
radio input "true"
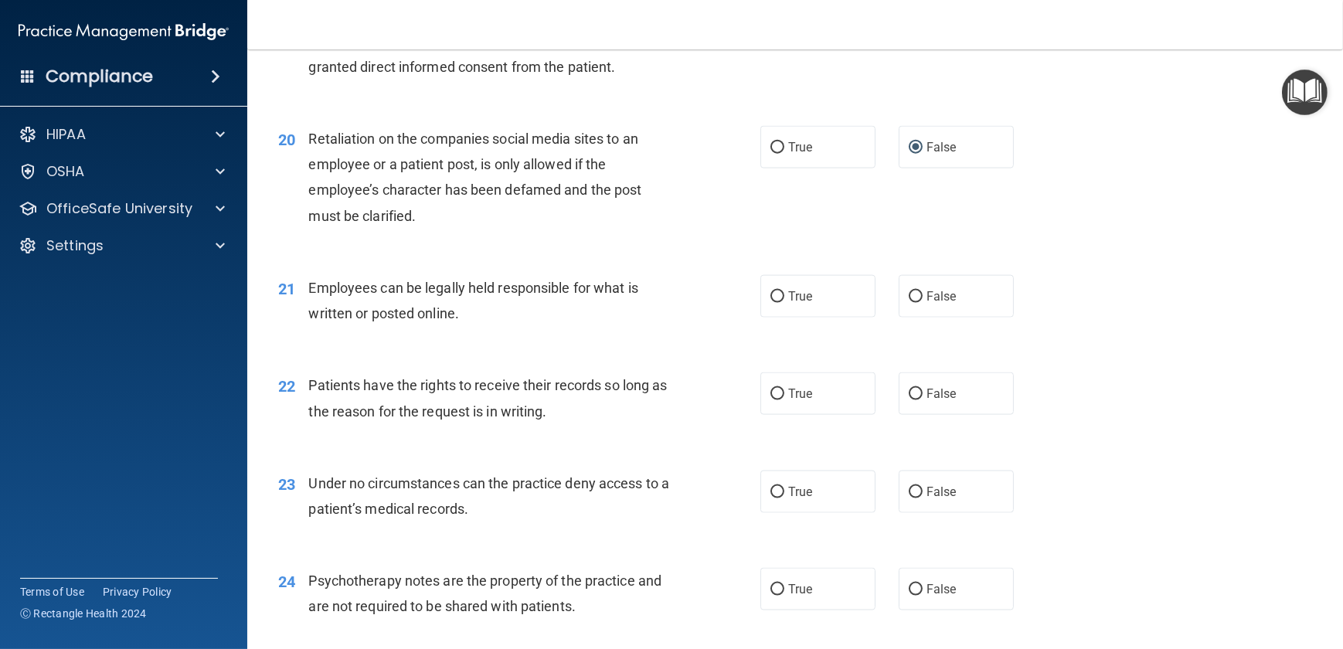
scroll to position [2599, 0]
click at [764, 316] on label "True" at bounding box center [817, 295] width 115 height 43
click at [771, 301] on input "True" at bounding box center [778, 296] width 14 height 12
radio input "true"
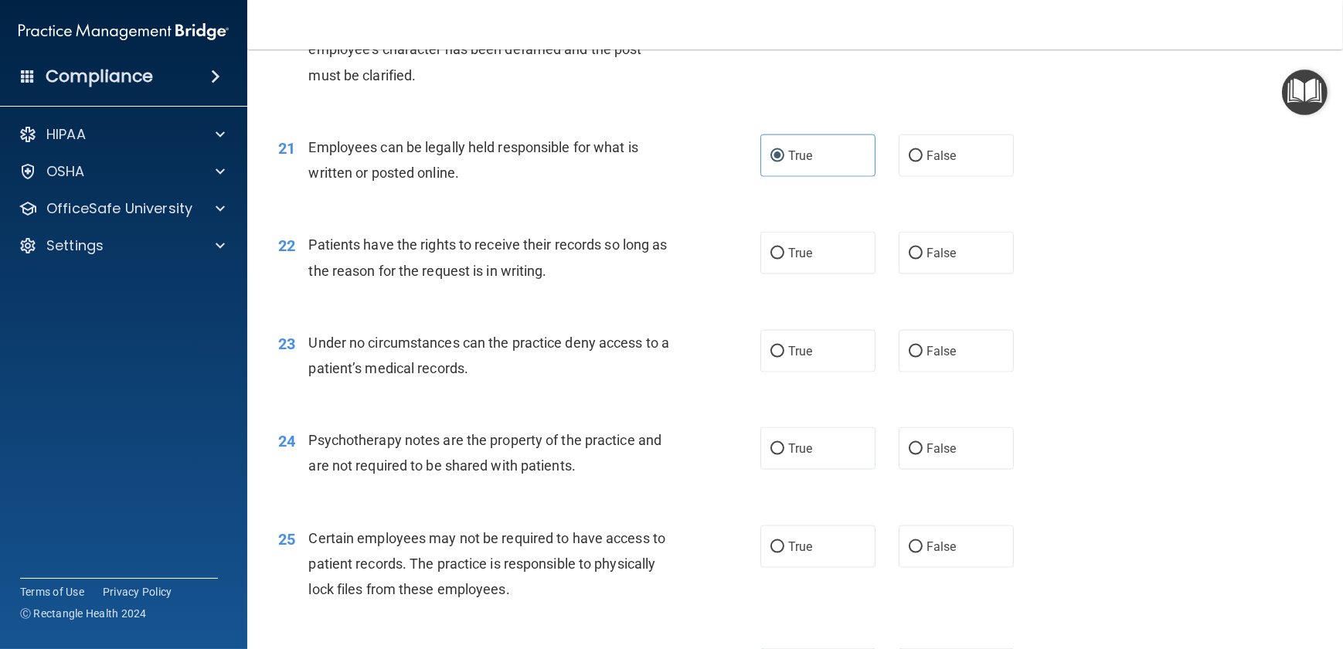
scroll to position [2740, 0]
click at [909, 258] on input "False" at bounding box center [916, 253] width 14 height 12
radio input "true"
click at [909, 356] on input "False" at bounding box center [916, 351] width 14 height 12
radio input "true"
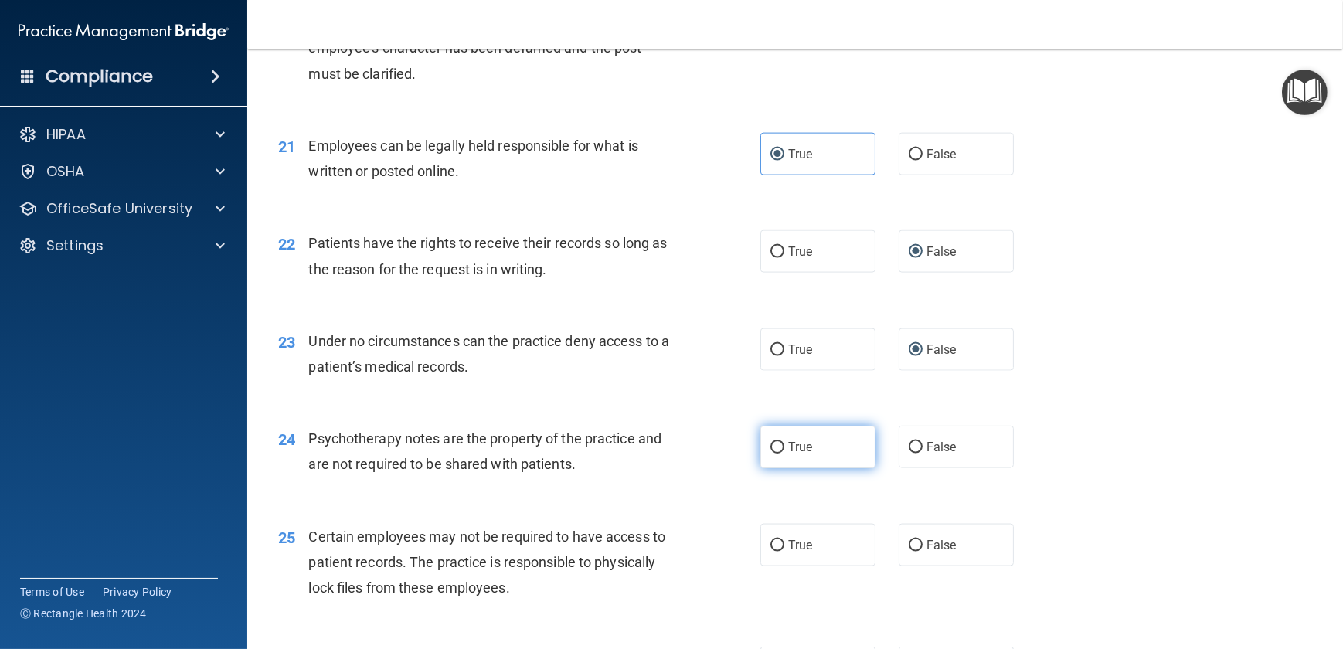
click at [776, 468] on label "True" at bounding box center [817, 447] width 115 height 43
click at [776, 454] on input "True" at bounding box center [778, 448] width 14 height 12
radio input "true"
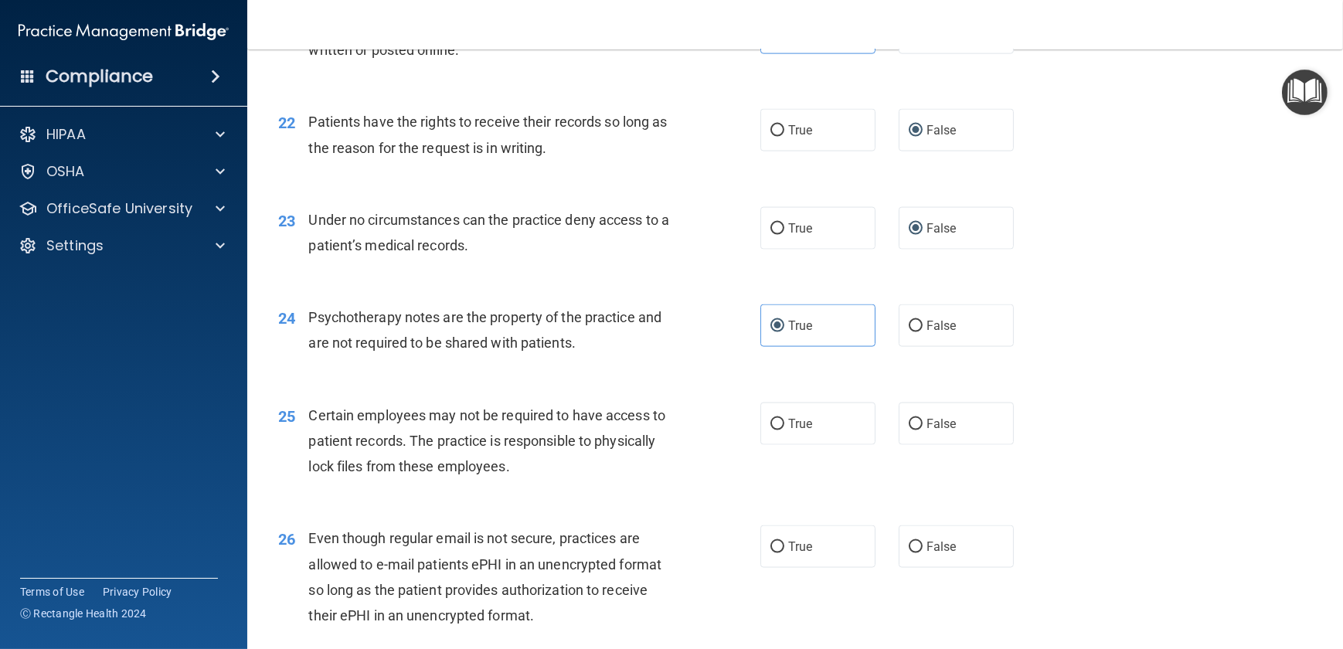
scroll to position [2880, 0]
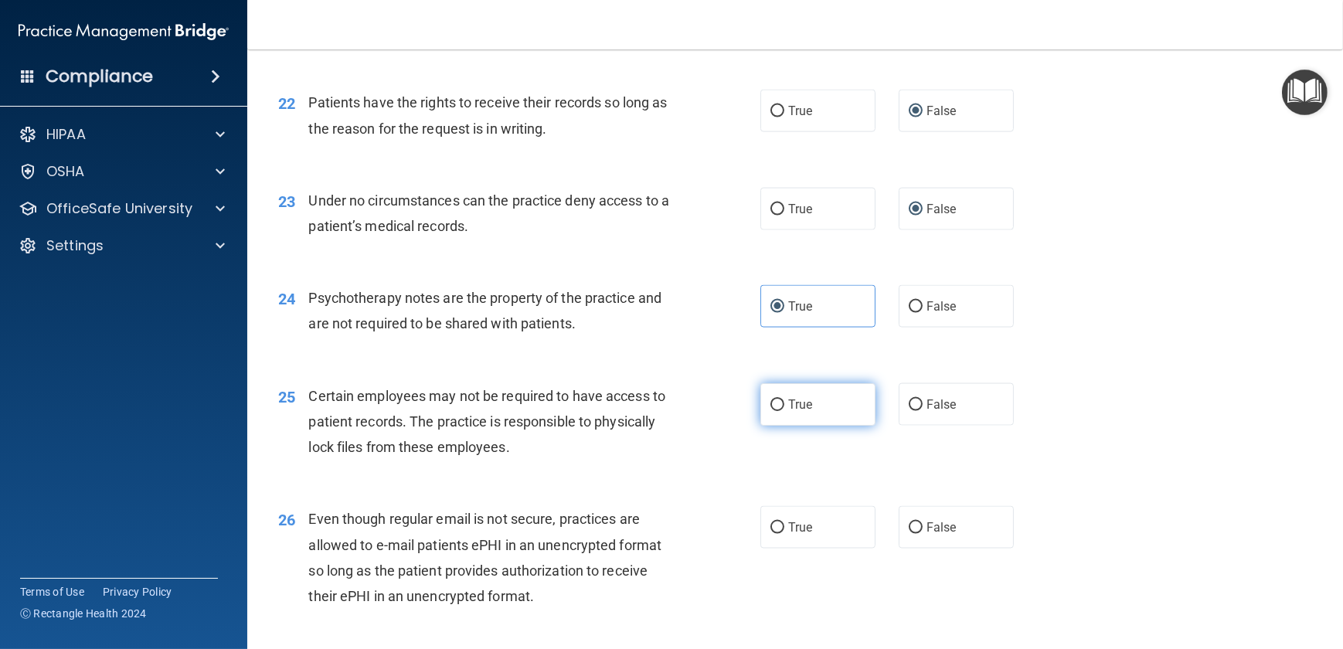
click at [774, 411] on input "True" at bounding box center [778, 406] width 14 height 12
radio input "true"
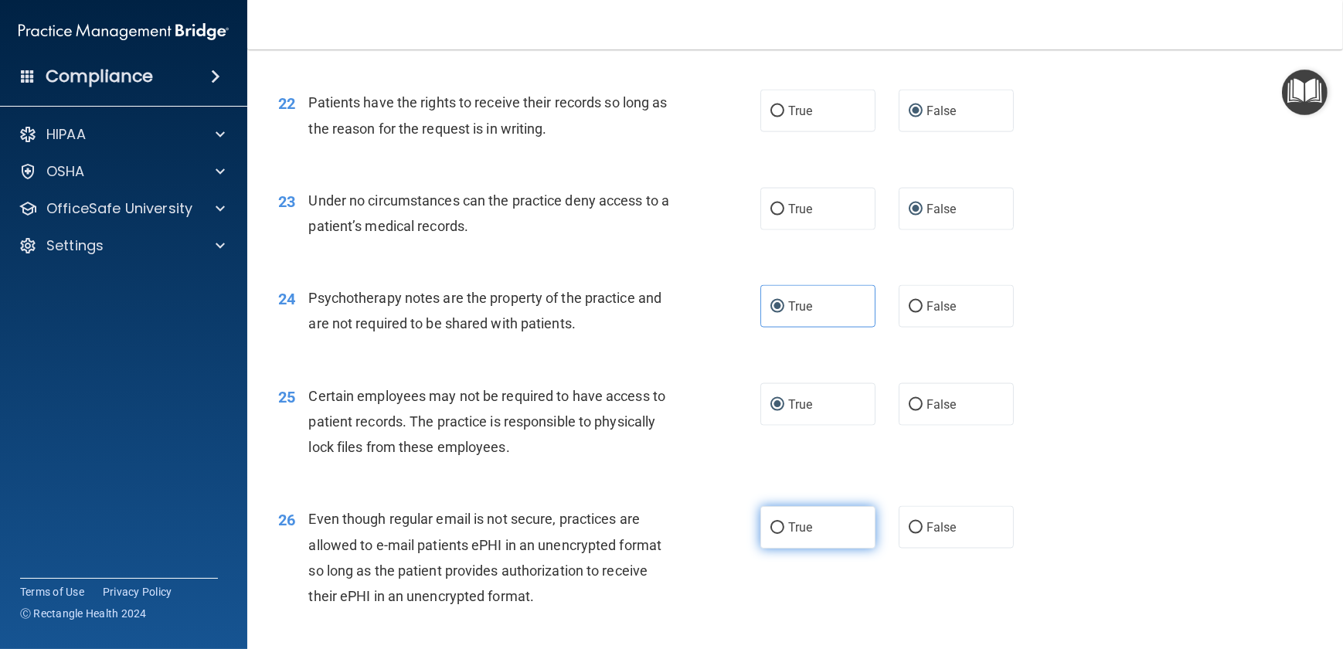
click at [775, 534] on input "True" at bounding box center [778, 528] width 14 height 12
radio input "true"
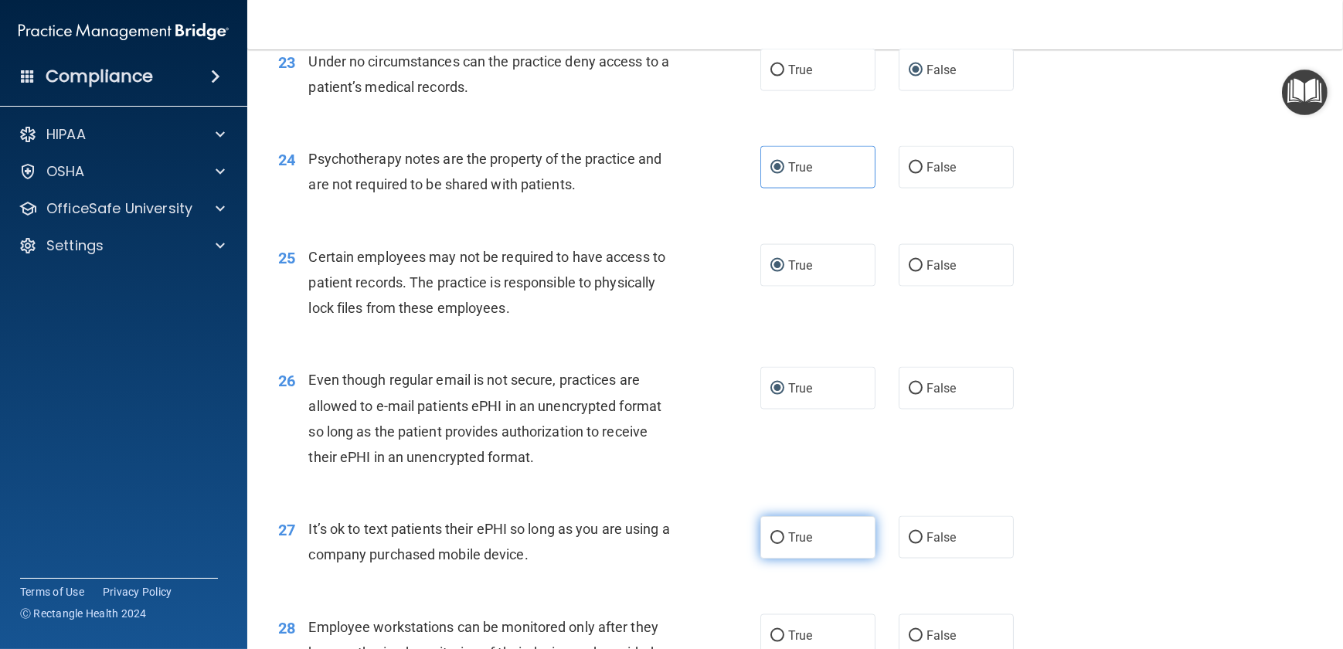
scroll to position [3021, 0]
click at [910, 543] on input "False" at bounding box center [916, 537] width 14 height 12
radio input "true"
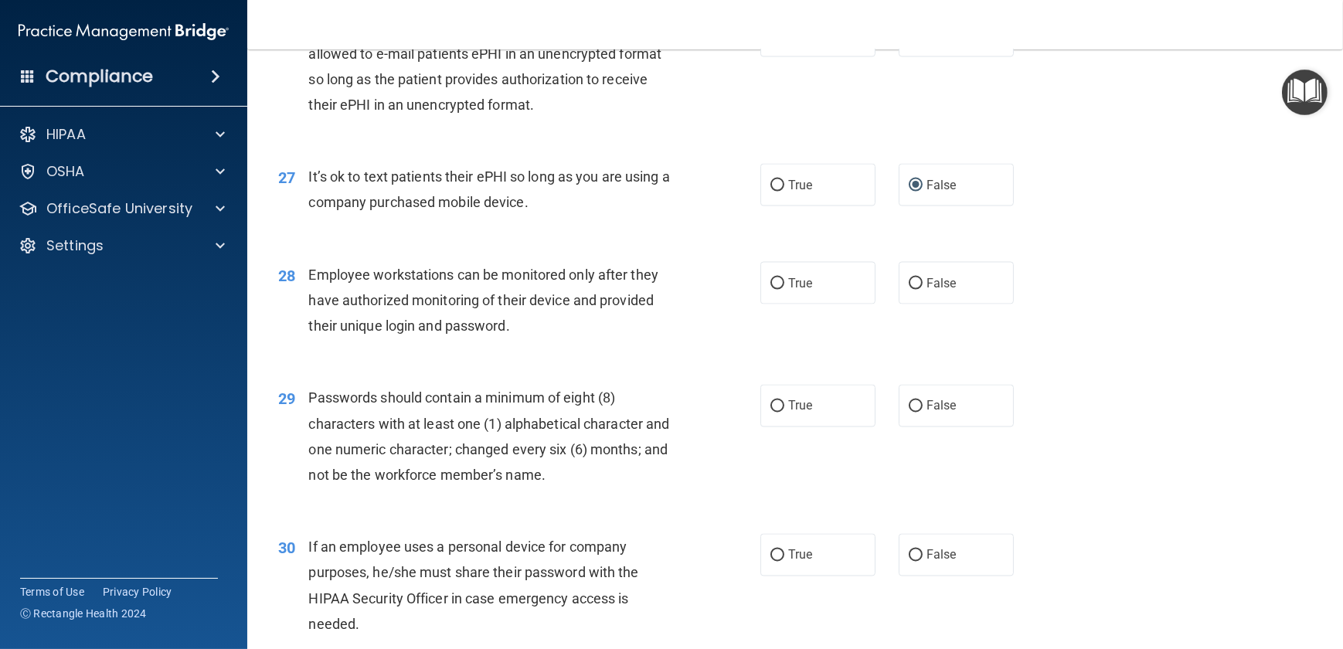
scroll to position [3442, 0]
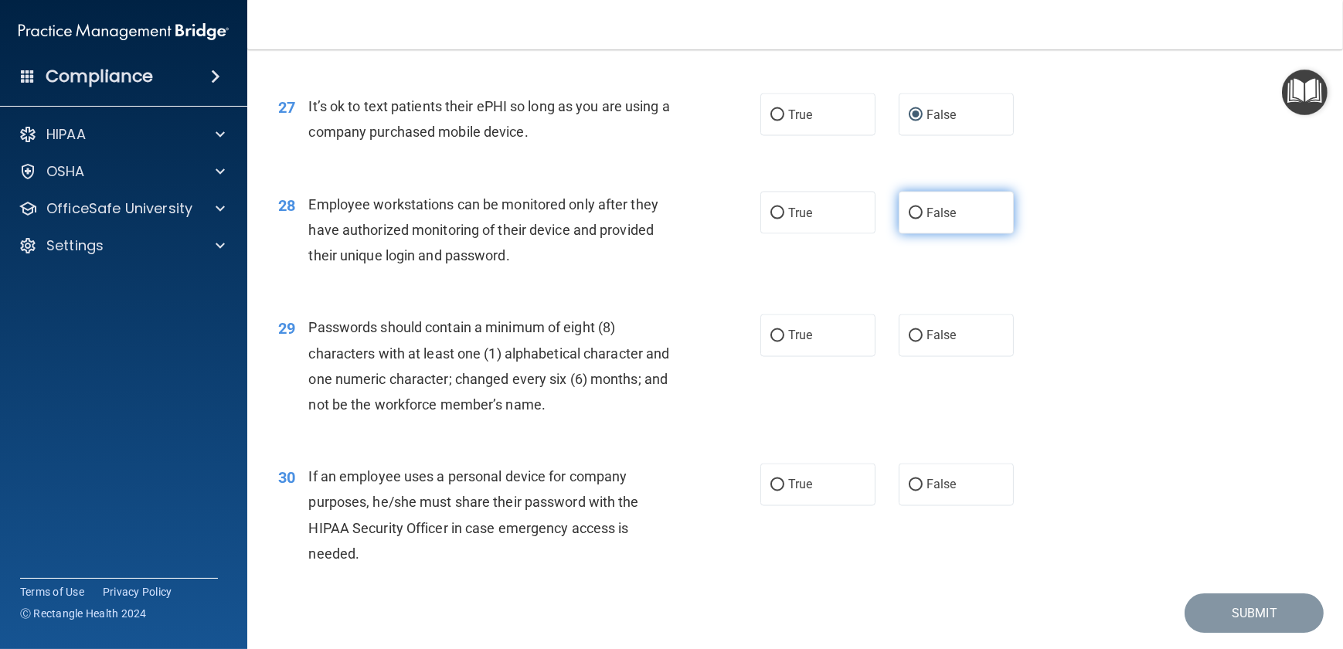
click at [909, 219] on input "False" at bounding box center [916, 214] width 14 height 12
radio input "true"
click at [771, 342] on input "True" at bounding box center [778, 337] width 14 height 12
radio input "true"
click at [907, 506] on label "False" at bounding box center [956, 485] width 115 height 43
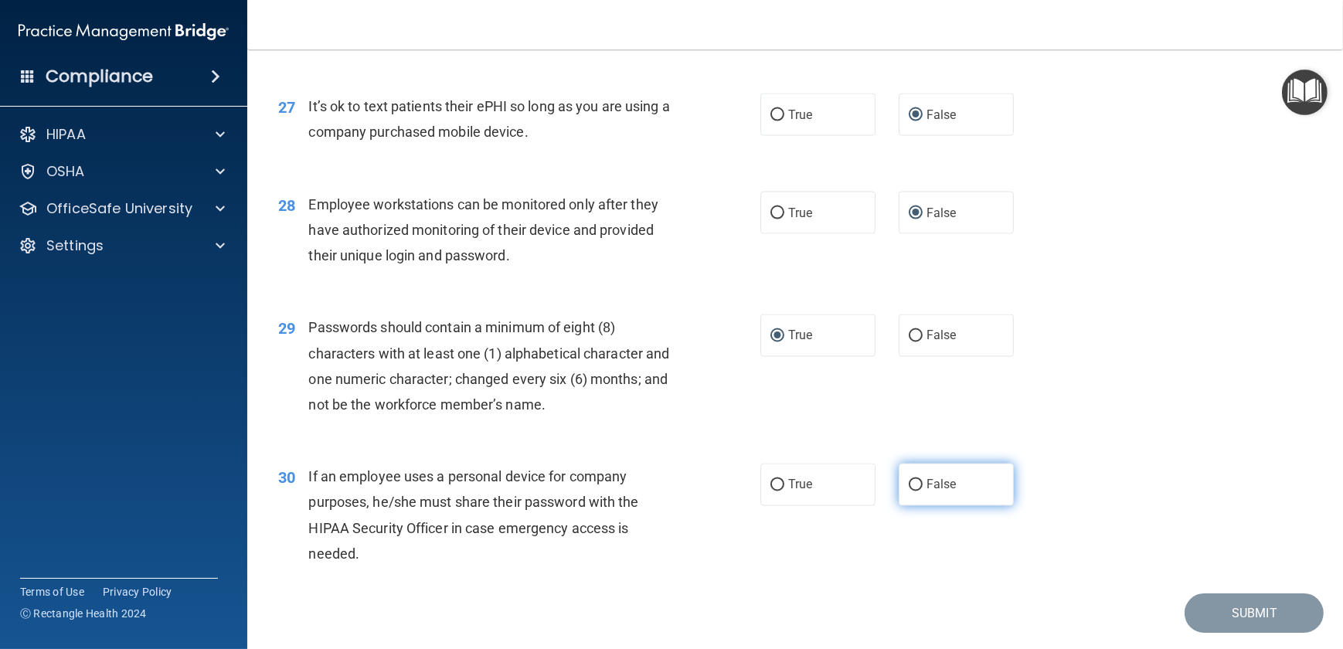
click at [909, 492] on input "False" at bounding box center [916, 486] width 14 height 12
radio input "true"
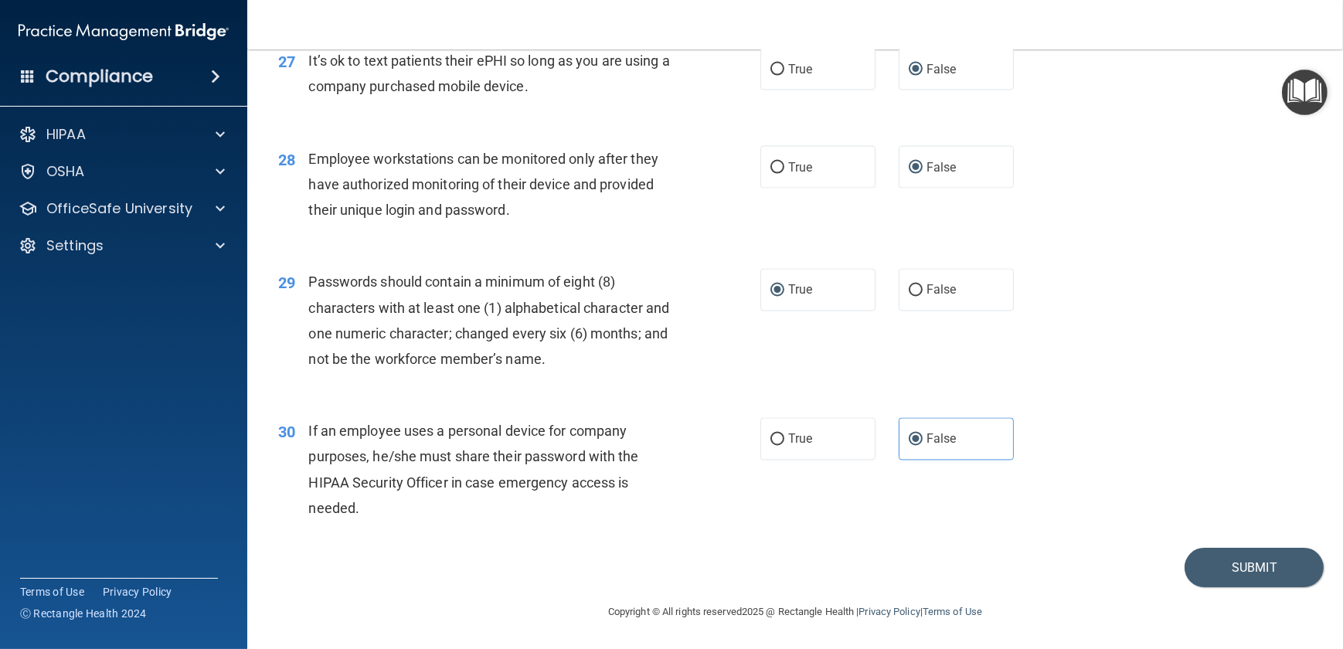
scroll to position [3537, 0]
click at [1240, 572] on button "Submit" at bounding box center [1254, 567] width 139 height 39
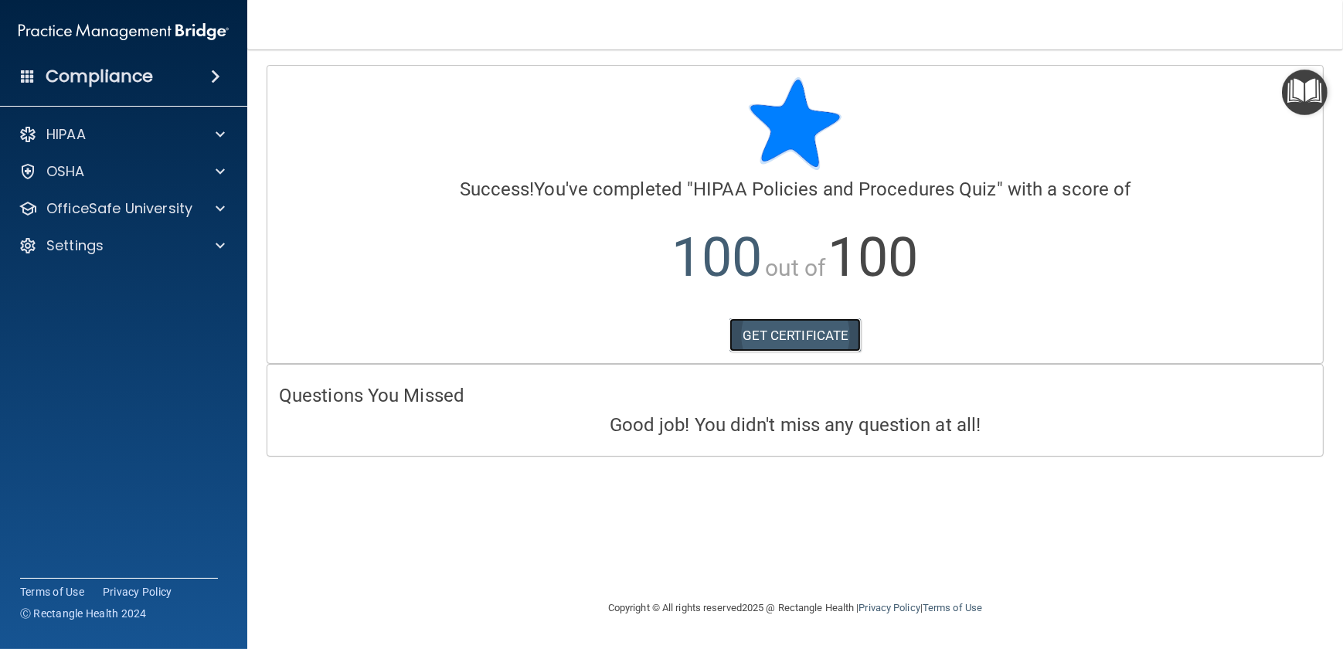
click at [782, 336] on link "GET CERTIFICATE" at bounding box center [796, 335] width 132 height 34
click at [99, 206] on p "OfficeSafe University" at bounding box center [119, 208] width 146 height 19
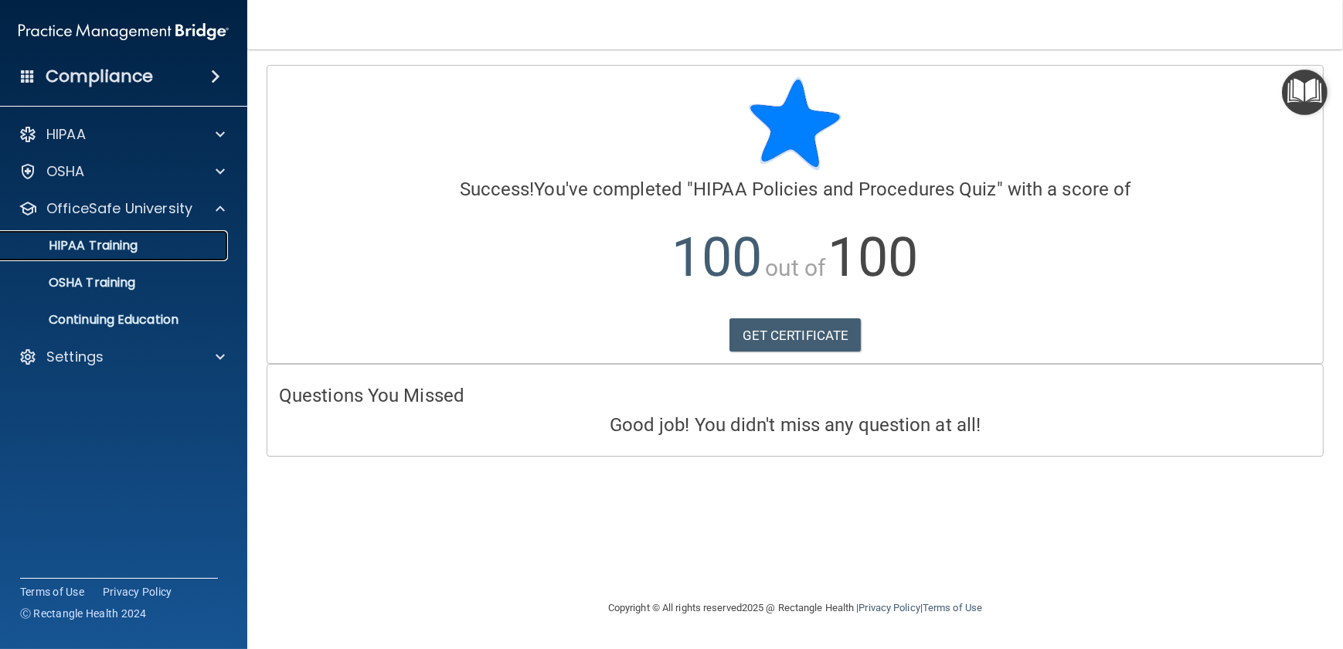
click at [92, 247] on p "HIPAA Training" at bounding box center [74, 245] width 128 height 15
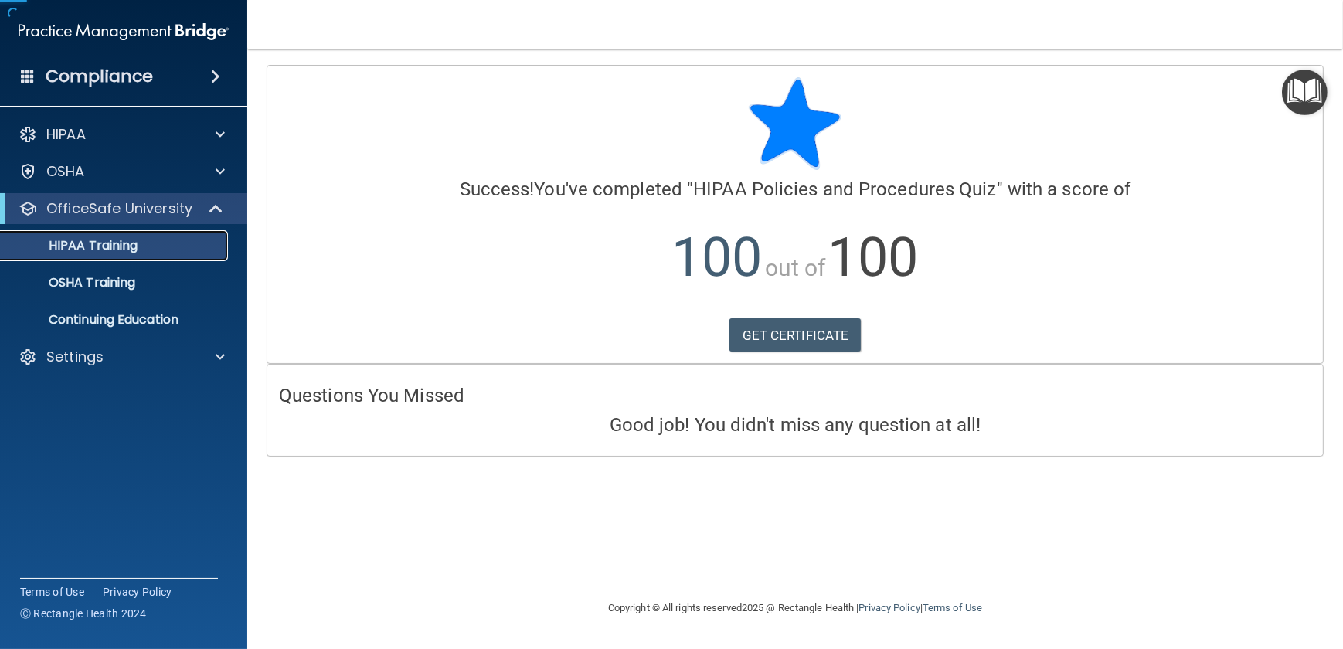
click at [92, 247] on p "HIPAA Training" at bounding box center [74, 245] width 128 height 15
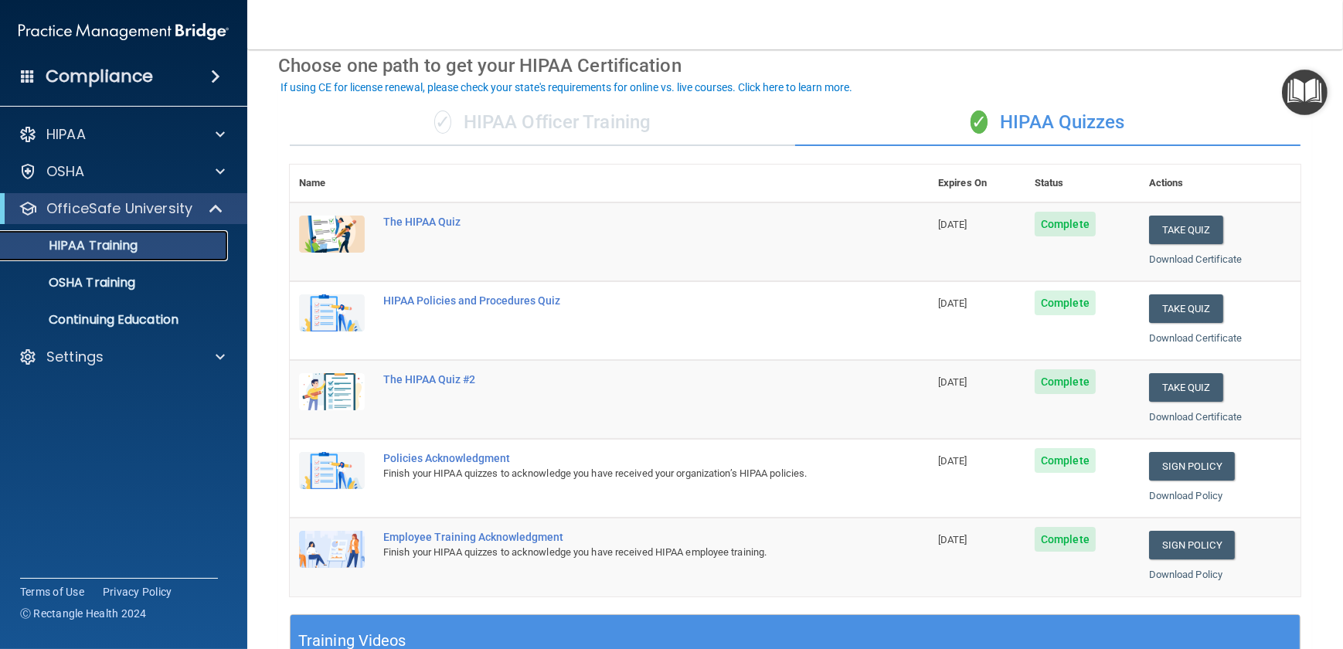
scroll to position [140, 0]
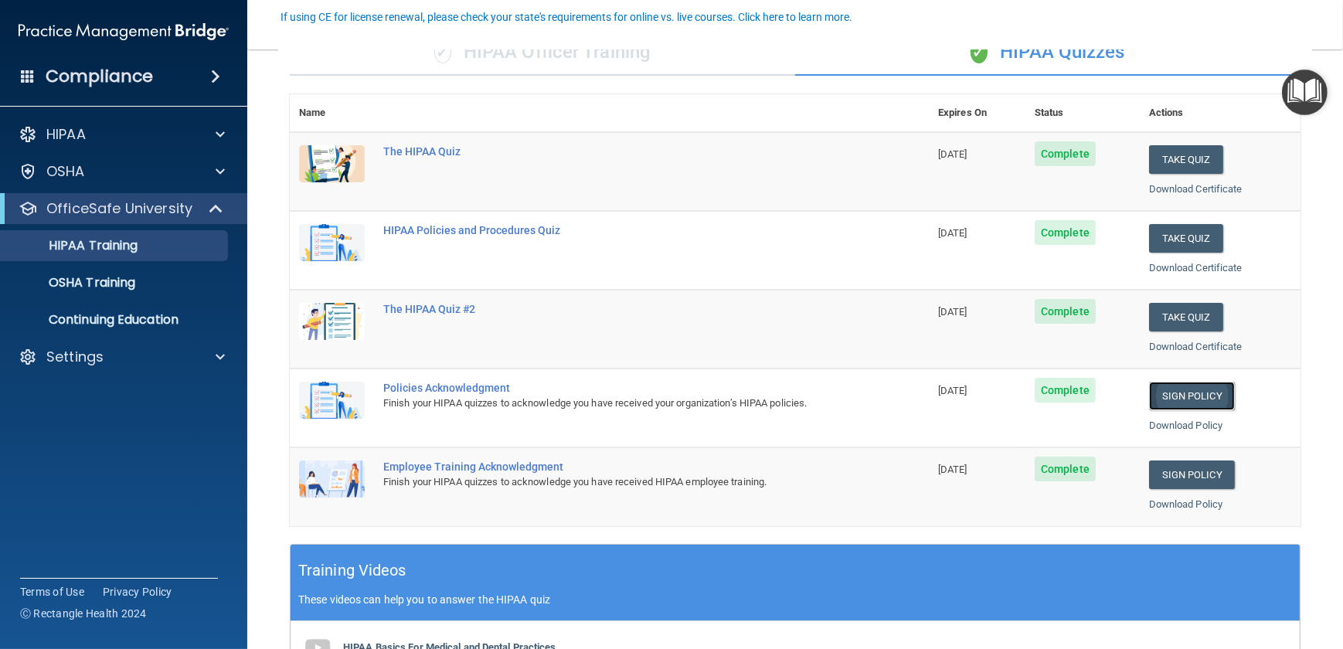
click at [1186, 397] on link "Sign Policy" at bounding box center [1192, 396] width 86 height 29
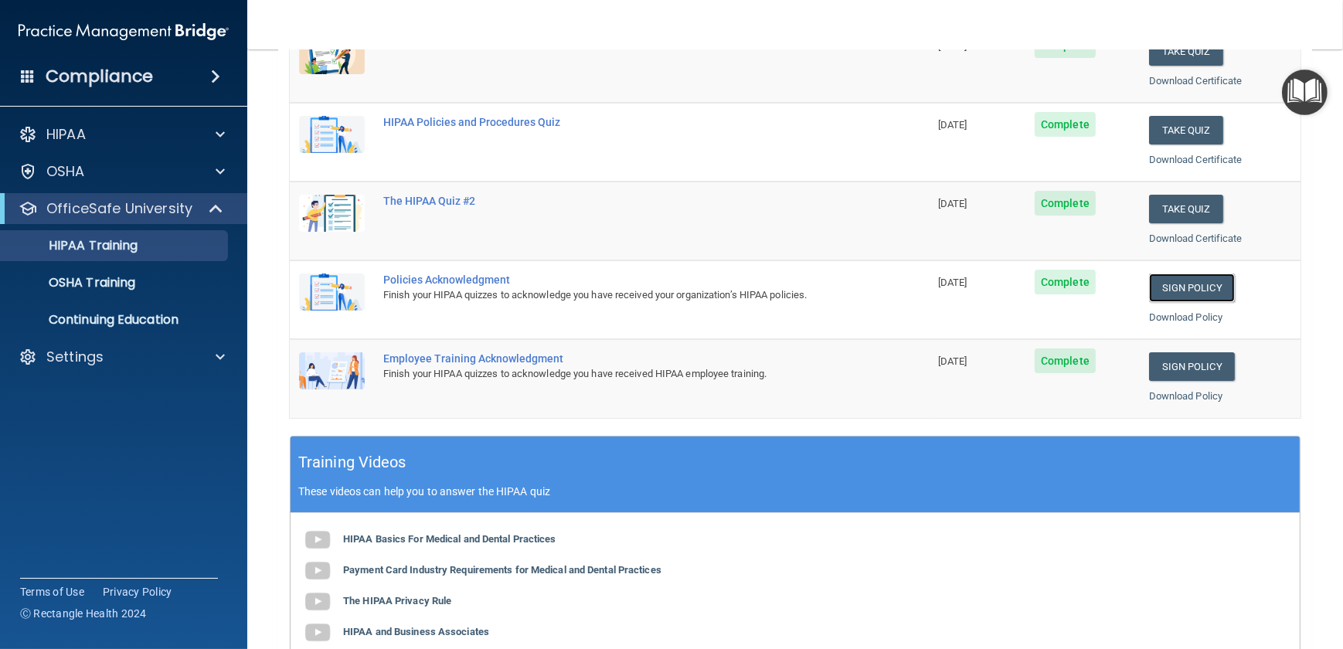
scroll to position [210, 0]
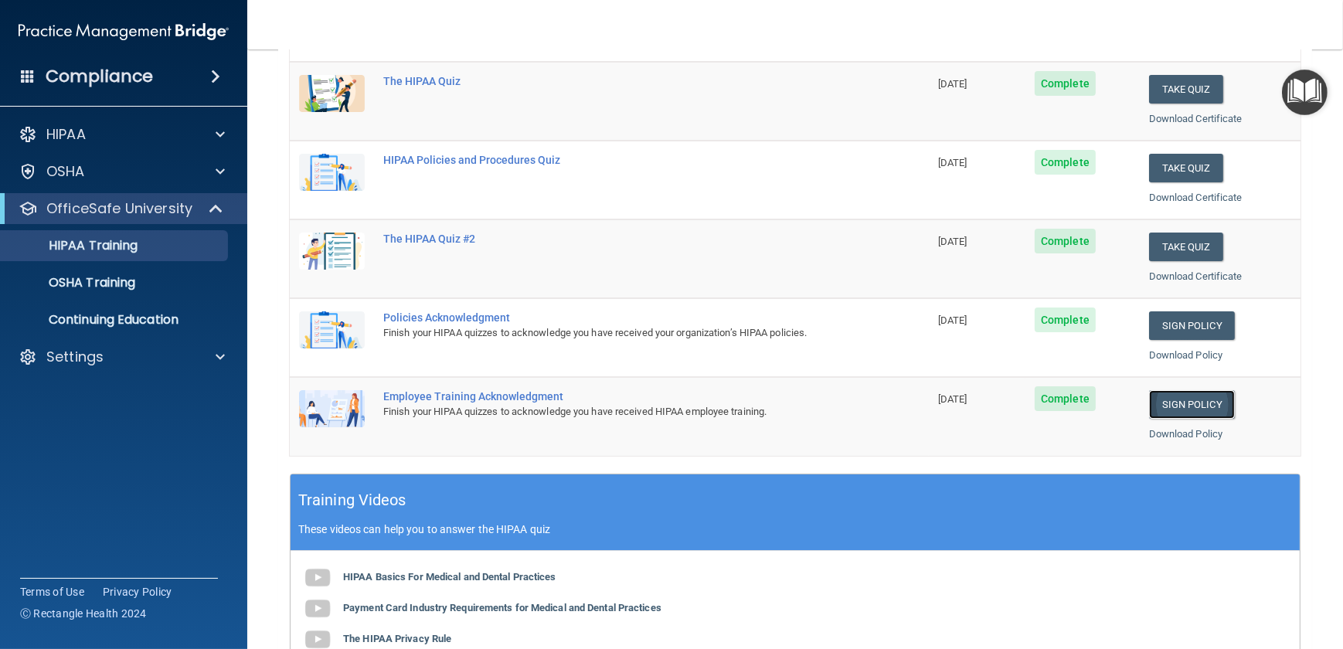
click at [1170, 400] on link "Sign Policy" at bounding box center [1192, 404] width 86 height 29
click at [1169, 430] on link "Download Policy" at bounding box center [1186, 434] width 74 height 12
click at [1181, 328] on link "Sign Policy" at bounding box center [1192, 325] width 86 height 29
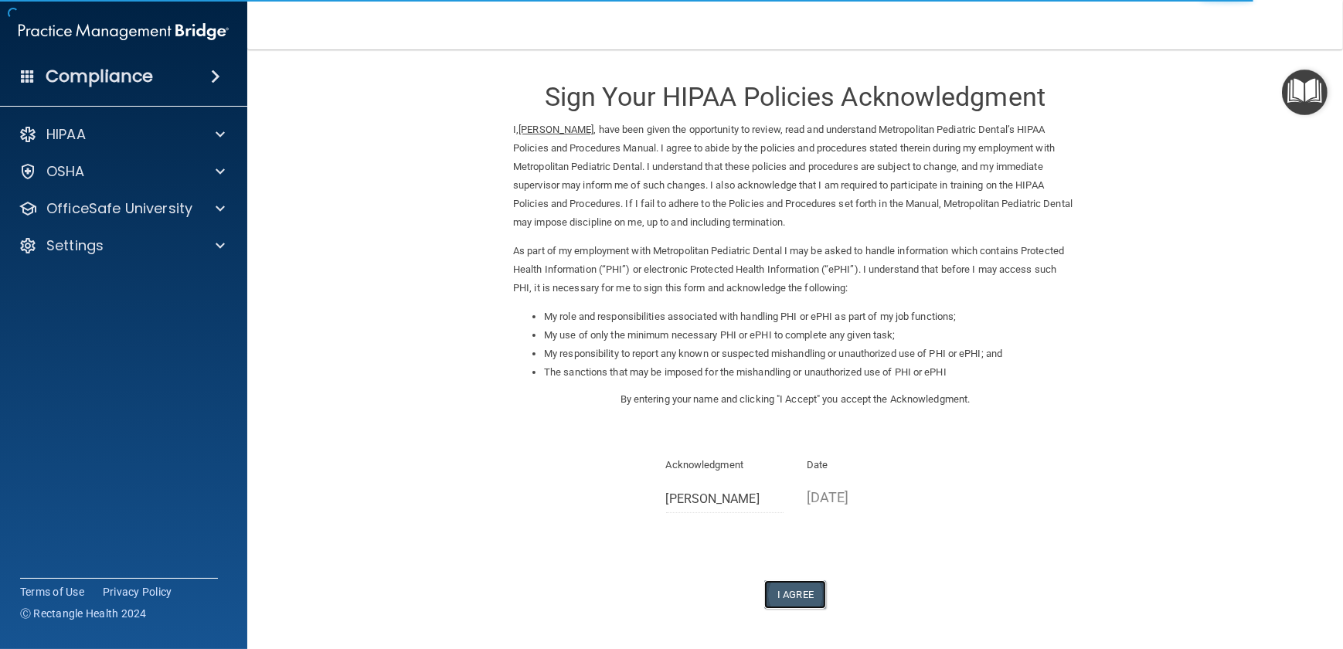
click at [788, 595] on button "I Agree" at bounding box center [795, 594] width 62 height 29
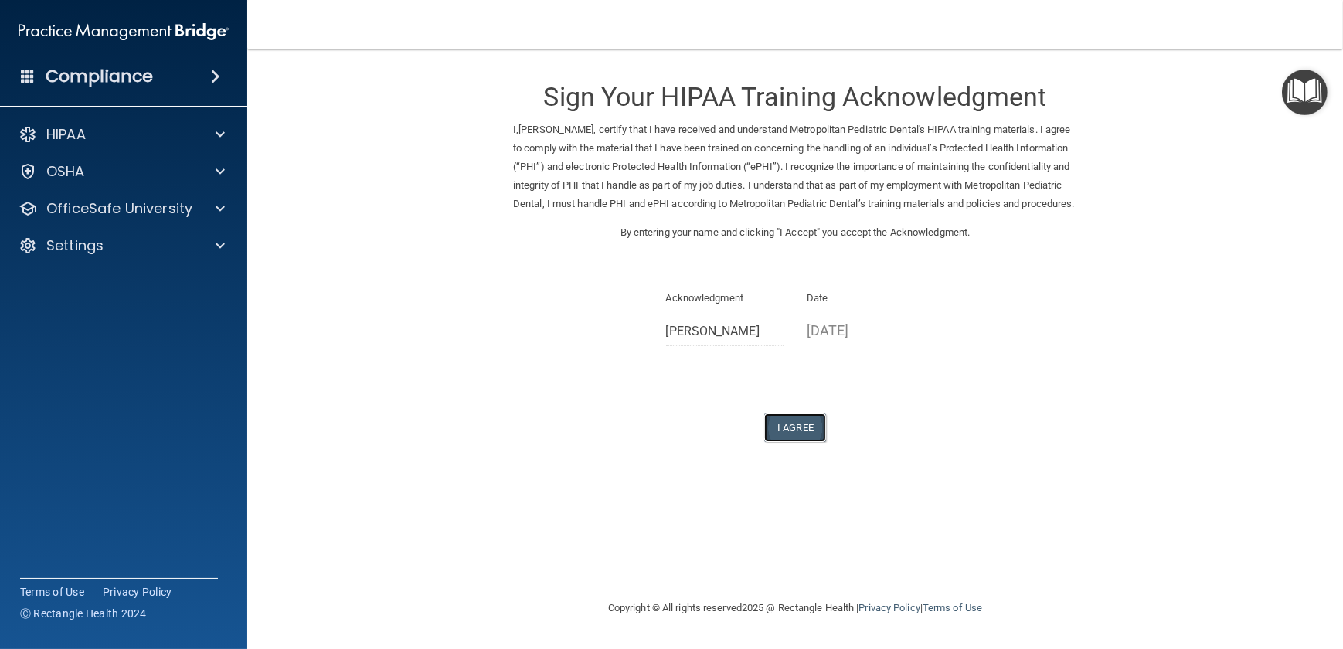
click at [805, 442] on button "I Agree" at bounding box center [795, 427] width 62 height 29
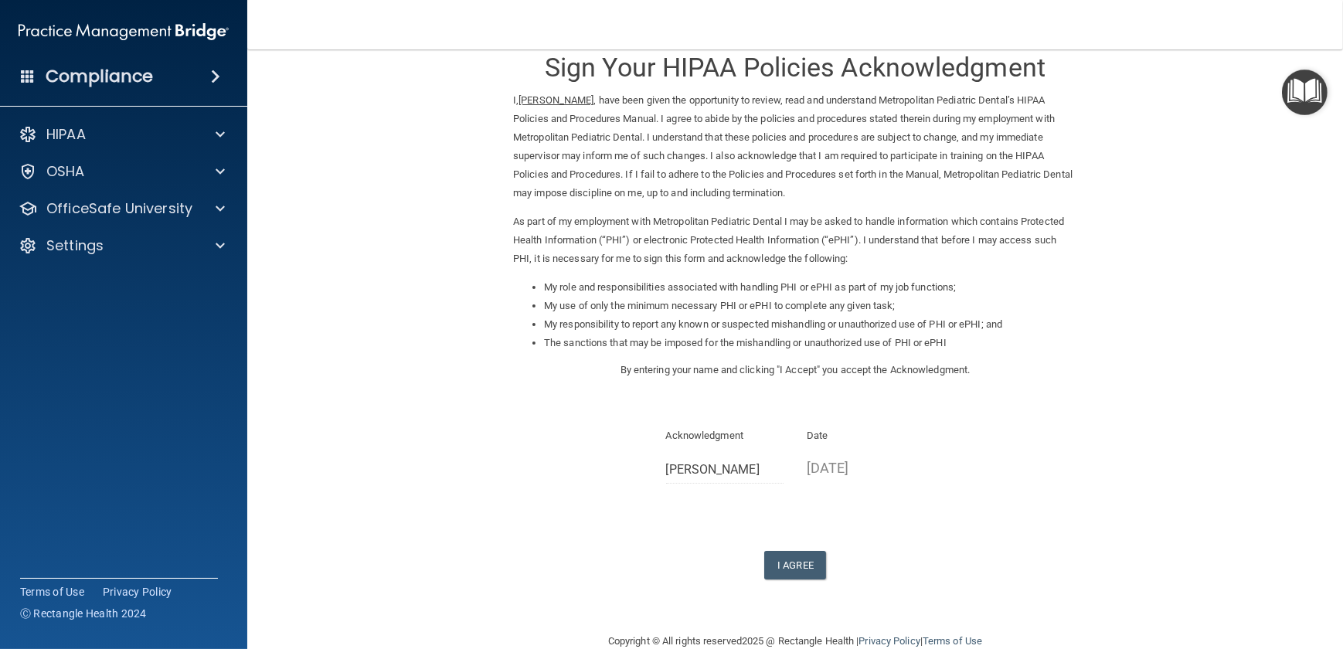
scroll to position [58, 0]
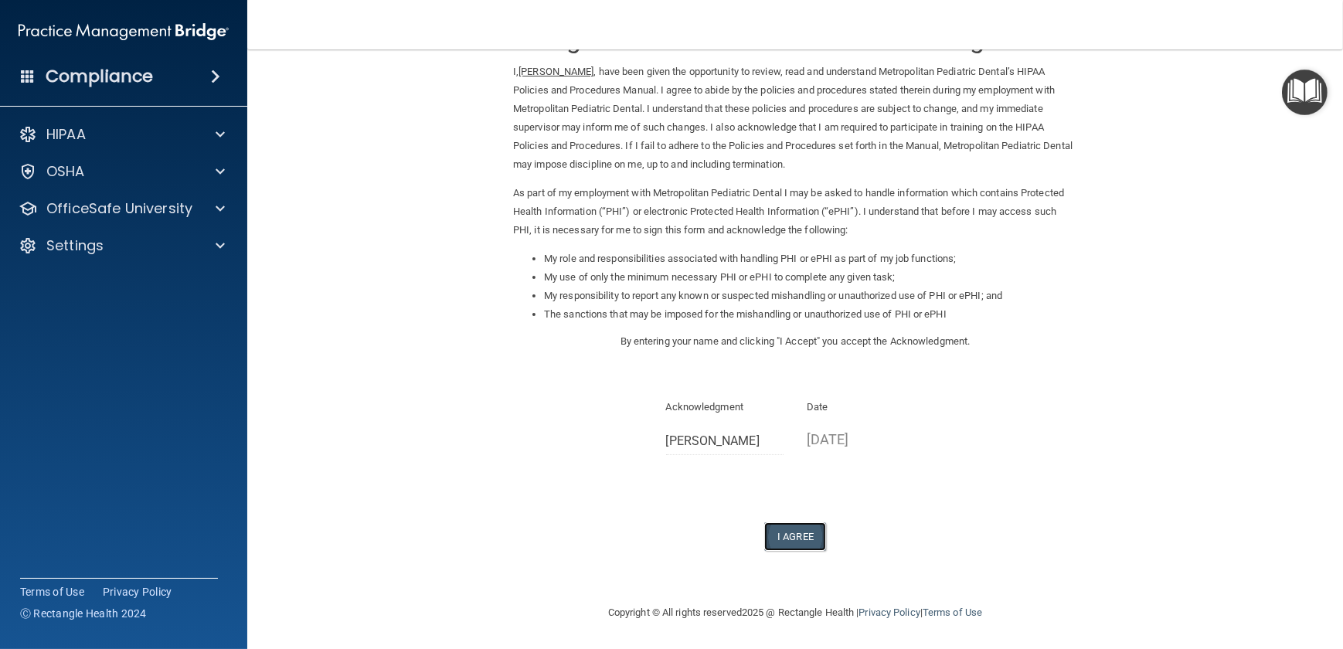
click at [798, 543] on button "I Agree" at bounding box center [795, 536] width 62 height 29
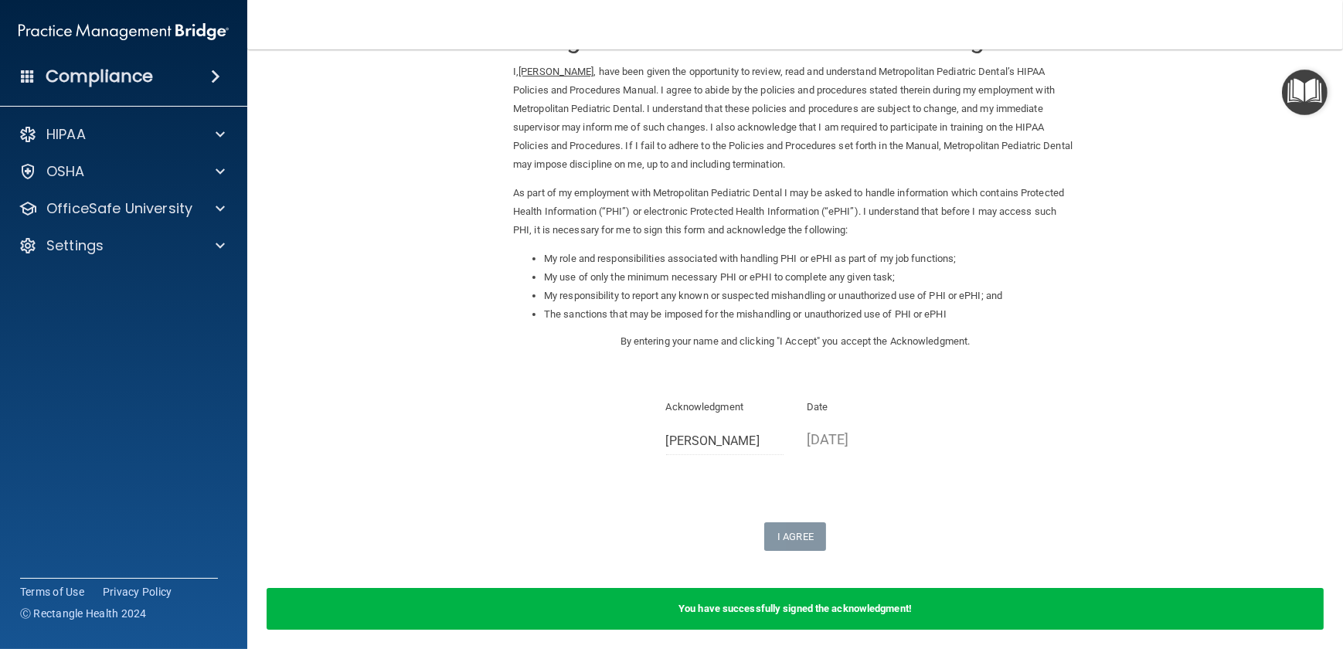
scroll to position [0, 0]
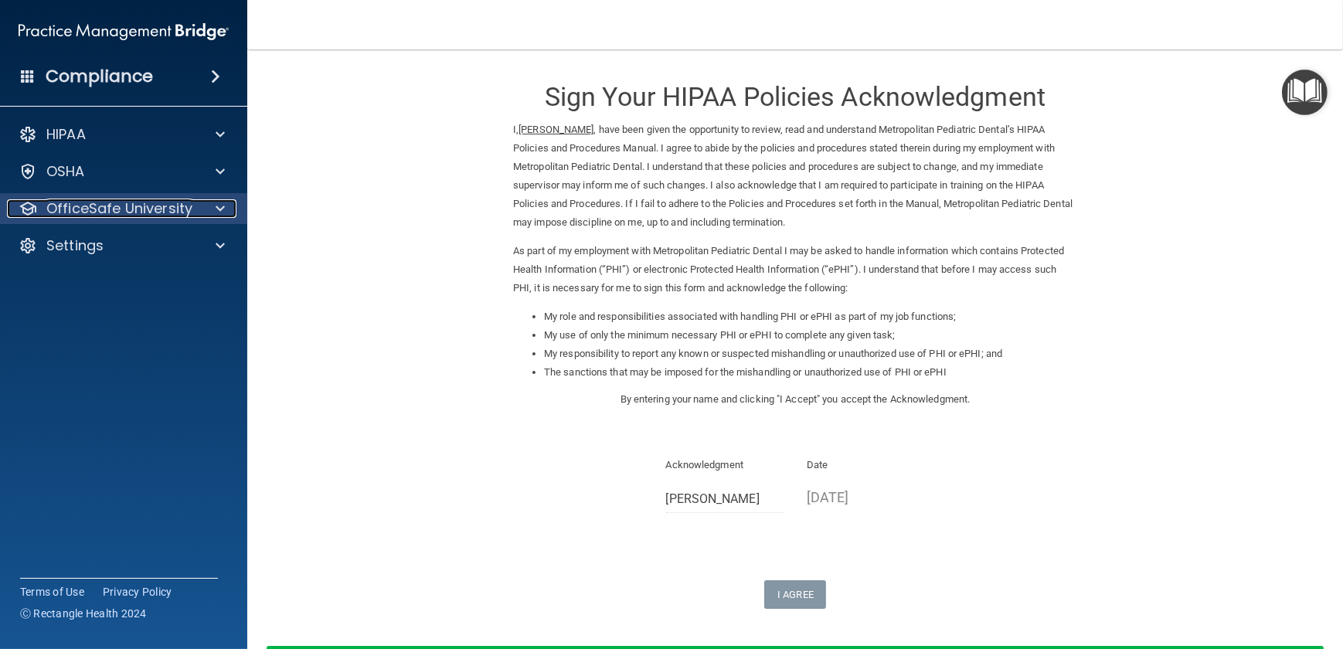
click at [70, 202] on p "OfficeSafe University" at bounding box center [119, 208] width 146 height 19
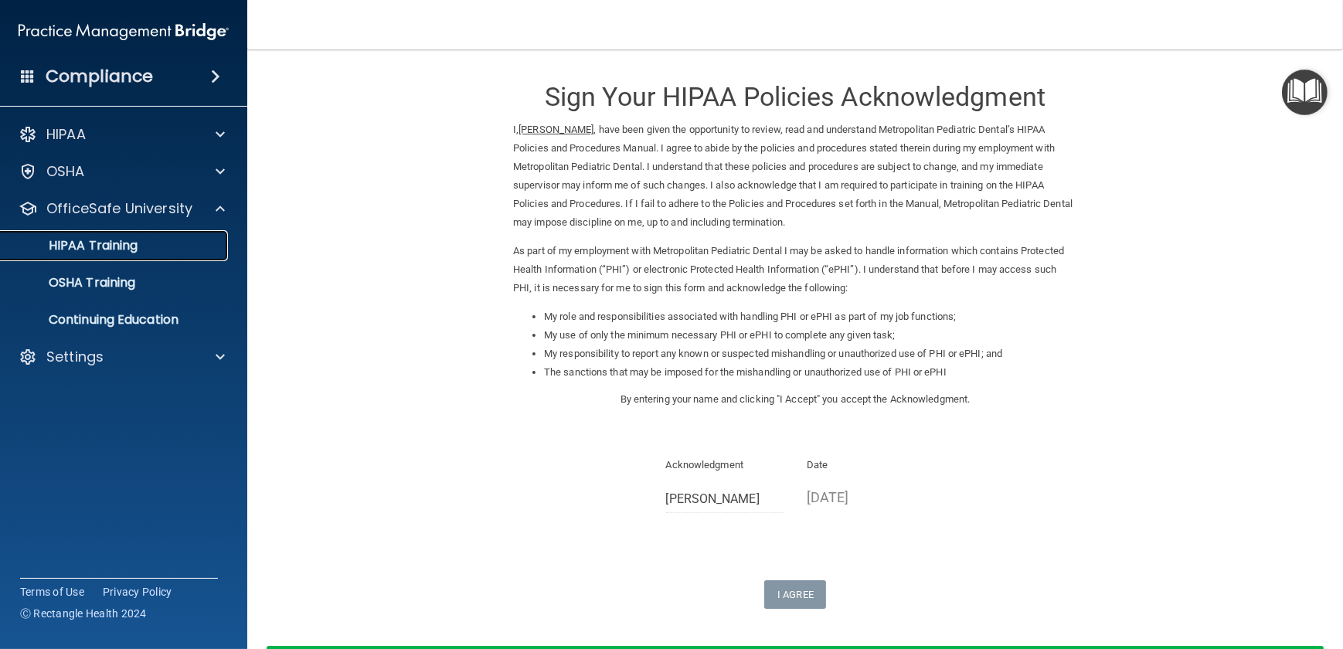
click at [120, 250] on p "HIPAA Training" at bounding box center [74, 245] width 128 height 15
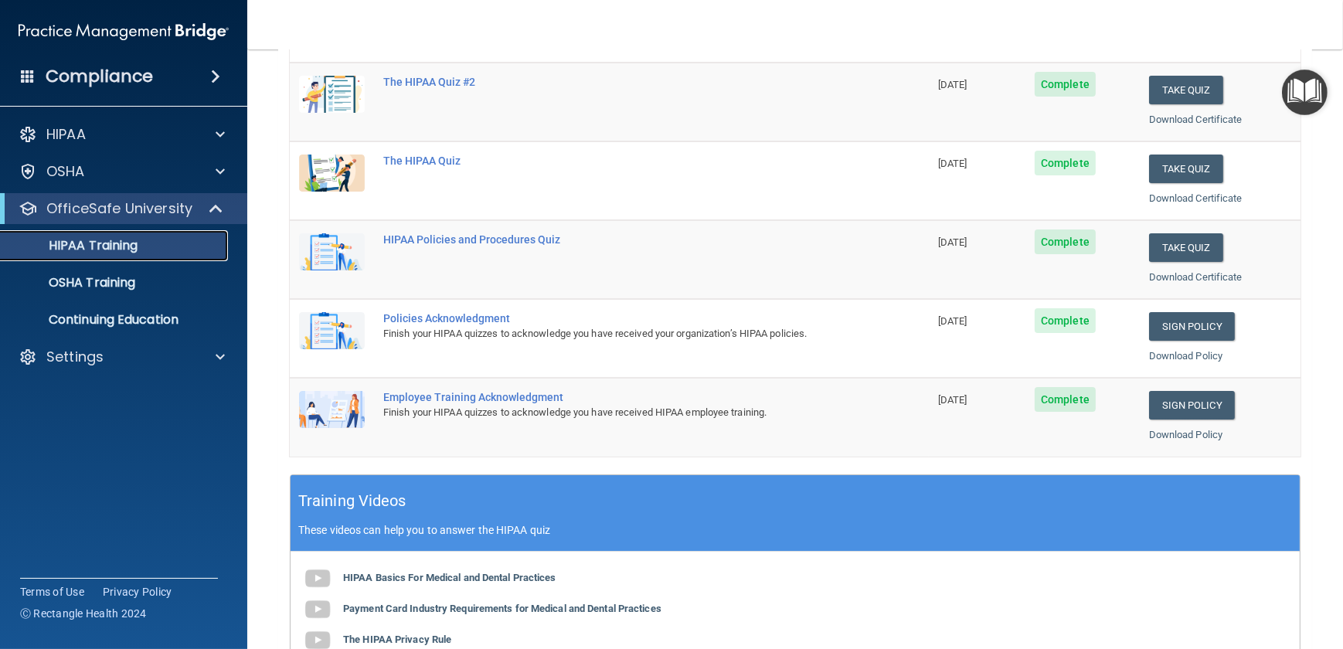
scroll to position [210, 0]
click at [62, 281] on p "OSHA Training" at bounding box center [72, 282] width 125 height 15
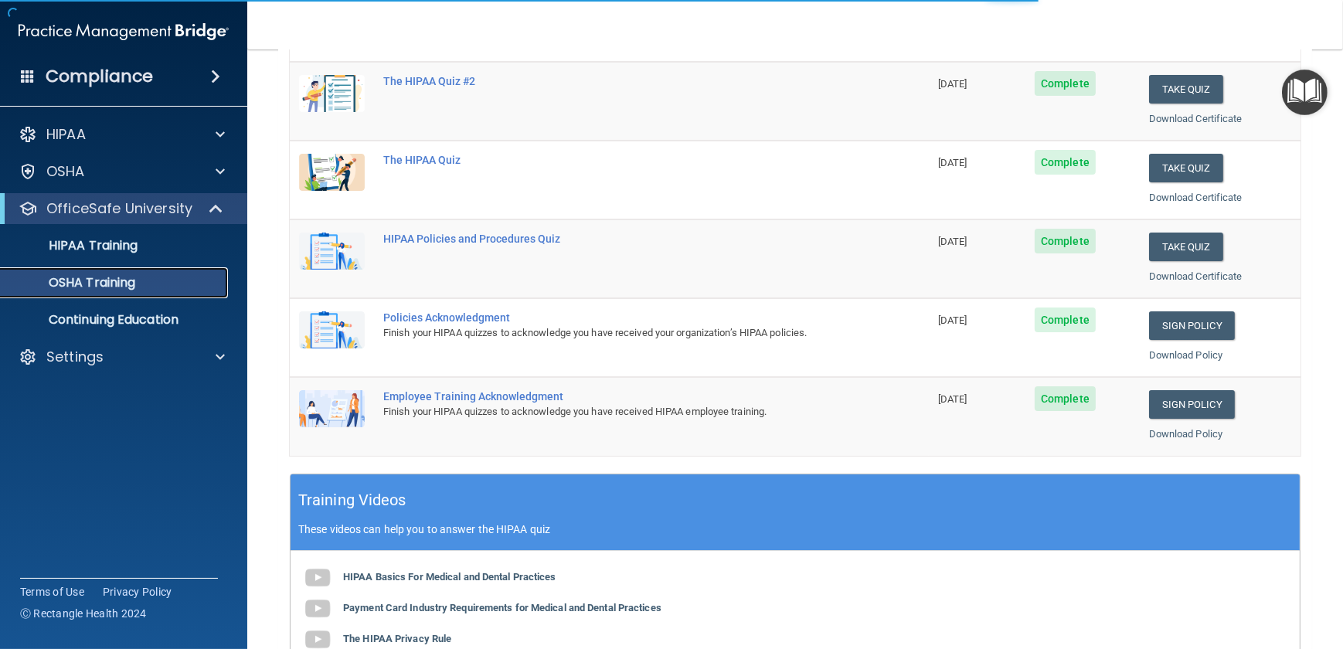
scroll to position [37, 0]
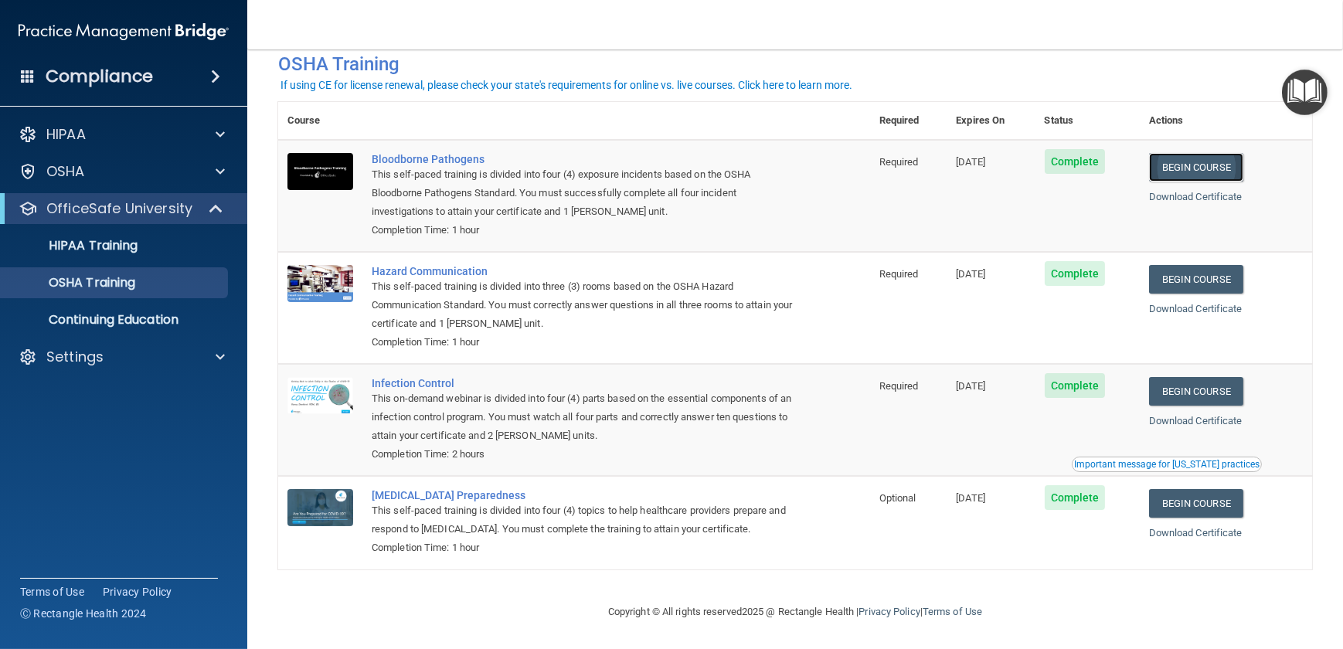
click at [1175, 161] on link "Begin Course" at bounding box center [1196, 167] width 94 height 29
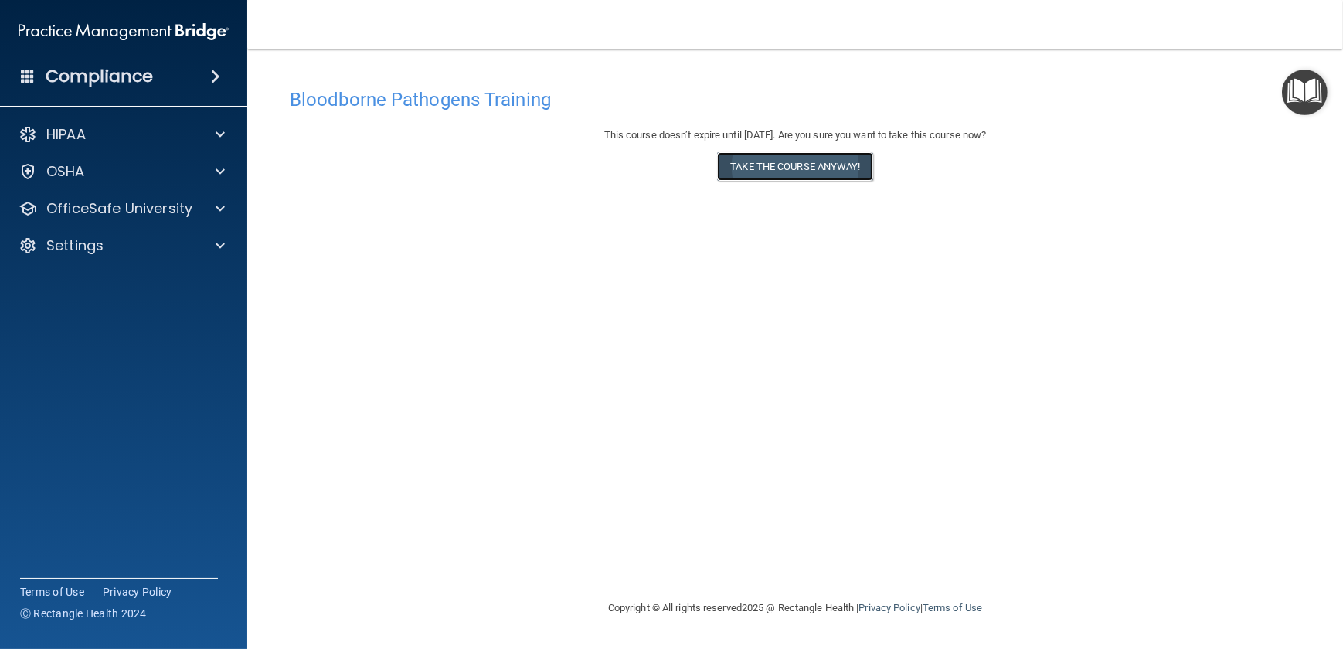
click at [788, 165] on button "Take the course anyway!" at bounding box center [794, 166] width 155 height 29
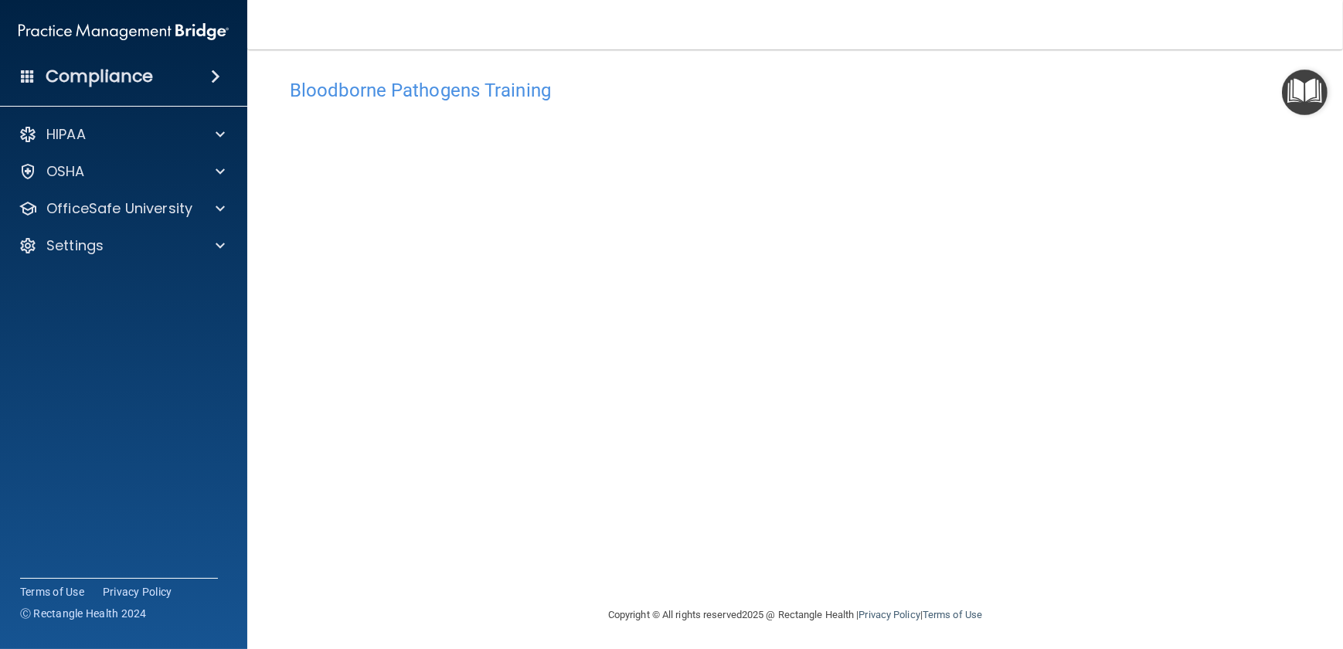
scroll to position [12, 0]
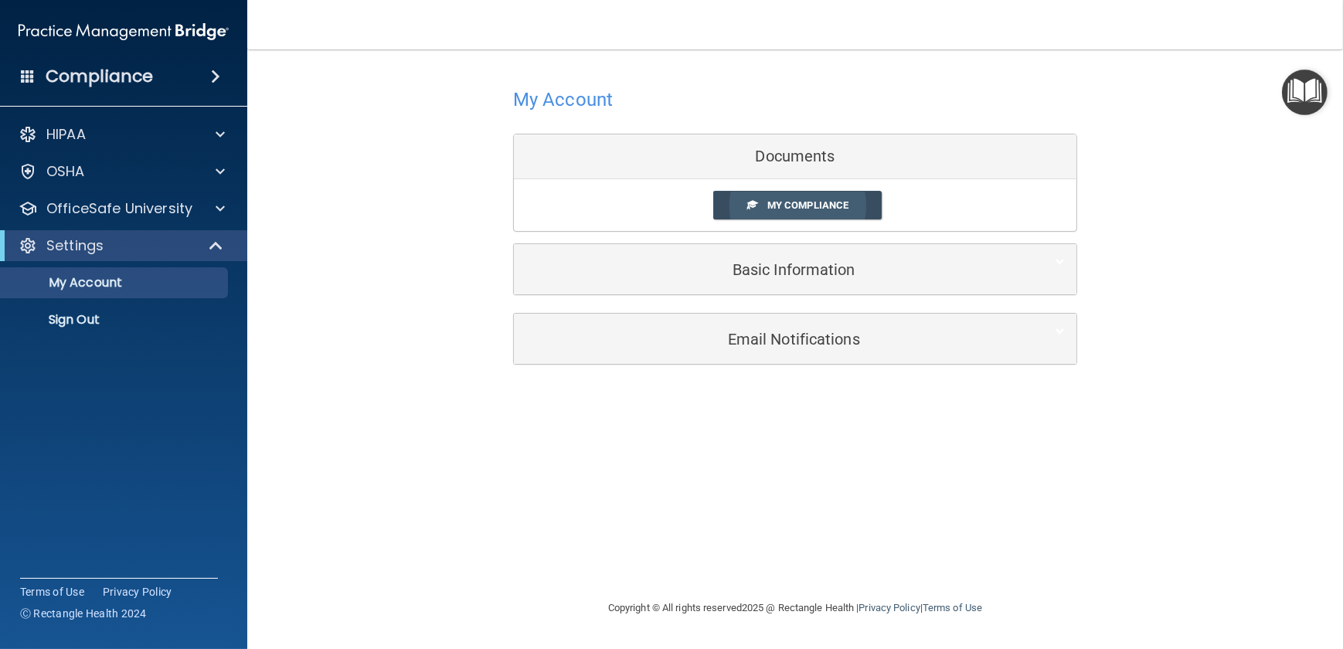
click at [811, 206] on span "My Compliance" at bounding box center [807, 205] width 81 height 12
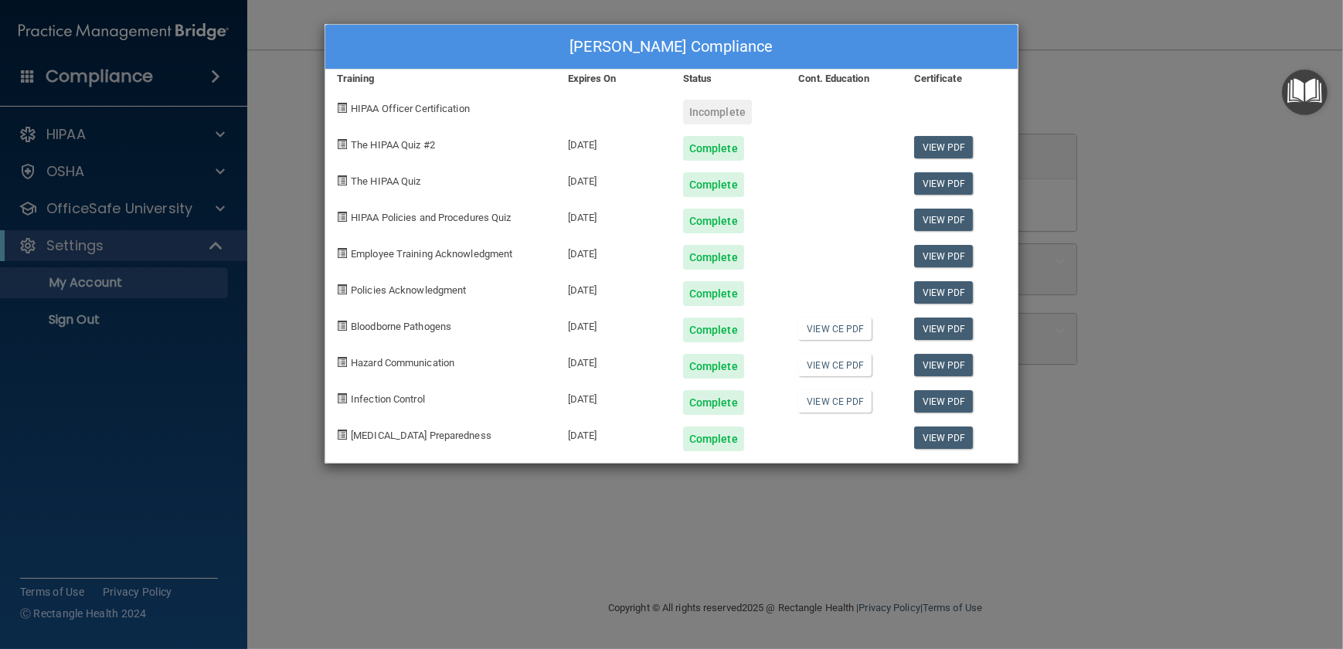
click at [1093, 389] on div "Martha E Sahr's Compliance Training Expires On Status Cont. Education Certifica…" at bounding box center [671, 324] width 1343 height 649
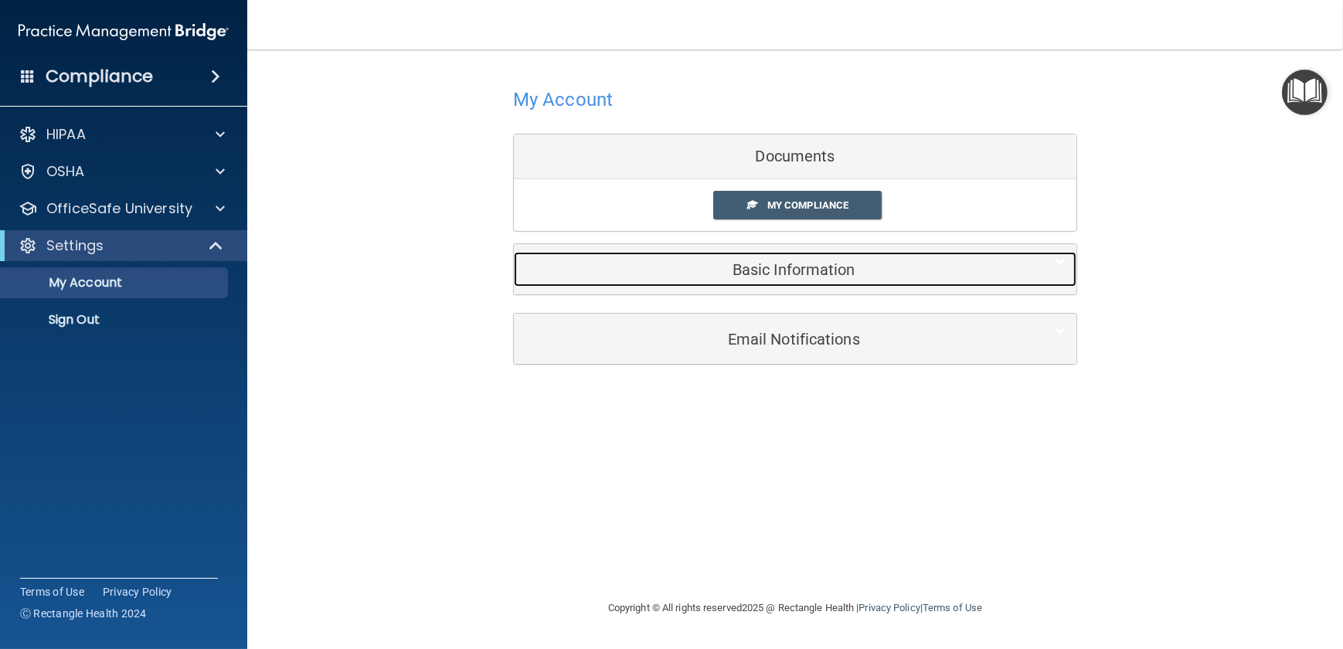
click at [764, 277] on h5 "Basic Information" at bounding box center [772, 269] width 492 height 17
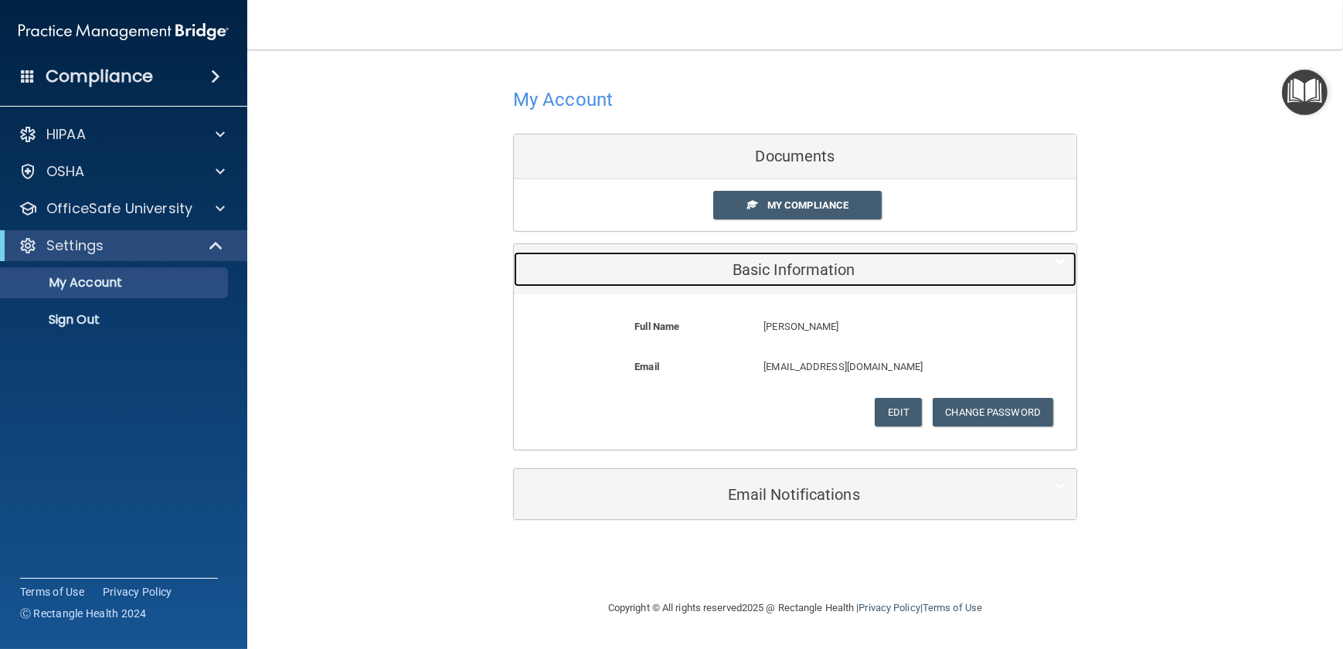
click at [765, 274] on h5 "Basic Information" at bounding box center [772, 269] width 492 height 17
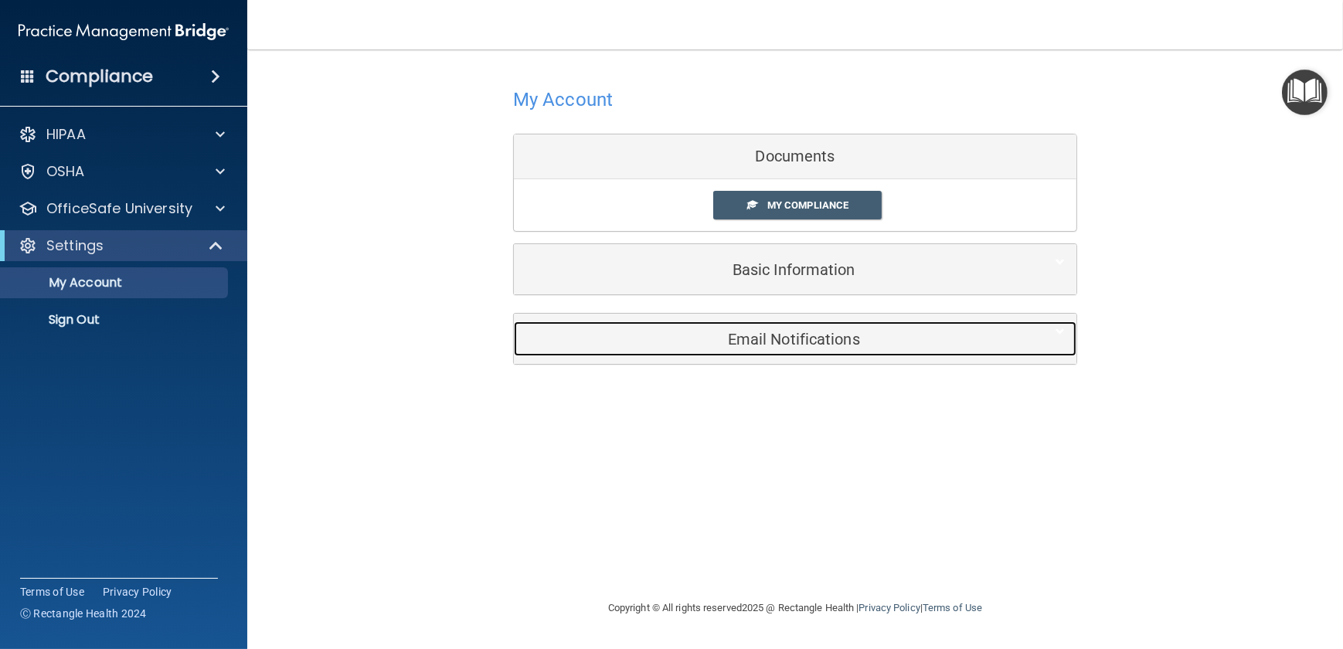
click at [772, 339] on h5 "Email Notifications" at bounding box center [772, 339] width 492 height 17
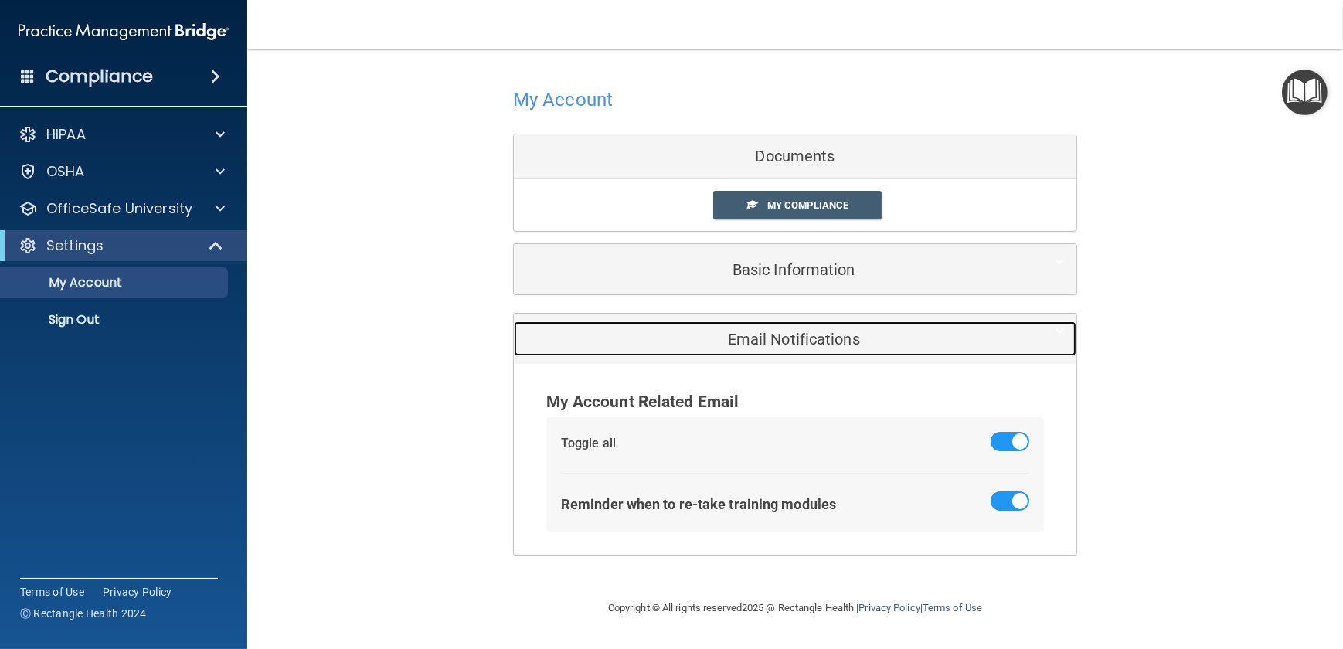
click at [772, 339] on h5 "Email Notifications" at bounding box center [772, 339] width 492 height 17
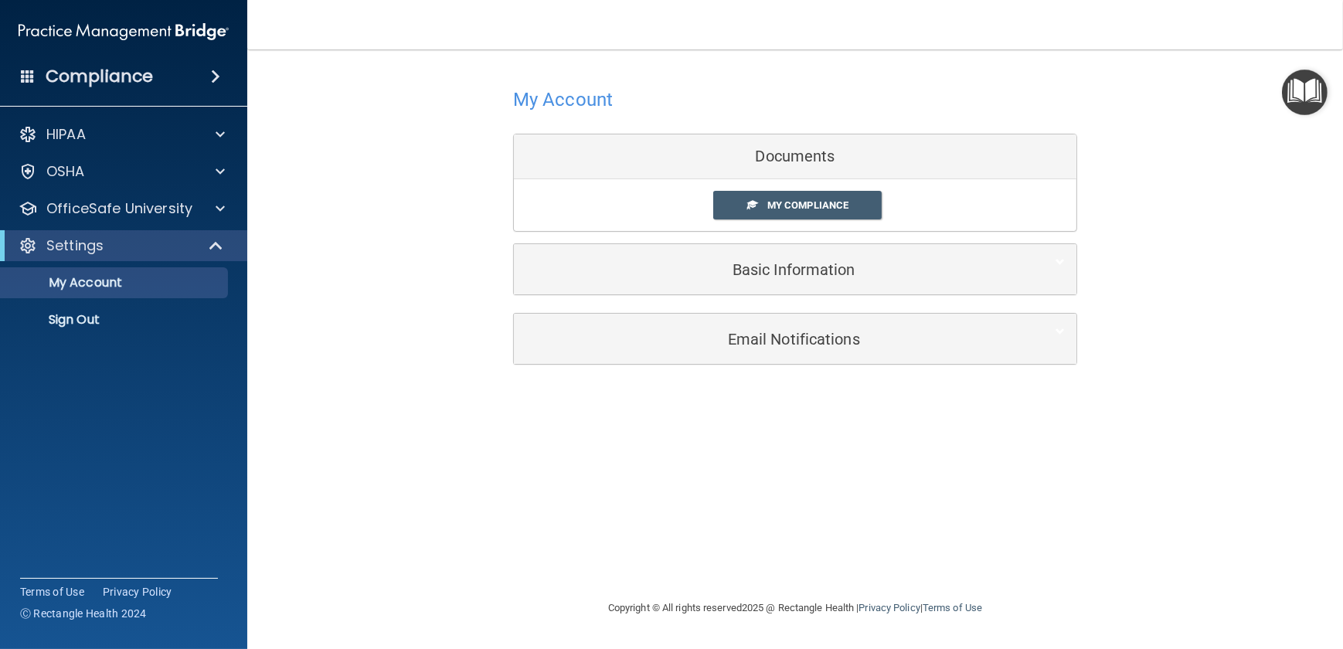
click at [787, 162] on div "Documents" at bounding box center [795, 156] width 563 height 45
click at [787, 155] on div "Documents" at bounding box center [795, 156] width 563 height 45
click at [809, 155] on div "Documents" at bounding box center [795, 156] width 563 height 45
click at [839, 162] on div "Documents" at bounding box center [795, 156] width 563 height 45
click at [805, 159] on div "Documents" at bounding box center [795, 156] width 563 height 45
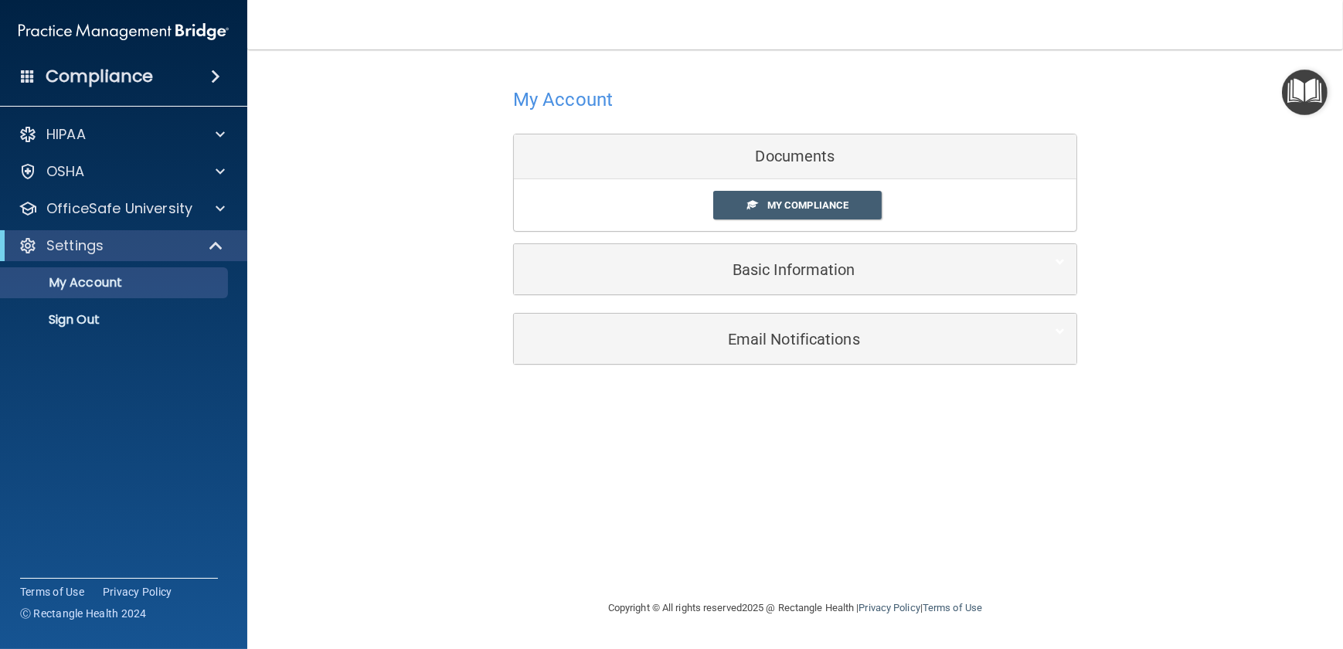
click at [804, 159] on div "Documents" at bounding box center [795, 156] width 563 height 45
click at [84, 209] on p "OfficeSafe University" at bounding box center [119, 208] width 146 height 19
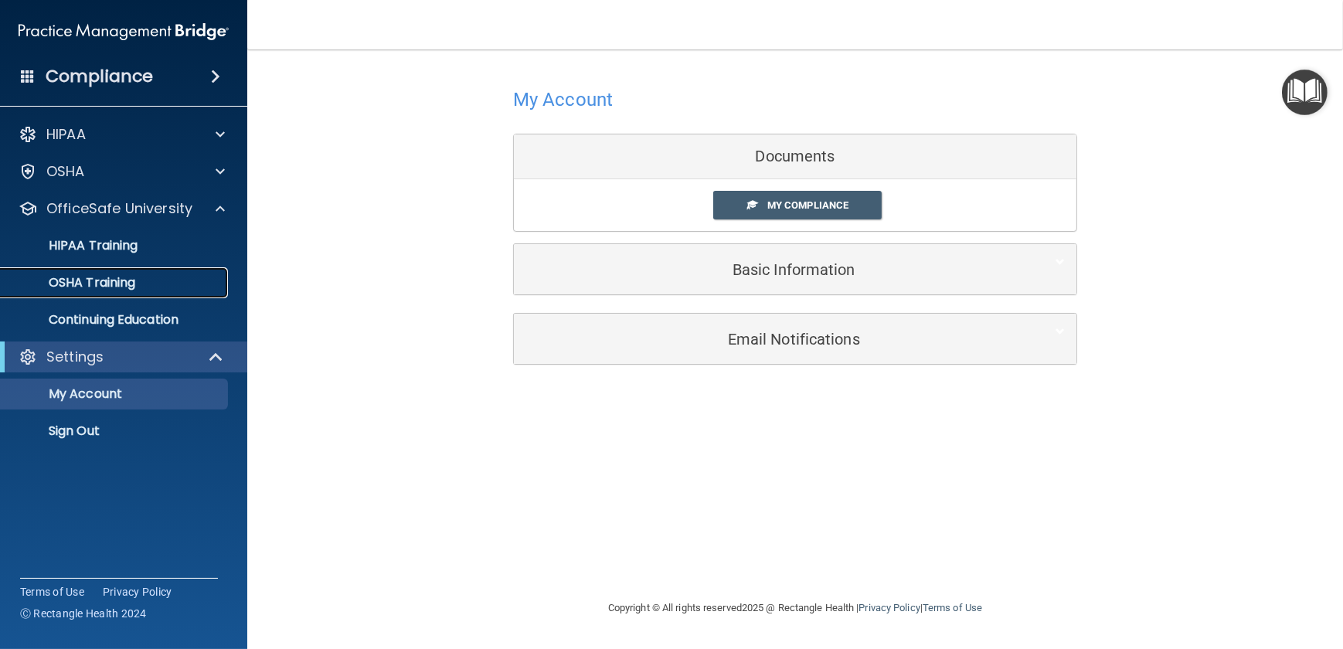
click at [101, 277] on p "OSHA Training" at bounding box center [72, 282] width 125 height 15
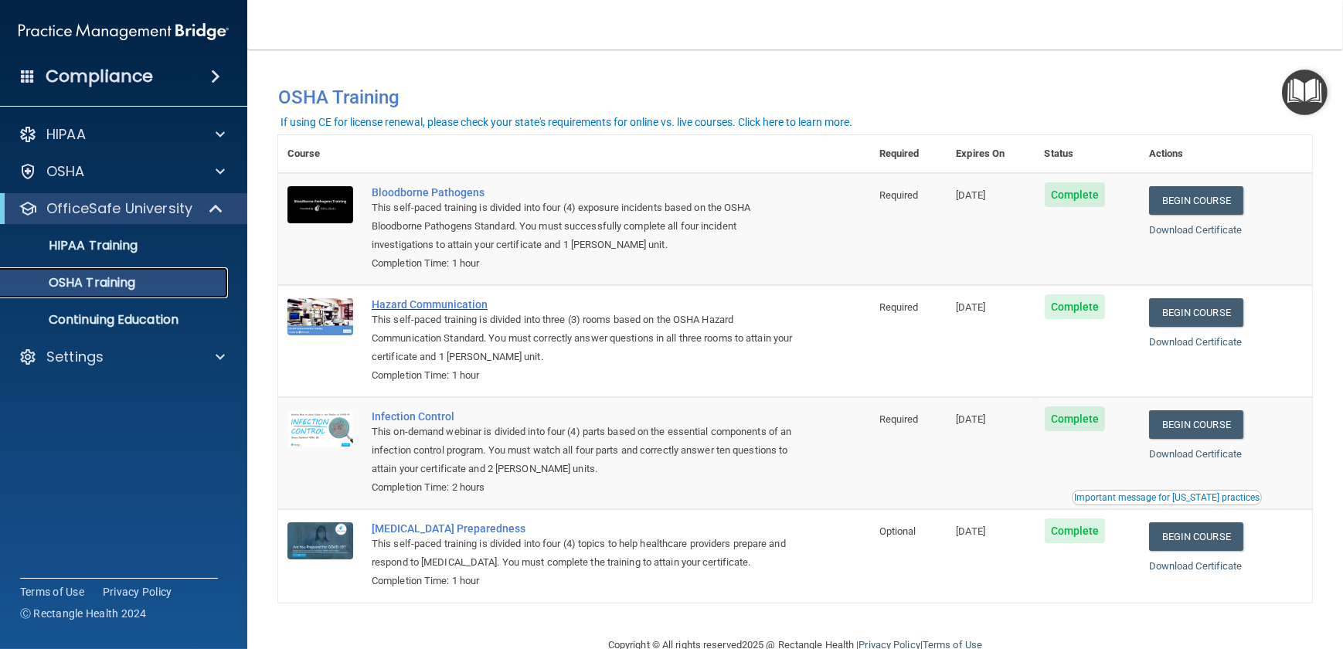
scroll to position [37, 0]
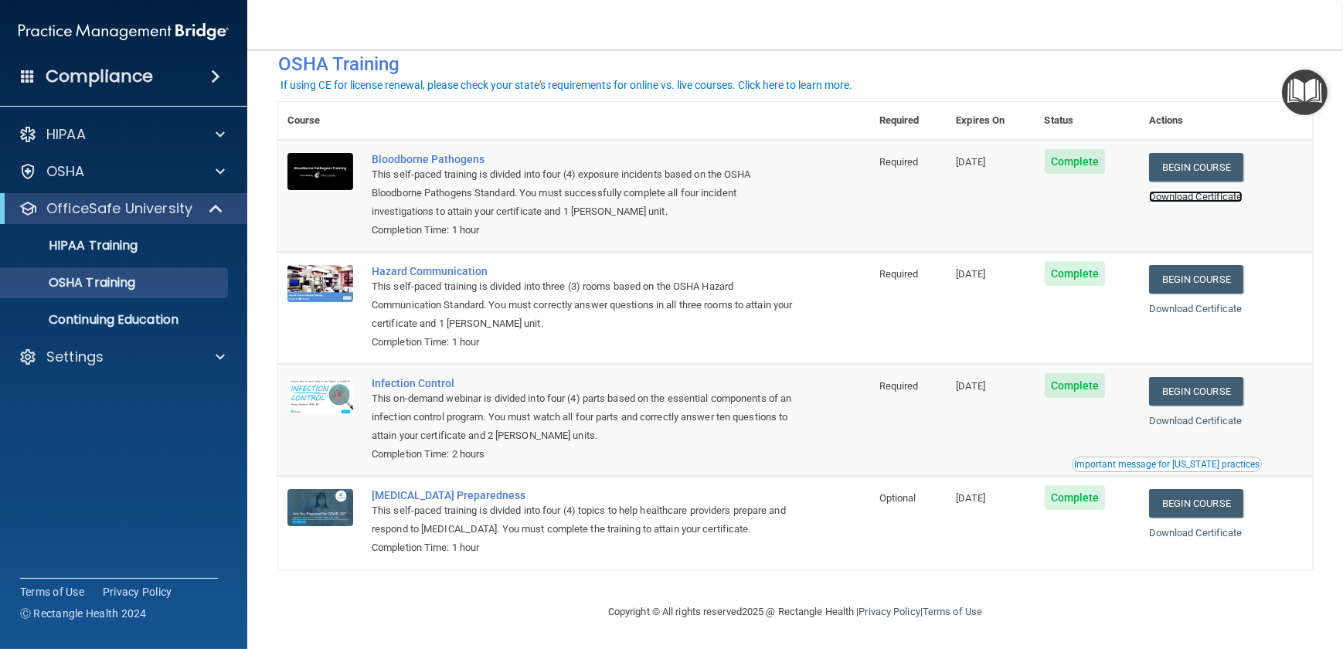
click at [1206, 192] on link "Download Certificate" at bounding box center [1196, 197] width 94 height 12
click at [1183, 278] on link "Begin Course" at bounding box center [1196, 279] width 94 height 29
click at [111, 284] on p "OSHA Training" at bounding box center [72, 282] width 125 height 15
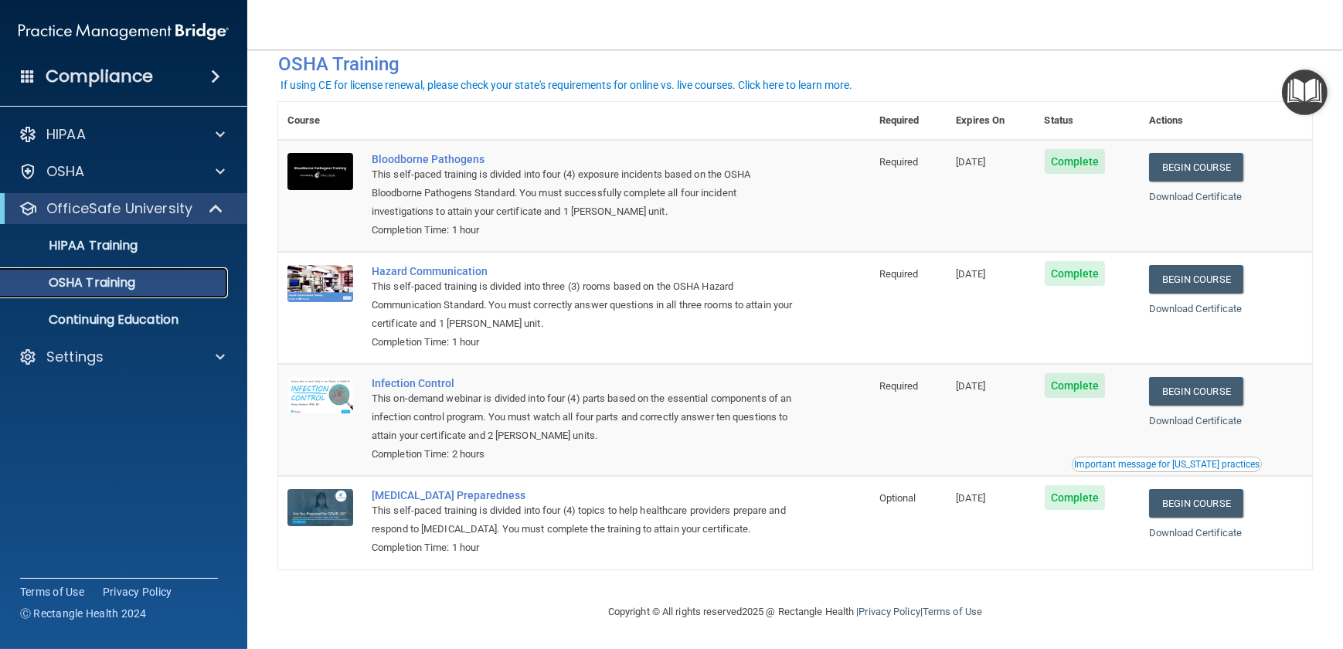
click at [111, 284] on p "OSHA Training" at bounding box center [72, 282] width 125 height 15
click at [100, 287] on p "OSHA Training" at bounding box center [72, 282] width 125 height 15
click at [95, 286] on p "OSHA Training" at bounding box center [72, 282] width 125 height 15
click at [94, 249] on p "HIPAA Training" at bounding box center [74, 245] width 128 height 15
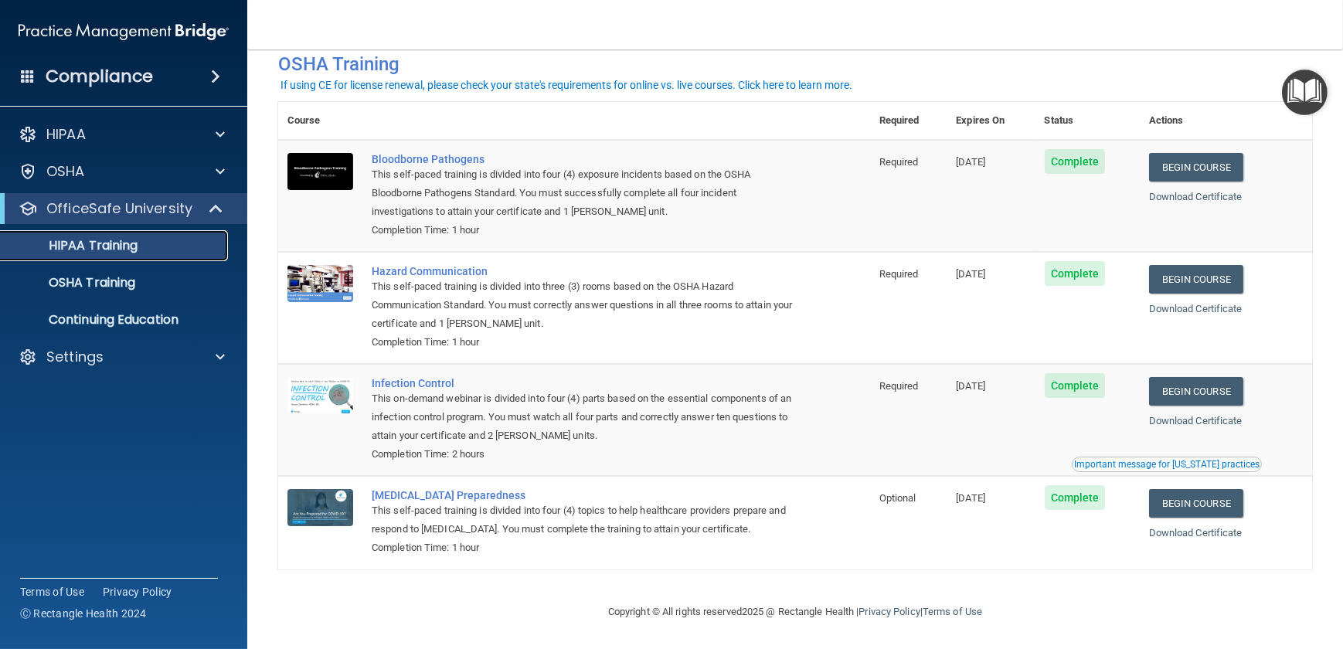
click at [94, 249] on p "HIPAA Training" at bounding box center [74, 245] width 128 height 15
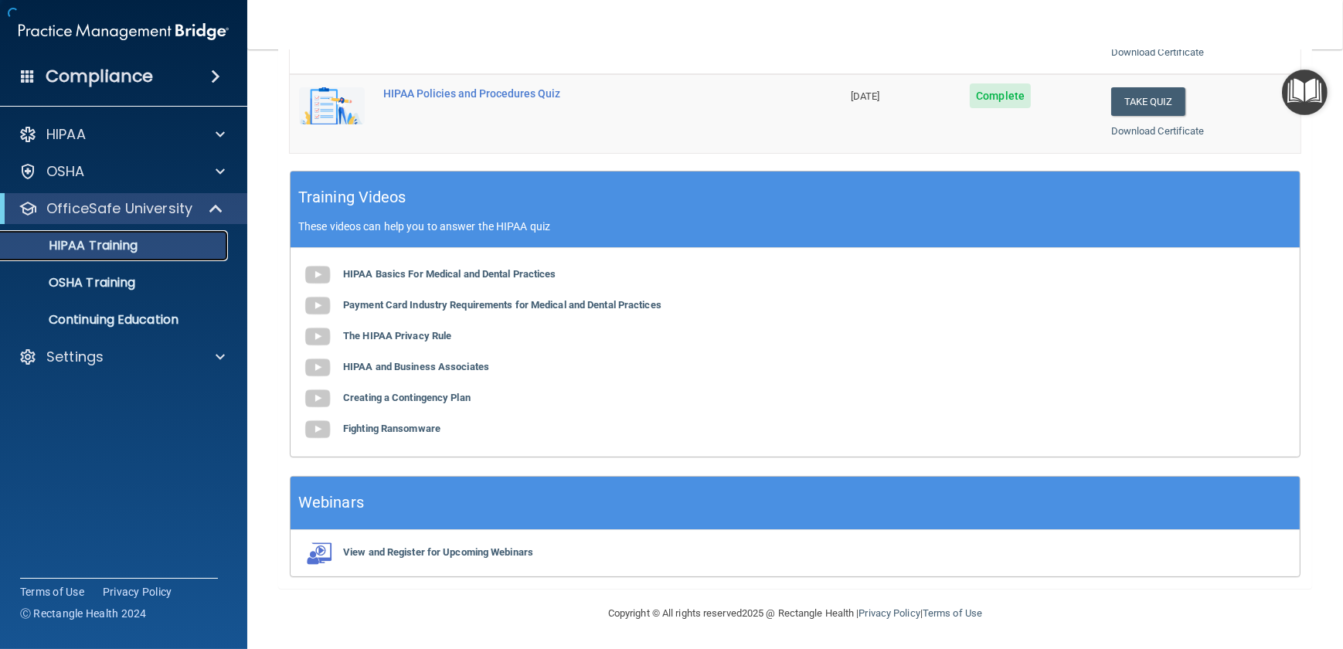
scroll to position [512, 0]
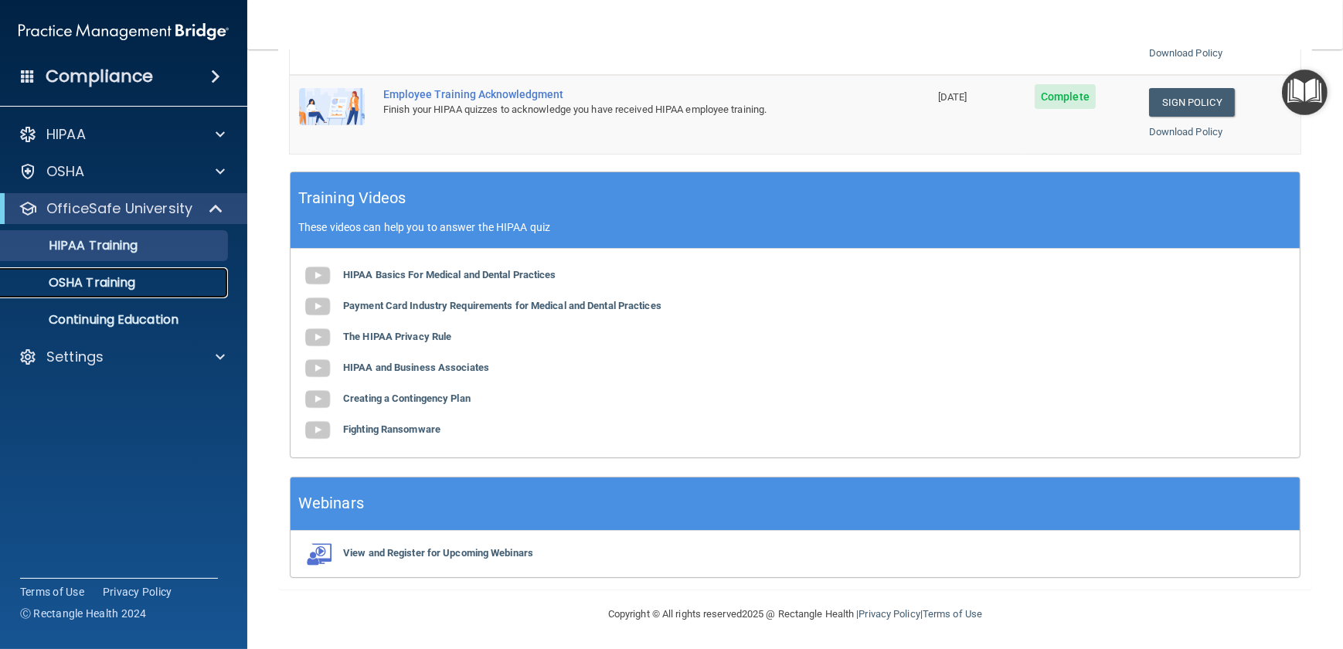
click at [101, 277] on p "OSHA Training" at bounding box center [72, 282] width 125 height 15
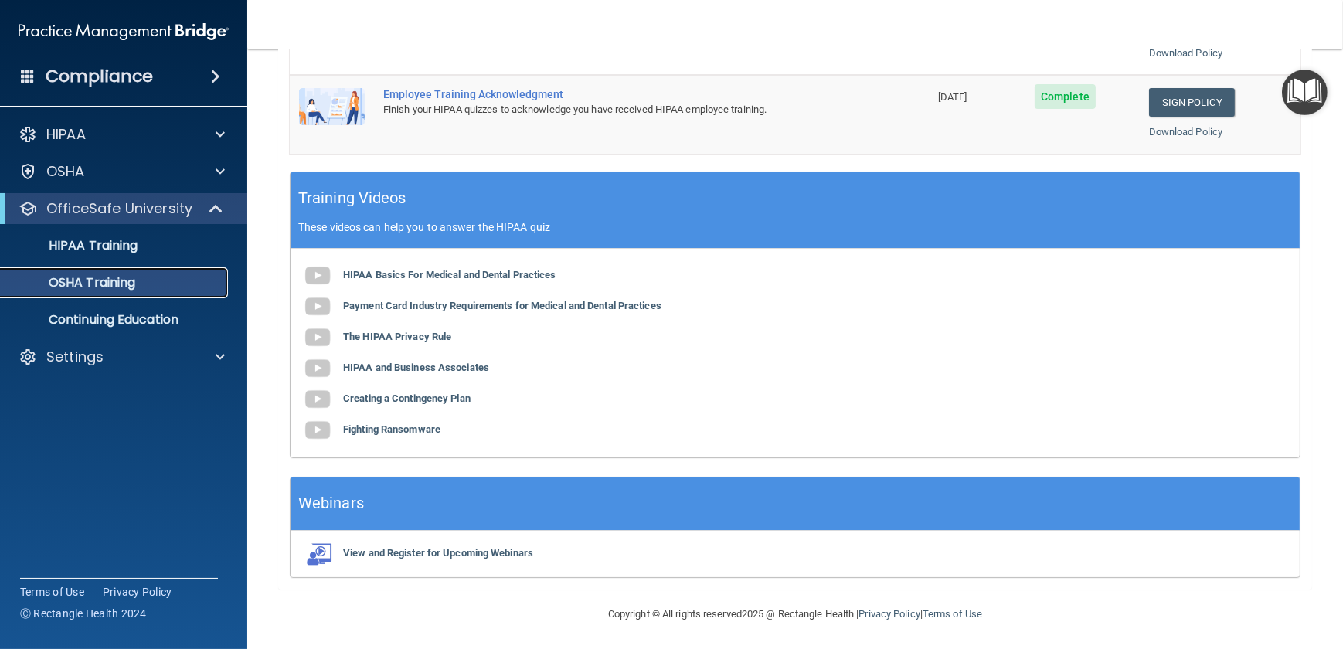
click at [101, 277] on p "OSHA Training" at bounding box center [72, 282] width 125 height 15
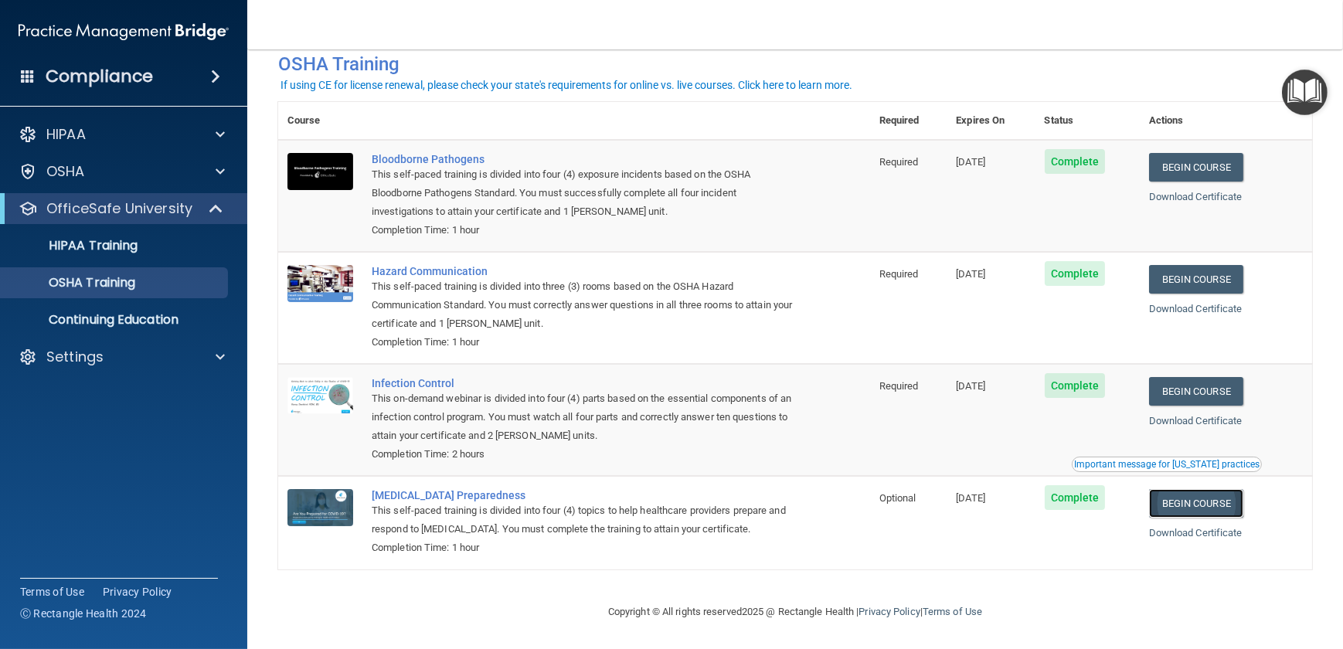
click at [1182, 508] on link "Begin Course" at bounding box center [1196, 503] width 94 height 29
click at [77, 289] on p "OSHA Training" at bounding box center [72, 282] width 125 height 15
click at [77, 286] on p "OSHA Training" at bounding box center [72, 282] width 125 height 15
click at [71, 240] on p "HIPAA Training" at bounding box center [74, 245] width 128 height 15
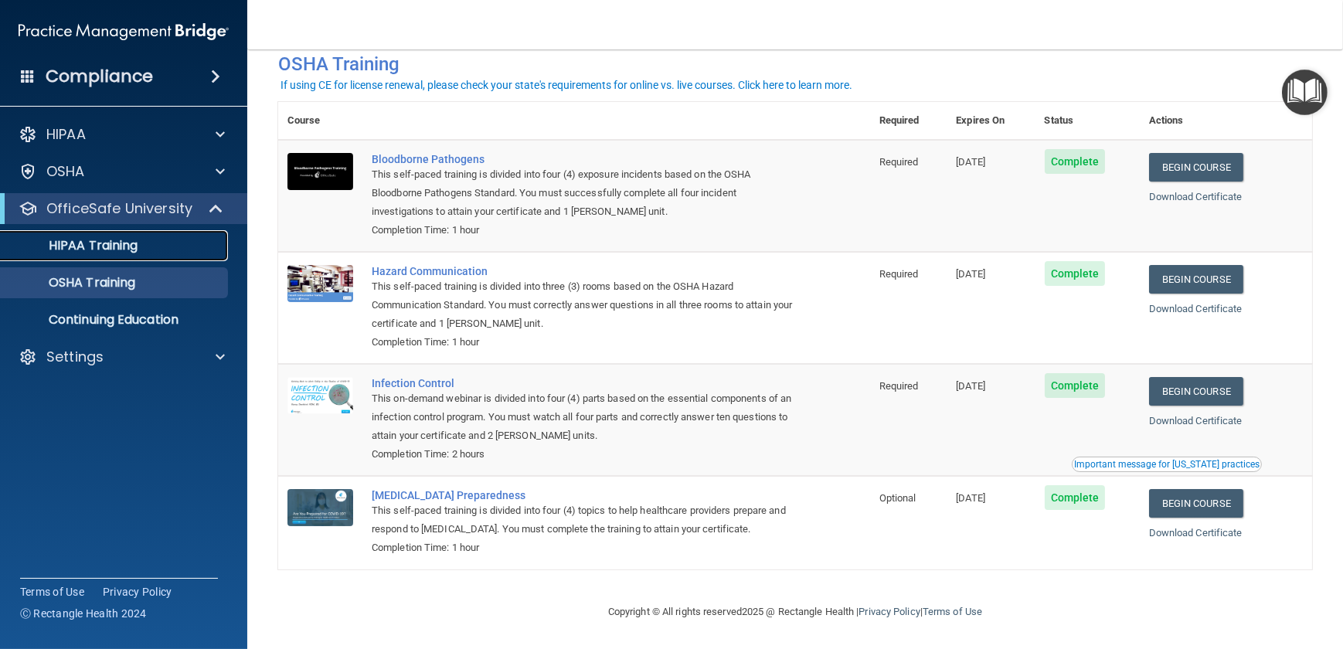
click at [71, 240] on p "HIPAA Training" at bounding box center [74, 245] width 128 height 15
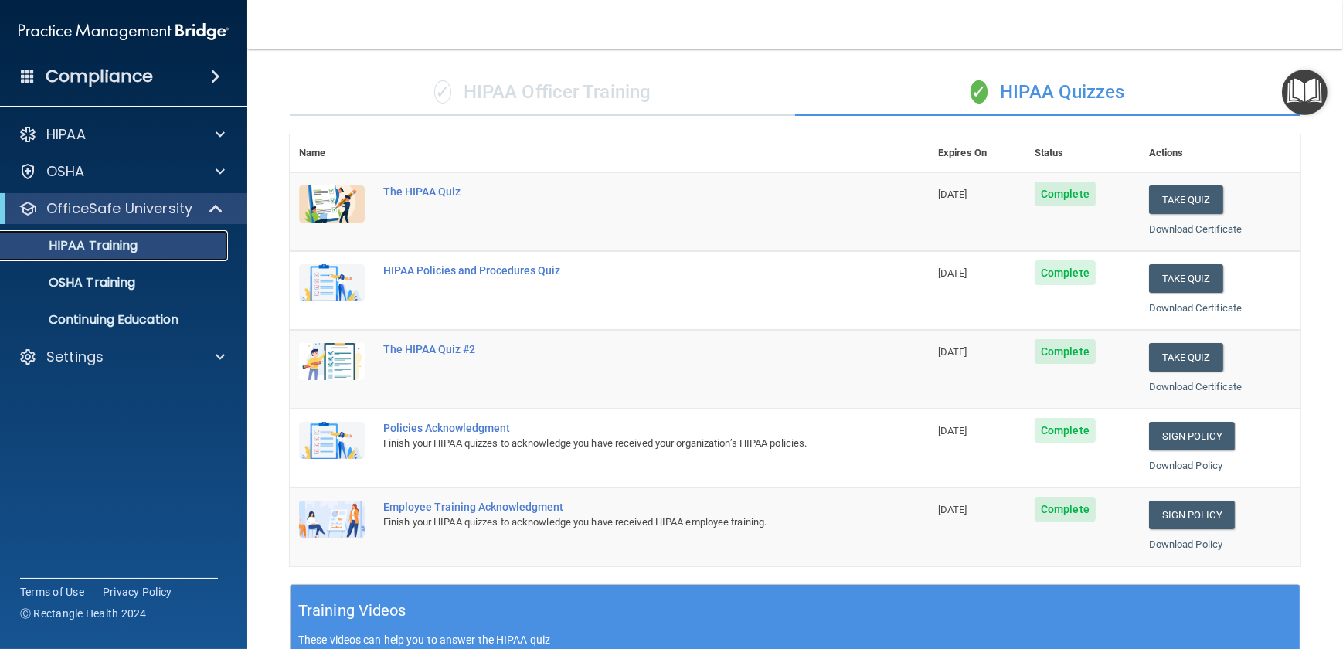
scroll to position [91, 0]
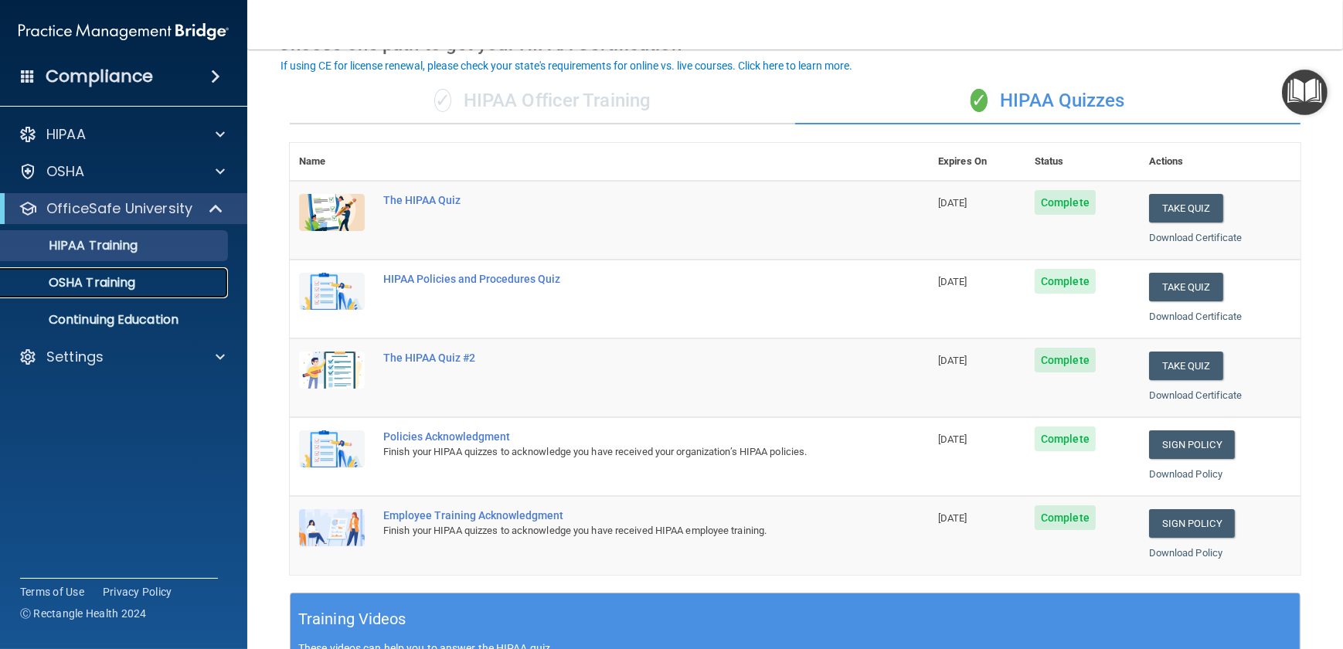
click at [81, 282] on p "OSHA Training" at bounding box center [72, 282] width 125 height 15
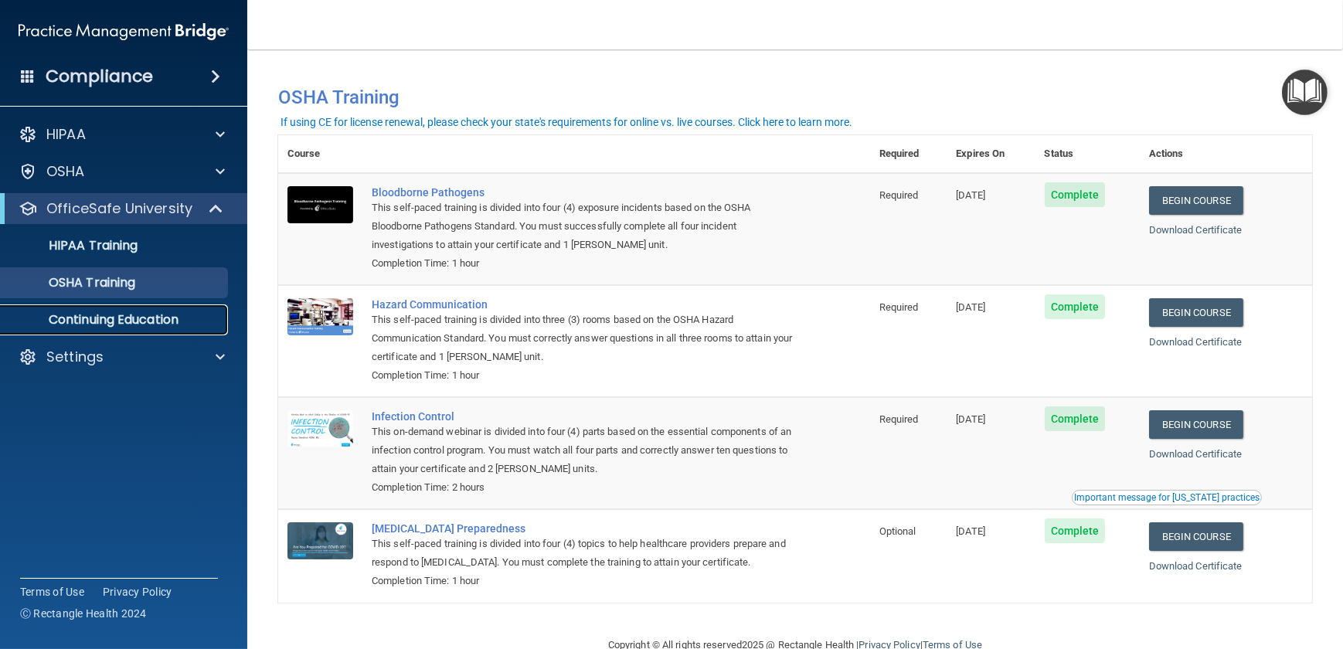
click at [80, 324] on p "Continuing Education" at bounding box center [115, 319] width 211 height 15
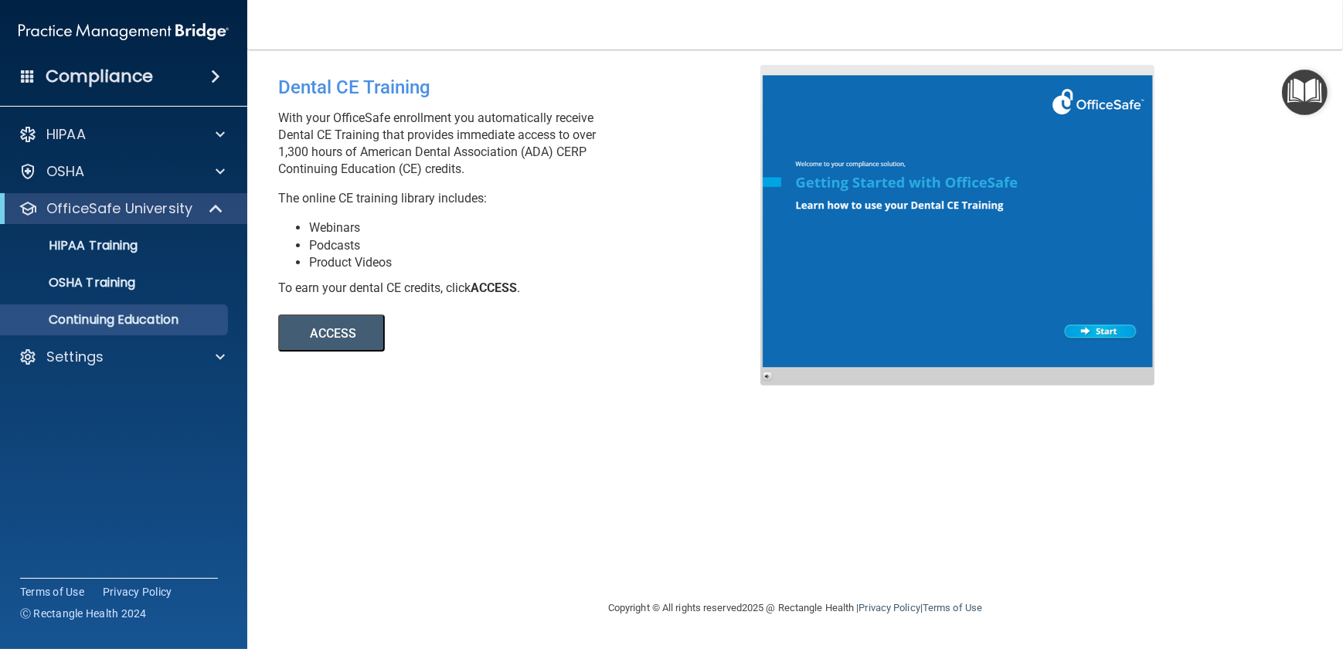
click at [100, 79] on h4 "Compliance" at bounding box center [99, 77] width 107 height 22
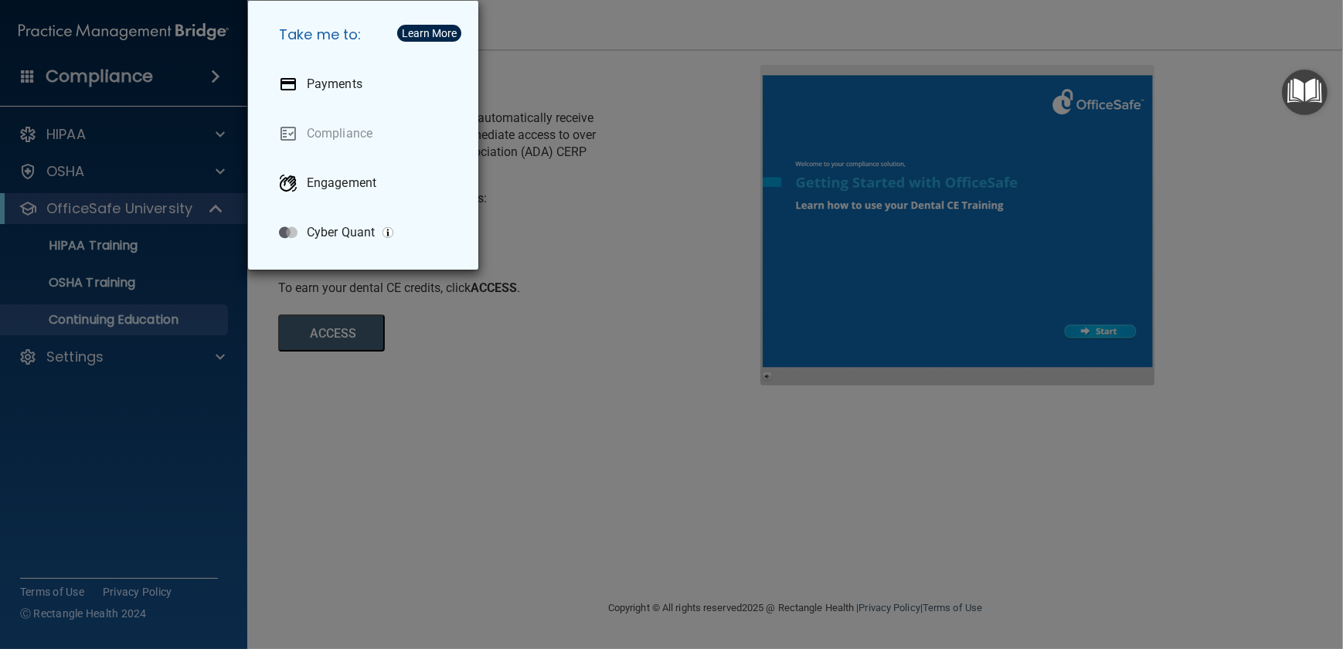
click at [126, 349] on div "Take me to: Payments Compliance Engagement Cyber Quant" at bounding box center [671, 324] width 1343 height 649
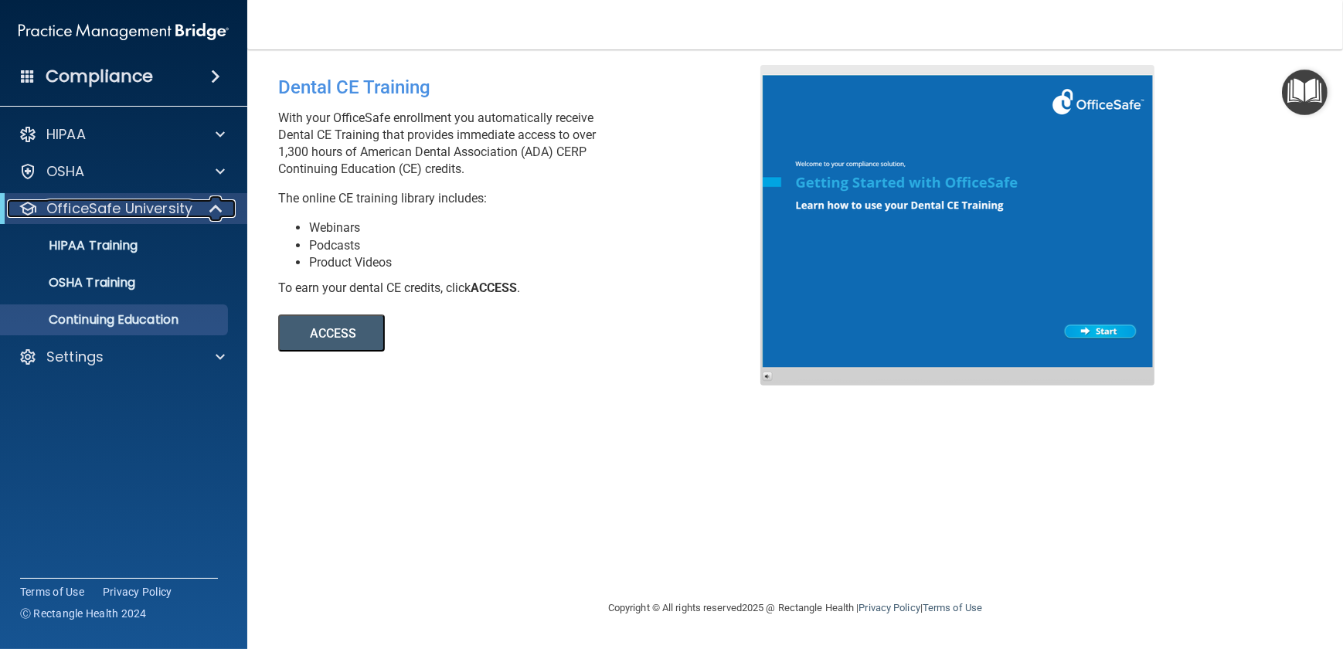
click at [215, 202] on span at bounding box center [217, 208] width 13 height 19
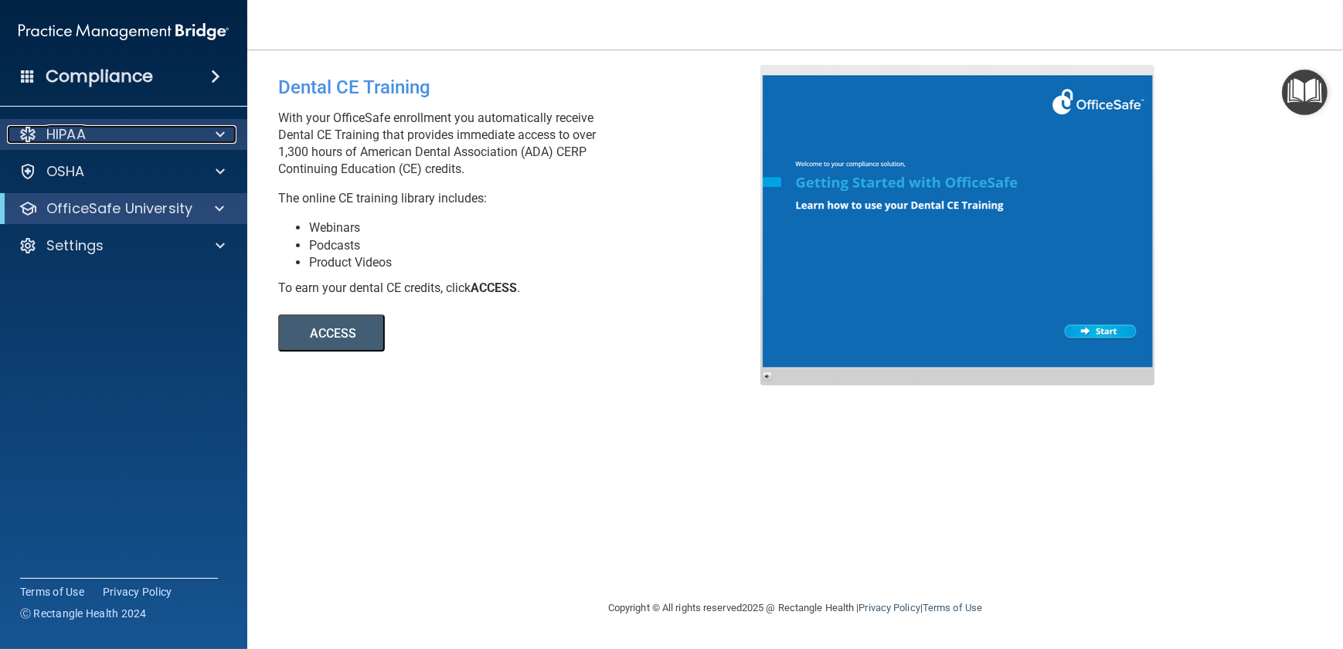
click at [213, 128] on div at bounding box center [218, 134] width 39 height 19
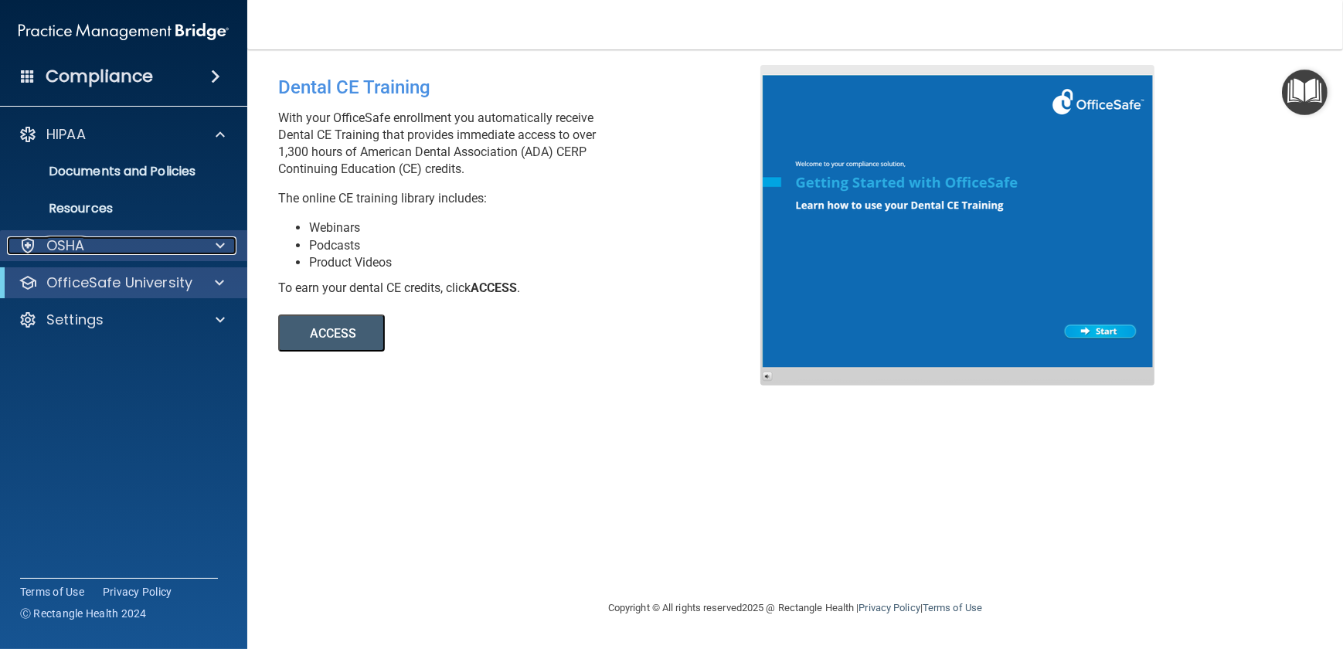
click at [223, 250] on span at bounding box center [220, 245] width 9 height 19
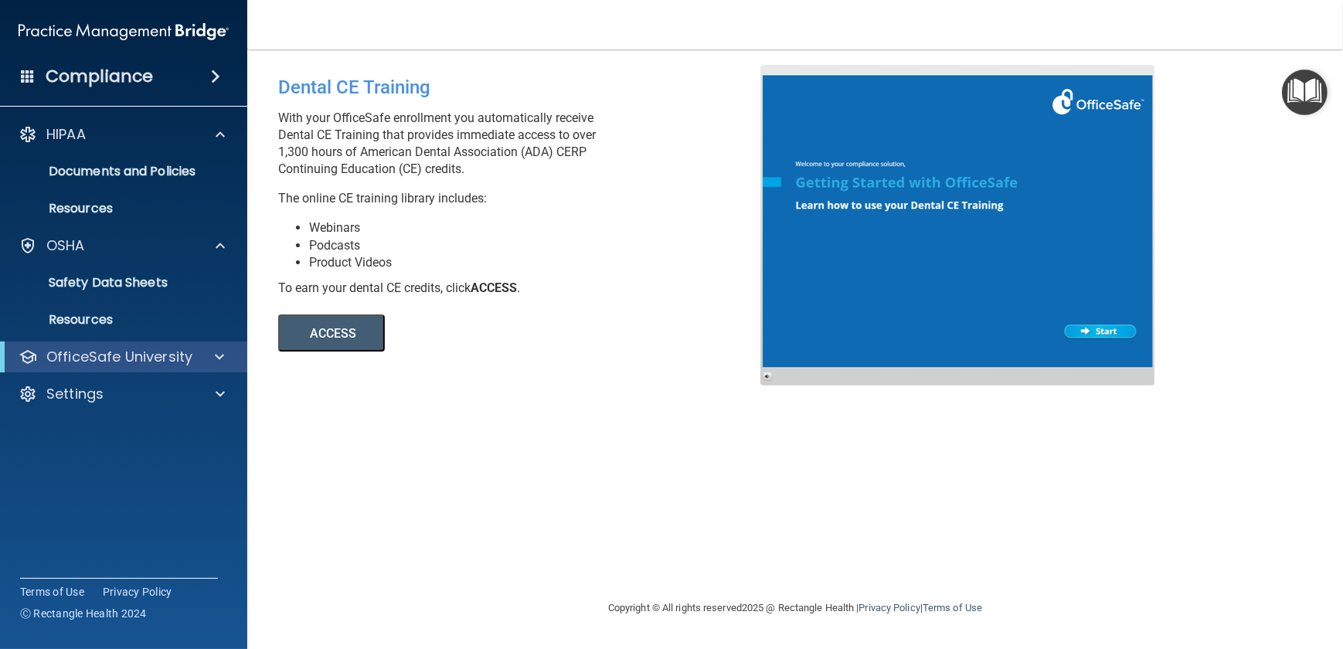
click at [211, 79] on span at bounding box center [215, 76] width 9 height 19
click at [24, 75] on span at bounding box center [28, 76] width 14 height 14
click at [24, 75] on div "Take me to: Payments Compliance Engagement Cyber Quant" at bounding box center [671, 324] width 1343 height 649
click at [76, 75] on h4 "Compliance" at bounding box center [99, 77] width 107 height 22
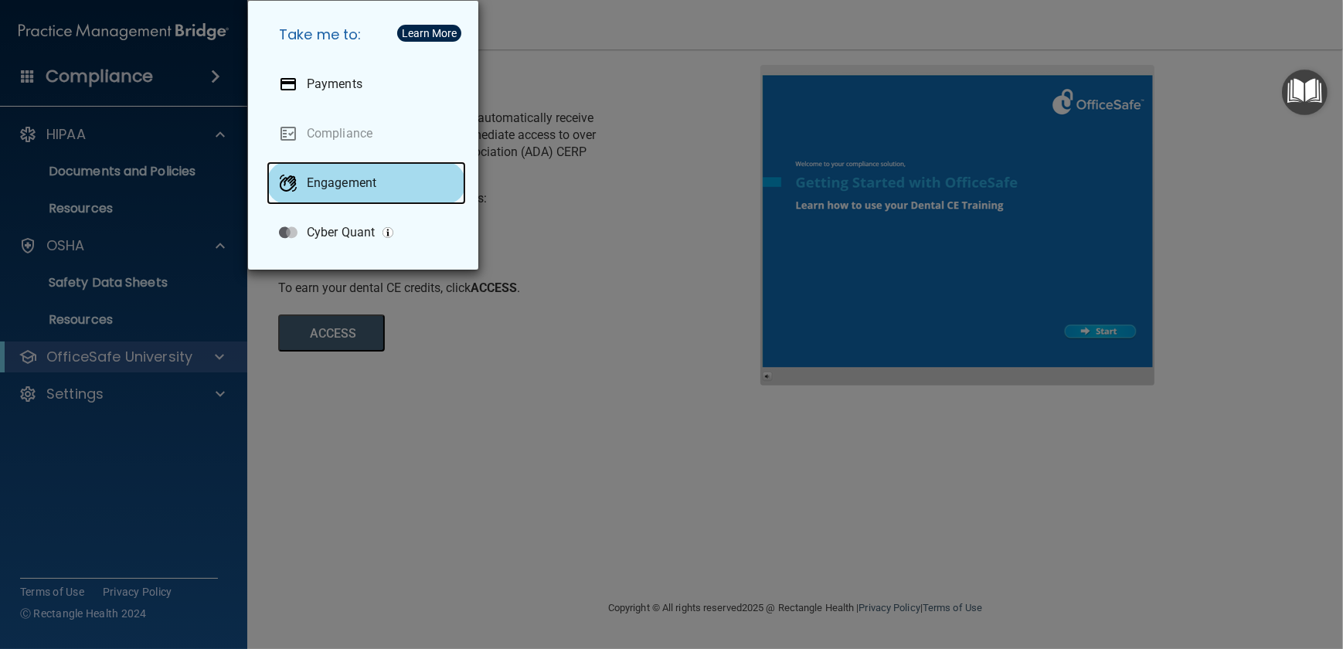
click at [340, 178] on p "Engagement" at bounding box center [342, 182] width 70 height 15
click at [565, 59] on div "Take me to: Payments Compliance Engagement Cyber Quant" at bounding box center [671, 324] width 1343 height 649
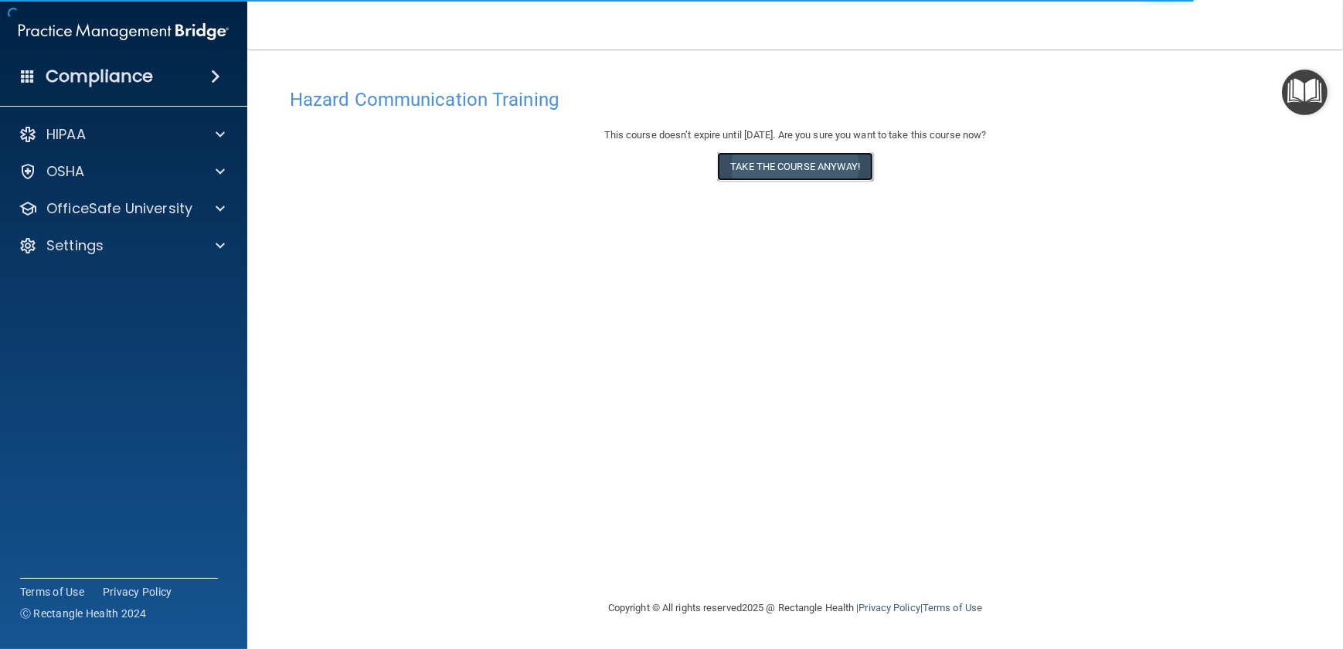
click at [773, 168] on button "Take the course anyway!" at bounding box center [794, 166] width 155 height 29
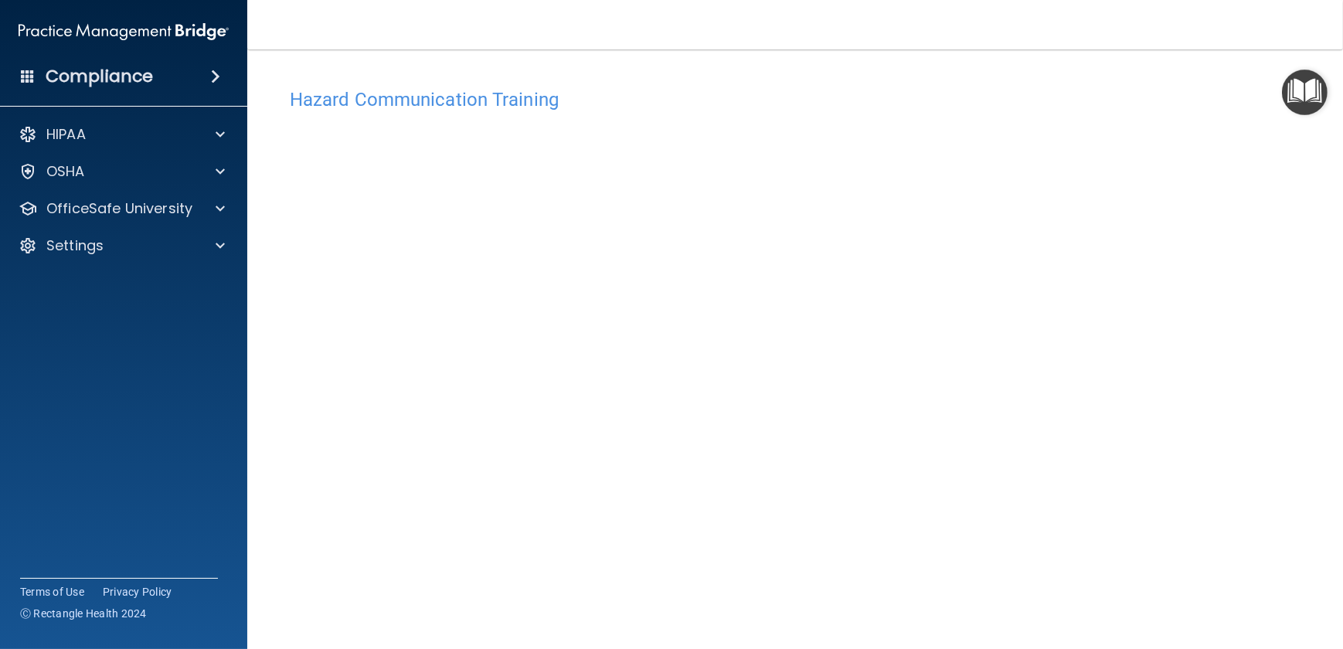
click at [1155, 350] on div "Hazard Communication Training This course doesn’t expire until 11/17/2025. Are …" at bounding box center [795, 365] width 1034 height 570
click at [1121, 478] on div "Hazard Communication Training This course doesn’t expire until 11/17/2025. Are …" at bounding box center [795, 365] width 1034 height 570
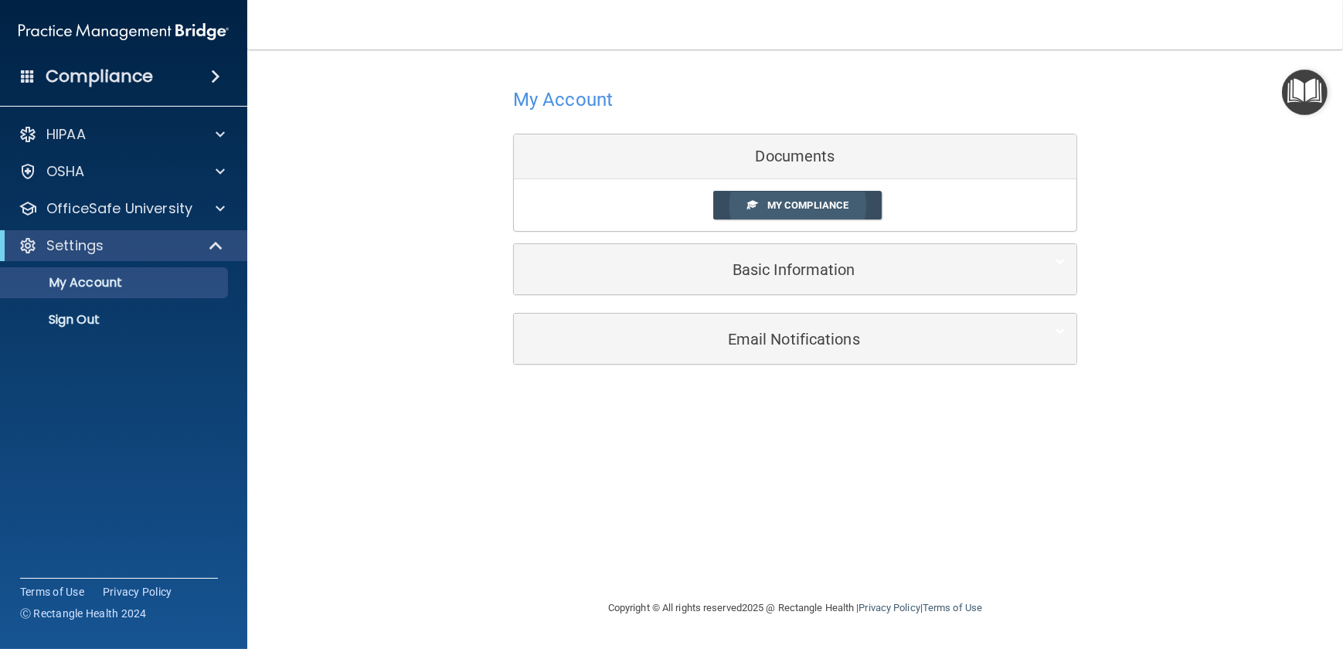
click at [806, 203] on span "My Compliance" at bounding box center [807, 205] width 81 height 12
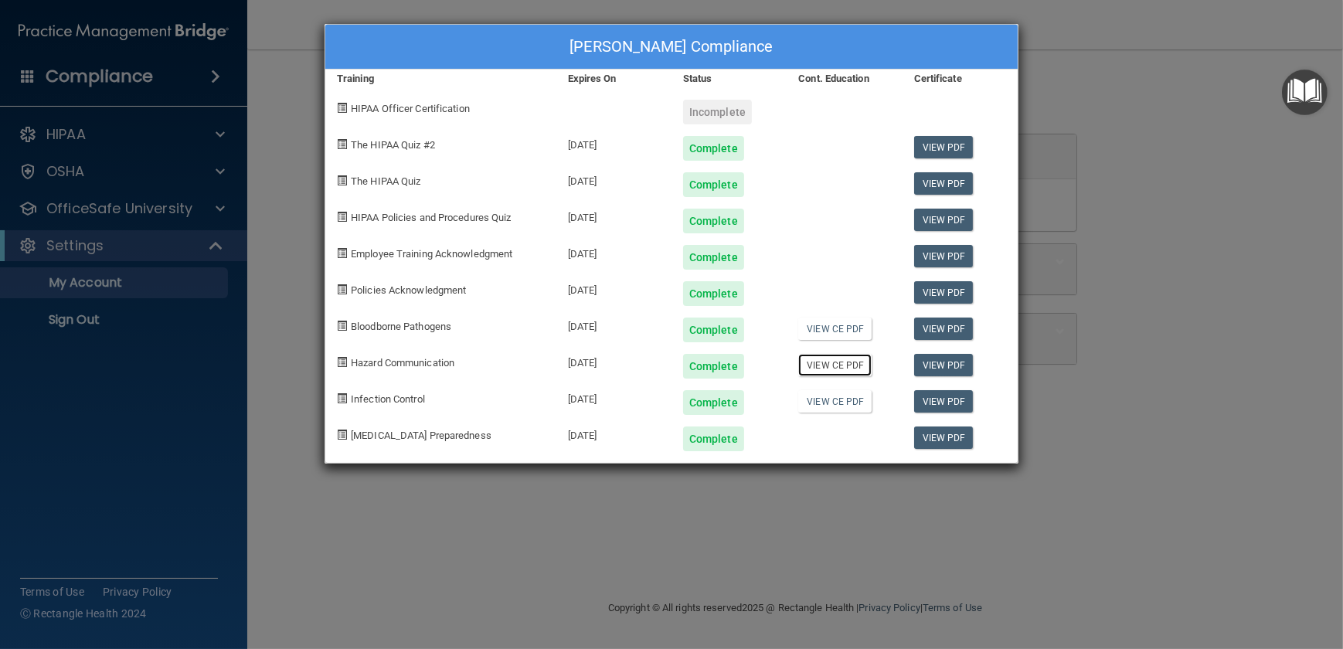
click at [852, 362] on link "View CE PDF" at bounding box center [834, 365] width 73 height 22
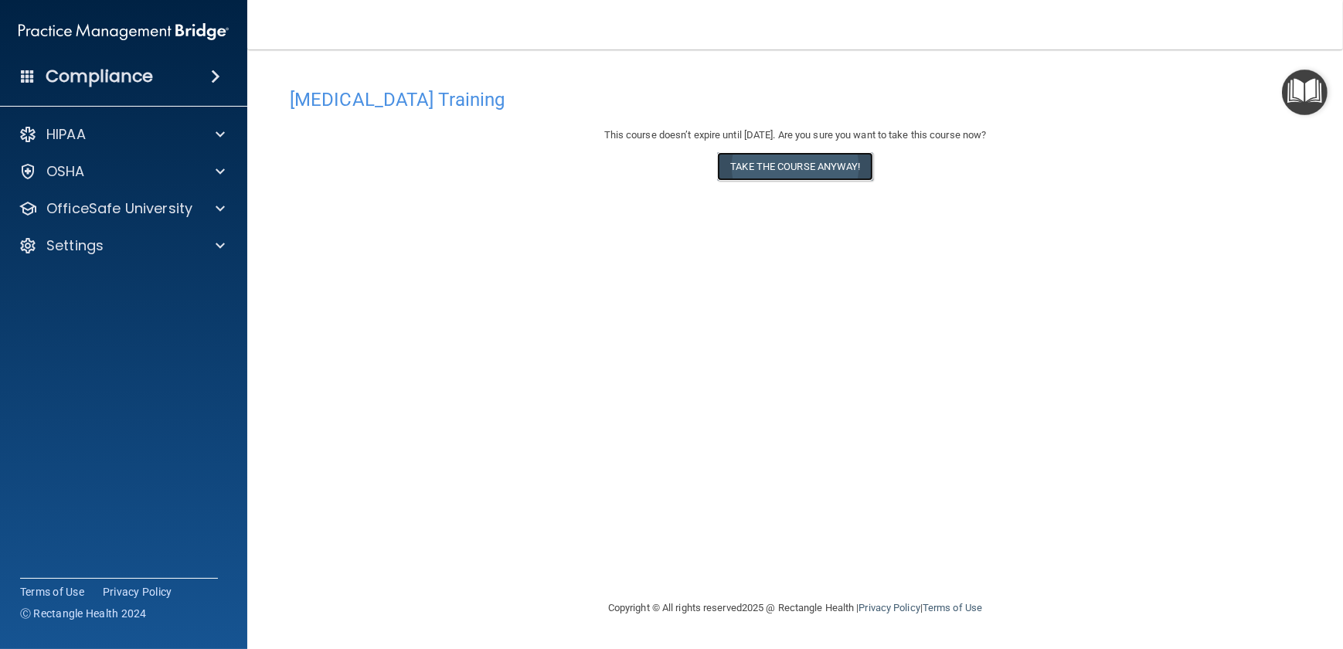
click at [799, 171] on button "Take the course anyway!" at bounding box center [794, 166] width 155 height 29
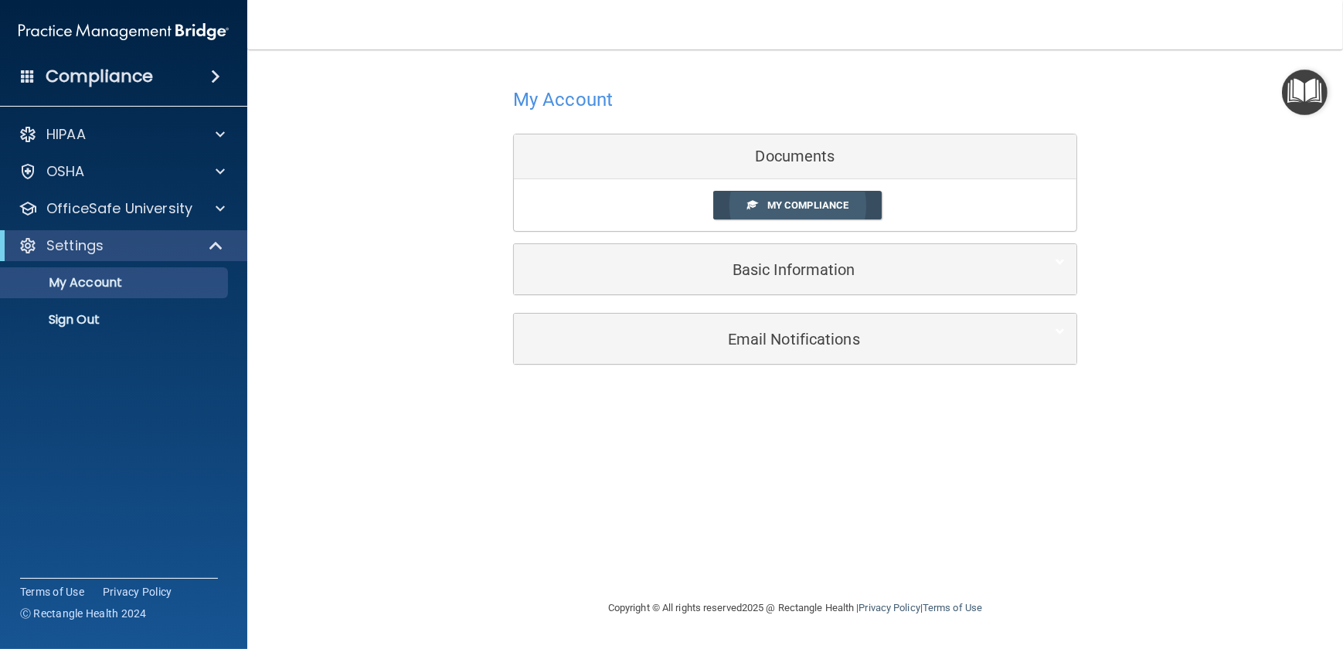
click at [781, 196] on link "My Compliance" at bounding box center [797, 205] width 169 height 29
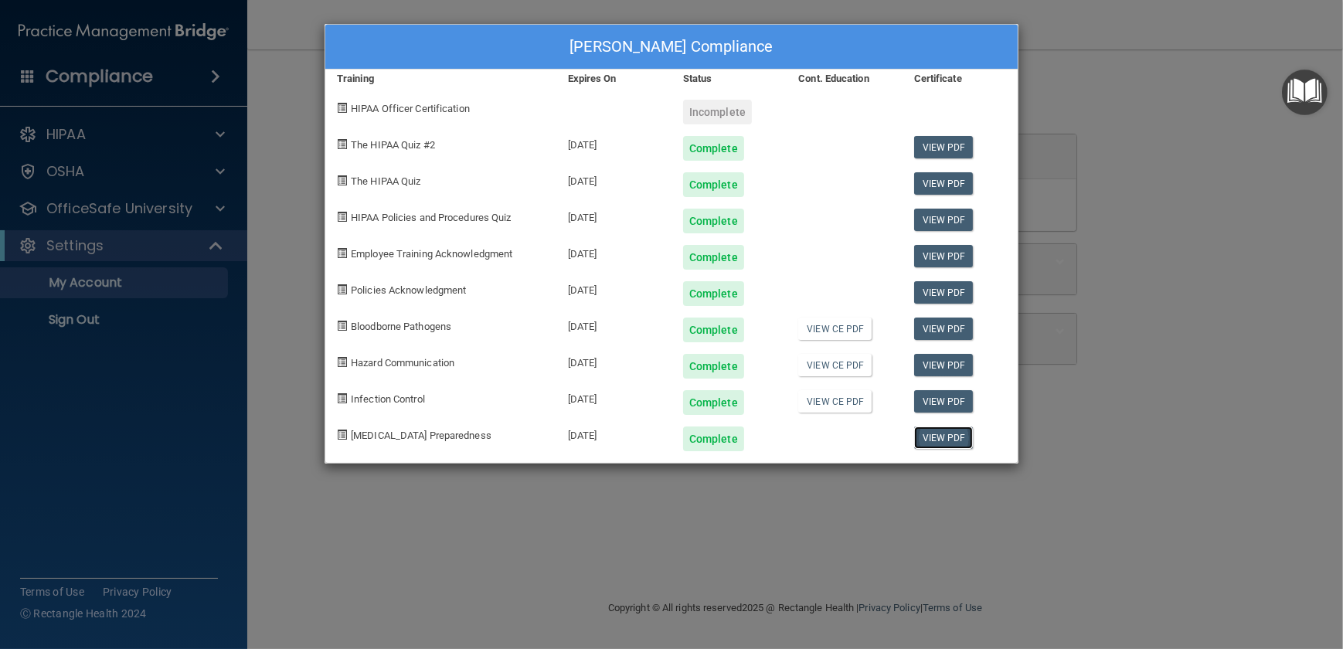
click at [935, 433] on link "View PDF" at bounding box center [944, 438] width 60 height 22
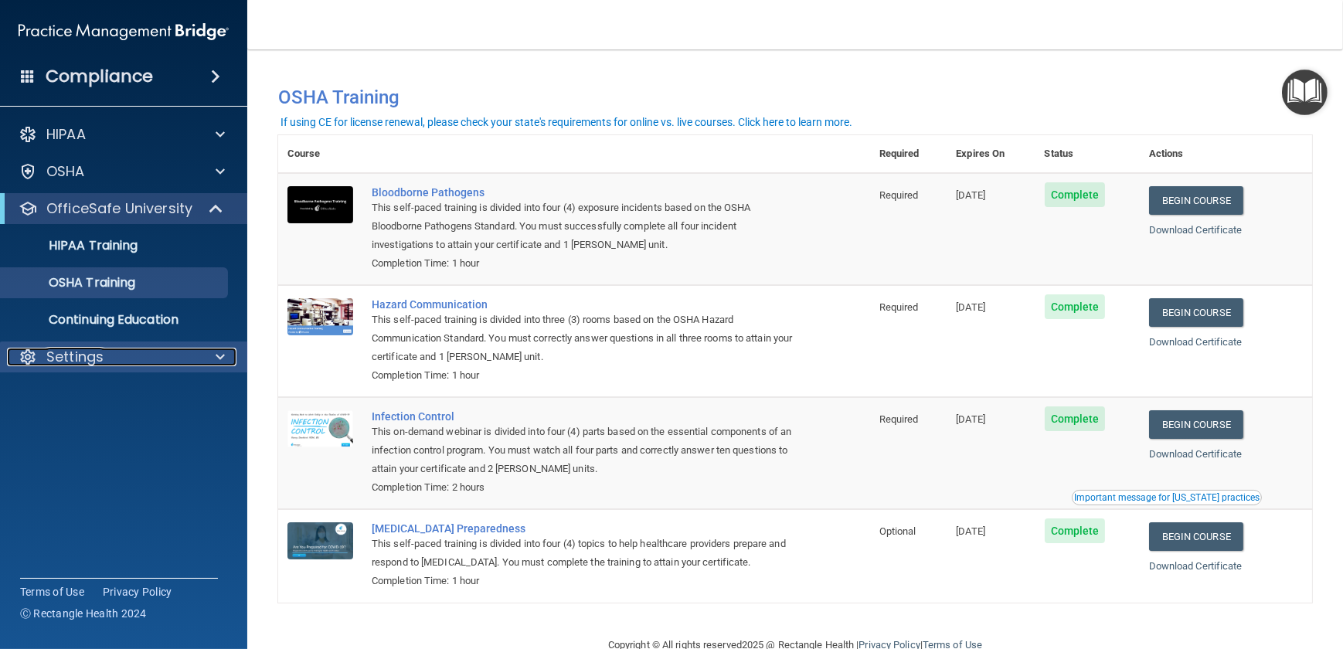
click at [86, 362] on p "Settings" at bounding box center [74, 357] width 57 height 19
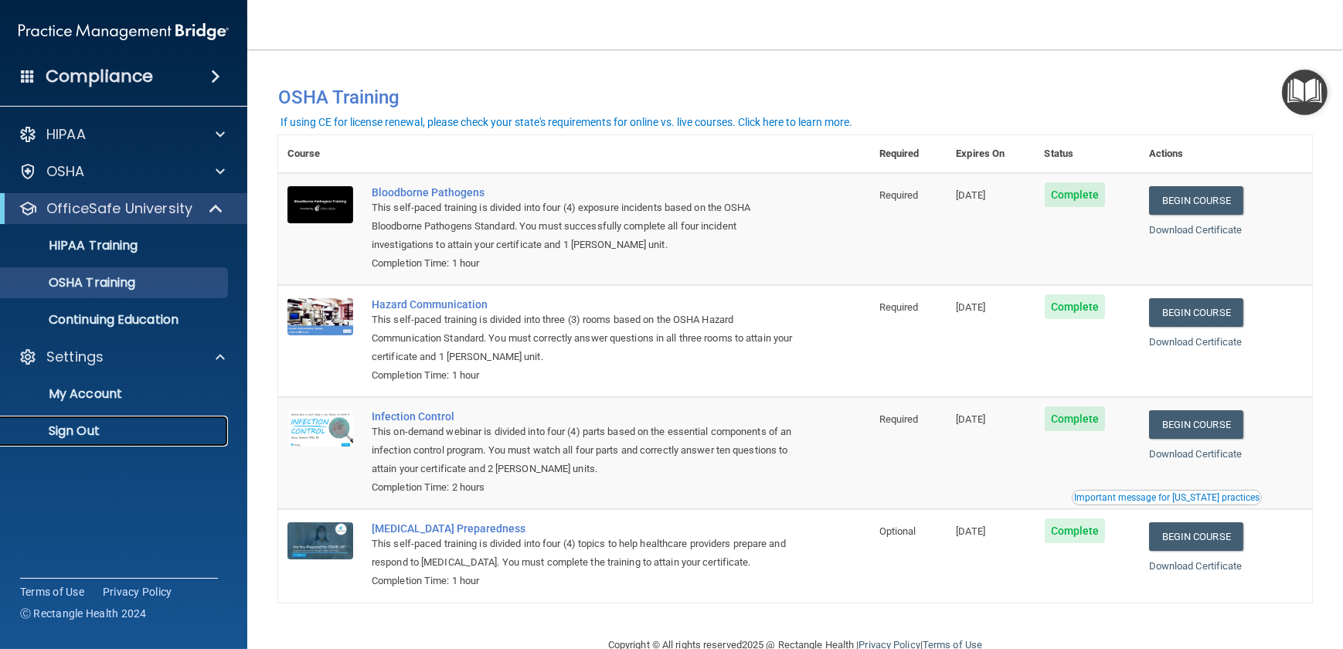
click at [73, 434] on p "Sign Out" at bounding box center [115, 431] width 211 height 15
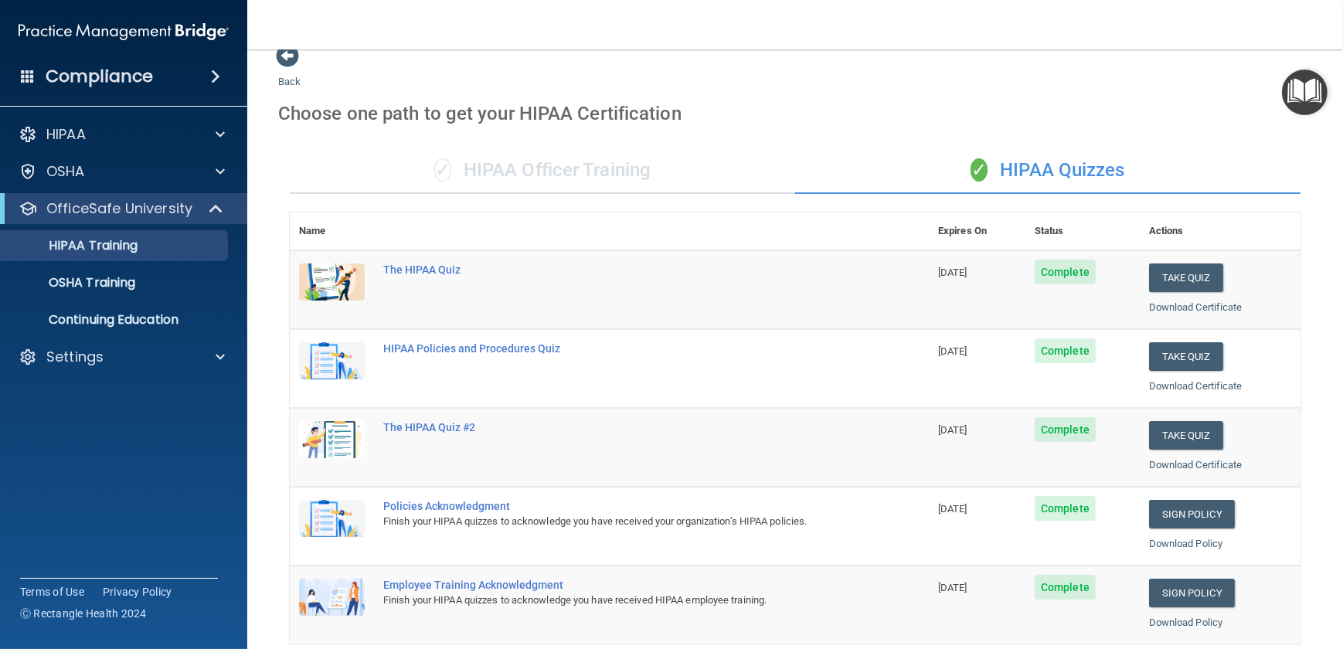
scroll to position [21, 0]
click at [92, 286] on p "OSHA Training" at bounding box center [72, 282] width 125 height 15
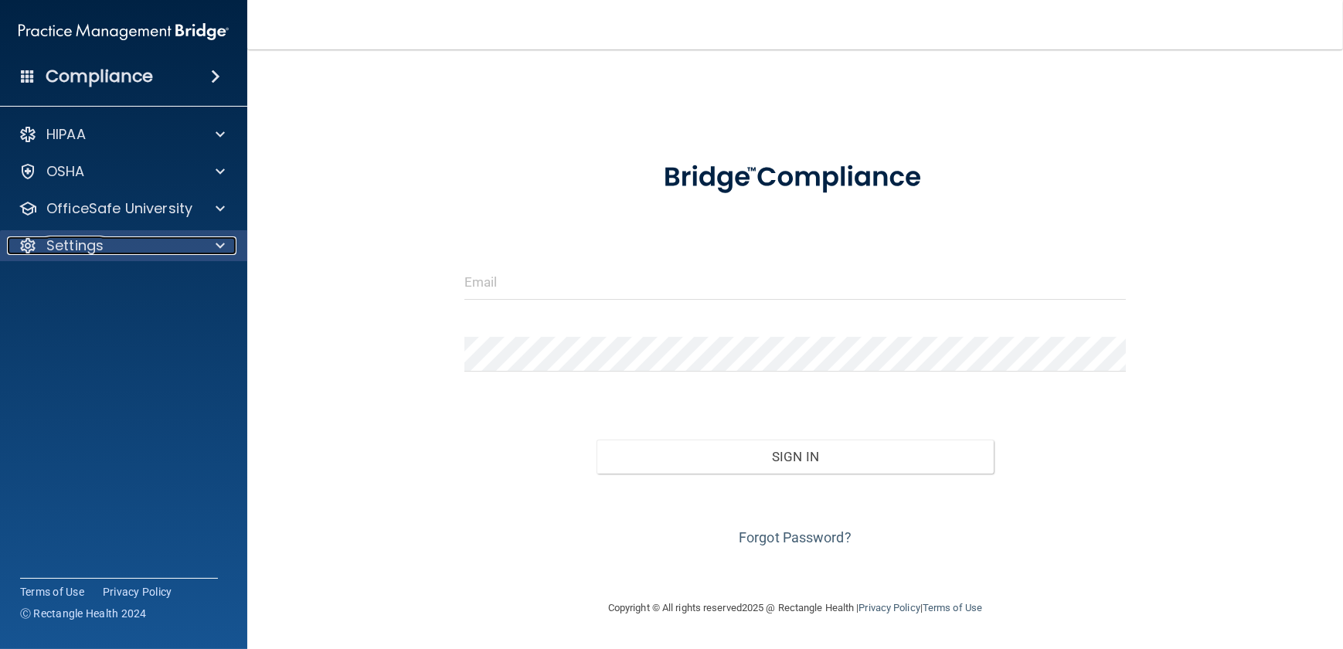
click at [73, 249] on p "Settings" at bounding box center [74, 245] width 57 height 19
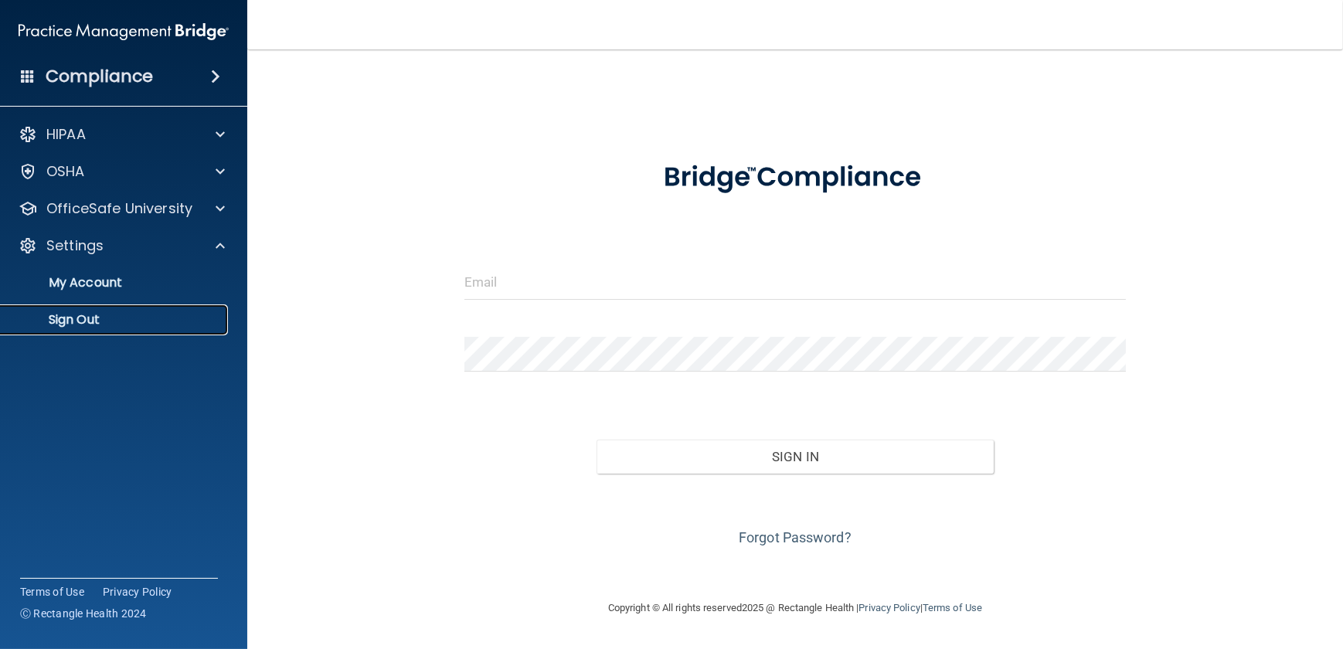
click at [86, 325] on p "Sign Out" at bounding box center [115, 319] width 211 height 15
